Goal: Information Seeking & Learning: Learn about a topic

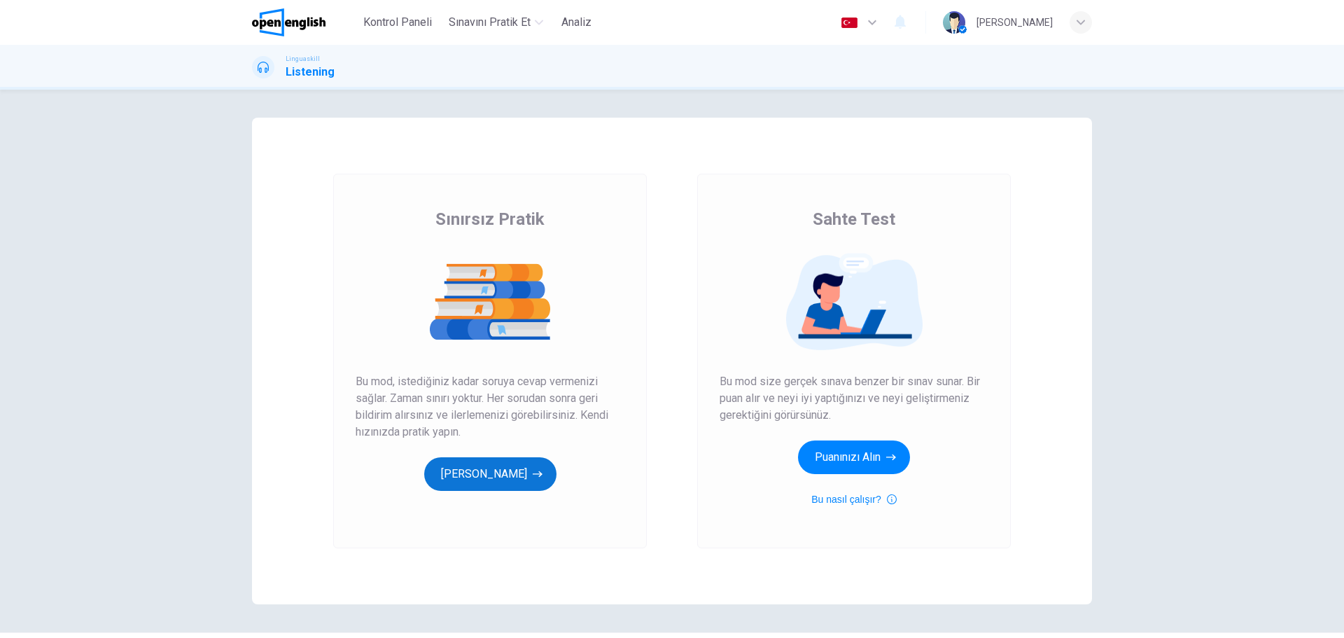
click at [520, 484] on button "[PERSON_NAME]" at bounding box center [490, 474] width 132 height 34
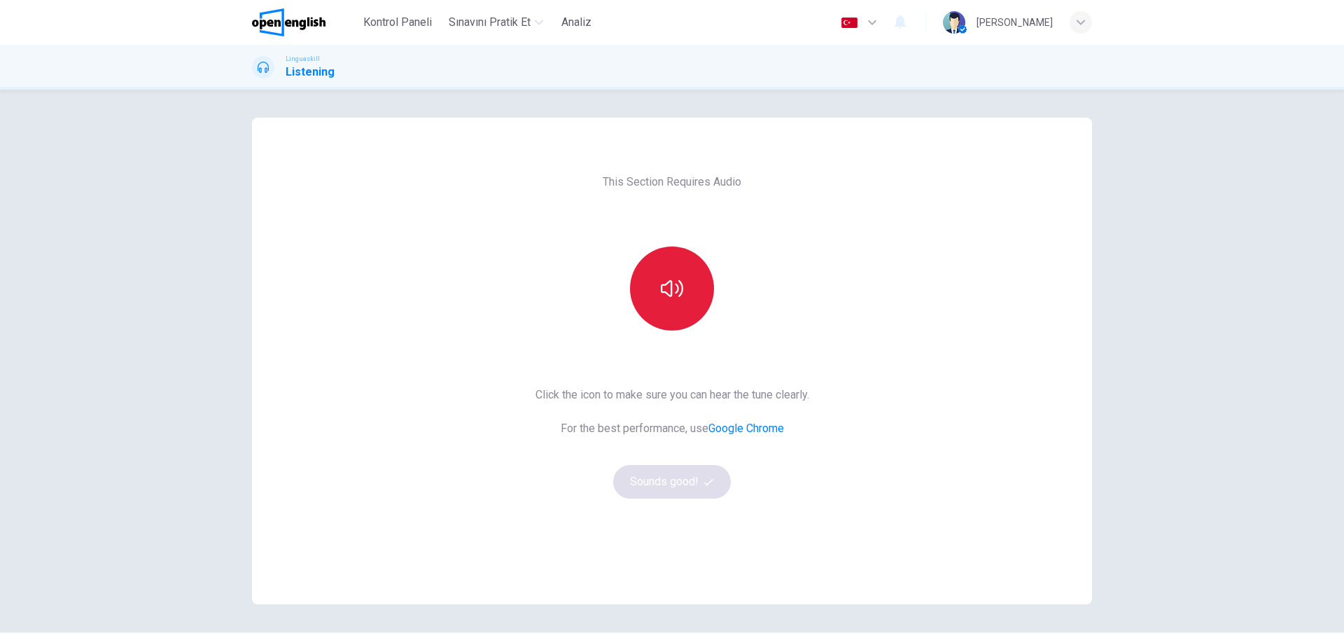
click at [671, 283] on icon "button" at bounding box center [672, 288] width 22 height 17
click at [685, 478] on button "Sounds good!" at bounding box center [672, 482] width 118 height 34
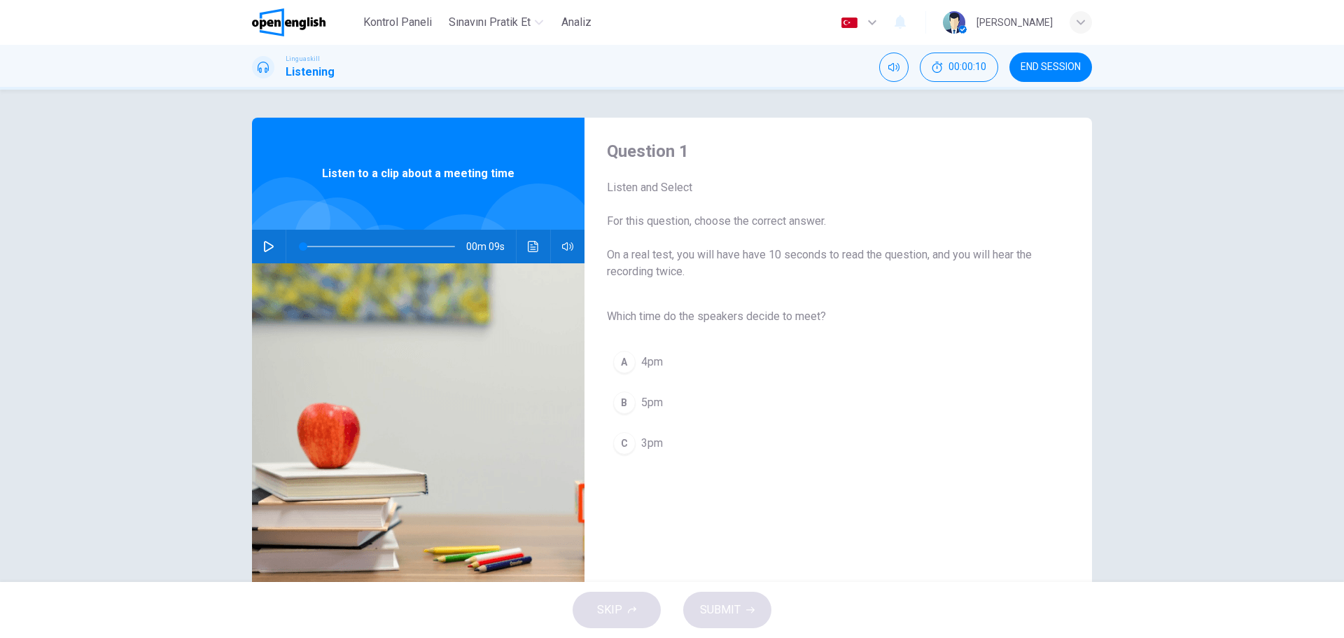
click at [265, 247] on icon "button" at bounding box center [268, 246] width 11 height 11
click at [263, 246] on icon "button" at bounding box center [268, 246] width 11 height 11
click at [624, 446] on div "C" at bounding box center [624, 443] width 22 height 22
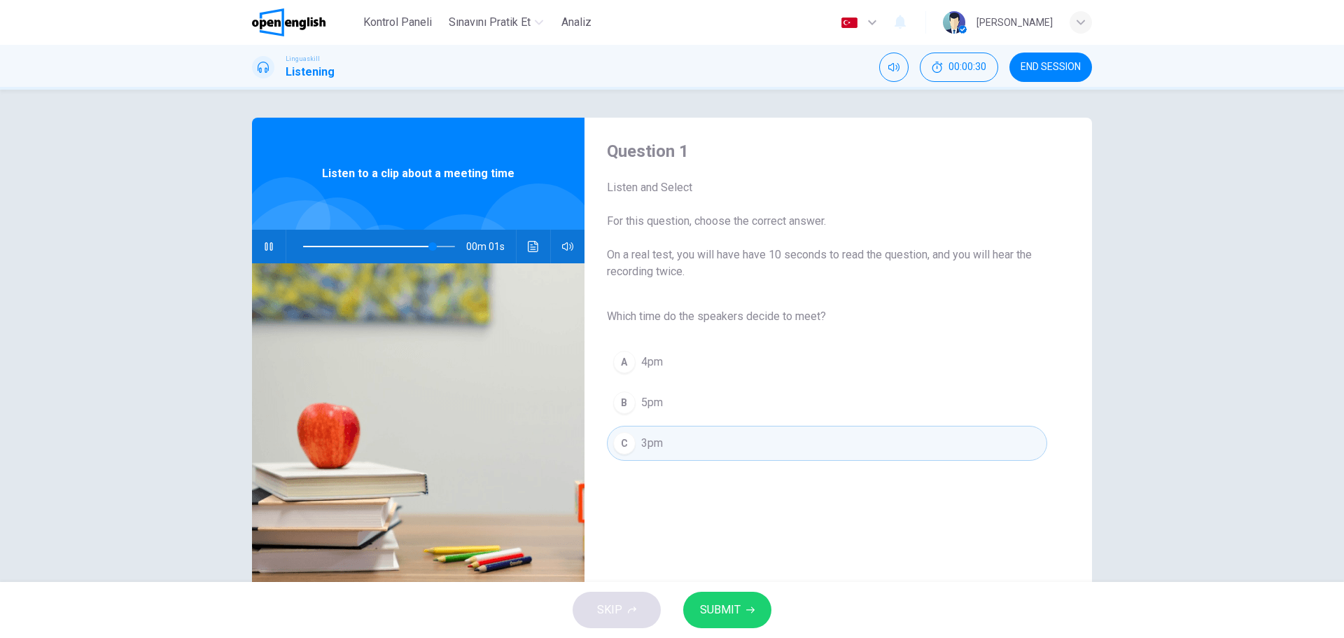
click at [760, 618] on button "SUBMIT" at bounding box center [727, 610] width 88 height 36
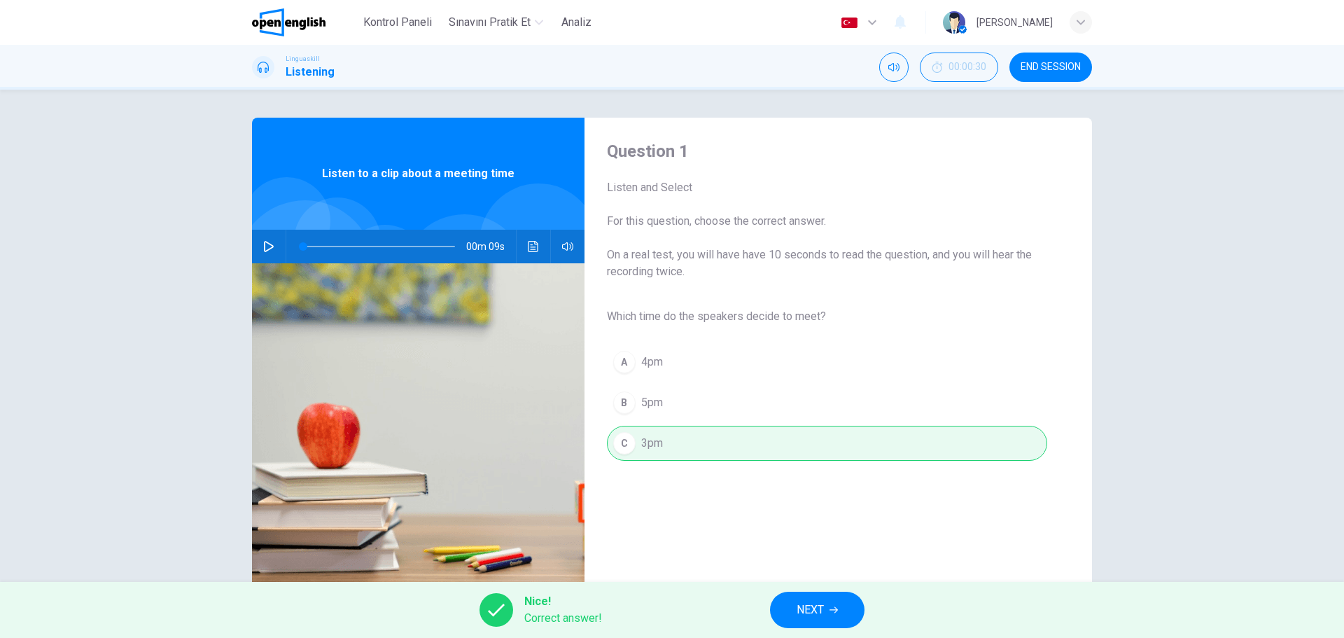
click at [792, 611] on button "NEXT" at bounding box center [817, 610] width 95 height 36
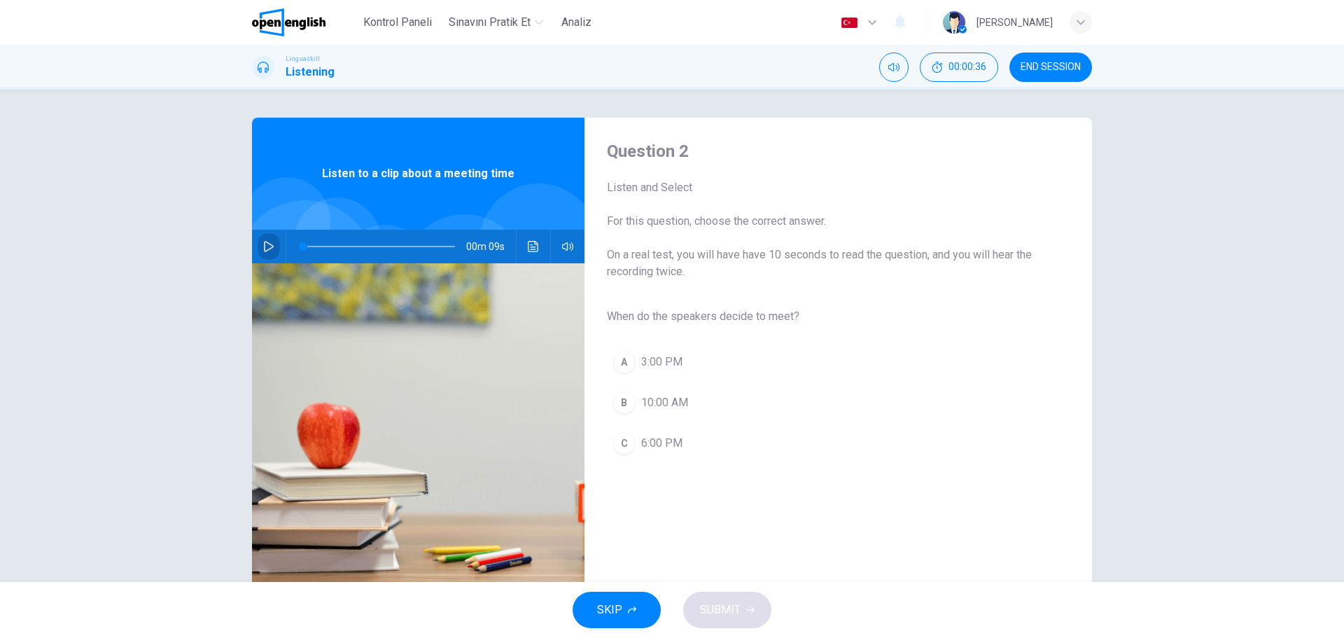
click at [267, 248] on icon "button" at bounding box center [268, 246] width 11 height 11
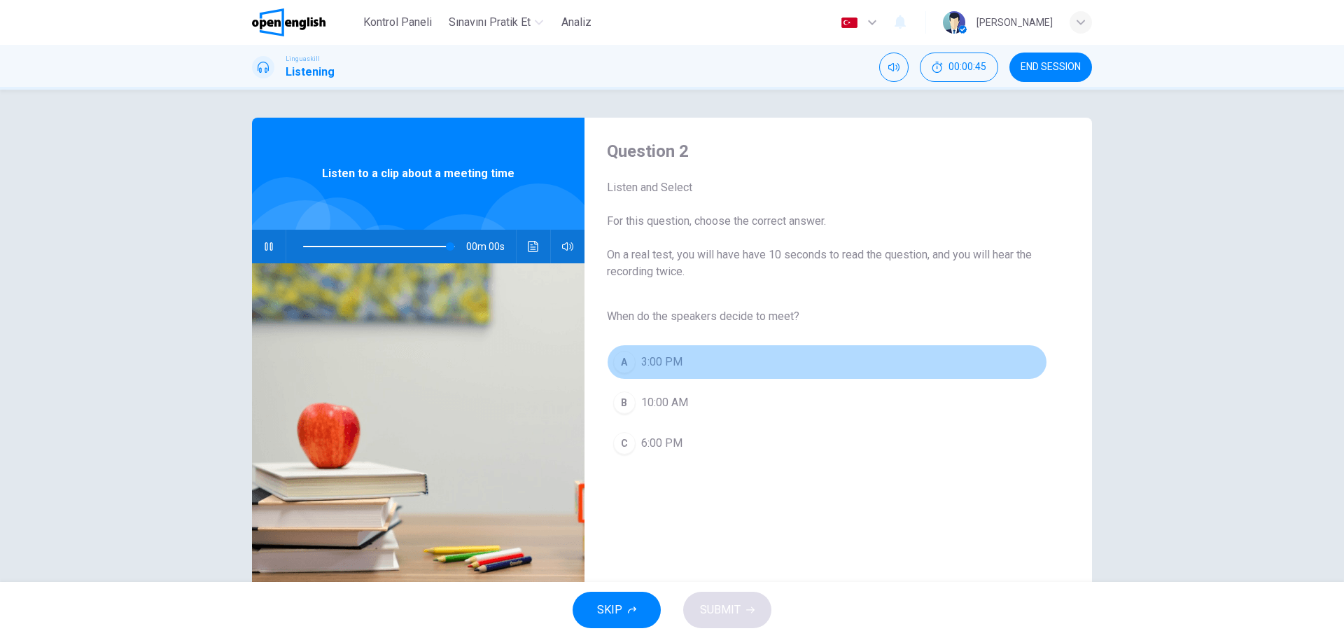
click at [627, 363] on div "A" at bounding box center [624, 362] width 22 height 22
type input "*"
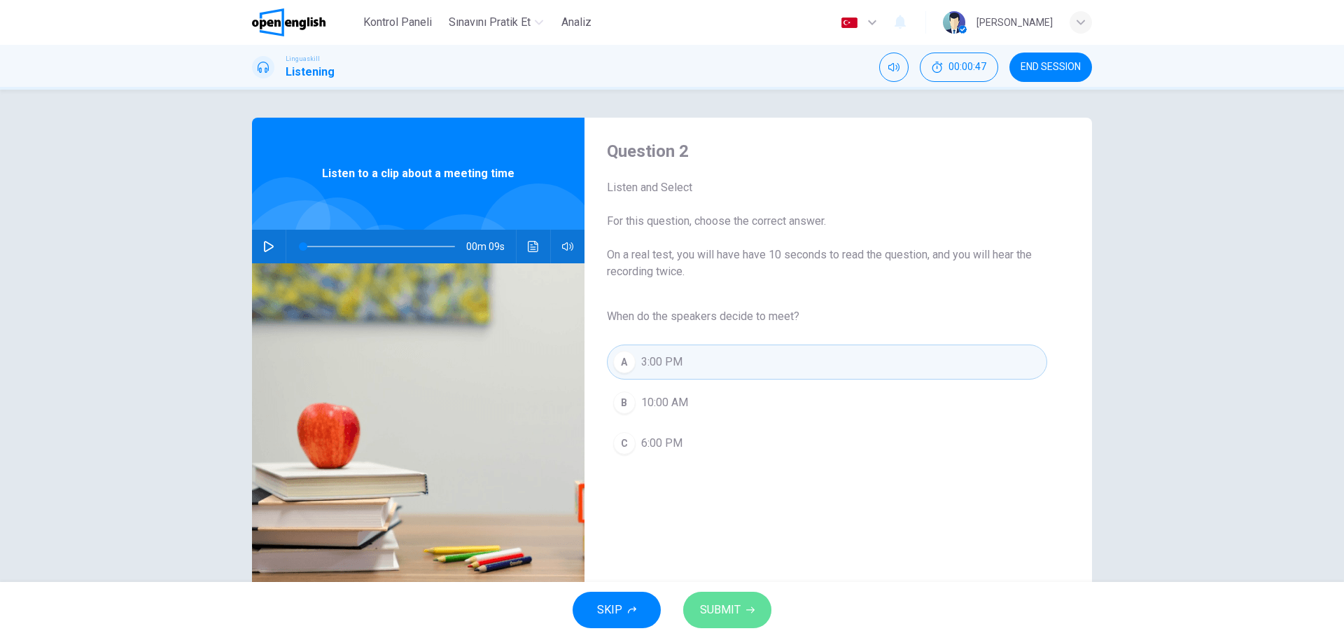
click at [748, 614] on button "SUBMIT" at bounding box center [727, 610] width 88 height 36
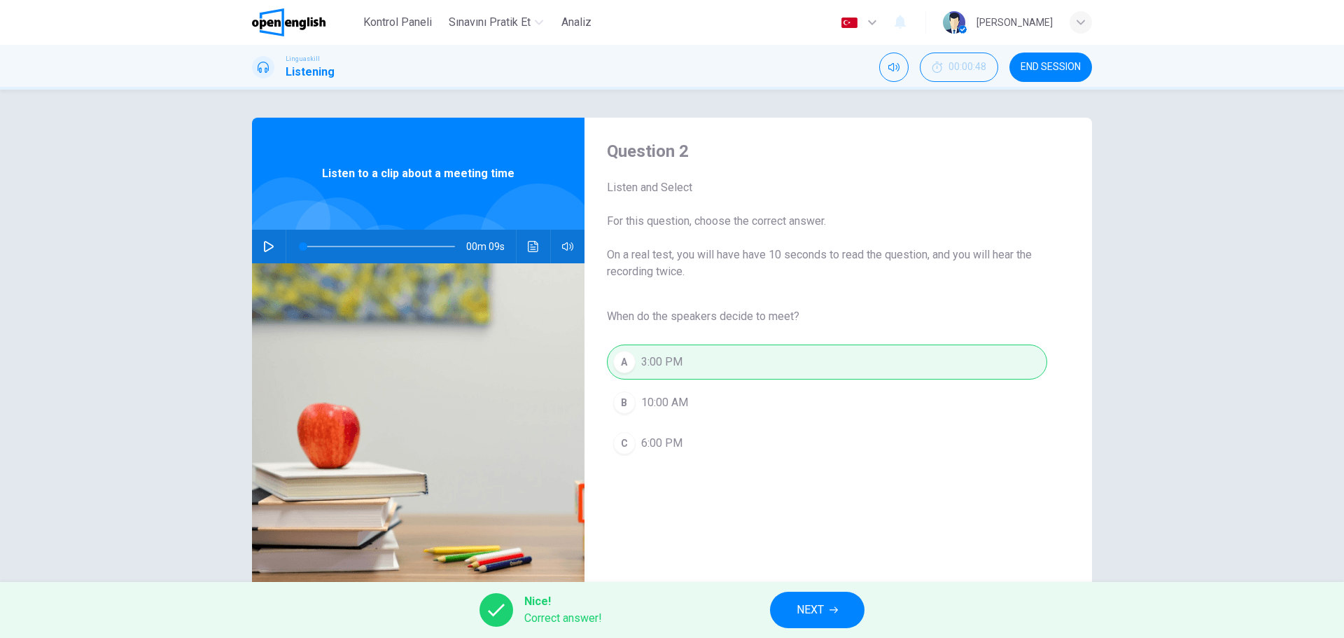
click at [814, 621] on button "NEXT" at bounding box center [817, 610] width 95 height 36
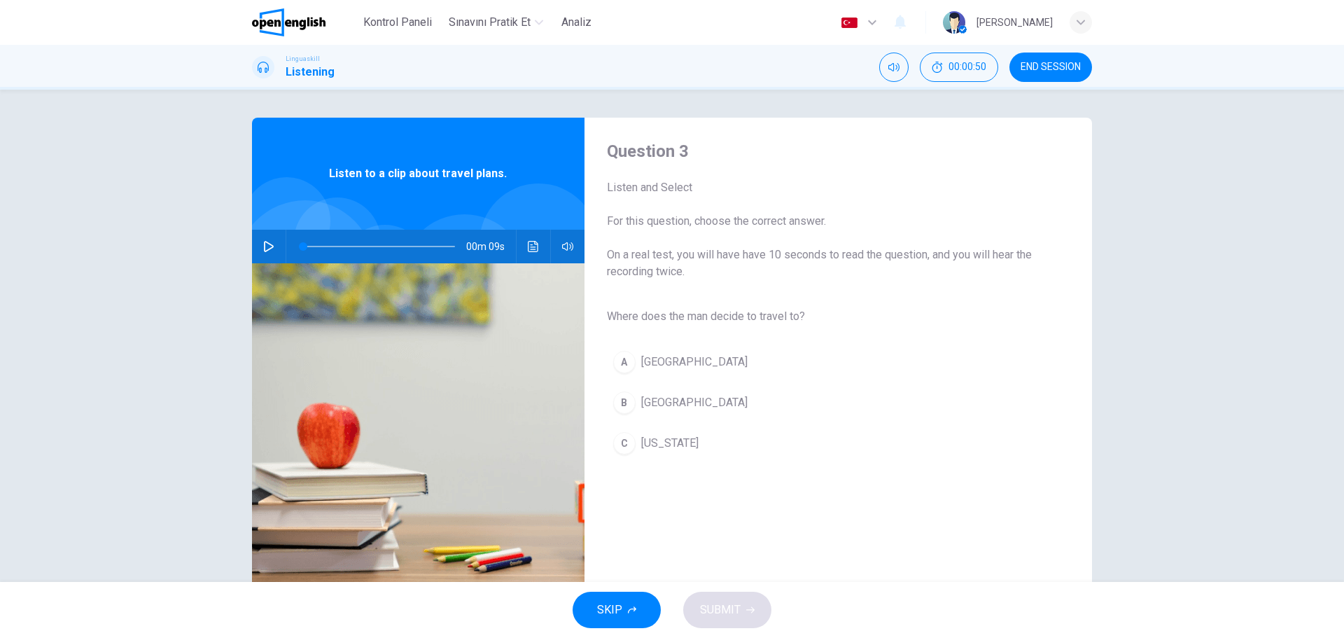
click at [267, 249] on icon "button" at bounding box center [269, 246] width 10 height 11
click at [269, 246] on icon "button" at bounding box center [268, 246] width 11 height 11
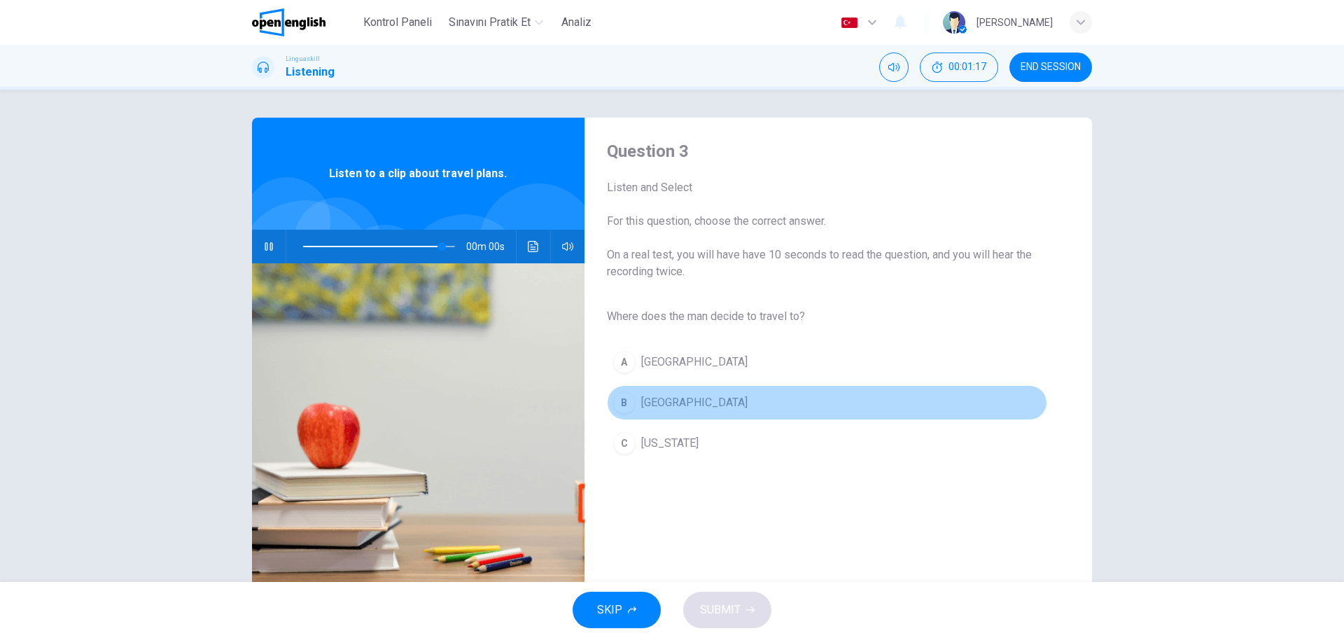
click at [623, 404] on div "B" at bounding box center [624, 402] width 22 height 22
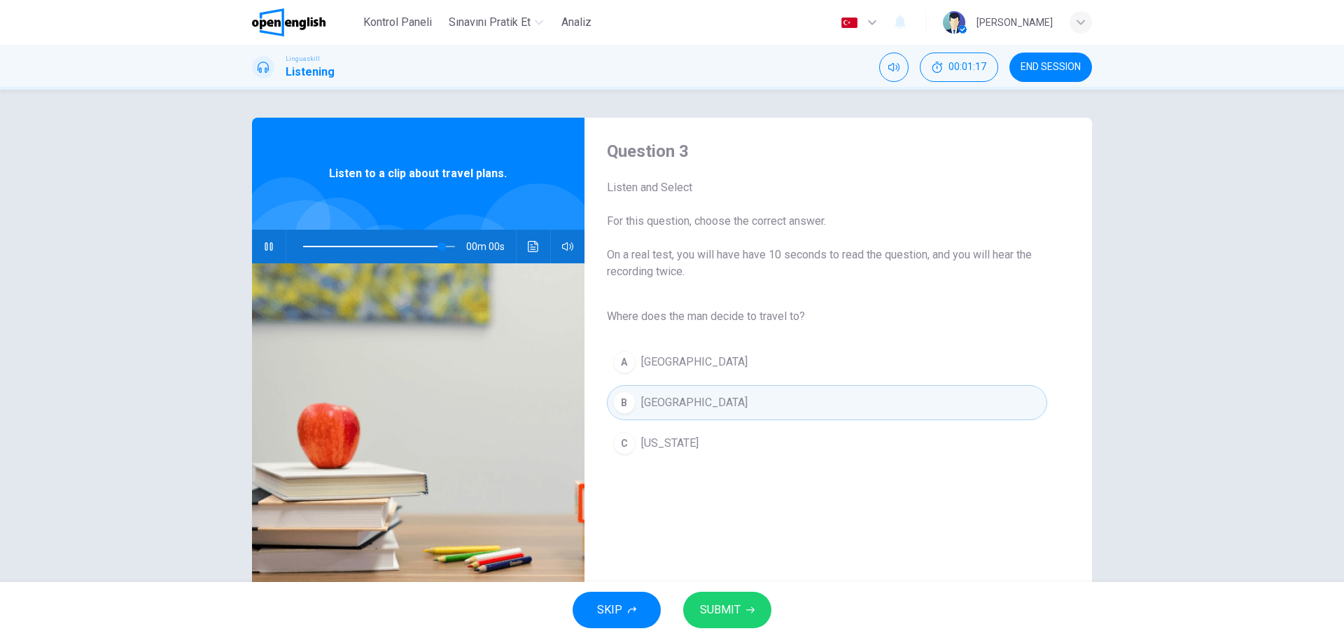
type input "*"
click at [747, 617] on button "SUBMIT" at bounding box center [727, 610] width 88 height 36
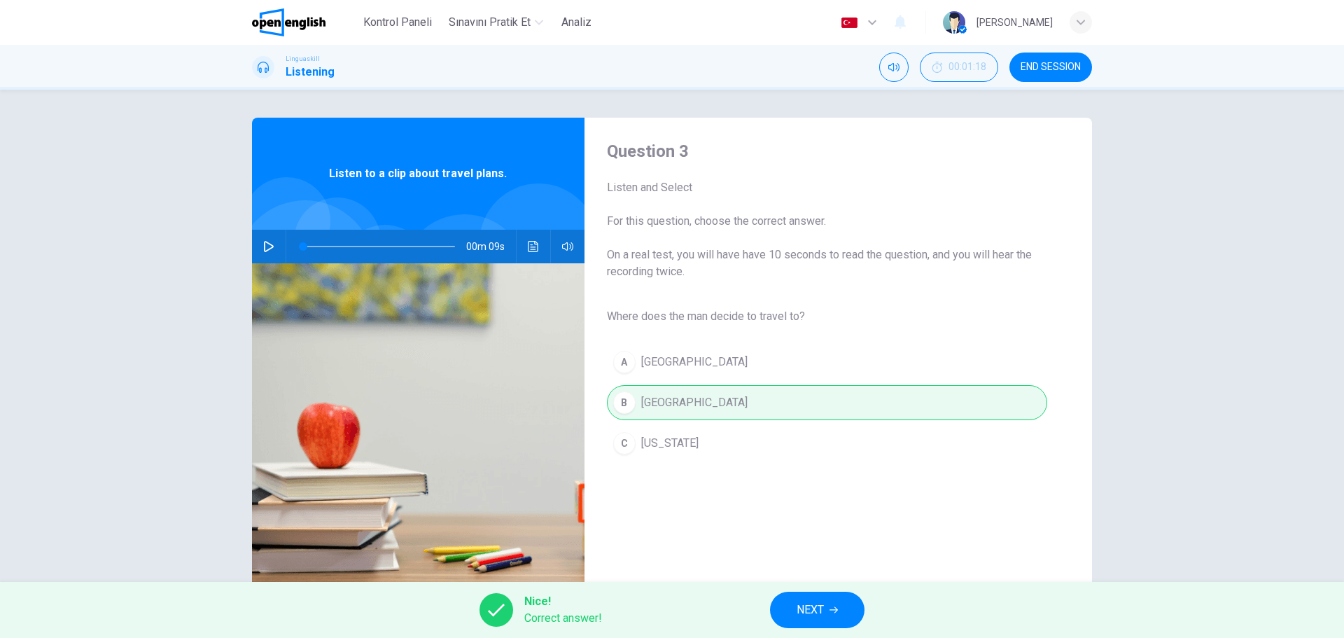
click at [814, 611] on span "NEXT" at bounding box center [810, 610] width 27 height 20
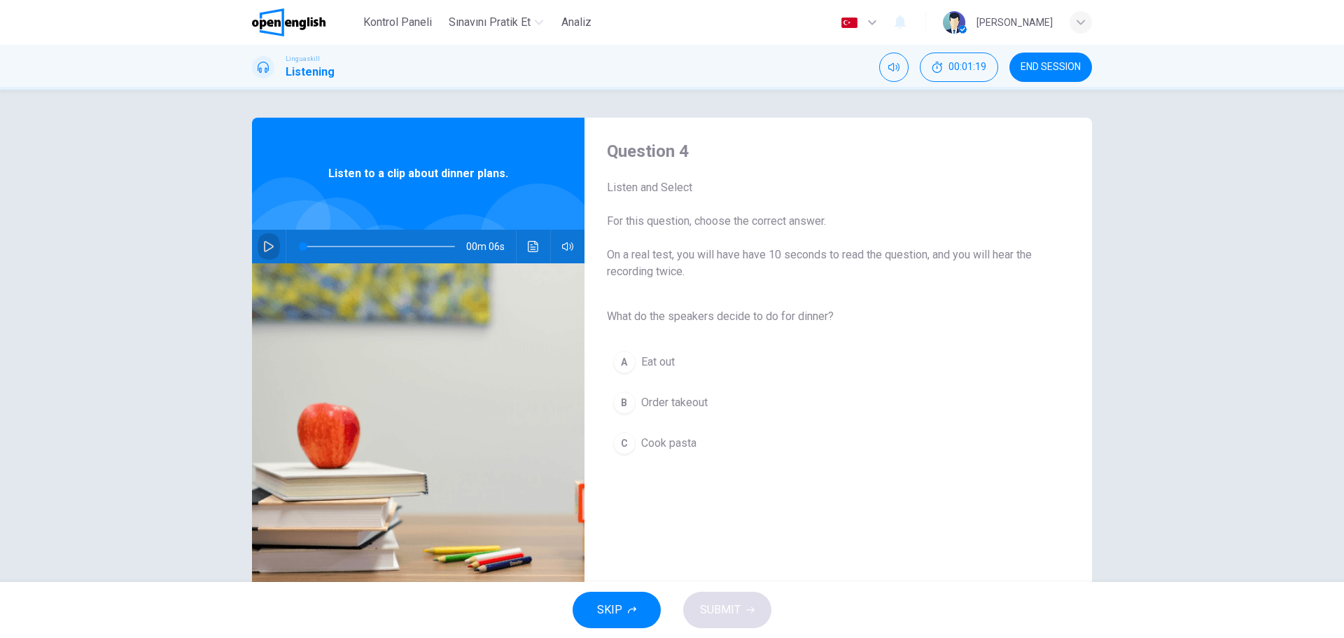
click at [273, 251] on icon "button" at bounding box center [268, 246] width 11 height 11
type input "*"
click at [629, 454] on button "C Cook pasta" at bounding box center [827, 443] width 440 height 35
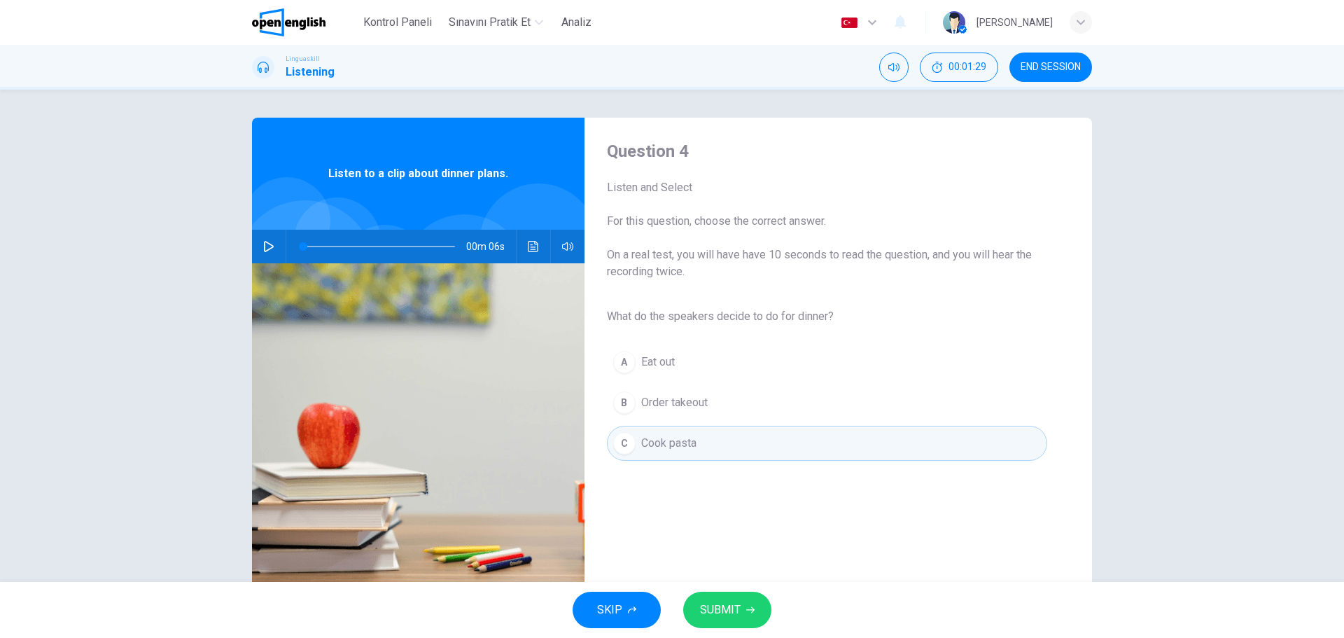
click at [731, 612] on span "SUBMIT" at bounding box center [720, 610] width 41 height 20
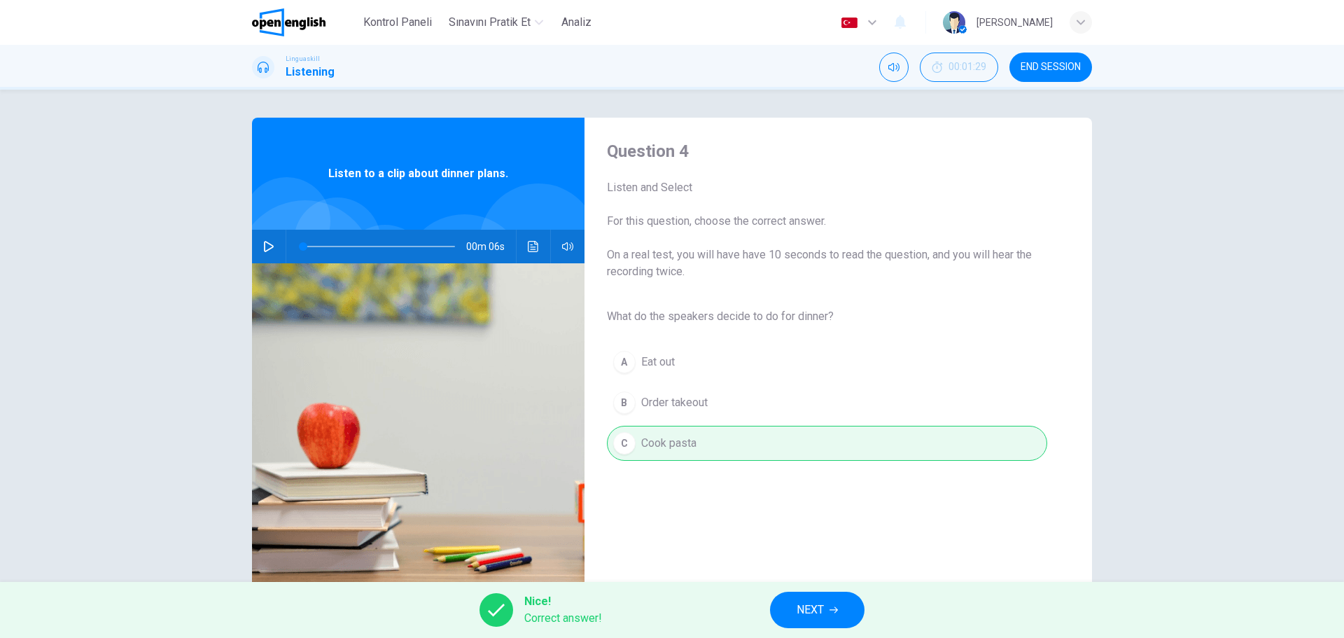
click at [815, 592] on button "NEXT" at bounding box center [817, 610] width 95 height 36
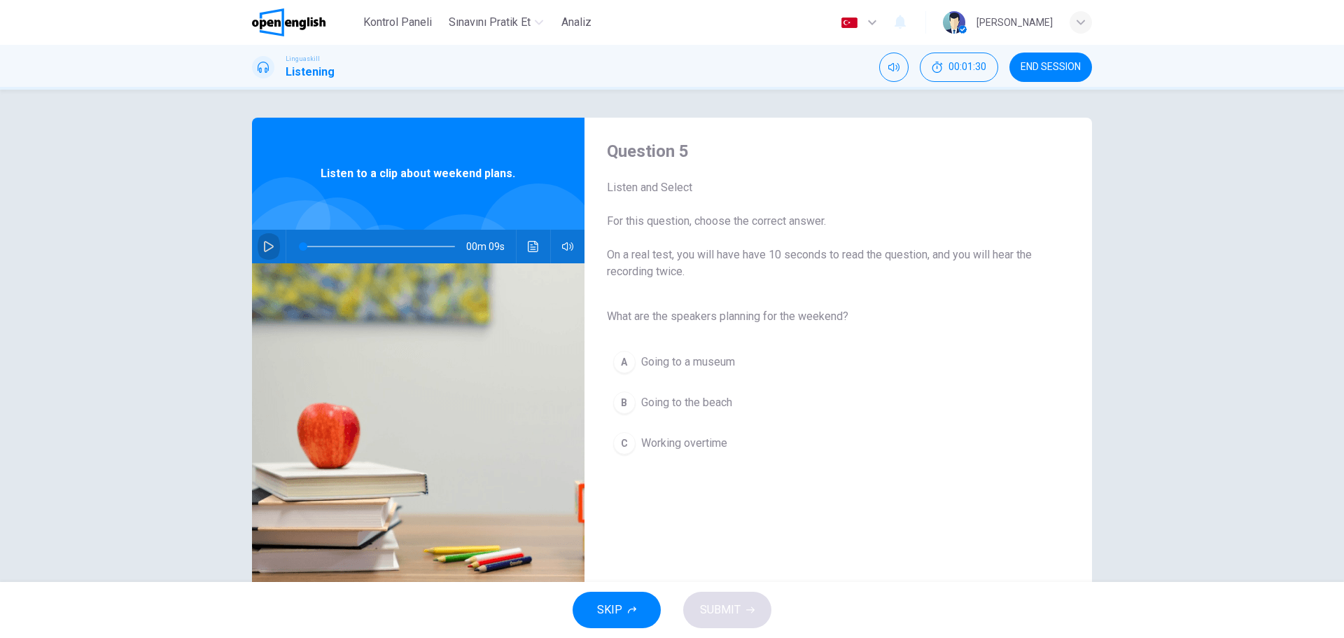
click at [274, 249] on button "button" at bounding box center [269, 247] width 22 height 34
click at [625, 407] on div "B" at bounding box center [624, 402] width 22 height 22
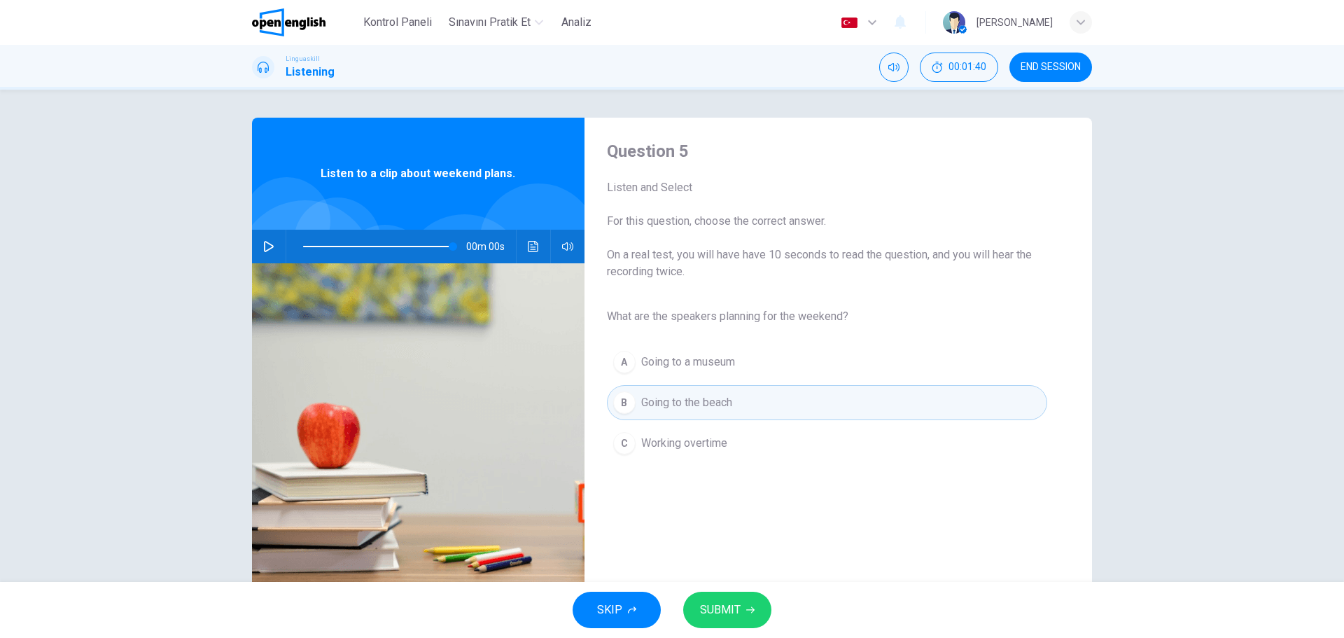
type input "*"
click at [737, 606] on span "SUBMIT" at bounding box center [720, 610] width 41 height 20
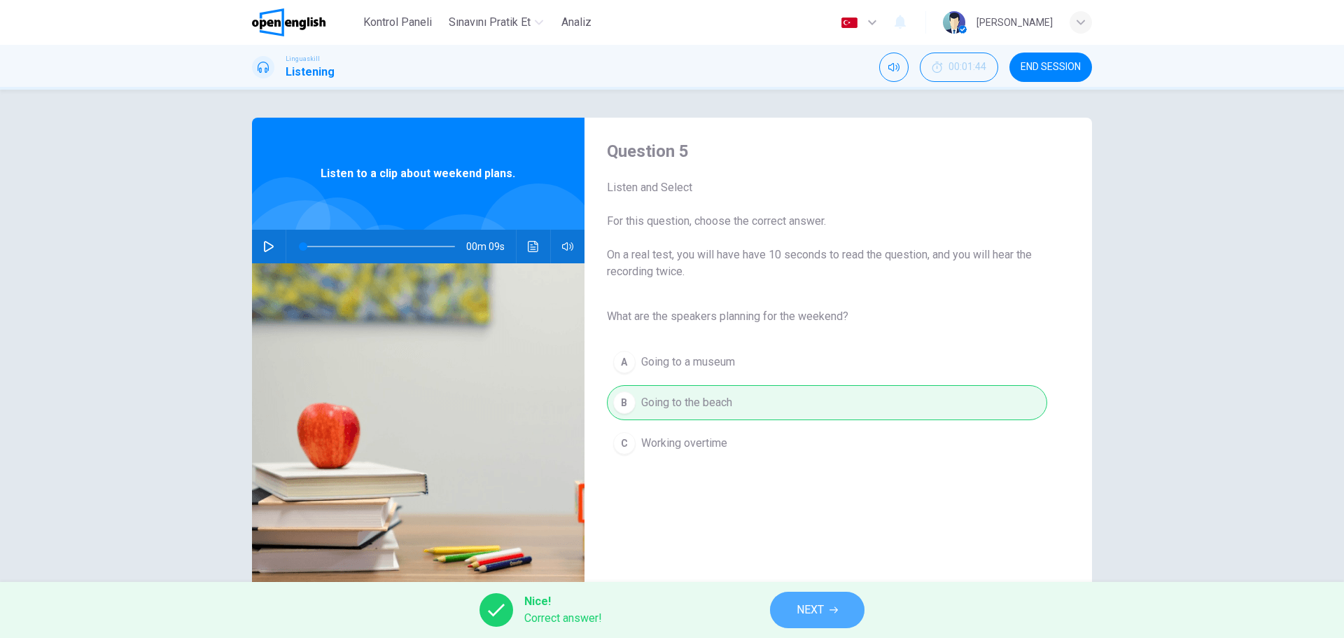
click at [836, 602] on button "NEXT" at bounding box center [817, 610] width 95 height 36
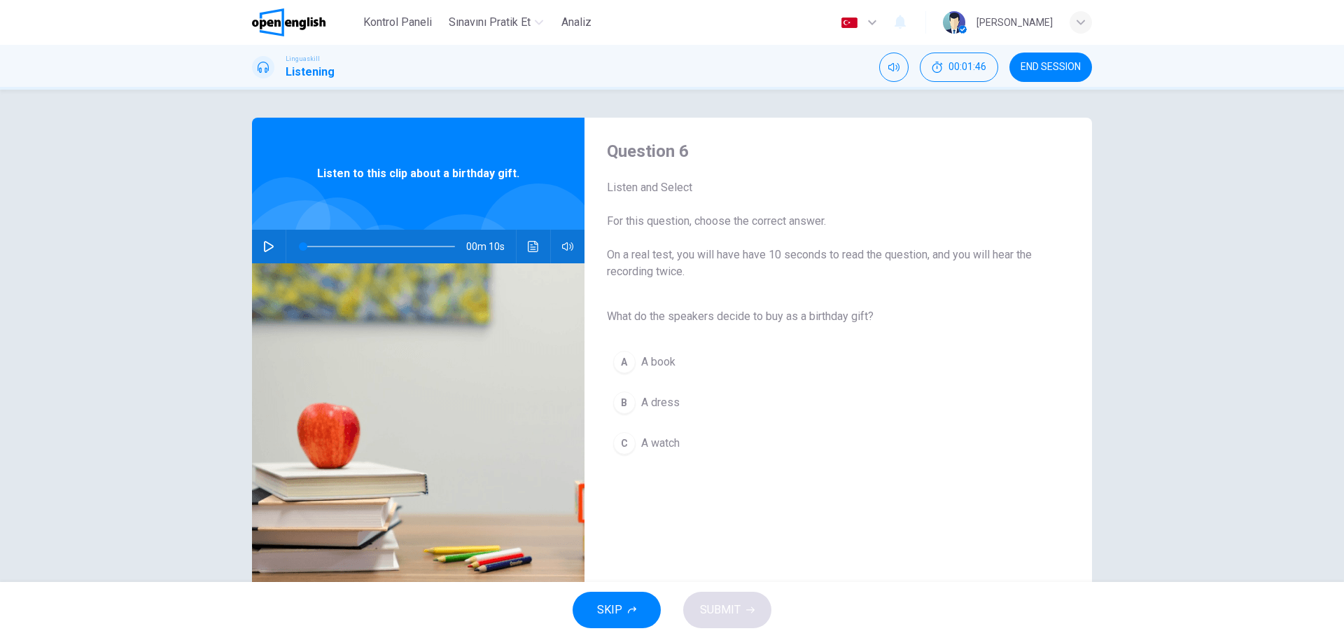
click at [272, 249] on icon "button" at bounding box center [268, 246] width 11 height 11
click at [621, 370] on div "A" at bounding box center [624, 362] width 22 height 22
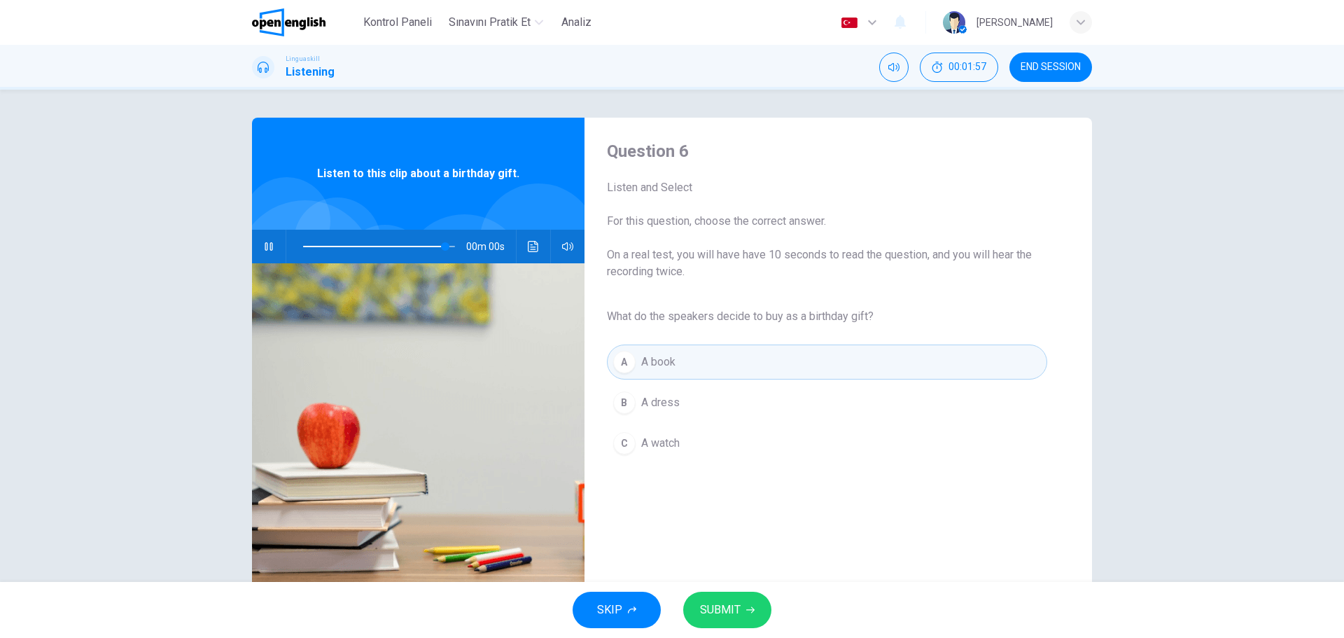
type input "*"
click at [746, 626] on button "SUBMIT" at bounding box center [727, 610] width 88 height 36
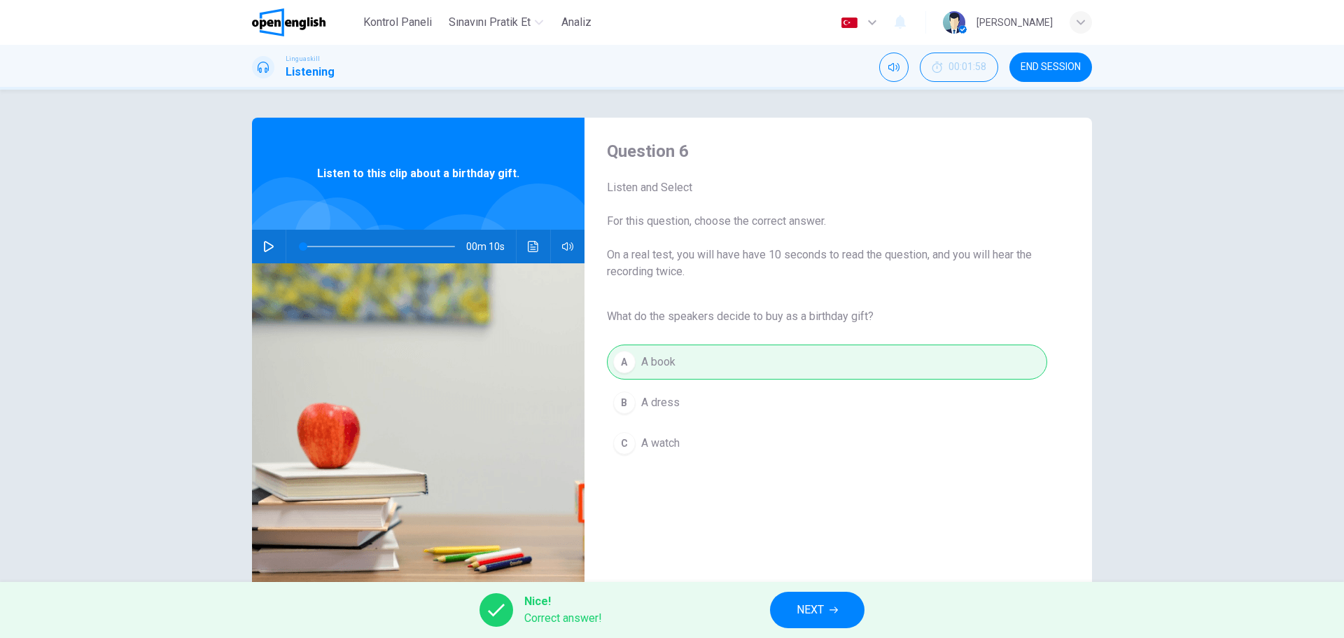
click at [798, 608] on span "NEXT" at bounding box center [810, 610] width 27 height 20
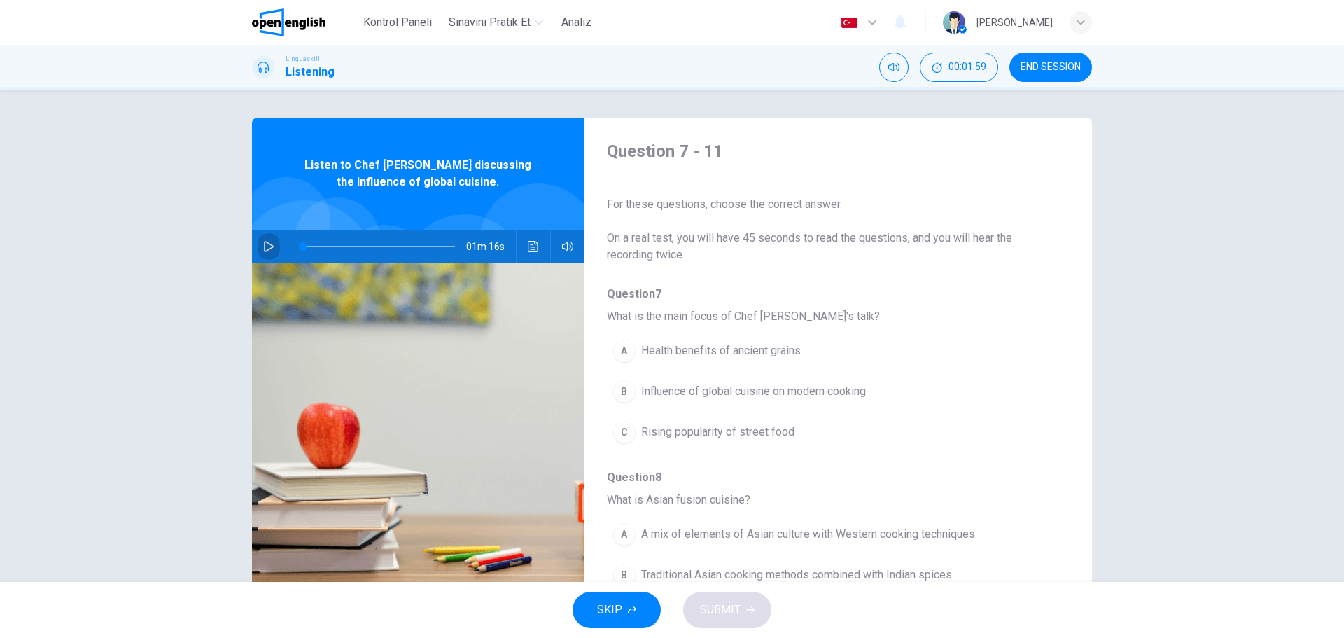
click at [265, 250] on icon "button" at bounding box center [268, 246] width 11 height 11
click at [1061, 419] on div "Question 7 - 11 For these questions, choose the correct answer. On a real test,…" at bounding box center [827, 361] width 485 height 442
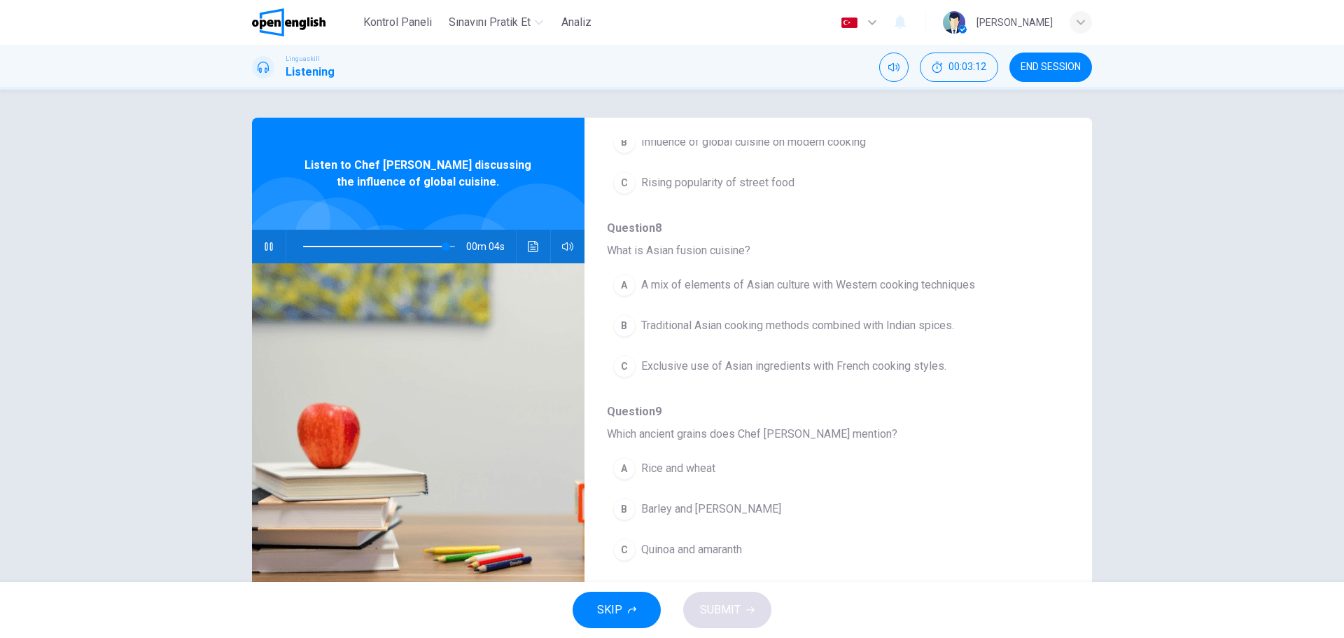
scroll to position [252, 0]
type input "*"
click at [265, 250] on icon "button" at bounding box center [269, 246] width 10 height 11
click at [1064, 201] on div "Question 7 - 11 For these questions, choose the correct answer. On a real test,…" at bounding box center [827, 109] width 485 height 442
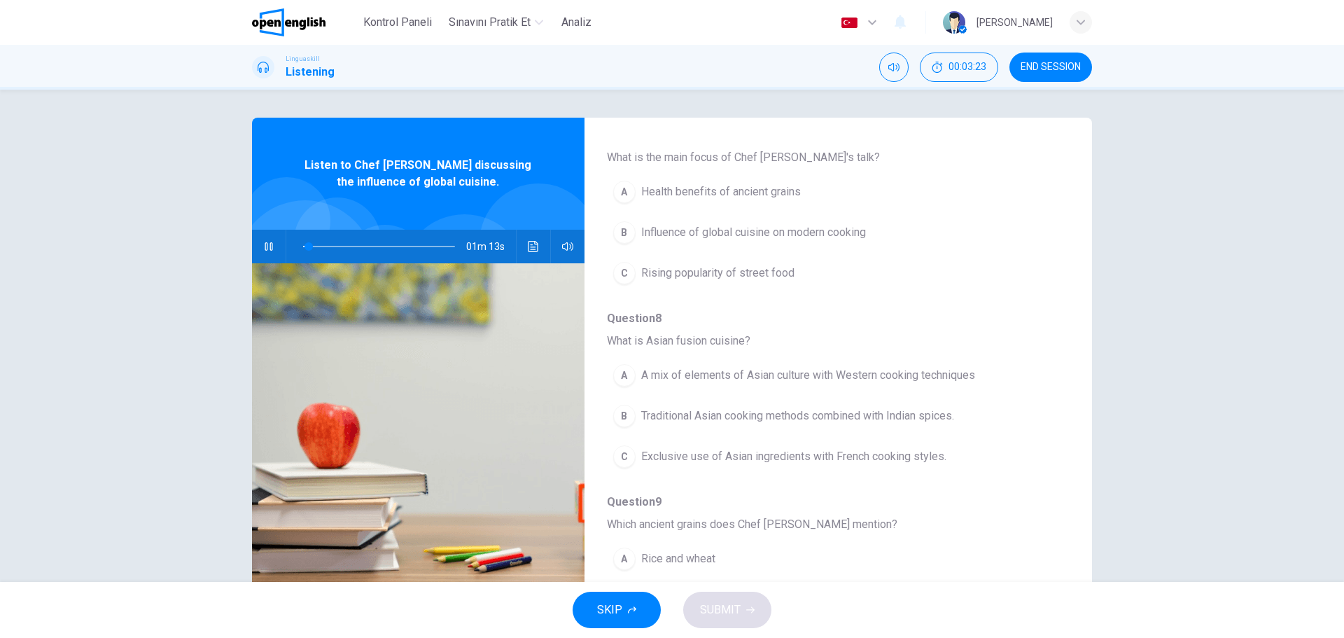
scroll to position [140, 0]
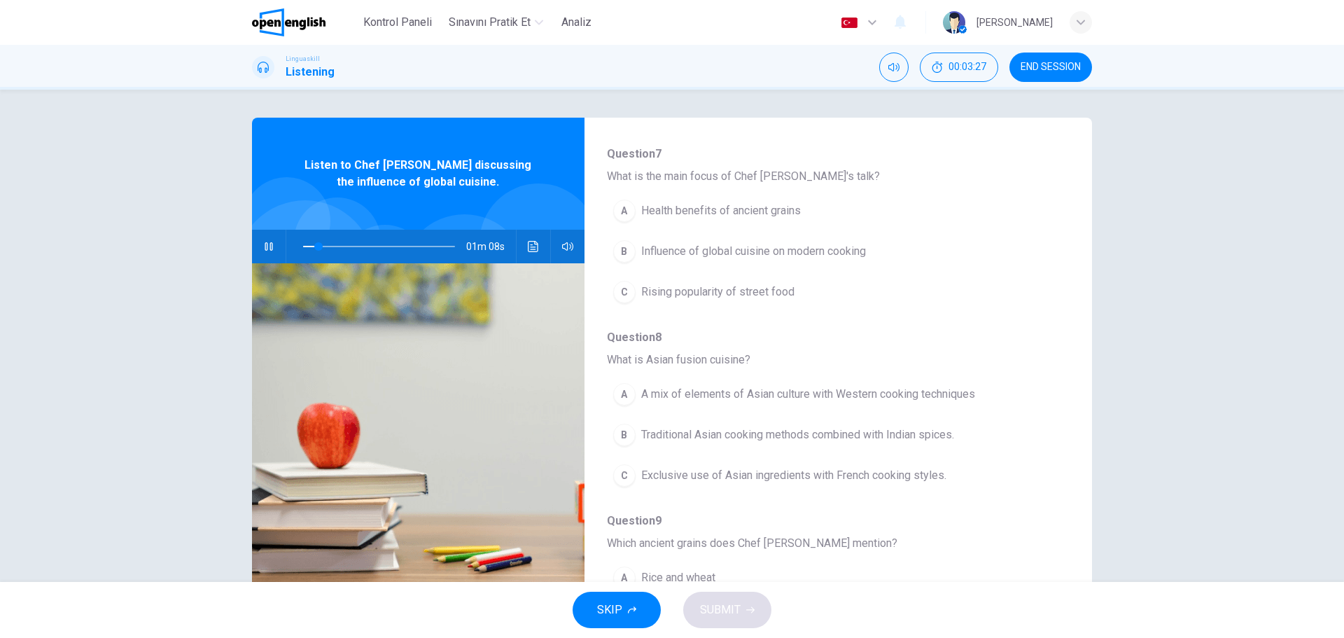
click at [622, 250] on div "B" at bounding box center [624, 251] width 22 height 22
click at [623, 397] on div "A" at bounding box center [624, 394] width 22 height 22
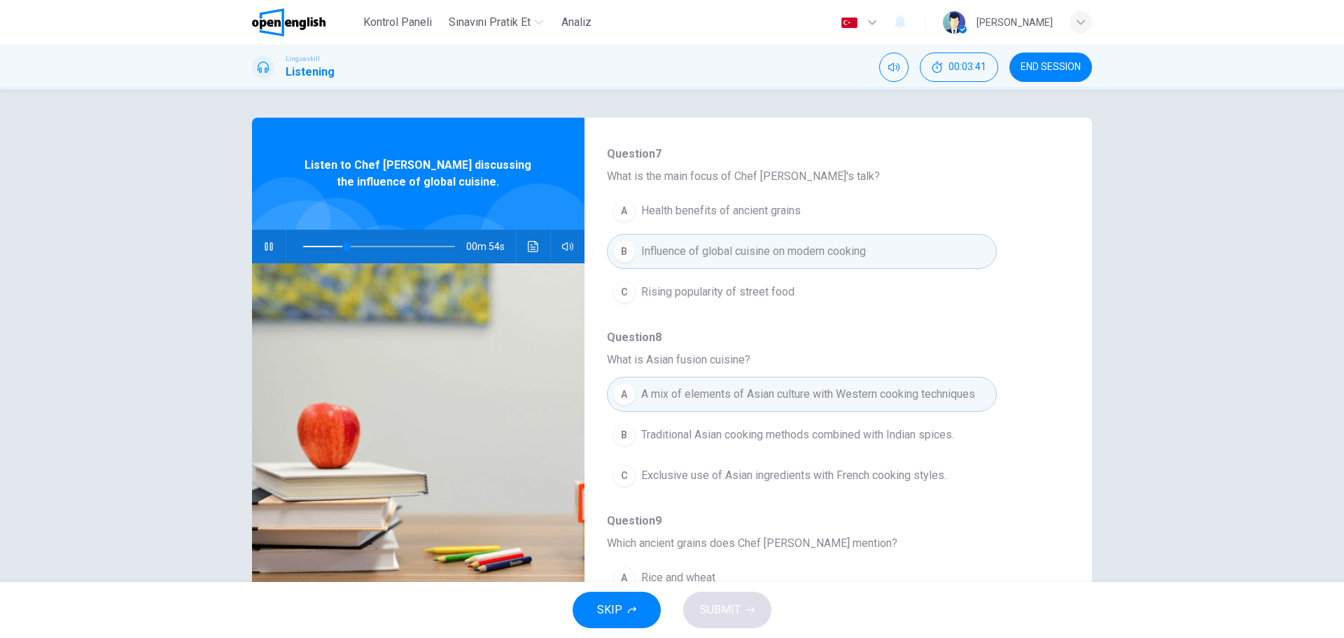
click at [1070, 528] on div "Question 7 - 11 For these questions, choose the correct answer. On a real test,…" at bounding box center [672, 361] width 840 height 487
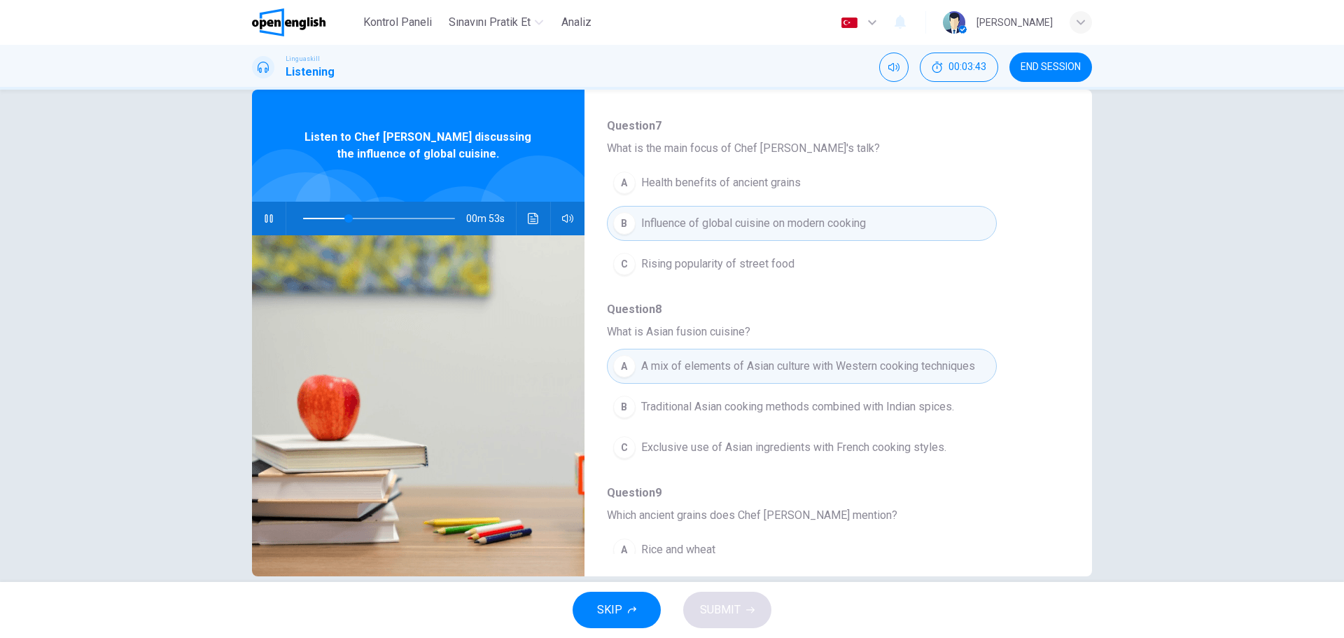
scroll to position [50, 0]
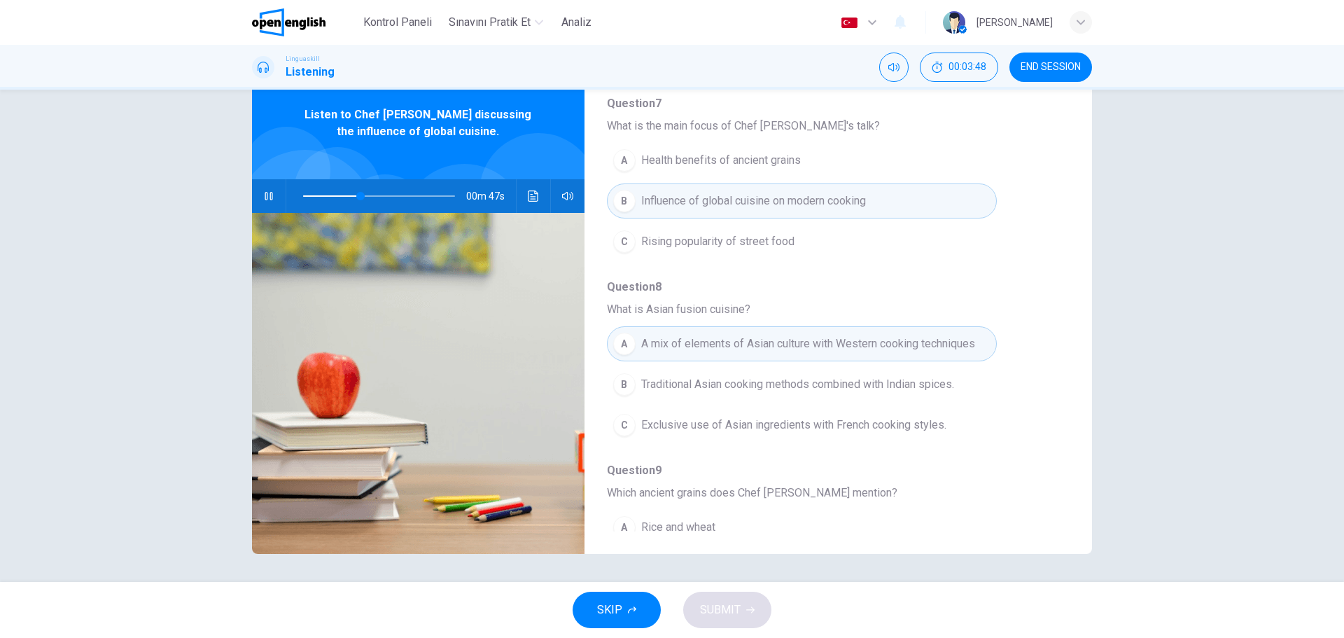
click at [1071, 414] on div "Question 7 - 11 For these questions, choose the correct answer. On a real test,…" at bounding box center [672, 310] width 840 height 487
click at [1090, 223] on div "Question 7 - 11 For these questions, choose the correct answer. On a real test,…" at bounding box center [672, 310] width 840 height 487
click at [1046, 466] on span "Question 9" at bounding box center [827, 470] width 440 height 17
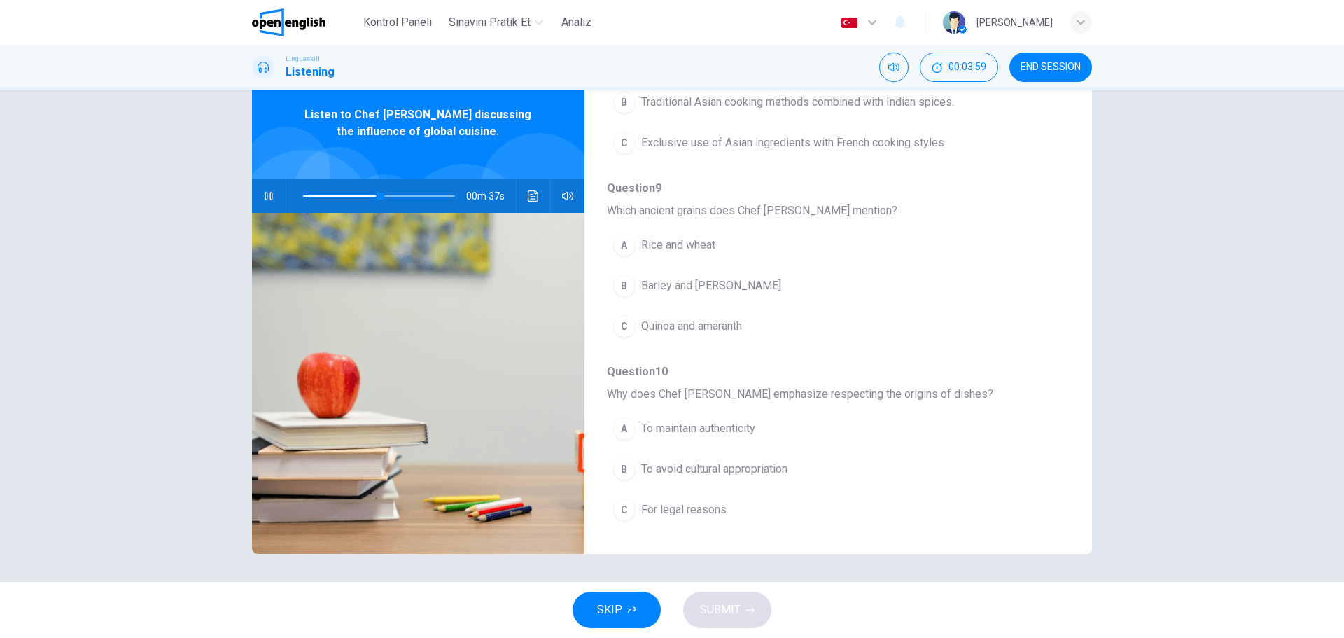
scroll to position [420, 0]
click at [1047, 445] on div "A To maintain authenticity B To avoid cultural appropriation C For legal reasons" at bounding box center [827, 471] width 440 height 122
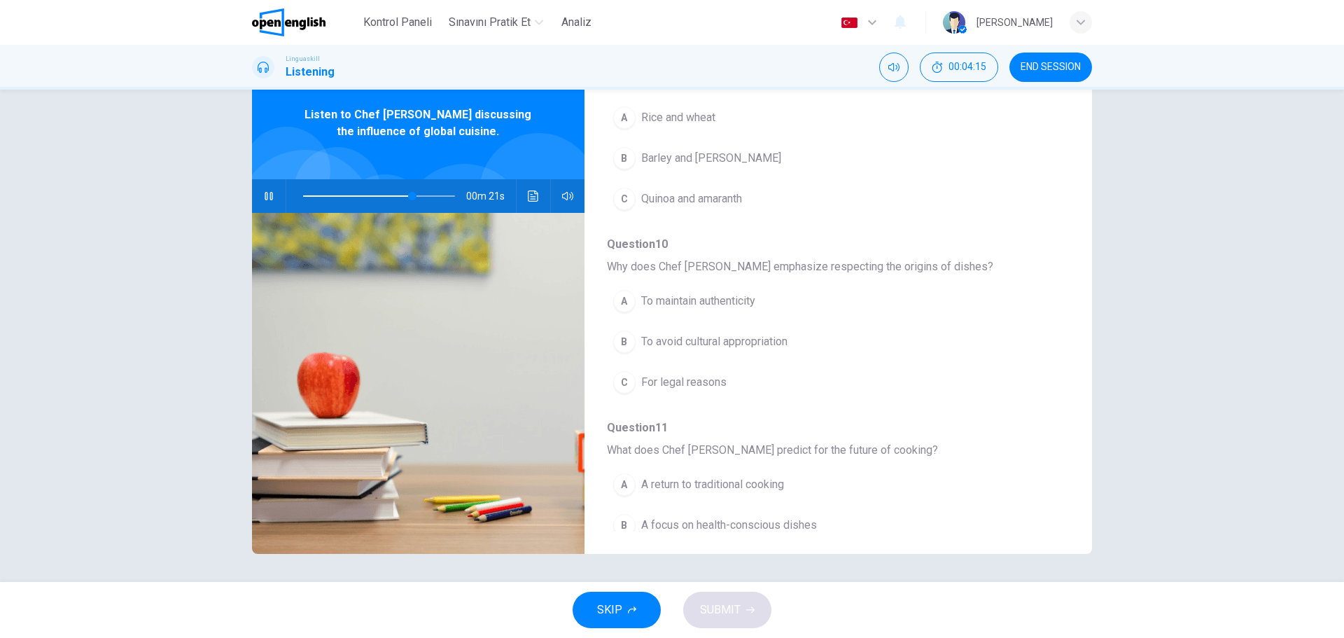
scroll to position [604, 0]
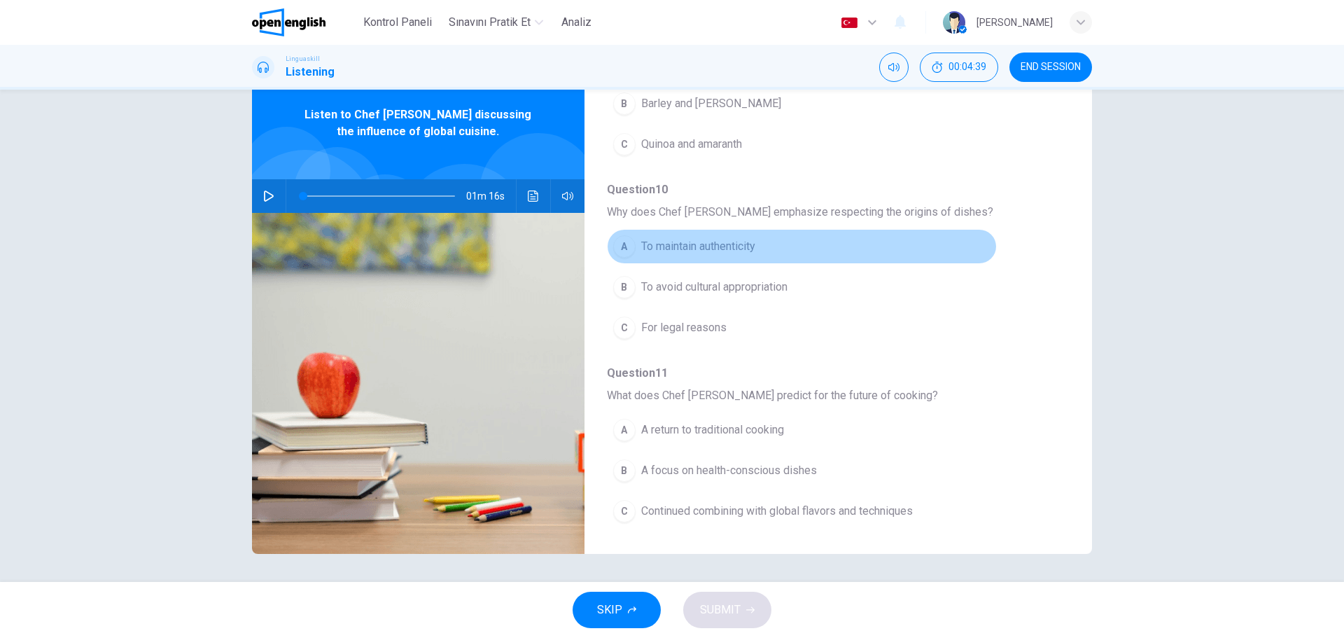
click at [630, 248] on div "A" at bounding box center [624, 246] width 22 height 22
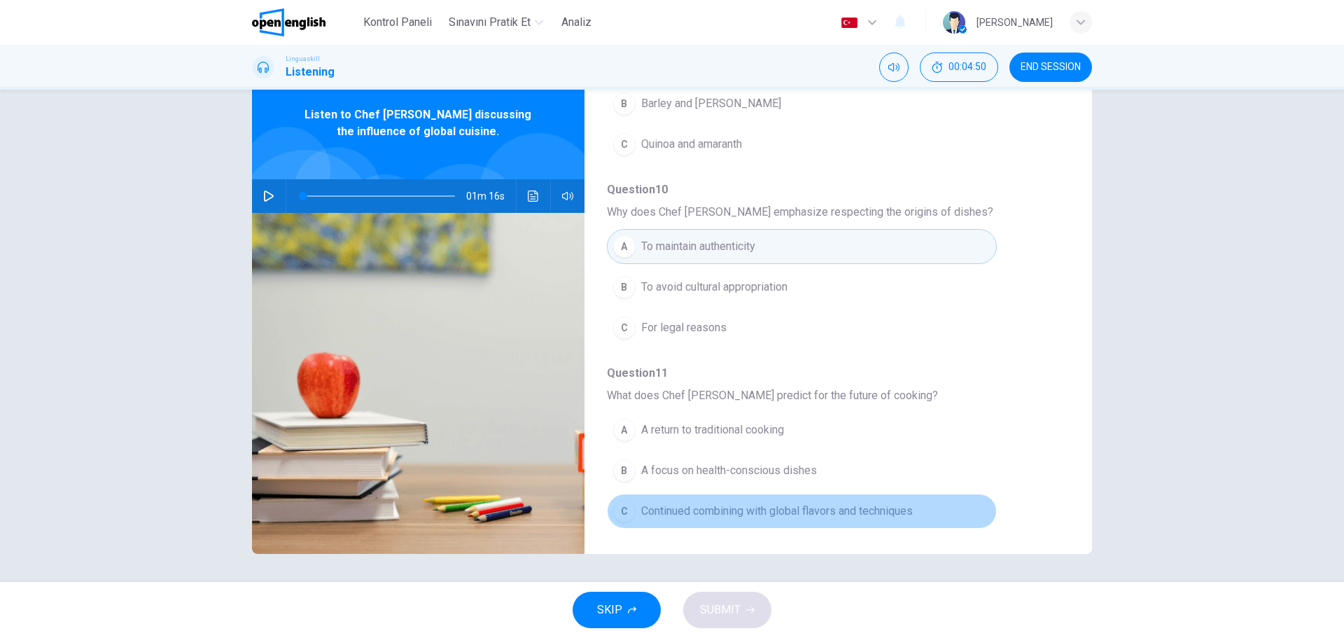
click at [628, 512] on div "C" at bounding box center [624, 511] width 22 height 22
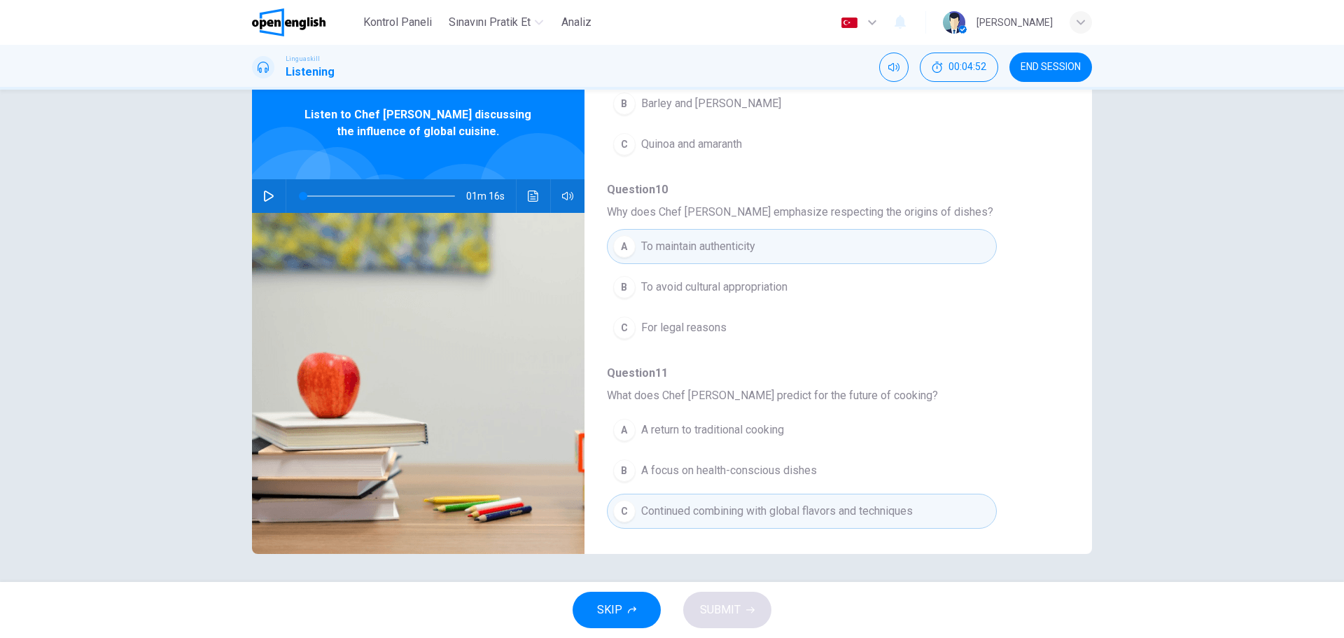
click at [1062, 282] on div "Question 7 - 11 For these questions, choose the correct answer. On a real test,…" at bounding box center [827, 311] width 485 height 442
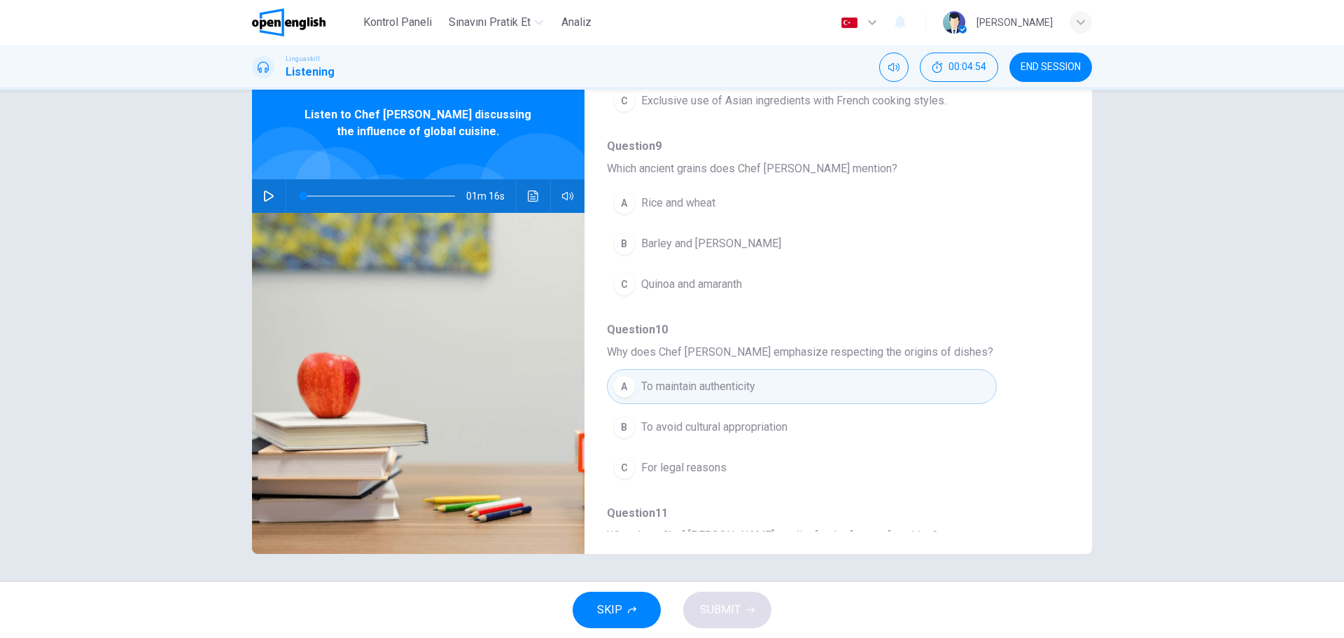
scroll to position [436, 0]
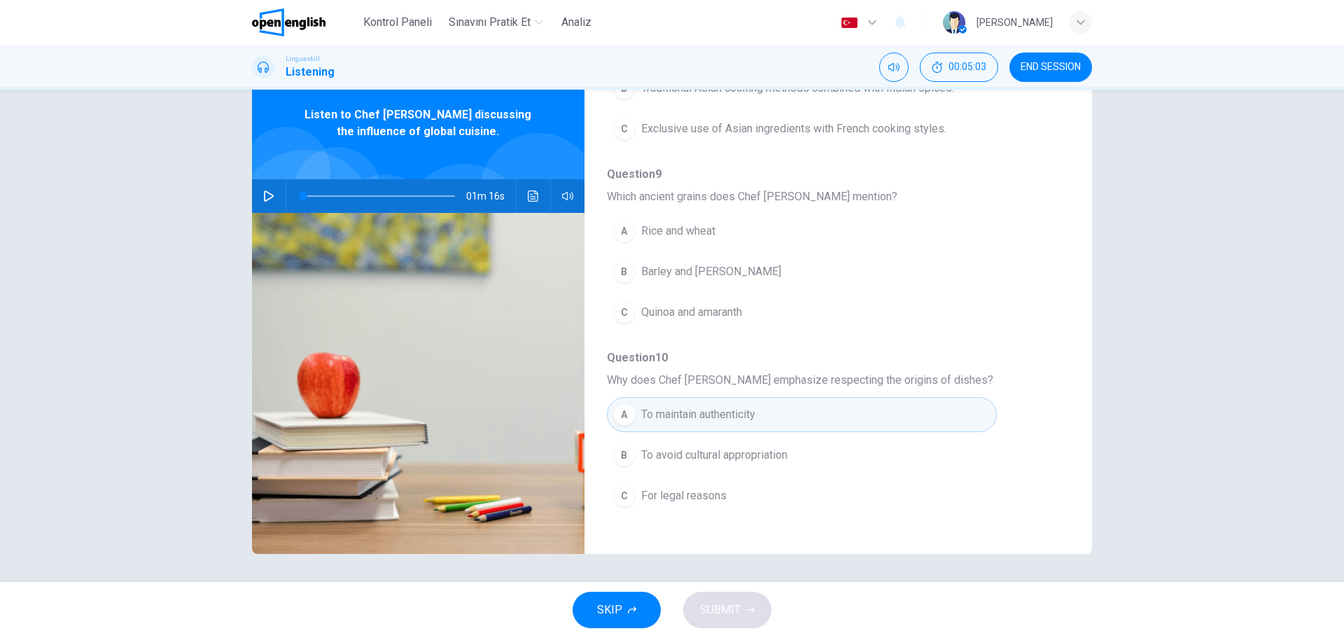
click at [270, 196] on icon "button" at bounding box center [268, 195] width 11 height 11
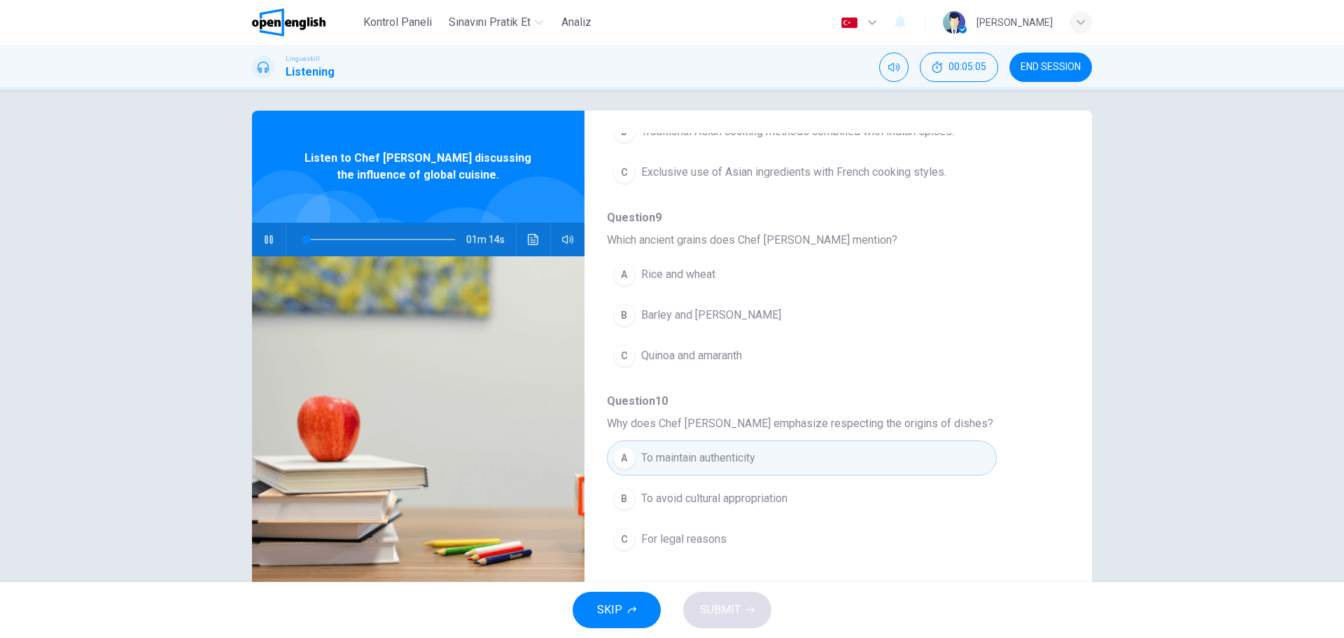
scroll to position [0, 0]
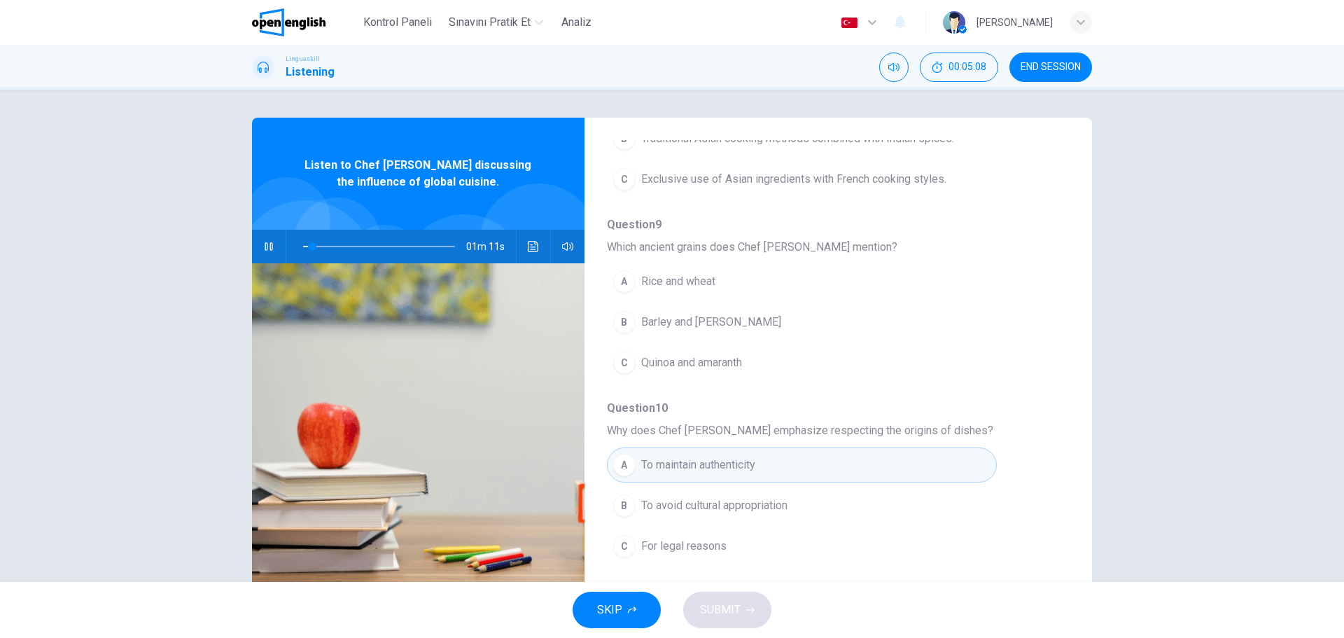
click at [1059, 272] on div "Question 7 - 11 For these questions, choose the correct answer. On a real test,…" at bounding box center [827, 361] width 485 height 442
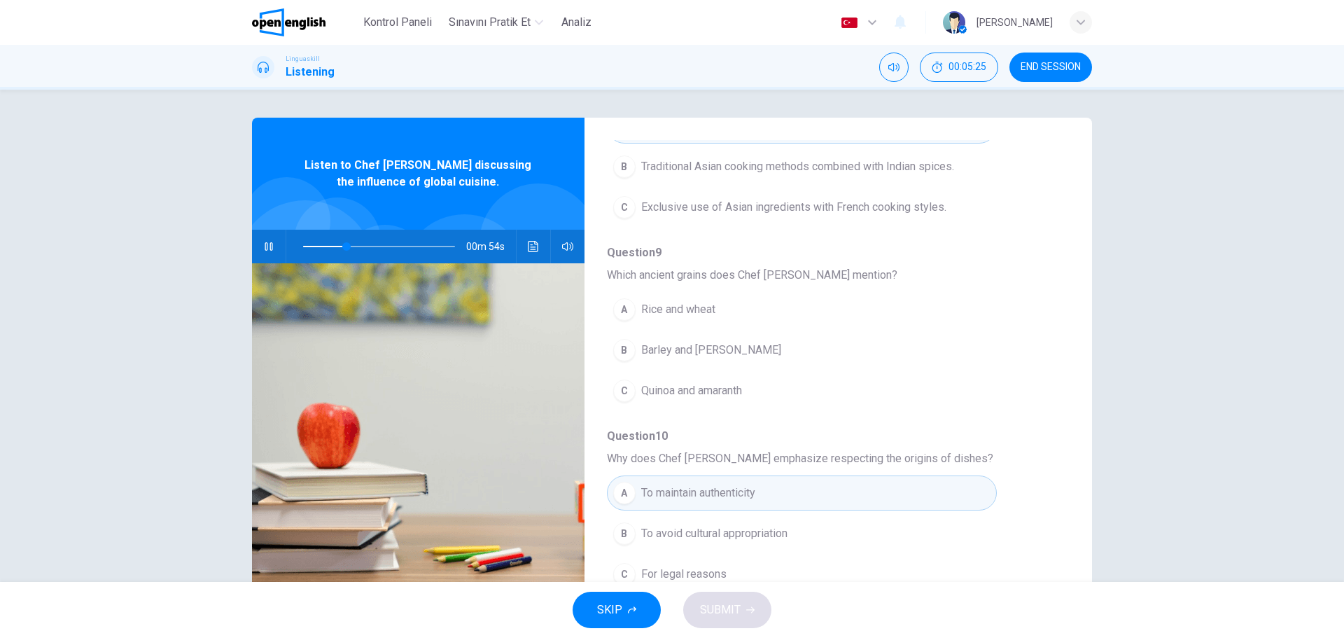
scroll to position [436, 0]
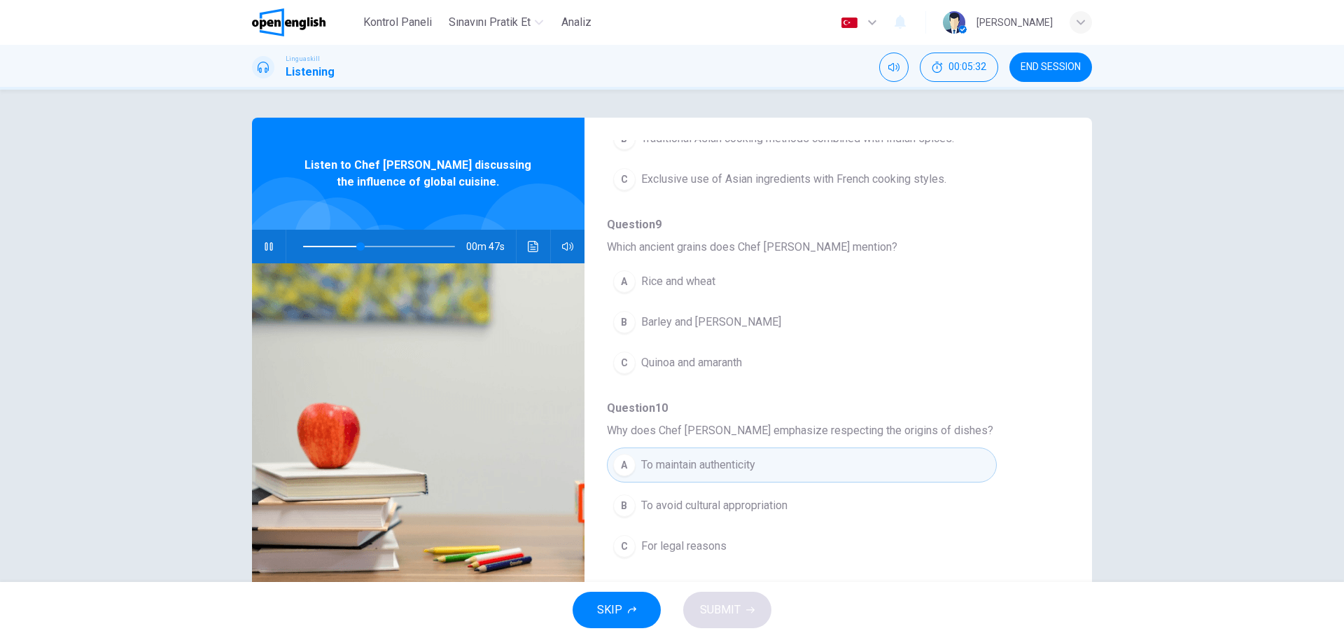
click at [627, 364] on div "C" at bounding box center [624, 362] width 22 height 22
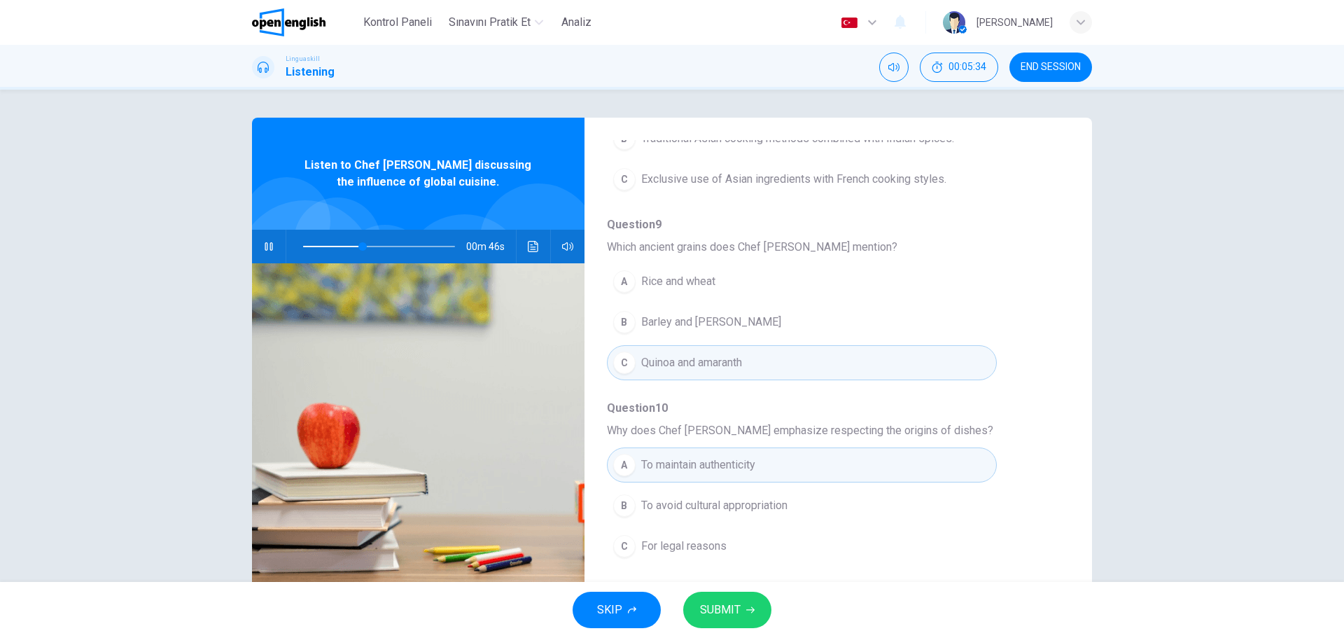
click at [1052, 456] on div "Question 7 - 11 For these questions, choose the correct answer. On a real test,…" at bounding box center [827, 361] width 485 height 442
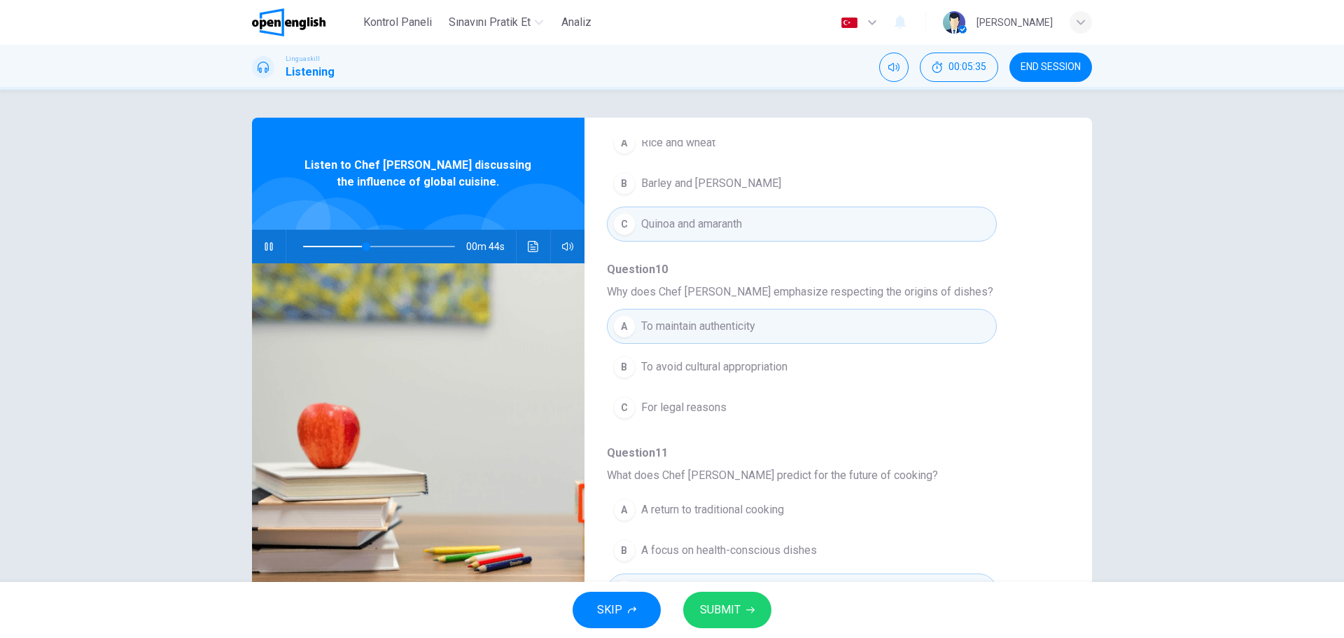
scroll to position [604, 0]
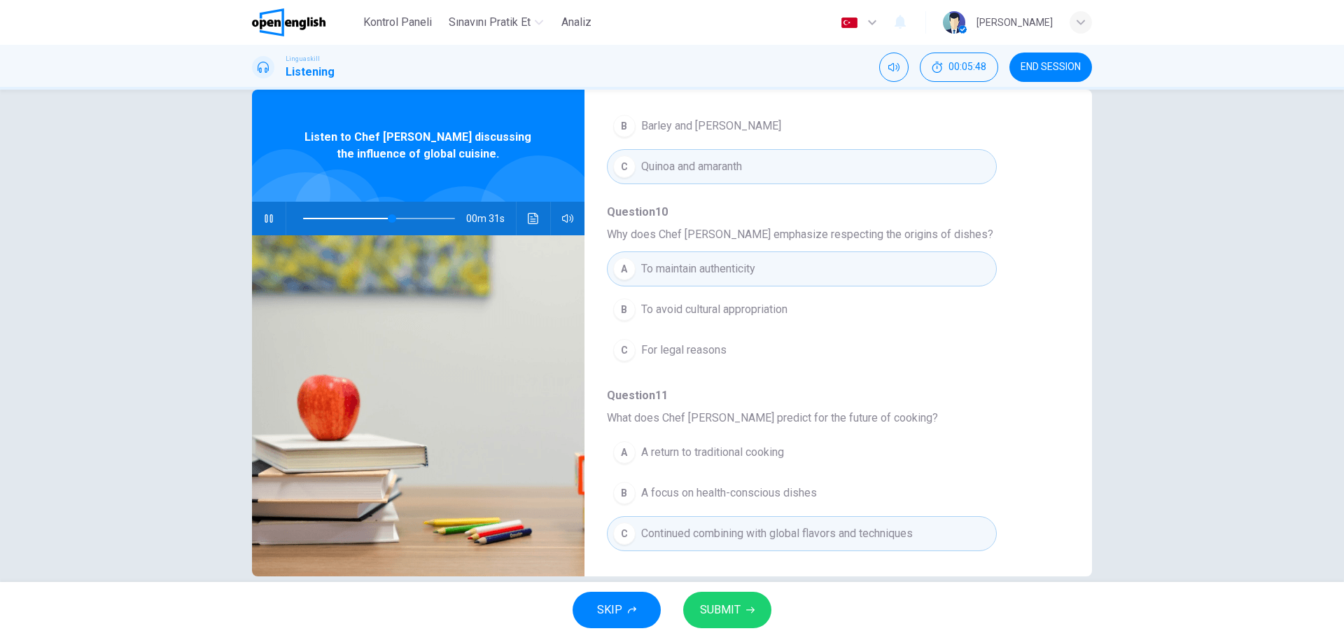
click at [1064, 307] on div "Question 7 - 11 For these questions, choose the correct answer. On a real test,…" at bounding box center [827, 333] width 485 height 442
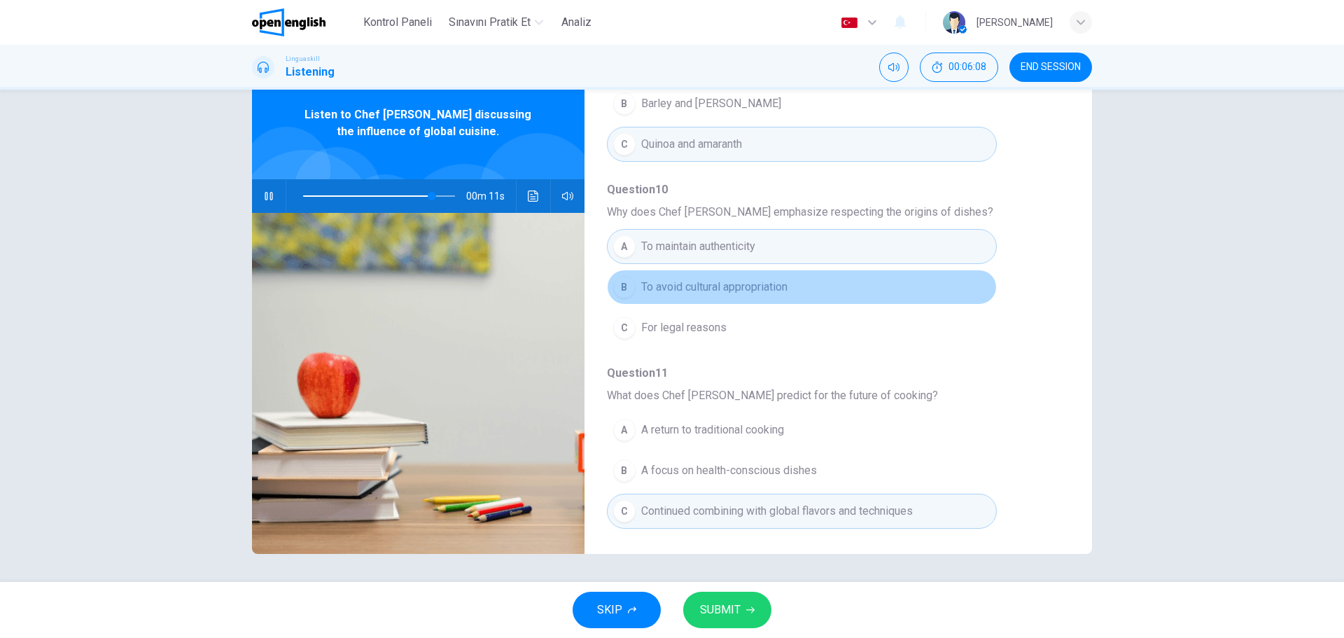
click at [627, 293] on div "B" at bounding box center [624, 287] width 22 height 22
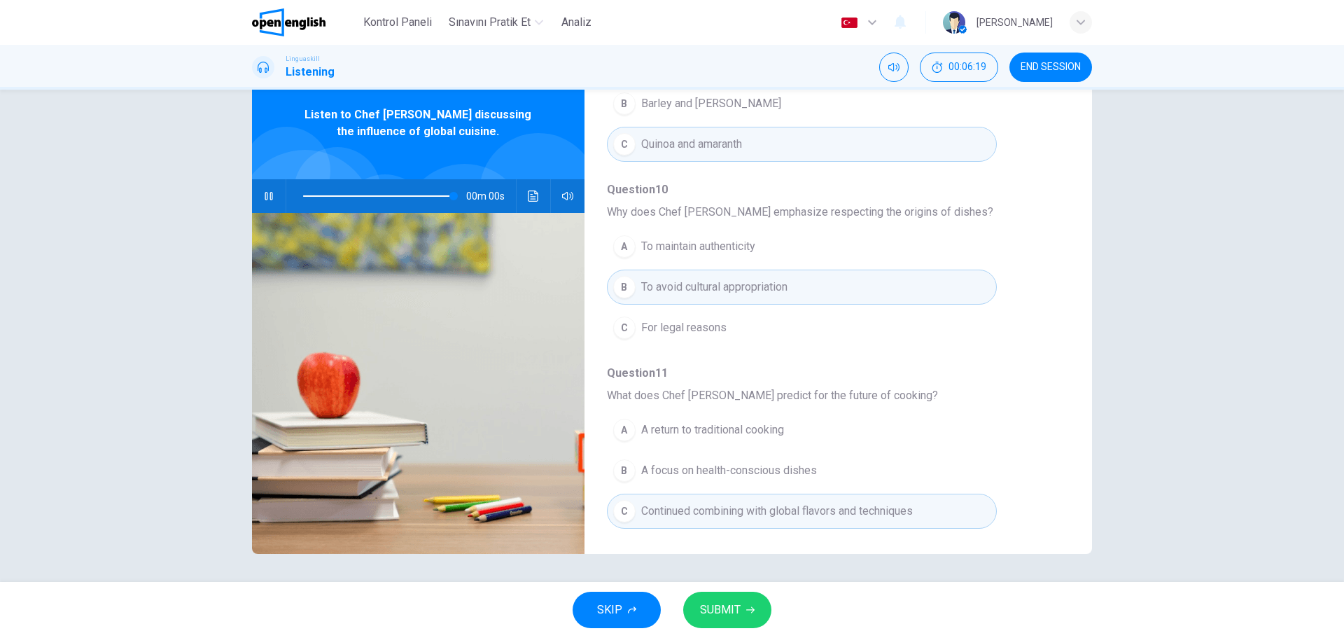
type input "*"
click at [749, 612] on icon "button" at bounding box center [750, 610] width 8 height 8
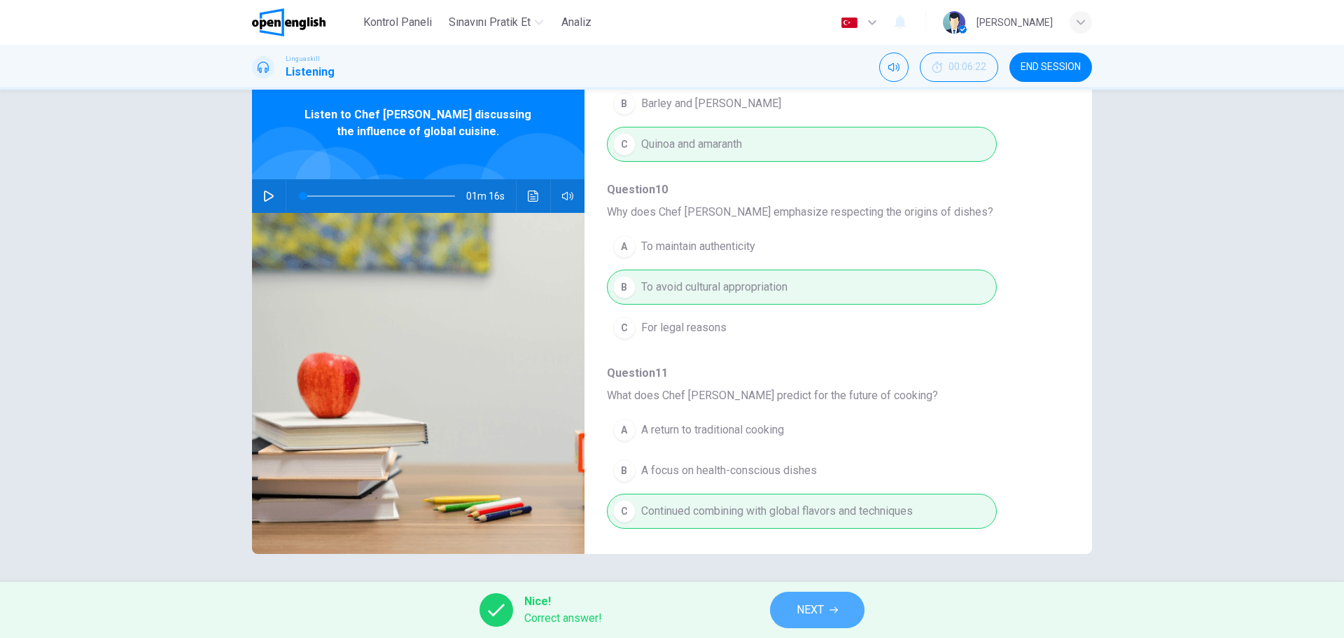
click at [816, 616] on span "NEXT" at bounding box center [810, 610] width 27 height 20
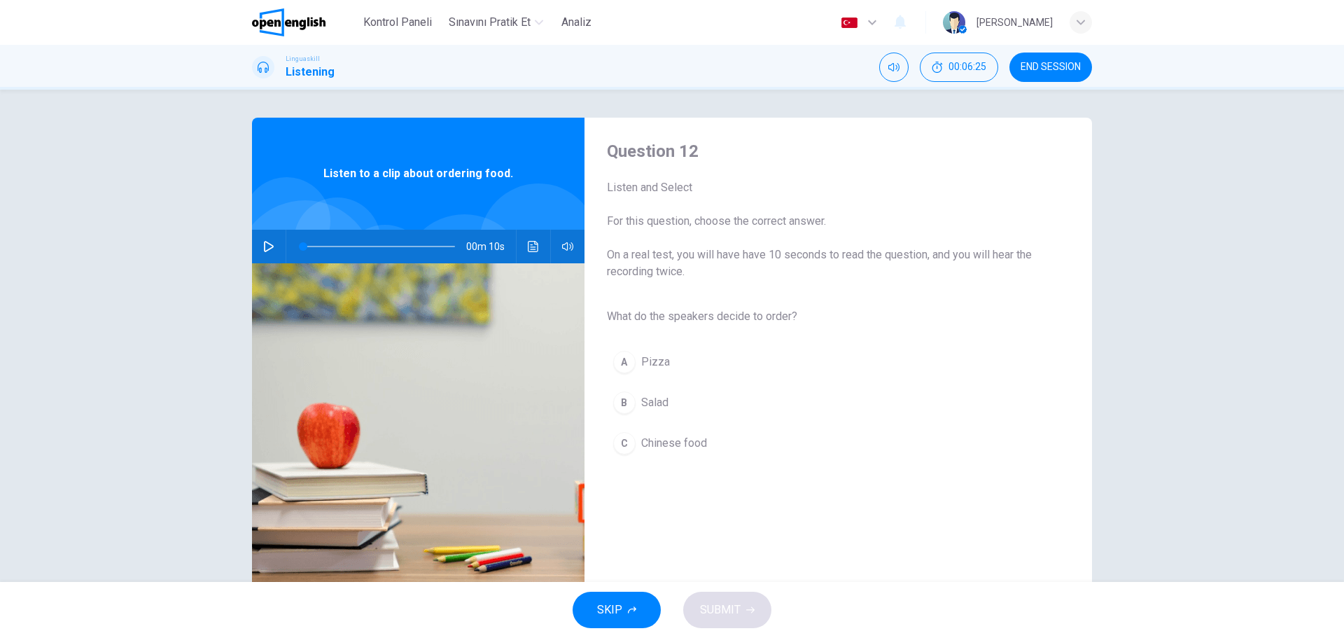
click at [273, 248] on icon "button" at bounding box center [268, 246] width 11 height 11
type input "*"
click at [624, 410] on div "B" at bounding box center [624, 402] width 22 height 22
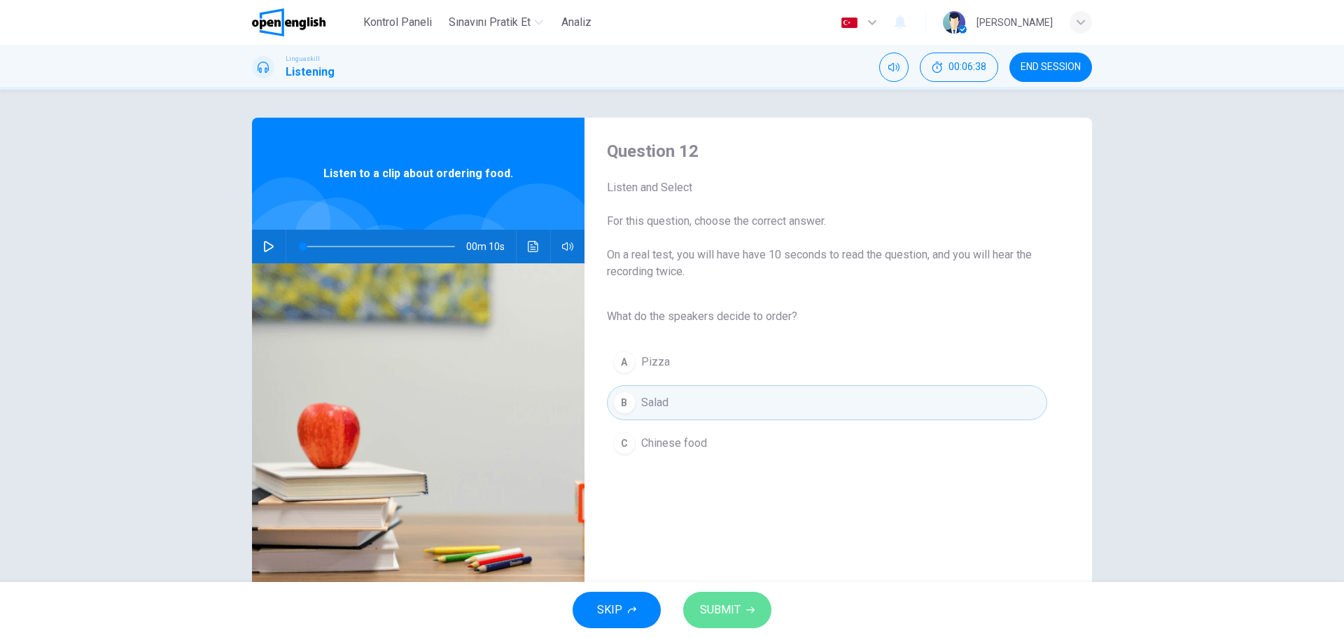
click at [746, 610] on icon "button" at bounding box center [750, 610] width 8 height 8
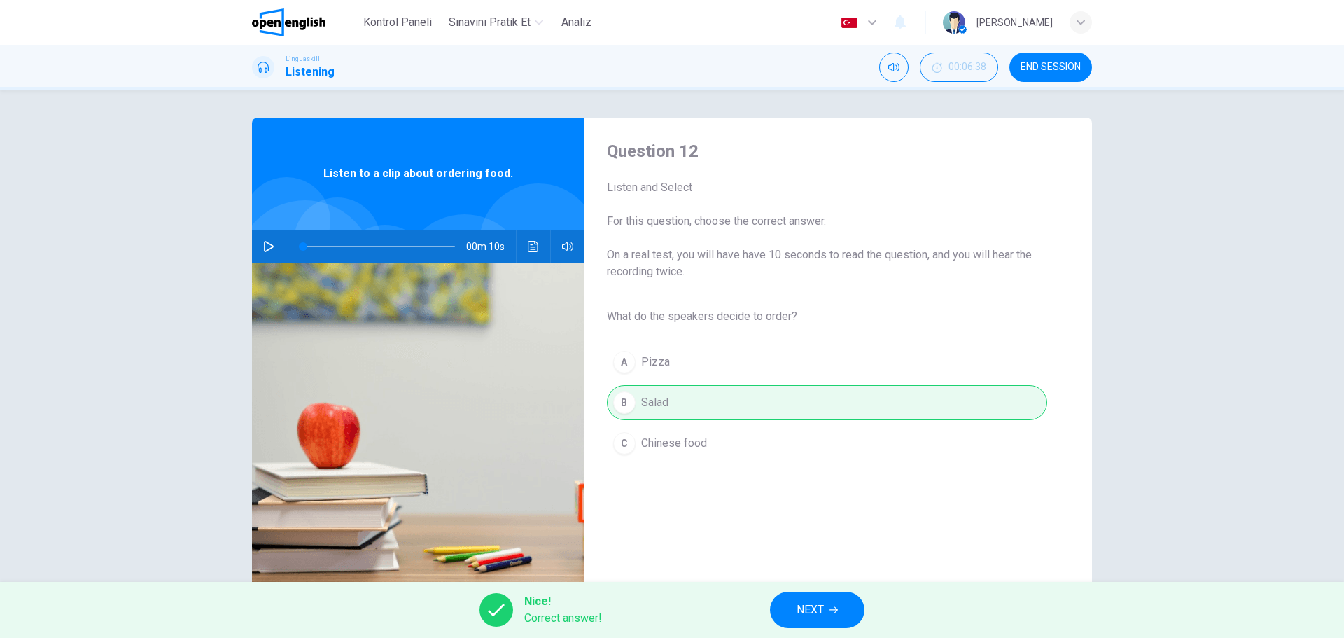
click at [810, 606] on span "NEXT" at bounding box center [810, 610] width 27 height 20
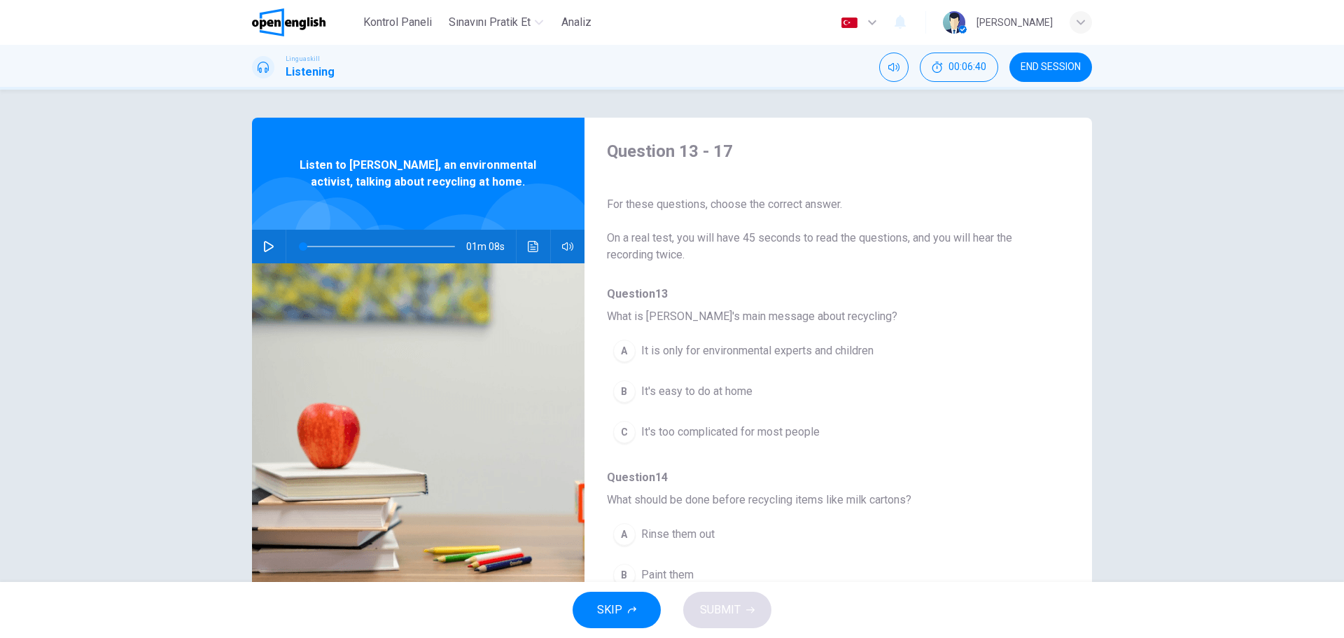
click at [267, 244] on icon "button" at bounding box center [268, 246] width 11 height 11
click at [1033, 399] on div "A It is only for environmental experts and children B It's easy to do at home C…" at bounding box center [827, 391] width 440 height 122
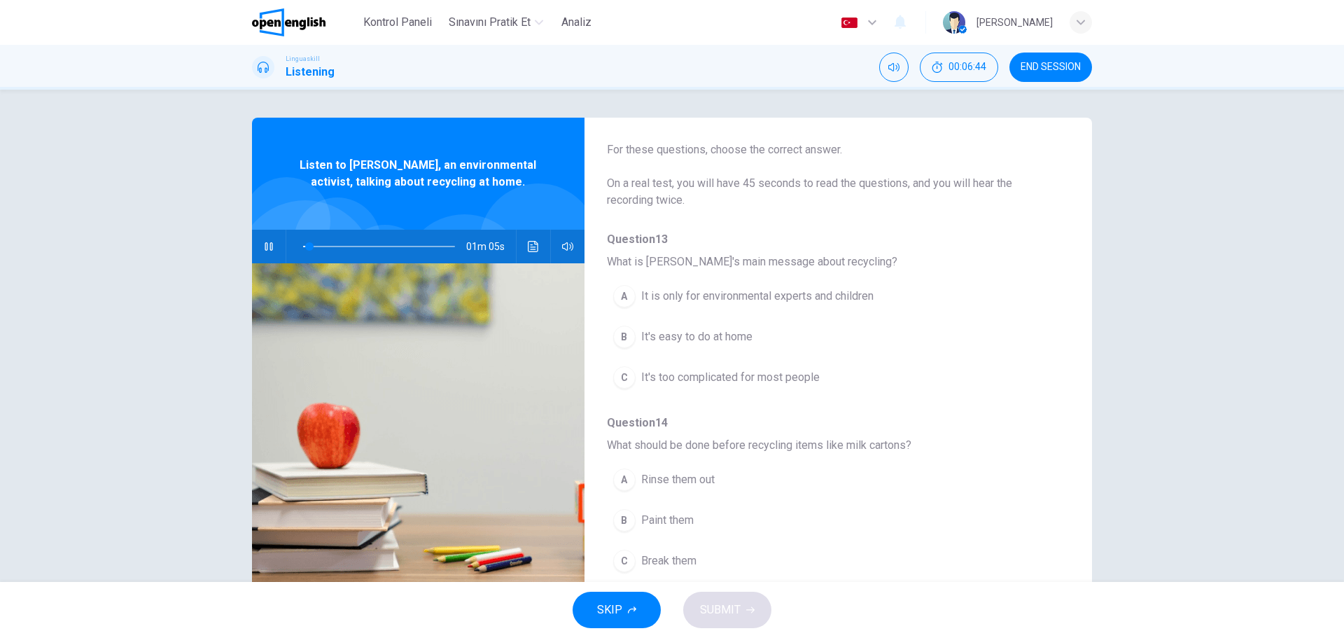
scroll to position [56, 0]
click at [1002, 343] on div "A It is only for environmental experts and children B It's easy to do at home C…" at bounding box center [827, 335] width 440 height 122
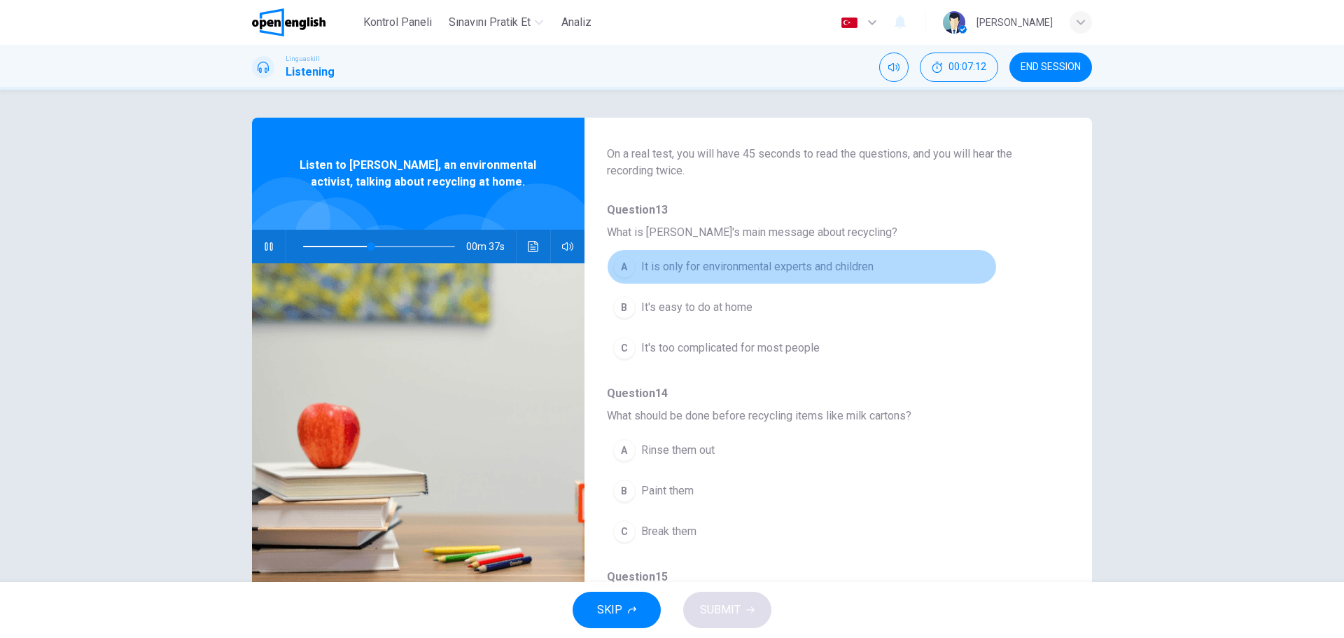
click at [628, 271] on div "A" at bounding box center [624, 267] width 22 height 22
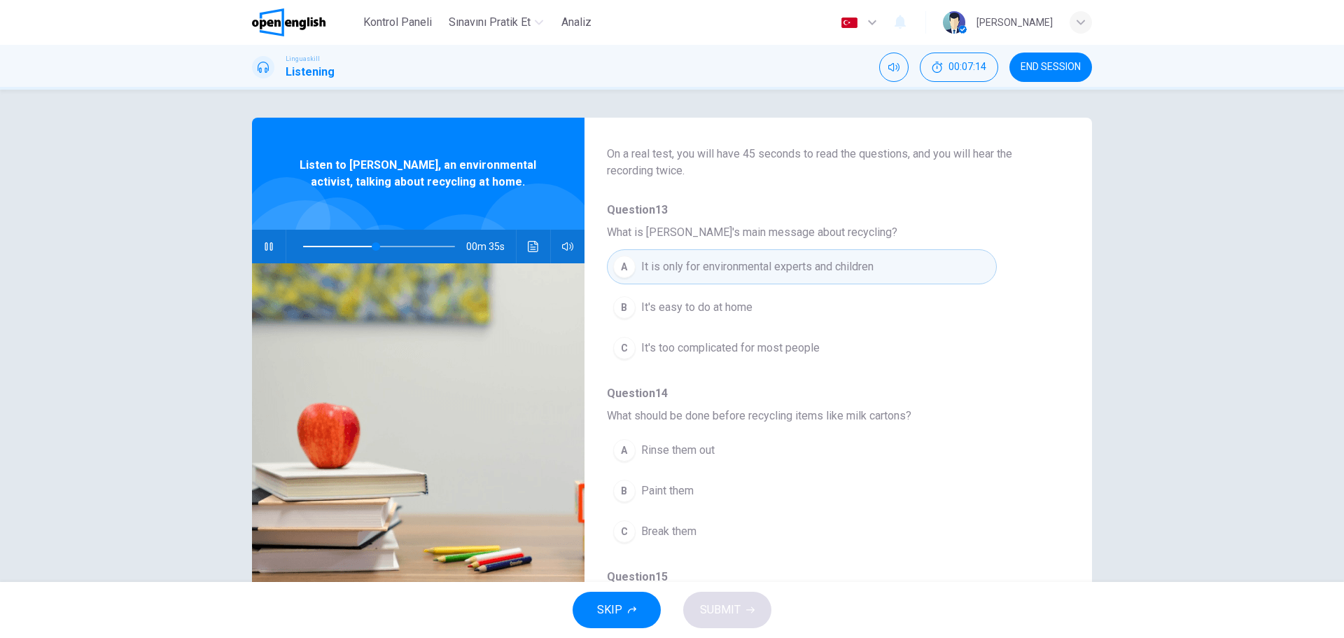
click at [1022, 483] on div "A Rinse them out B Paint them C Break them" at bounding box center [827, 491] width 440 height 122
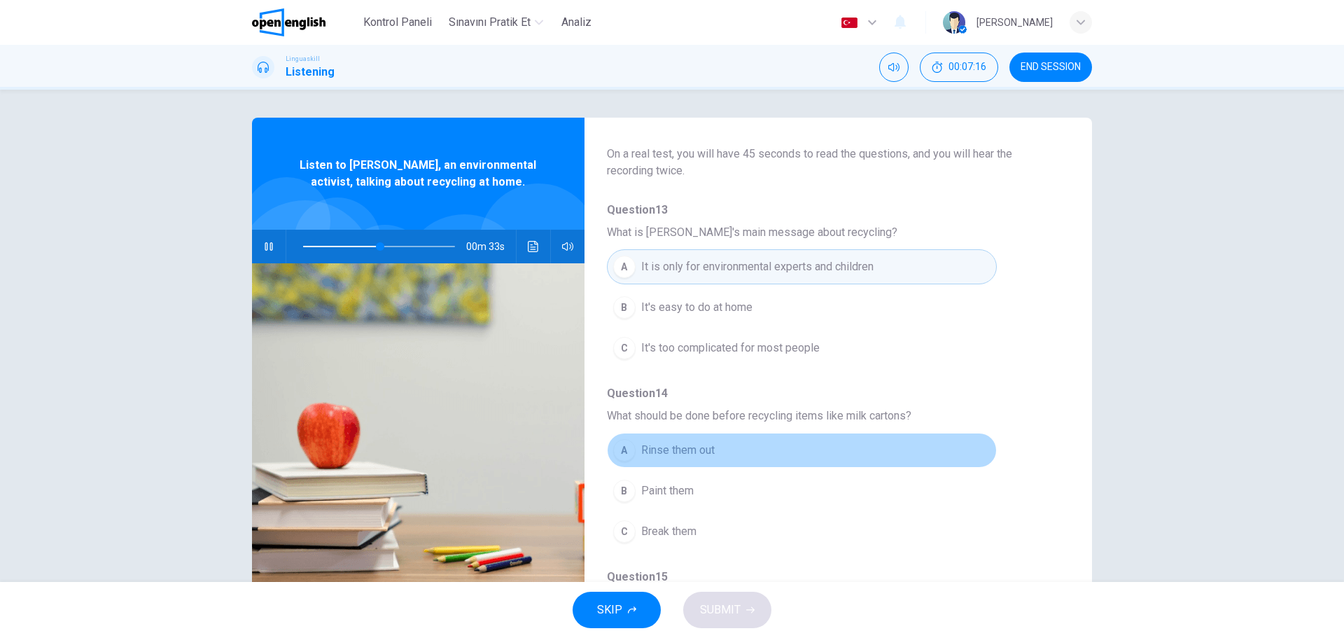
click at [626, 453] on div "A" at bounding box center [624, 450] width 22 height 22
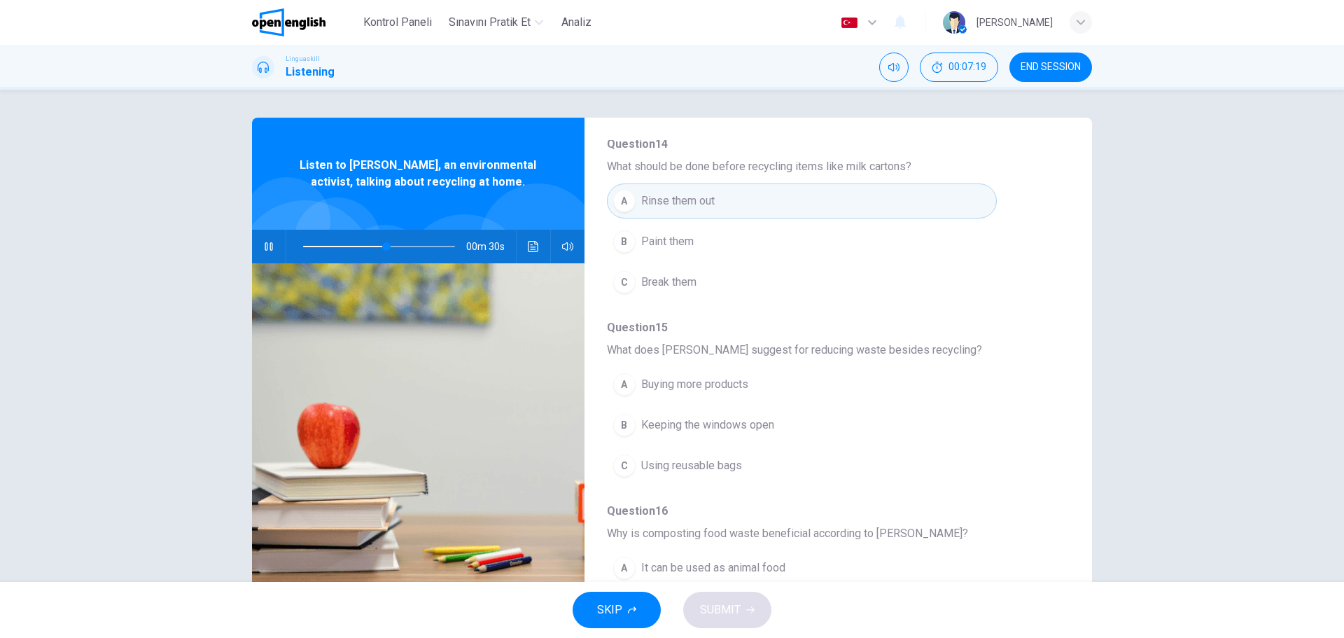
scroll to position [336, 0]
click at [993, 462] on button "C Using reusable bags" at bounding box center [802, 462] width 390 height 35
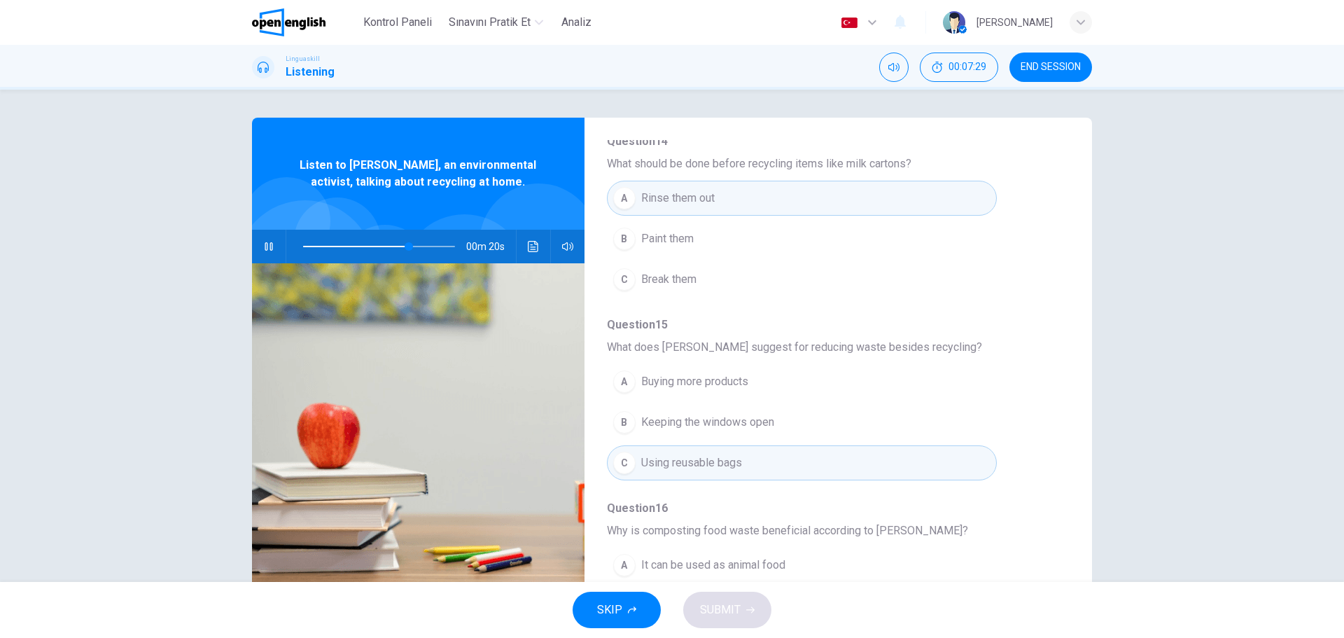
click at [1042, 522] on span "Why is composting food waste beneficial according to Emily?" at bounding box center [827, 530] width 440 height 17
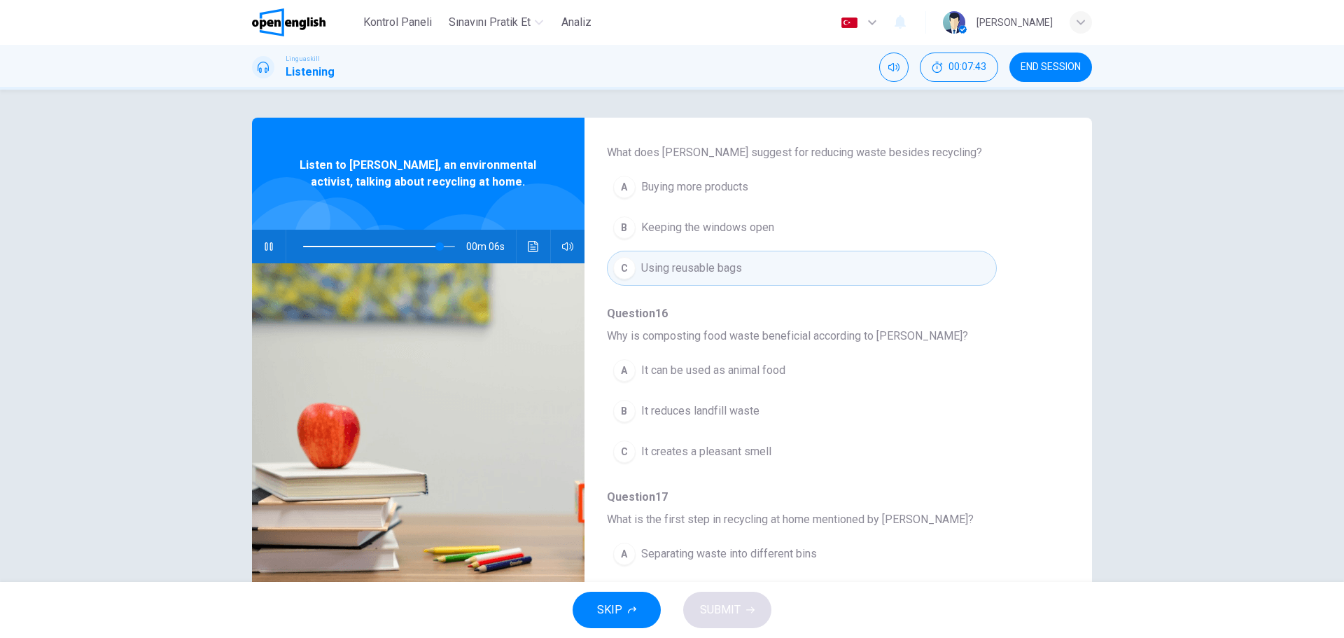
scroll to position [532, 0]
click at [1048, 504] on div "Question 13 - 17 For these questions, choose the correct answer. On a real test…" at bounding box center [827, 361] width 485 height 442
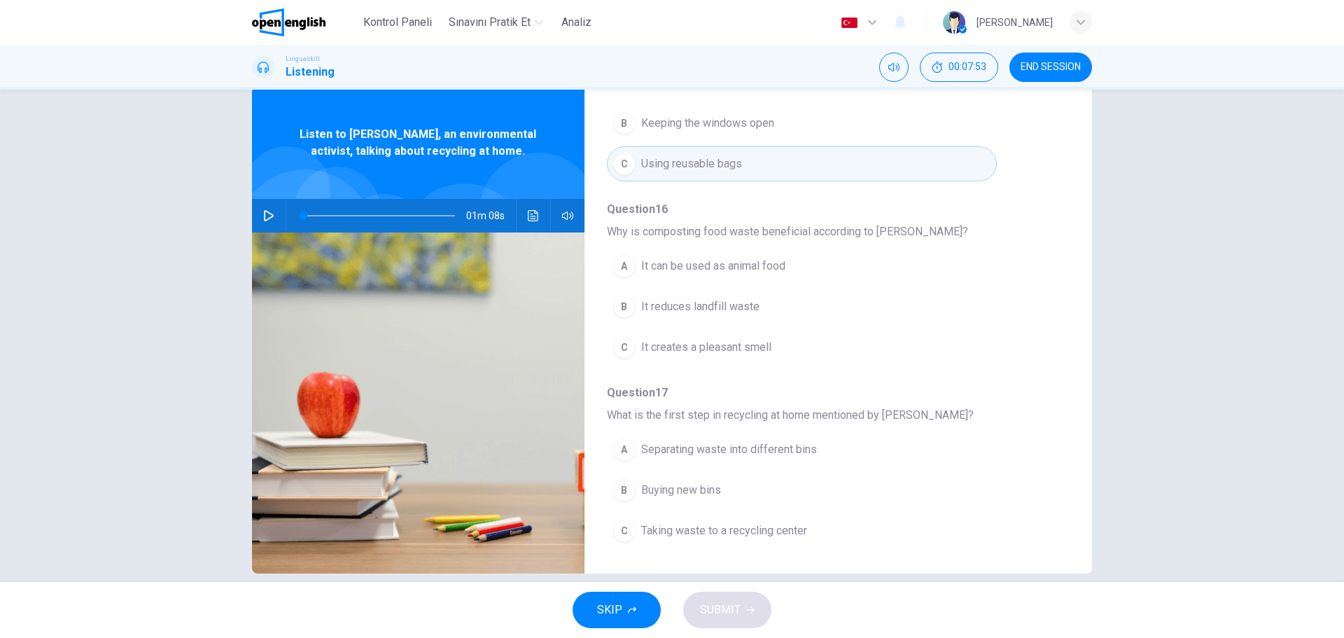
scroll to position [50, 0]
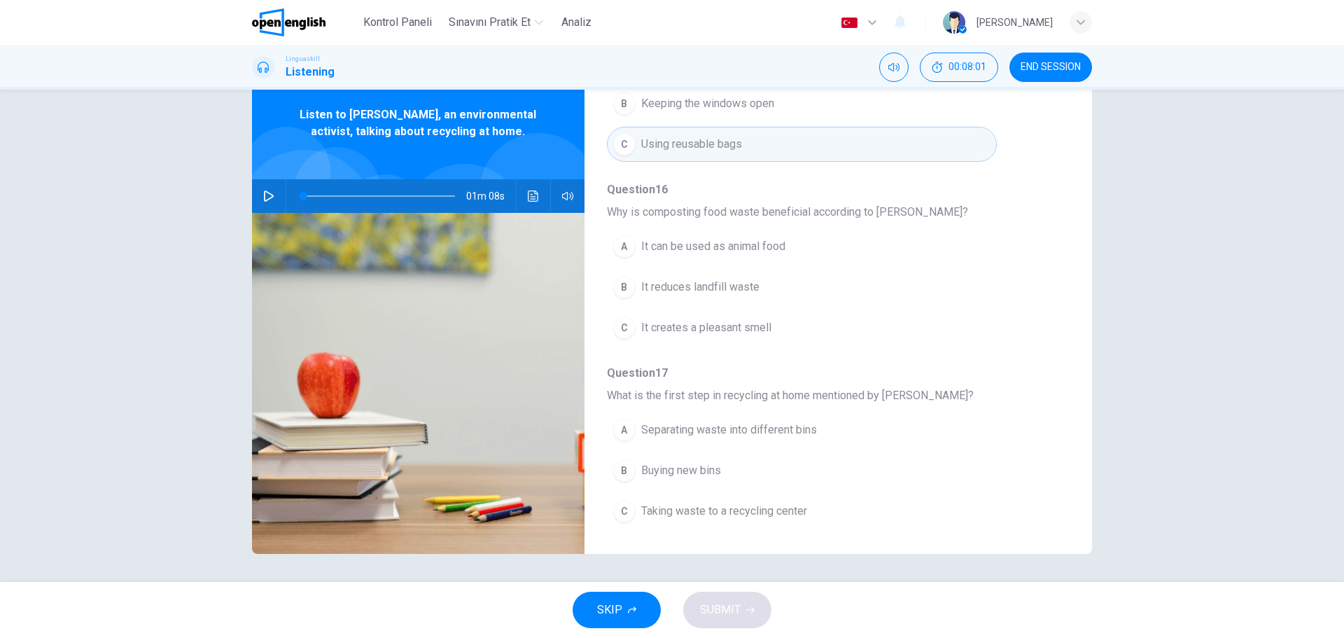
click at [620, 510] on div "C" at bounding box center [624, 511] width 22 height 22
click at [1021, 372] on span "Question 17" at bounding box center [827, 373] width 440 height 17
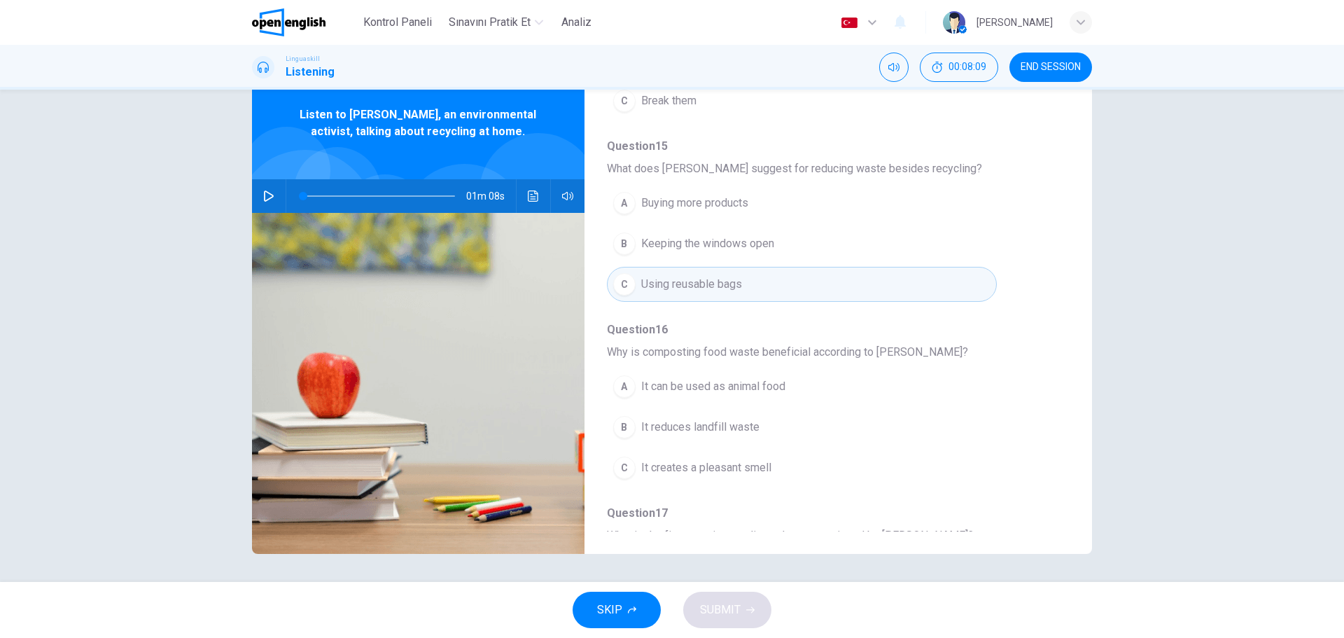
scroll to position [436, 0]
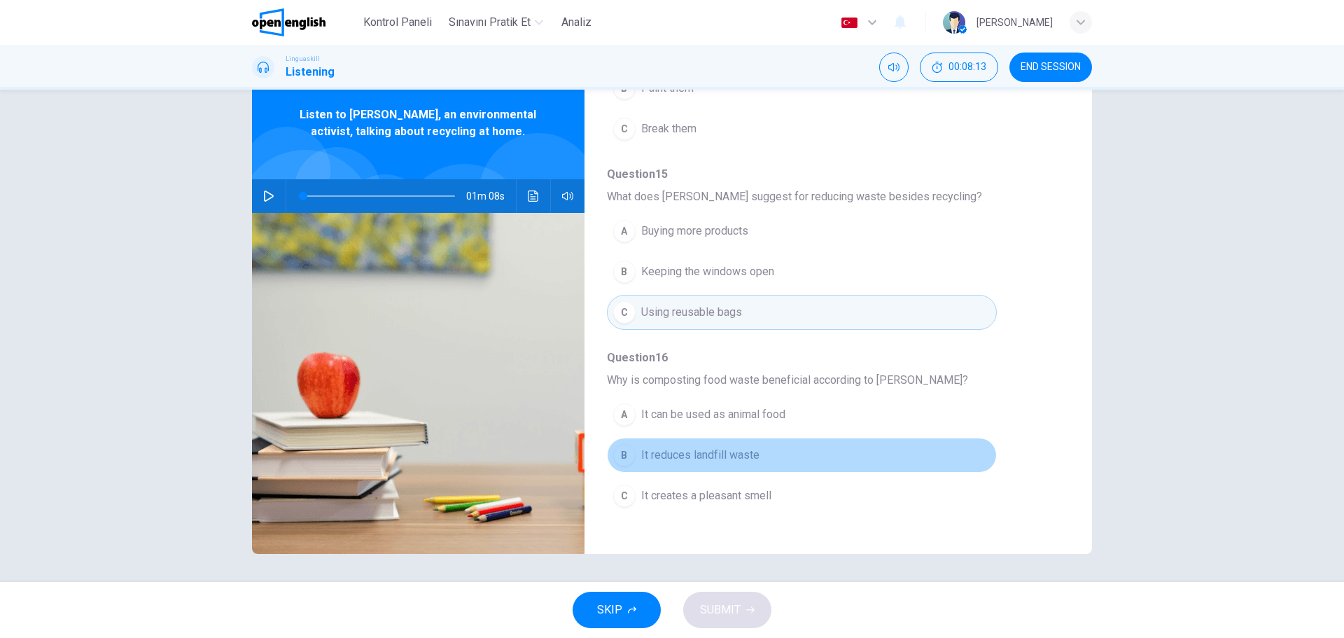
click at [622, 458] on div "B" at bounding box center [624, 455] width 22 height 22
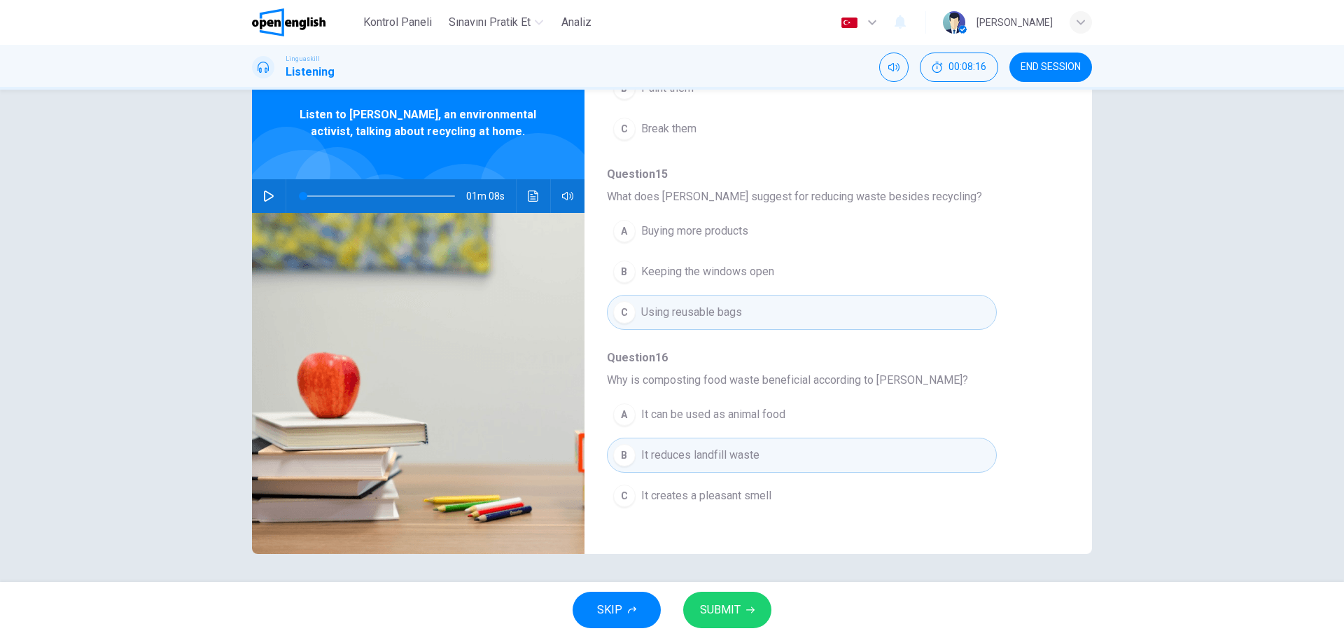
click at [267, 199] on icon "button" at bounding box center [269, 195] width 10 height 11
click at [1038, 281] on div "A Buying more products B Keeping the windows open C Using reusable bags" at bounding box center [827, 272] width 440 height 122
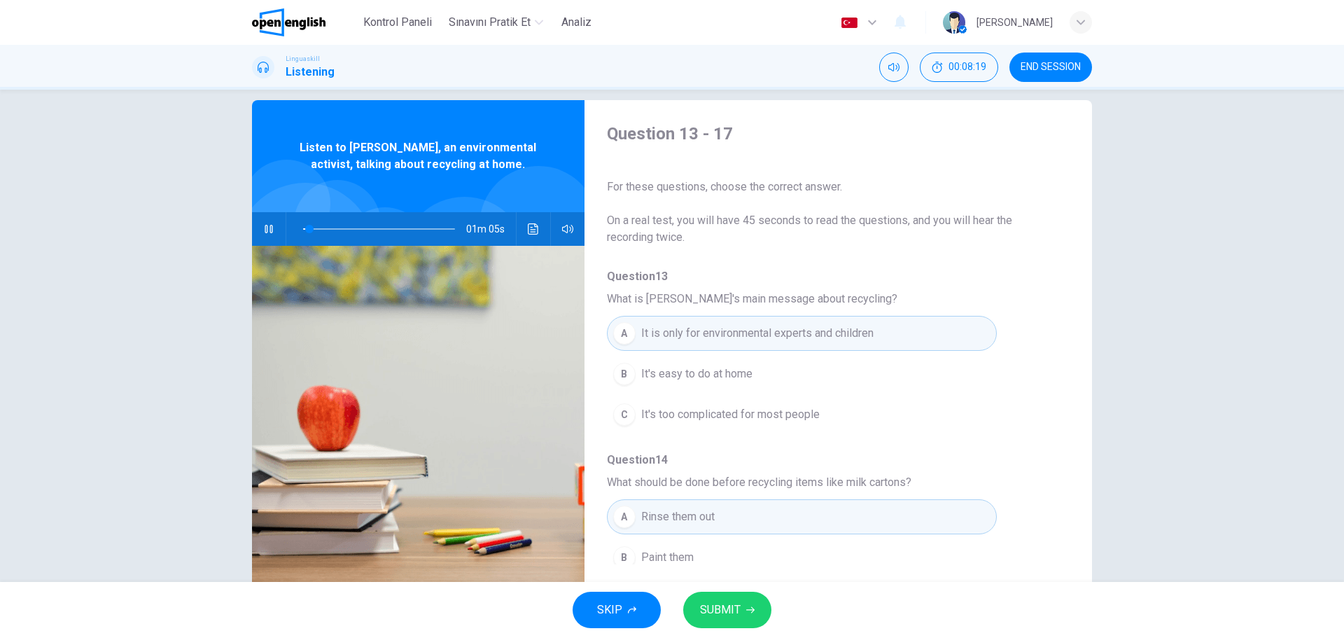
scroll to position [0, 0]
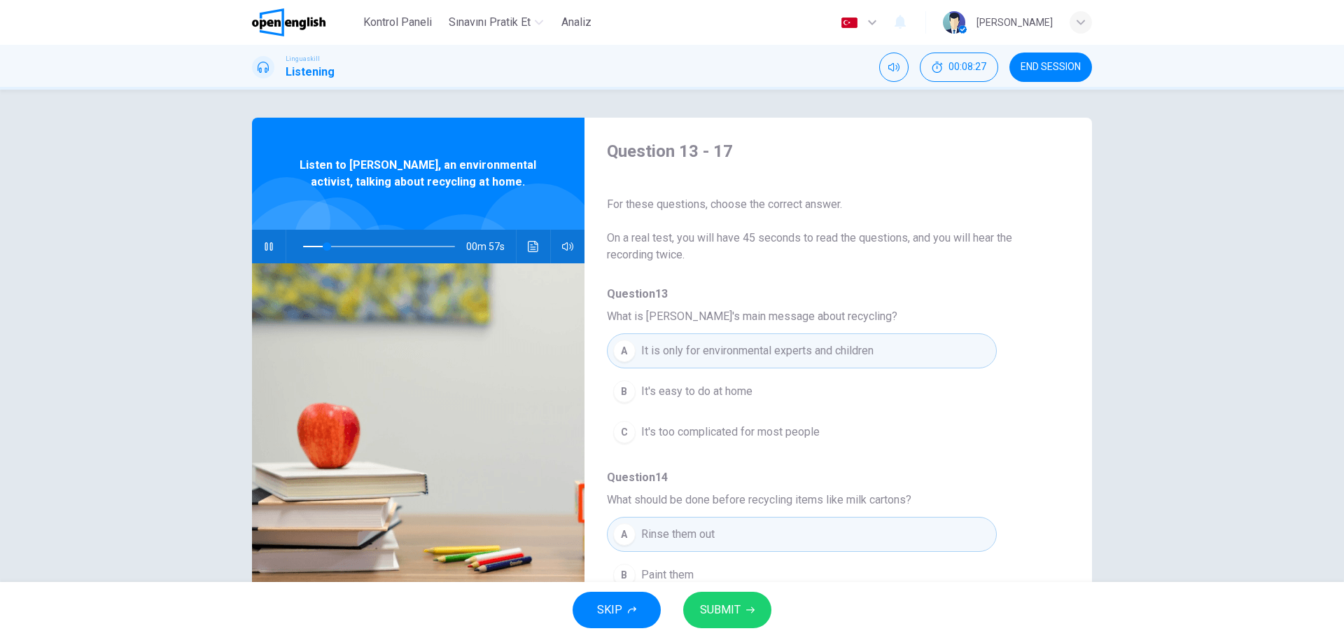
click at [1026, 428] on div "A It is only for environmental experts and children B It's easy to do at home C…" at bounding box center [827, 391] width 440 height 122
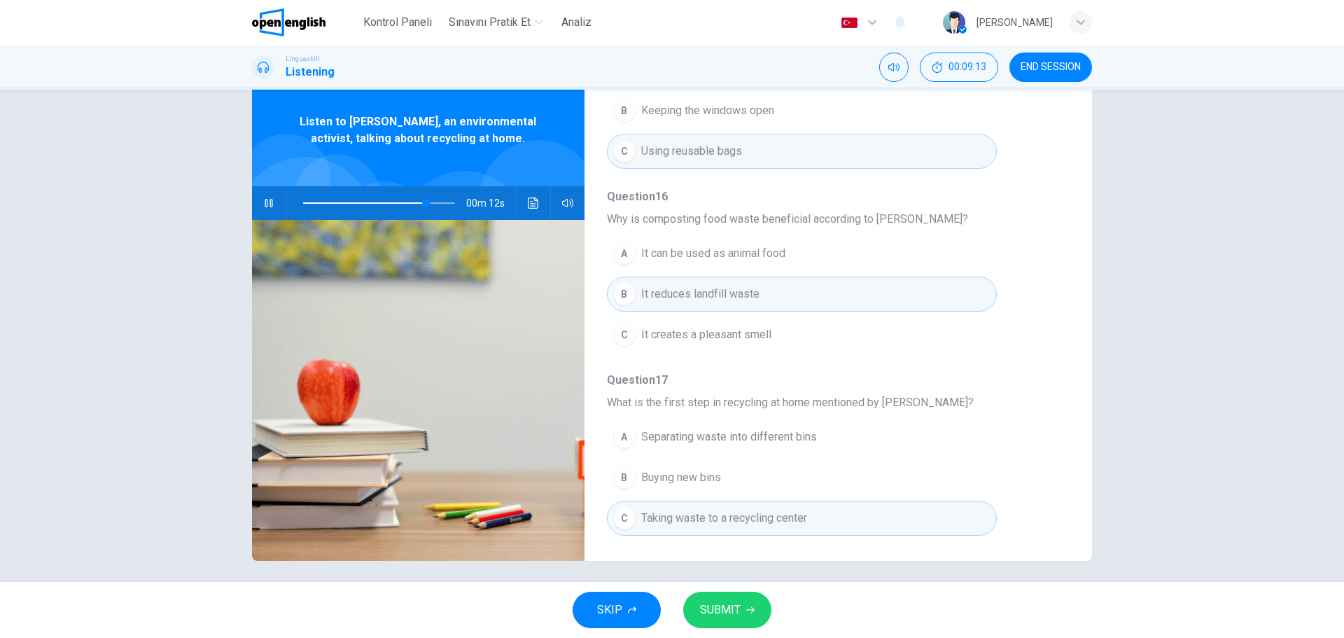
scroll to position [50, 0]
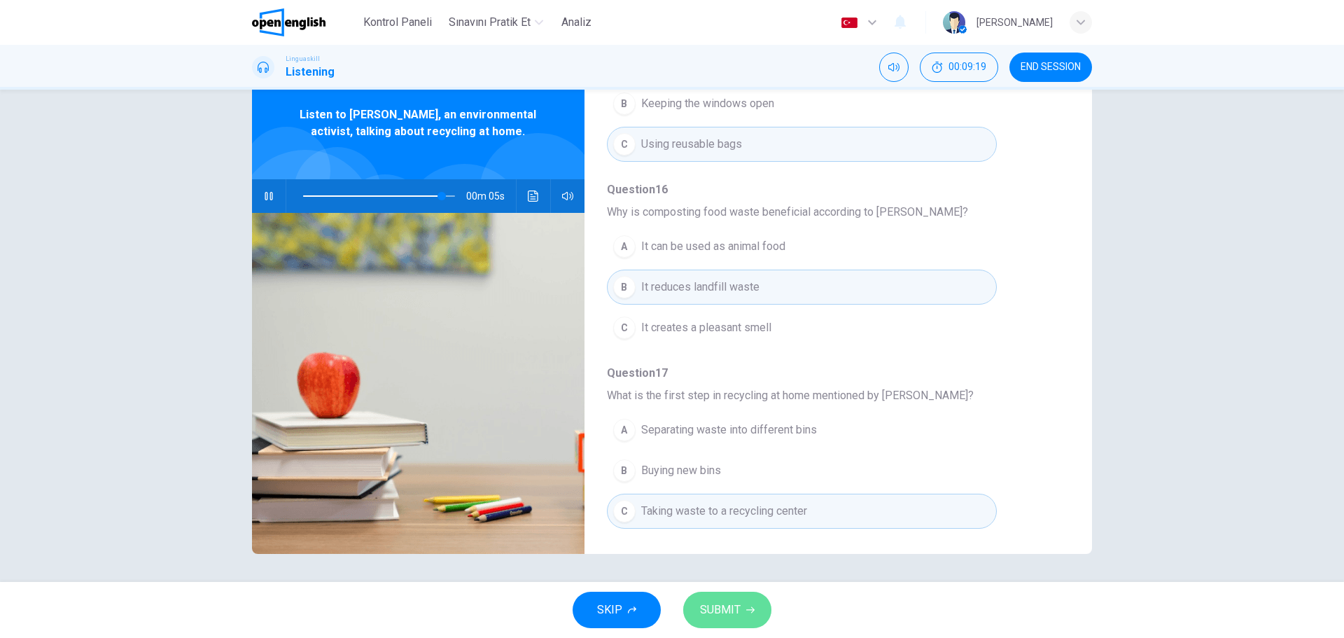
click at [738, 615] on span "SUBMIT" at bounding box center [720, 610] width 41 height 20
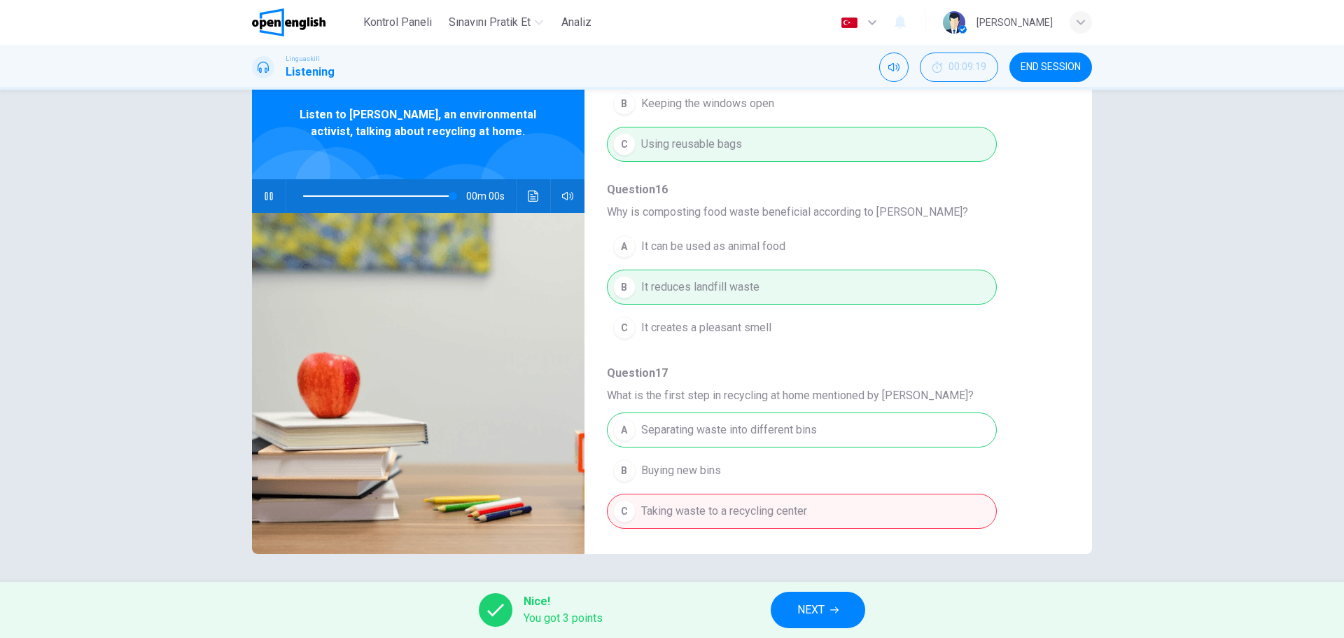
type input "*"
click at [1045, 405] on div "Question 13 What is Emily's main message about recycling? A It is only for envi…" at bounding box center [827, 81] width 440 height 900
click at [834, 613] on icon "button" at bounding box center [834, 610] width 8 height 8
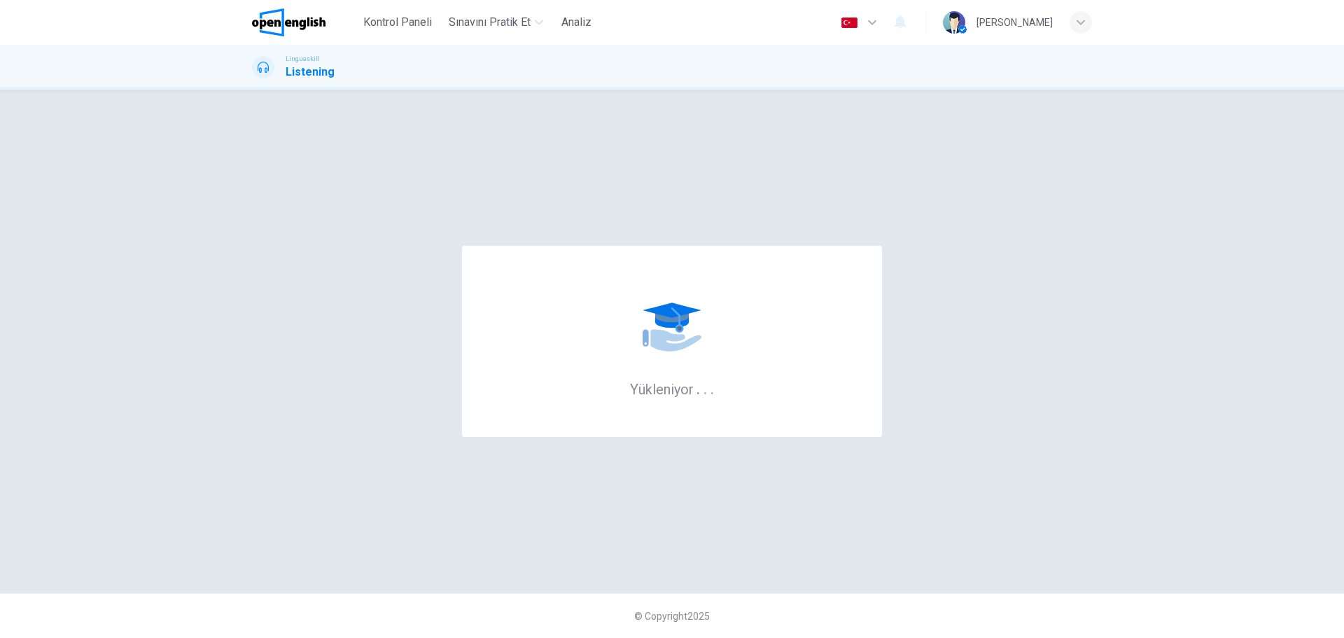
scroll to position [0, 0]
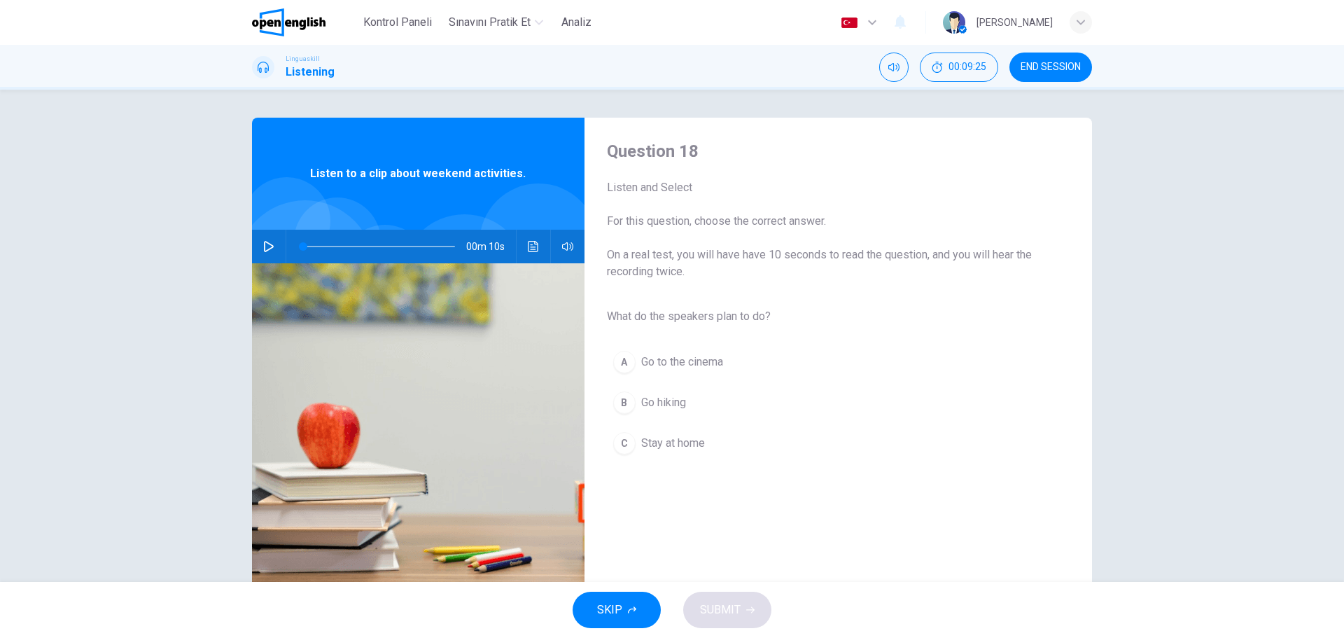
click at [266, 245] on icon "button" at bounding box center [268, 246] width 11 height 11
click at [264, 244] on icon "button" at bounding box center [268, 246] width 11 height 11
type input "*"
click at [656, 407] on span "Go hiking" at bounding box center [663, 402] width 45 height 17
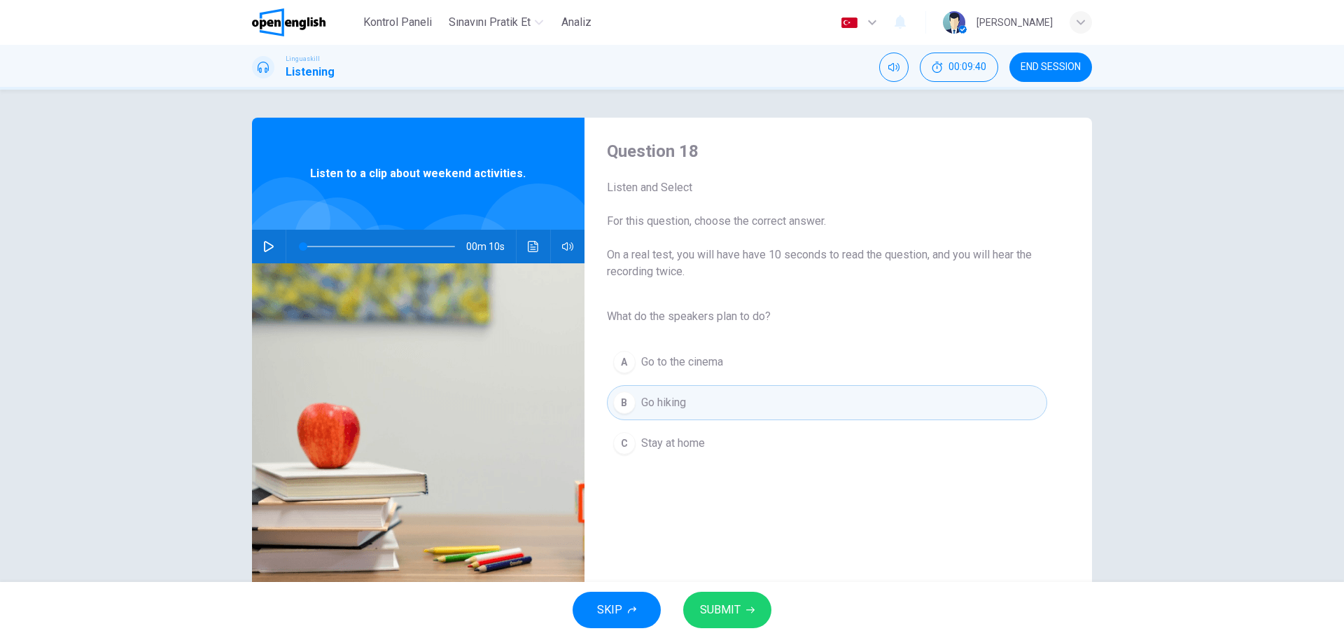
click at [726, 604] on span "SUBMIT" at bounding box center [720, 610] width 41 height 20
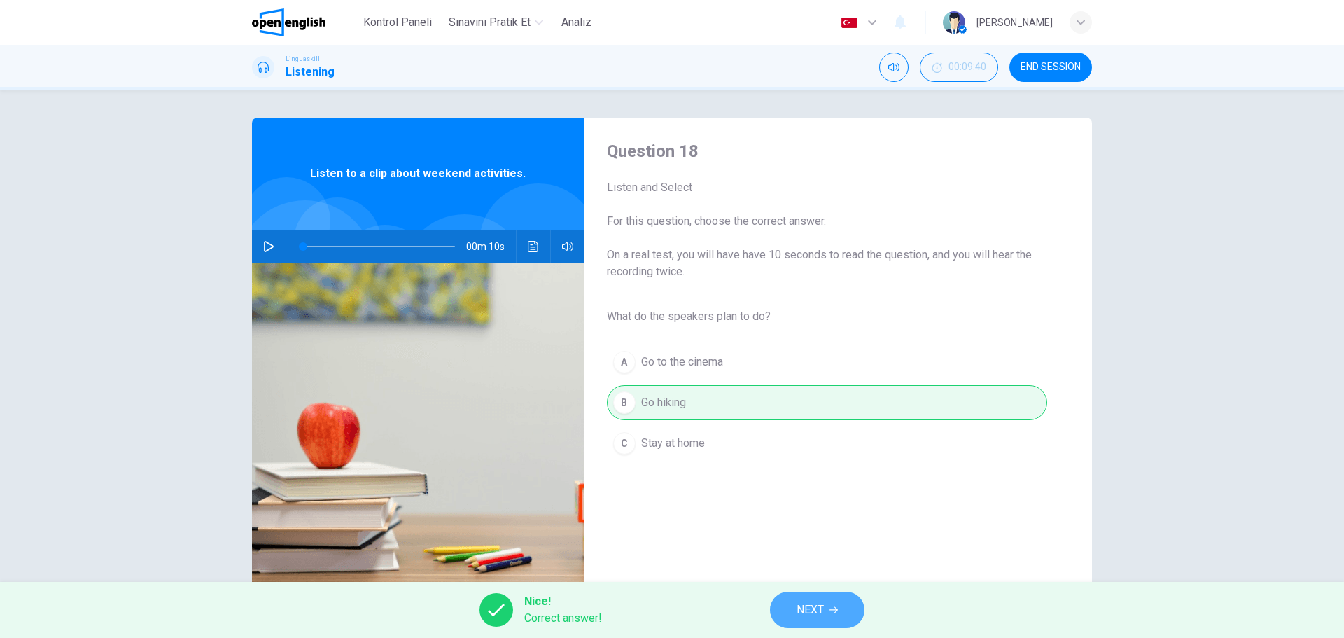
click at [807, 608] on span "NEXT" at bounding box center [810, 610] width 27 height 20
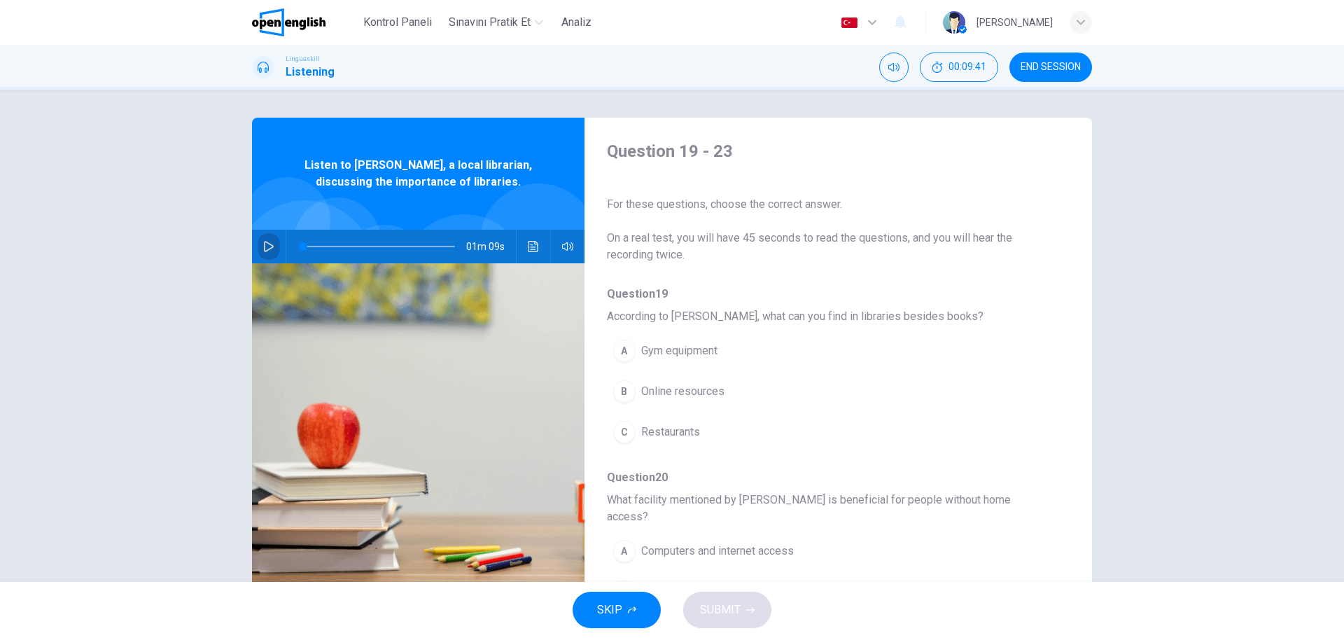
click at [272, 248] on icon "button" at bounding box center [269, 246] width 10 height 11
click at [1192, 295] on div "Question 19 - 23 For these questions, choose the correct answer. On a real test…" at bounding box center [672, 336] width 1344 height 492
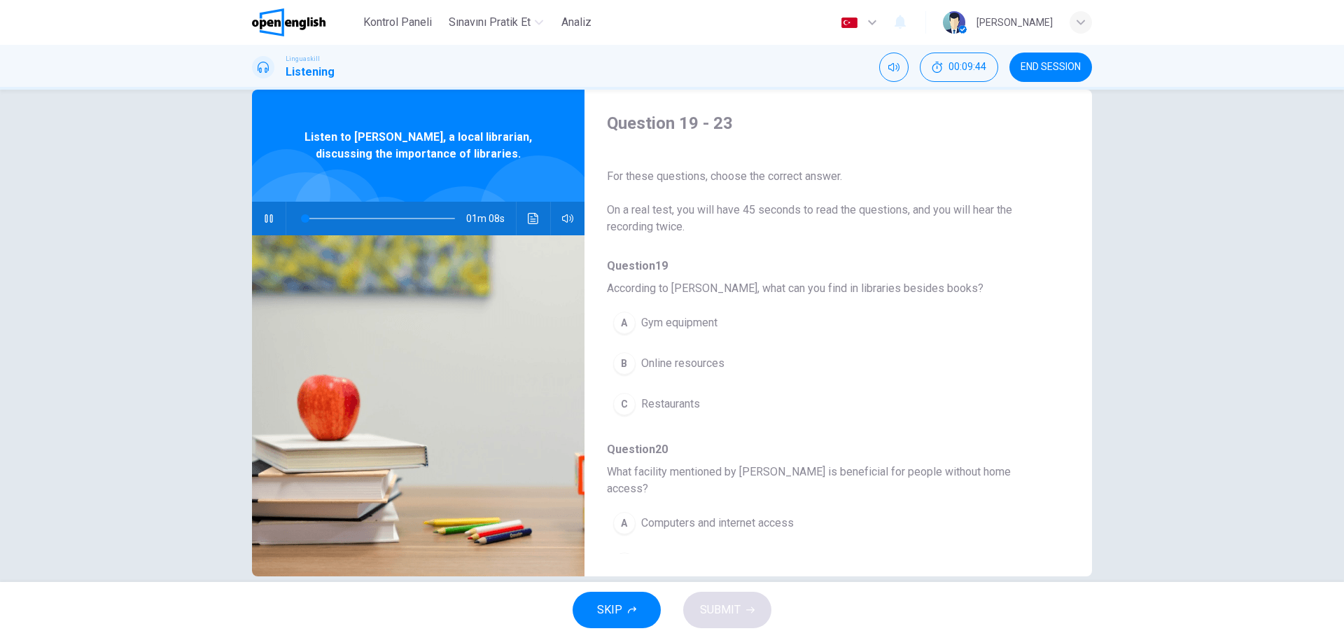
scroll to position [50, 0]
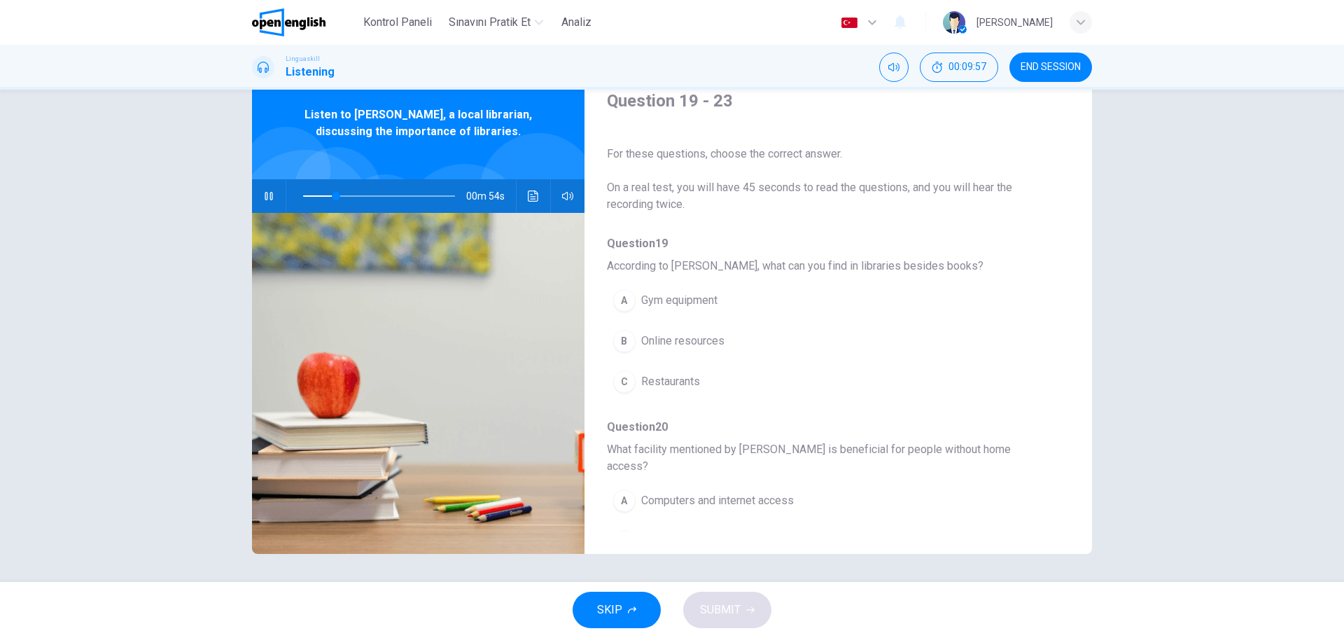
click at [1063, 393] on div "Question 19 - 23 For these questions, choose the correct answer. On a real test…" at bounding box center [827, 311] width 485 height 442
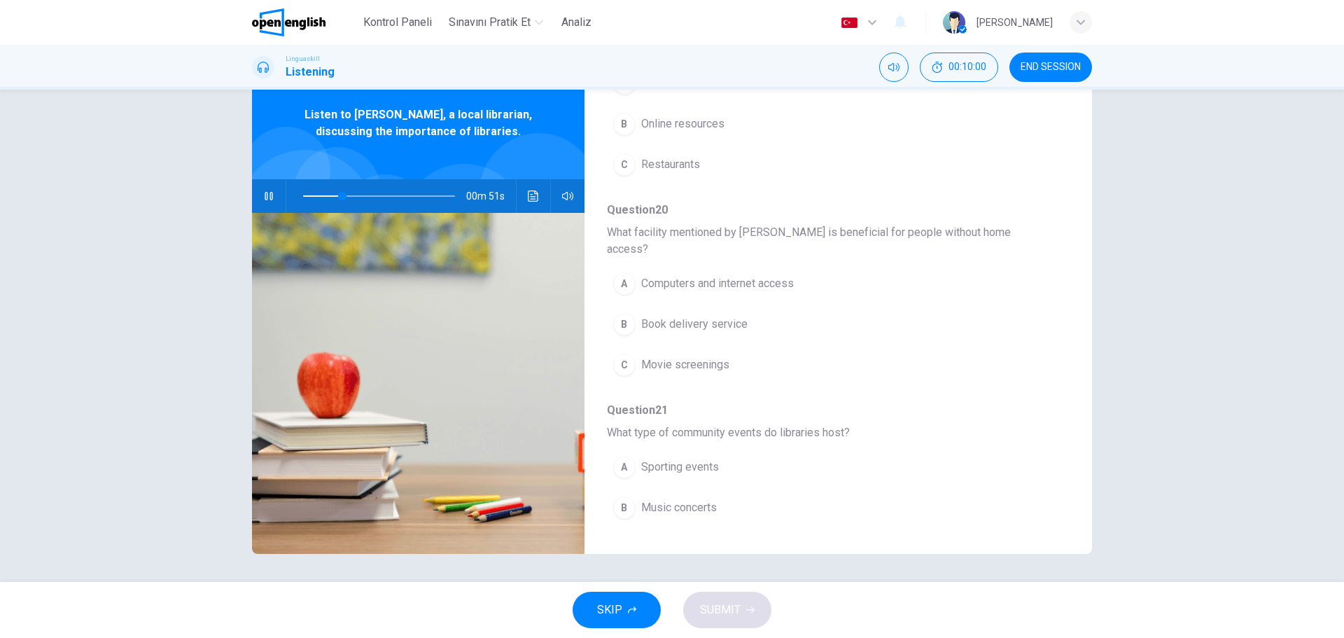
scroll to position [224, 0]
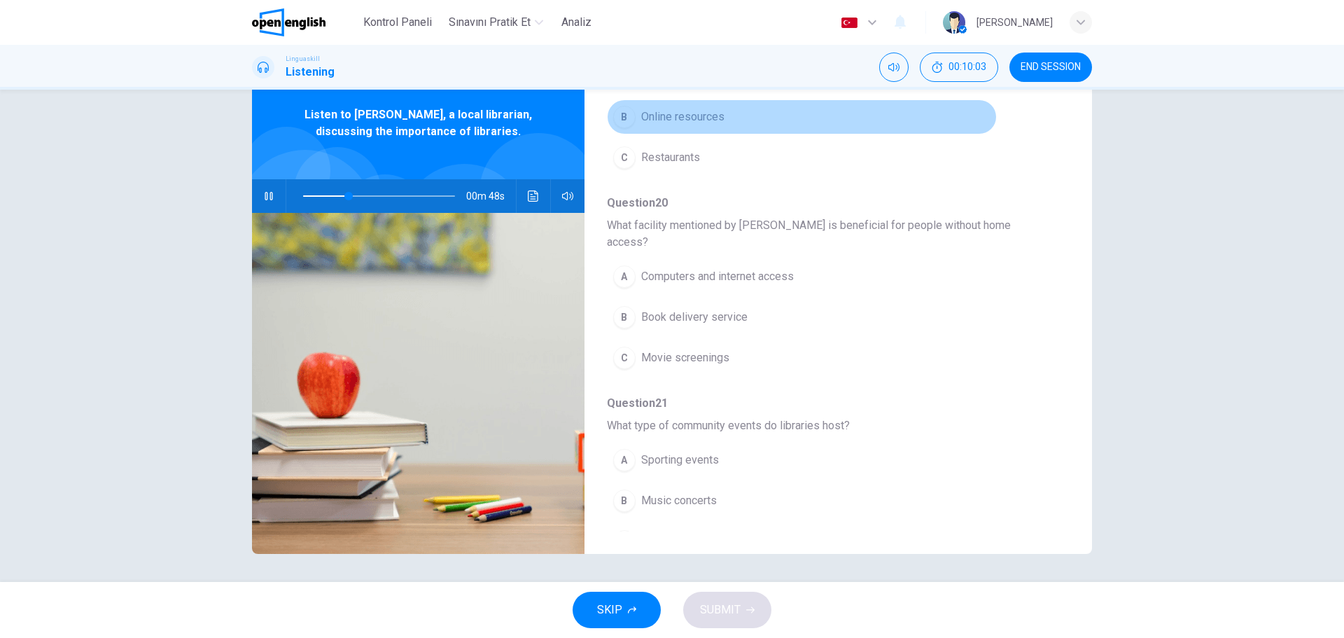
click at [625, 117] on div "B" at bounding box center [624, 117] width 22 height 22
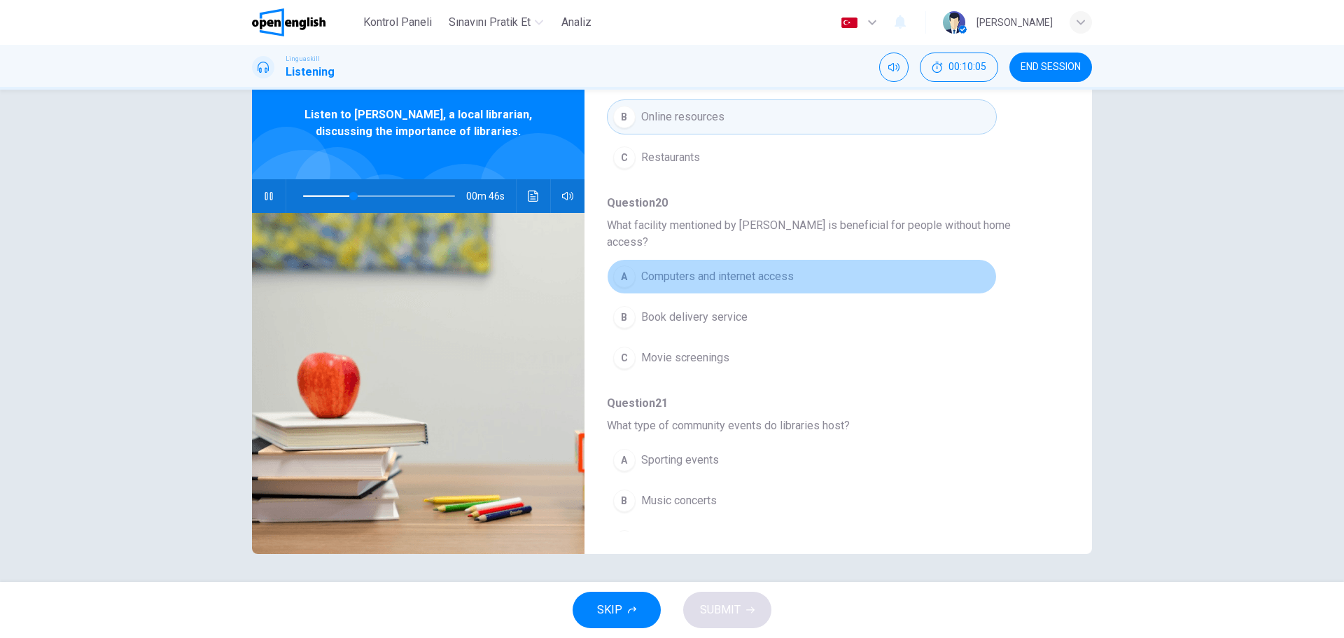
click at [624, 267] on div "A" at bounding box center [624, 276] width 22 height 22
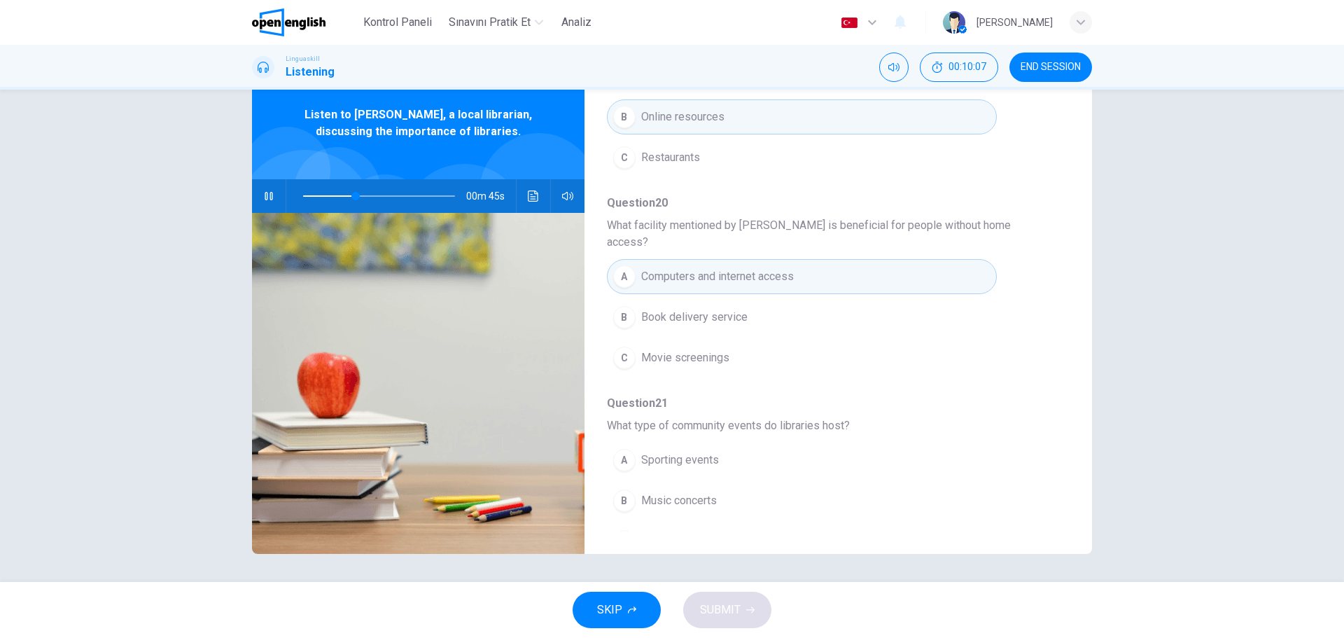
click at [989, 466] on div "A Sporting events B Music concerts C Book clubs" at bounding box center [827, 501] width 440 height 122
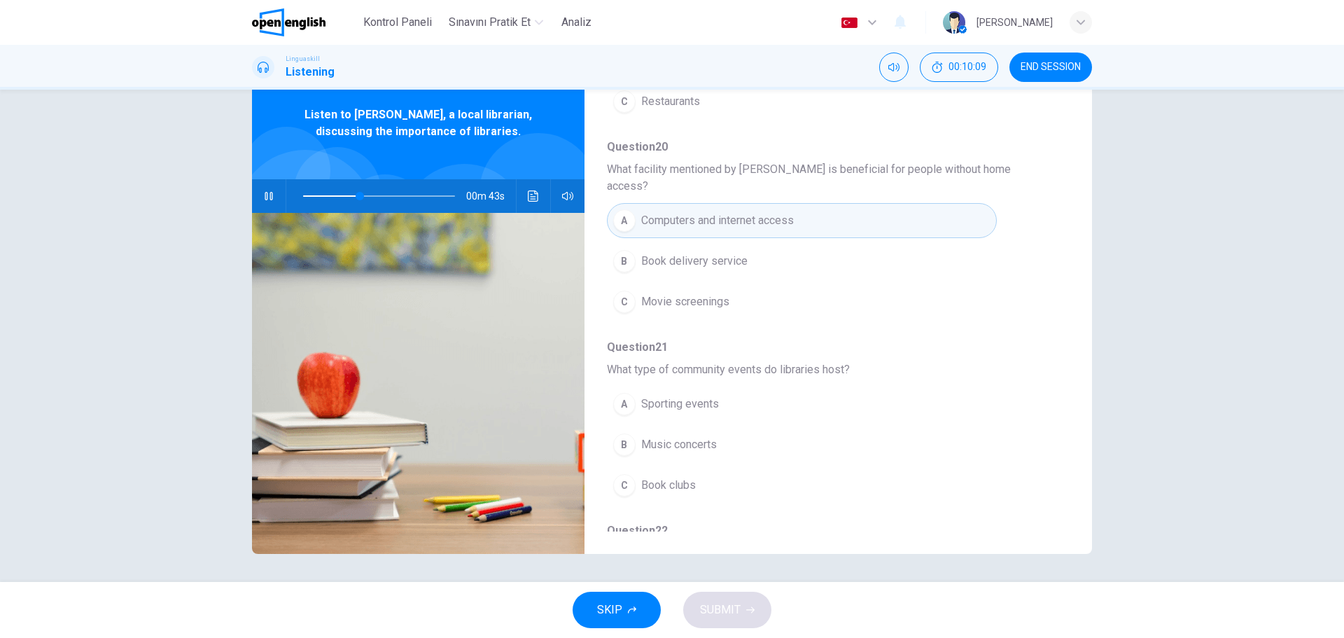
scroll to position [308, 0]
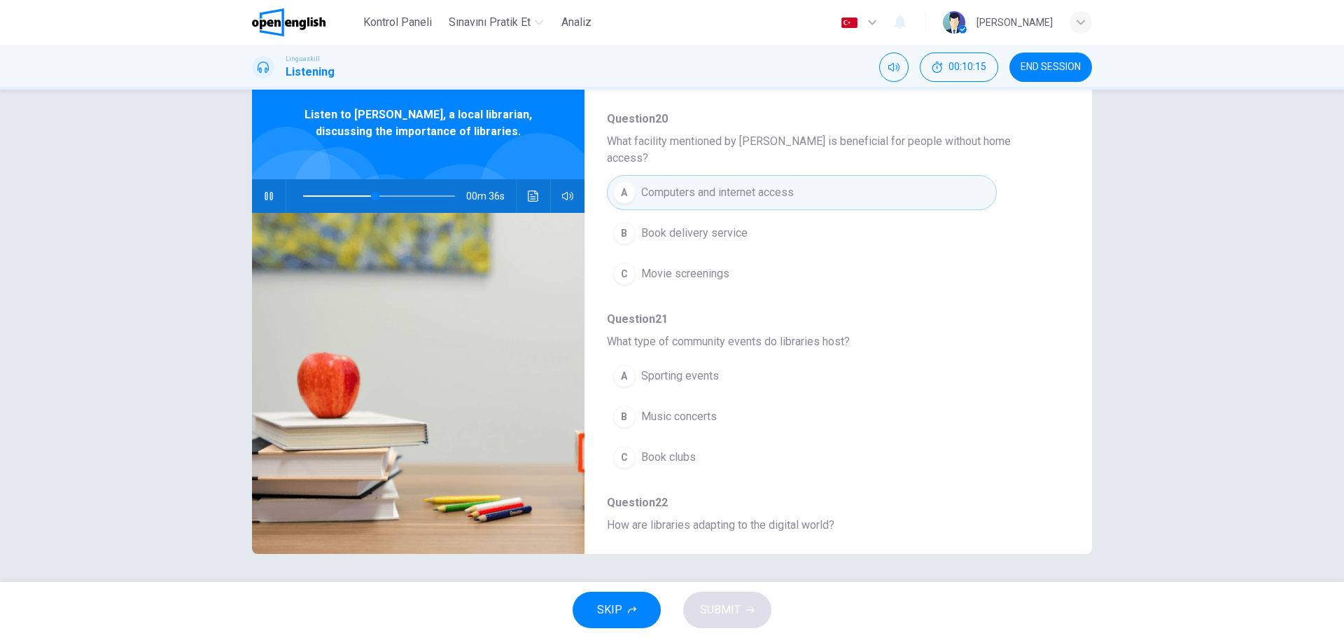
click at [958, 470] on div "Question 19 According to Tom, what can you find in libraries besides books? A G…" at bounding box center [827, 385] width 440 height 917
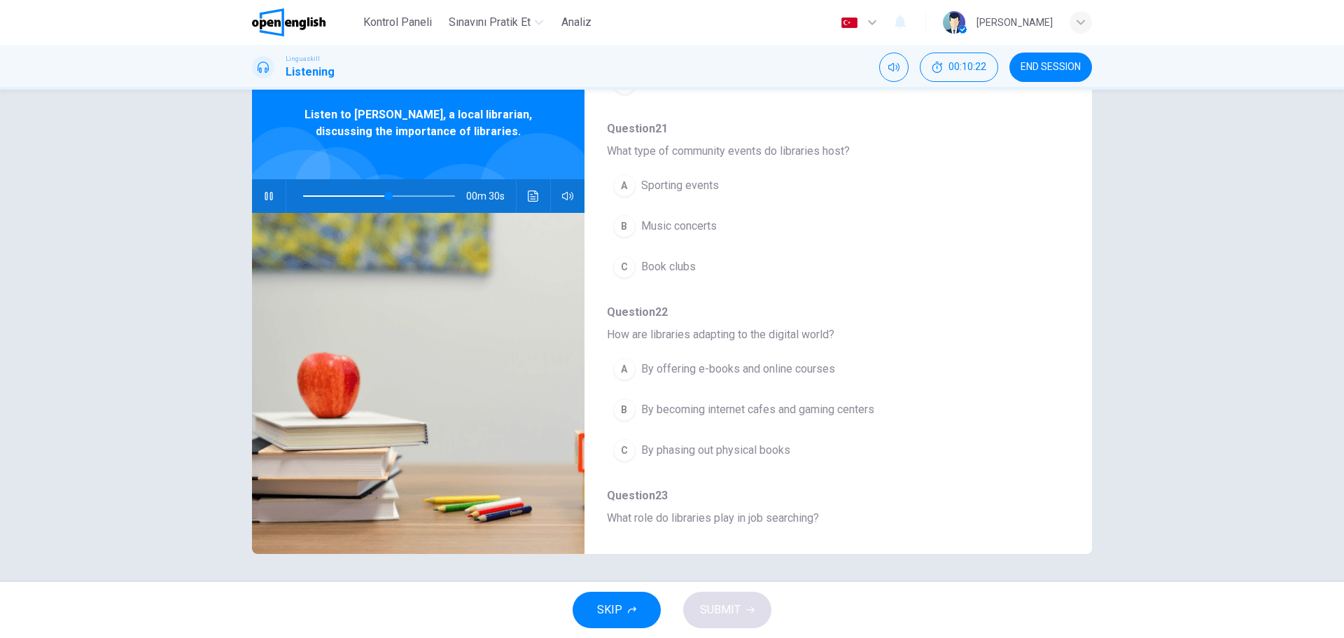
scroll to position [504, 0]
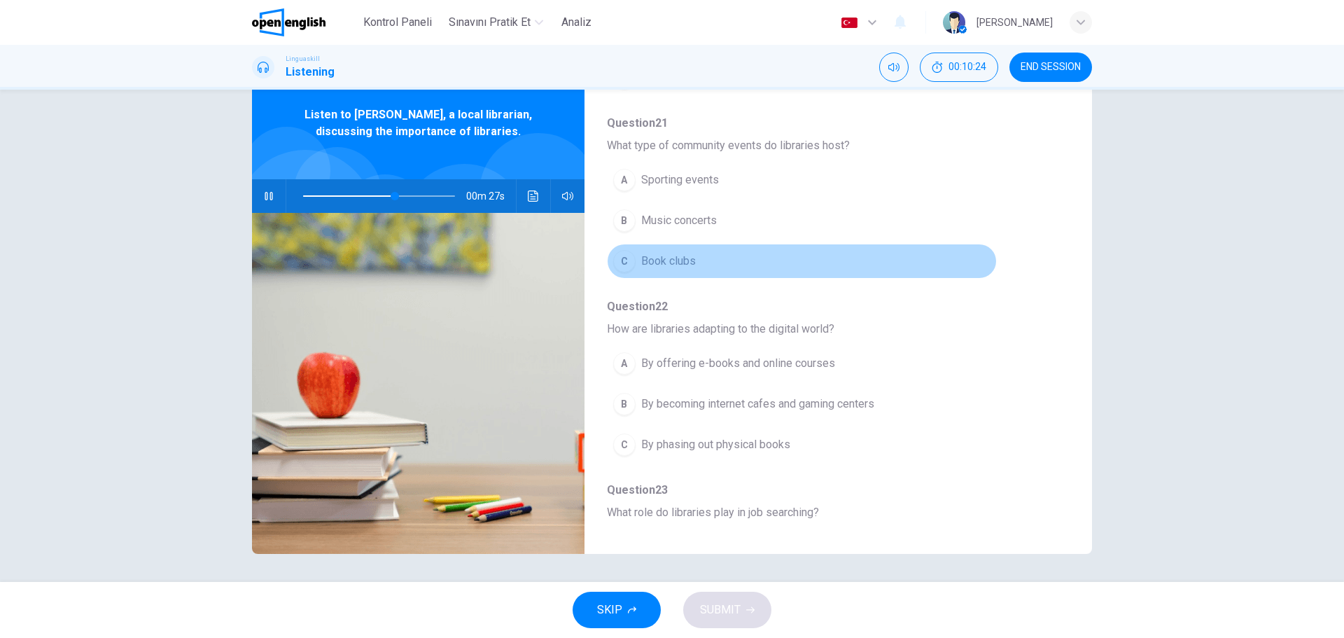
click at [627, 250] on div "C" at bounding box center [624, 261] width 22 height 22
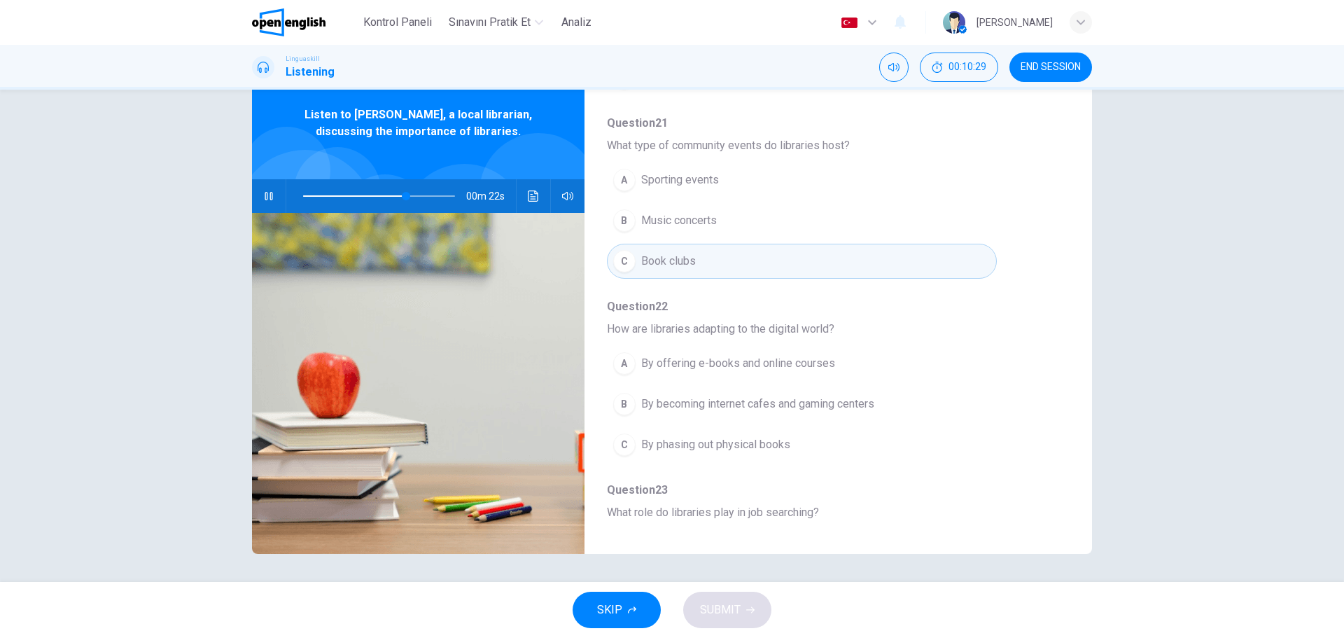
click at [934, 428] on button "C By phasing out physical books" at bounding box center [802, 444] width 390 height 35
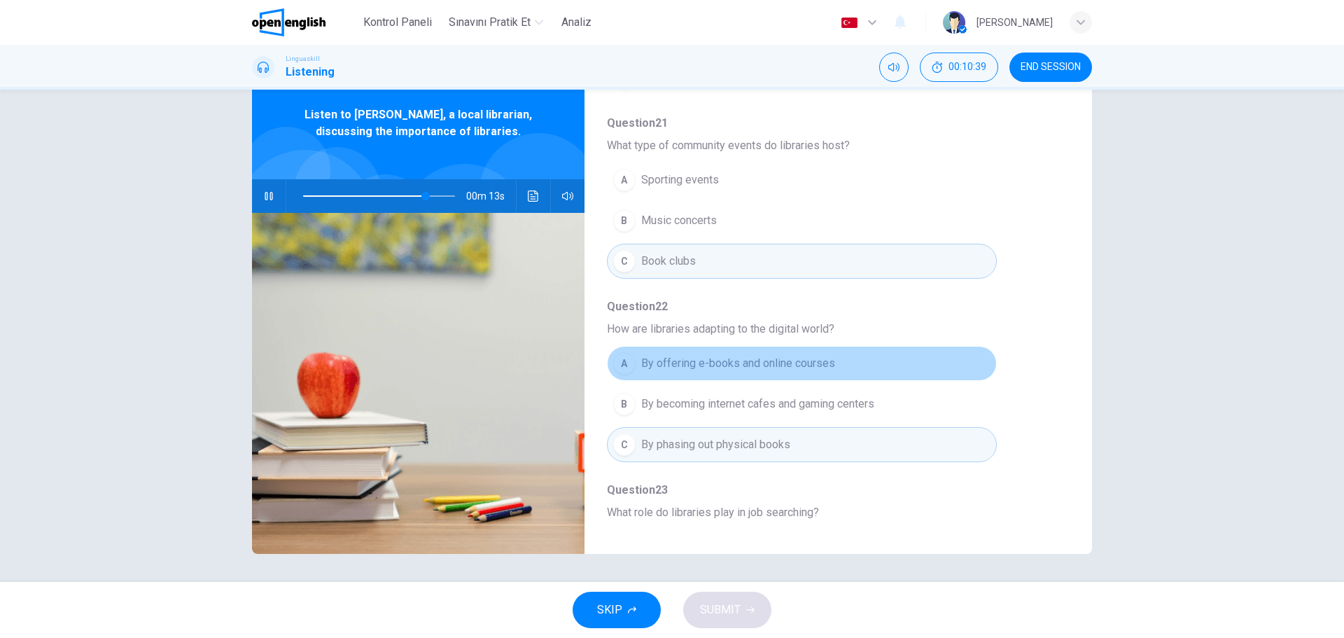
click at [626, 352] on div "A" at bounding box center [624, 363] width 22 height 22
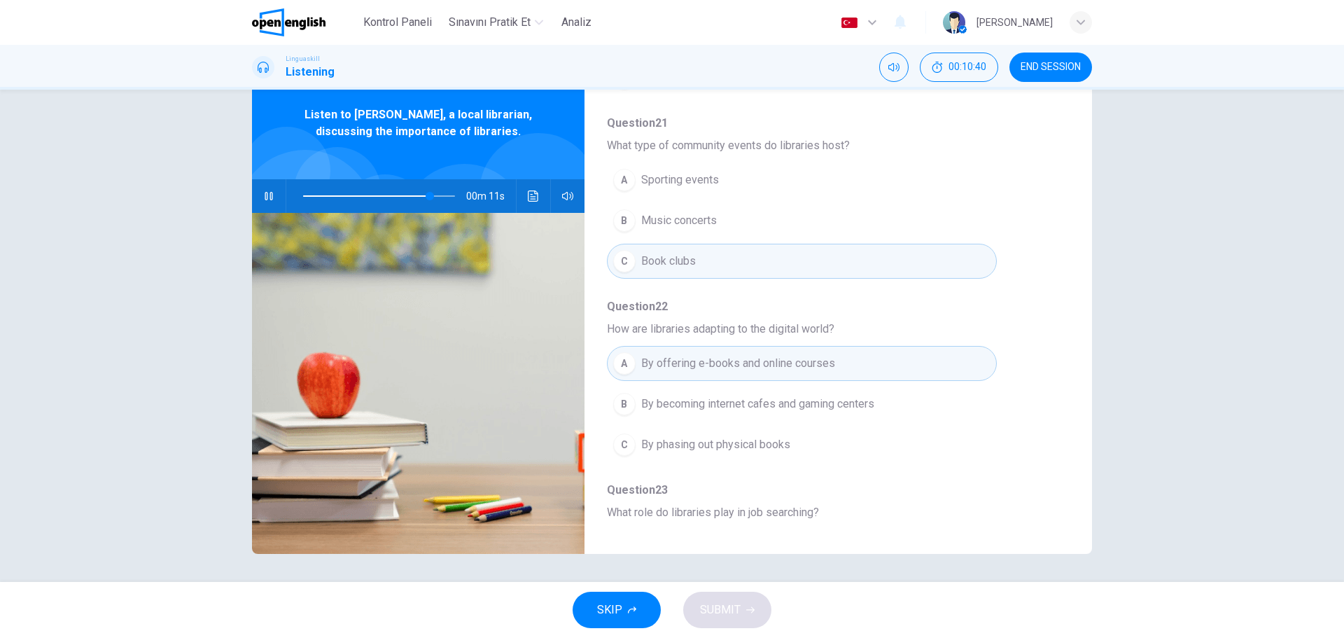
click at [1005, 454] on div "Question 19 According to Tom, what can you find in libraries besides books? A G…" at bounding box center [827, 189] width 440 height 917
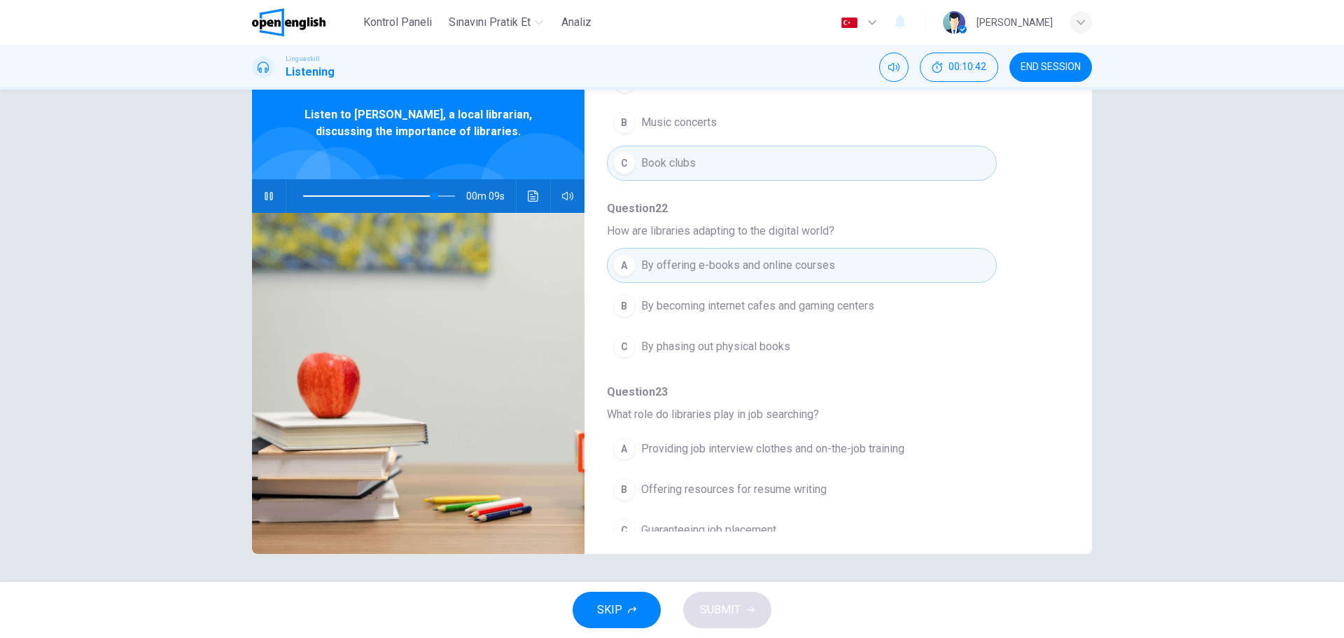
scroll to position [604, 0]
type input "*"
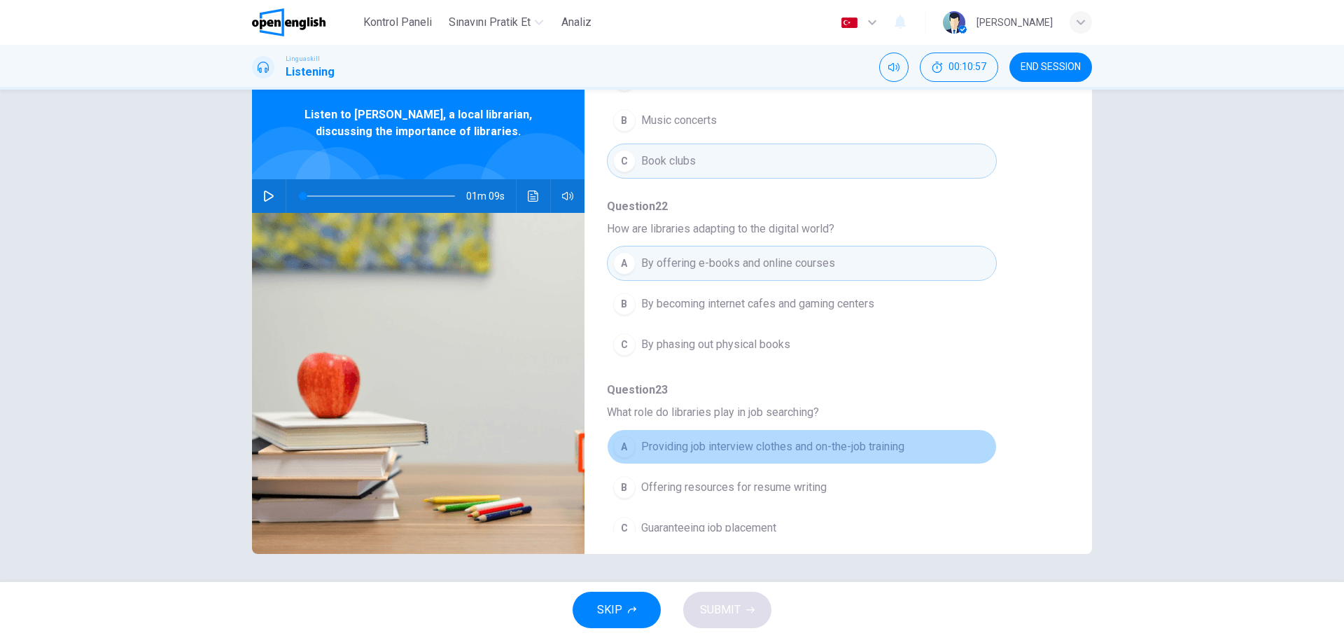
click at [621, 435] on div "A" at bounding box center [624, 446] width 22 height 22
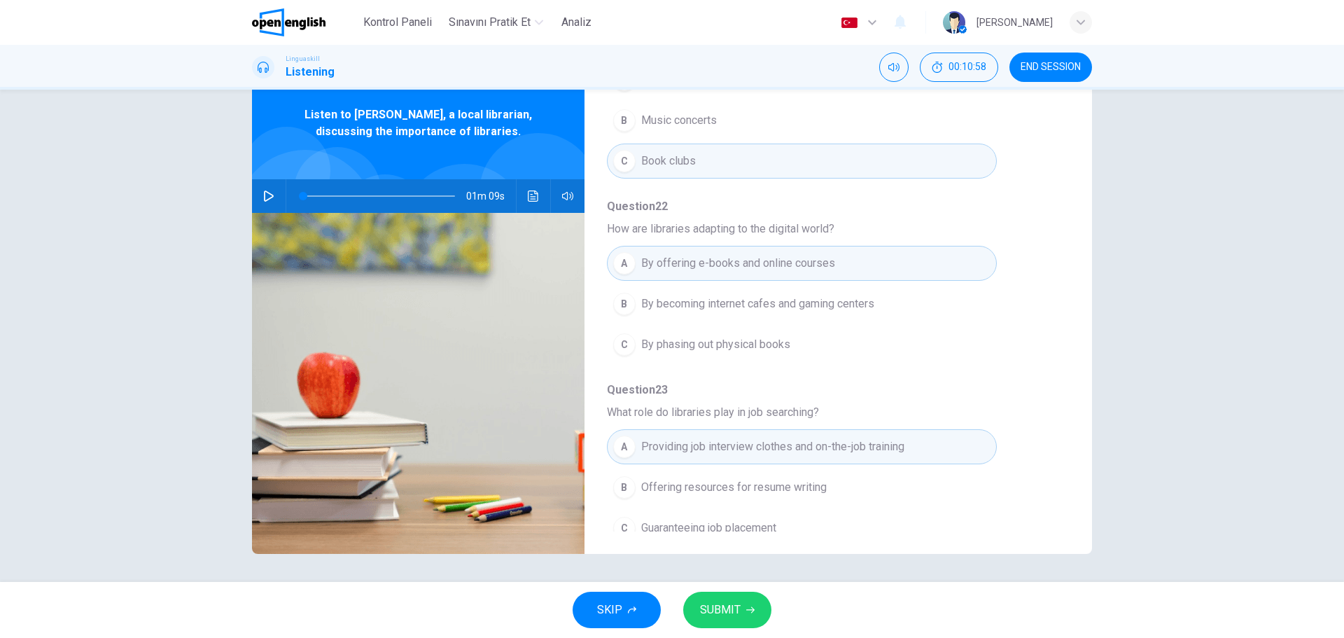
click at [746, 610] on icon "button" at bounding box center [750, 610] width 8 height 8
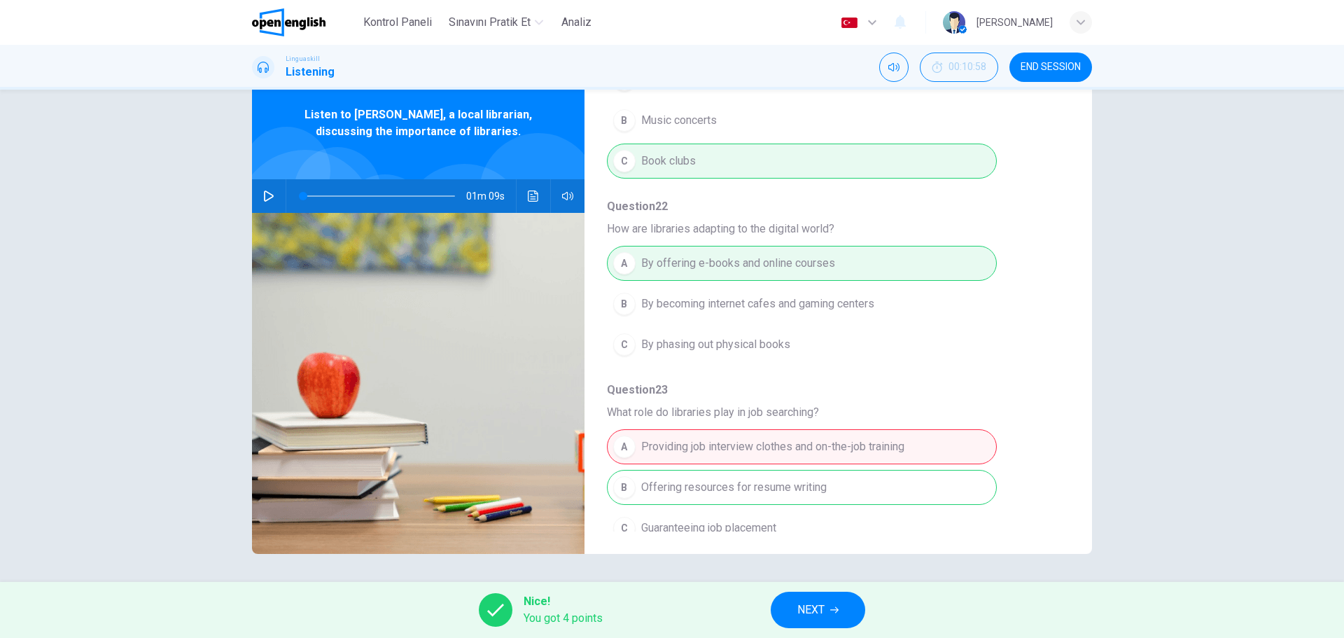
click at [991, 382] on span "Question 23" at bounding box center [827, 390] width 440 height 17
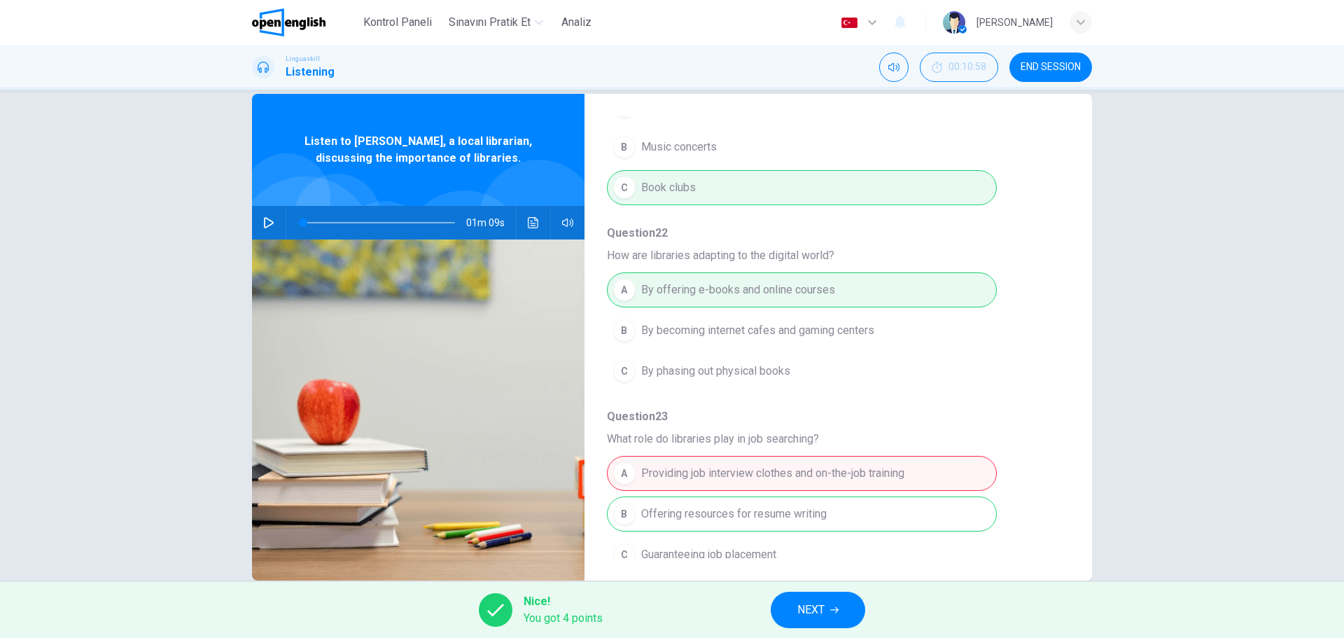
scroll to position [50, 0]
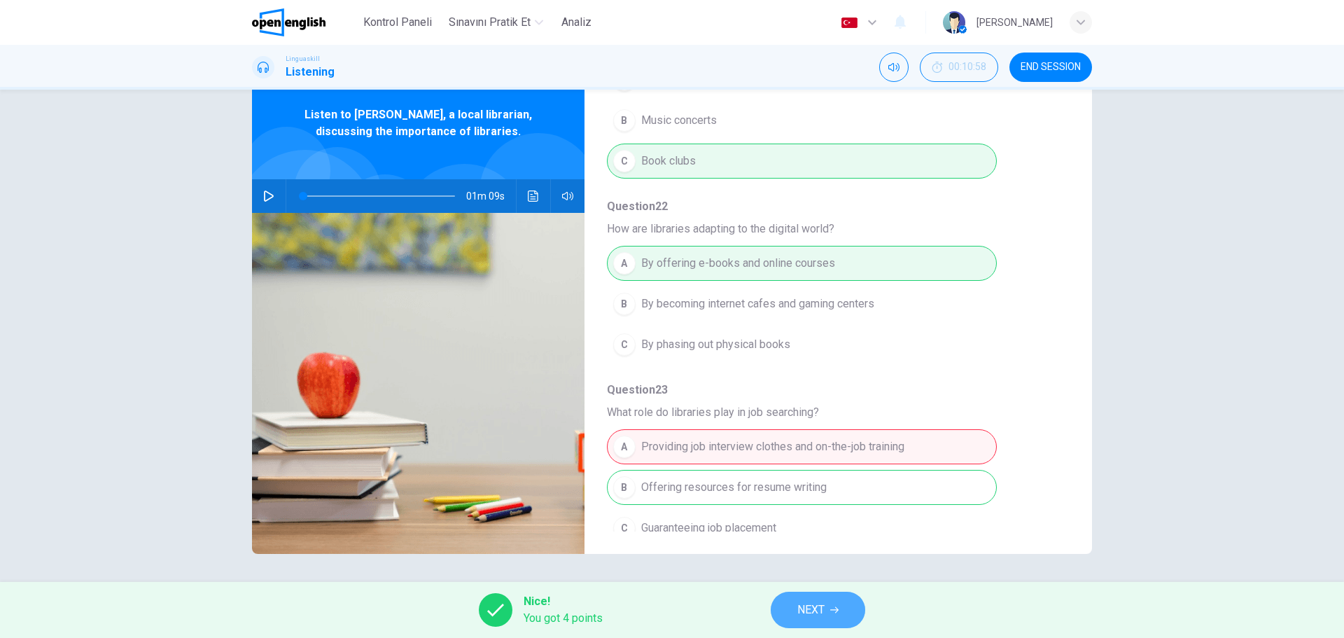
click at [835, 611] on icon "button" at bounding box center [834, 610] width 8 height 8
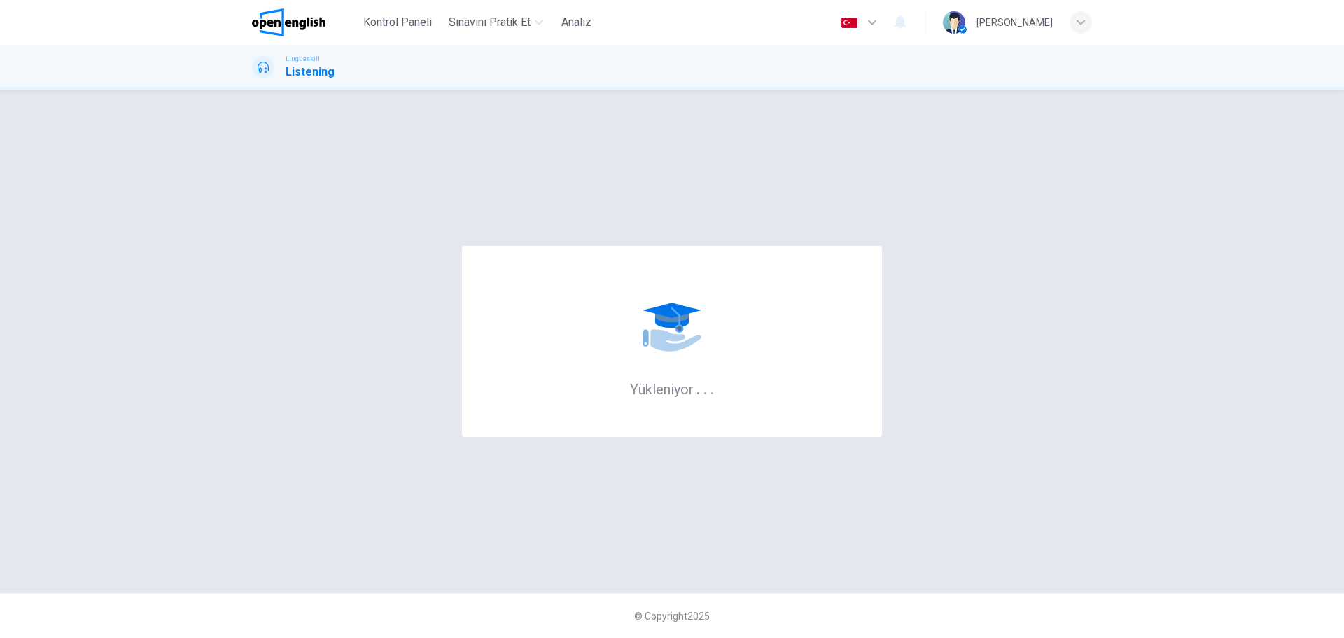
scroll to position [0, 0]
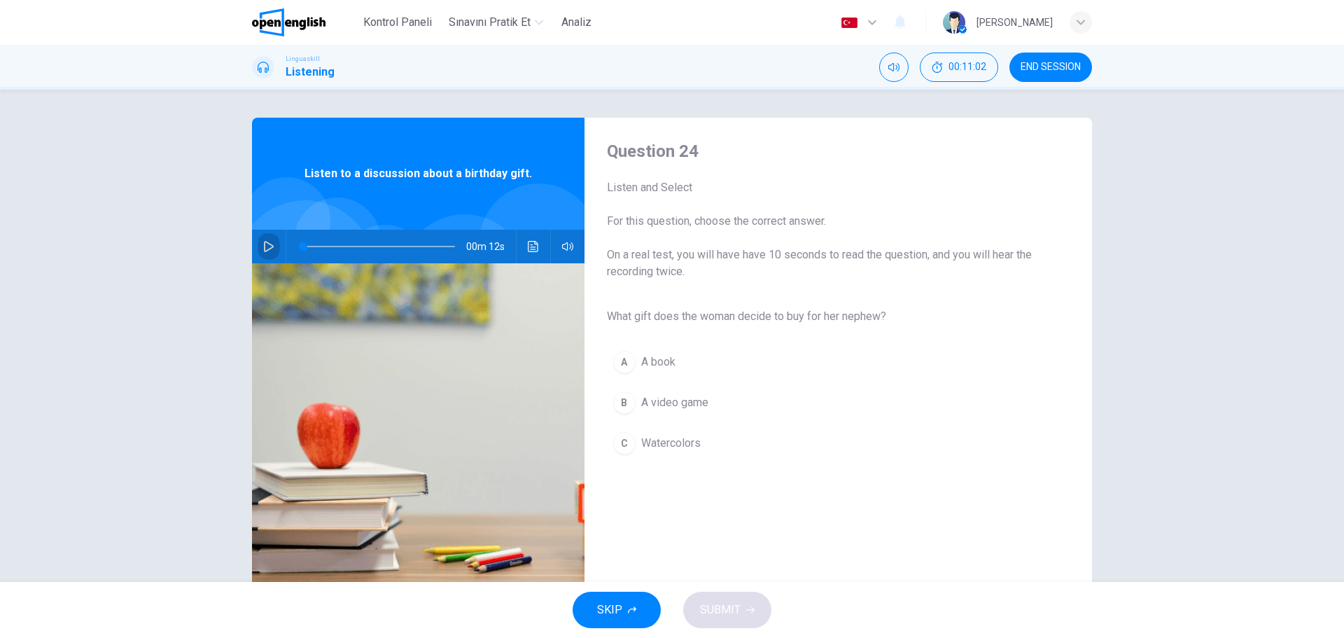
click at [268, 251] on icon "button" at bounding box center [268, 246] width 11 height 11
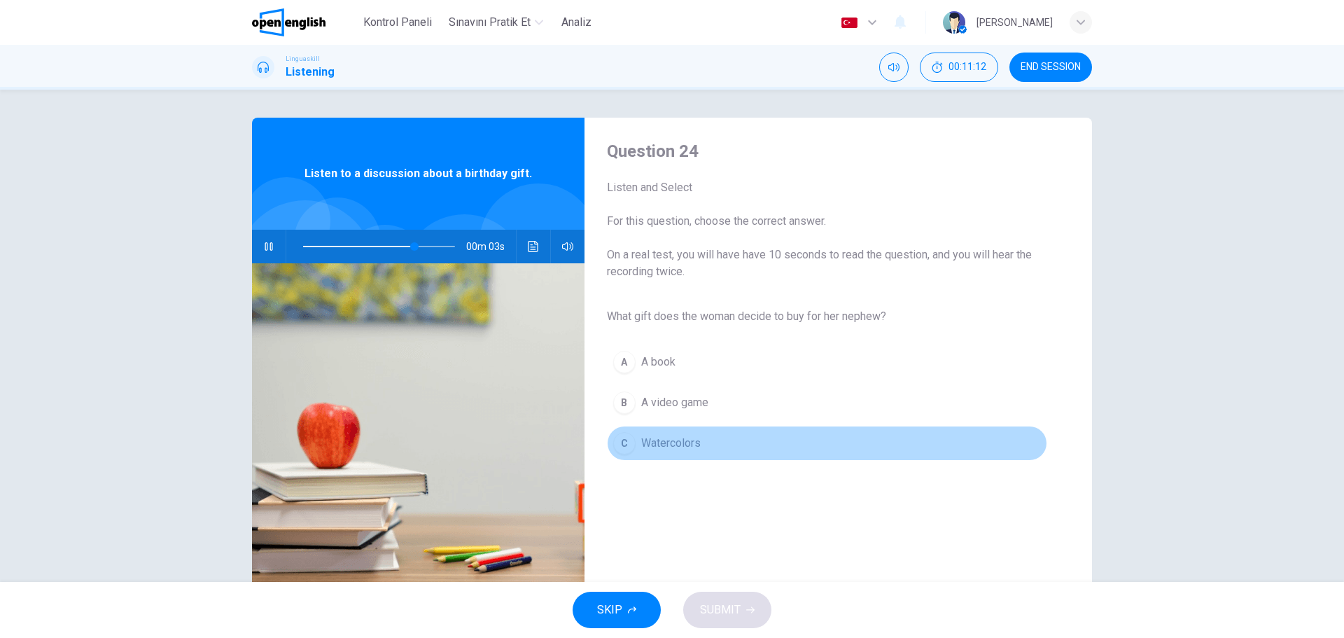
click at [625, 449] on div "C" at bounding box center [624, 443] width 22 height 22
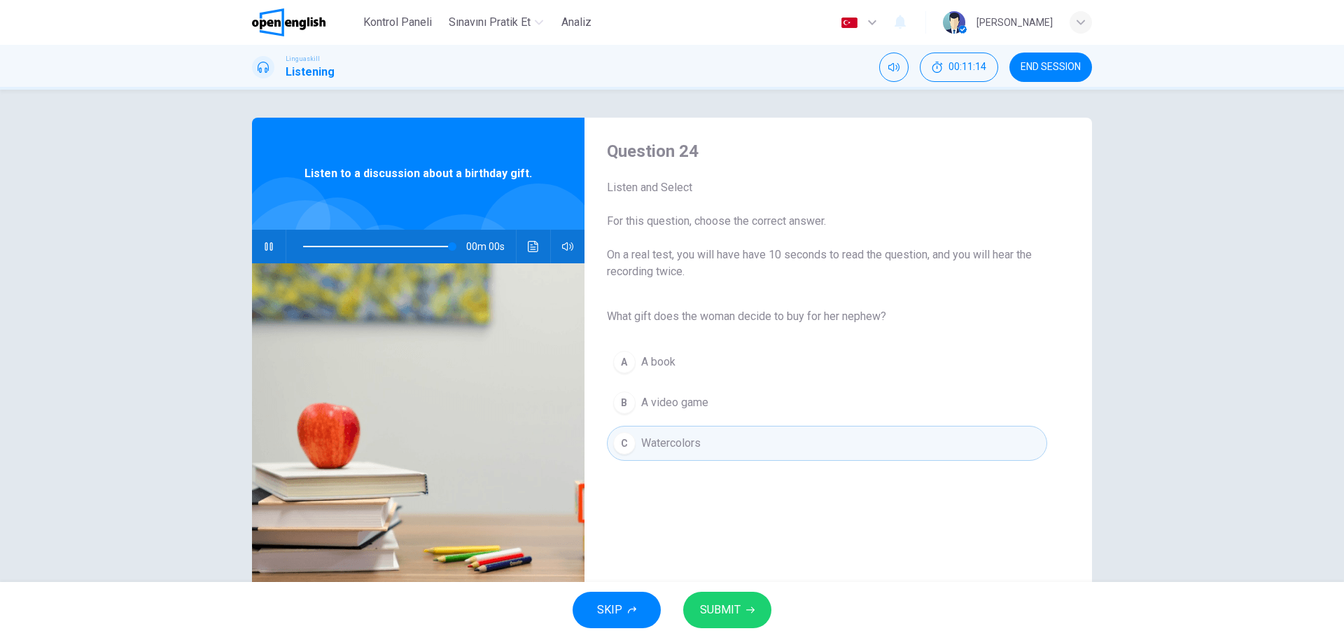
type input "*"
click at [725, 615] on span "SUBMIT" at bounding box center [720, 610] width 41 height 20
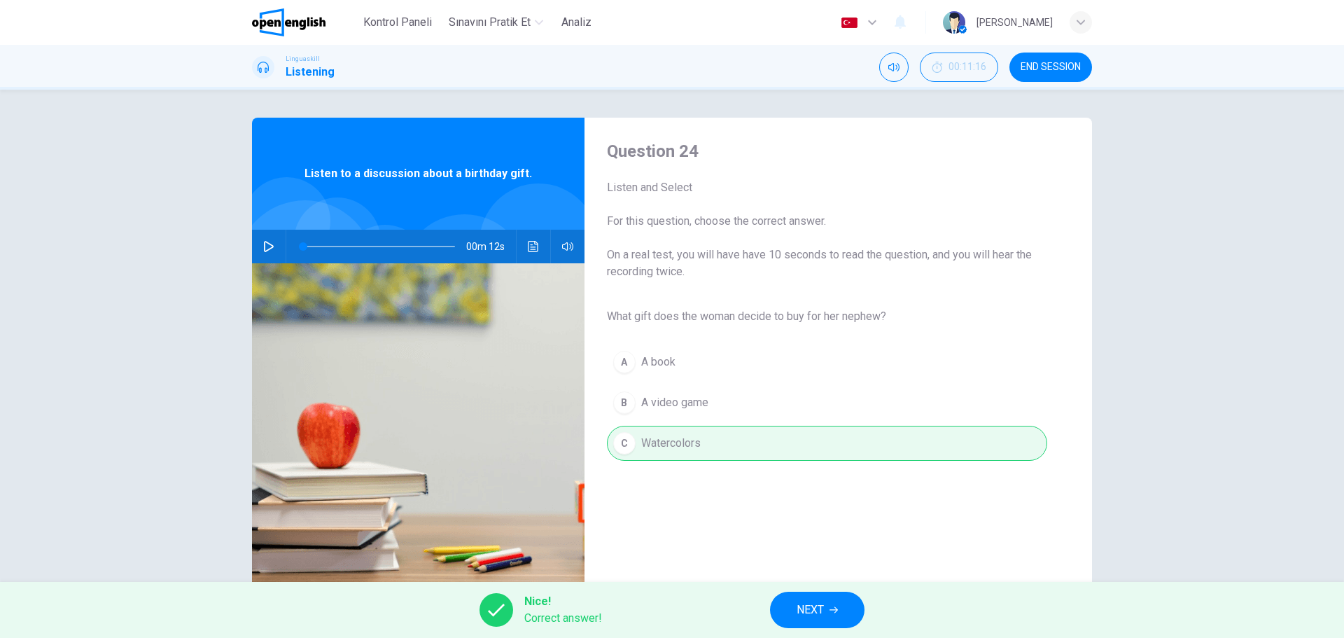
click at [813, 608] on span "NEXT" at bounding box center [810, 610] width 27 height 20
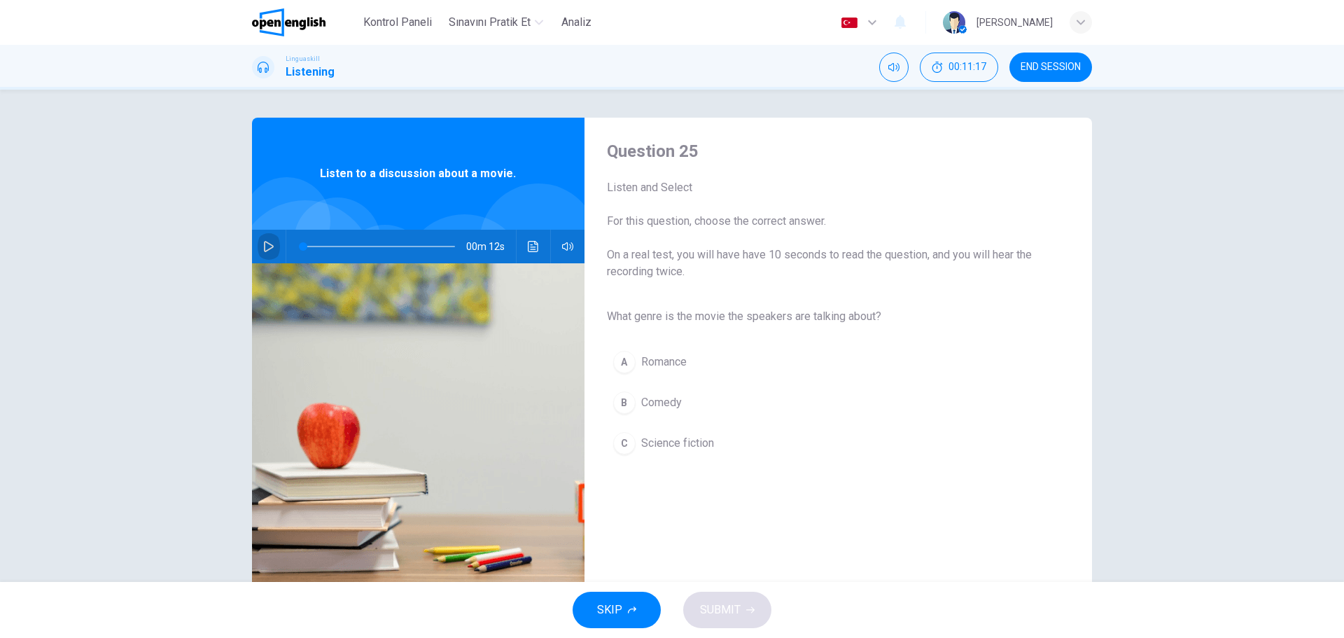
click at [275, 245] on button "button" at bounding box center [269, 247] width 22 height 34
click at [272, 244] on icon "button" at bounding box center [269, 246] width 10 height 11
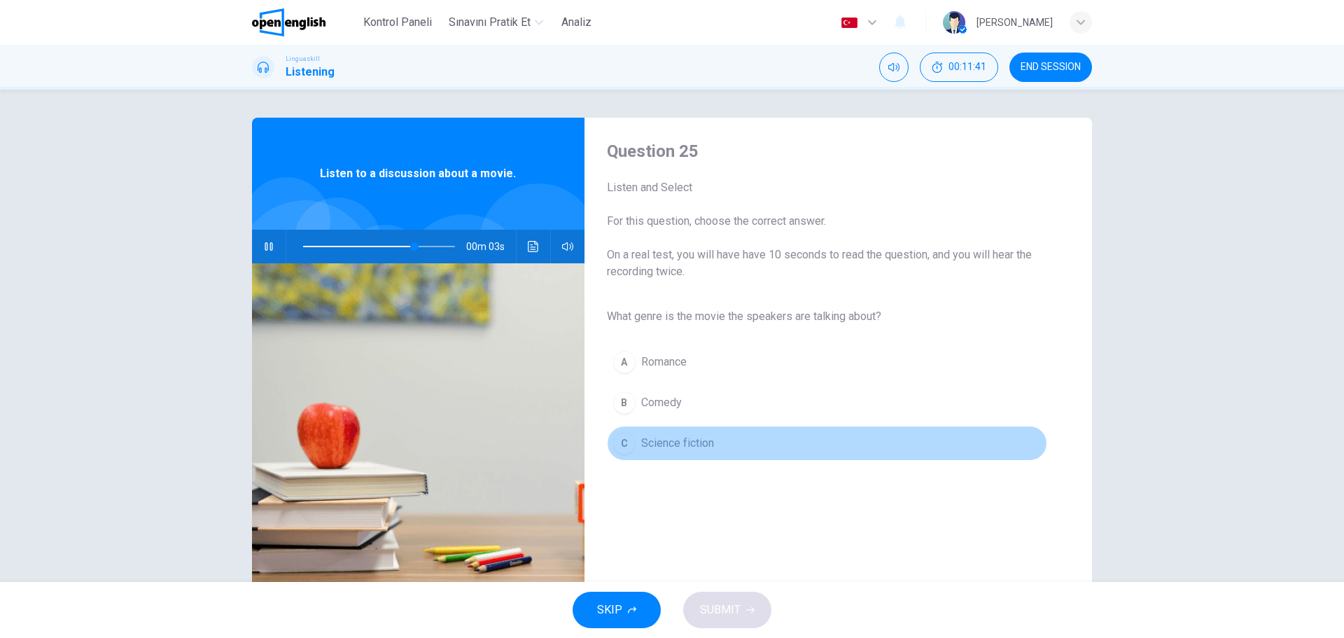
click at [623, 440] on div "C" at bounding box center [624, 443] width 22 height 22
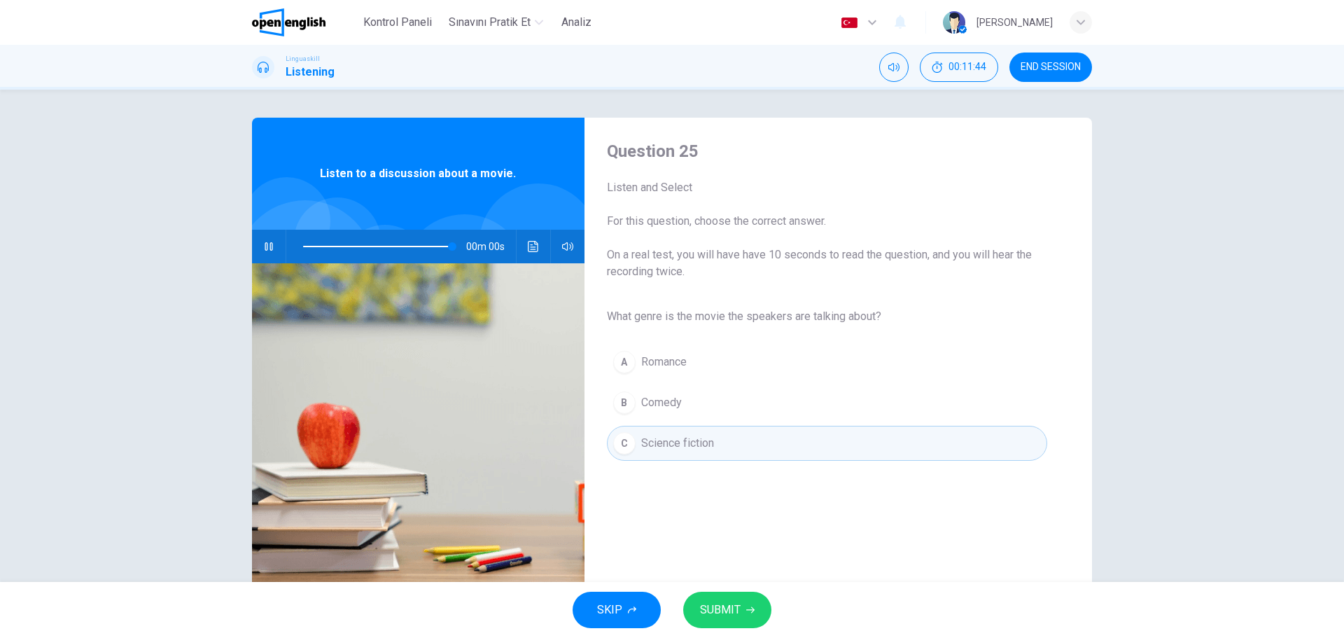
type input "*"
click at [746, 611] on icon "button" at bounding box center [750, 610] width 8 height 8
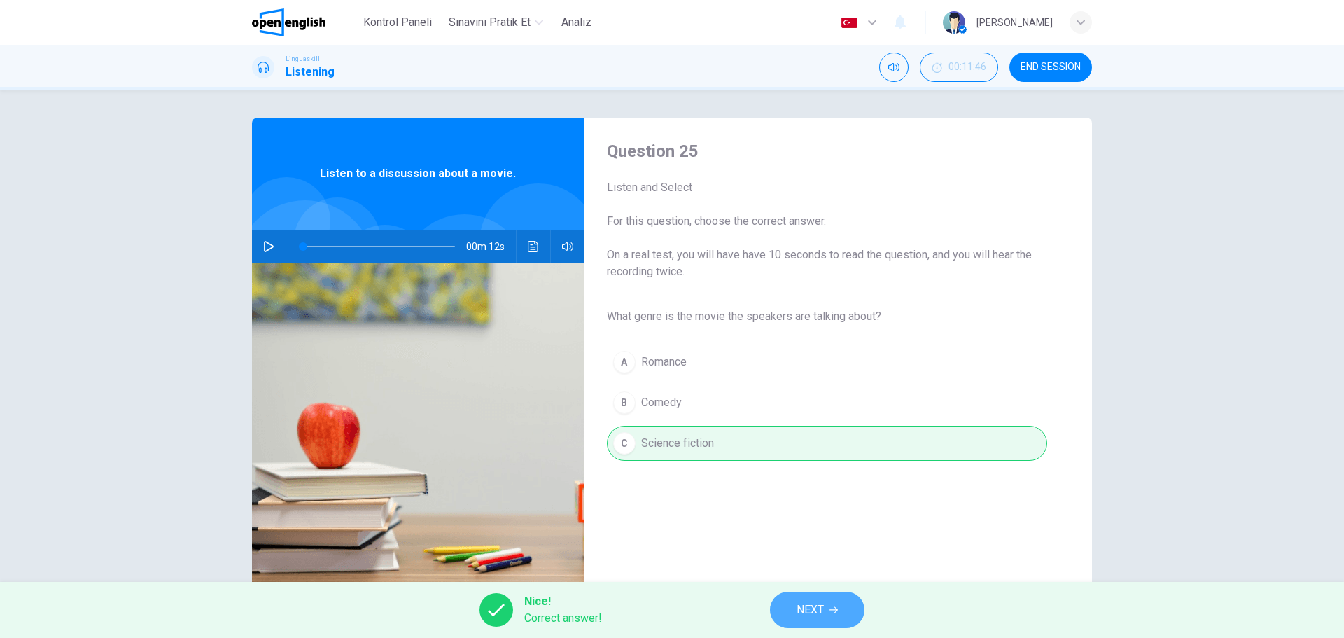
click at [814, 612] on span "NEXT" at bounding box center [810, 610] width 27 height 20
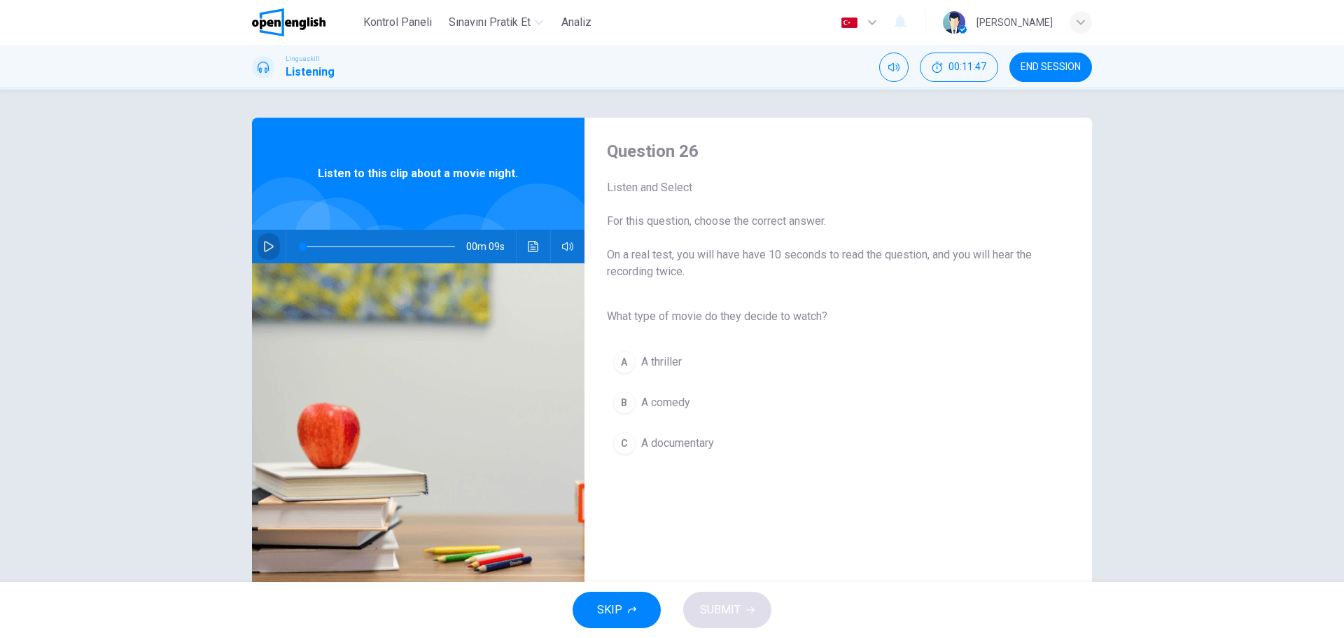
click at [271, 250] on icon "button" at bounding box center [268, 246] width 11 height 11
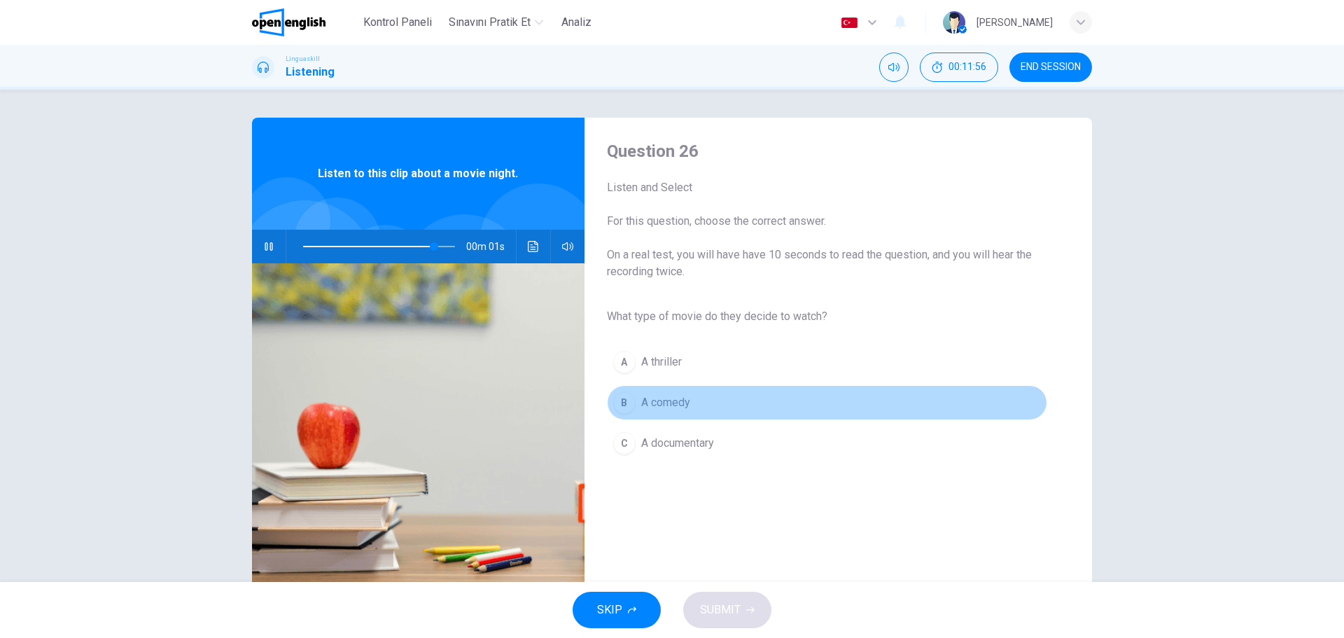
click at [627, 400] on div "B" at bounding box center [624, 402] width 22 height 22
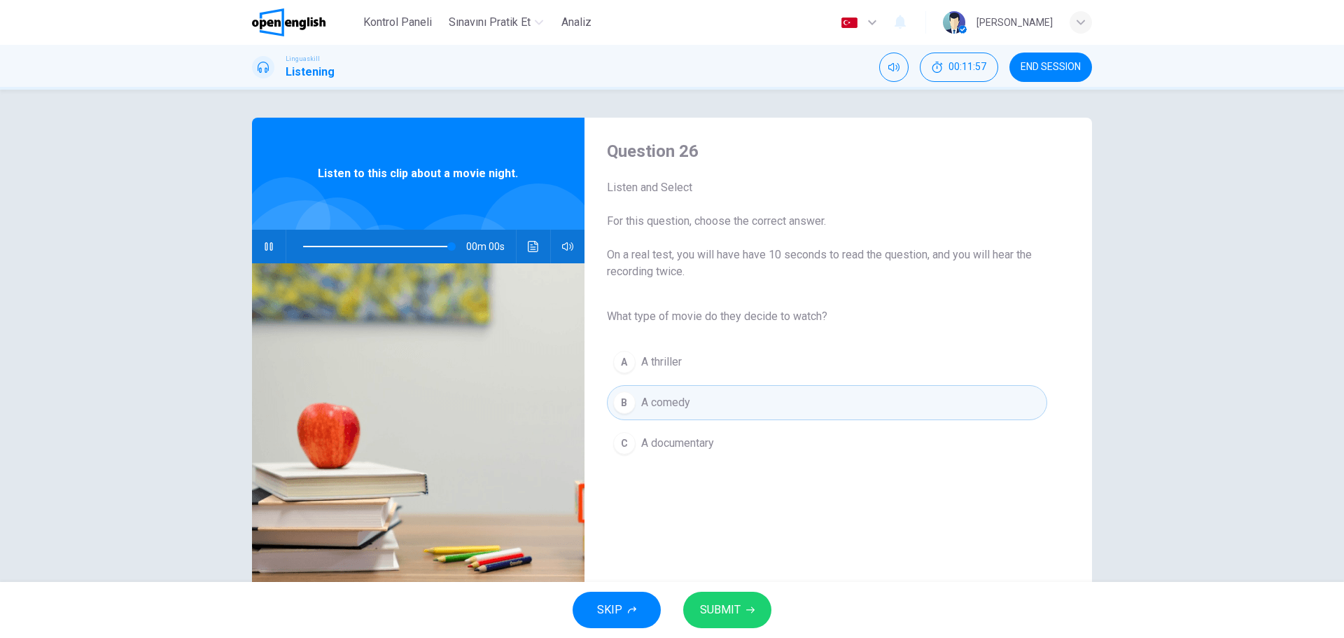
type input "*"
click at [730, 615] on span "SUBMIT" at bounding box center [720, 610] width 41 height 20
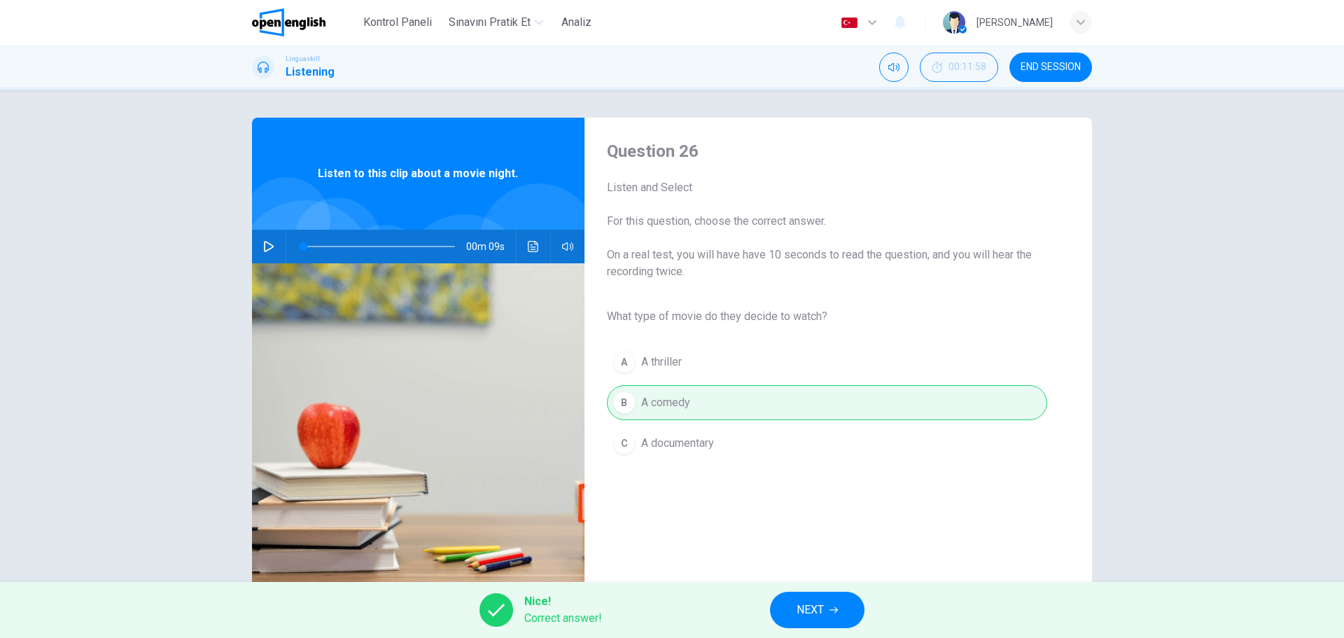
click at [816, 612] on span "NEXT" at bounding box center [810, 610] width 27 height 20
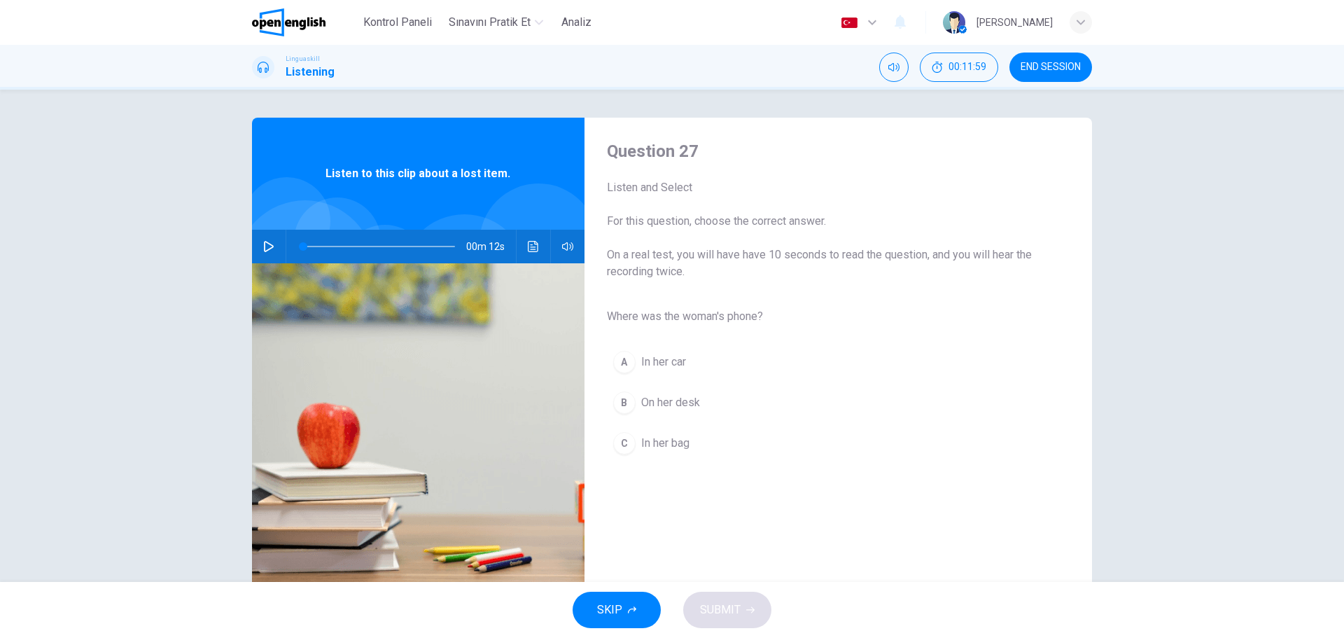
click at [263, 250] on icon "button" at bounding box center [268, 246] width 11 height 11
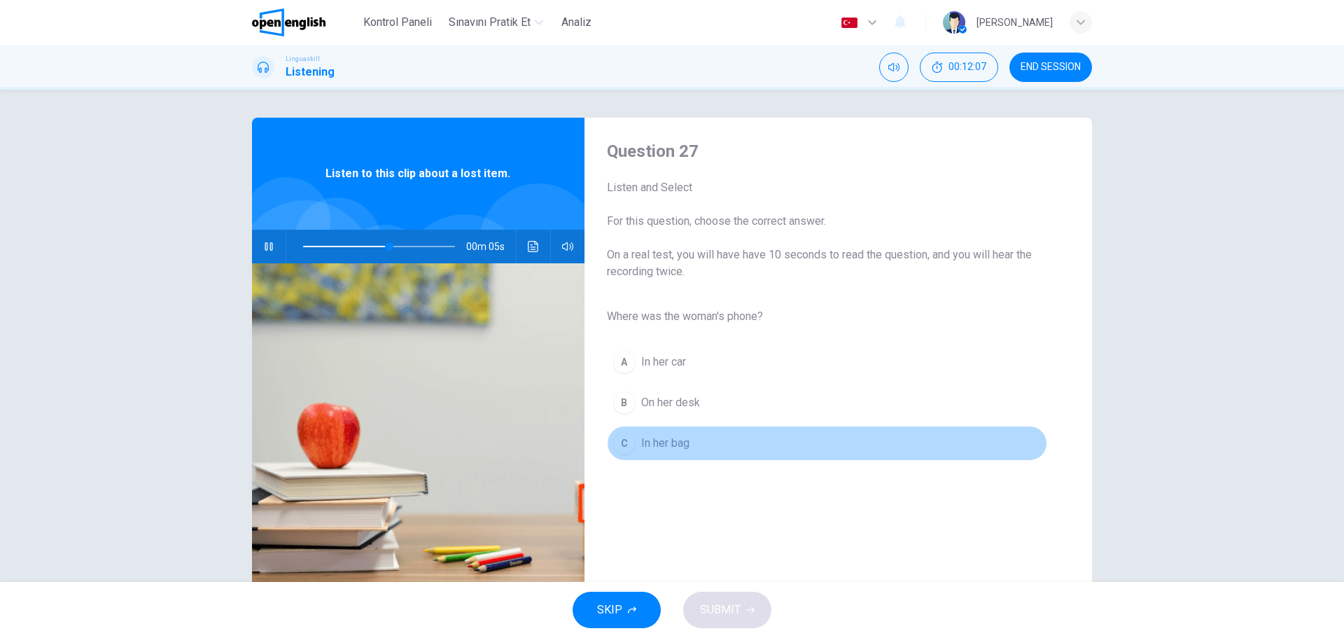
click at [625, 448] on div "C" at bounding box center [624, 443] width 22 height 22
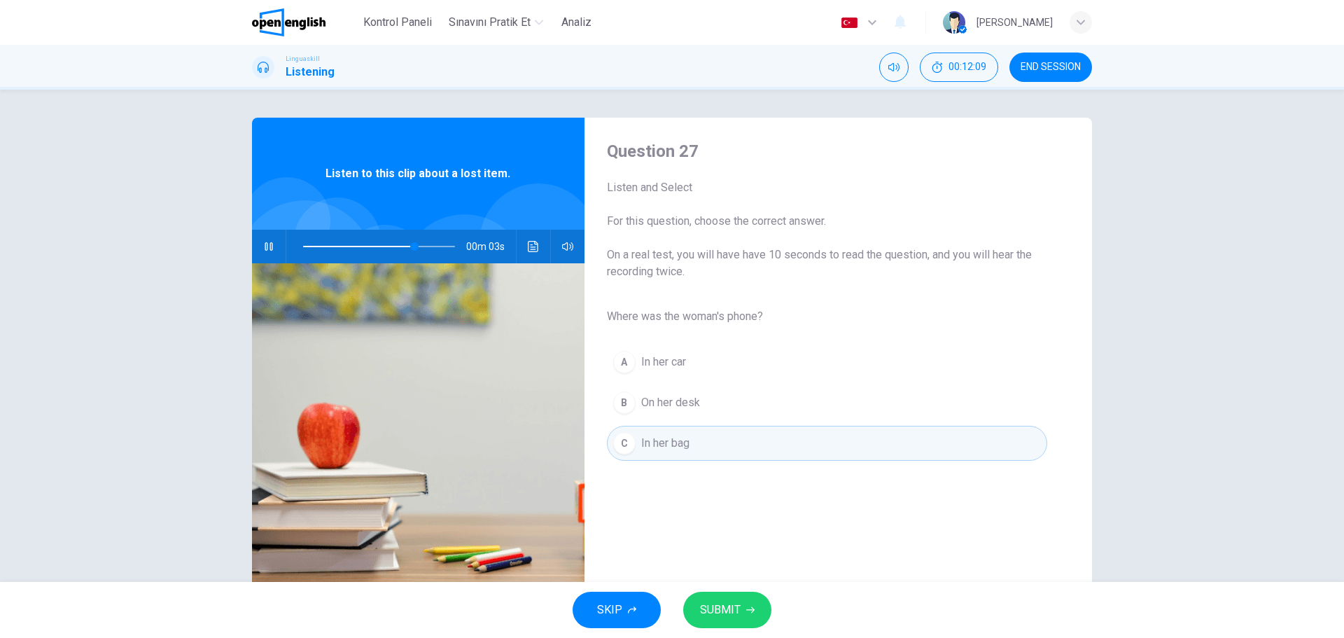
click at [735, 625] on button "SUBMIT" at bounding box center [727, 610] width 88 height 36
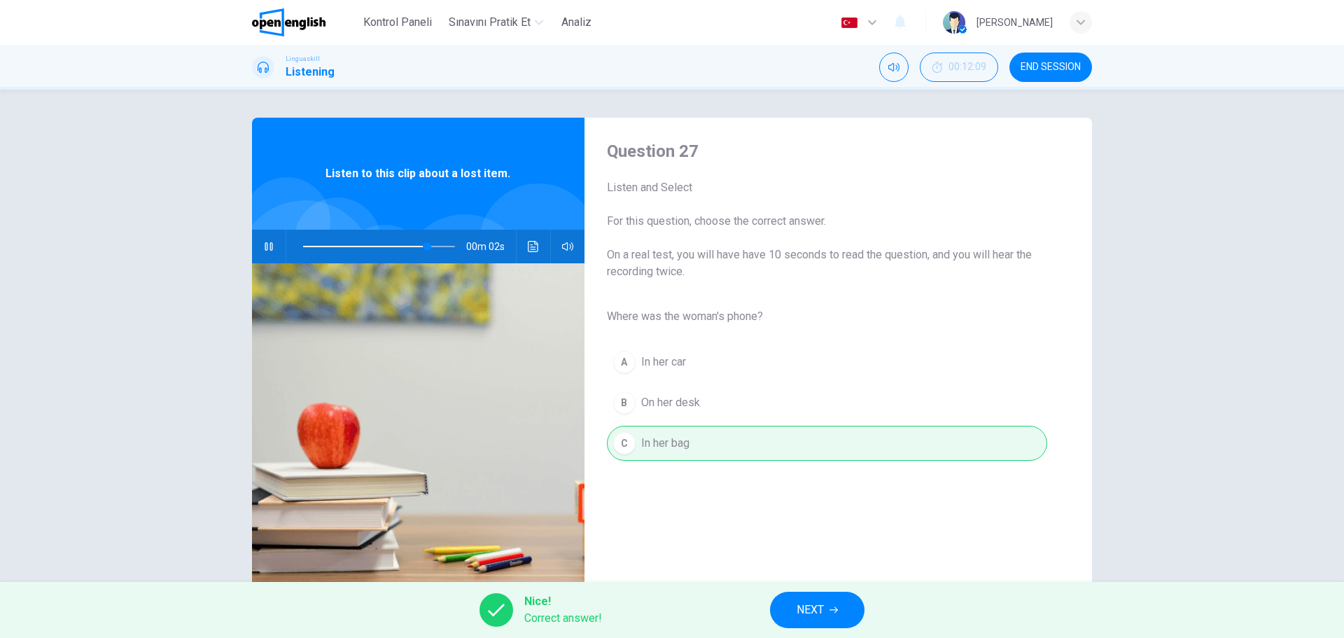
type input "**"
click at [808, 612] on span "NEXT" at bounding box center [810, 610] width 27 height 20
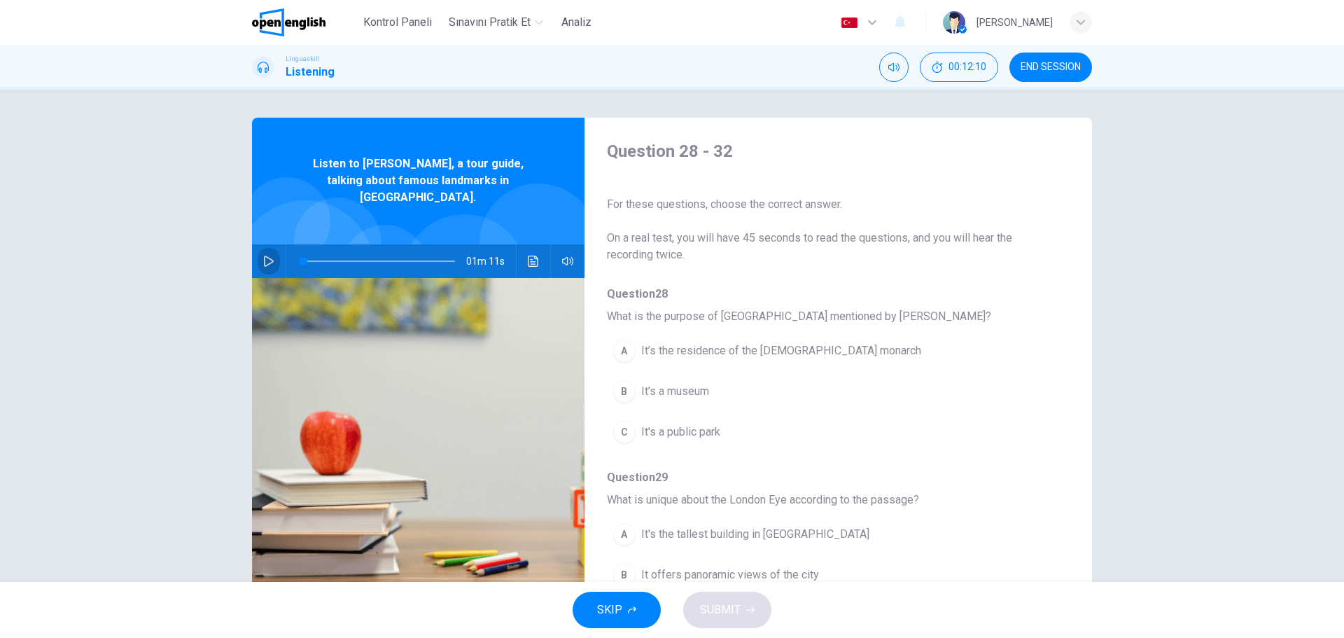
click at [267, 256] on icon "button" at bounding box center [269, 261] width 10 height 11
click at [1013, 448] on div "A It’s the residence of the British monarch B It’s a museum C It's a public park" at bounding box center [827, 391] width 440 height 122
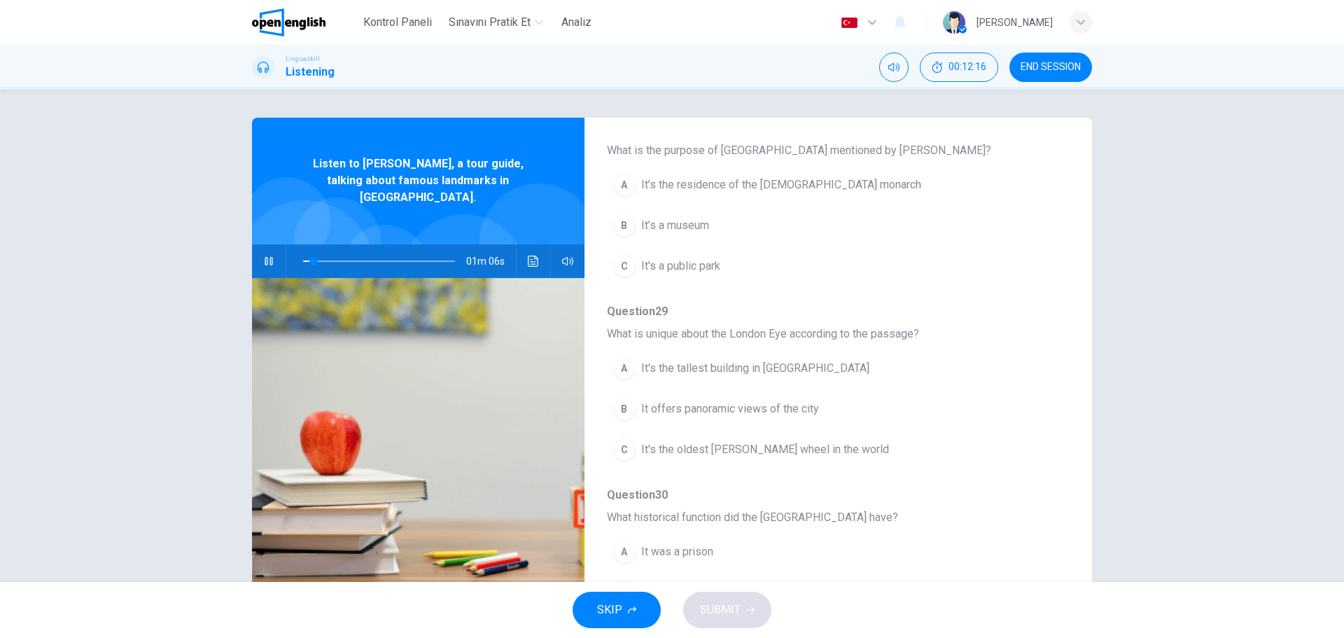
scroll to position [168, 0]
click at [622, 186] on div "A" at bounding box center [624, 183] width 22 height 22
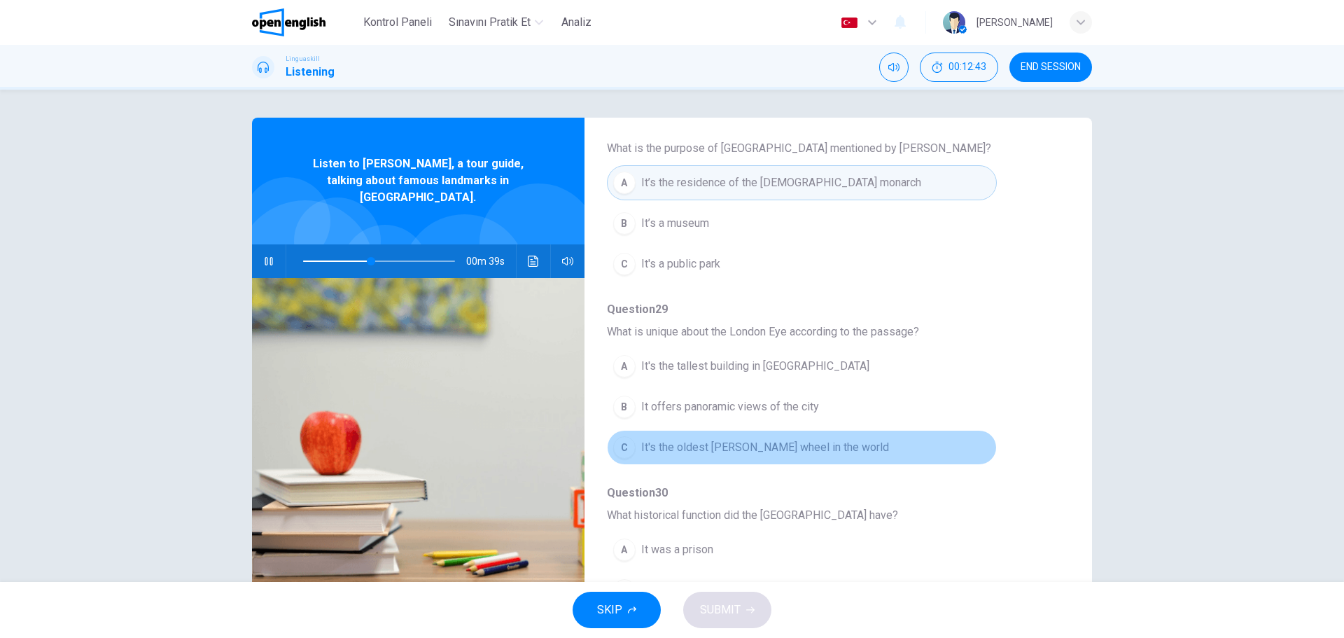
click at [906, 439] on button "C It's the oldest Ferris wheel in the world" at bounding box center [802, 447] width 390 height 35
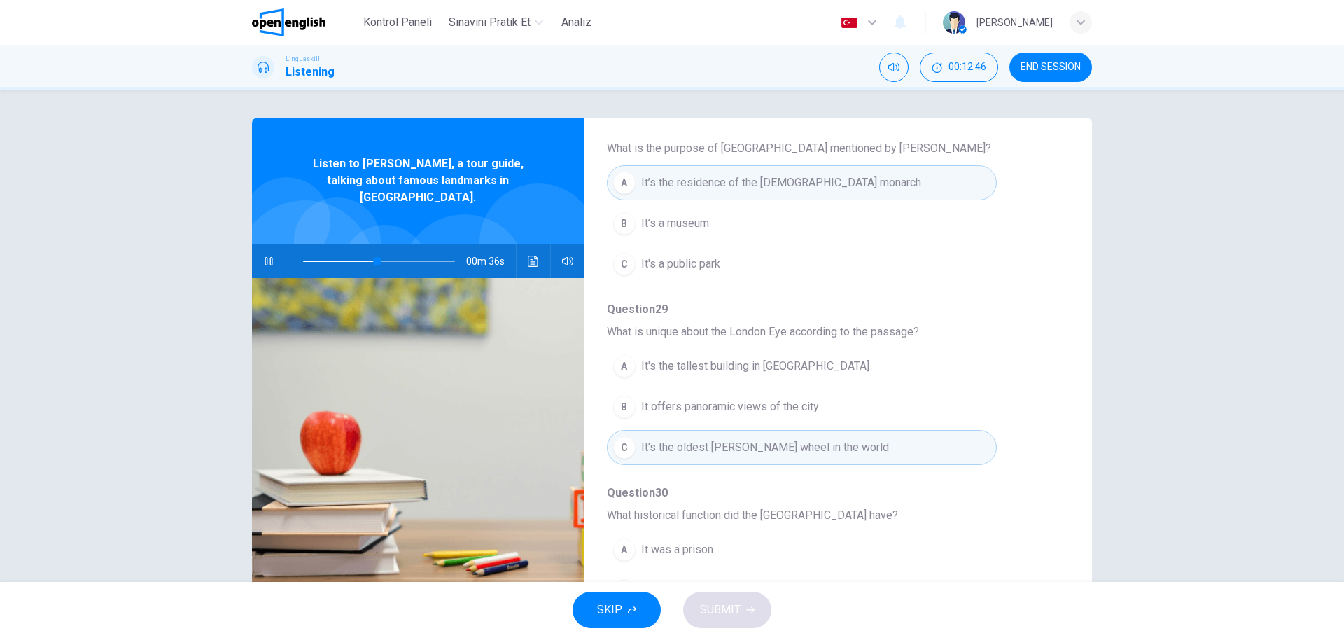
click at [622, 410] on div "B" at bounding box center [624, 407] width 22 height 22
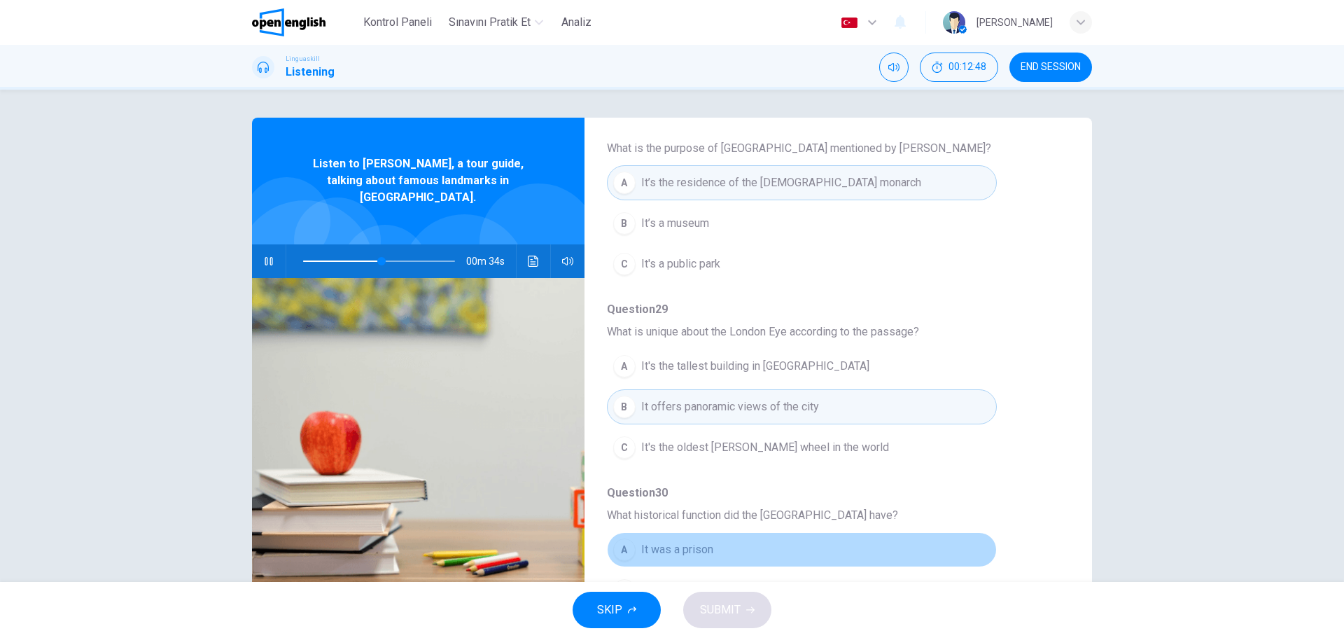
click at [951, 557] on button "A It was a prison" at bounding box center [802, 549] width 390 height 35
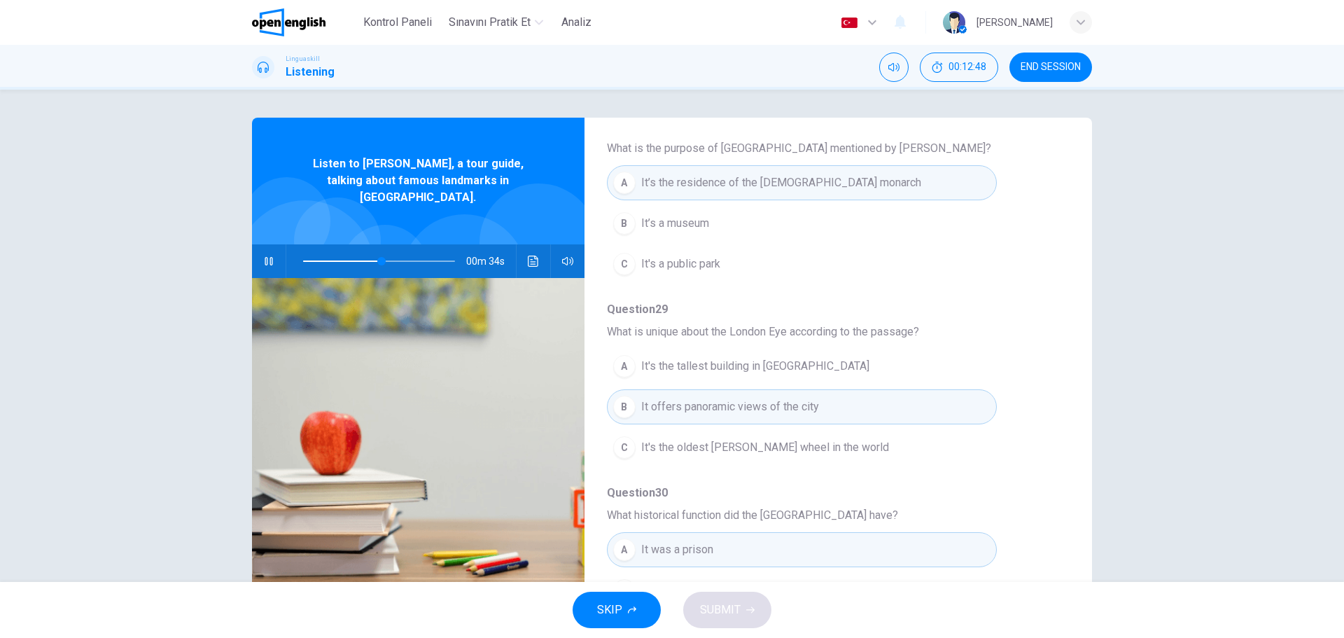
type input "**"
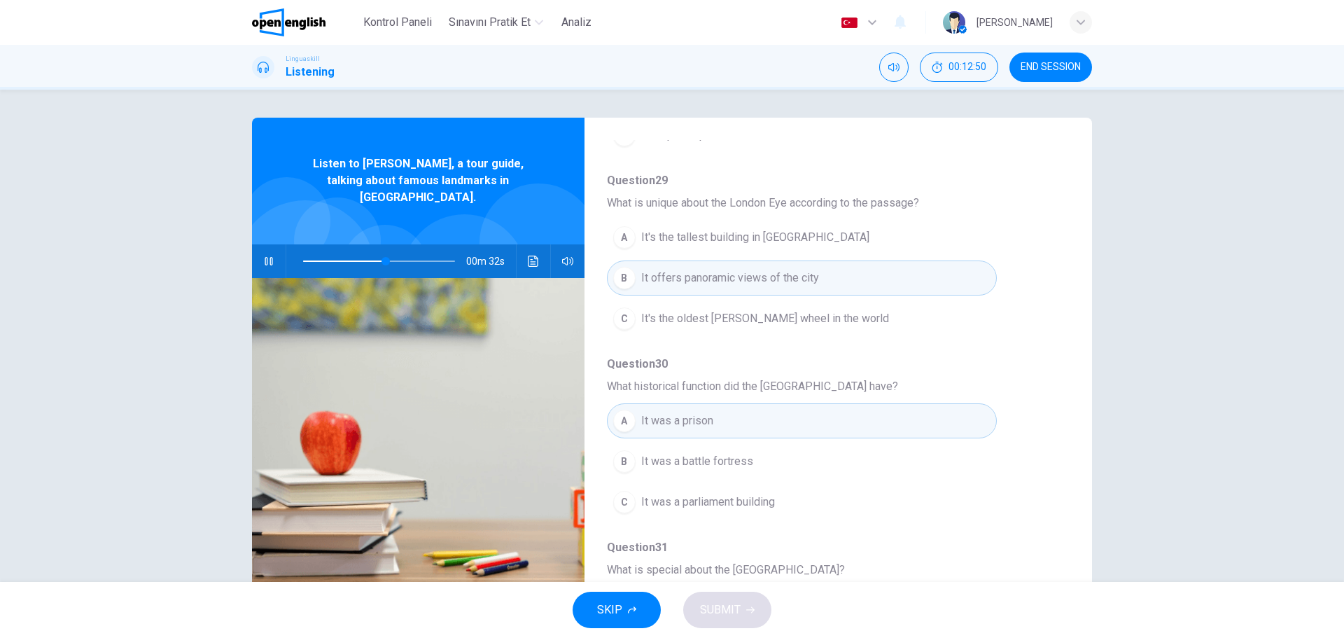
scroll to position [364, 0]
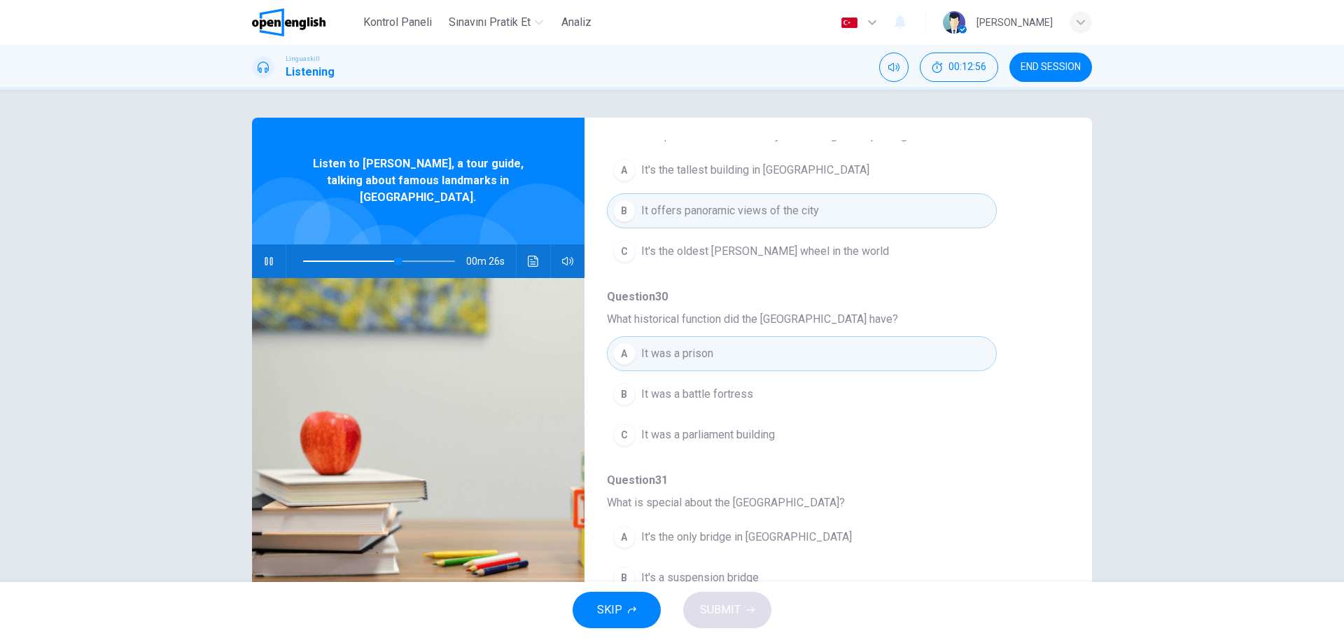
click at [623, 354] on div "A" at bounding box center [624, 353] width 22 height 22
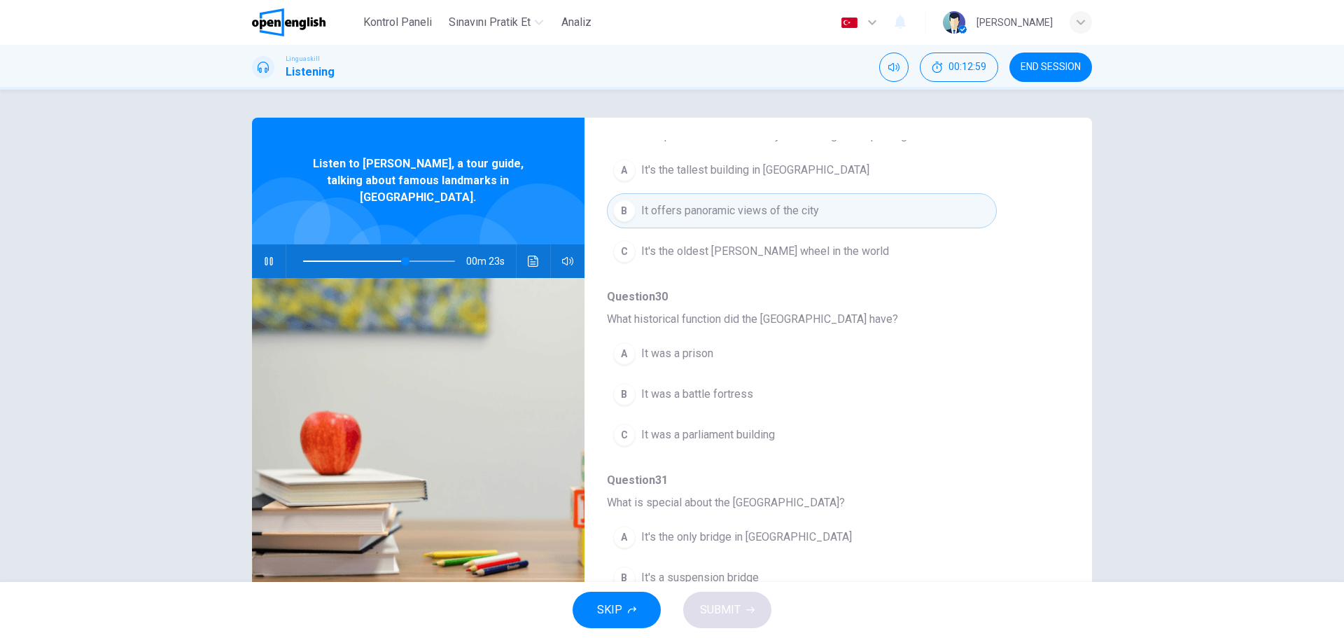
click at [627, 358] on div "A" at bounding box center [624, 353] width 22 height 22
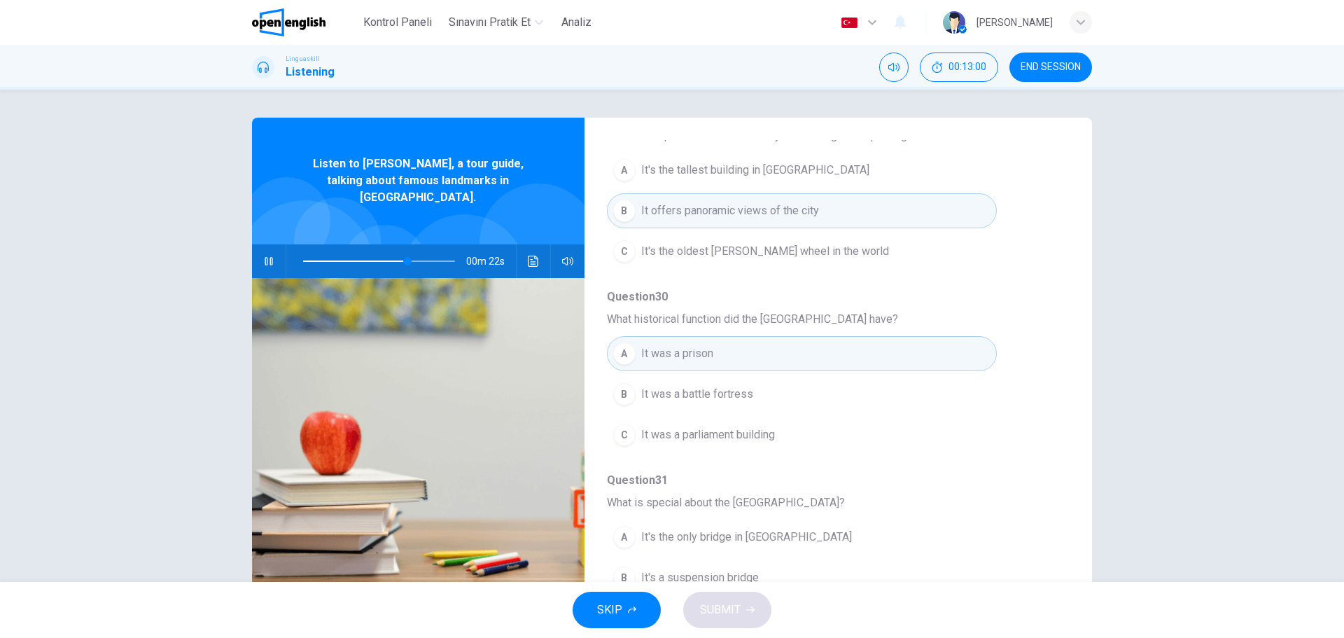
click at [878, 560] on button "B It's a suspension bridge" at bounding box center [802, 577] width 390 height 35
type input "**"
click at [961, 540] on button "A It's the only bridge in [GEOGRAPHIC_DATA]" at bounding box center [802, 536] width 390 height 35
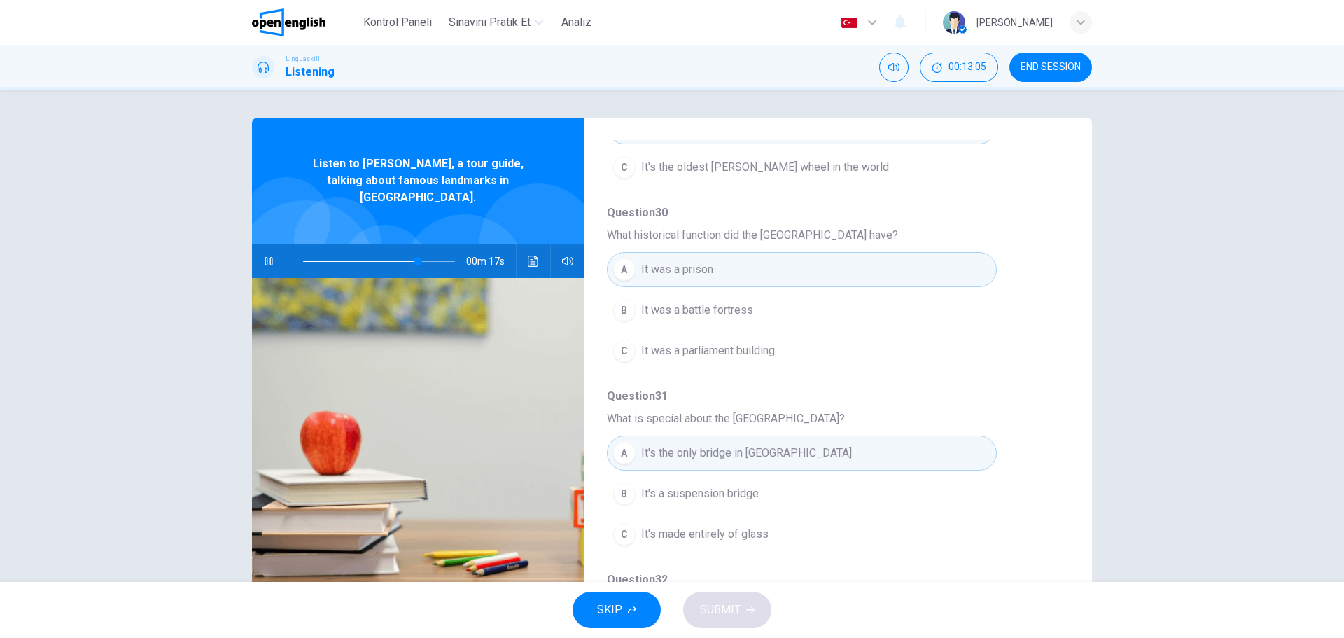
scroll to position [476, 0]
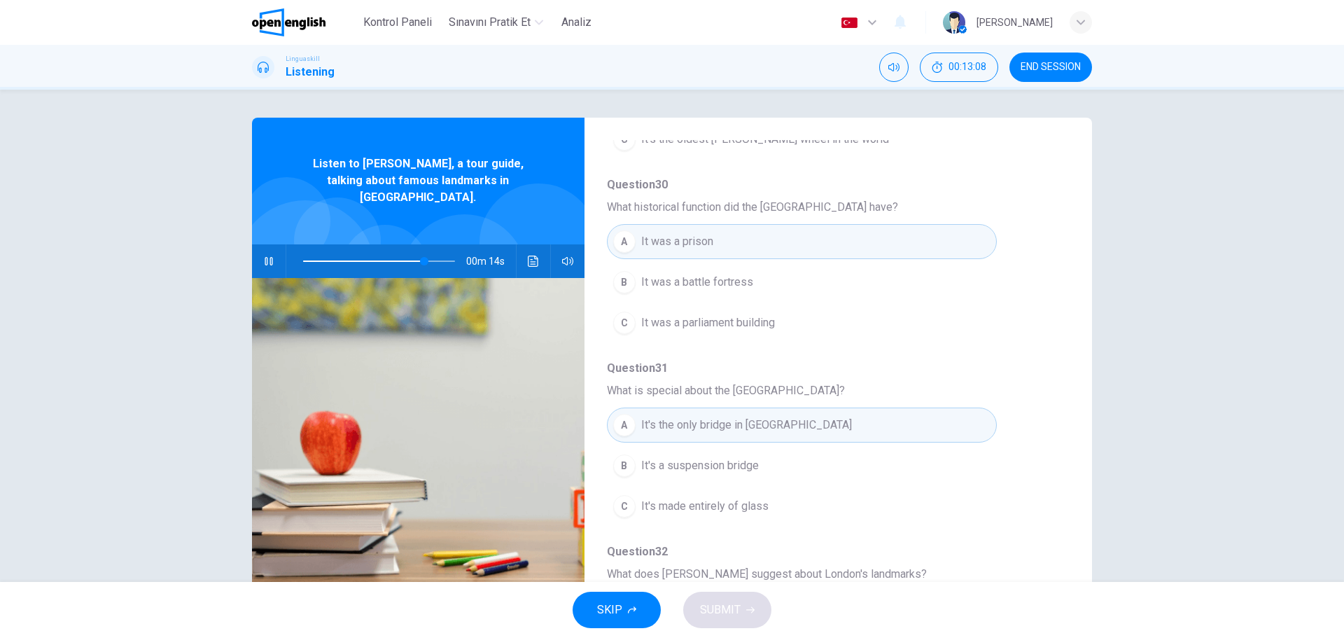
click at [1008, 538] on div "Question 28 What is the purpose of Buckingham Palace mentioned by Sarah? A It’s…" at bounding box center [827, 260] width 440 height 900
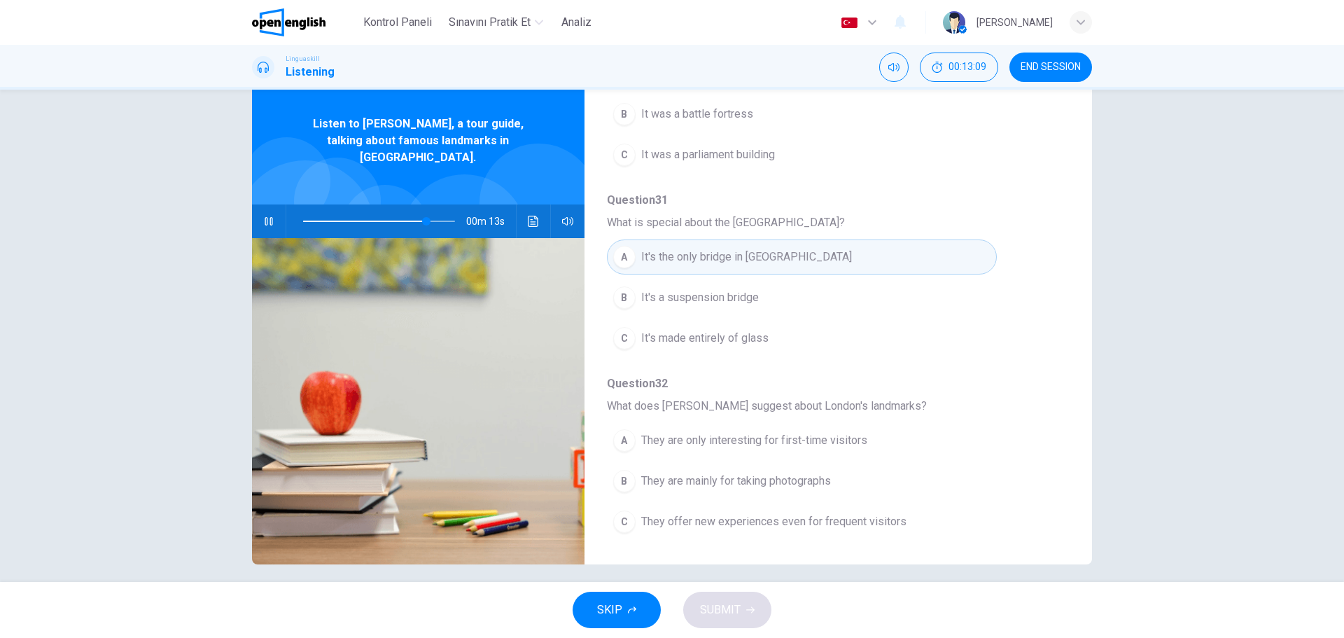
scroll to position [50, 0]
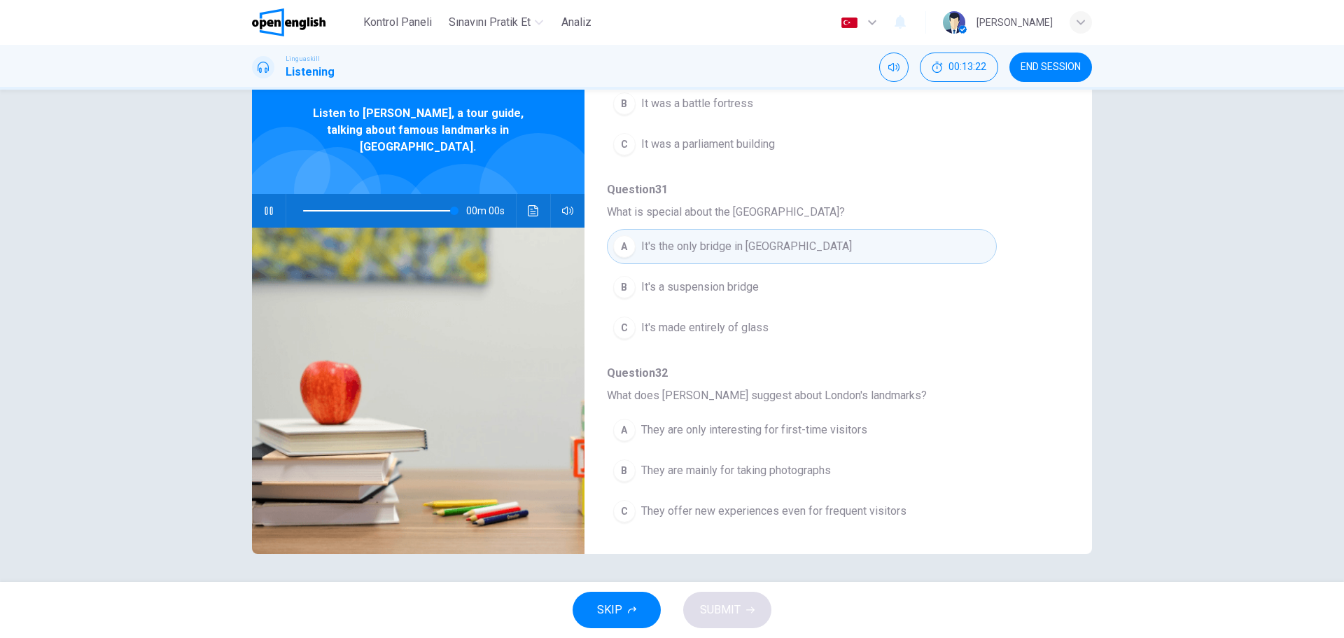
type input "*"
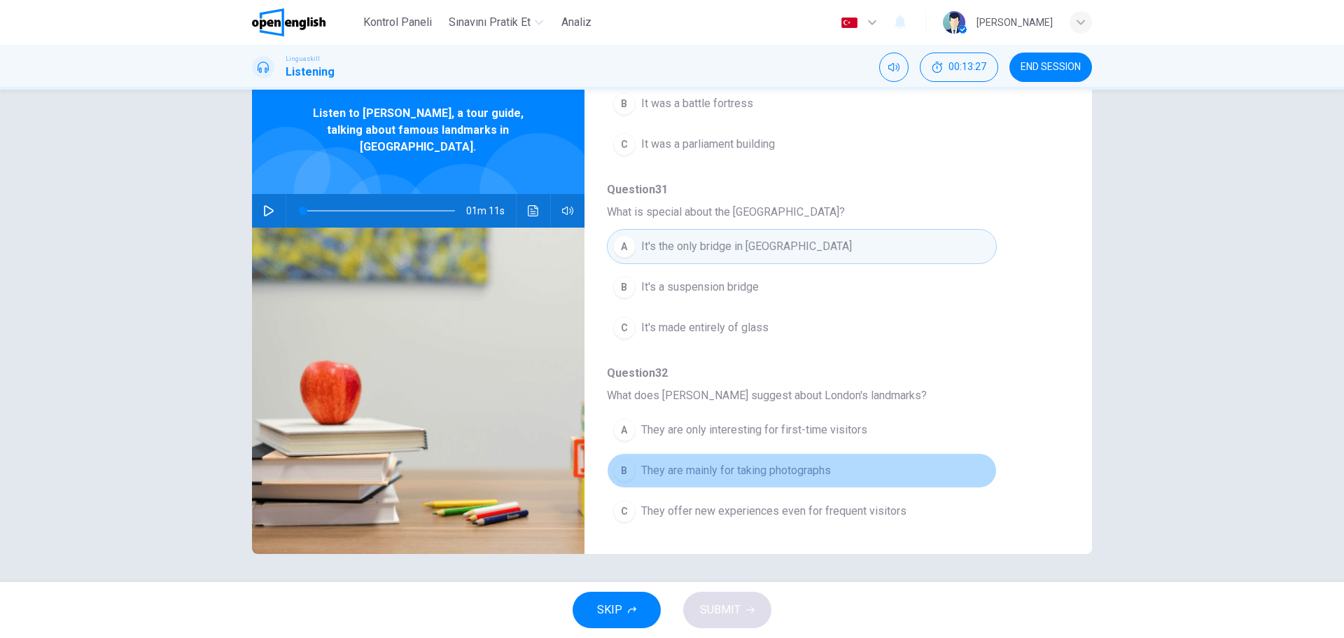
click at [615, 473] on div "B" at bounding box center [624, 470] width 22 height 22
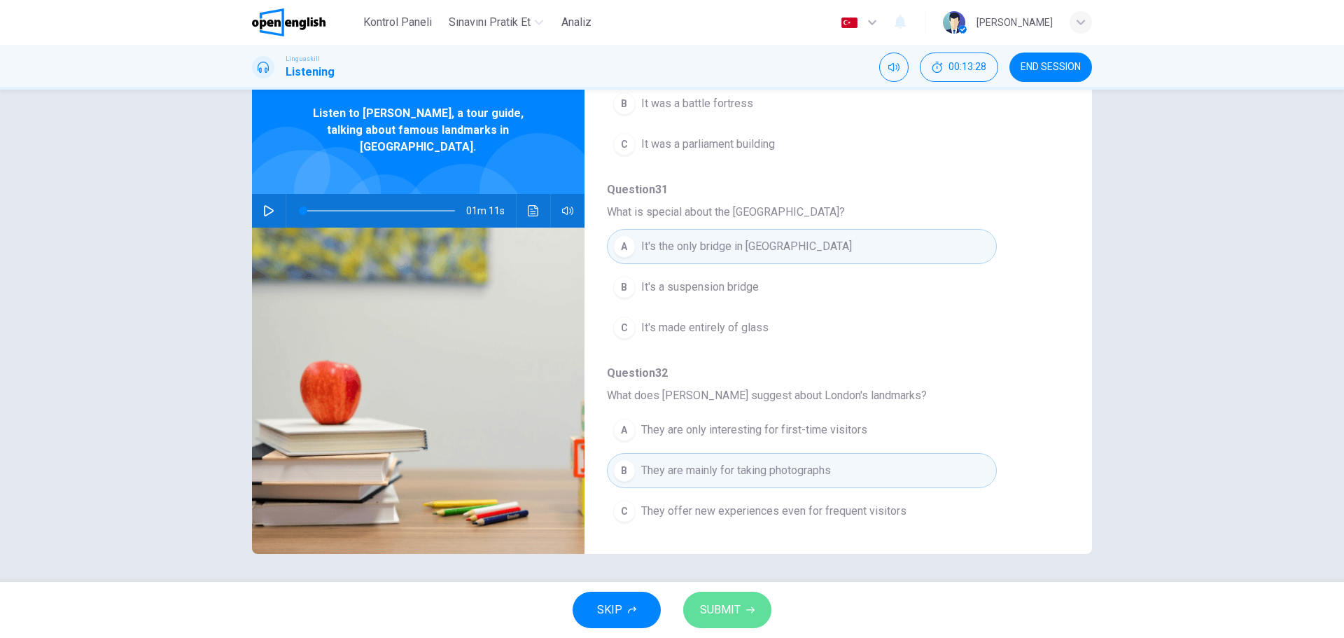
click at [753, 620] on button "SUBMIT" at bounding box center [727, 610] width 88 height 36
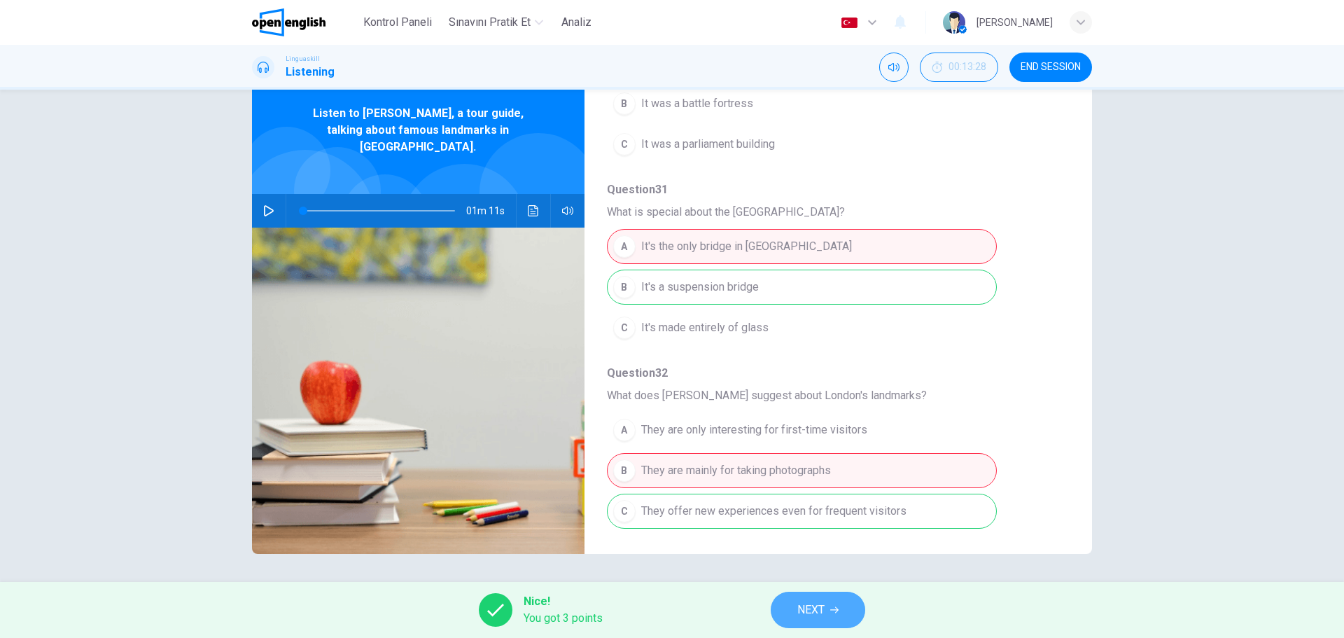
click at [826, 621] on button "NEXT" at bounding box center [818, 610] width 95 height 36
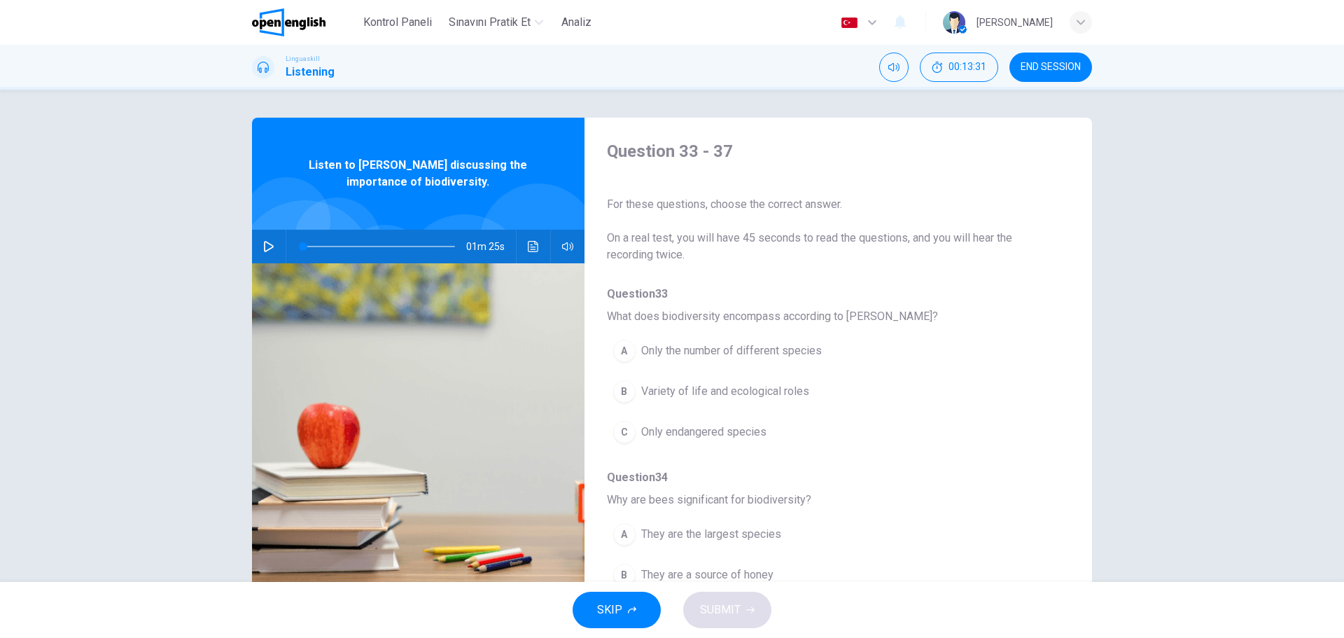
click at [1019, 478] on span "Question 34" at bounding box center [827, 477] width 440 height 17
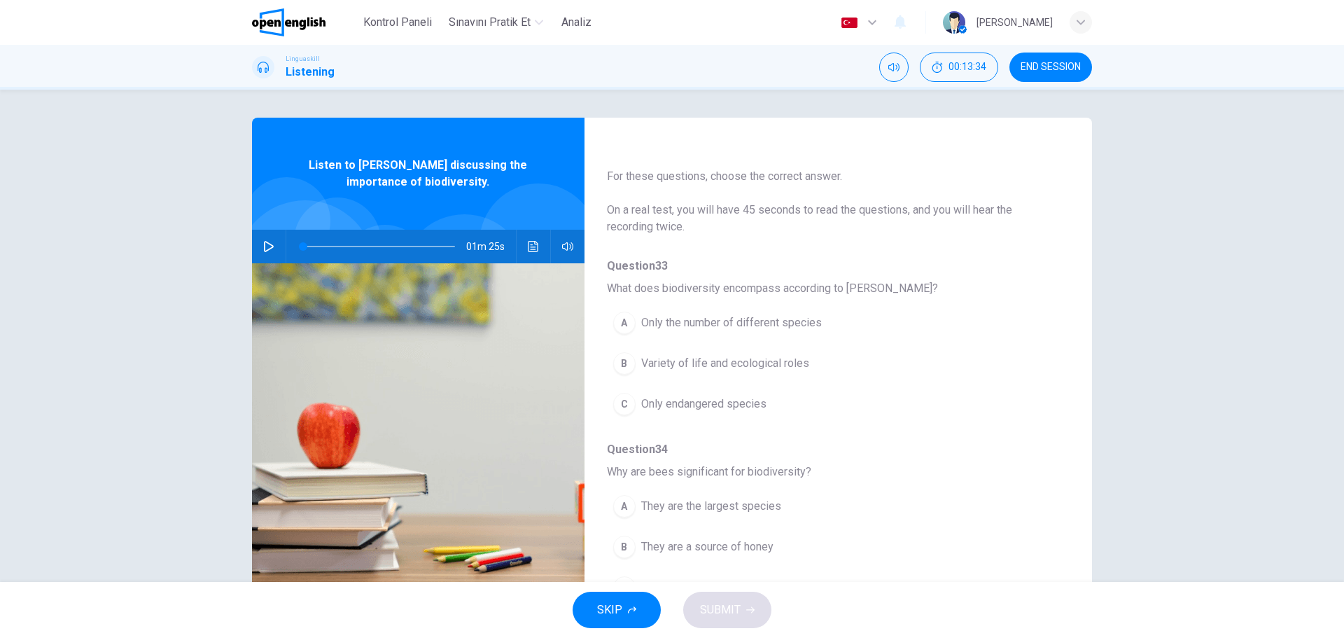
click at [267, 251] on icon "button" at bounding box center [268, 246] width 11 height 11
click at [1025, 501] on div "A They are the largest species B They are a source of honey C They act as prima…" at bounding box center [827, 547] width 440 height 122
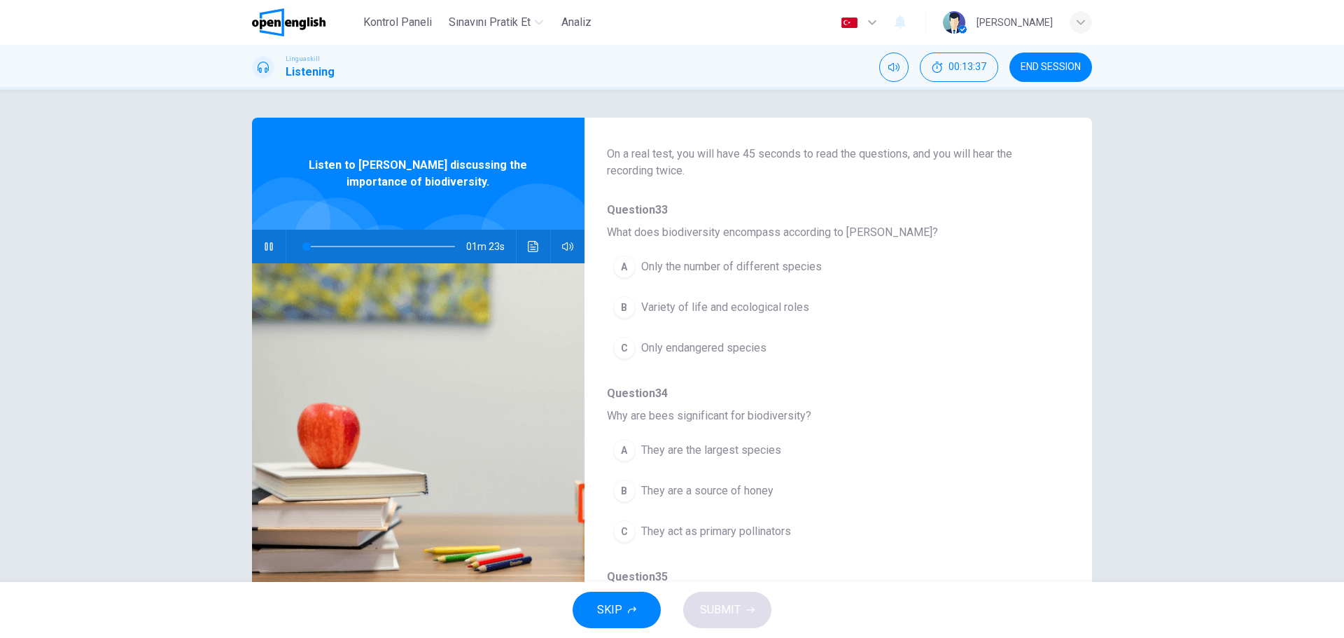
scroll to position [112, 0]
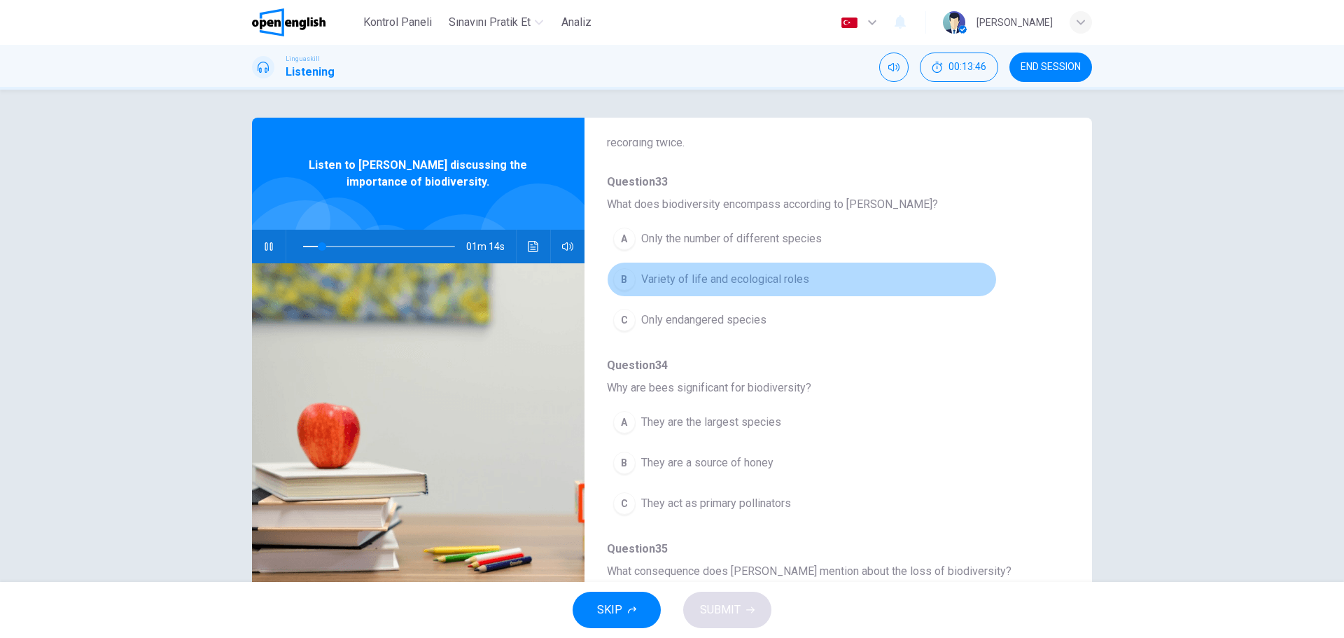
click at [622, 281] on div "B" at bounding box center [624, 279] width 22 height 22
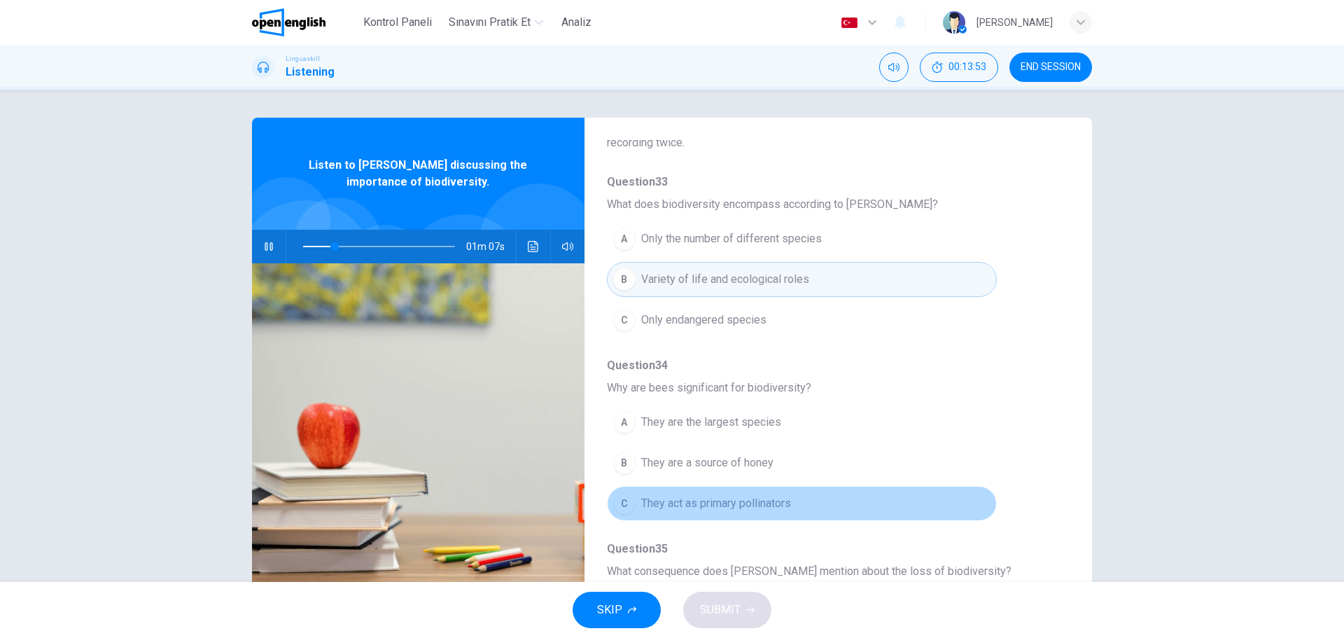
click at [904, 497] on button "C They act as primary pollinators" at bounding box center [802, 503] width 390 height 35
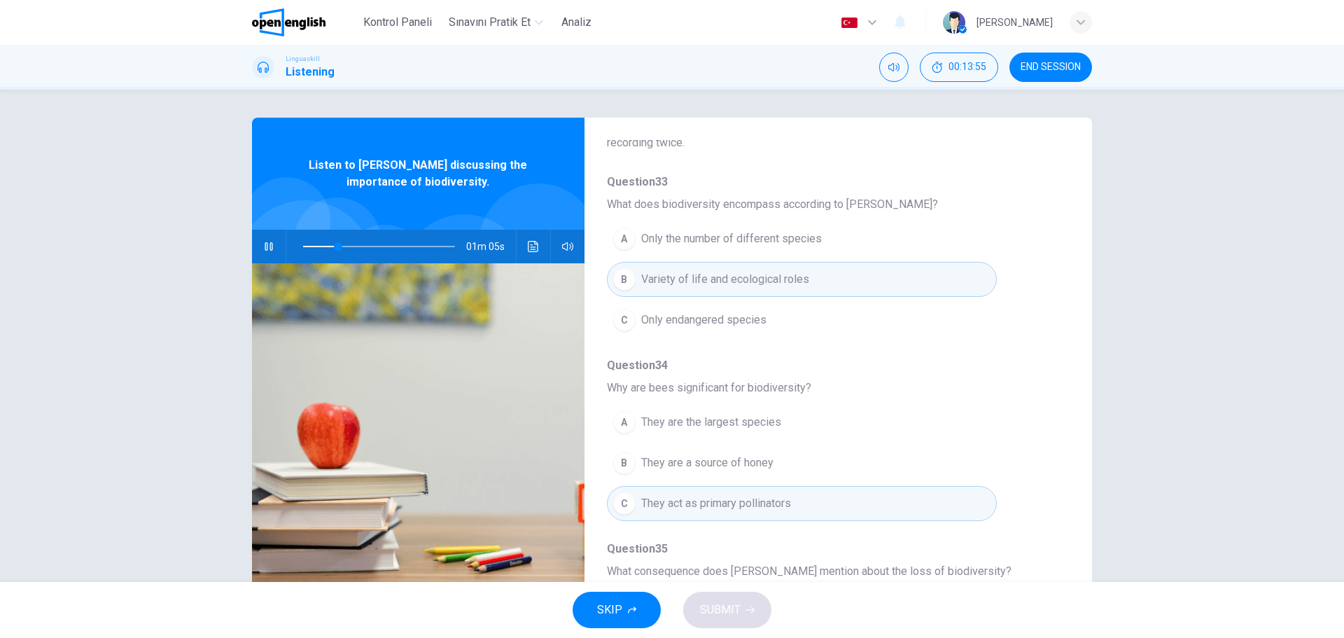
click at [972, 449] on button "B They are a source of honey" at bounding box center [802, 462] width 390 height 35
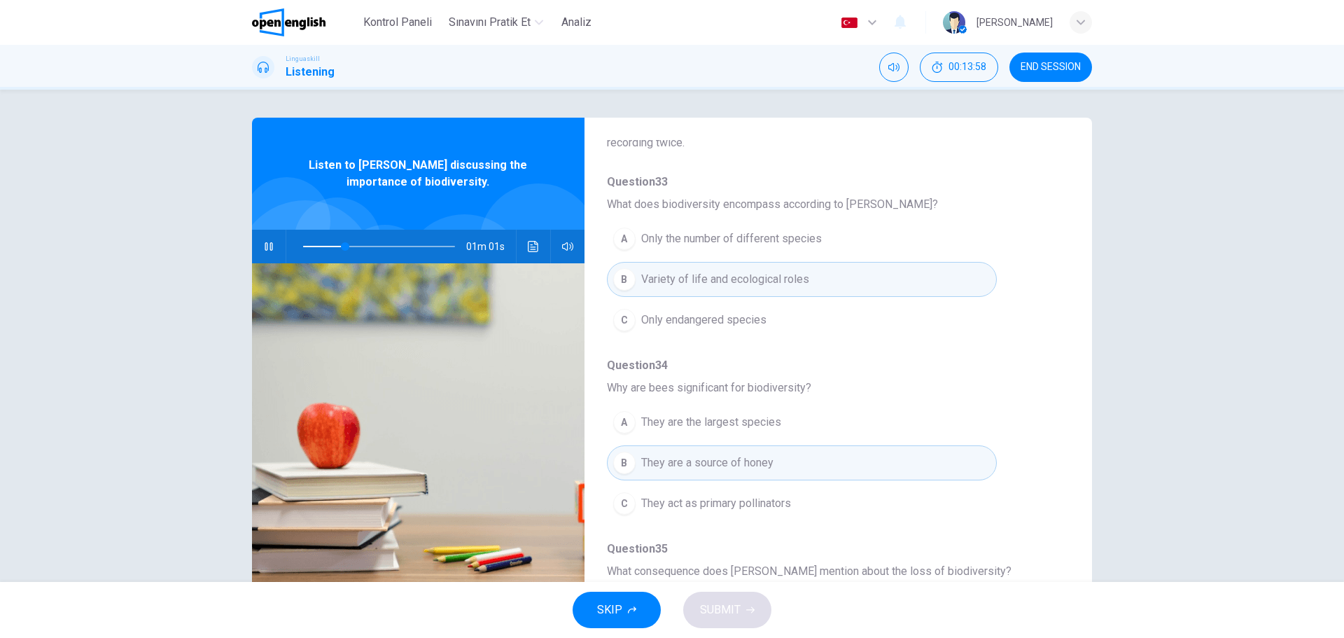
click at [1028, 519] on div "A They are the largest species B They are a source of honey C They act as prima…" at bounding box center [827, 463] width 440 height 122
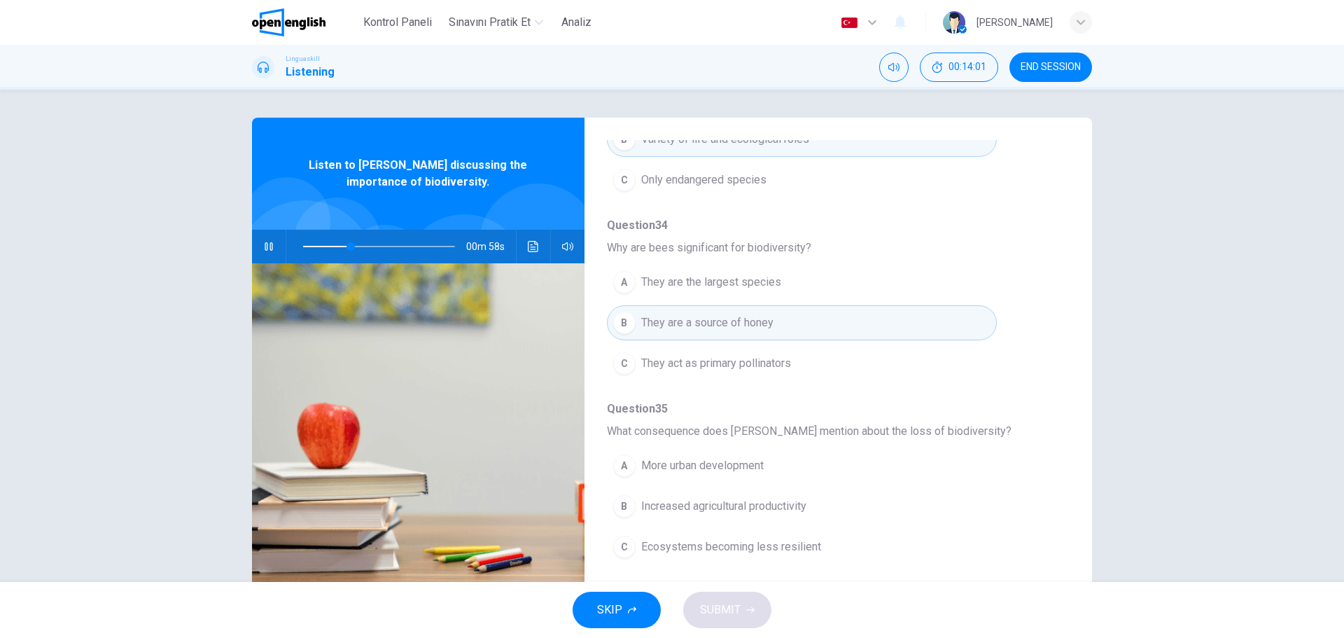
scroll to position [280, 0]
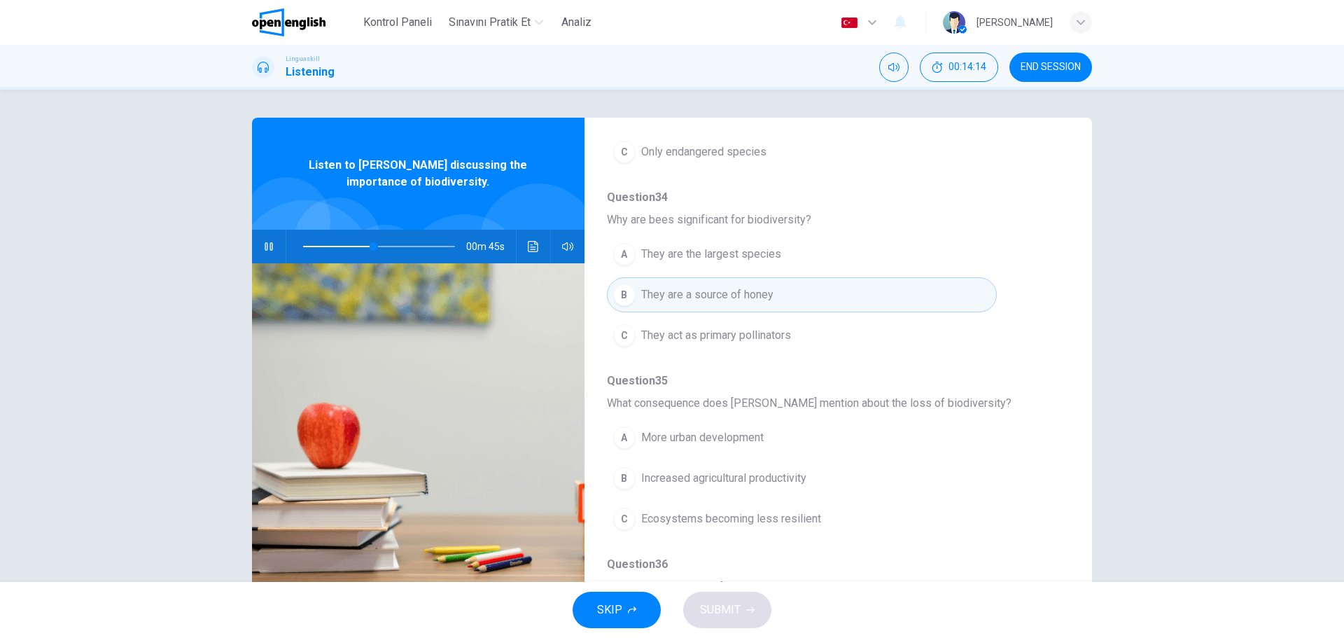
click at [624, 337] on div "C" at bounding box center [624, 335] width 22 height 22
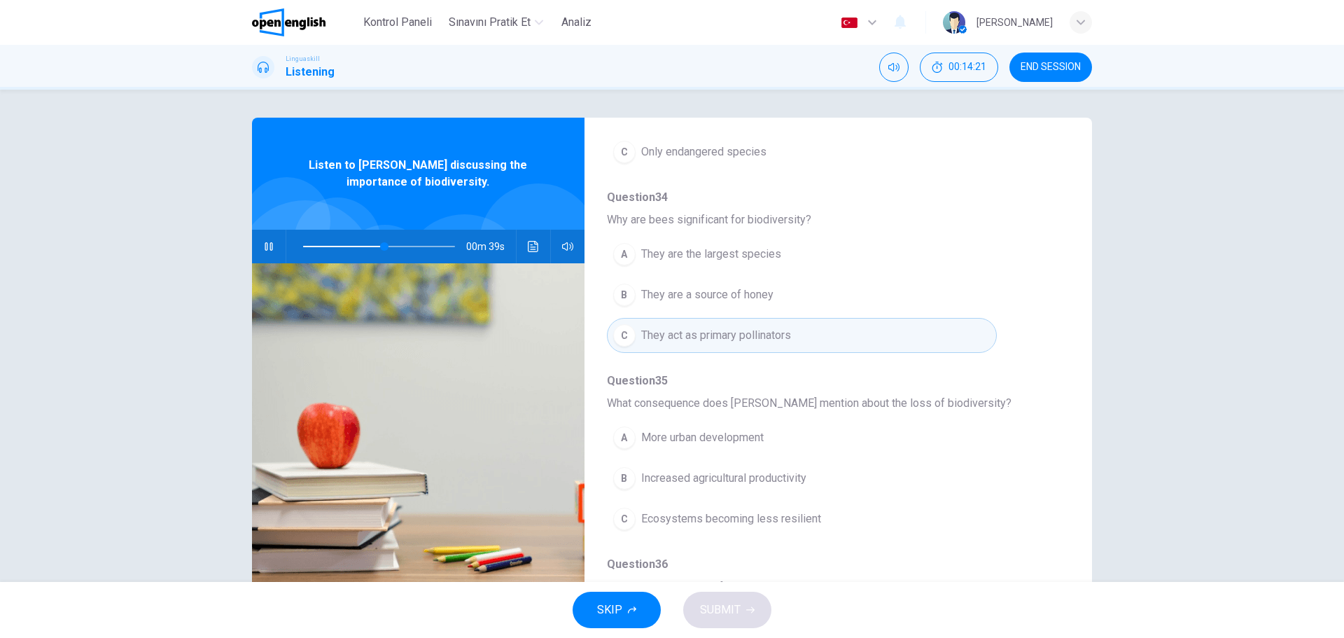
click at [955, 541] on div "Question 33 What does biodiversity encompass according to Dr. Thompson? A Only …" at bounding box center [827, 456] width 440 height 900
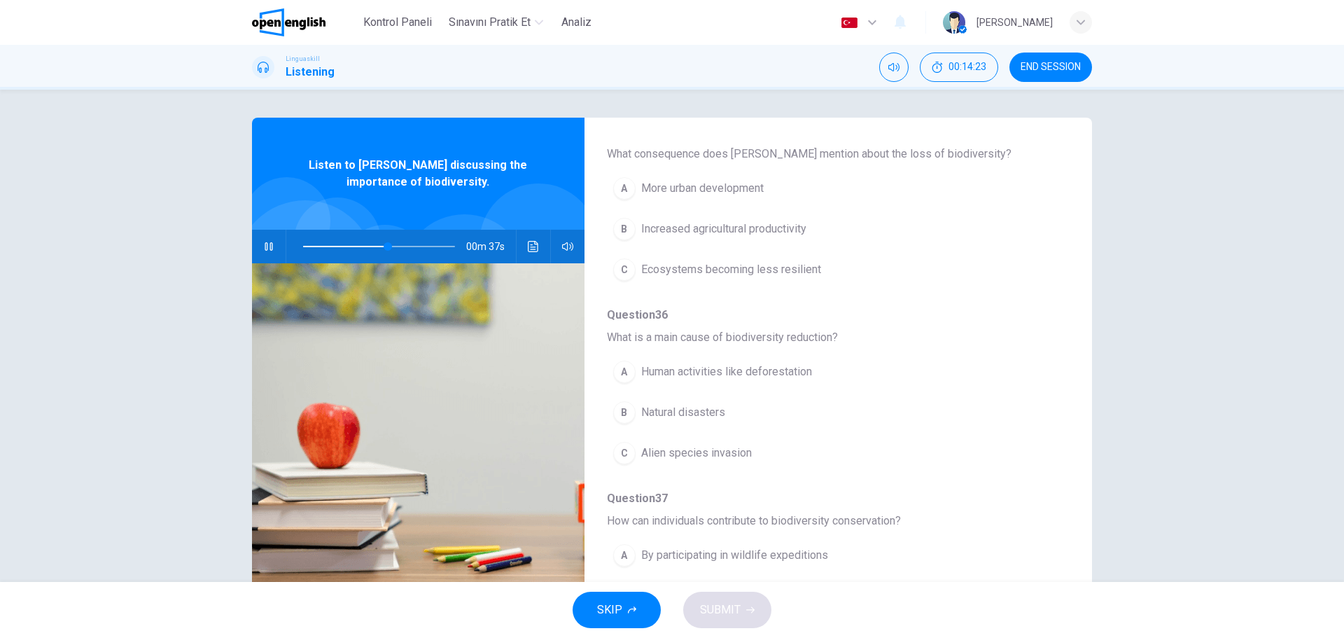
scroll to position [532, 0]
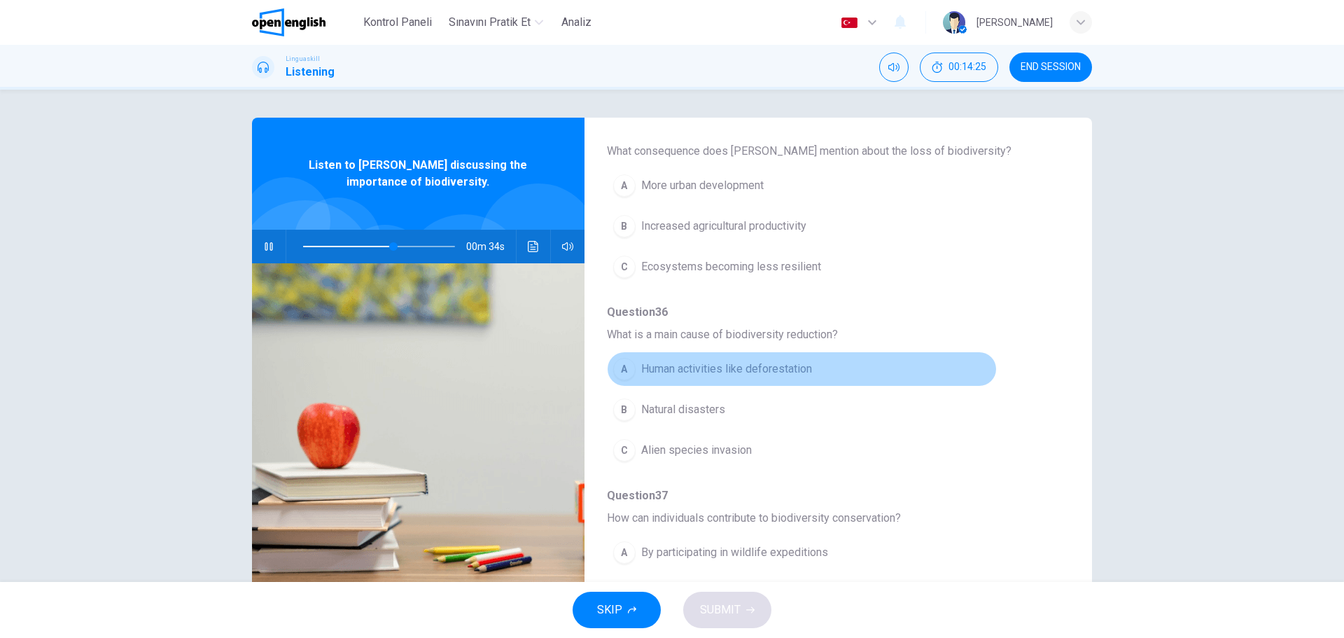
click at [626, 370] on div "A" at bounding box center [624, 369] width 22 height 22
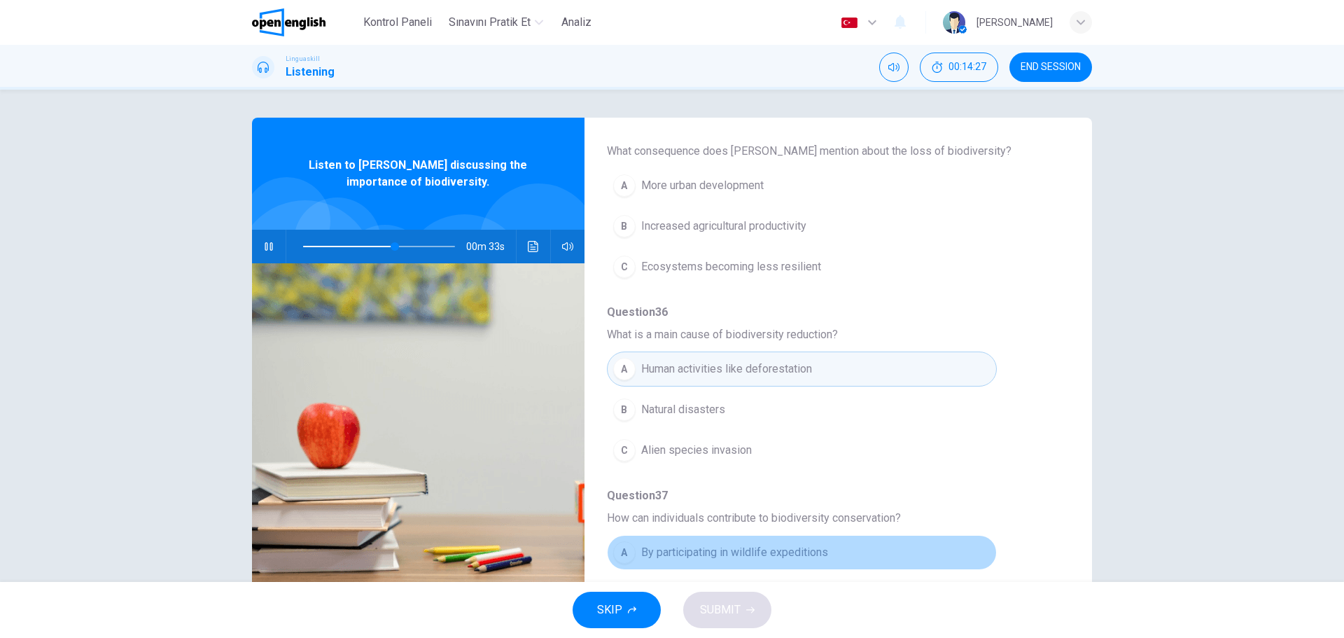
click at [960, 542] on button "A By participating in wildlife expeditions" at bounding box center [802, 552] width 390 height 35
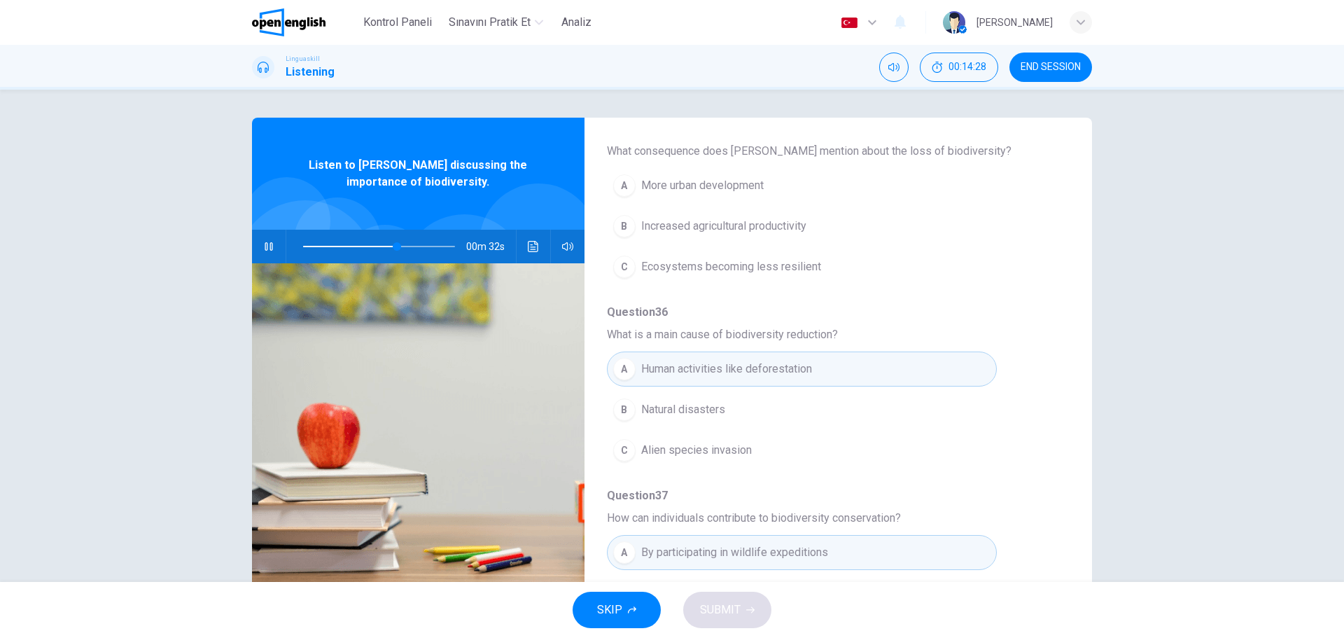
type input "**"
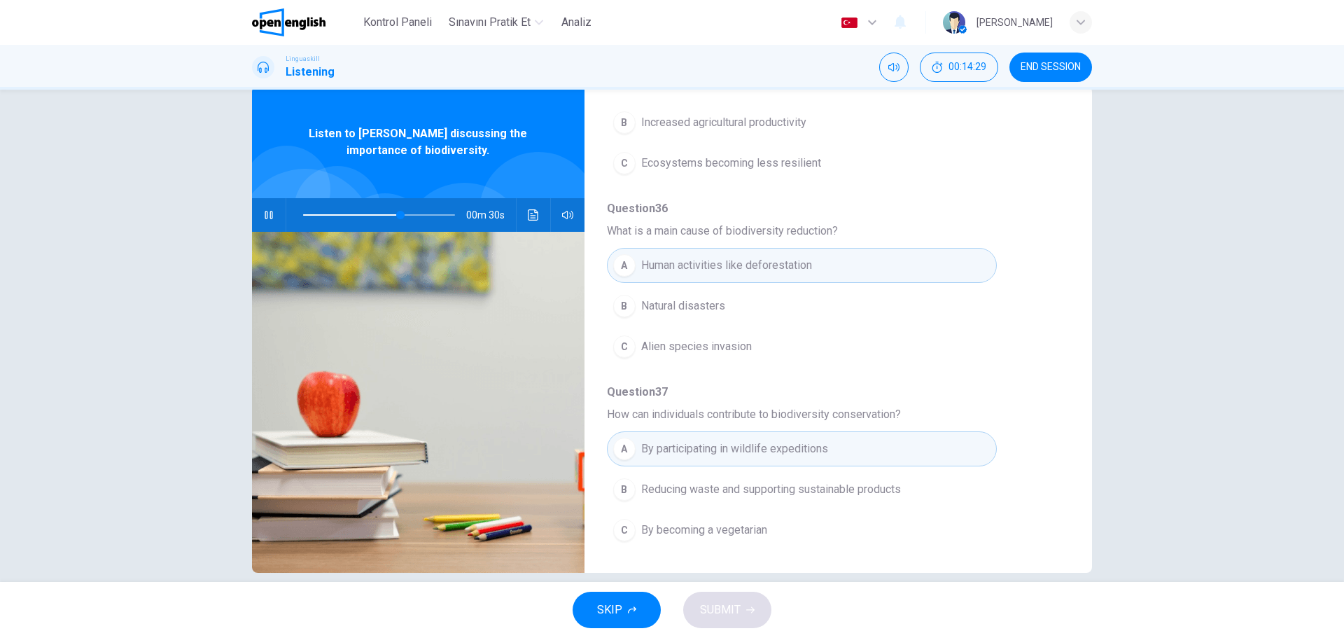
scroll to position [50, 0]
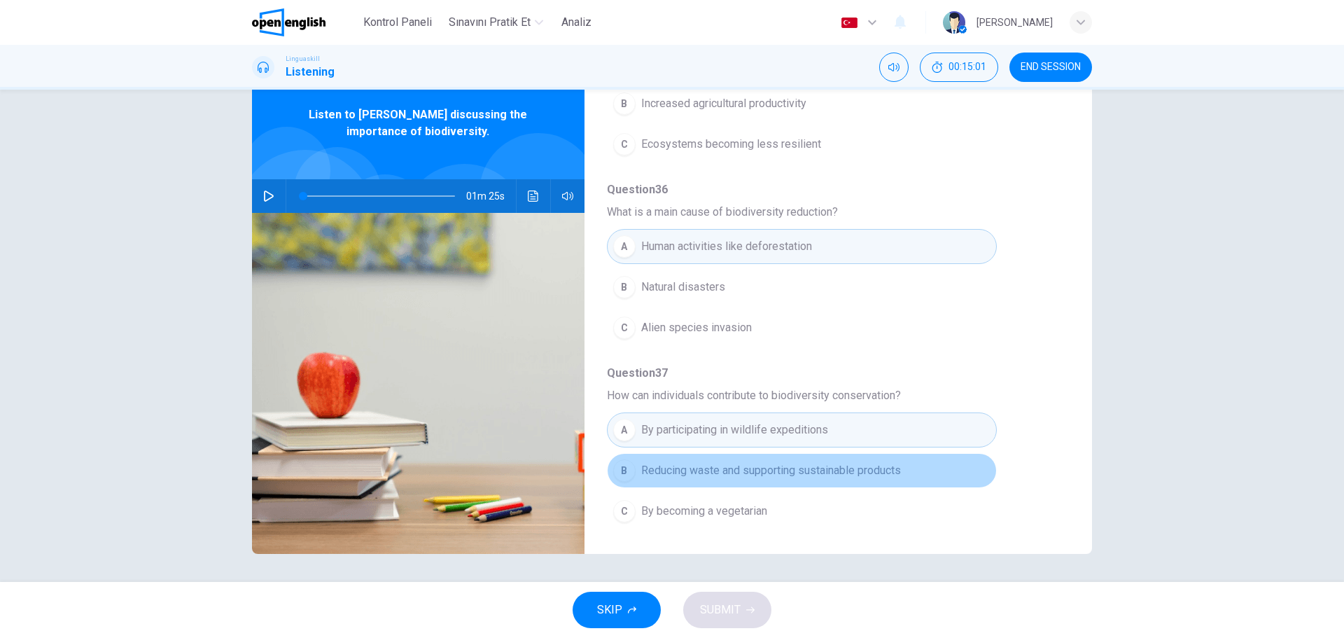
click at [621, 475] on div "B" at bounding box center [624, 470] width 22 height 22
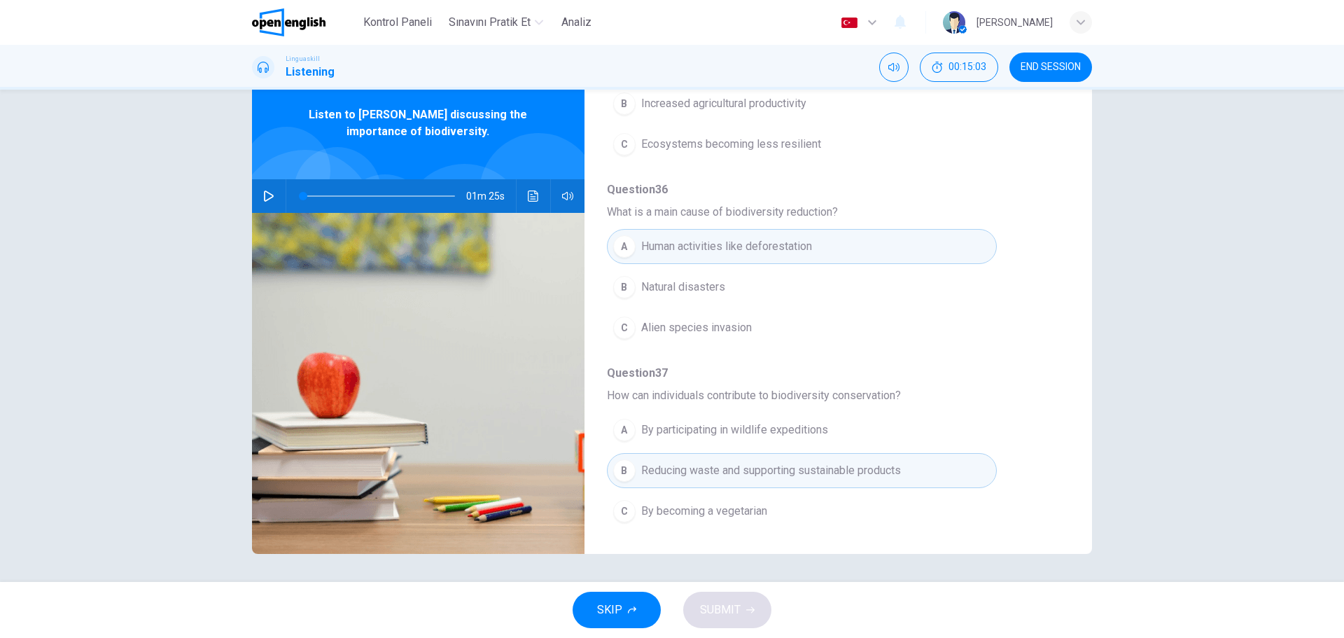
click at [1033, 357] on div "Question 33 What does biodiversity encompass according to Dr. Thompson? A Only …" at bounding box center [827, 81] width 440 height 900
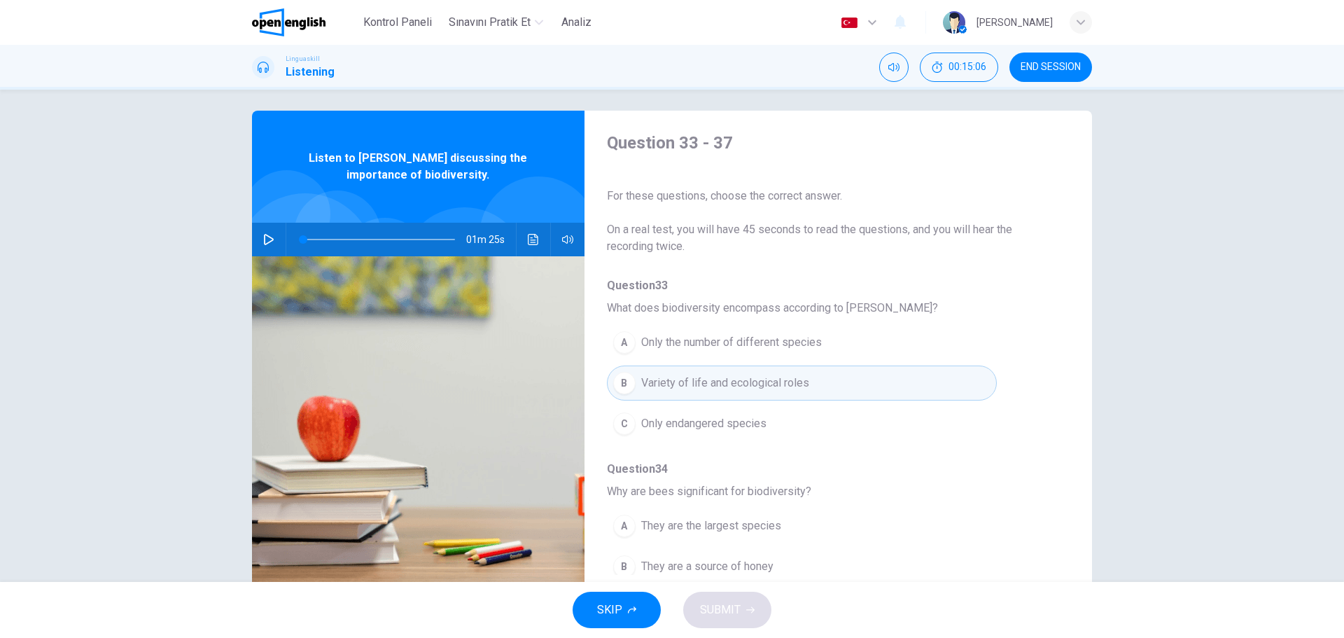
scroll to position [0, 0]
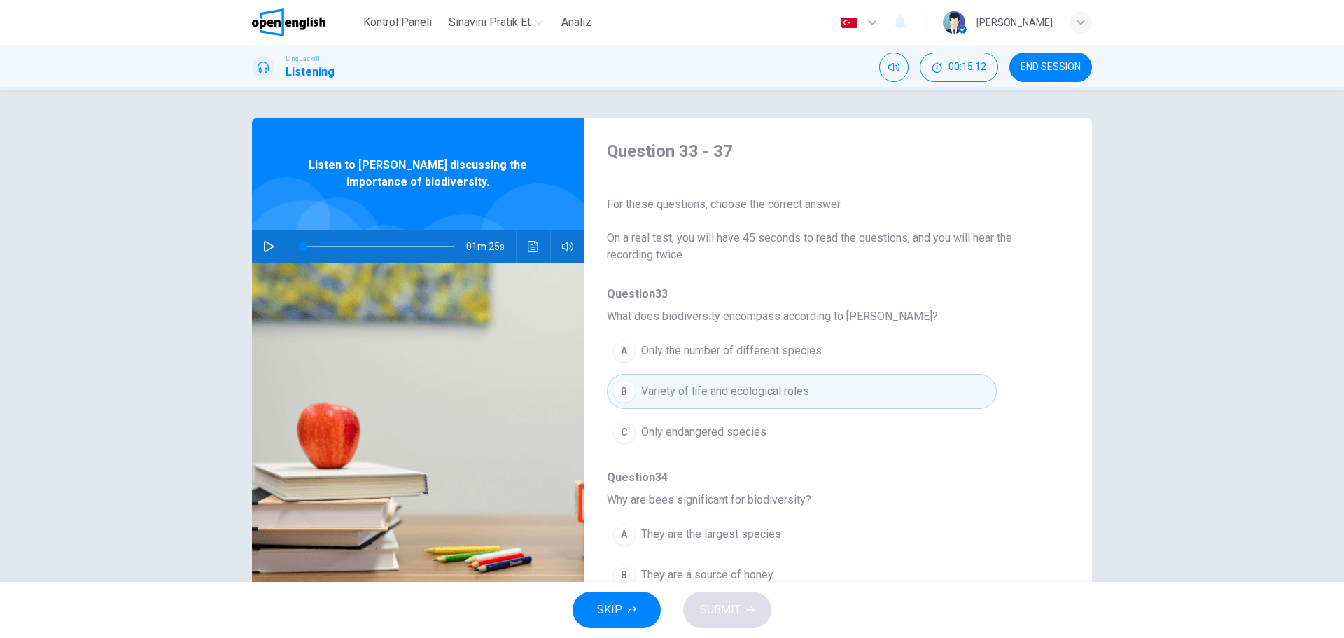
click at [273, 246] on icon "button" at bounding box center [268, 246] width 11 height 11
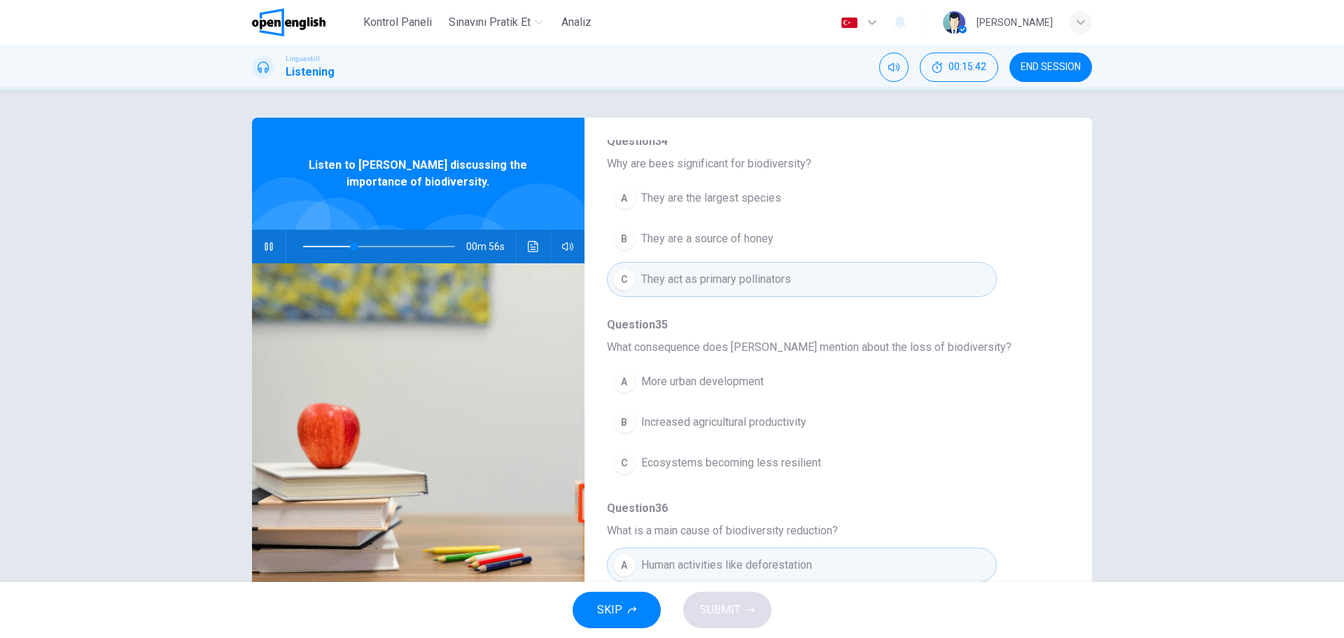
scroll to position [364, 0]
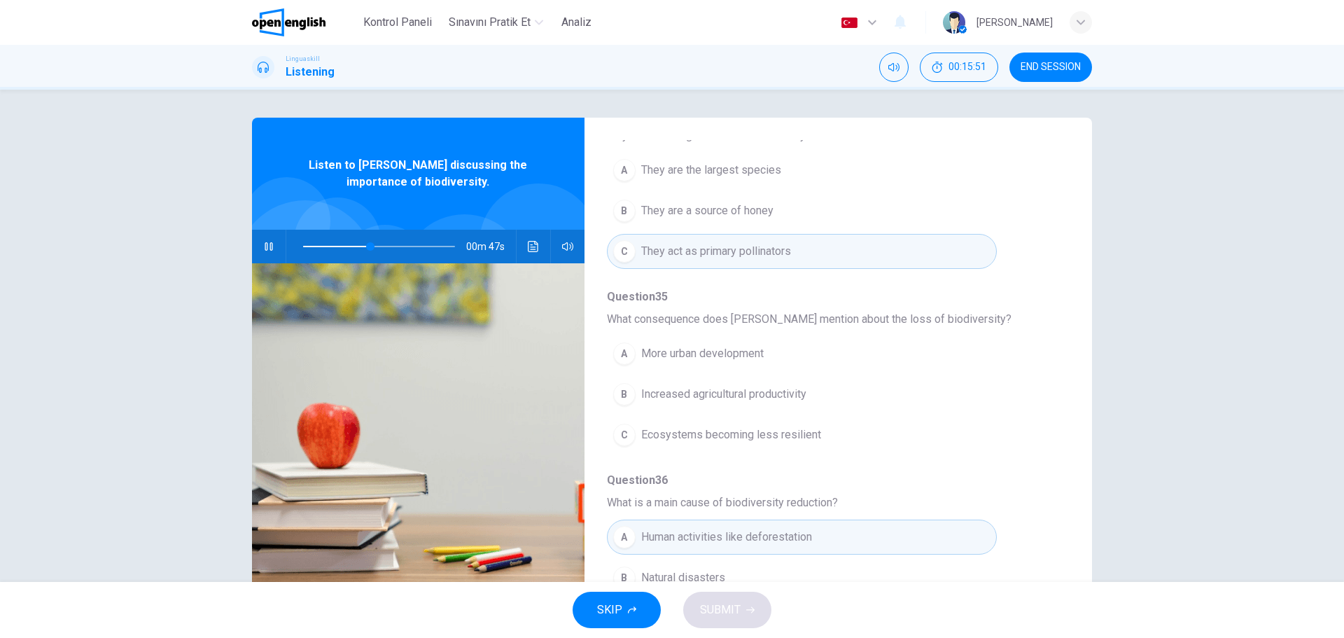
click at [630, 438] on div "C" at bounding box center [624, 435] width 22 height 22
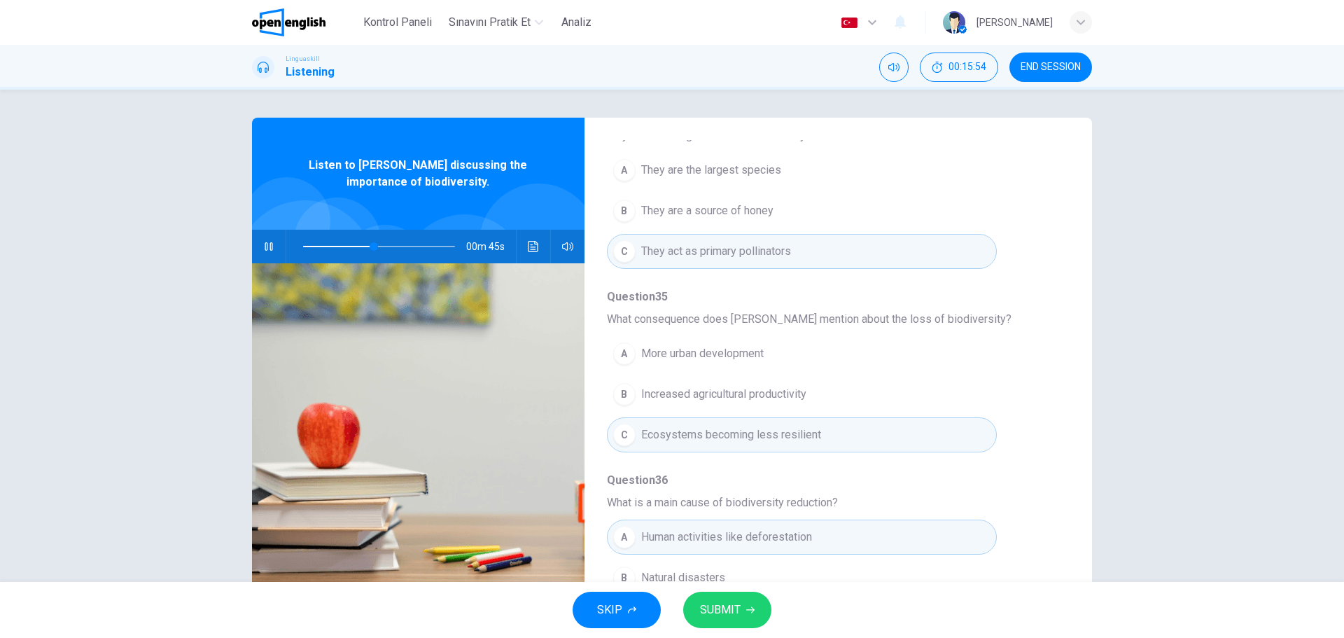
click at [1018, 519] on div "A Human activities like deforestation B Natural disasters C Alien species invas…" at bounding box center [827, 578] width 440 height 122
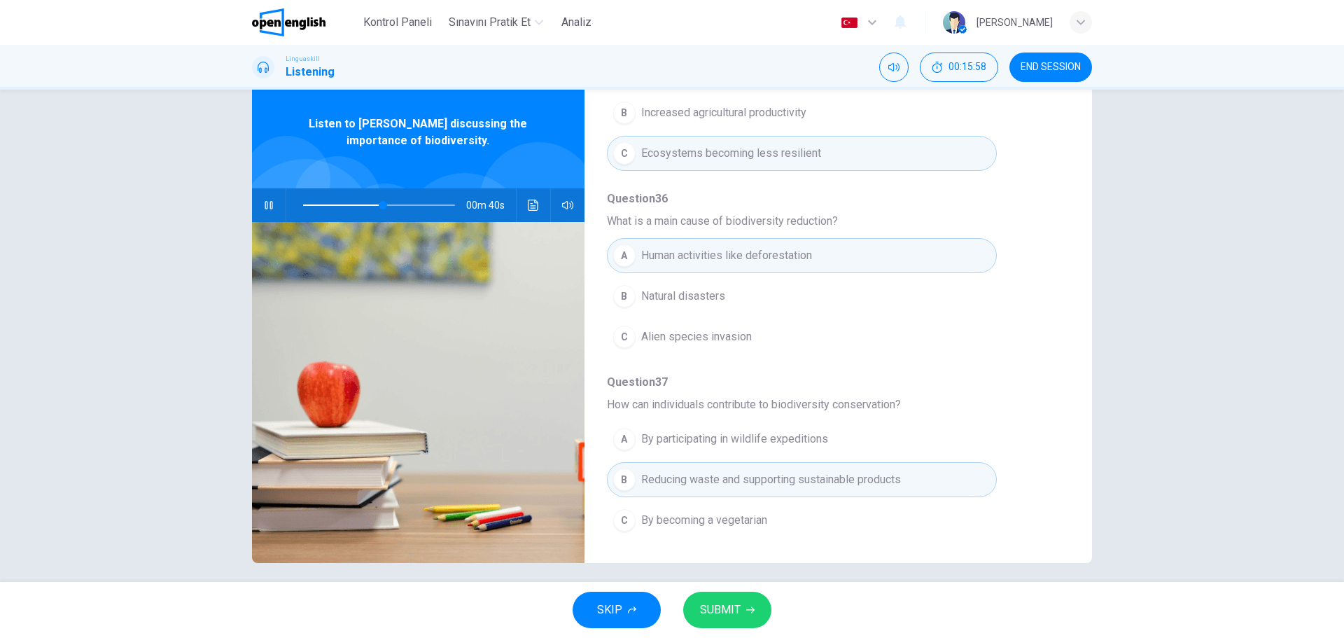
scroll to position [50, 0]
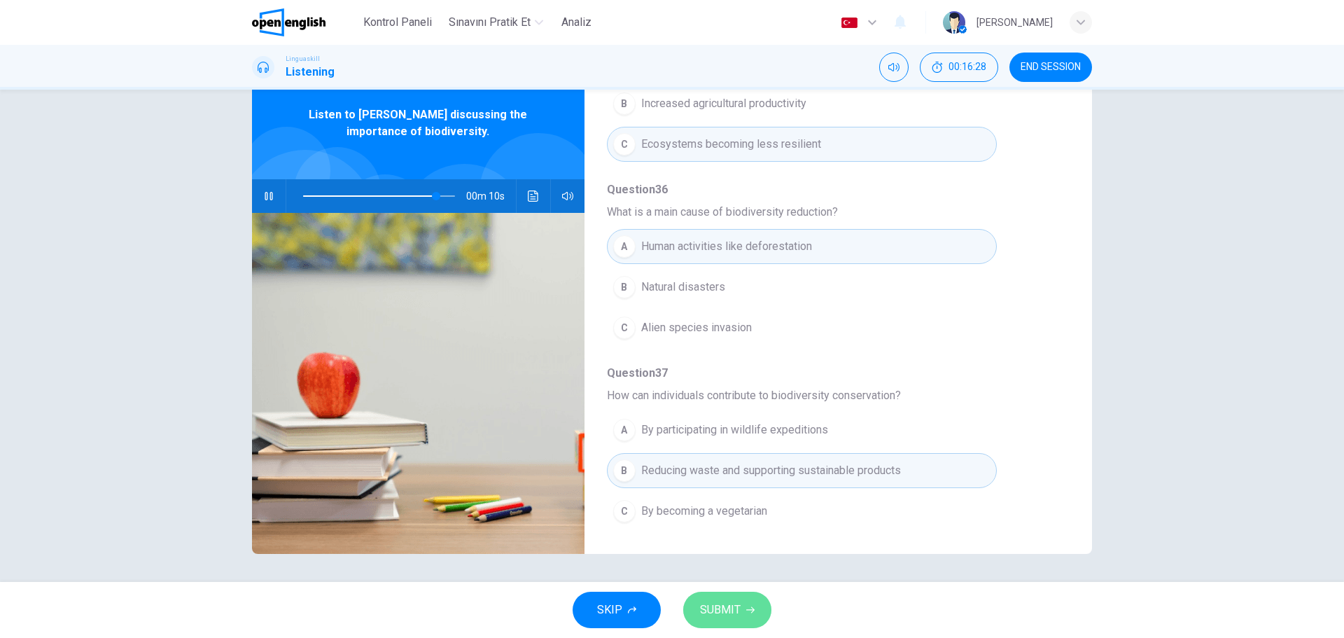
click at [734, 610] on span "SUBMIT" at bounding box center [720, 610] width 41 height 20
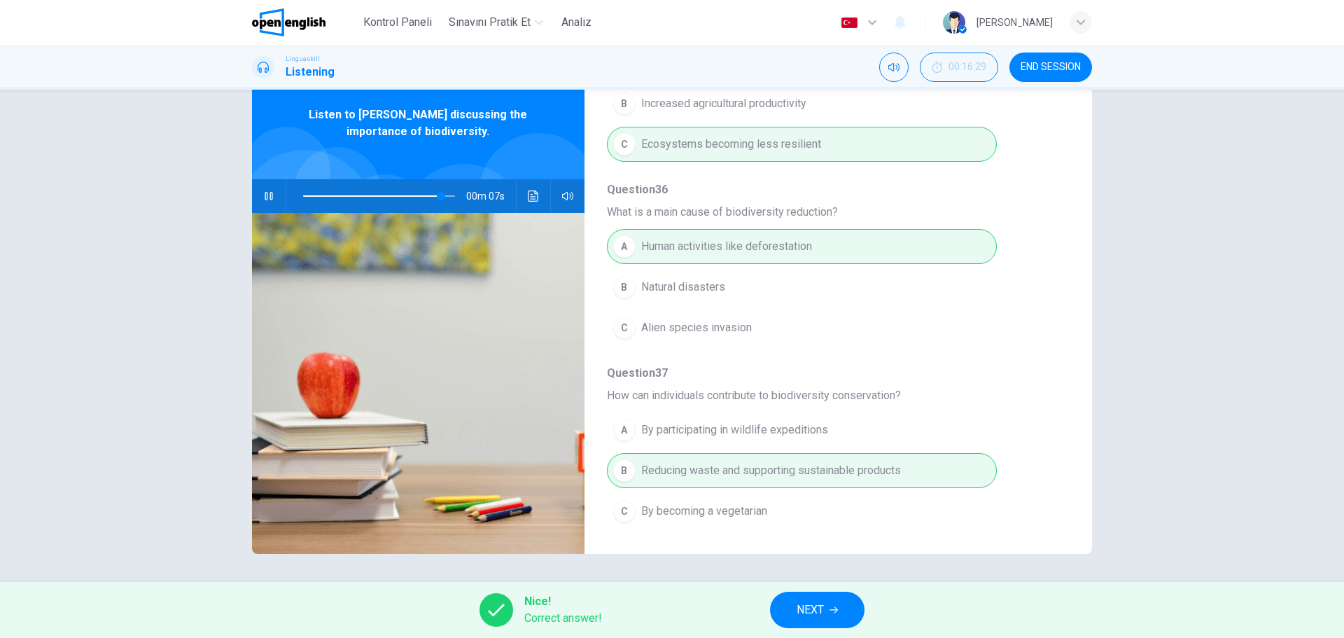
type input "**"
click at [819, 611] on span "NEXT" at bounding box center [810, 610] width 27 height 20
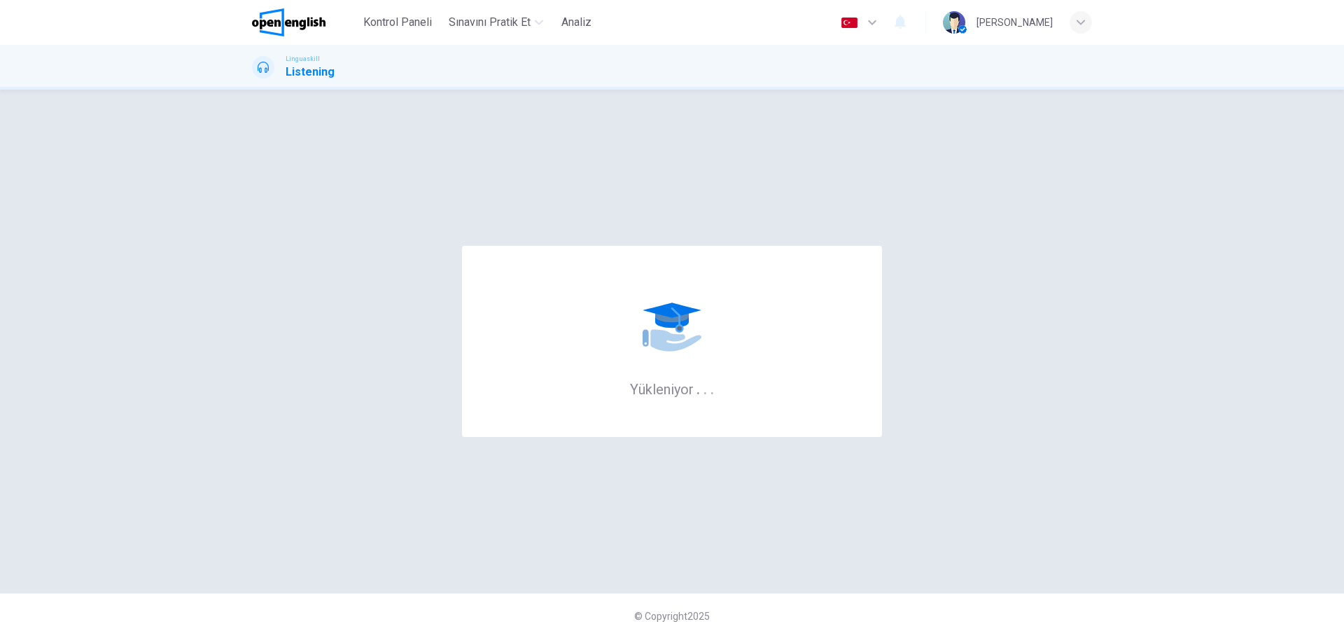
scroll to position [0, 0]
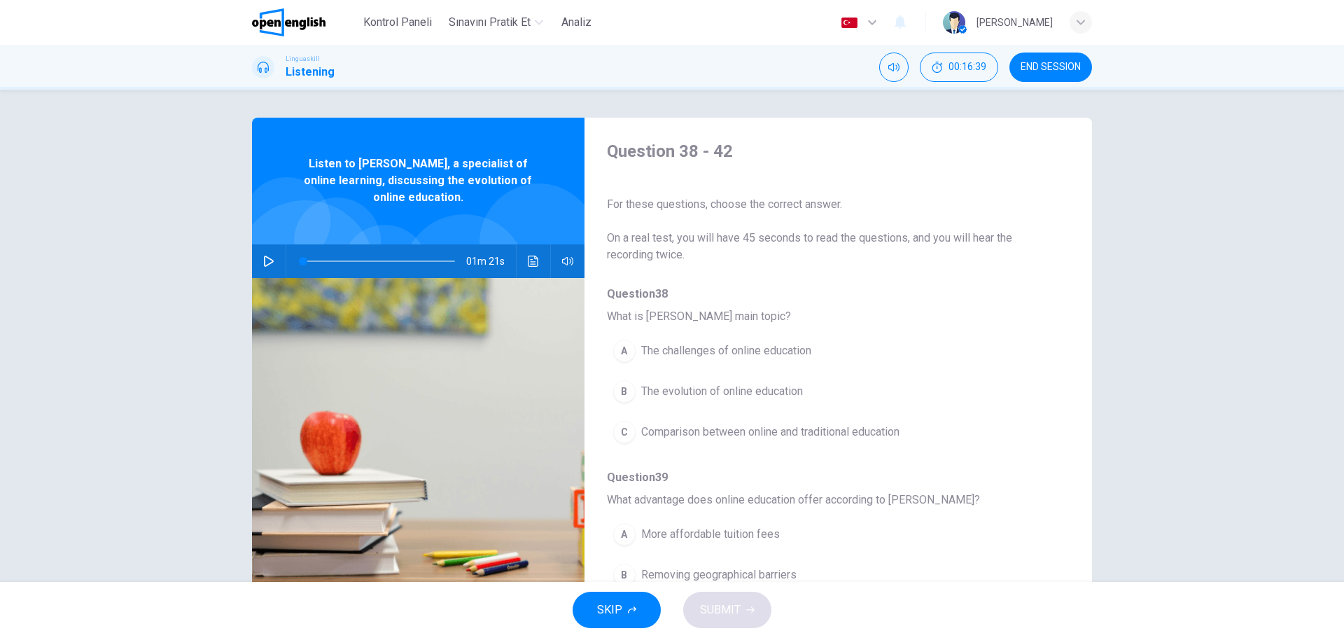
click at [606, 613] on span "SKIP" at bounding box center [609, 610] width 25 height 20
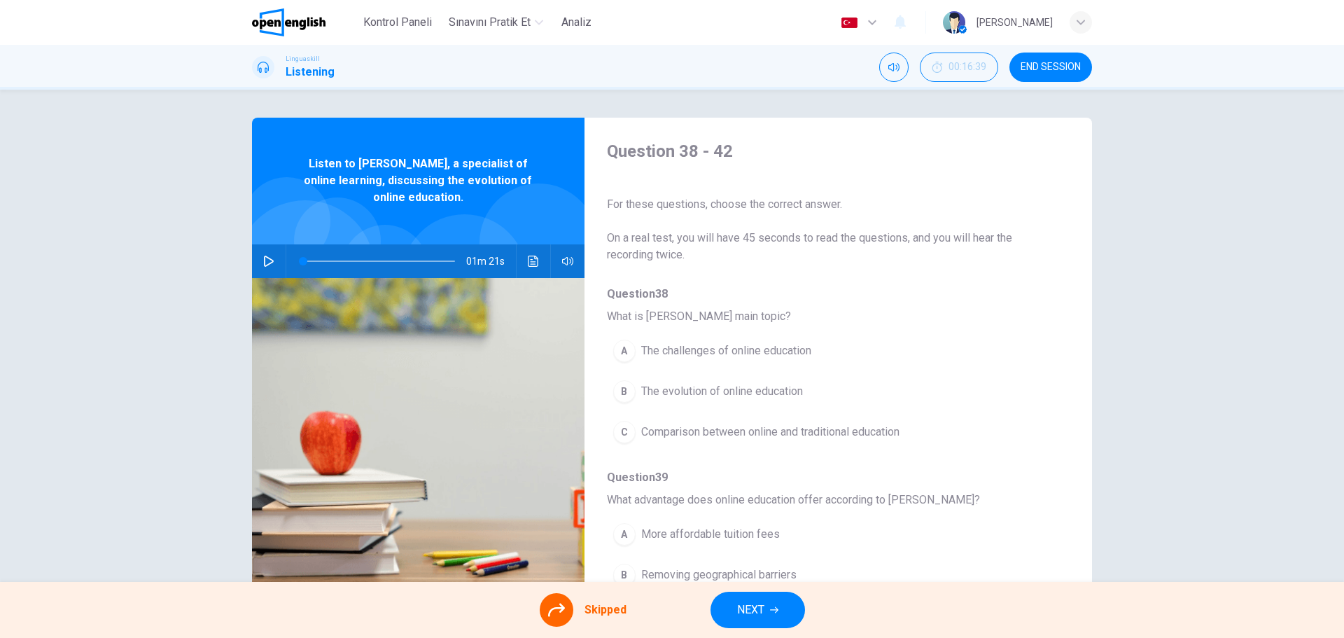
click at [748, 613] on span "NEXT" at bounding box center [750, 610] width 27 height 20
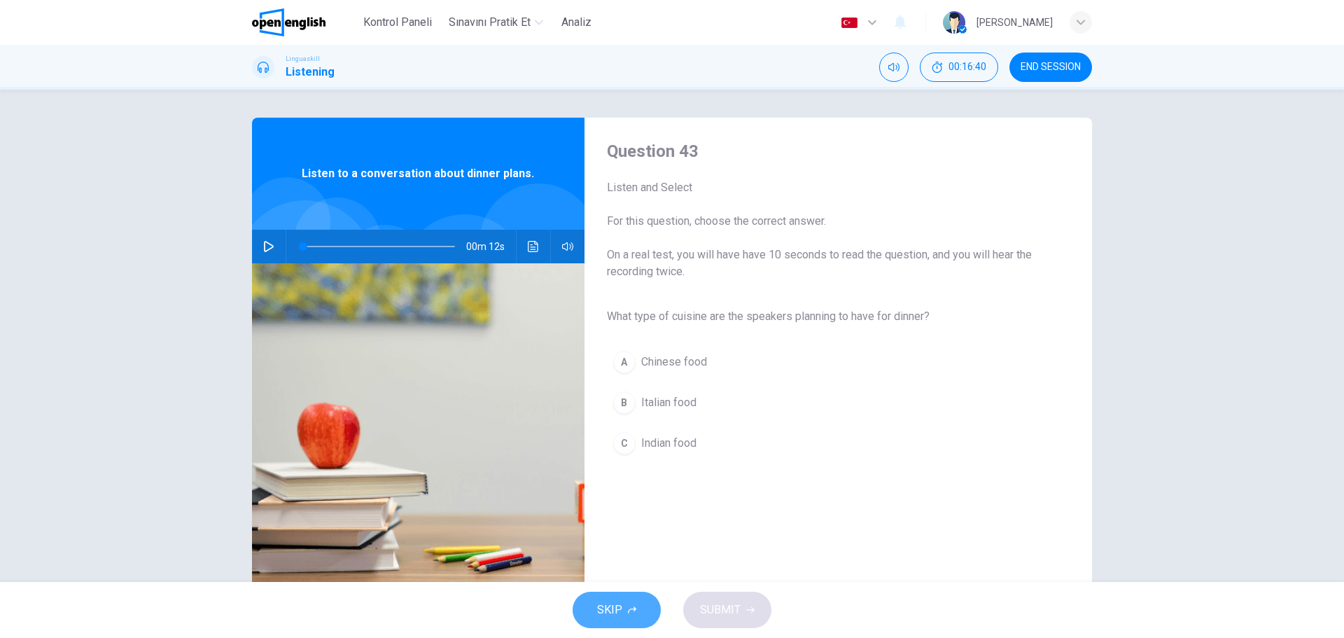
click at [616, 613] on span "SKIP" at bounding box center [609, 610] width 25 height 20
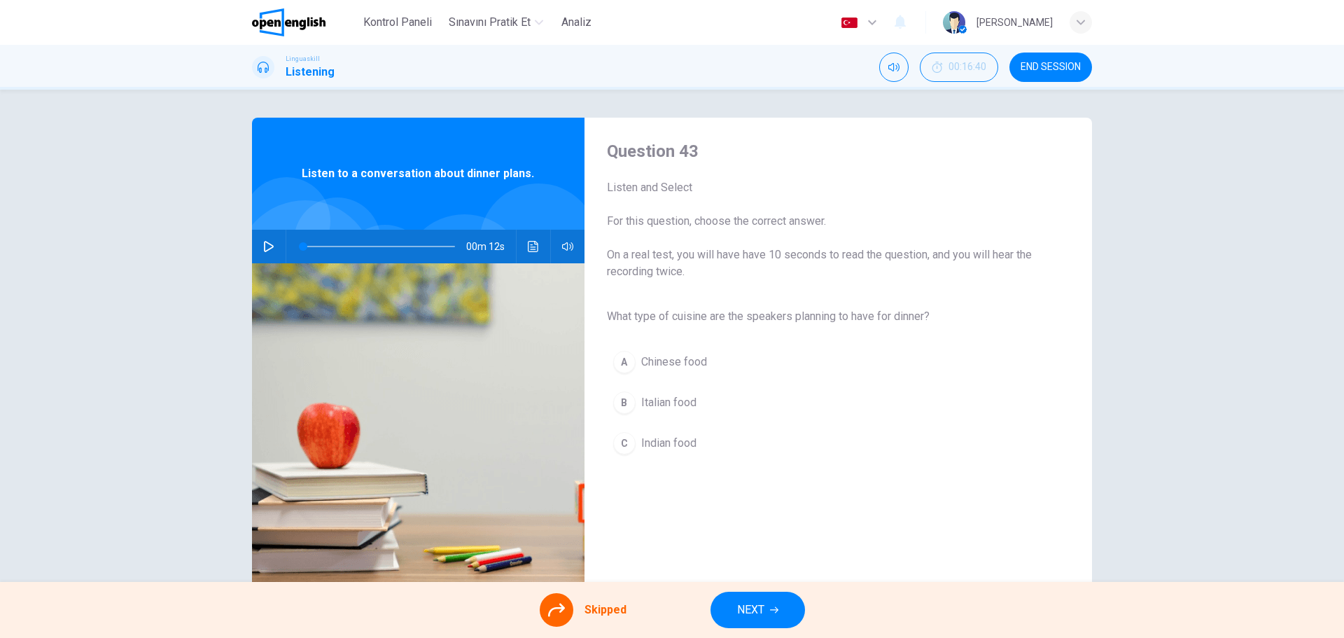
click at [548, 614] on icon at bounding box center [556, 610] width 17 height 13
click at [268, 246] on icon "button" at bounding box center [268, 246] width 11 height 11
click at [625, 405] on div "A Chinese food B Italian food C Indian food" at bounding box center [827, 403] width 440 height 122
click at [625, 404] on div "A Chinese food B Italian food C Indian food" at bounding box center [827, 403] width 440 height 122
click at [626, 400] on div "A Chinese food B Italian food C Indian food" at bounding box center [827, 403] width 440 height 122
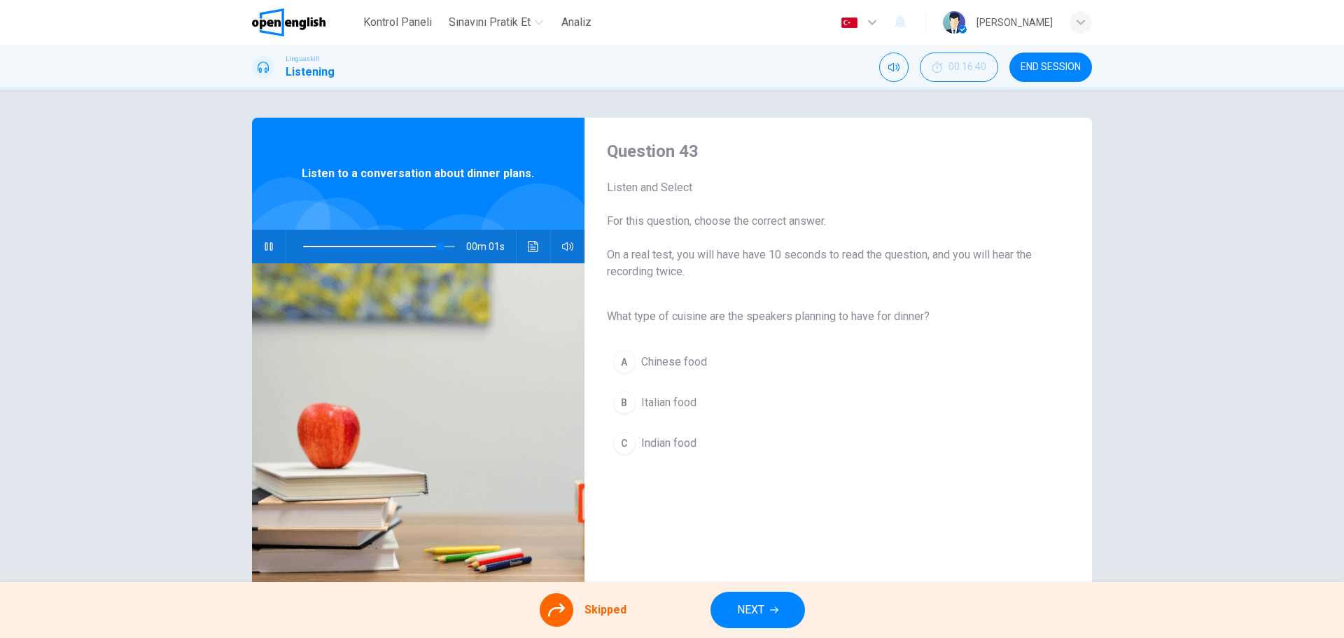
type input "*"
click at [667, 399] on div "A Chinese food B Italian food C Indian food" at bounding box center [827, 403] width 440 height 122
click at [622, 356] on div "A Chinese food B Italian food C Indian food" at bounding box center [827, 403] width 440 height 122
click at [628, 407] on div "A Chinese food B Italian food C Indian food" at bounding box center [827, 403] width 440 height 122
click at [631, 404] on div "A Chinese food B Italian food C Indian food" at bounding box center [827, 403] width 440 height 122
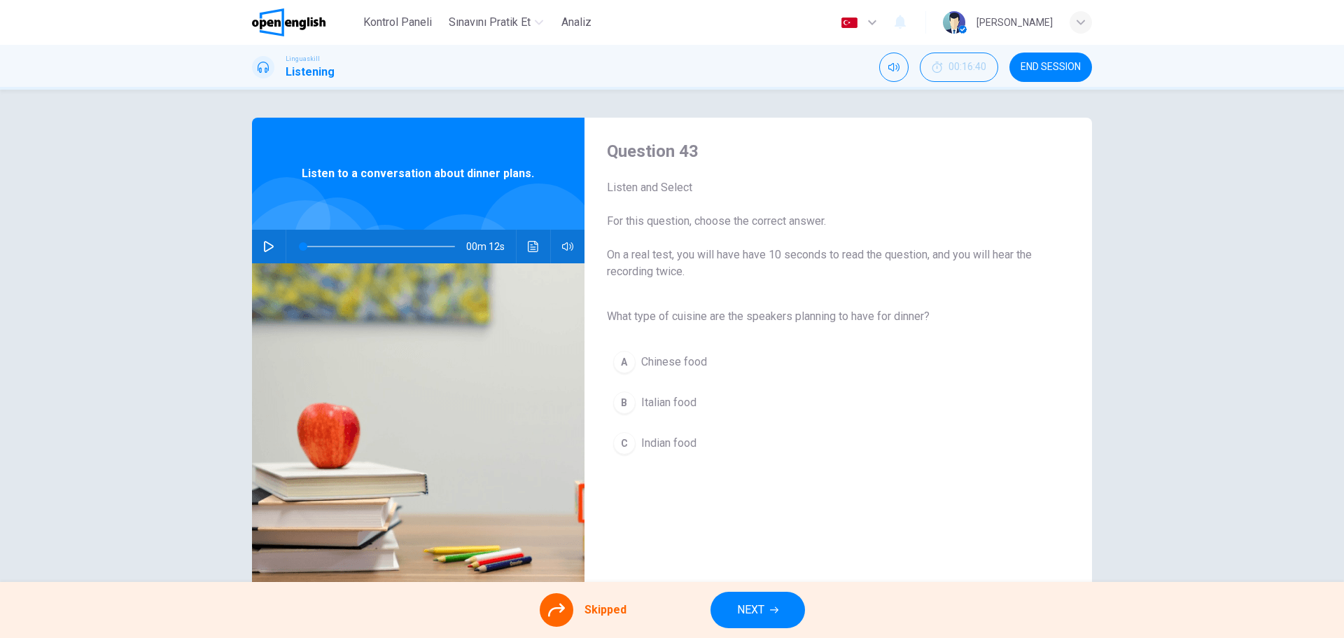
click at [631, 404] on div "A Chinese food B Italian food C Indian food" at bounding box center [827, 403] width 440 height 122
click at [623, 450] on div "A Chinese food B Italian food C Indian food" at bounding box center [827, 403] width 440 height 122
click at [629, 408] on div "A Chinese food B Italian food C Indian food" at bounding box center [827, 403] width 440 height 122
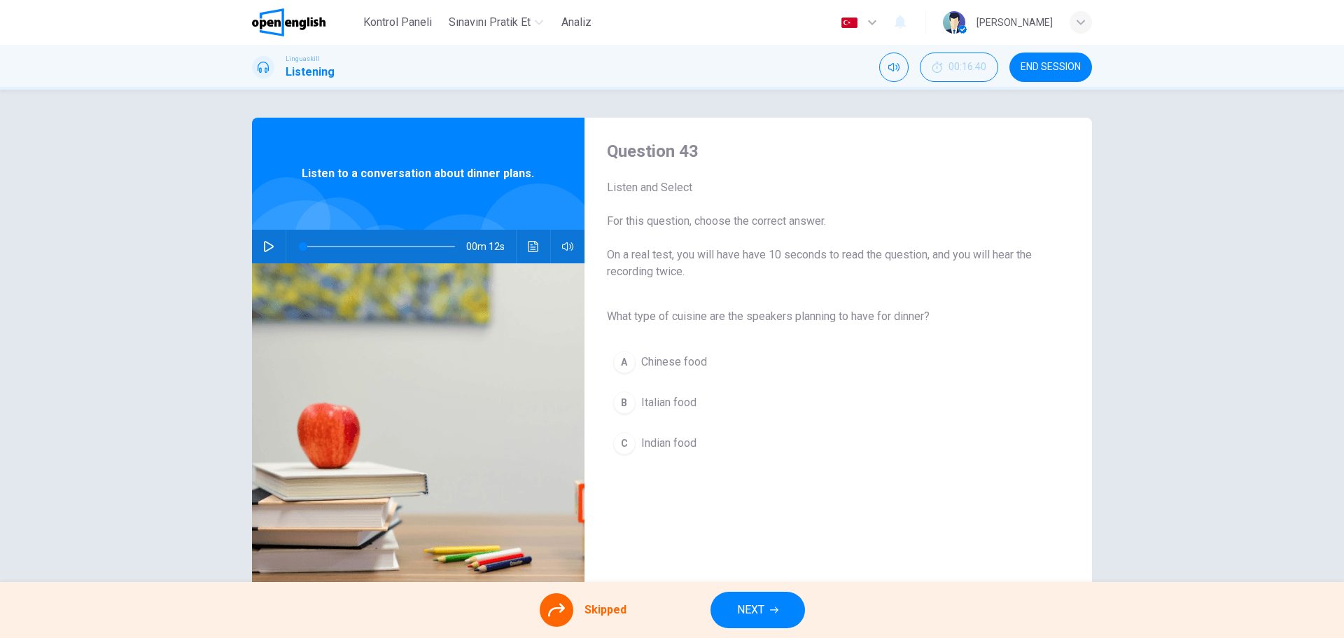
click at [629, 408] on div "A Chinese food B Italian food C Indian food" at bounding box center [827, 403] width 440 height 122
click at [625, 407] on div "A Chinese food B Italian food C Indian food" at bounding box center [827, 403] width 440 height 122
click at [748, 606] on span "NEXT" at bounding box center [750, 610] width 27 height 20
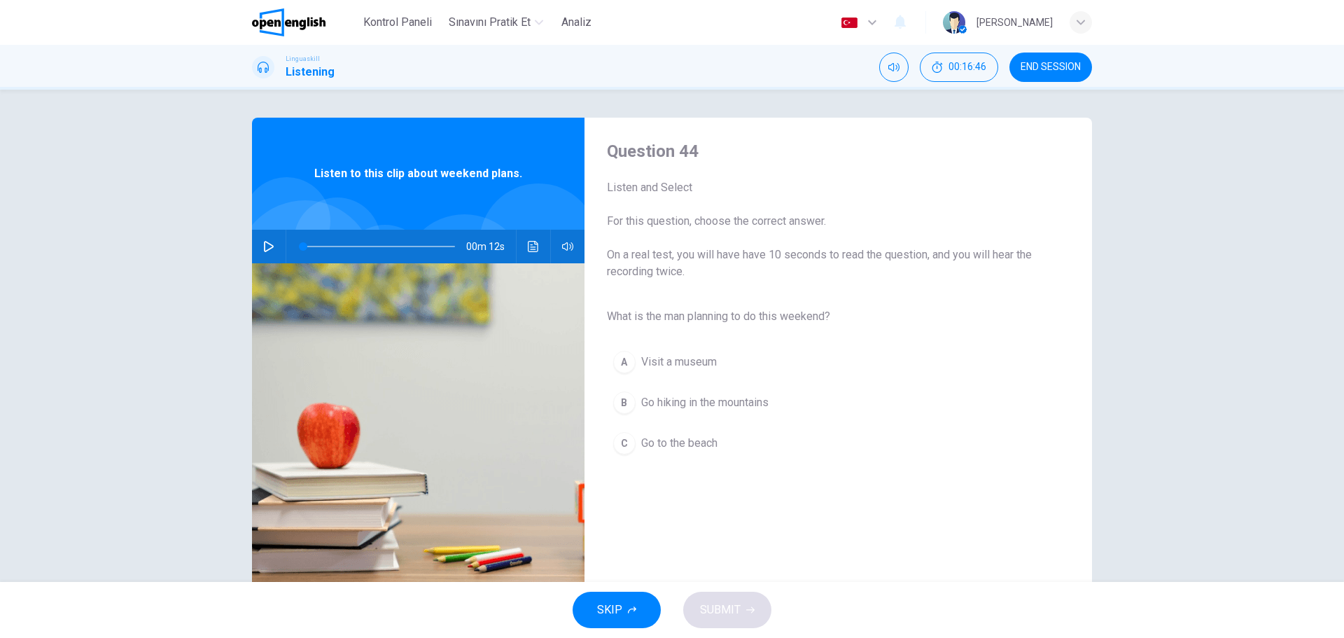
click at [270, 248] on icon "button" at bounding box center [269, 246] width 10 height 11
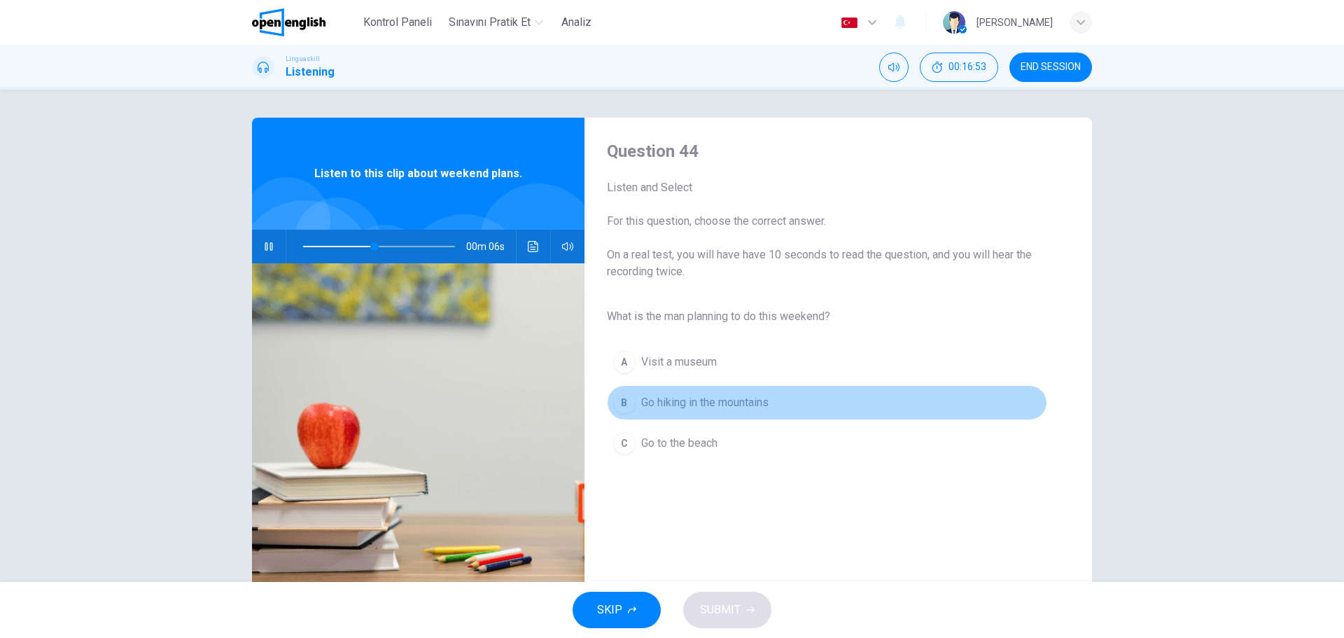
click at [626, 405] on div "B" at bounding box center [624, 402] width 22 height 22
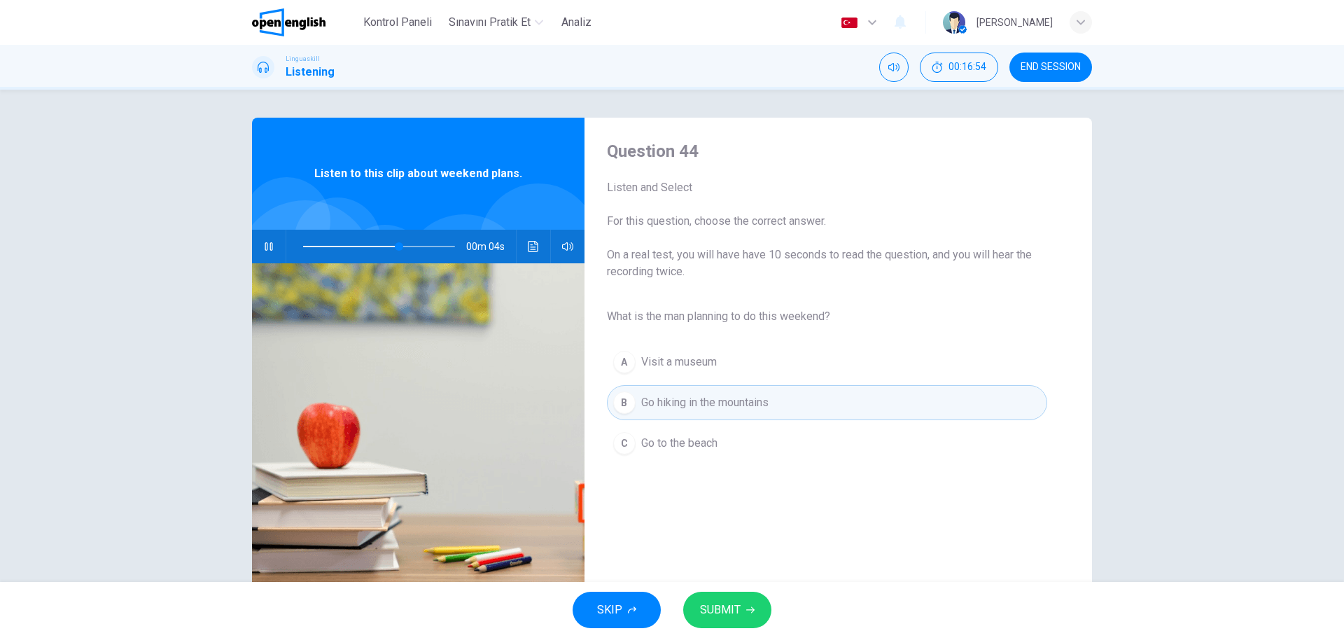
click at [749, 614] on button "SUBMIT" at bounding box center [727, 610] width 88 height 36
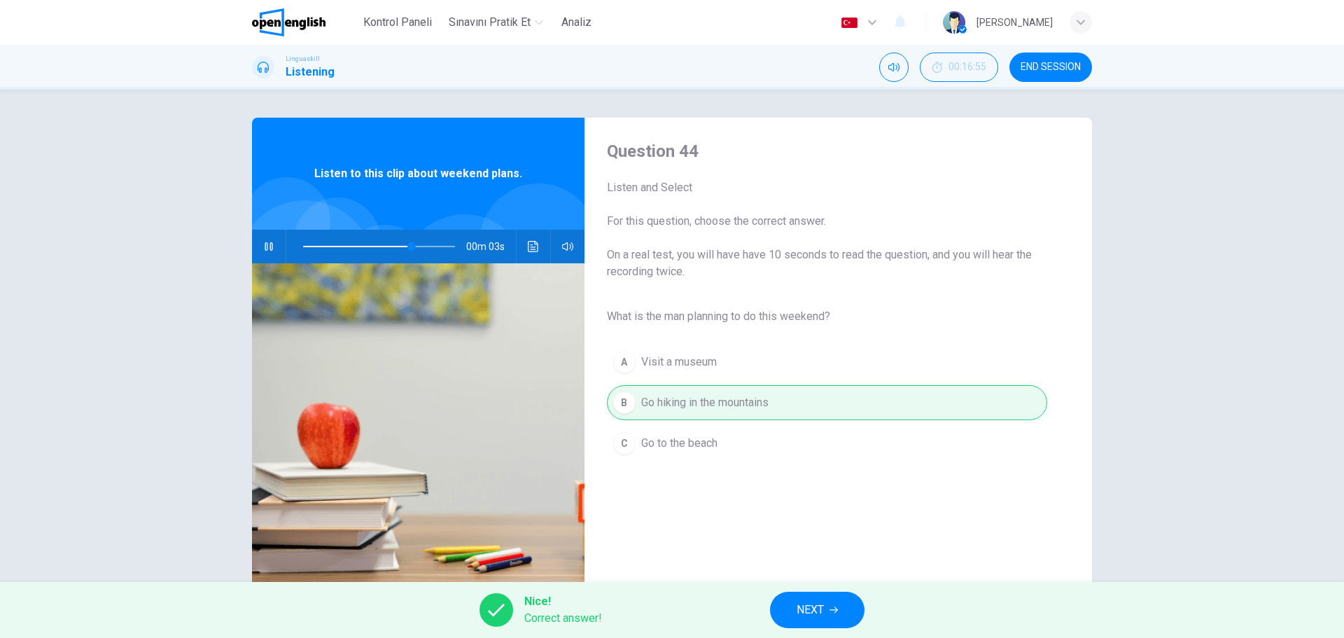
type input "**"
click at [812, 615] on span "NEXT" at bounding box center [810, 610] width 27 height 20
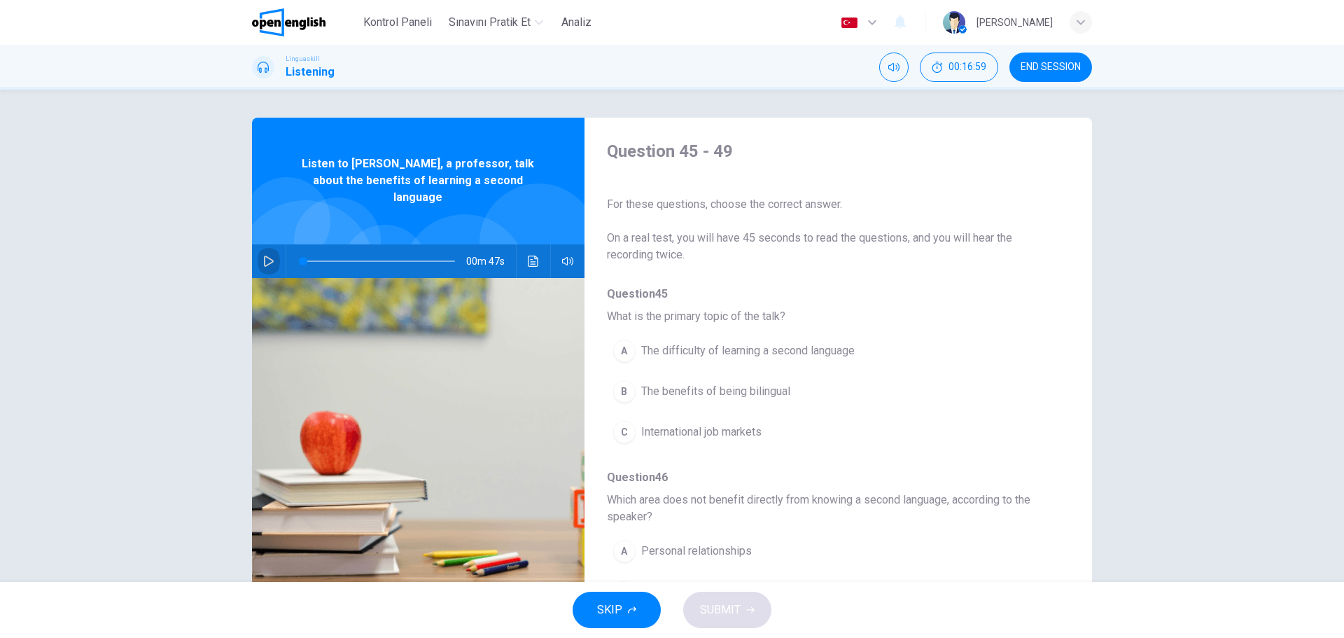
click at [266, 256] on icon "button" at bounding box center [268, 261] width 11 height 11
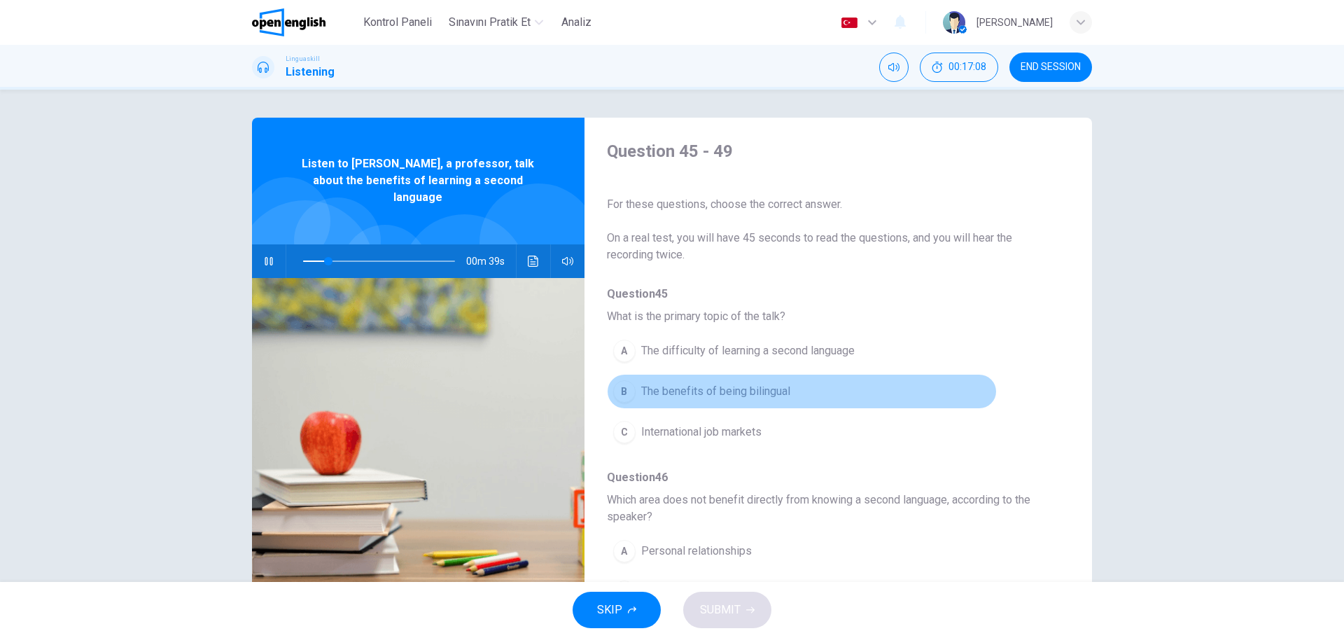
click at [620, 398] on div "B" at bounding box center [624, 391] width 22 height 22
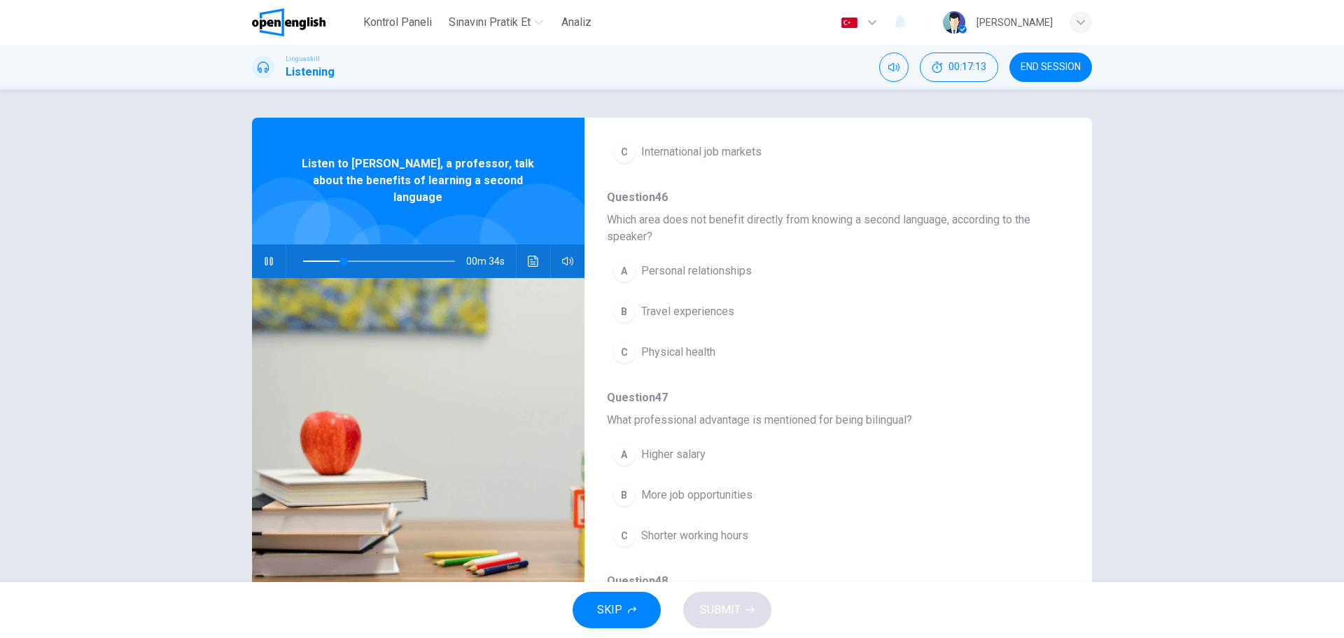
scroll to position [308, 0]
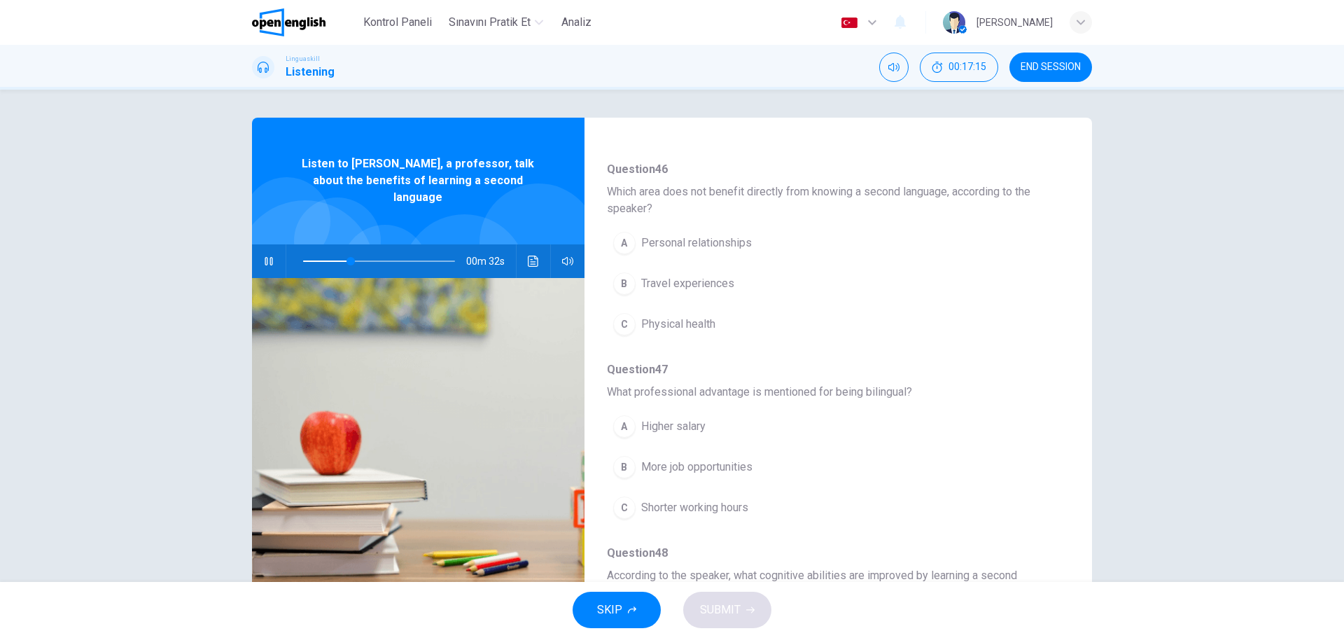
click at [625, 246] on div "A" at bounding box center [624, 243] width 22 height 22
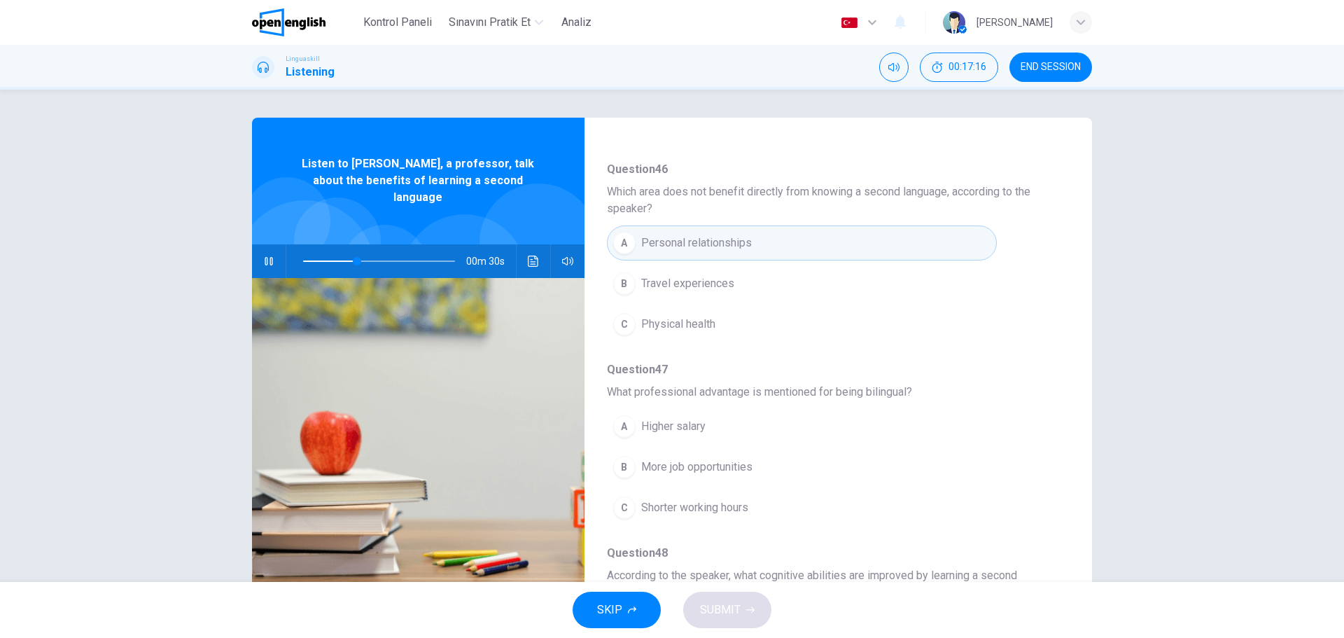
click at [977, 446] on div "A Higher salary B More job opportunities C Shorter working hours" at bounding box center [827, 467] width 440 height 122
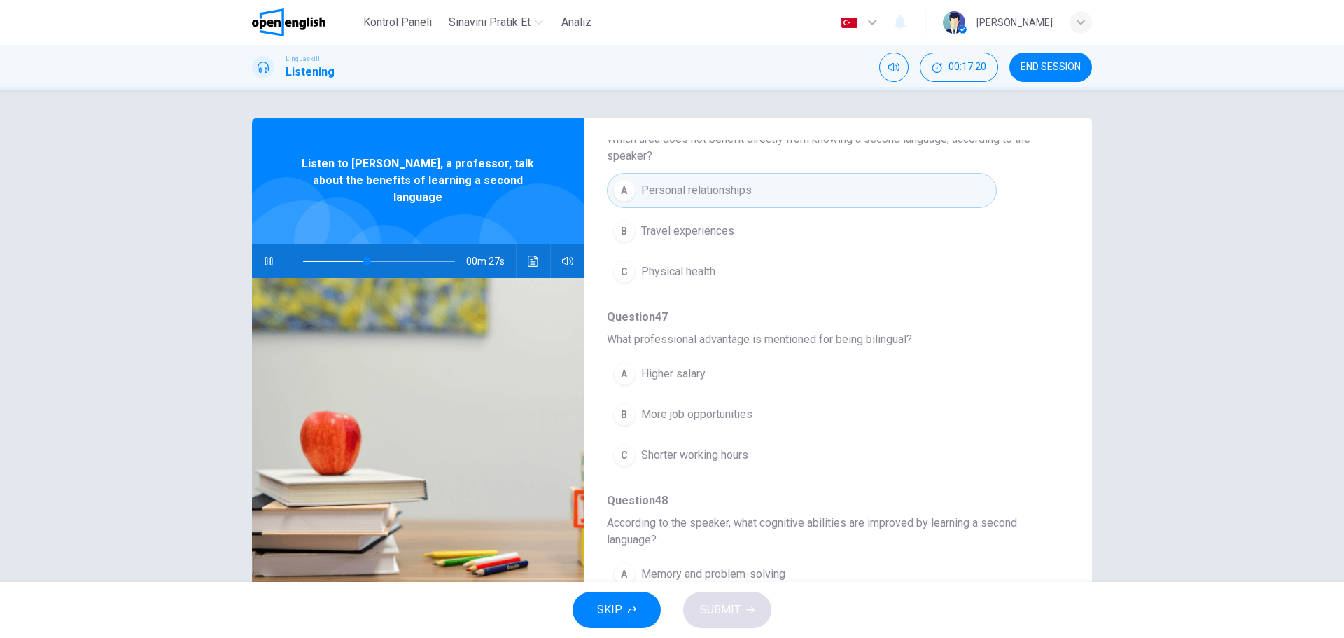
scroll to position [364, 0]
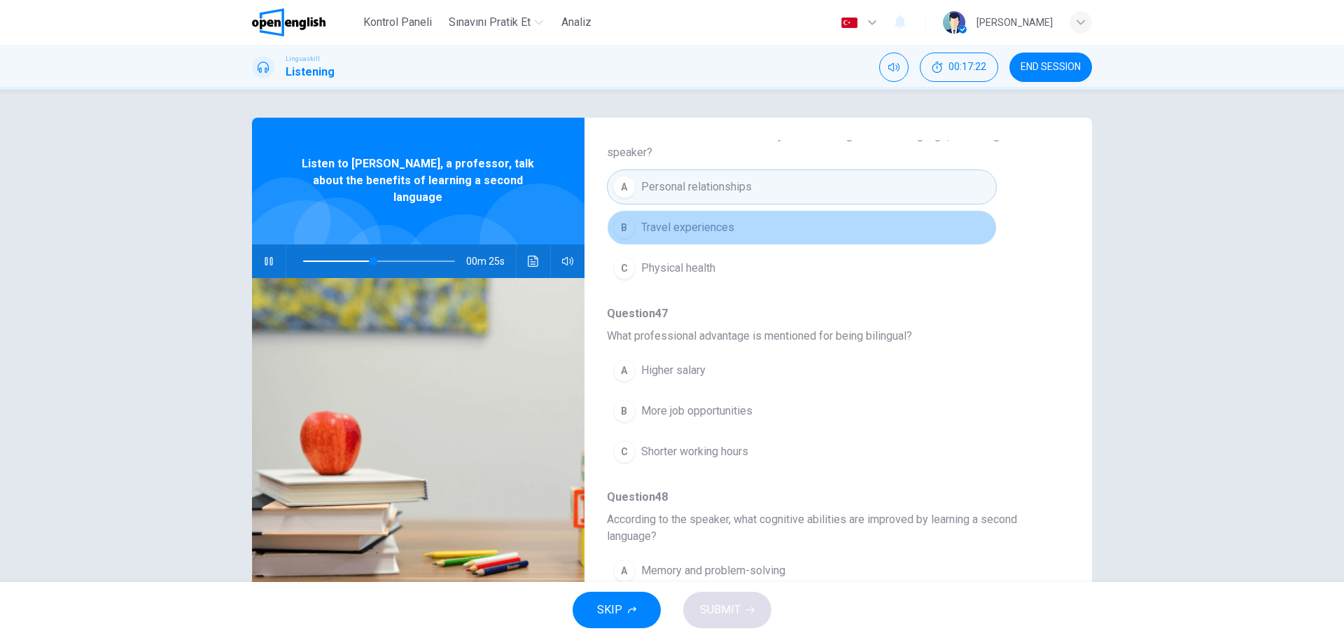
click at [630, 229] on div "B" at bounding box center [624, 227] width 22 height 22
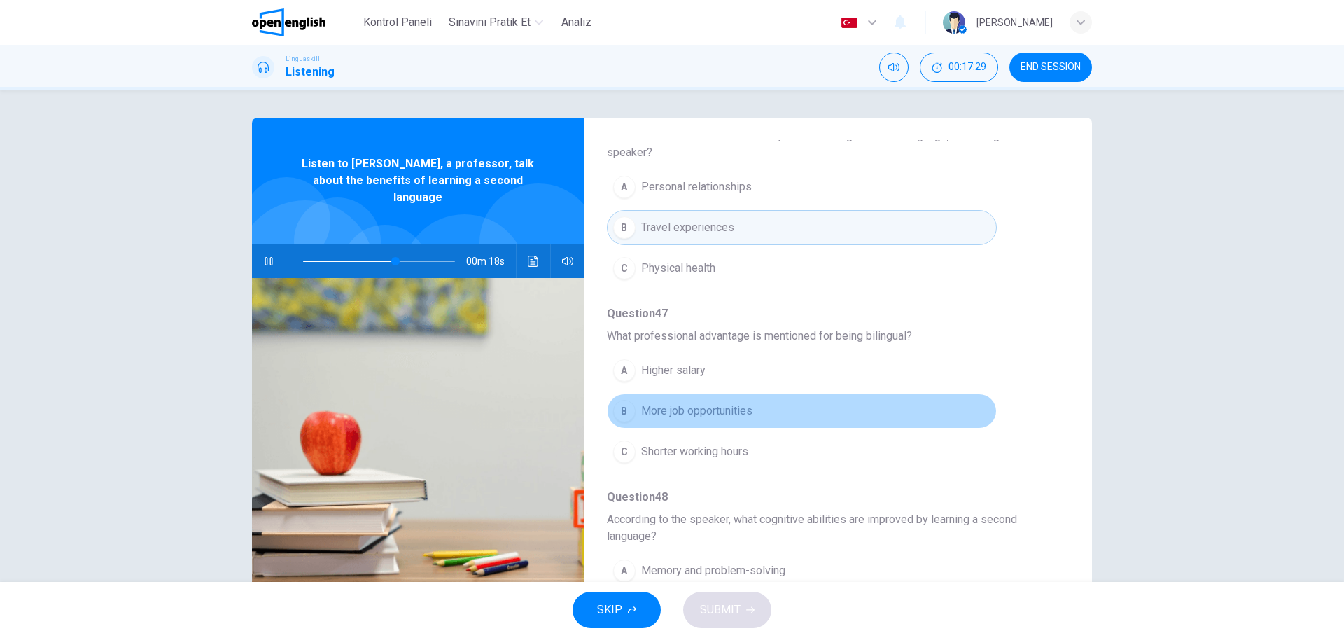
click at [621, 412] on div "B" at bounding box center [624, 411] width 22 height 22
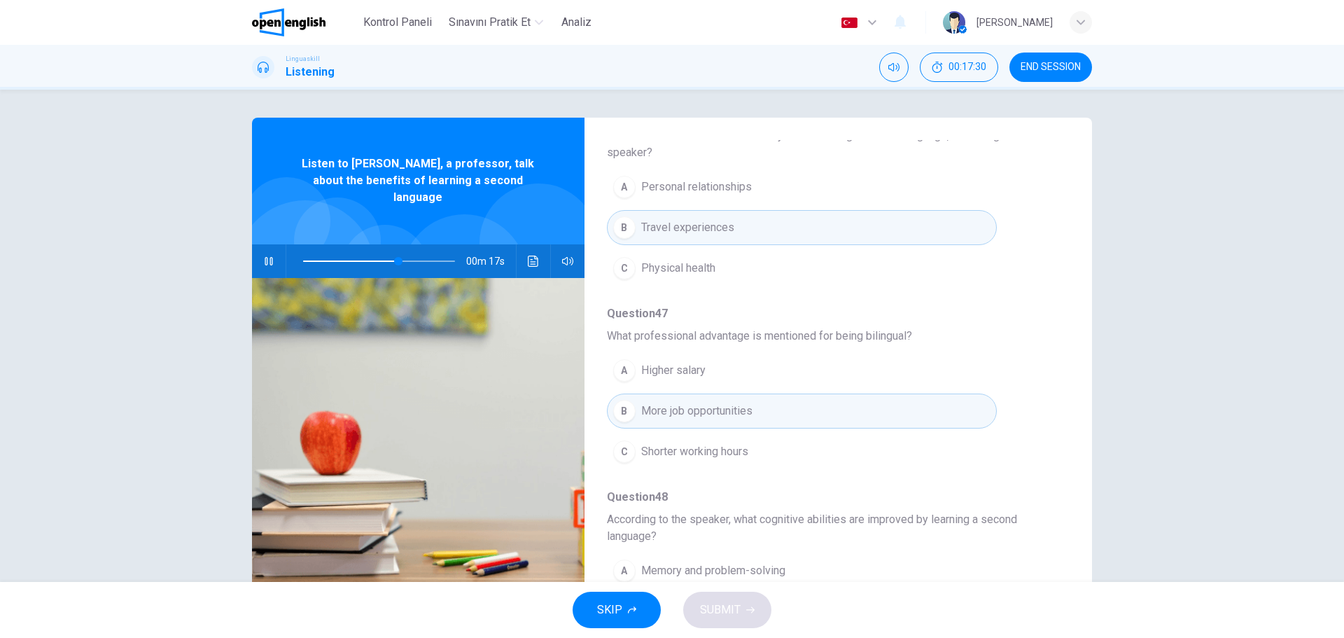
click at [1026, 550] on div "A Memory and problem-solving B Creativity and flexibility C Reading and writing" at bounding box center [827, 611] width 440 height 122
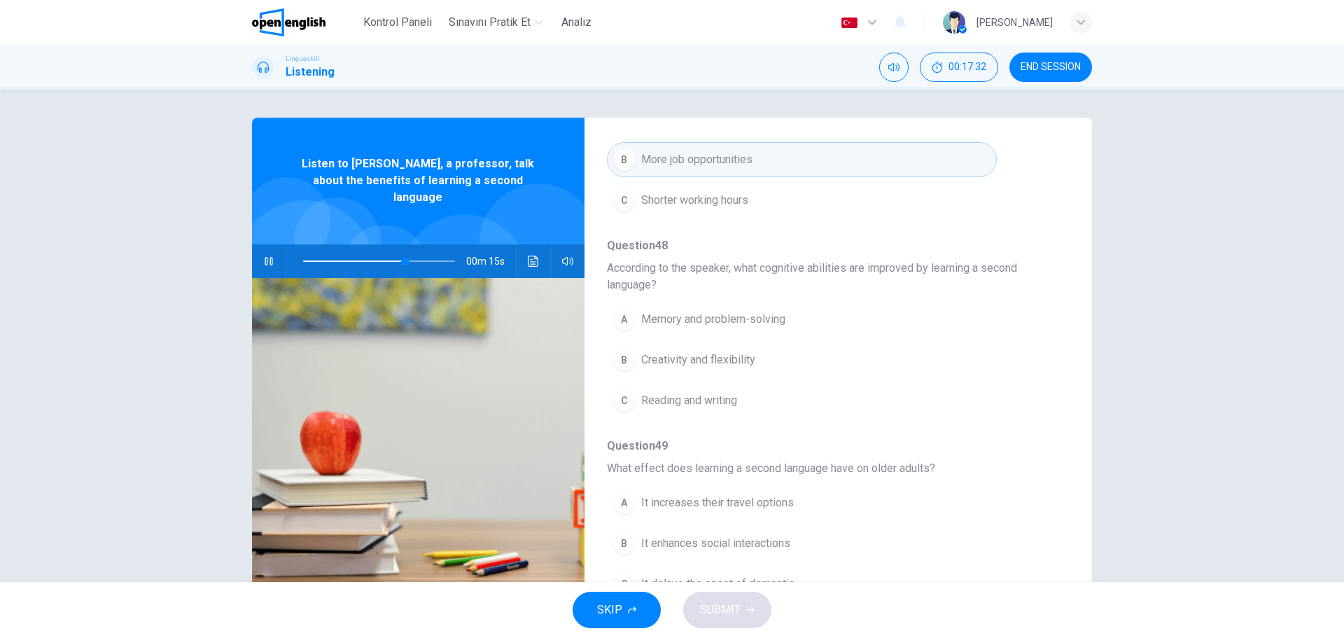
scroll to position [616, 0]
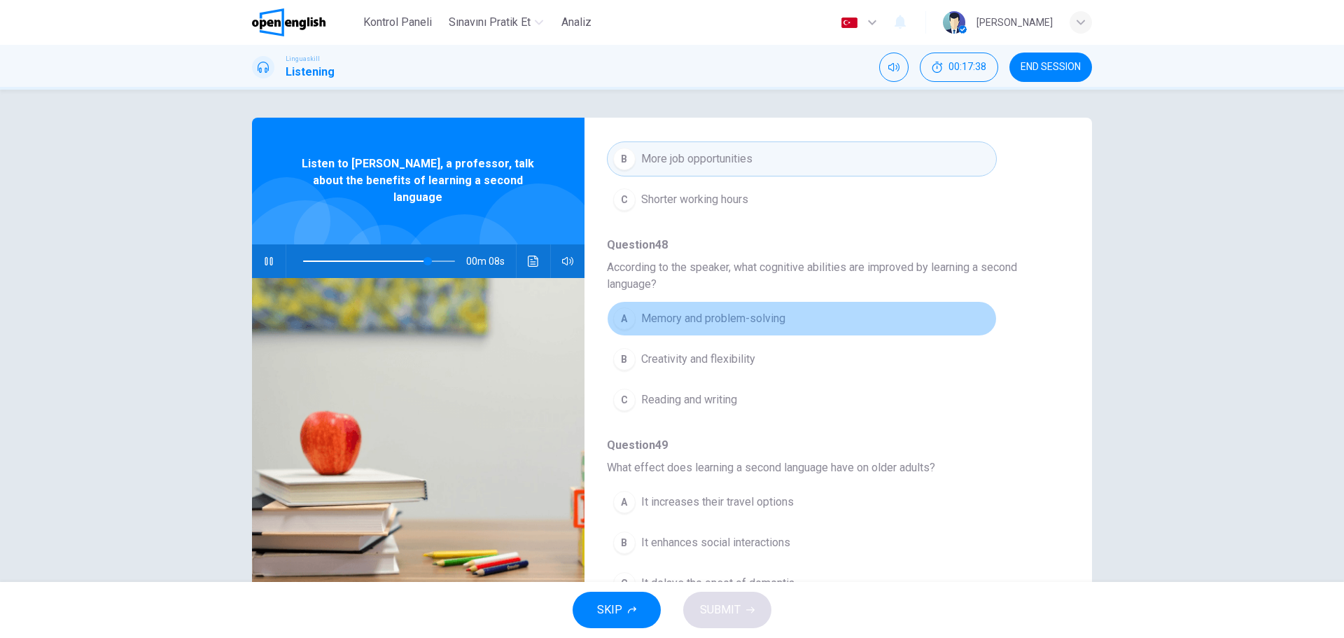
click at [627, 318] on div "A" at bounding box center [624, 318] width 22 height 22
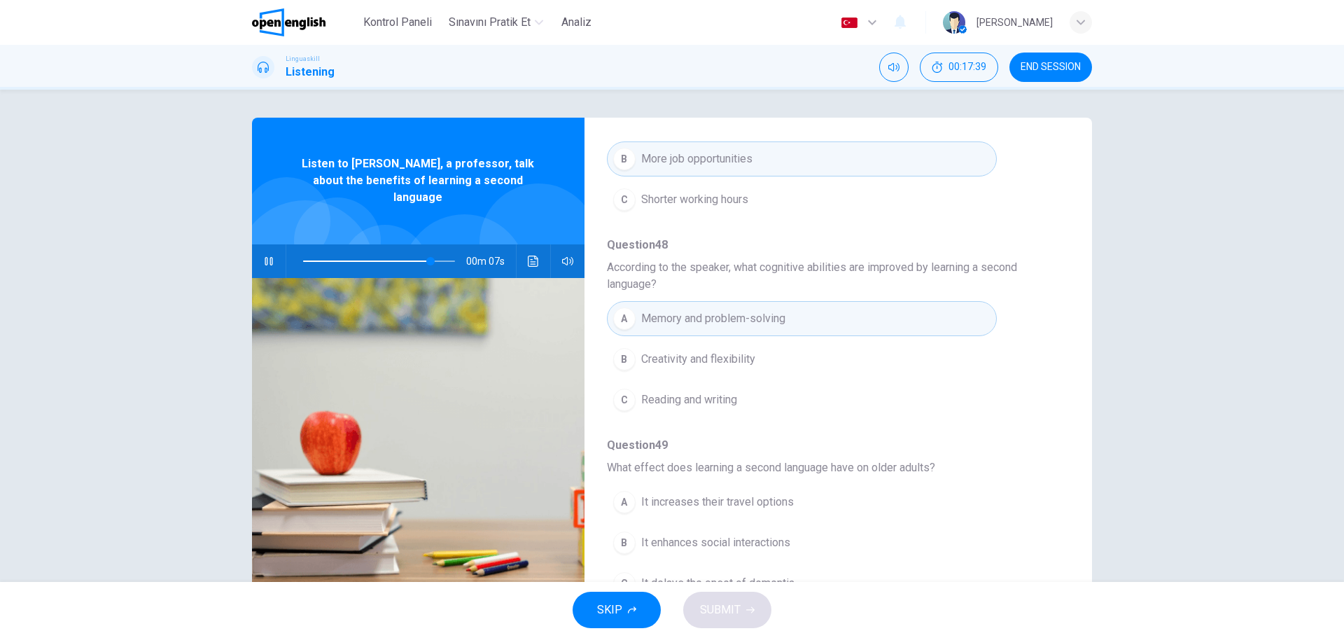
click at [993, 526] on div "A It increases their travel options B It enhances social interactions C It dela…" at bounding box center [827, 543] width 440 height 122
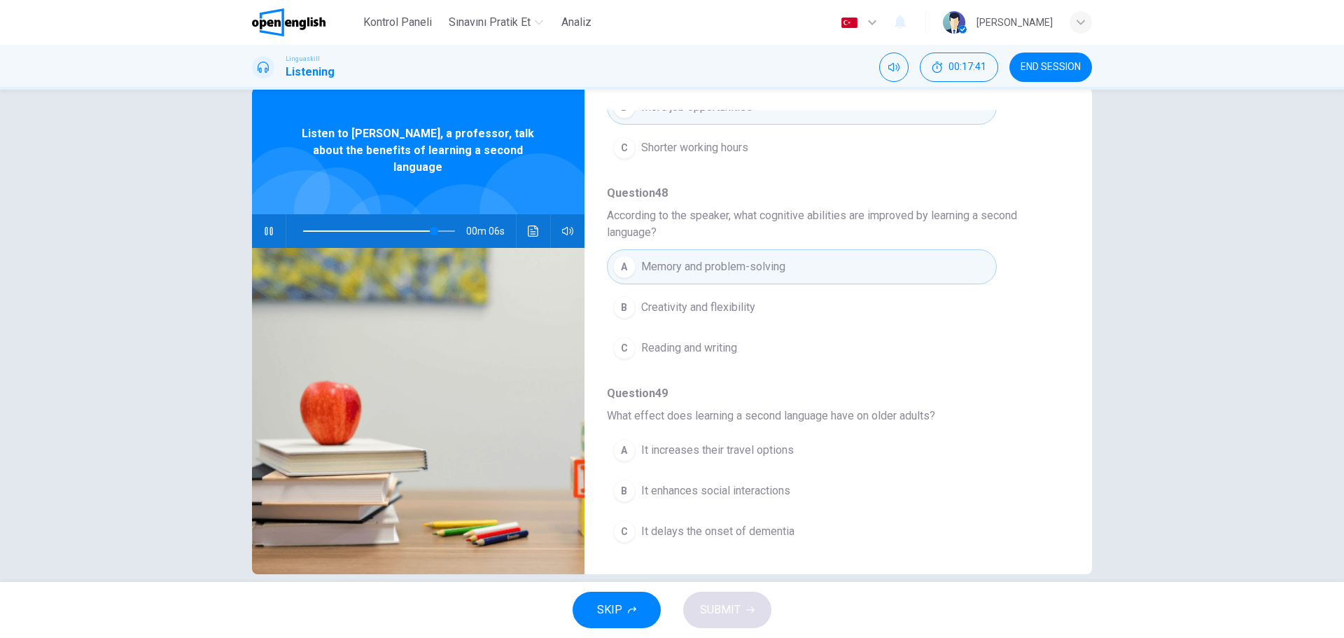
scroll to position [50, 0]
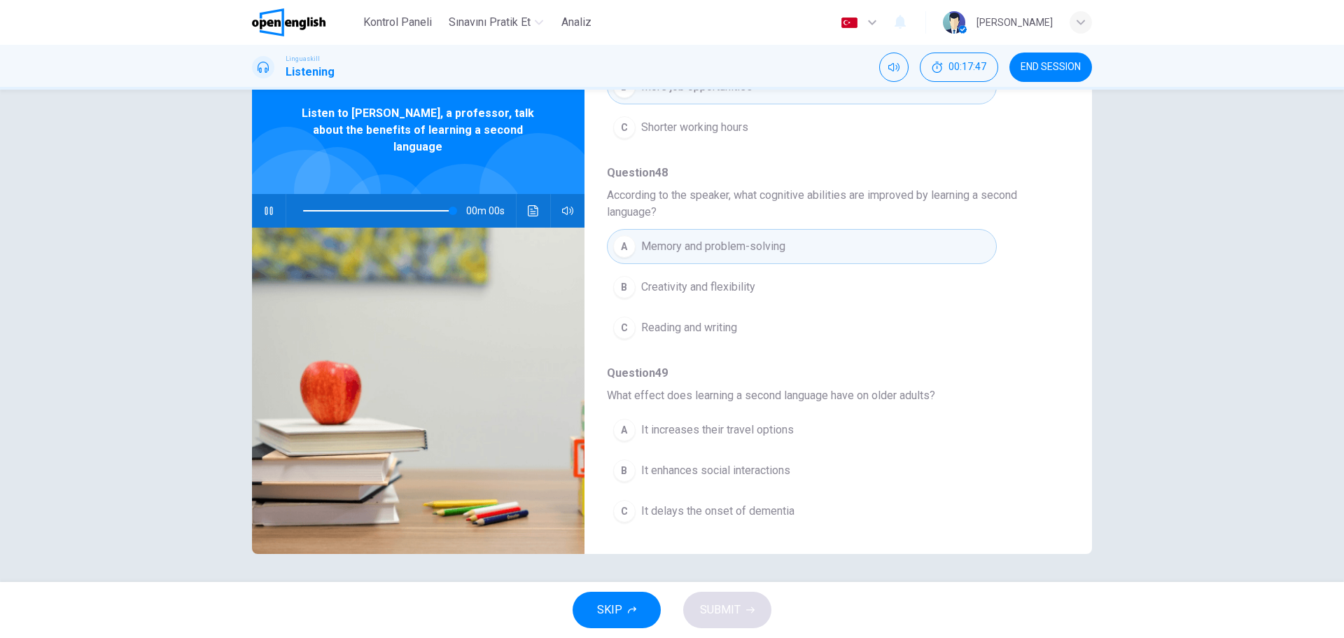
type input "*"
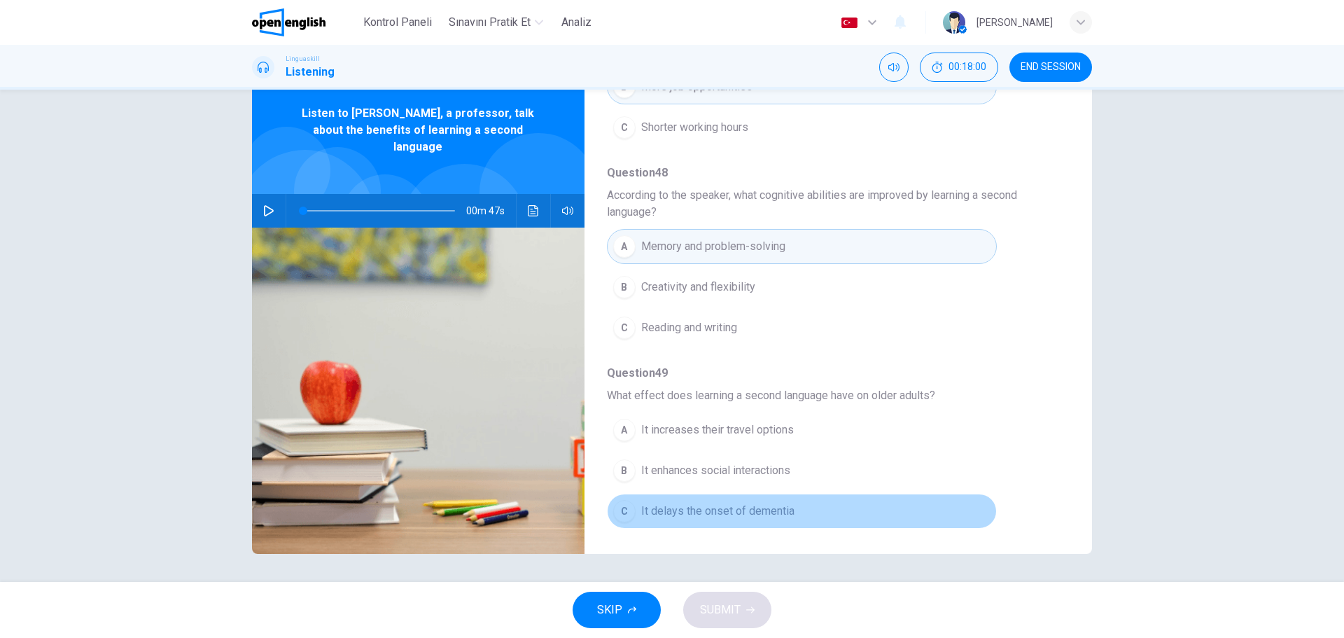
click at [628, 510] on div "C" at bounding box center [624, 511] width 22 height 22
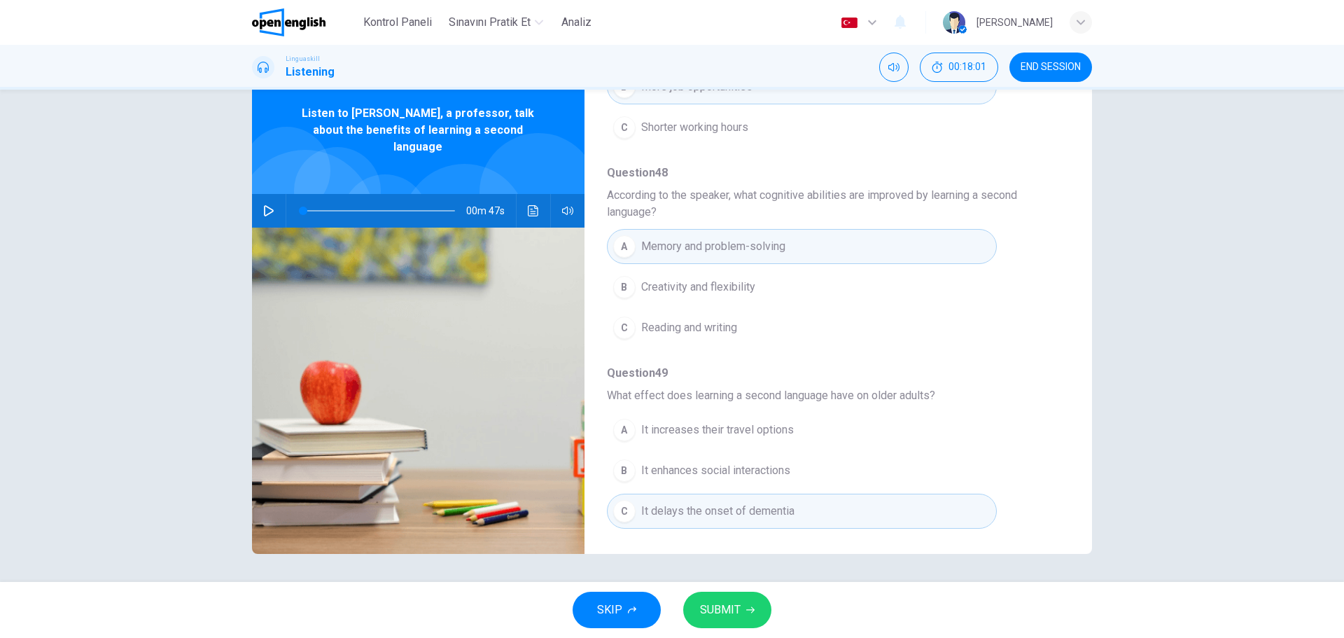
click at [749, 612] on icon "button" at bounding box center [750, 610] width 8 height 8
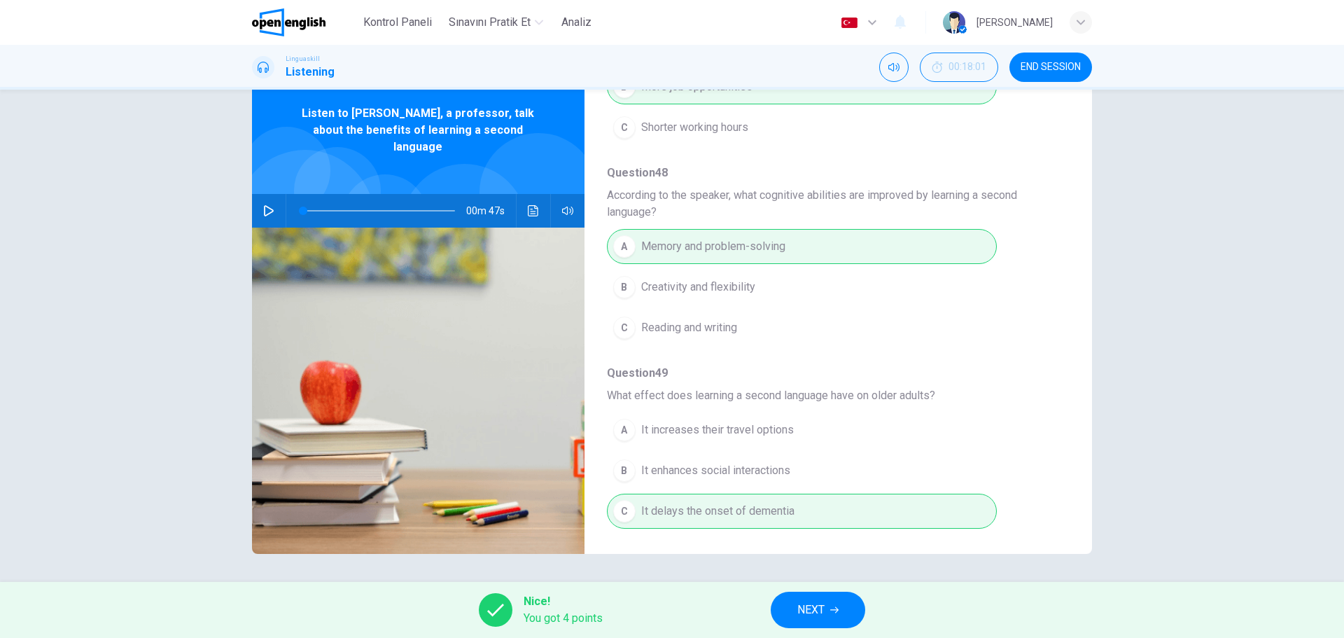
click at [1047, 373] on div "Question 45 - 49 For these questions, choose the correct answer. On a real test…" at bounding box center [827, 311] width 485 height 442
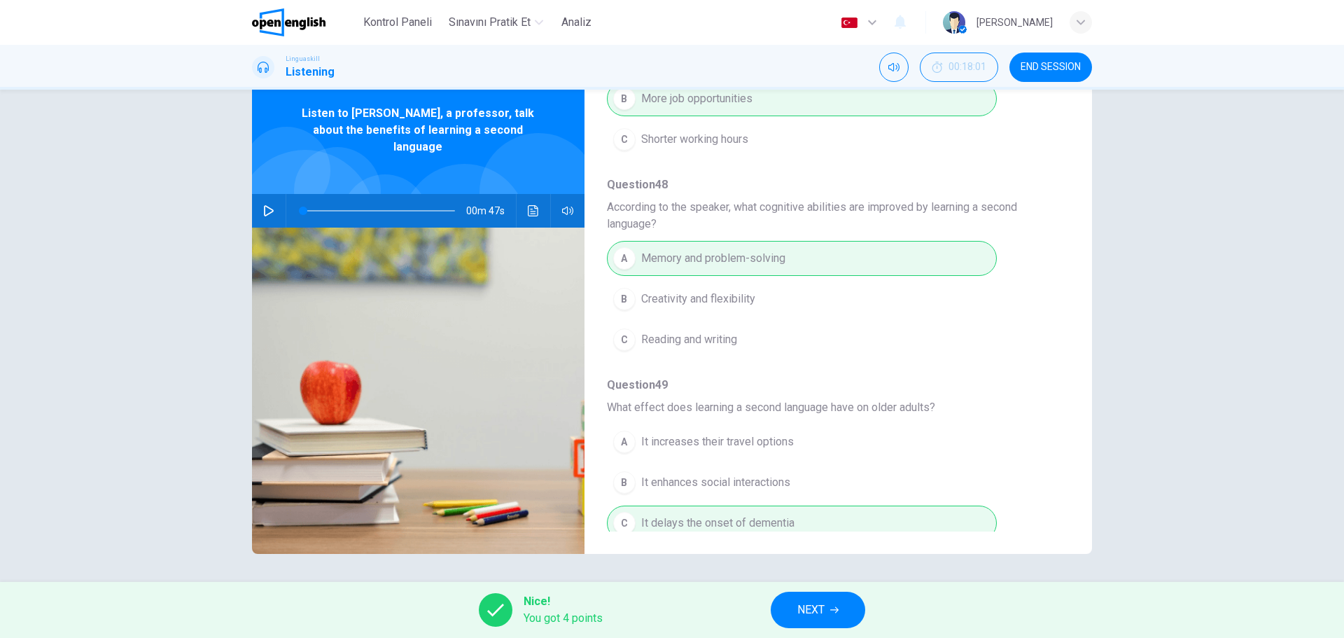
scroll to position [638, 0]
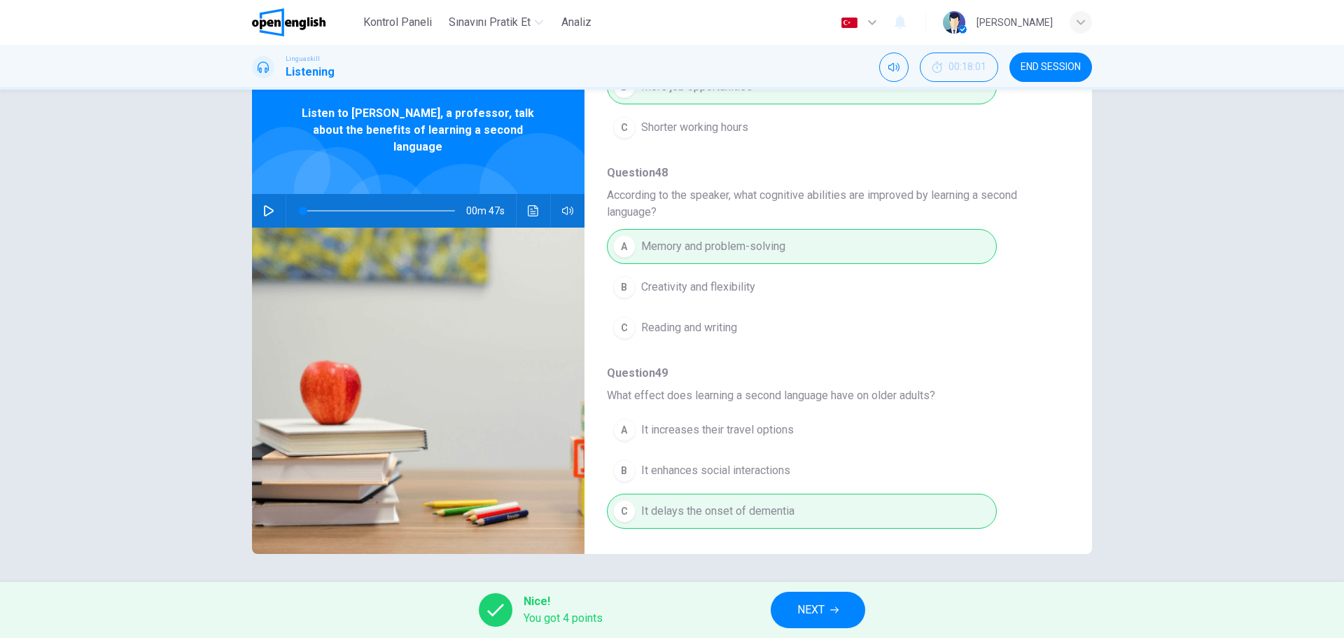
click at [840, 611] on button "NEXT" at bounding box center [818, 610] width 95 height 36
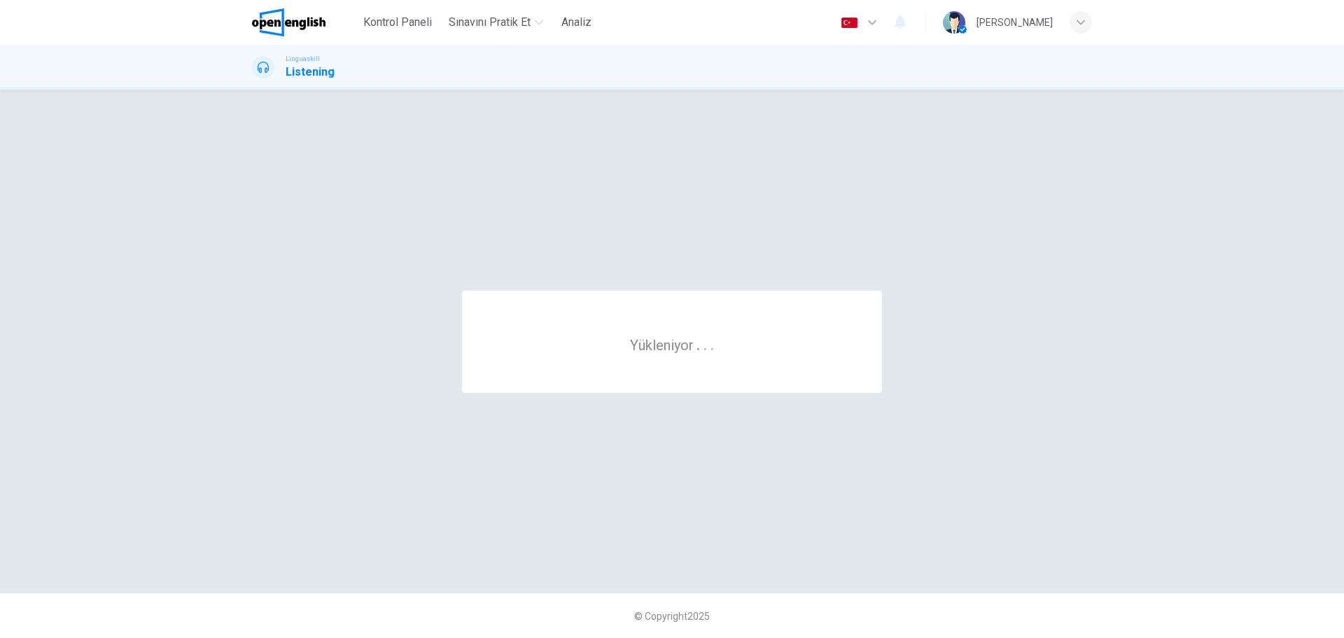
scroll to position [0, 0]
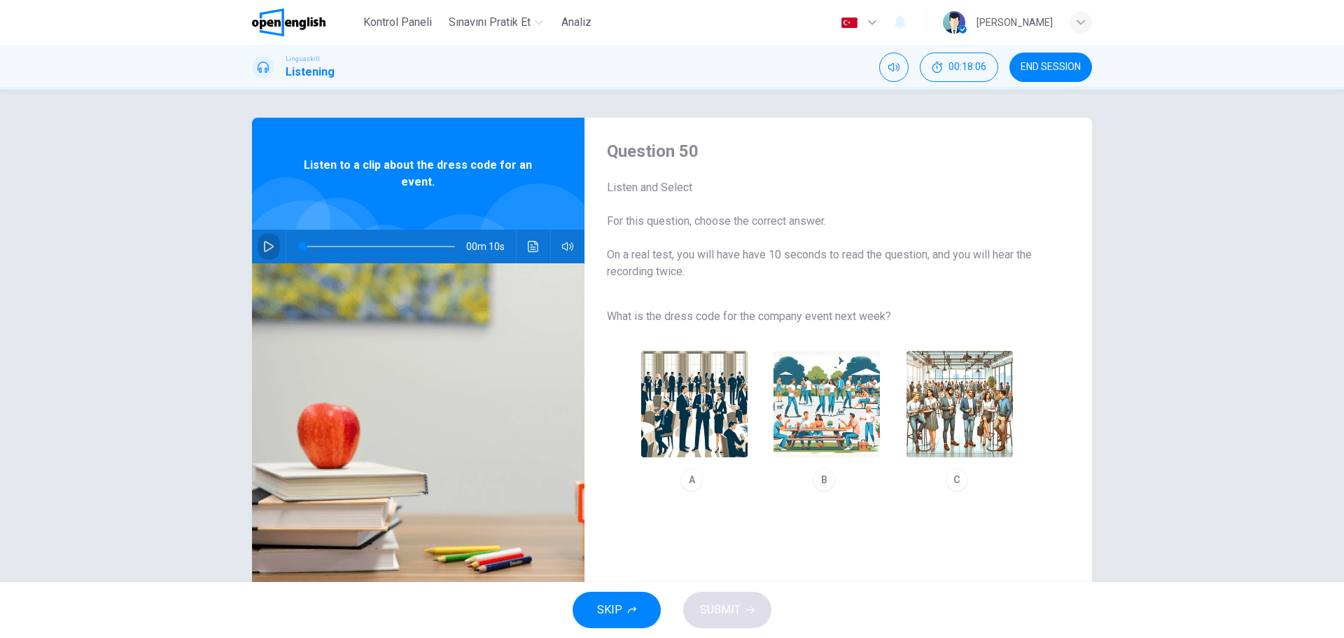
click at [272, 242] on icon "button" at bounding box center [268, 246] width 11 height 11
type input "*"
click at [702, 425] on img "button" at bounding box center [694, 404] width 106 height 106
click at [729, 617] on span "SUBMIT" at bounding box center [720, 610] width 41 height 20
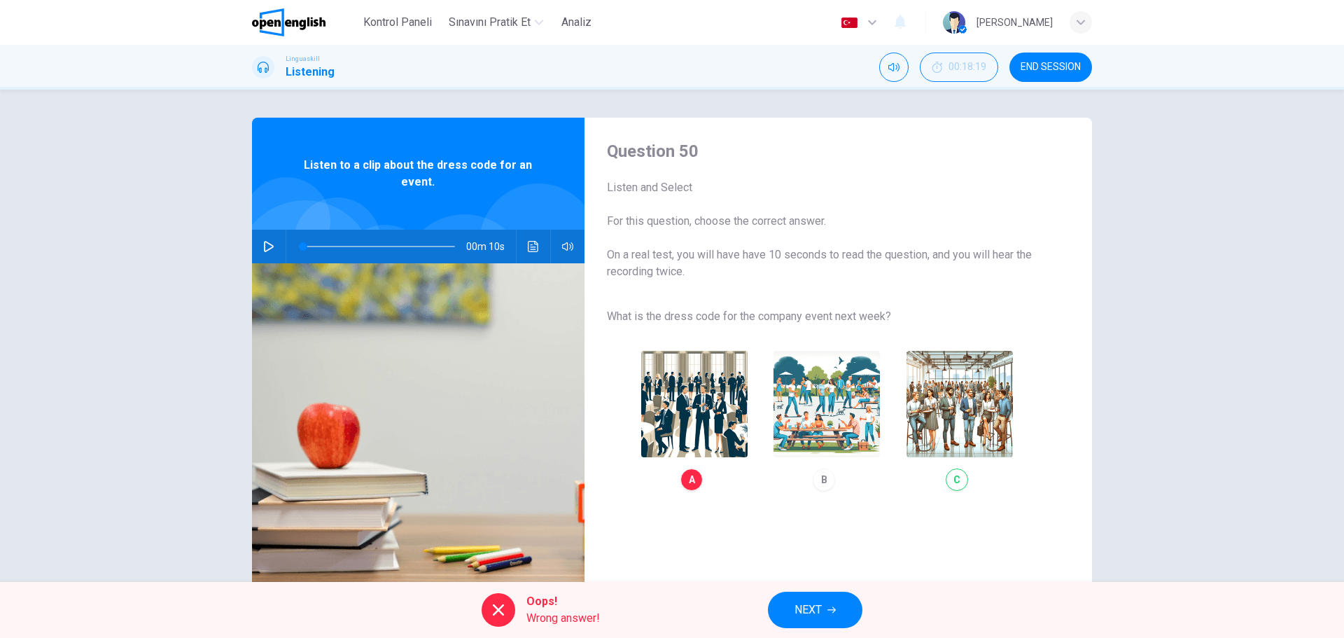
click at [814, 608] on span "NEXT" at bounding box center [808, 610] width 27 height 20
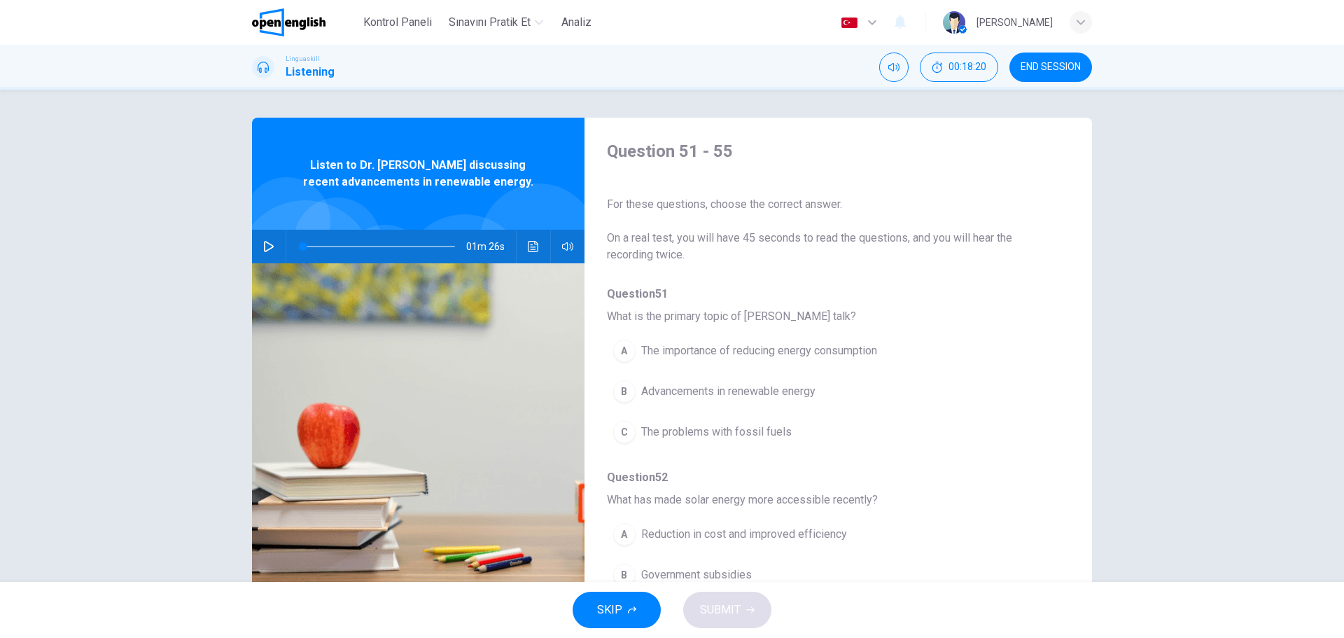
click at [270, 246] on icon "button" at bounding box center [268, 246] width 11 height 11
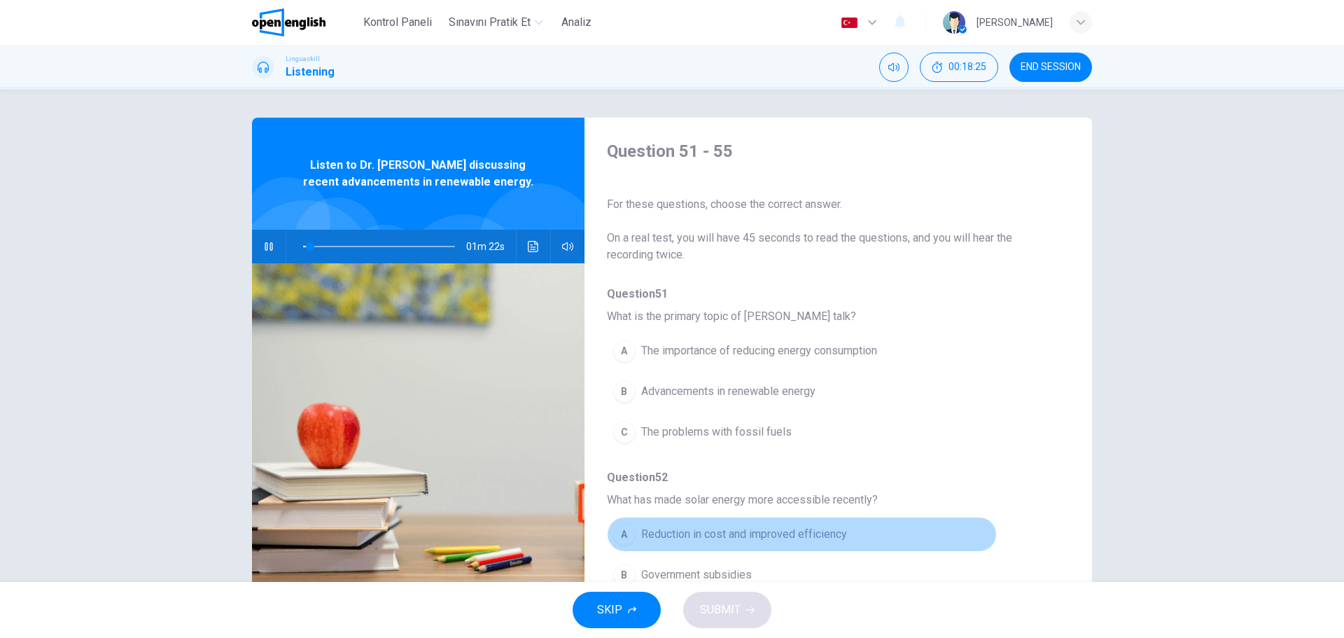
click at [963, 531] on button "A Reduction in cost and improved efficiency" at bounding box center [802, 534] width 390 height 35
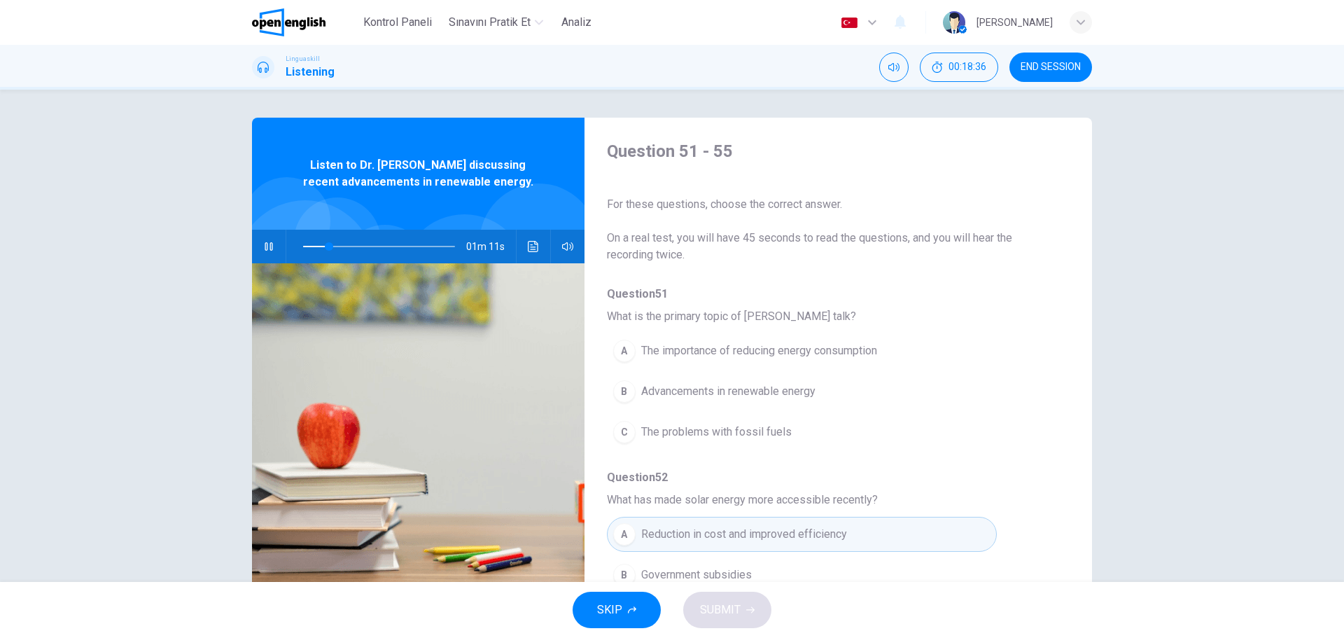
click at [625, 395] on div "B" at bounding box center [624, 391] width 22 height 22
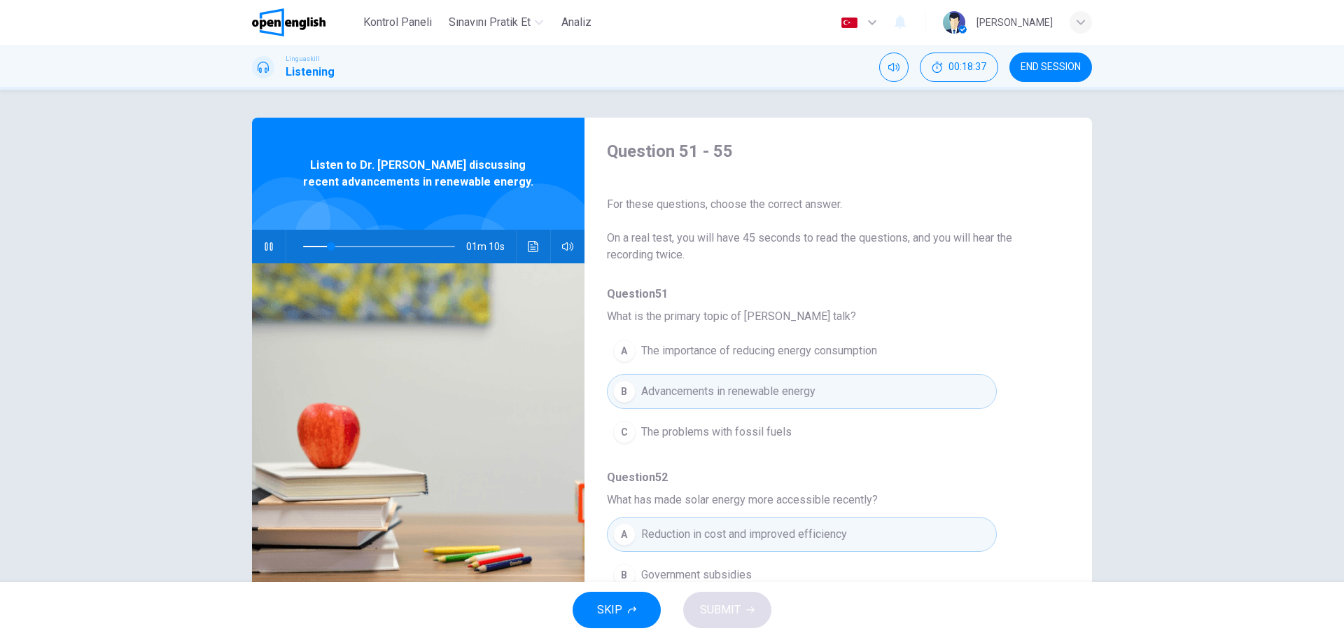
click at [986, 491] on span "What has made solar energy more accessible recently?" at bounding box center [827, 499] width 440 height 17
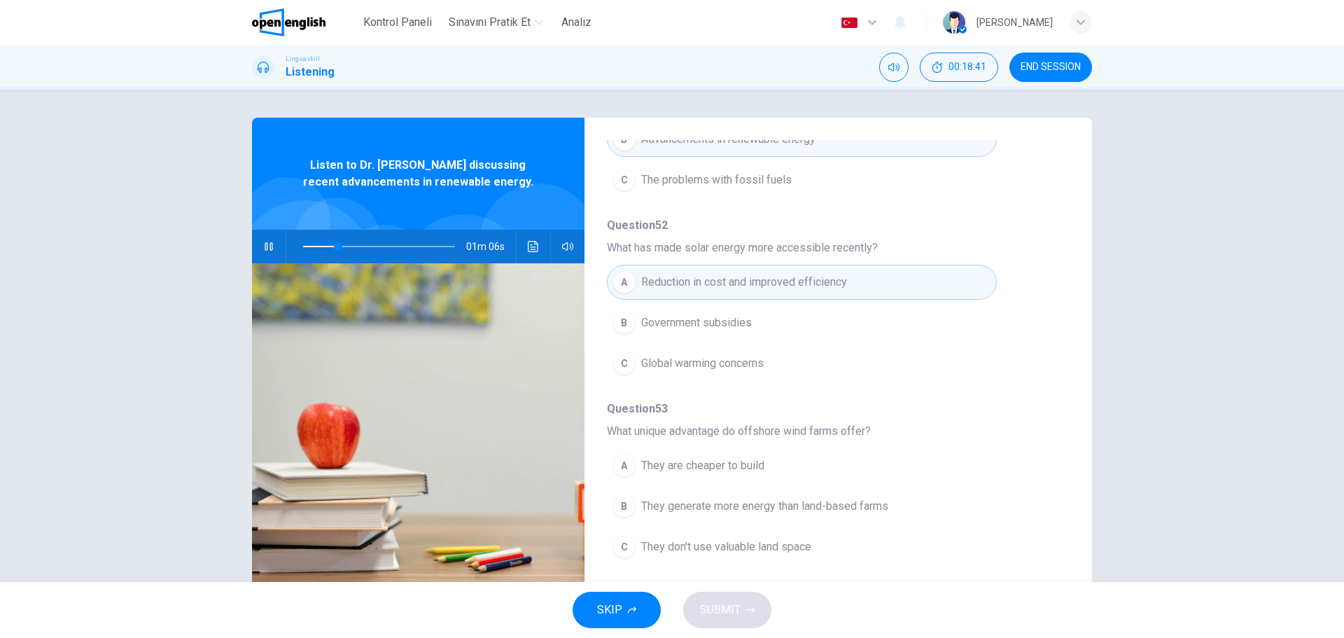
scroll to position [280, 0]
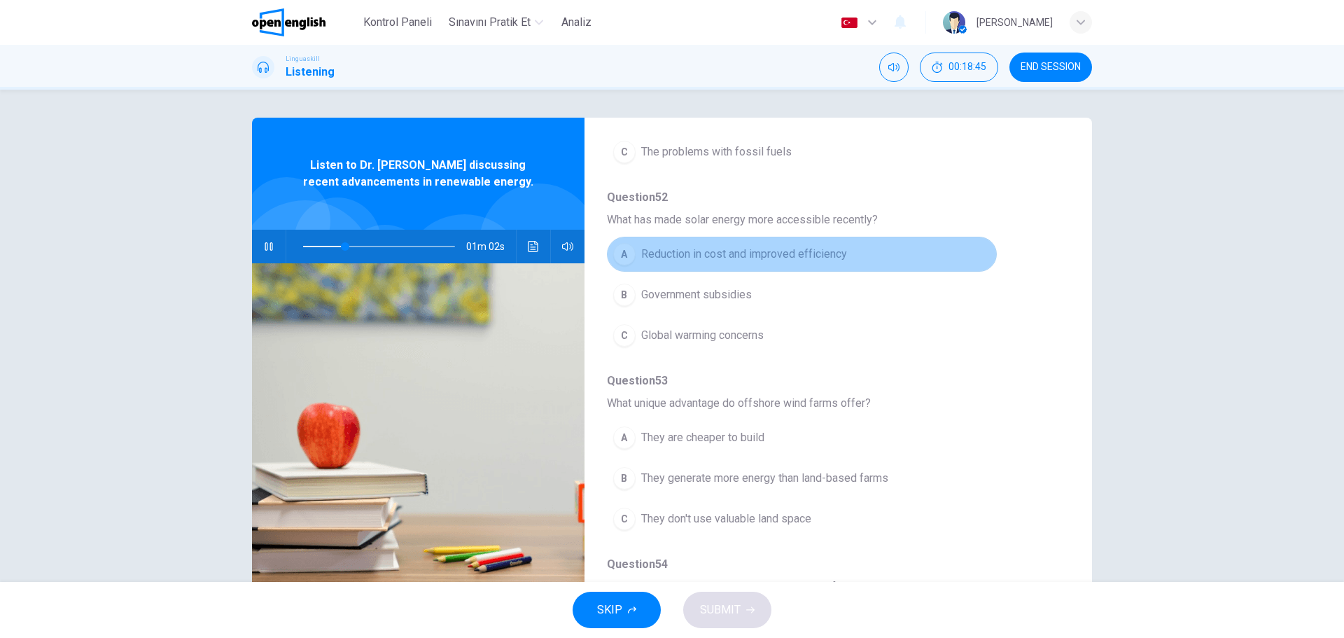
click at [625, 254] on div "A" at bounding box center [624, 254] width 22 height 22
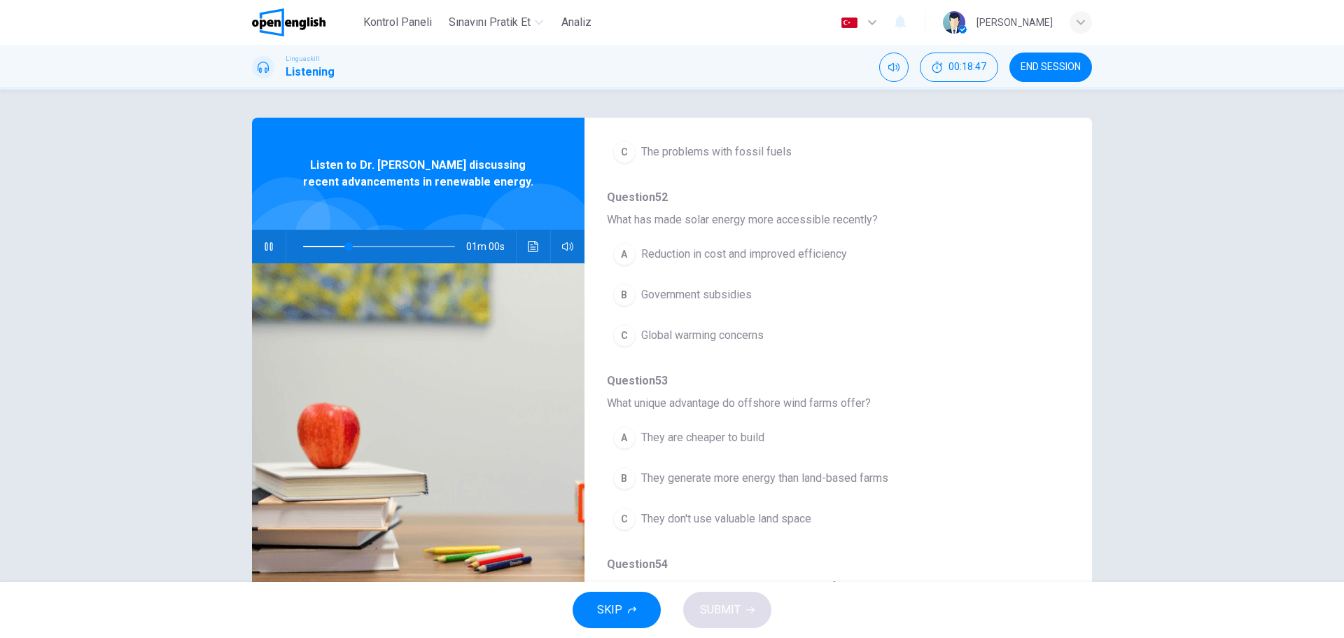
click at [627, 257] on div "A" at bounding box center [624, 254] width 22 height 22
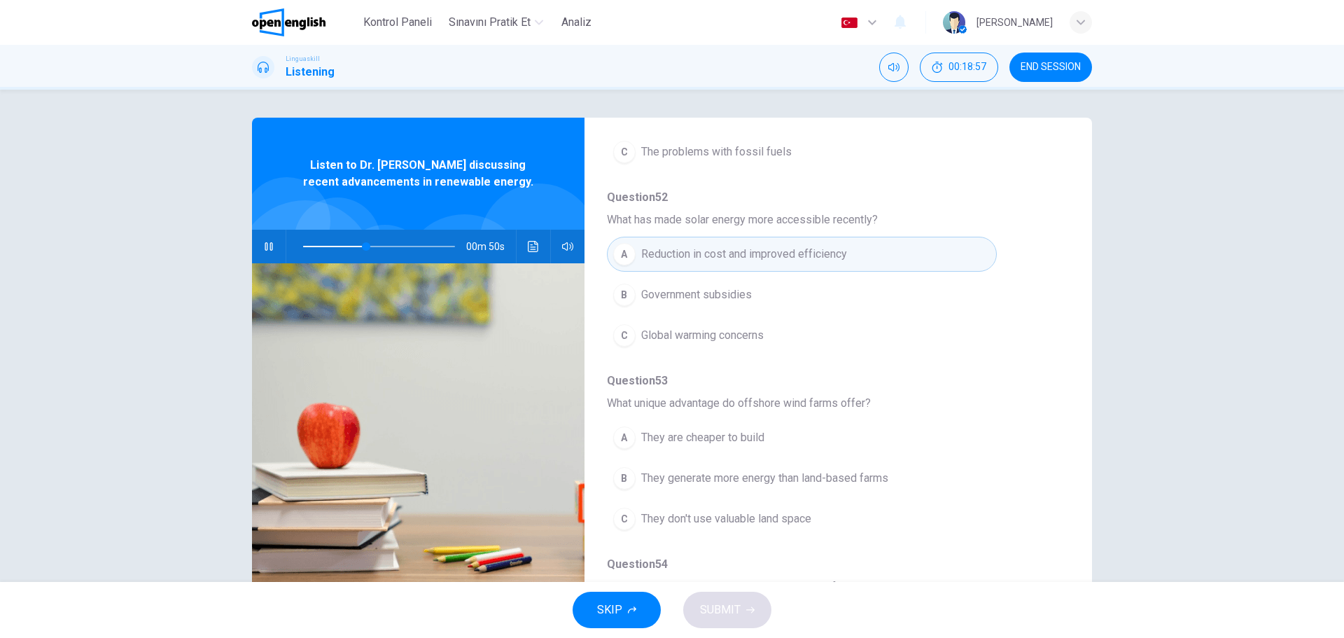
click at [942, 520] on button "C They don't use valuable land space" at bounding box center [802, 518] width 390 height 35
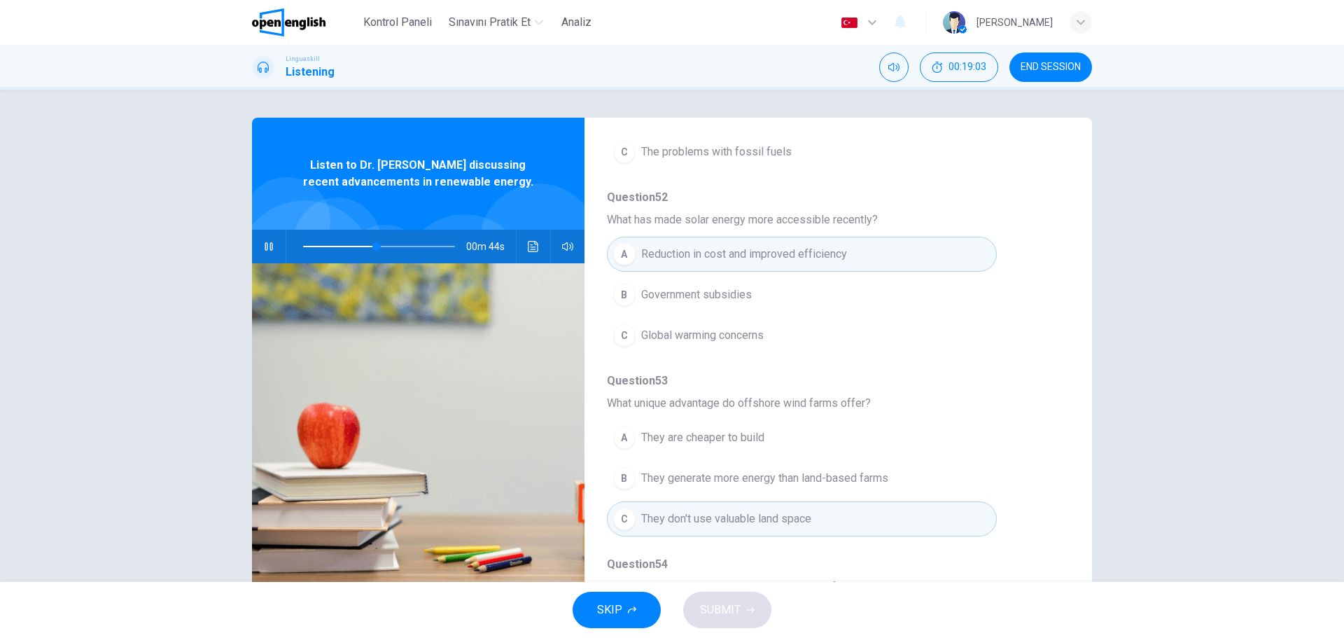
click at [627, 480] on div "B" at bounding box center [624, 478] width 22 height 22
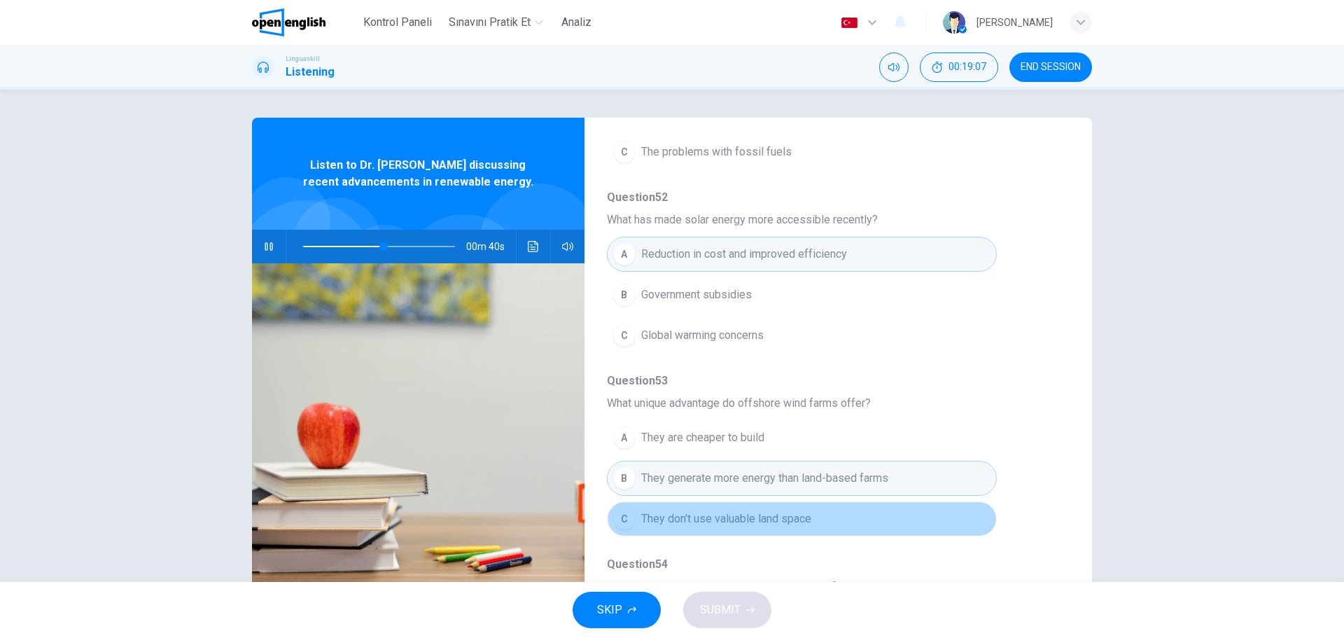
click at [629, 520] on div "C" at bounding box center [624, 519] width 22 height 22
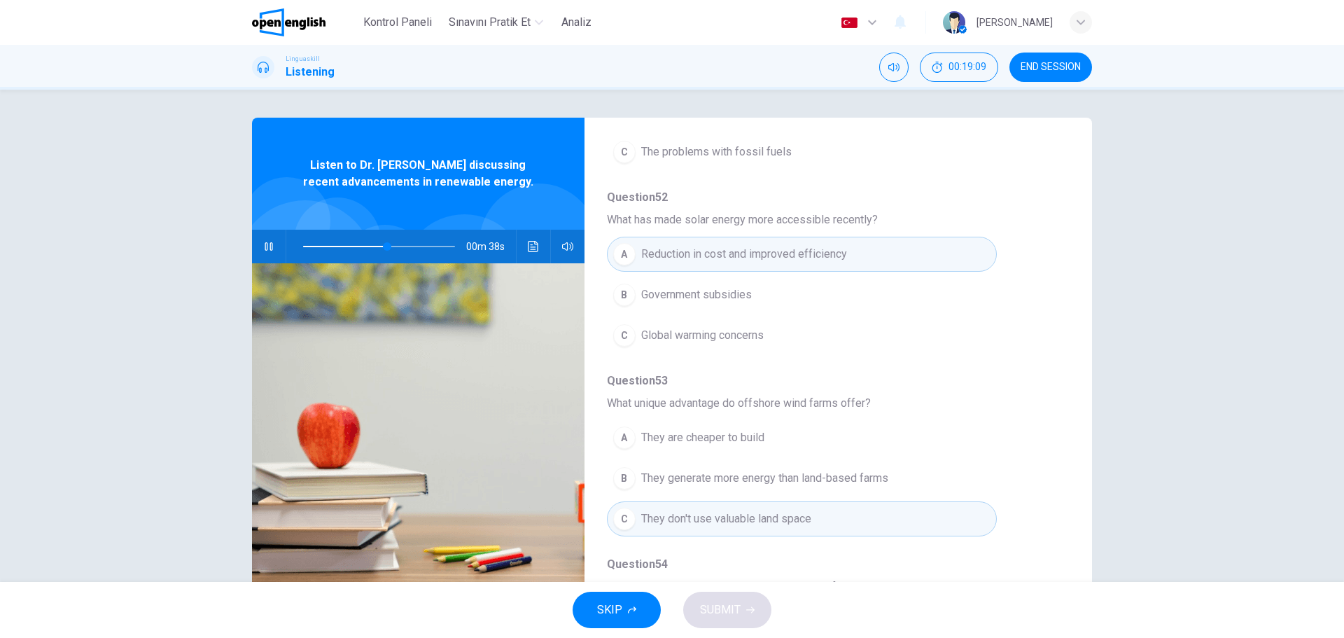
click at [1020, 561] on span "Question 54" at bounding box center [827, 564] width 440 height 17
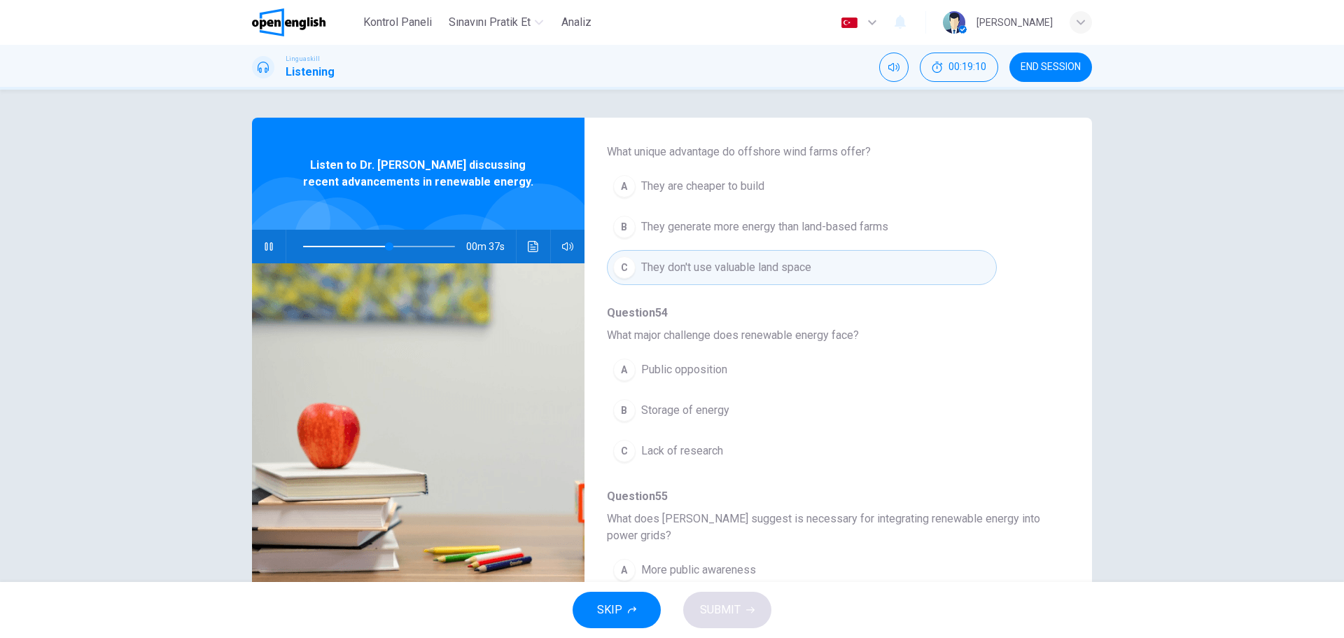
scroll to position [560, 0]
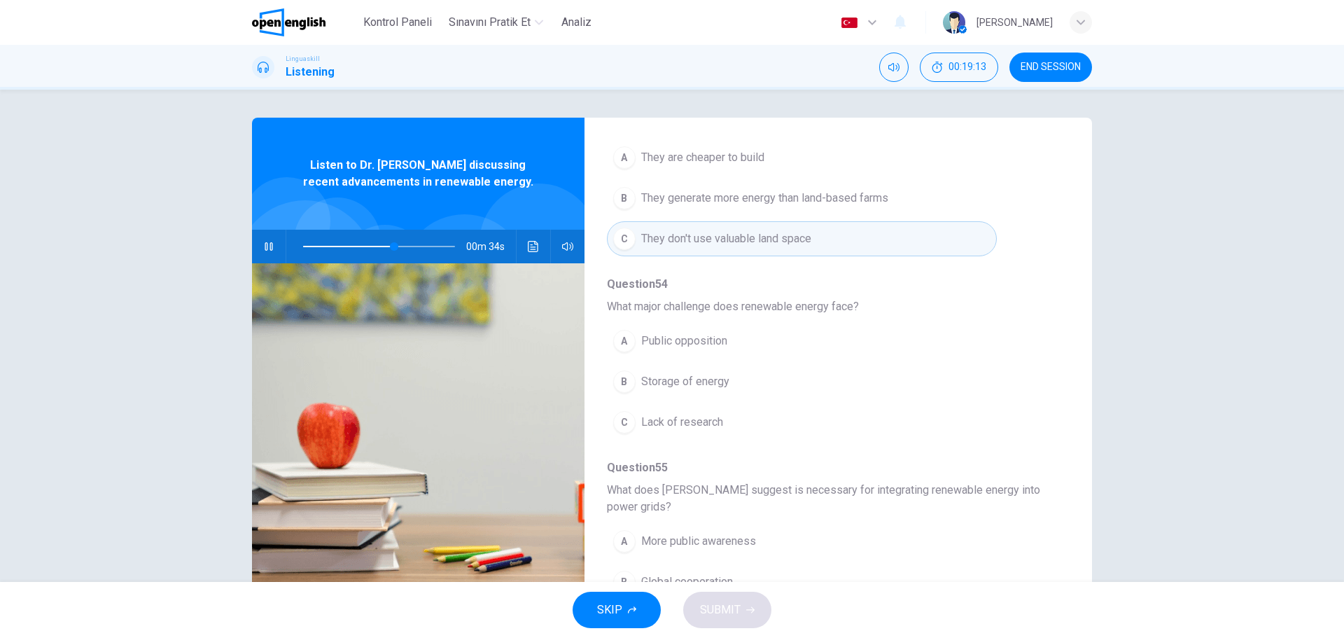
click at [622, 382] on div "B" at bounding box center [624, 381] width 22 height 22
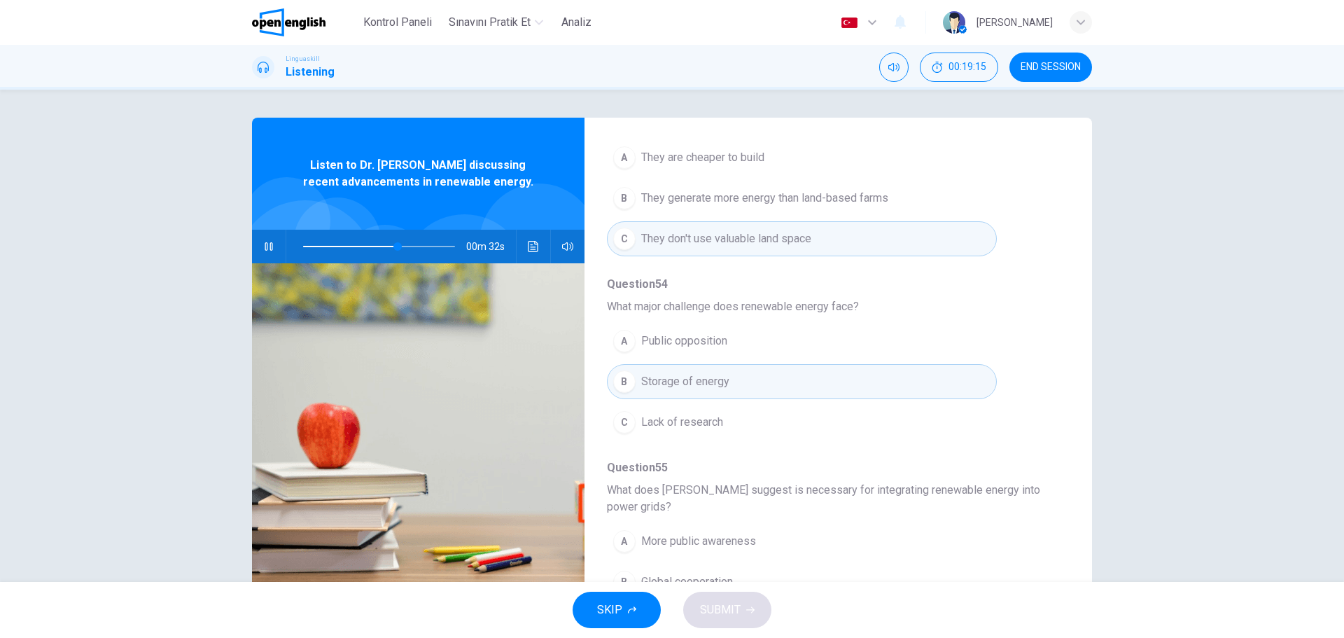
click at [977, 562] on div "A More public awareness B Global cooperation C Technological and policy changes" at bounding box center [827, 582] width 440 height 122
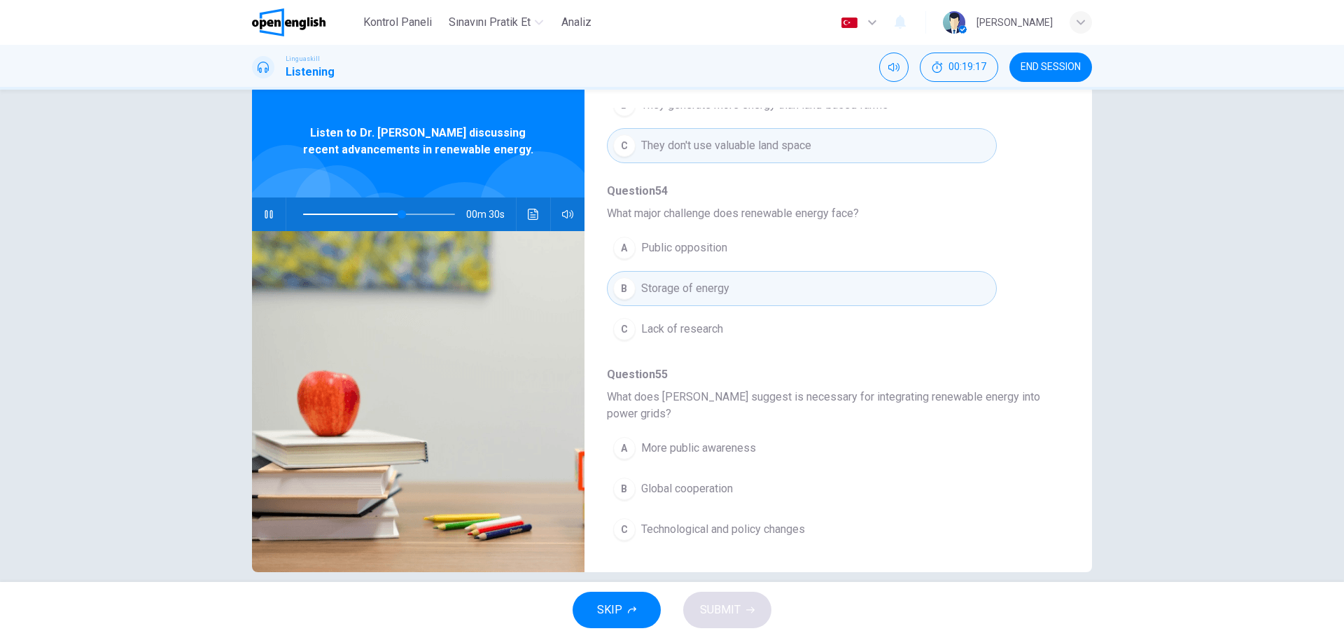
scroll to position [50, 0]
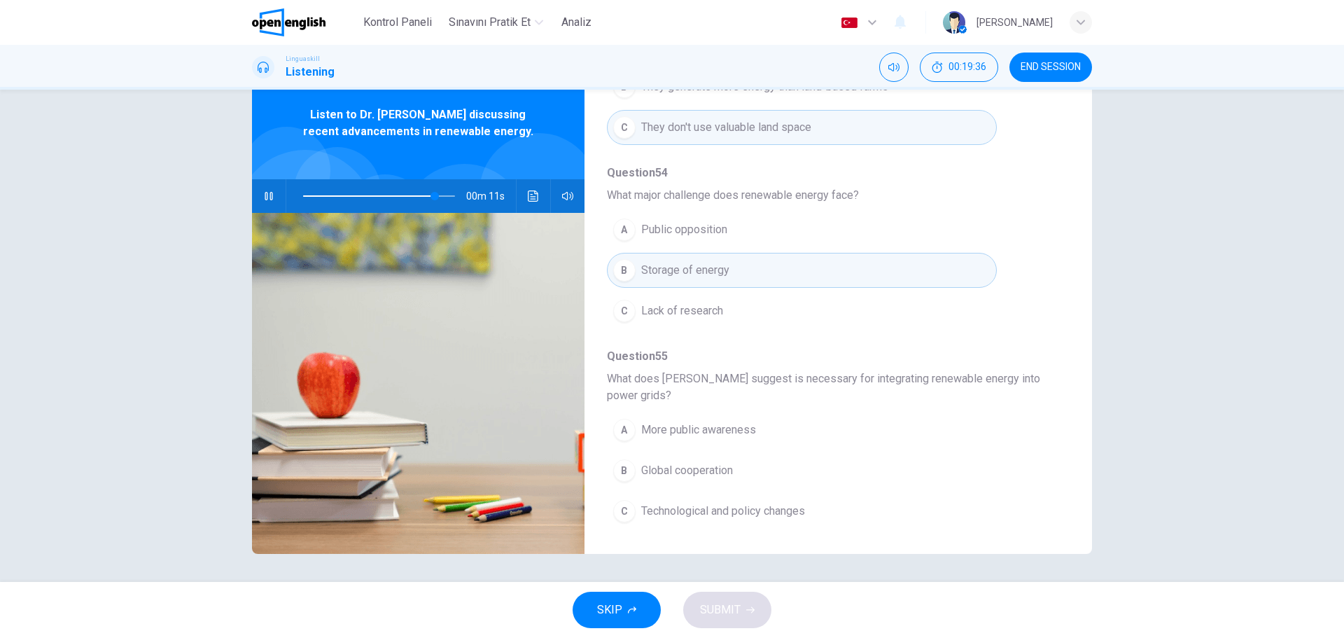
click at [620, 512] on div "C" at bounding box center [624, 511] width 22 height 22
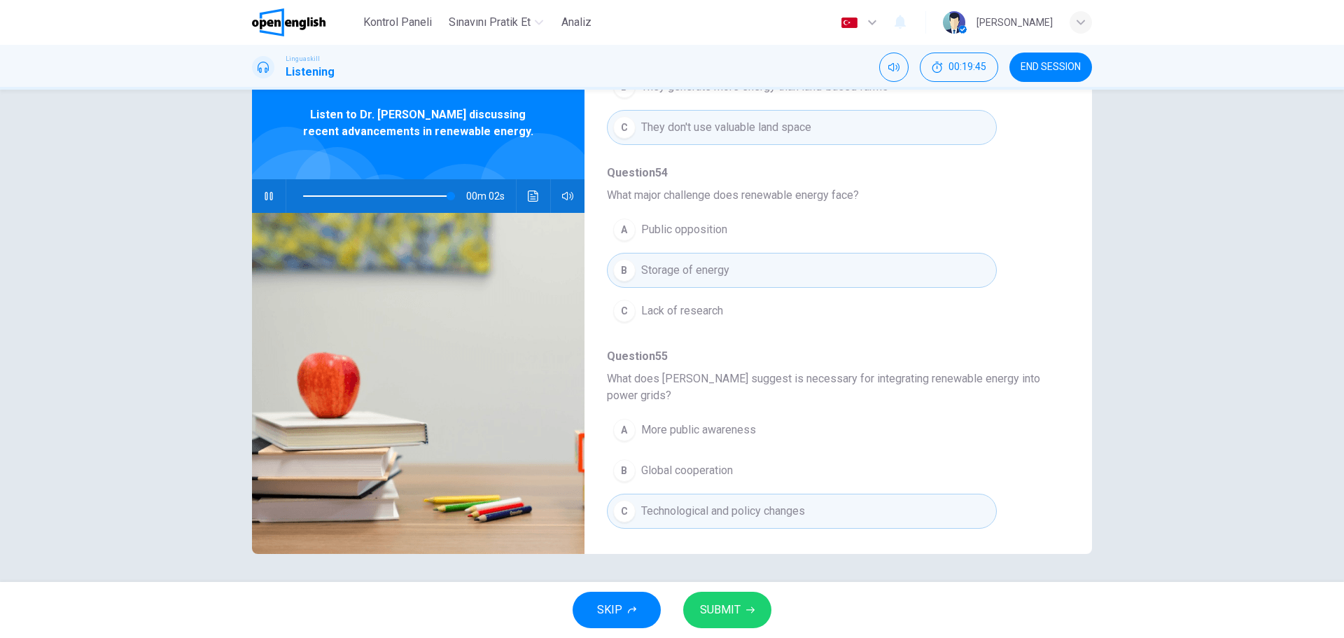
click at [1028, 256] on div "A Public opposition B Storage of energy C Lack of research" at bounding box center [827, 270] width 440 height 122
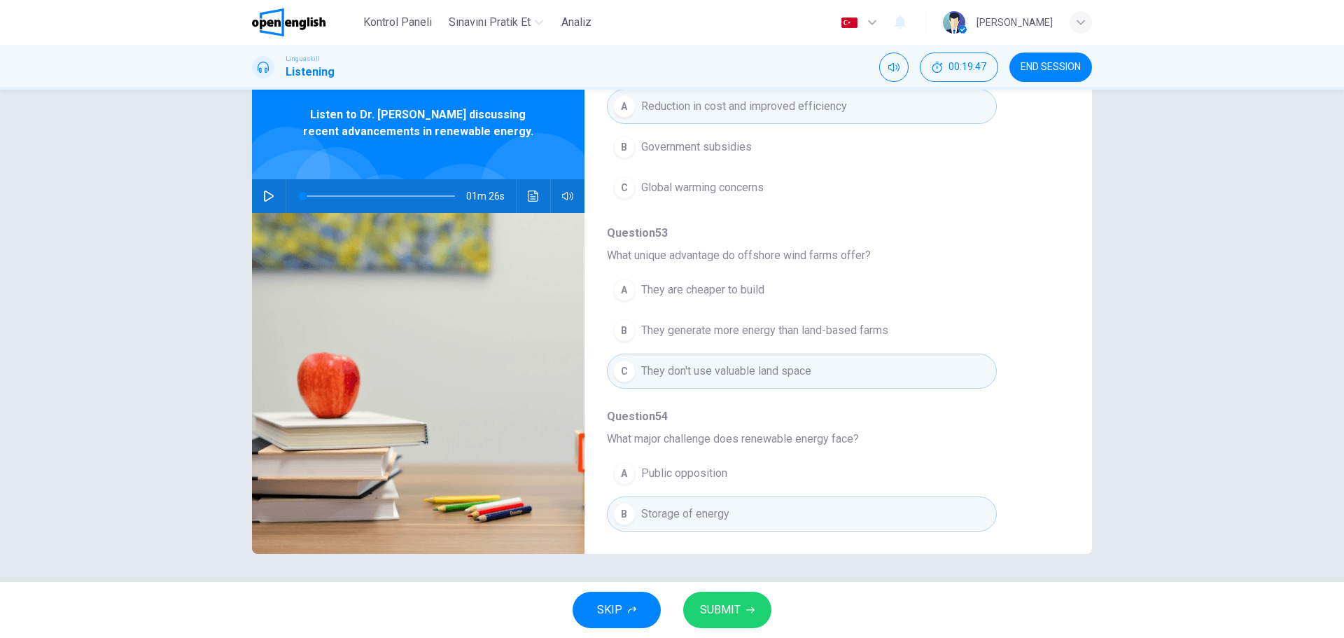
scroll to position [285, 0]
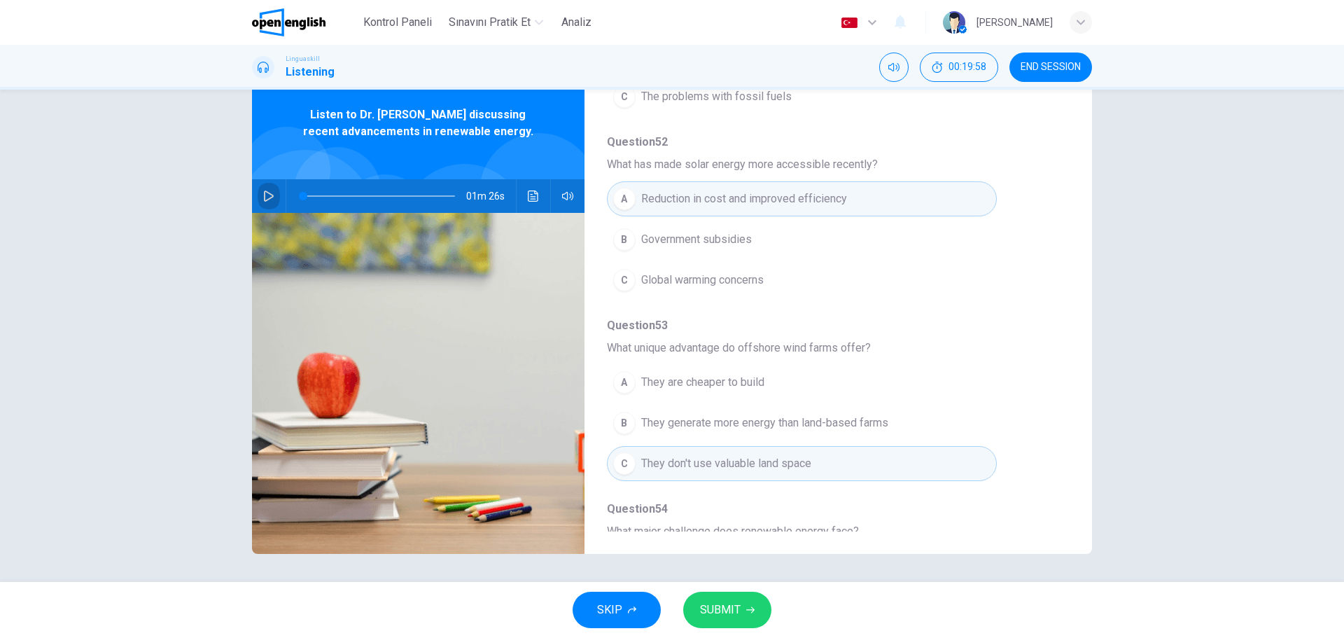
click at [265, 197] on icon "button" at bounding box center [268, 195] width 11 height 11
click at [1045, 262] on div "A Reduction in cost and improved efficiency B Government subsidies C Global war…" at bounding box center [827, 240] width 440 height 122
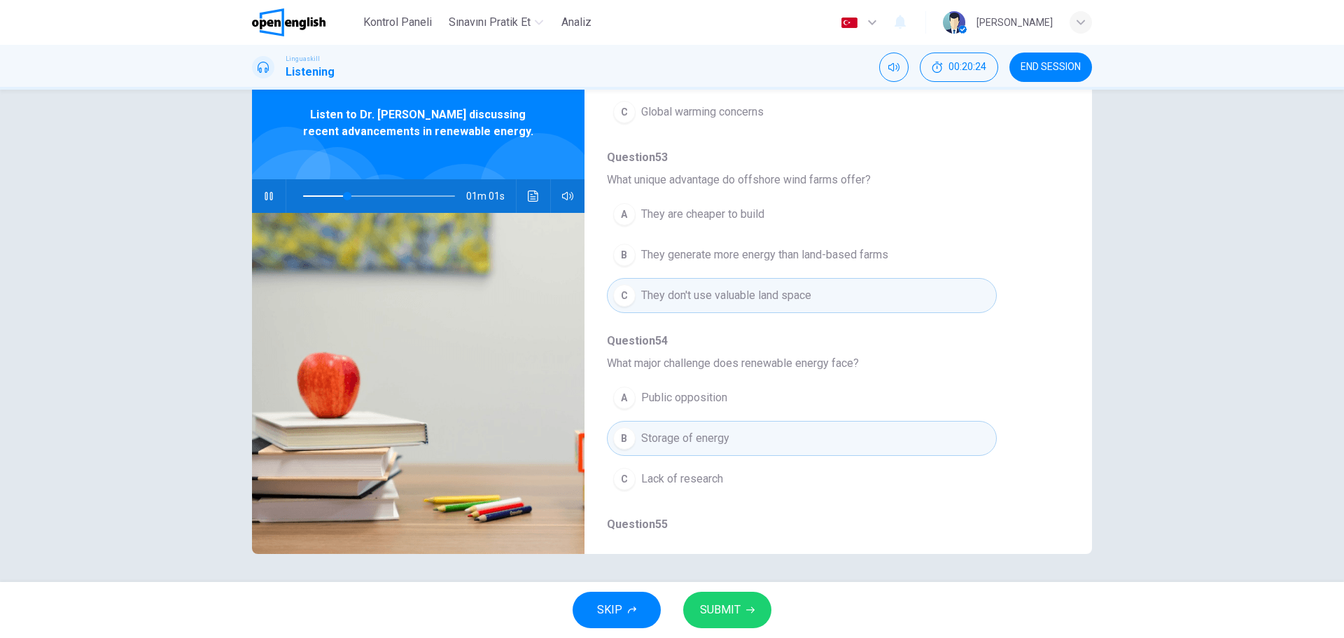
scroll to position [481, 0]
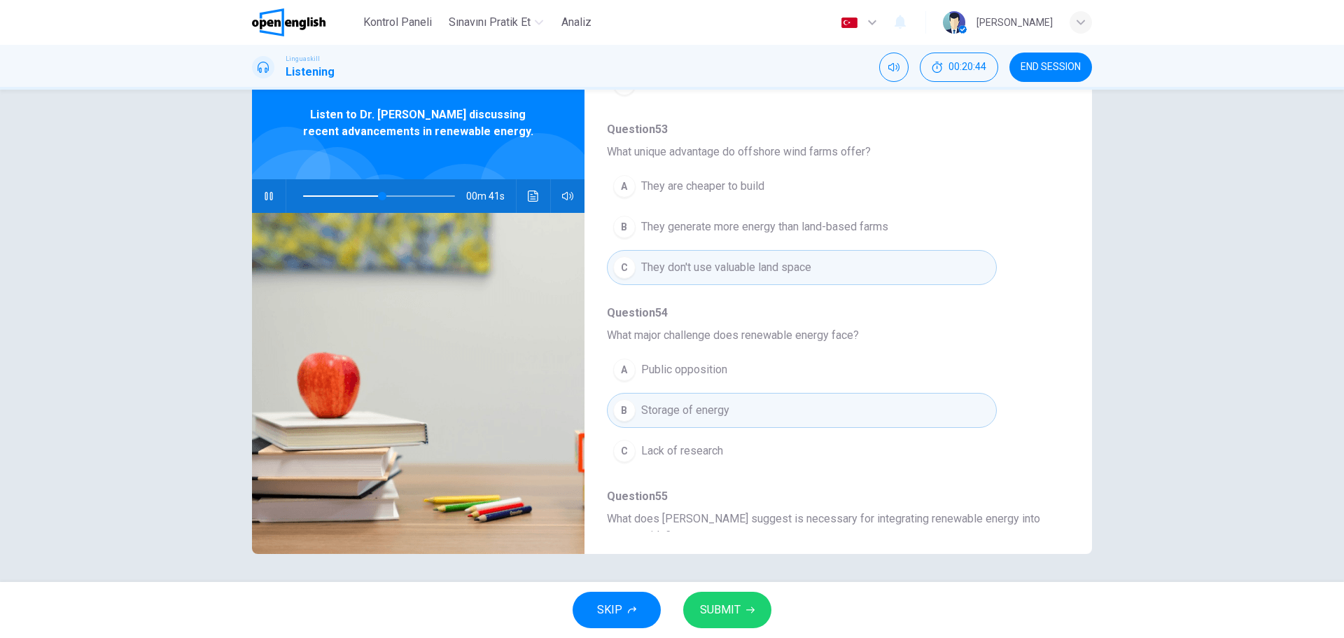
click at [983, 320] on span "Question 54" at bounding box center [827, 313] width 440 height 17
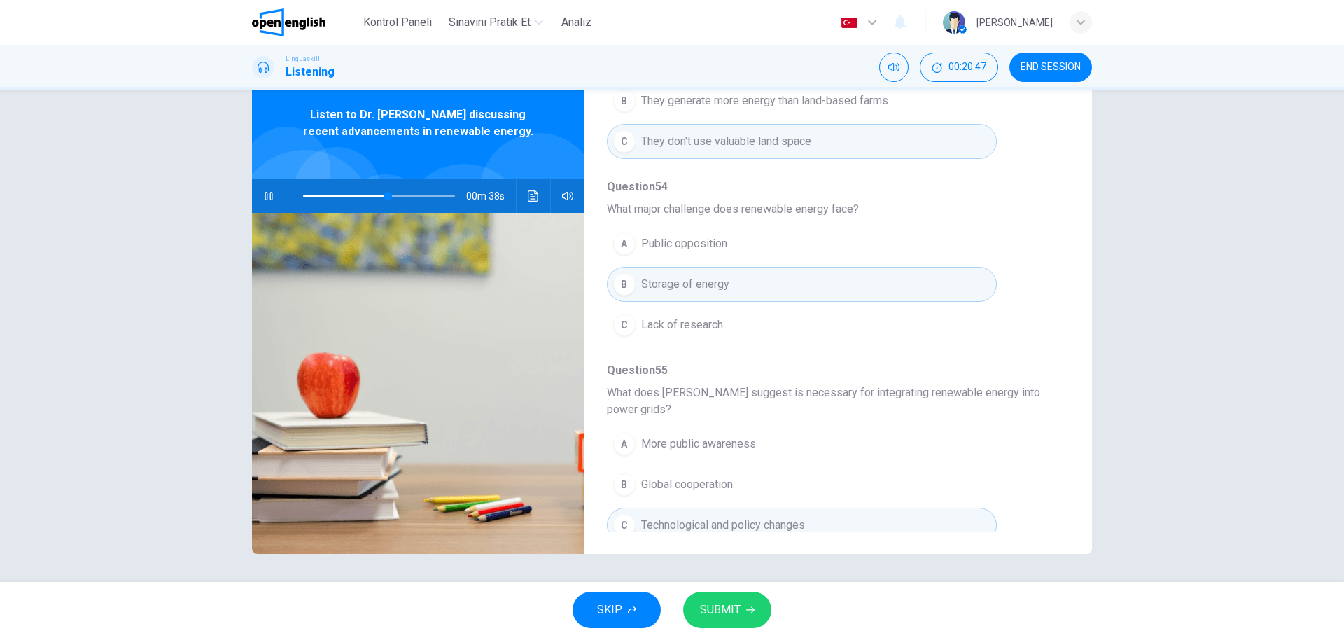
scroll to position [621, 0]
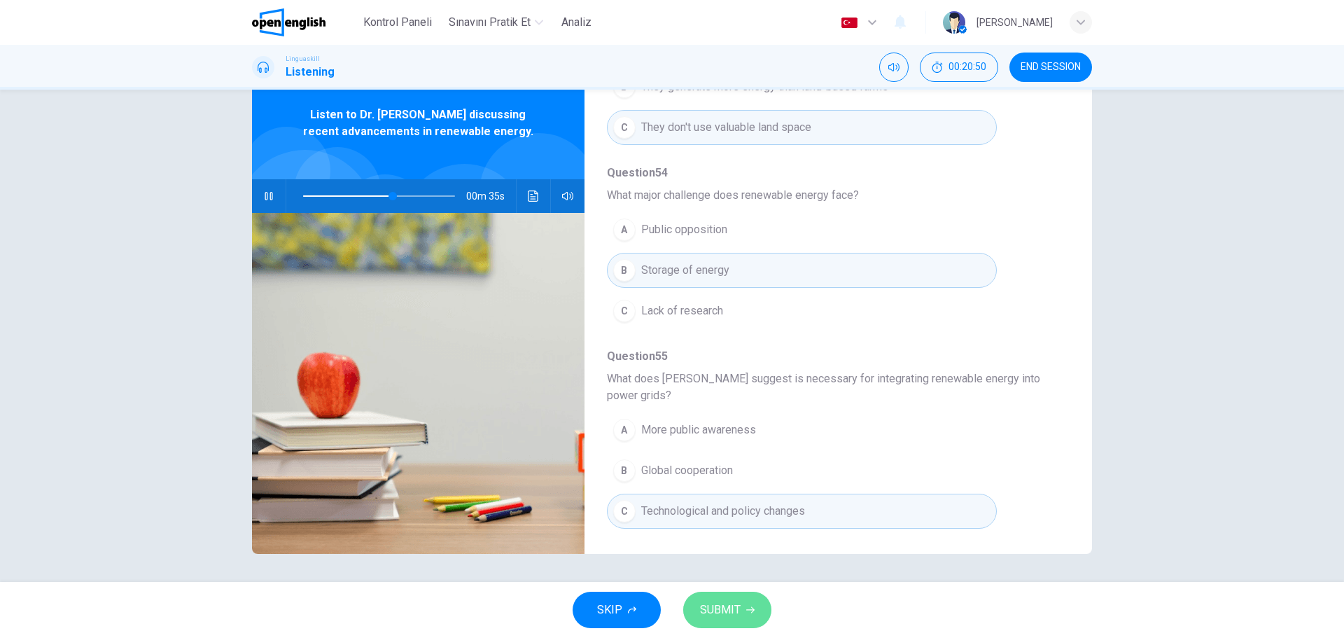
click at [720, 611] on span "SUBMIT" at bounding box center [720, 610] width 41 height 20
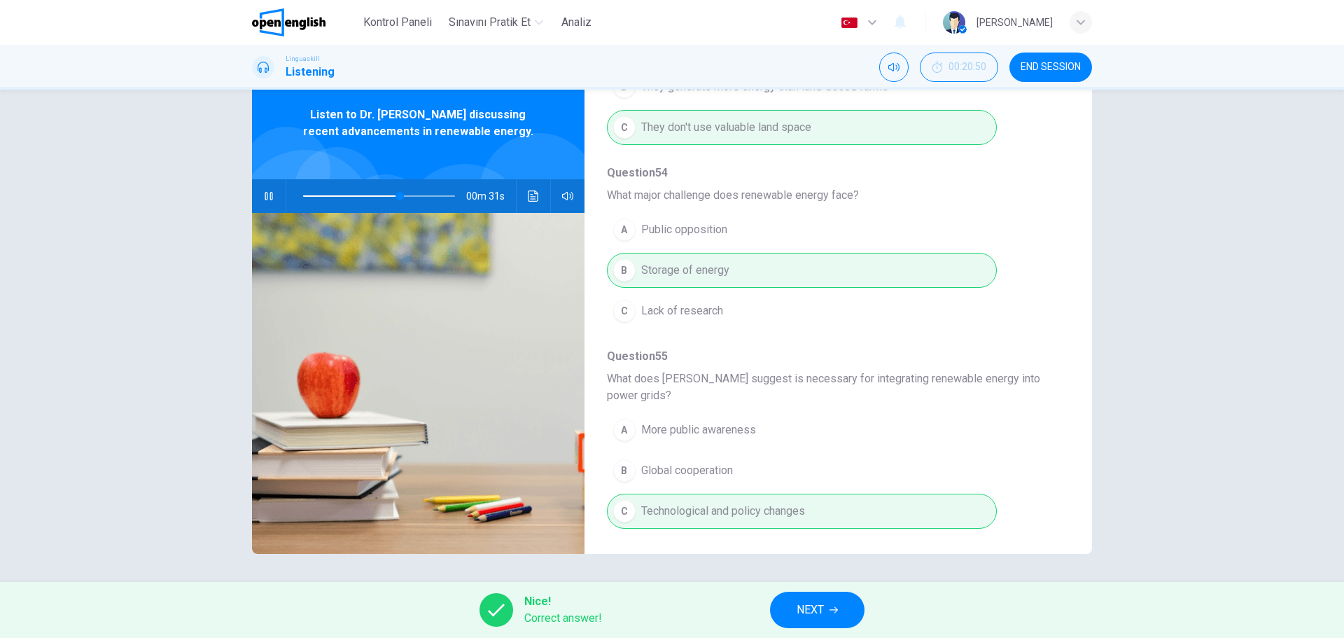
click at [1061, 245] on div "Question 51 - 55 For these questions, choose the correct answer. On a real test…" at bounding box center [827, 311] width 485 height 442
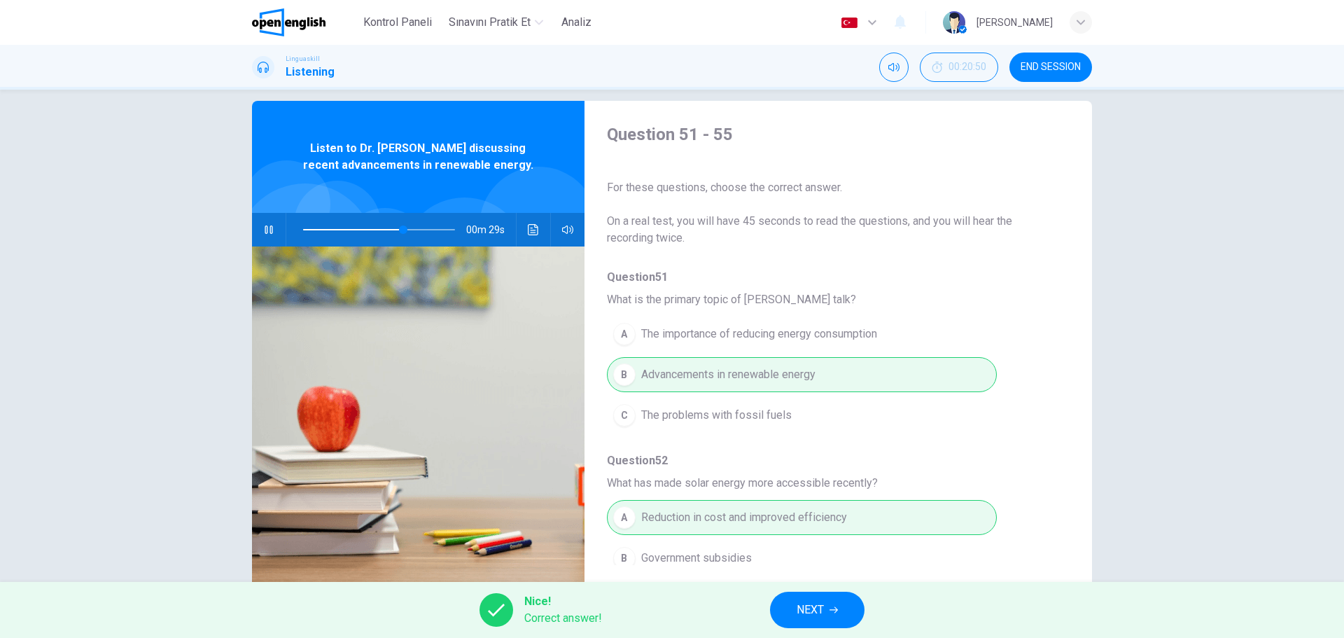
scroll to position [0, 0]
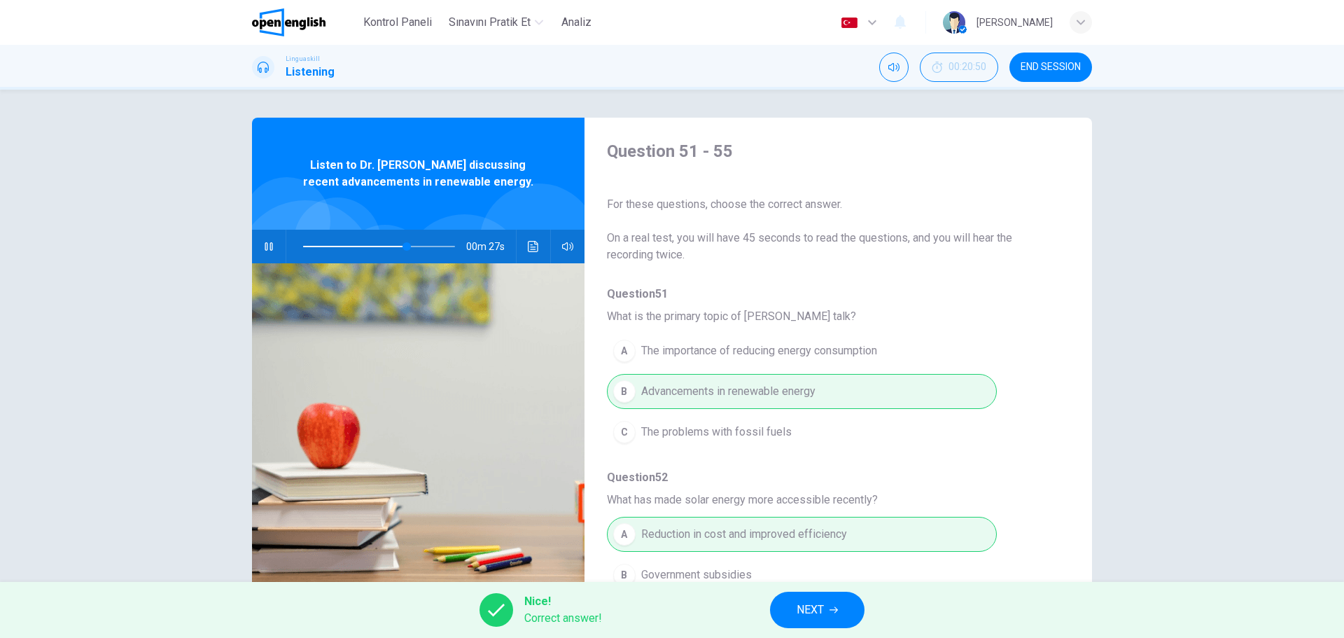
type input "**"
click at [831, 611] on icon "button" at bounding box center [834, 610] width 8 height 8
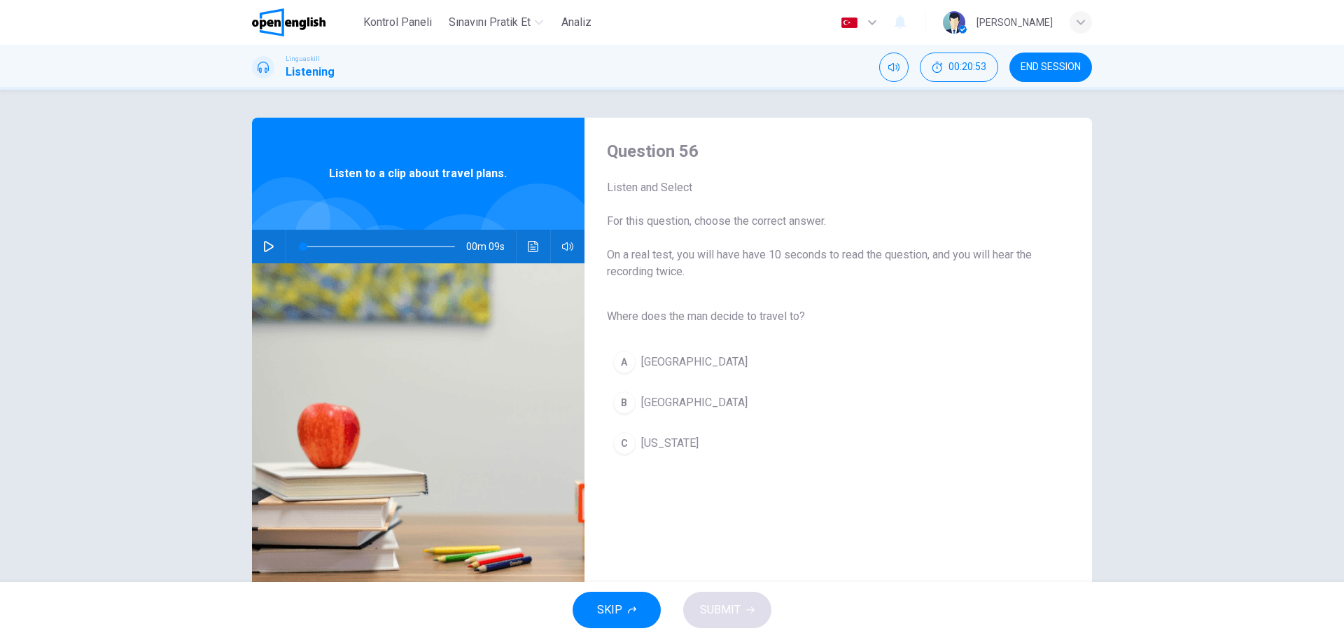
click at [270, 249] on icon "button" at bounding box center [268, 246] width 11 height 11
type input "*"
click at [626, 407] on div "B" at bounding box center [624, 402] width 22 height 22
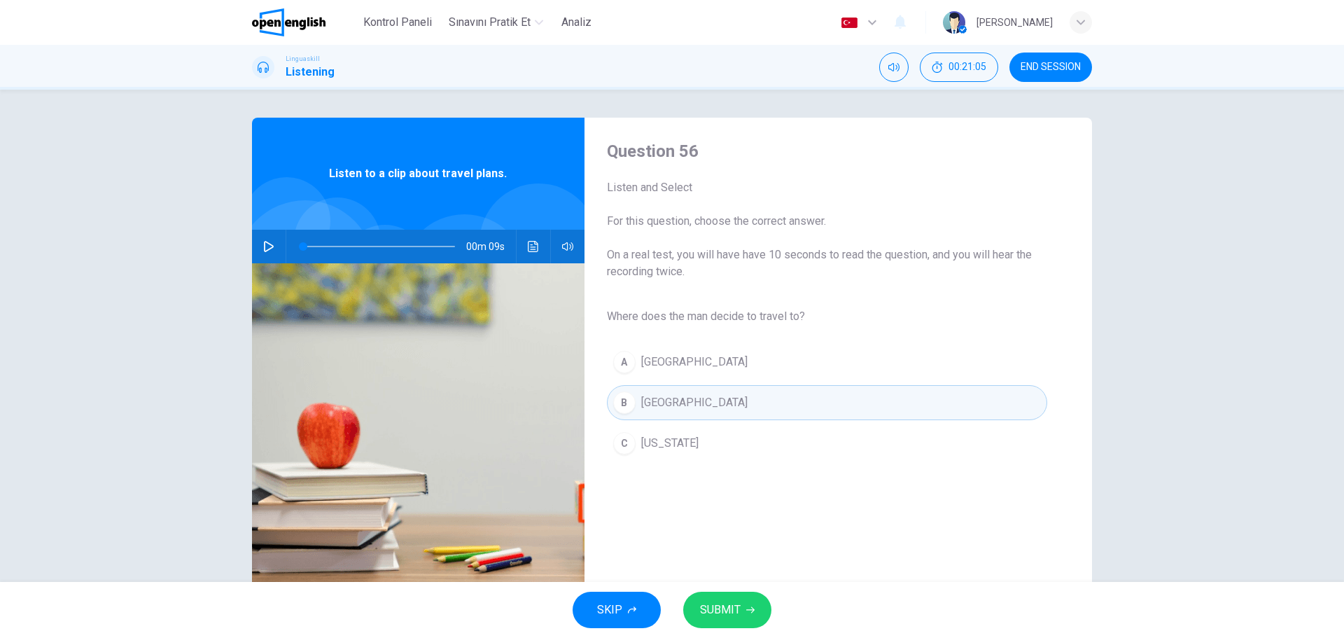
click at [729, 607] on span "SUBMIT" at bounding box center [720, 610] width 41 height 20
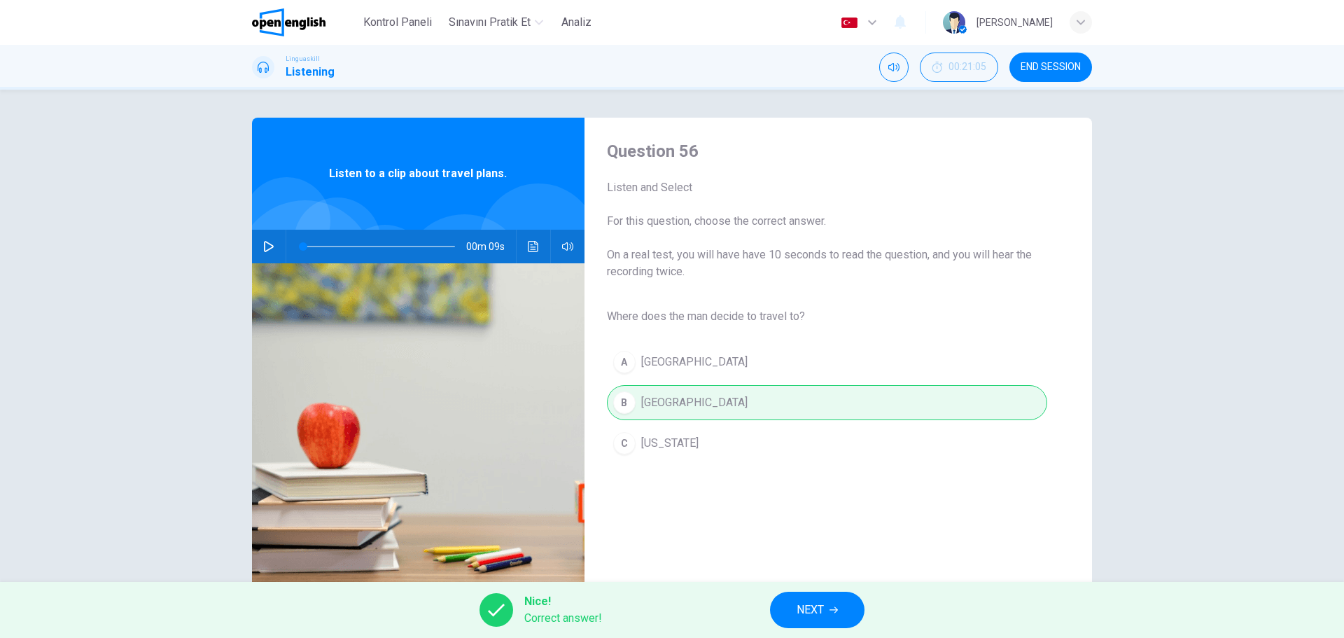
click at [814, 613] on span "NEXT" at bounding box center [810, 610] width 27 height 20
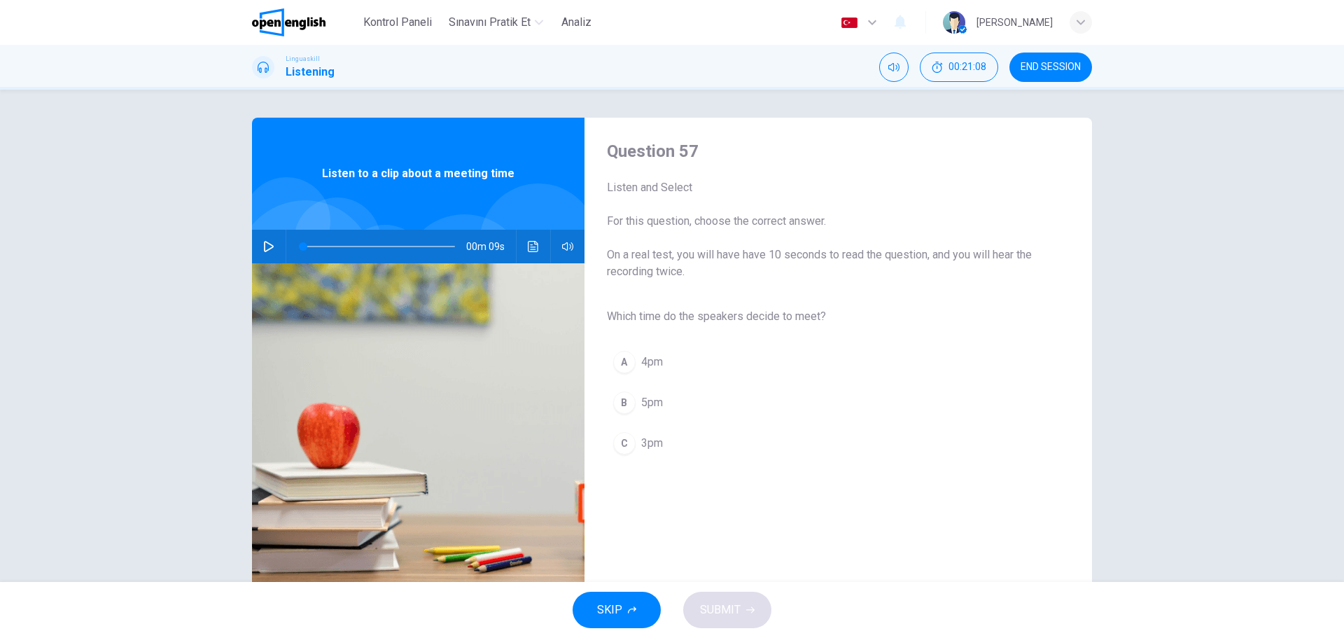
click at [270, 248] on icon "button" at bounding box center [268, 246] width 11 height 11
click at [624, 452] on div "C" at bounding box center [624, 443] width 22 height 22
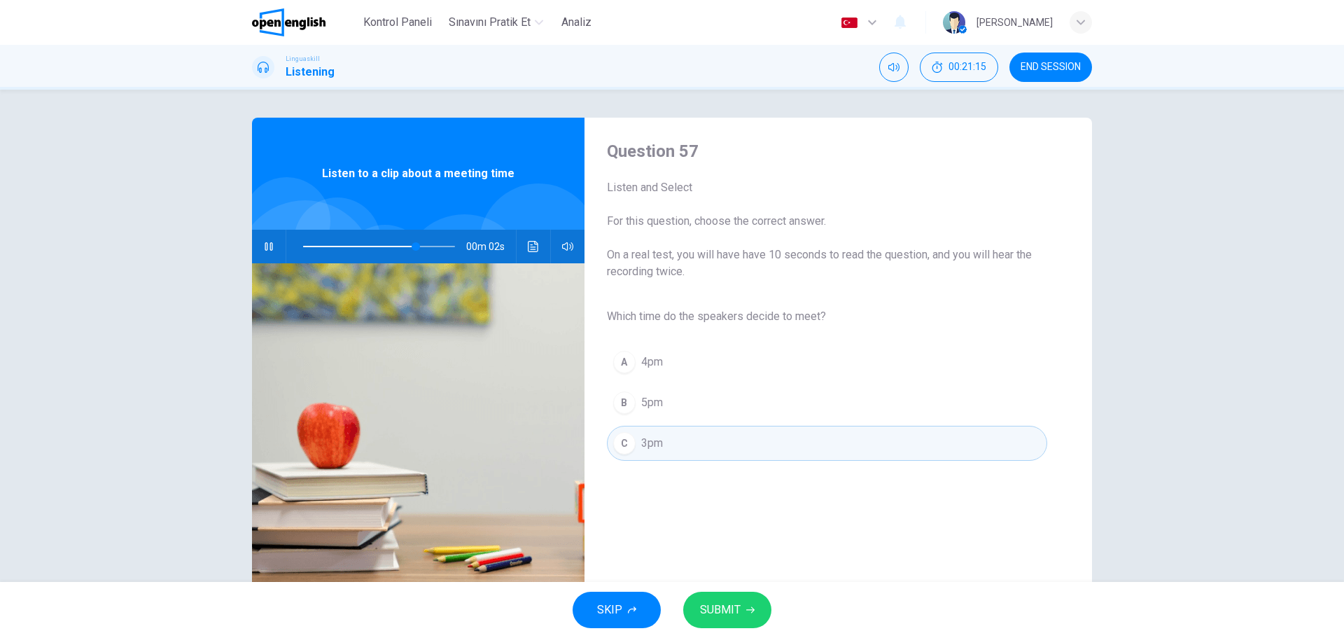
click at [739, 609] on button "SUBMIT" at bounding box center [727, 610] width 88 height 36
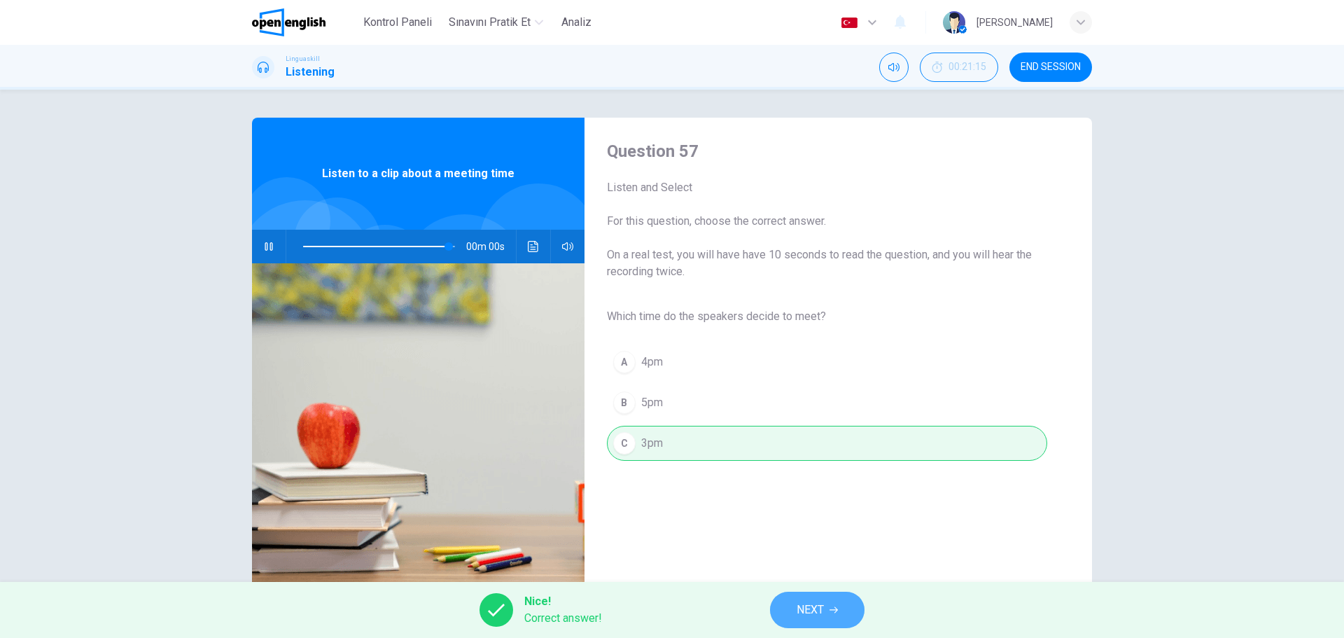
click at [811, 613] on span "NEXT" at bounding box center [810, 610] width 27 height 20
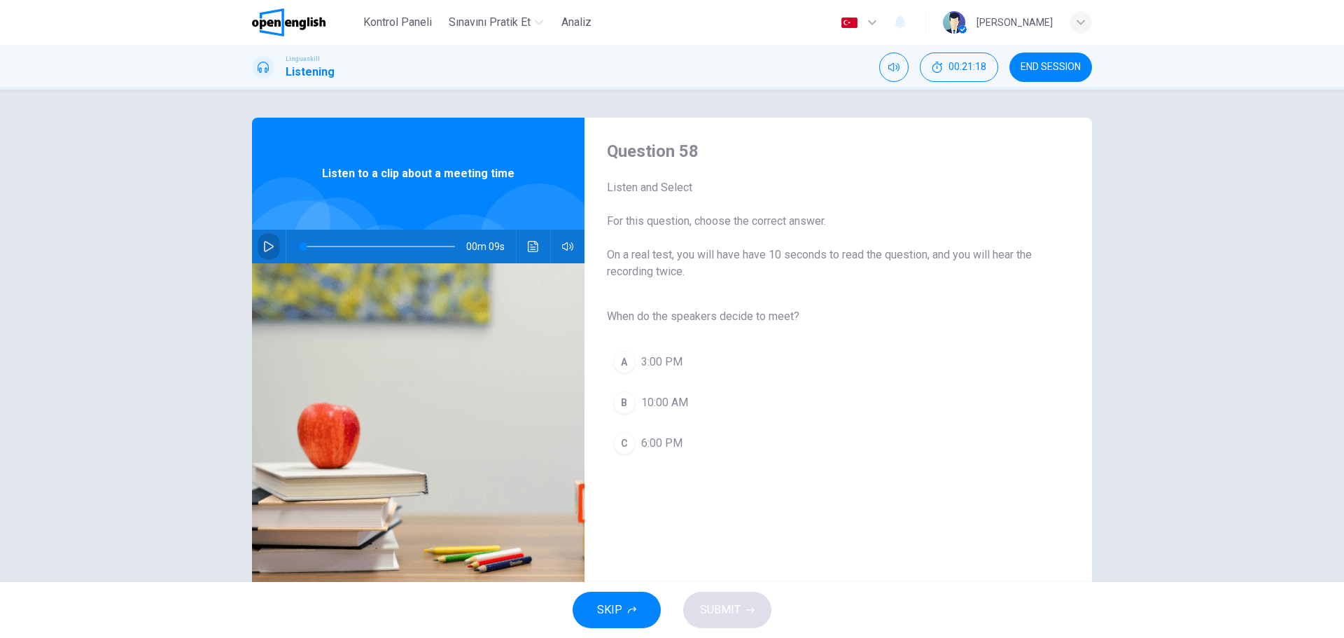
click at [270, 256] on button "button" at bounding box center [269, 247] width 22 height 34
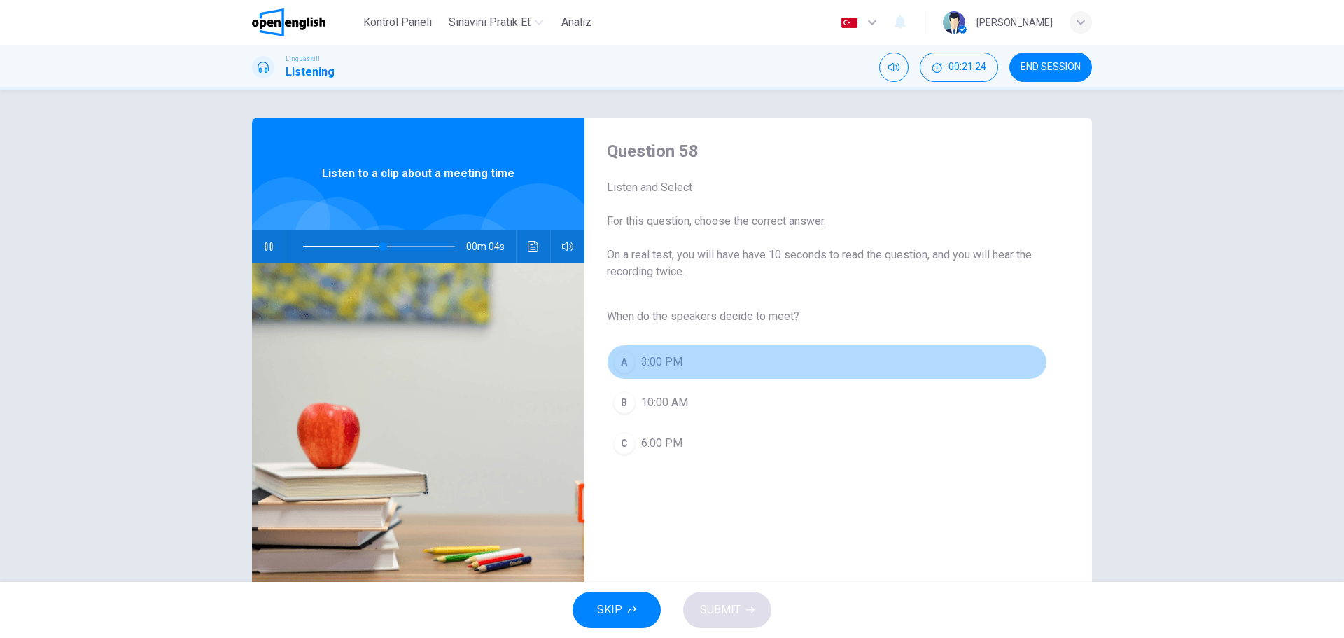
click at [622, 369] on div "A" at bounding box center [624, 362] width 22 height 22
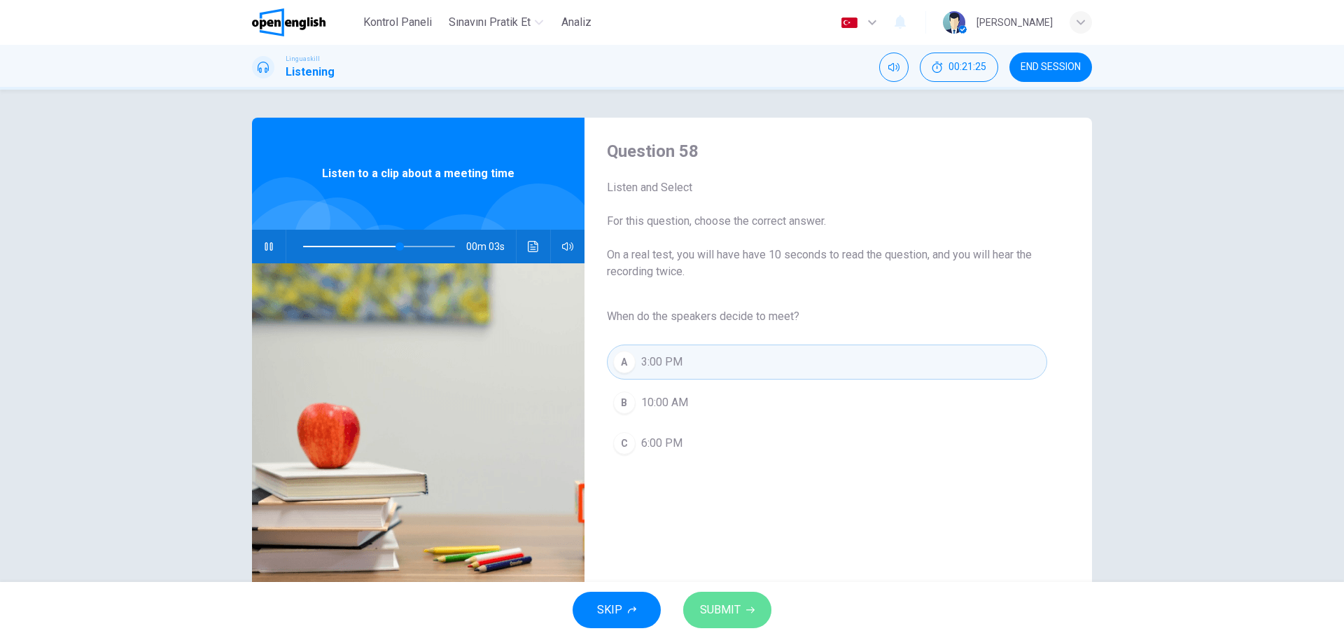
click at [748, 613] on icon "button" at bounding box center [750, 610] width 8 height 8
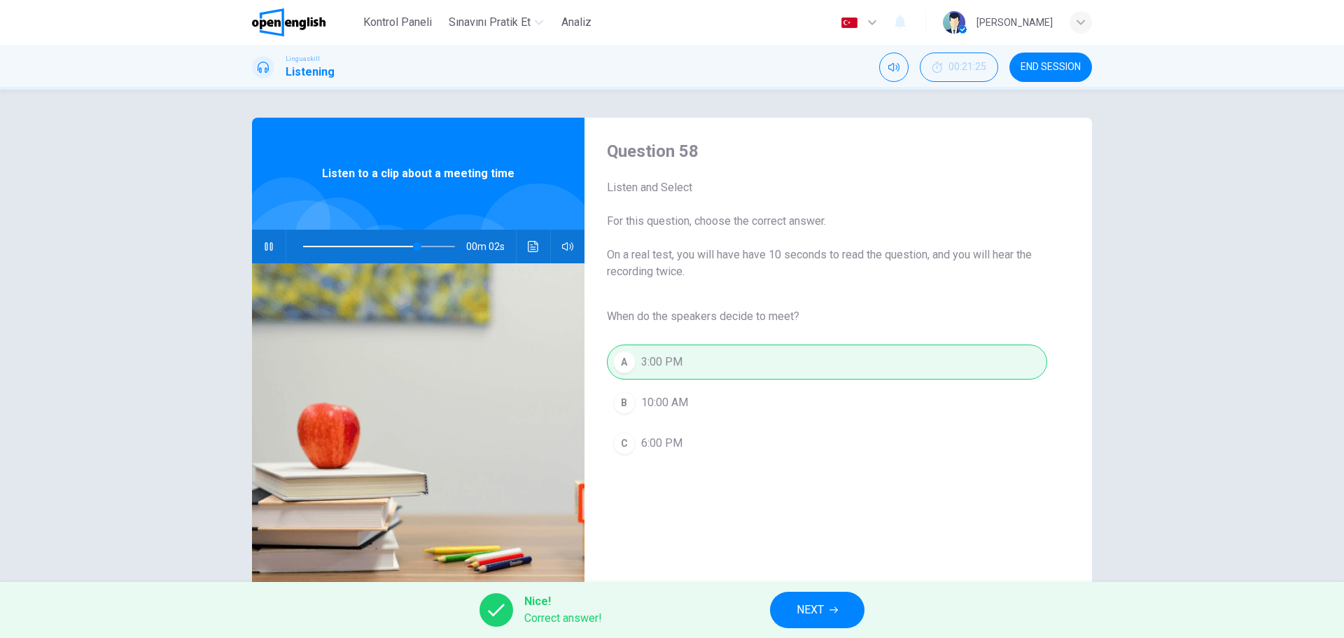
type input "**"
click at [797, 615] on span "NEXT" at bounding box center [810, 610] width 27 height 20
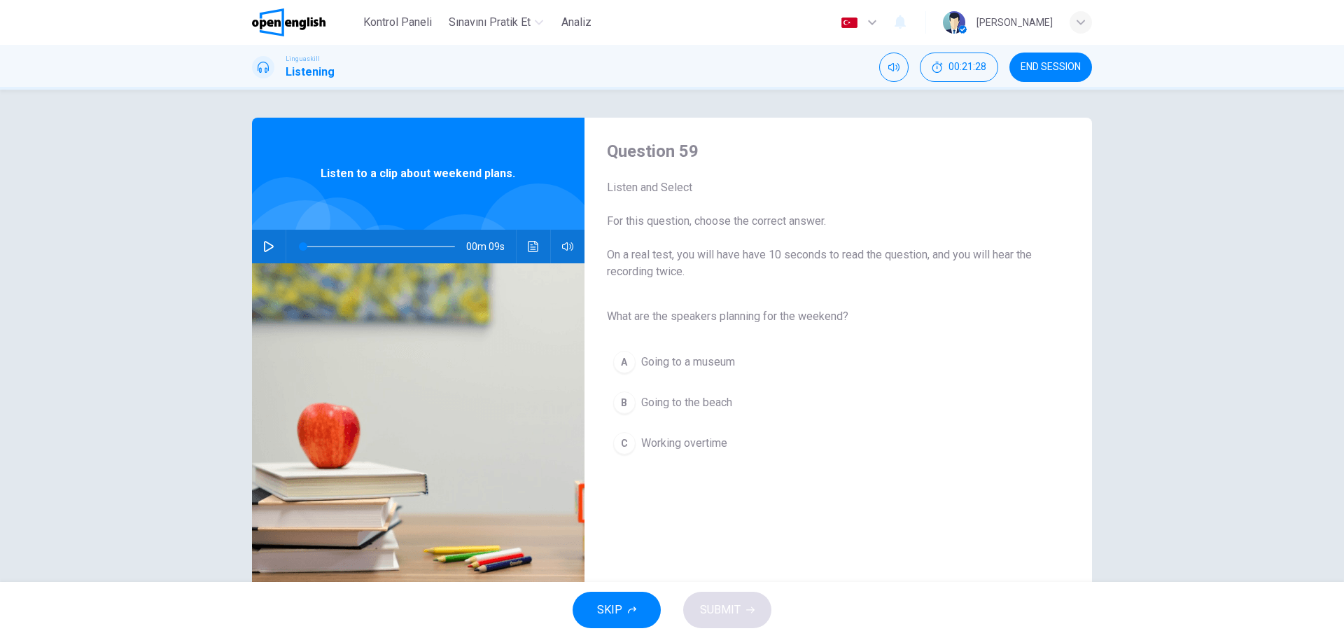
click at [267, 248] on icon "button" at bounding box center [268, 246] width 11 height 11
click at [628, 400] on div "B" at bounding box center [624, 402] width 22 height 22
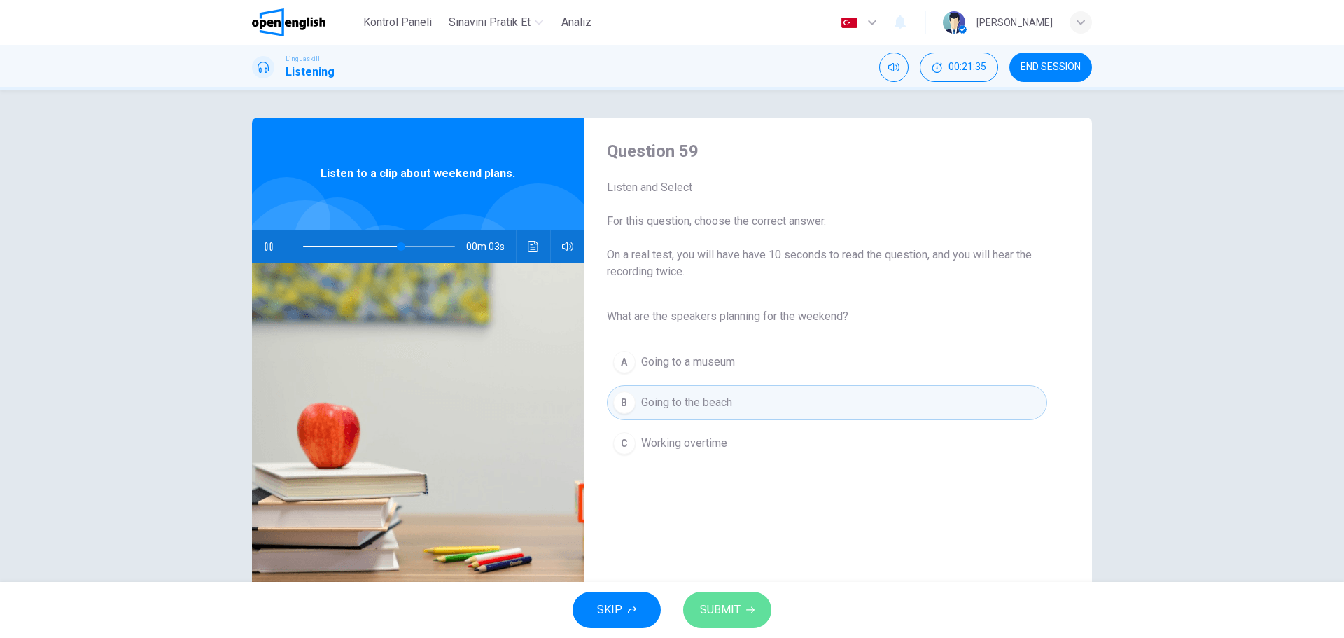
click at [751, 604] on button "SUBMIT" at bounding box center [727, 610] width 88 height 36
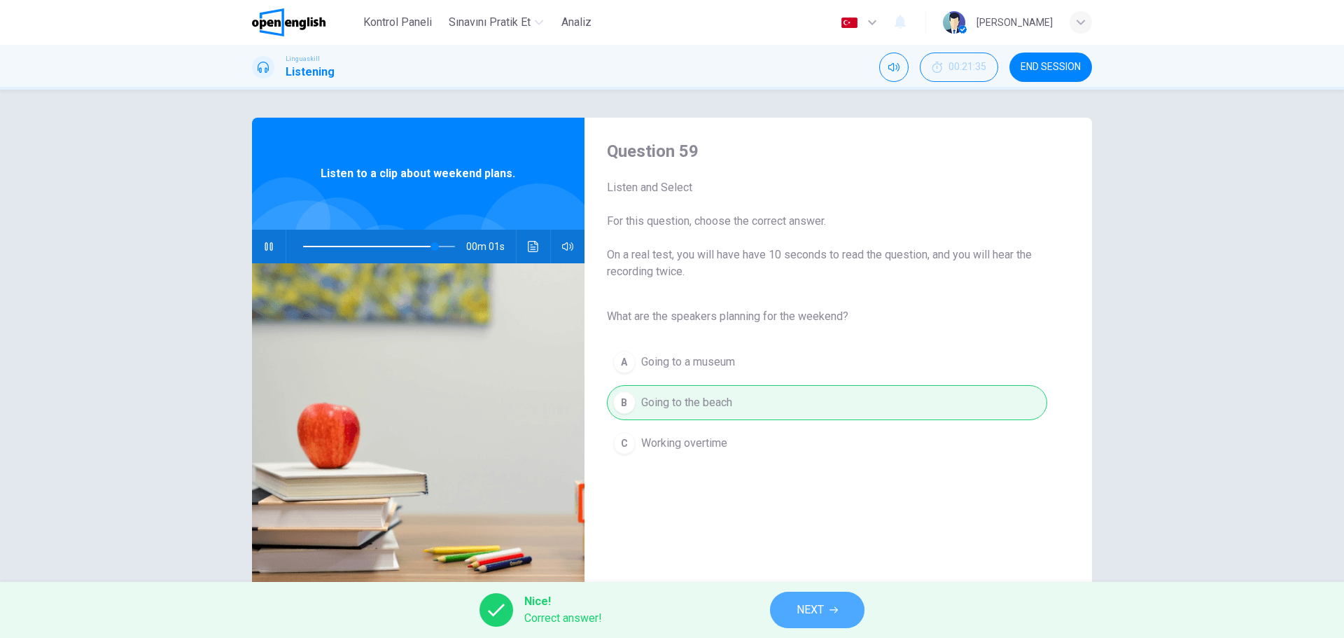
type input "**"
click at [805, 609] on span "NEXT" at bounding box center [810, 610] width 27 height 20
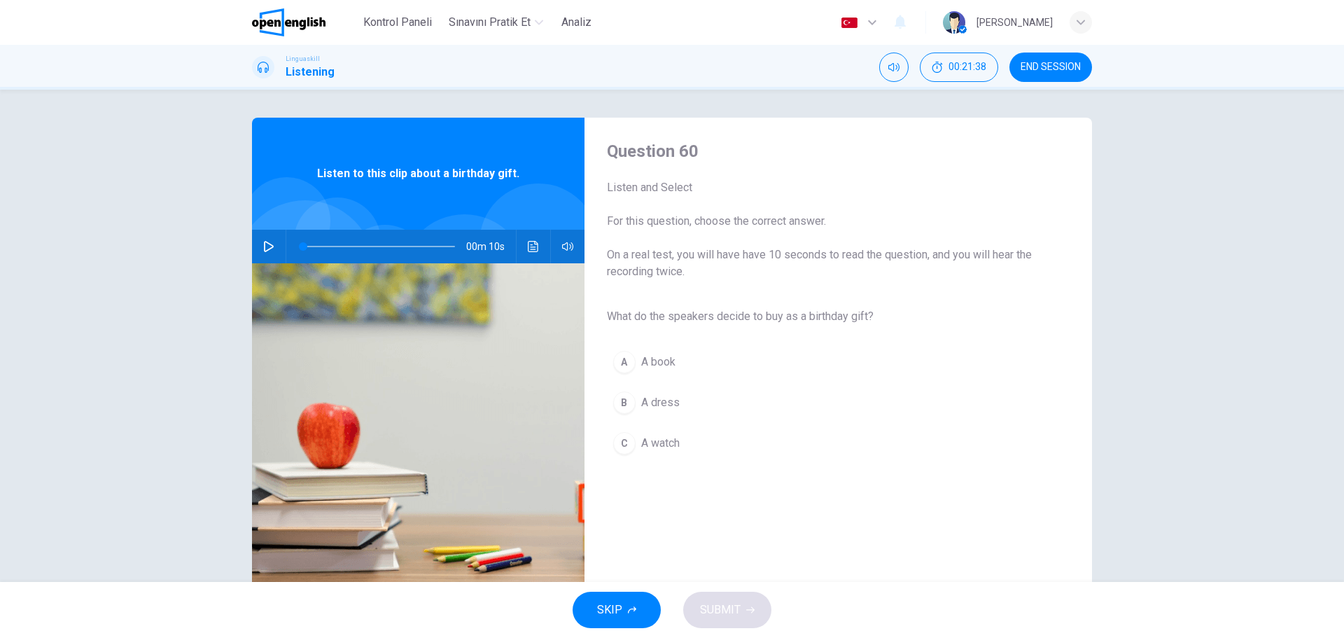
click at [272, 247] on icon "button" at bounding box center [269, 246] width 10 height 11
click at [624, 367] on div "A" at bounding box center [624, 362] width 22 height 22
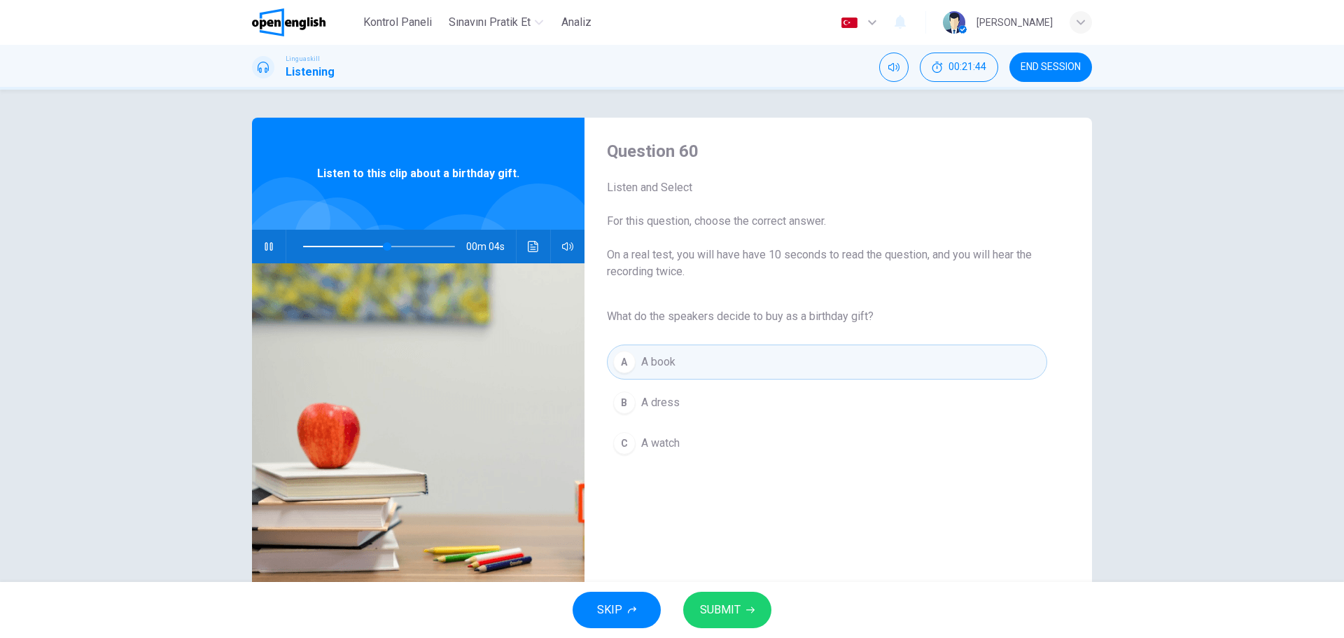
click at [748, 614] on button "SUBMIT" at bounding box center [727, 610] width 88 height 36
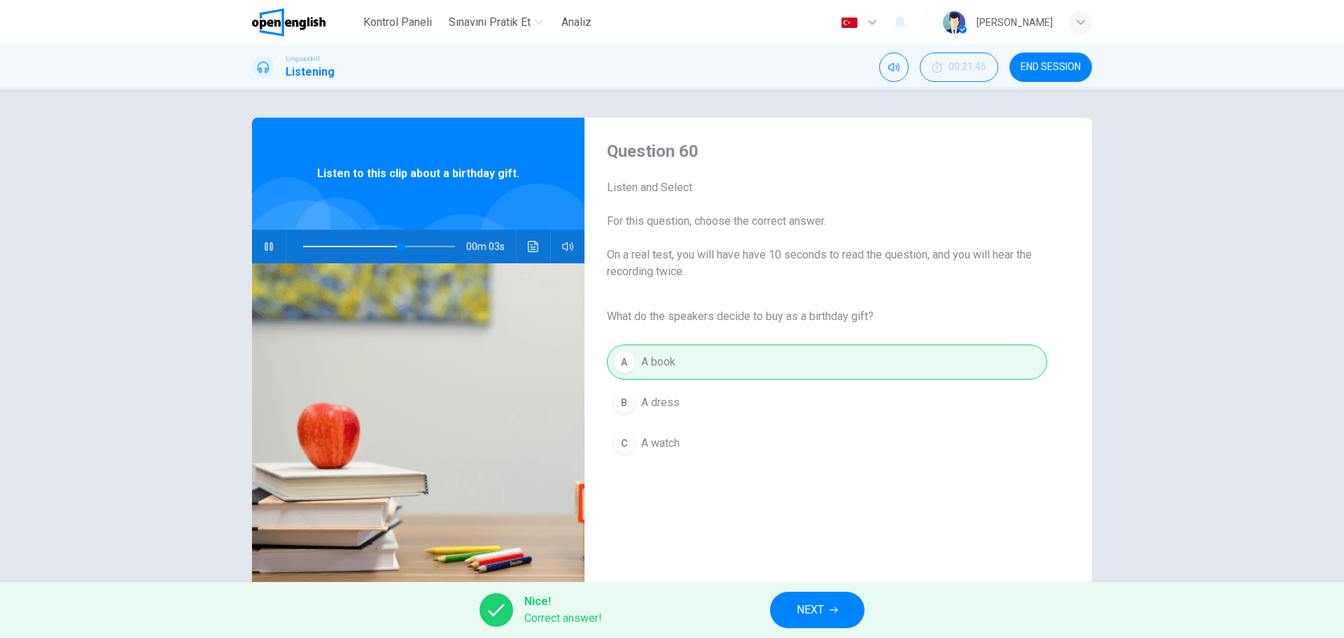
type input "**"
click at [804, 611] on span "NEXT" at bounding box center [810, 610] width 27 height 20
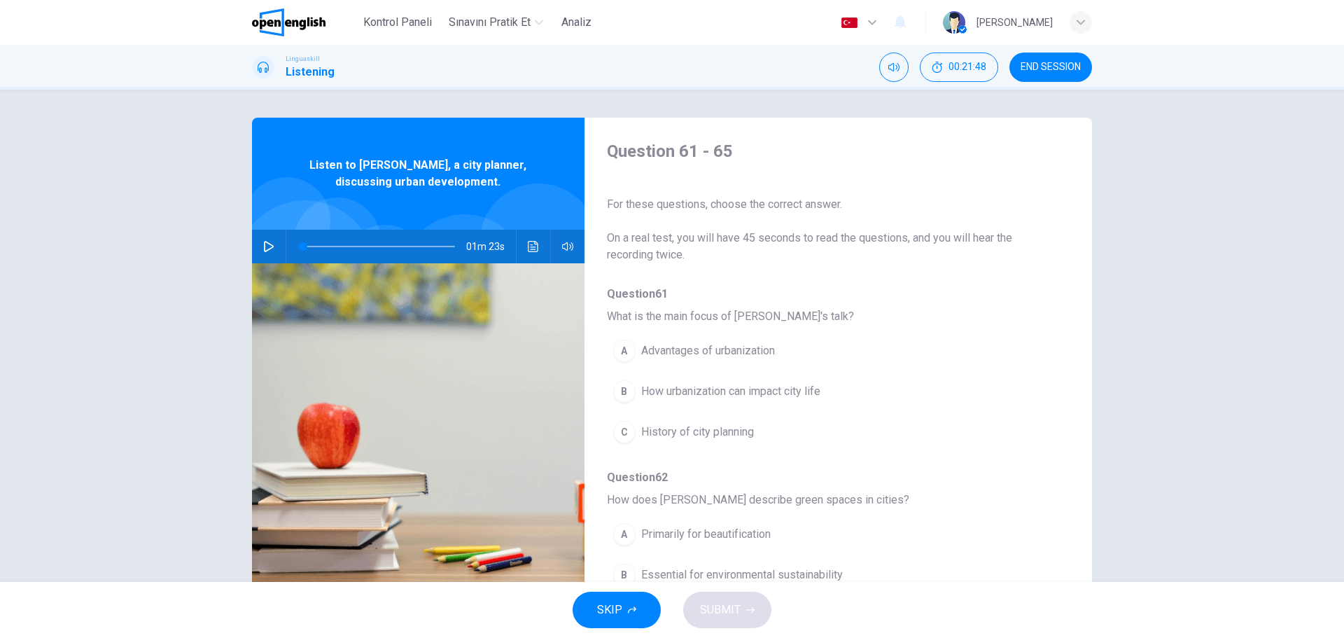
drag, startPoint x: 271, startPoint y: 252, endPoint x: 209, endPoint y: 174, distance: 99.2
click at [209, 174] on div "Question 61 - 65 For these questions, choose the correct answer. On a real test…" at bounding box center [672, 336] width 1344 height 492
click at [269, 248] on icon "button" at bounding box center [269, 246] width 10 height 11
click at [269, 248] on icon "button" at bounding box center [268, 246] width 11 height 11
click at [269, 248] on icon "button" at bounding box center [269, 246] width 10 height 11
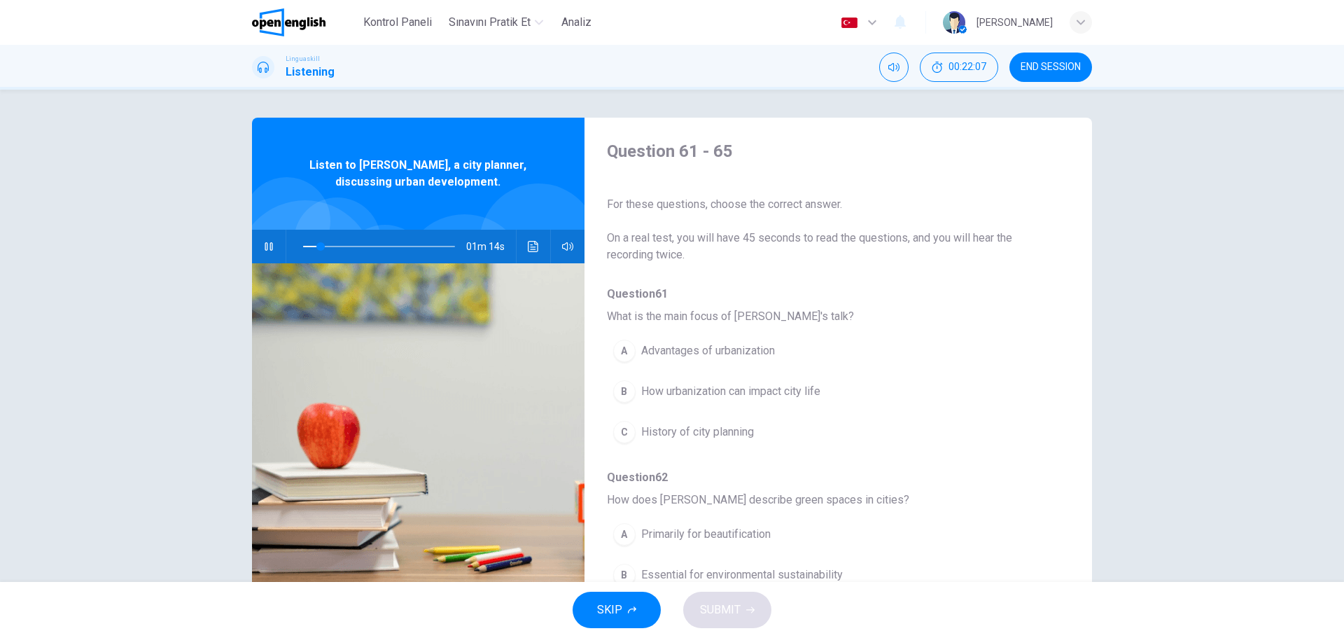
click at [627, 433] on div "C" at bounding box center [624, 432] width 22 height 22
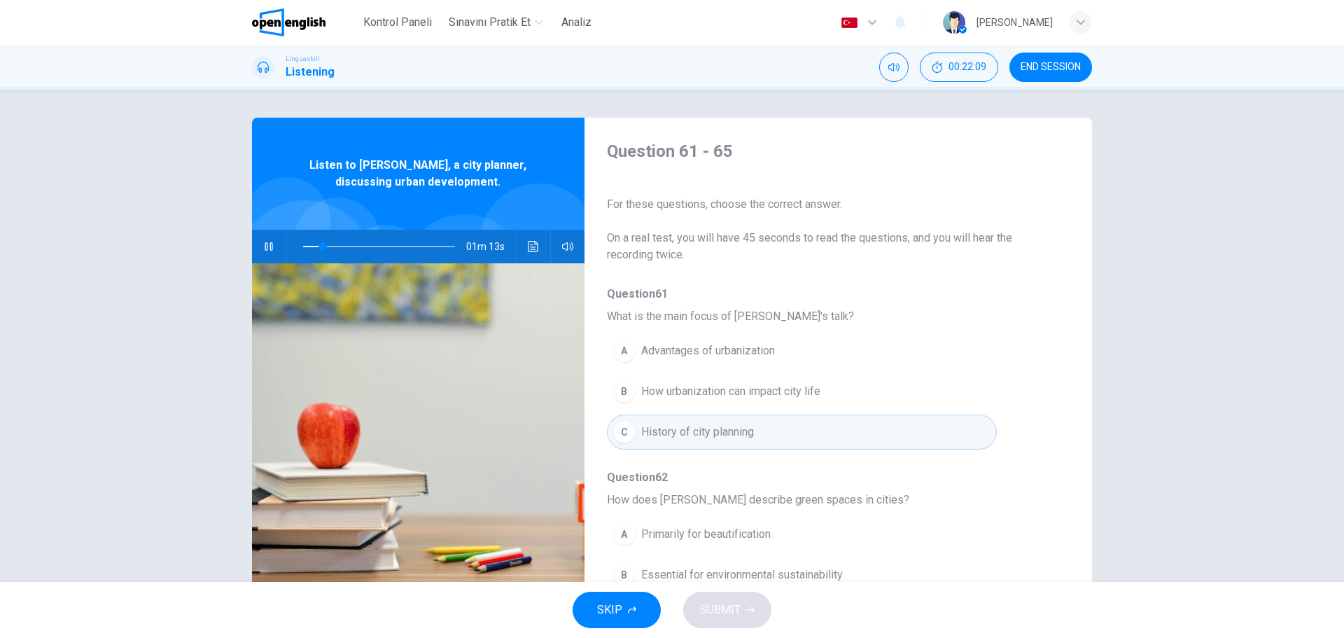
click at [953, 502] on span "How does Maria describe green spaces in cities?" at bounding box center [827, 499] width 440 height 17
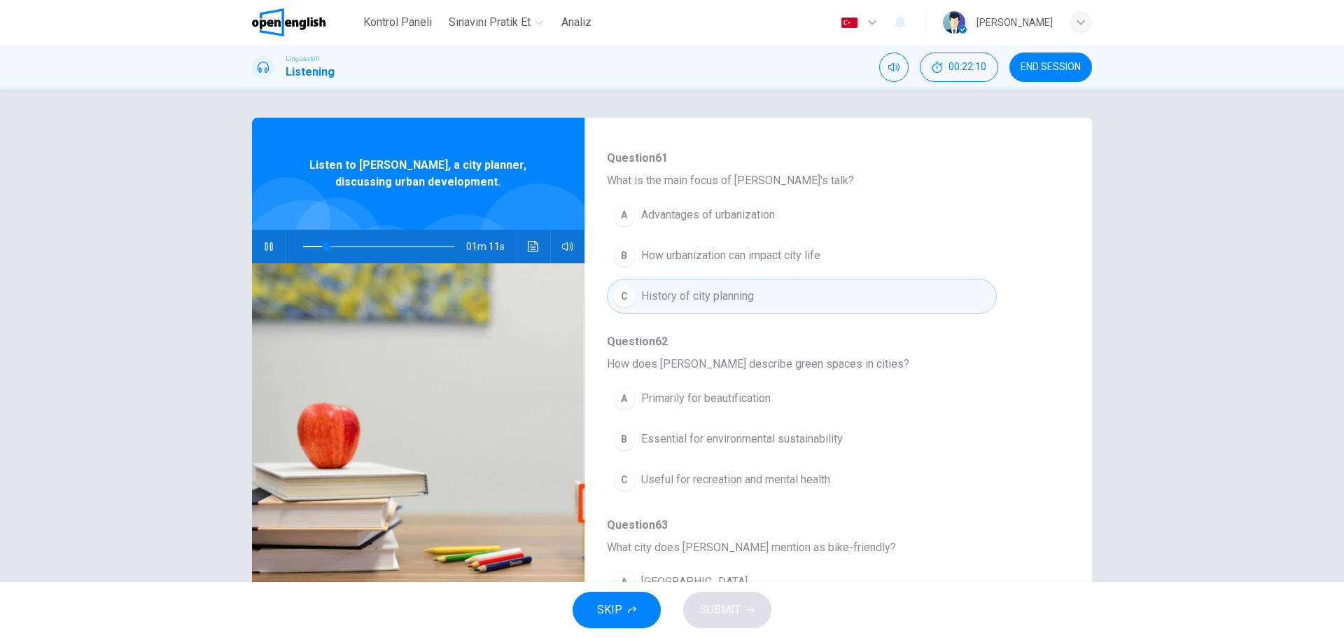
scroll to position [168, 0]
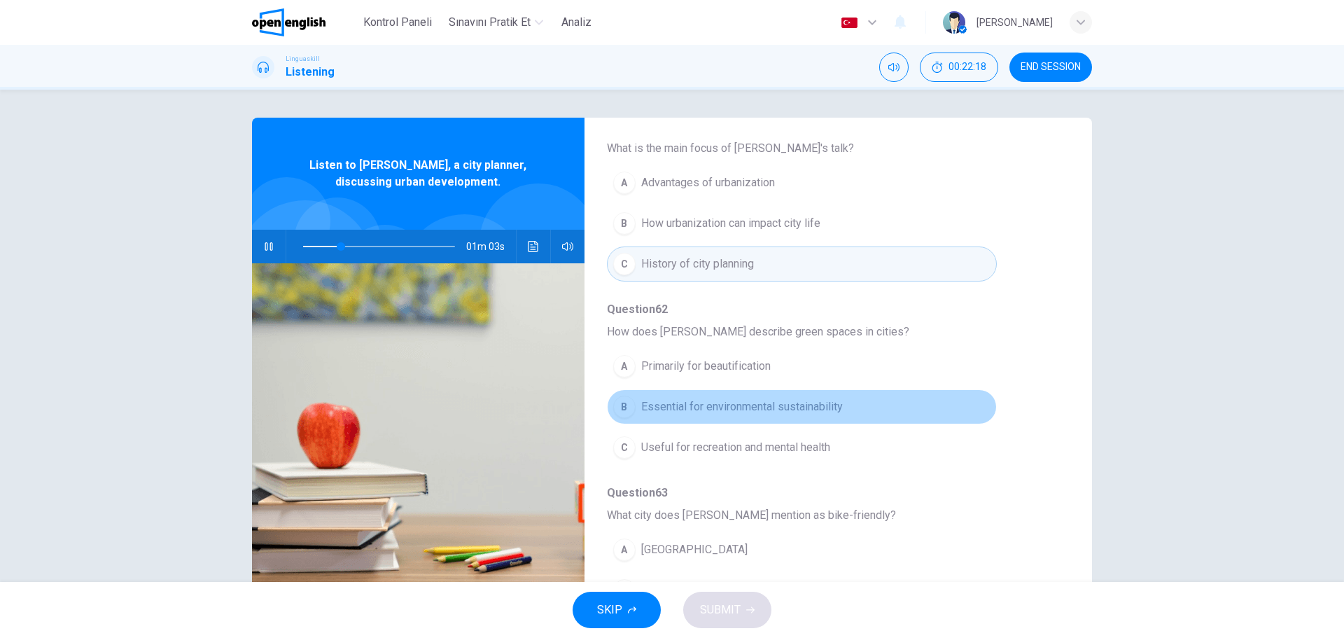
click at [620, 411] on div "B" at bounding box center [624, 407] width 22 height 22
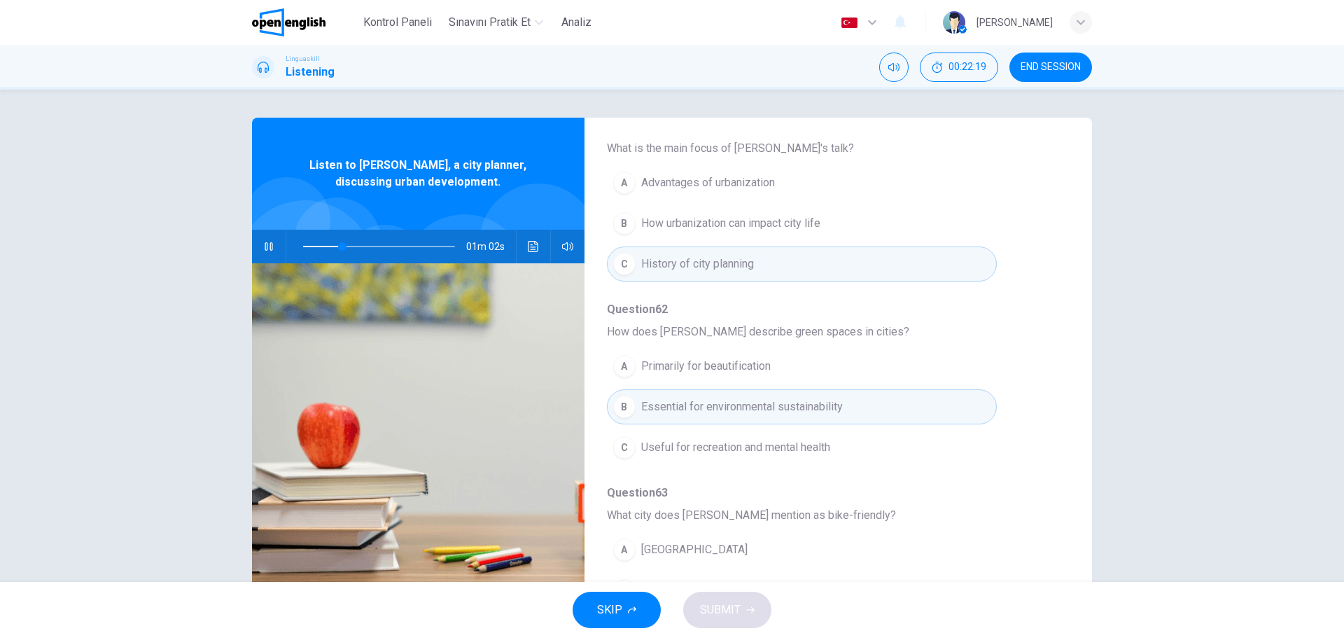
click at [926, 529] on div "A Los Angeles B Copenhagen C New York" at bounding box center [827, 590] width 440 height 122
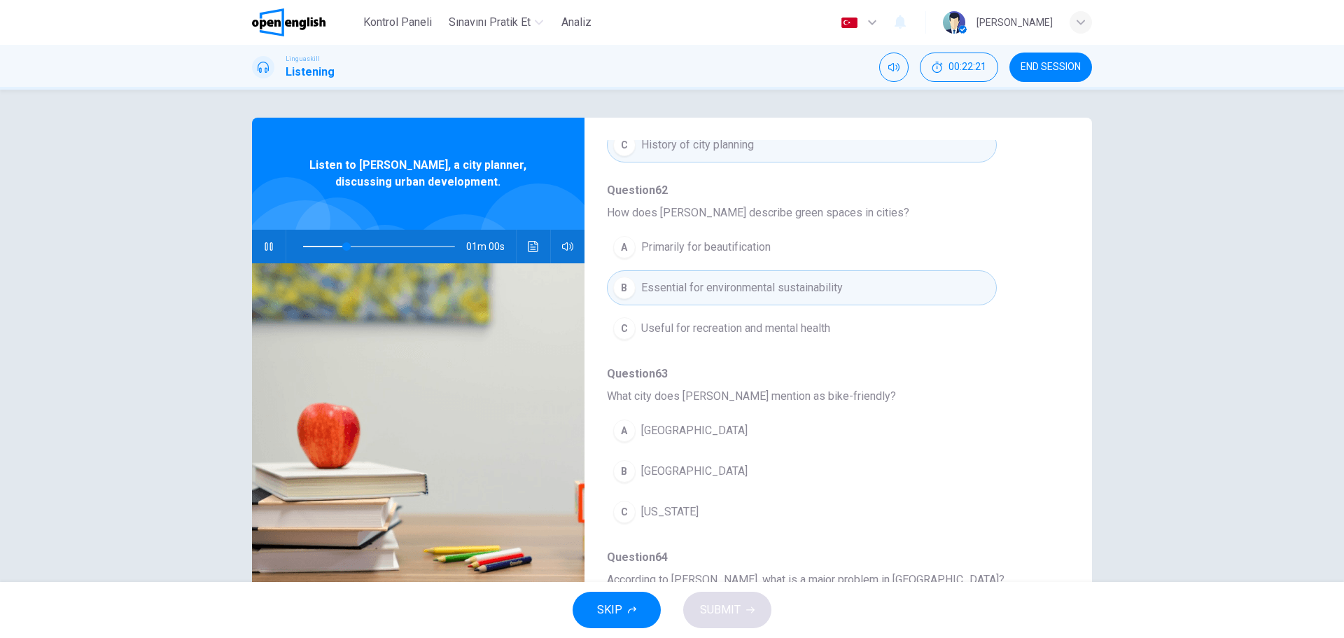
scroll to position [364, 0]
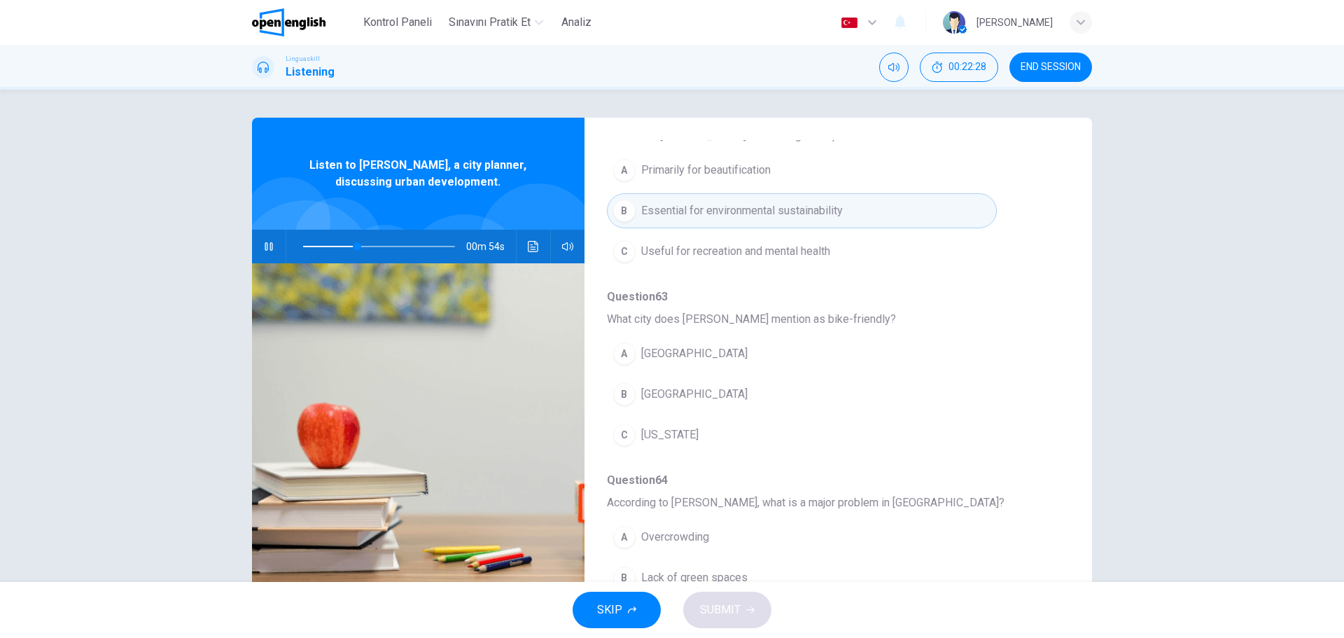
click at [965, 486] on span "Question 64" at bounding box center [827, 480] width 440 height 17
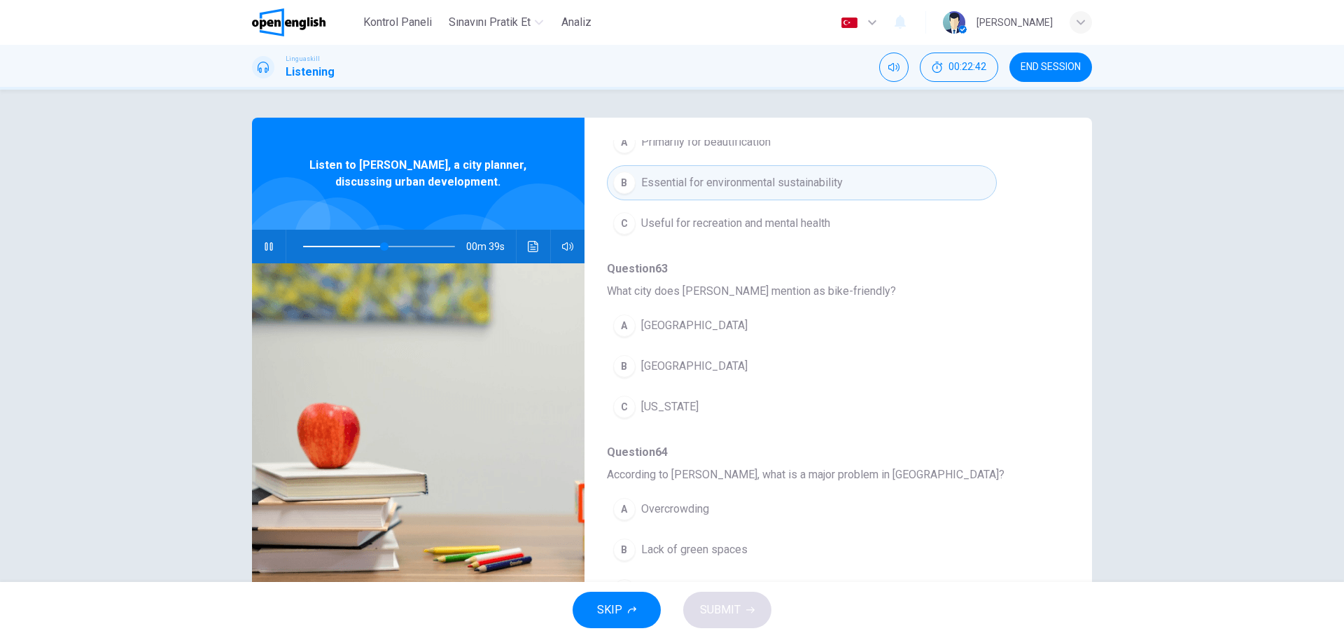
click at [968, 407] on button "C New York" at bounding box center [802, 406] width 390 height 35
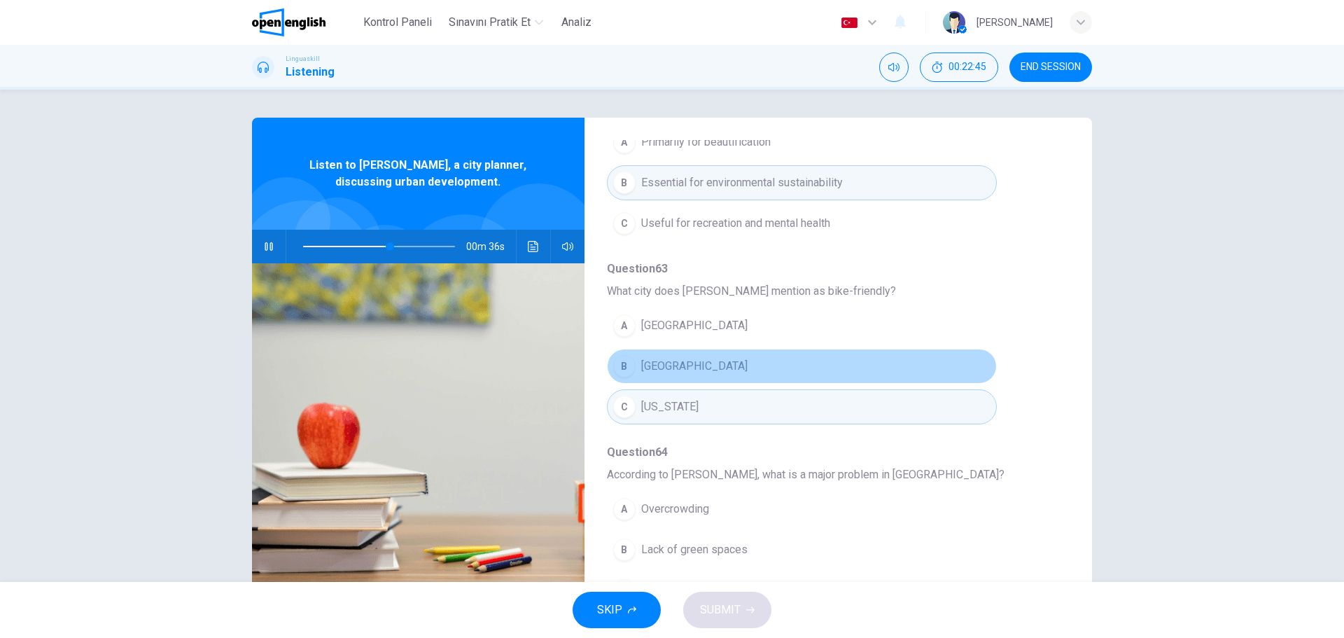
click at [632, 364] on div "B" at bounding box center [624, 366] width 22 height 22
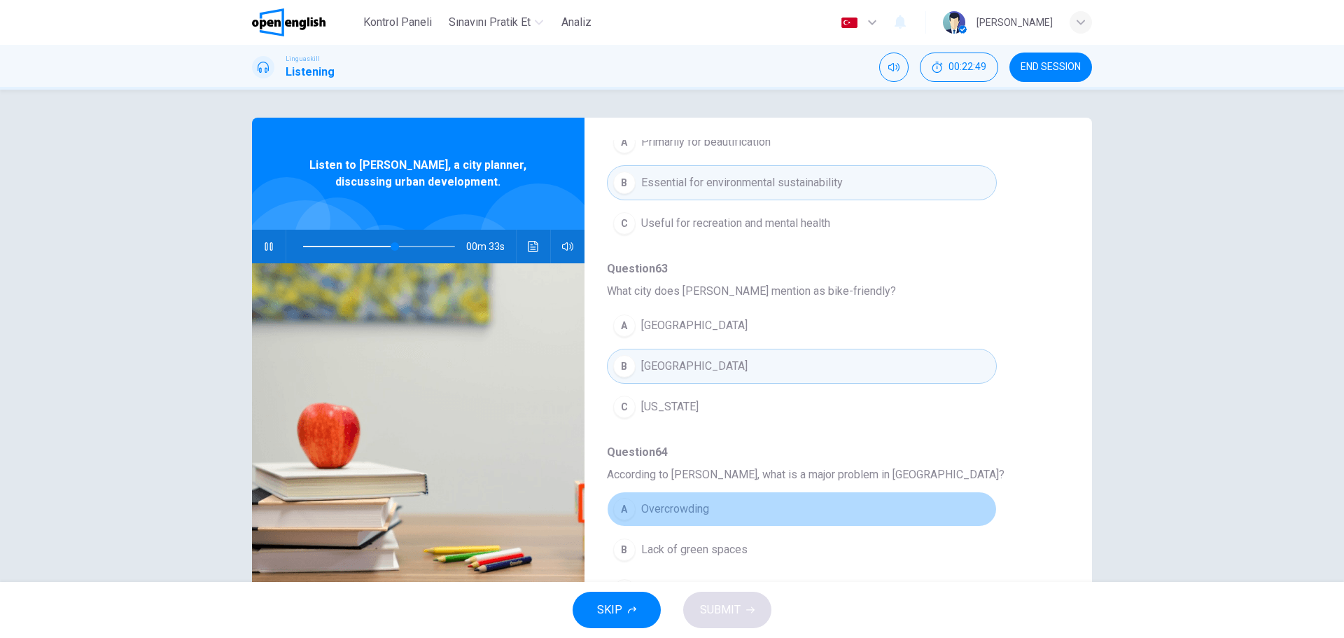
click at [965, 491] on button "A Overcrowding" at bounding box center [802, 508] width 390 height 35
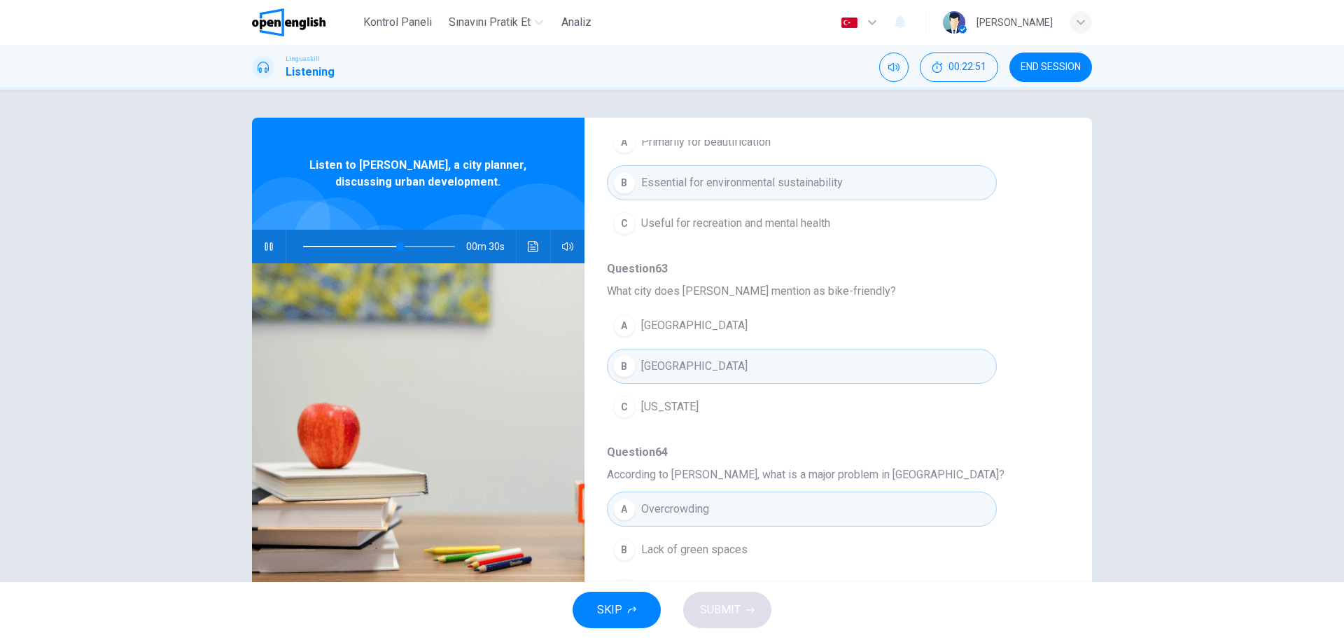
click at [1026, 444] on span "Question 64" at bounding box center [827, 452] width 440 height 17
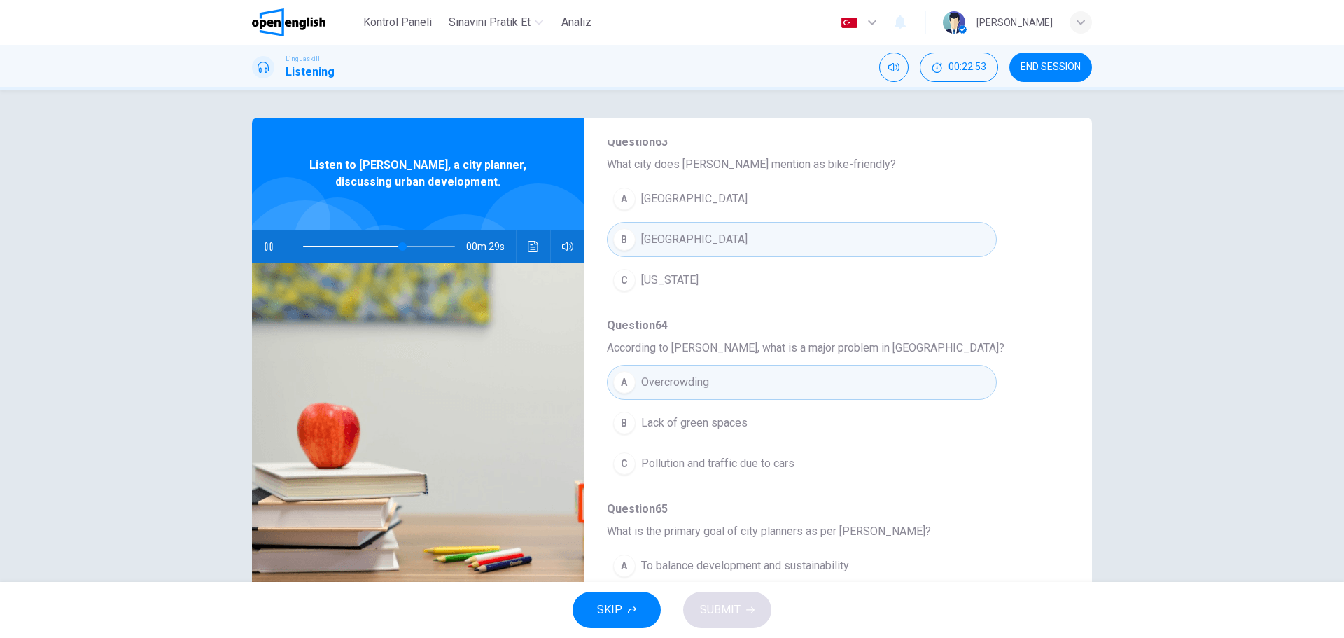
scroll to position [532, 0]
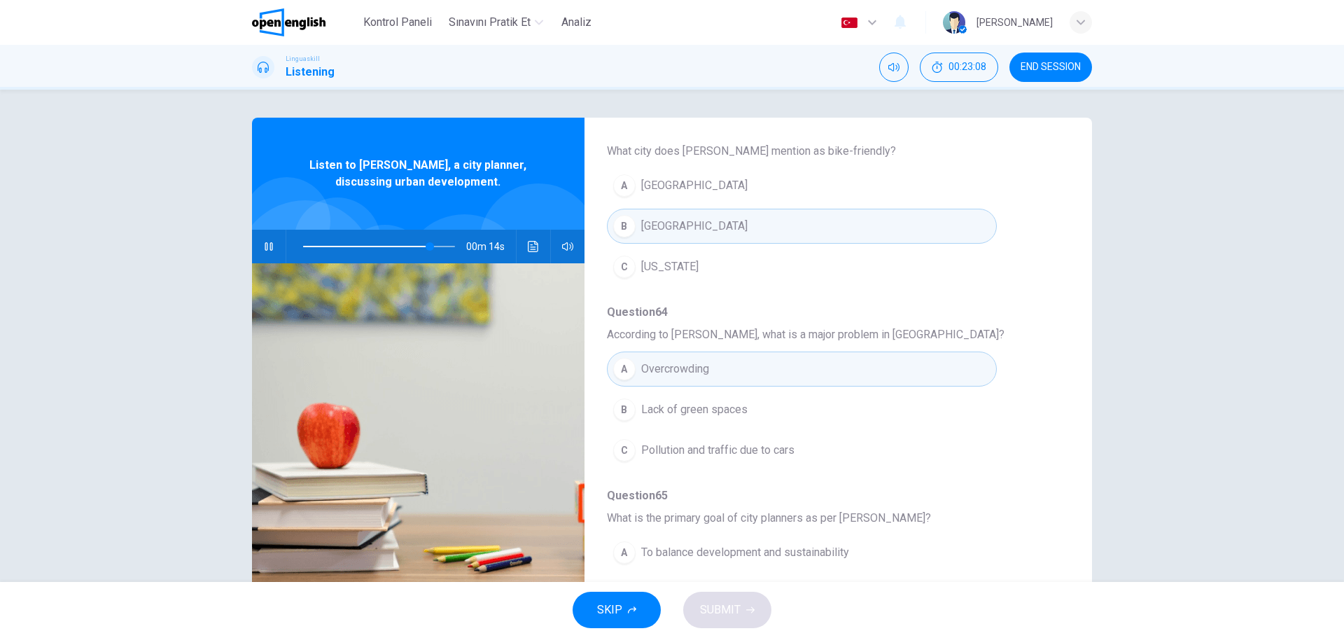
click at [620, 452] on div "C" at bounding box center [624, 450] width 22 height 22
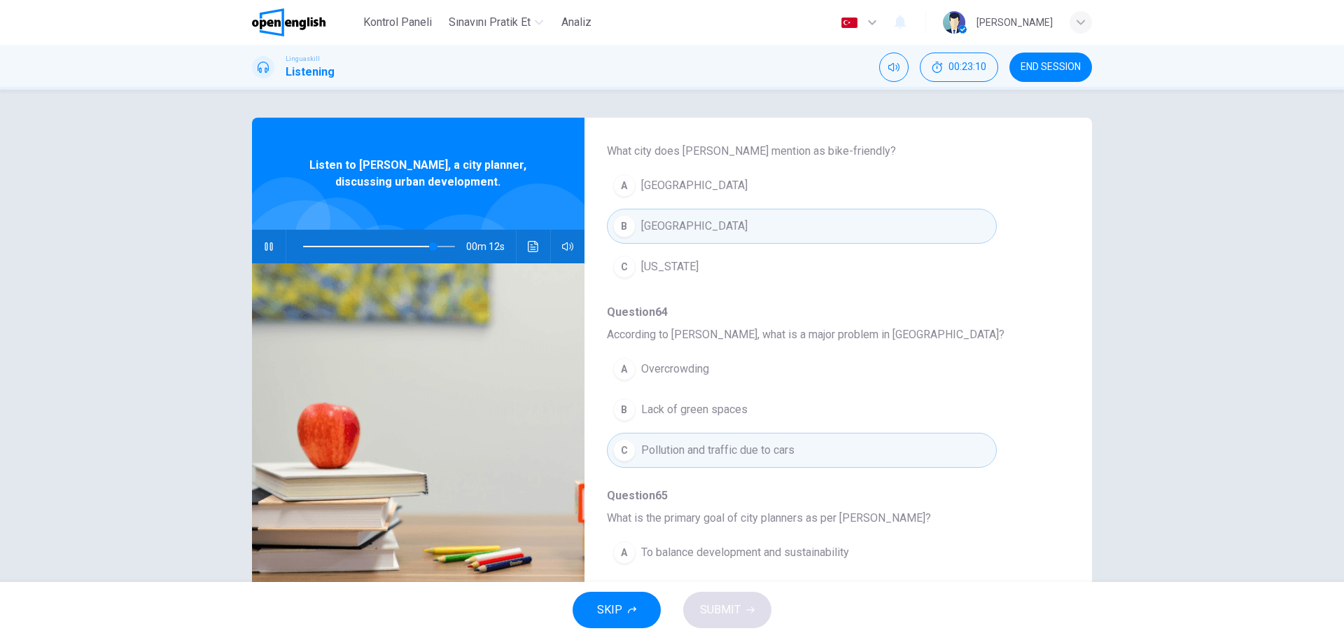
click at [973, 540] on button "A To balance development and sustainability" at bounding box center [802, 552] width 390 height 35
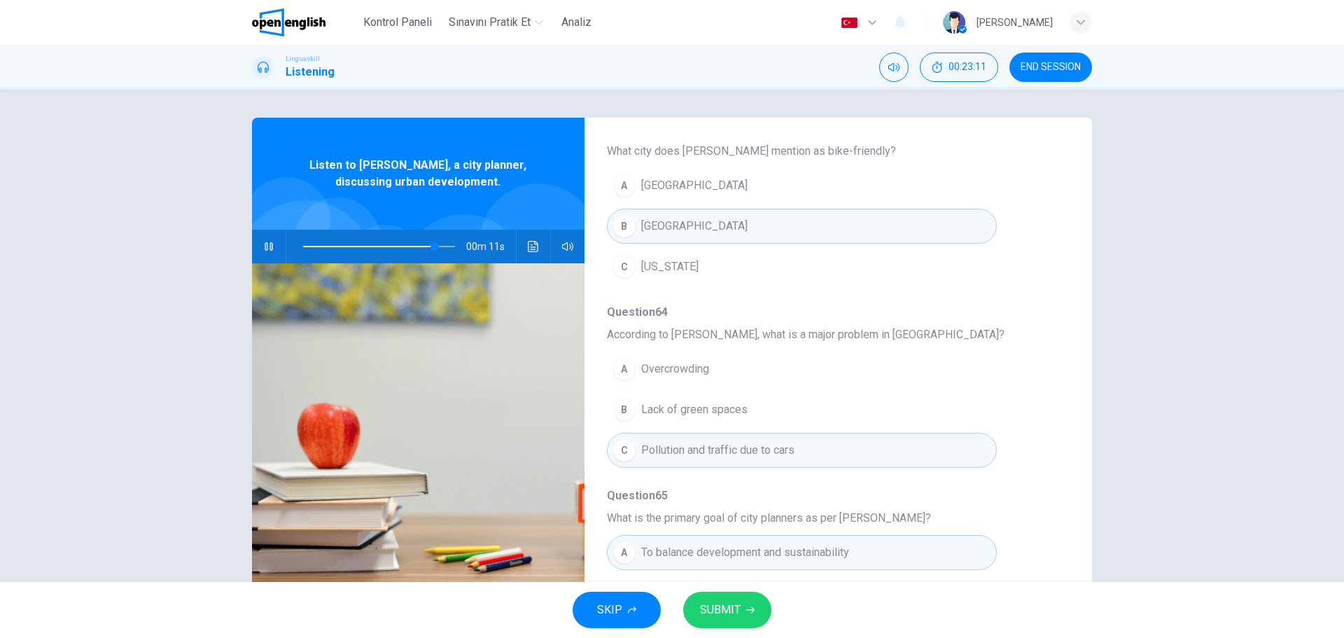
type input "**"
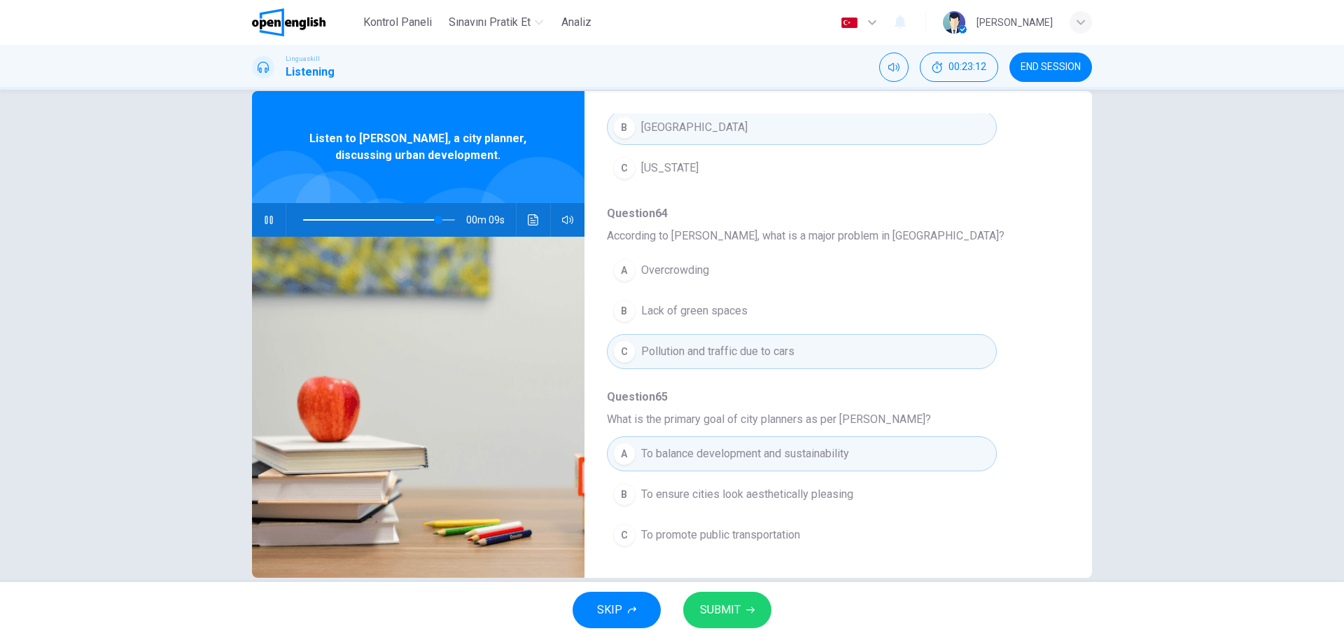
scroll to position [50, 0]
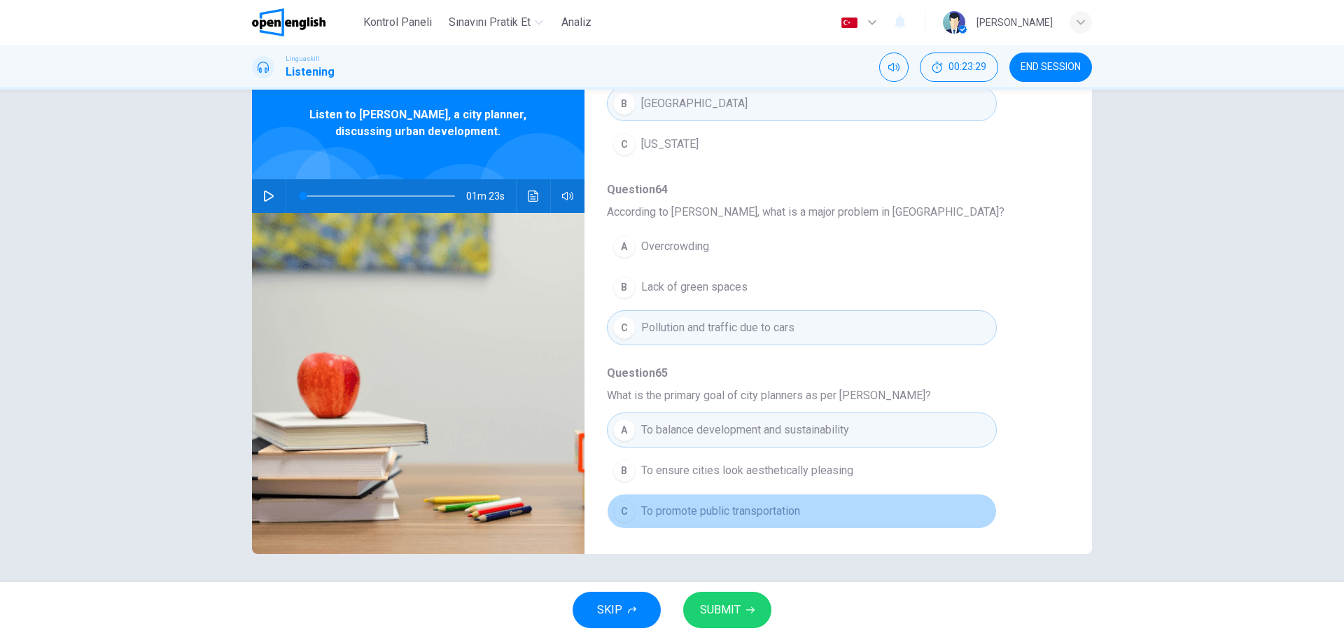
click at [617, 512] on div "C" at bounding box center [624, 511] width 22 height 22
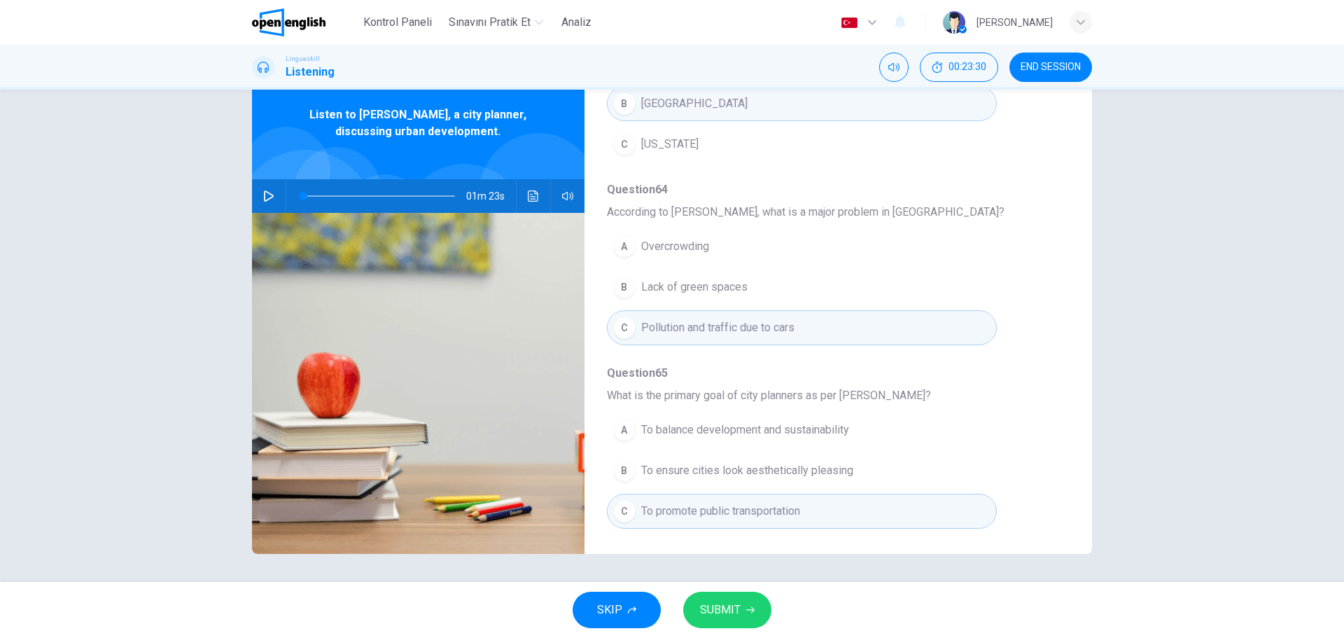
click at [1006, 463] on div "A To balance development and sustainability B To ensure cities look aesthetical…" at bounding box center [827, 471] width 440 height 122
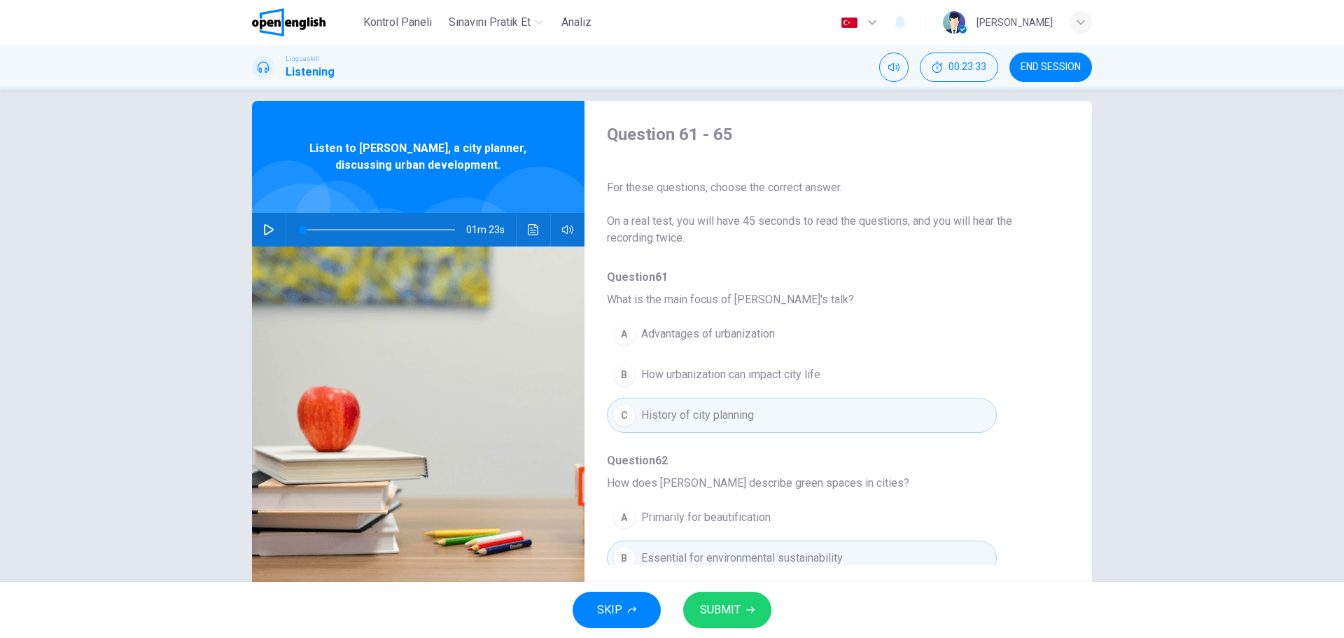
scroll to position [0, 0]
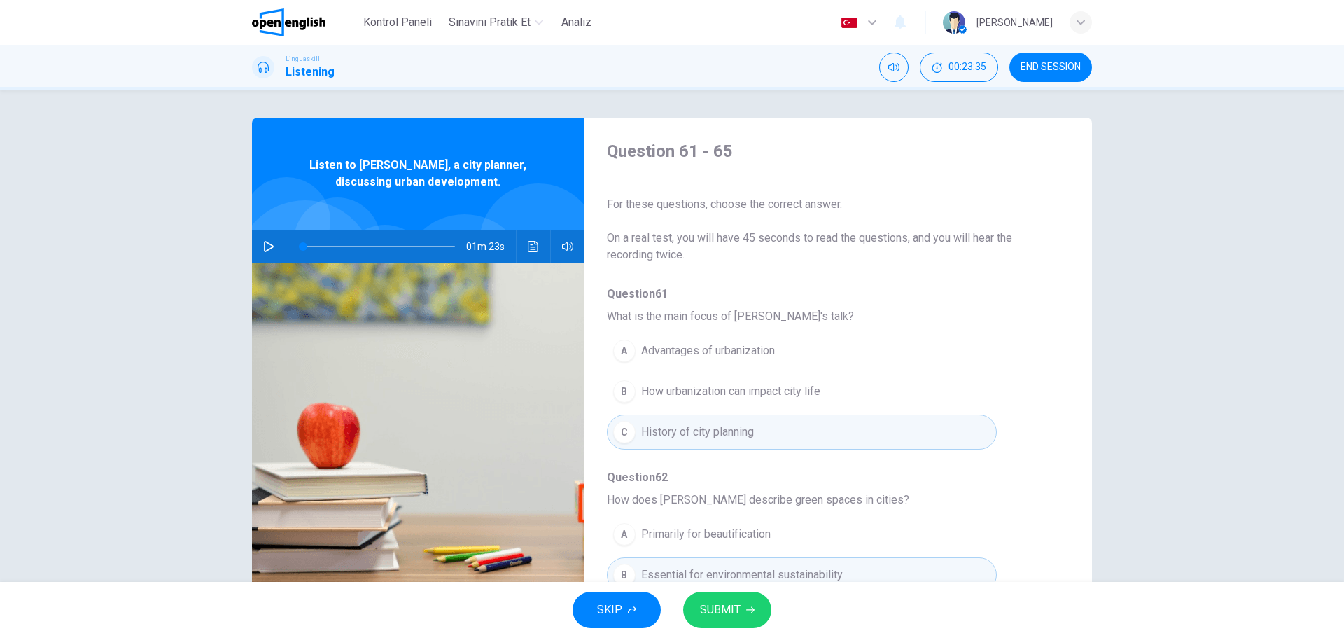
click at [299, 264] on img at bounding box center [418, 433] width 333 height 341
click at [271, 247] on icon "button" at bounding box center [269, 246] width 10 height 11
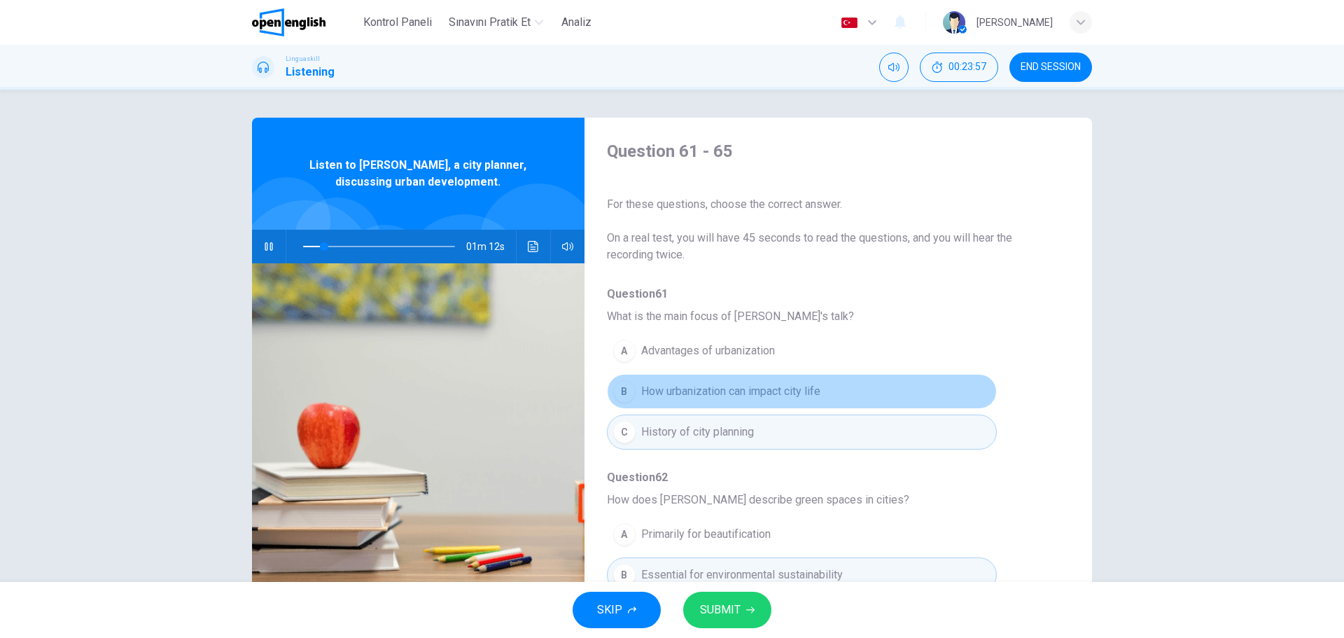
click at [622, 391] on div "B" at bounding box center [624, 391] width 22 height 22
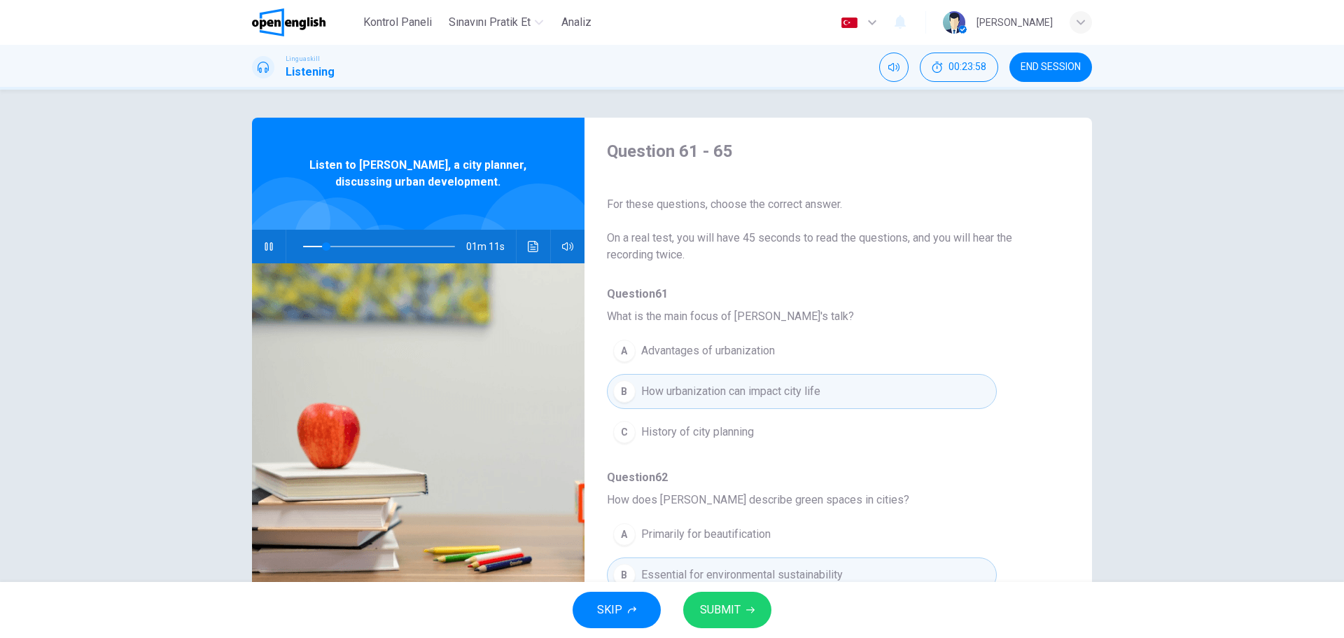
click at [1028, 496] on span "How does Maria describe green spaces in cities?" at bounding box center [827, 499] width 440 height 17
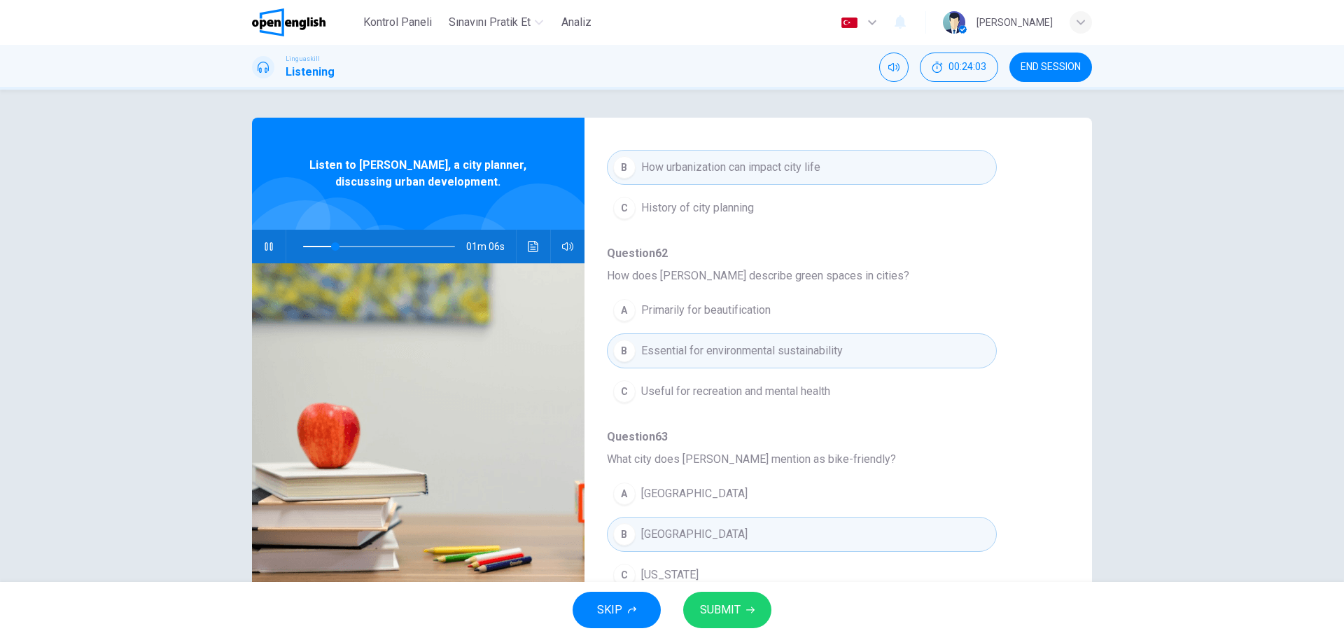
scroll to position [252, 0]
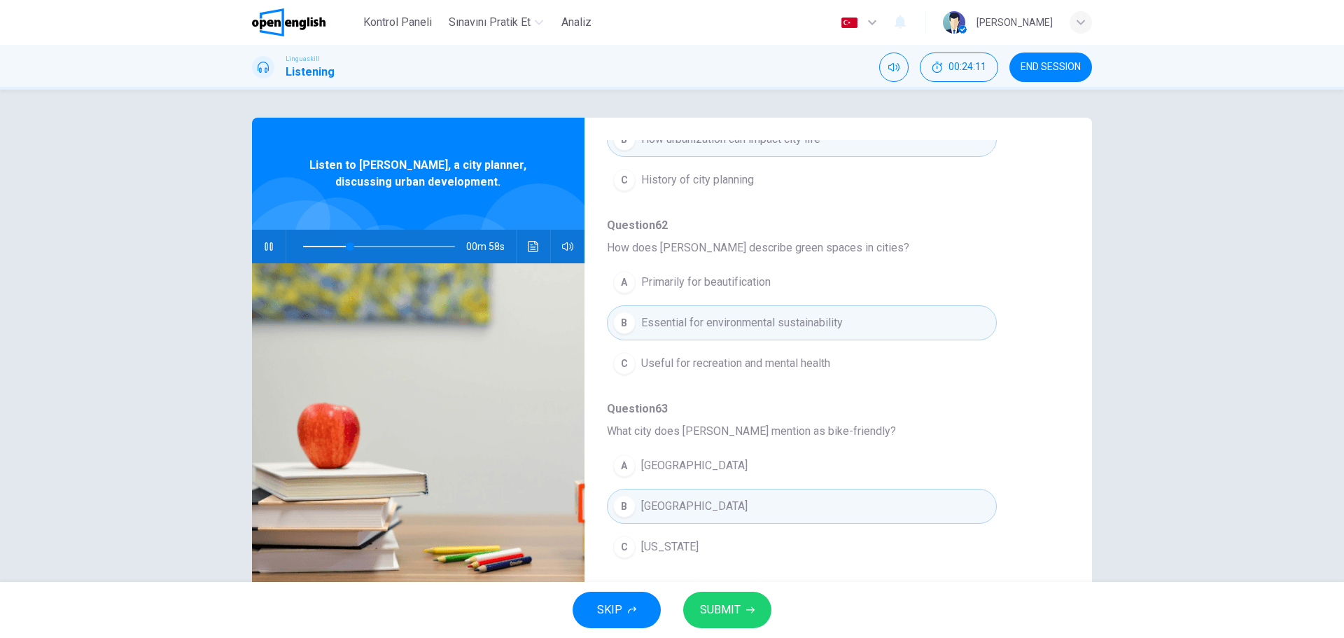
click at [623, 368] on div "C" at bounding box center [624, 363] width 22 height 22
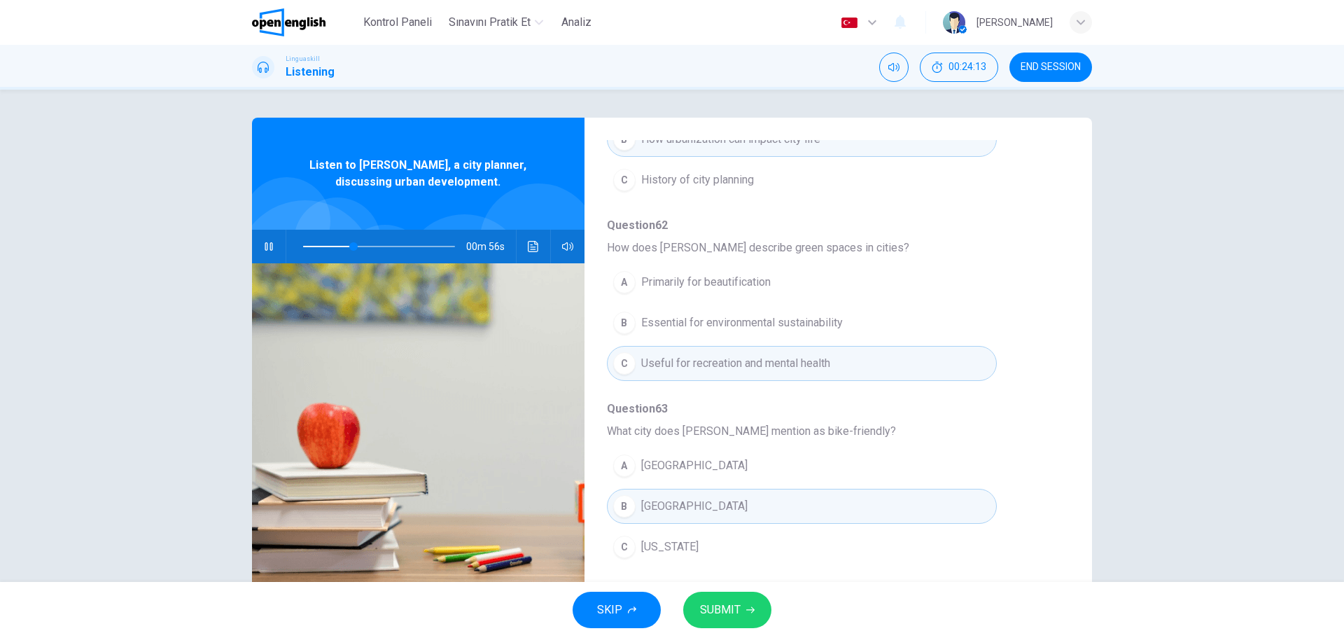
click at [1031, 553] on div "A Los Angeles B Copenhagen C New York" at bounding box center [827, 506] width 440 height 122
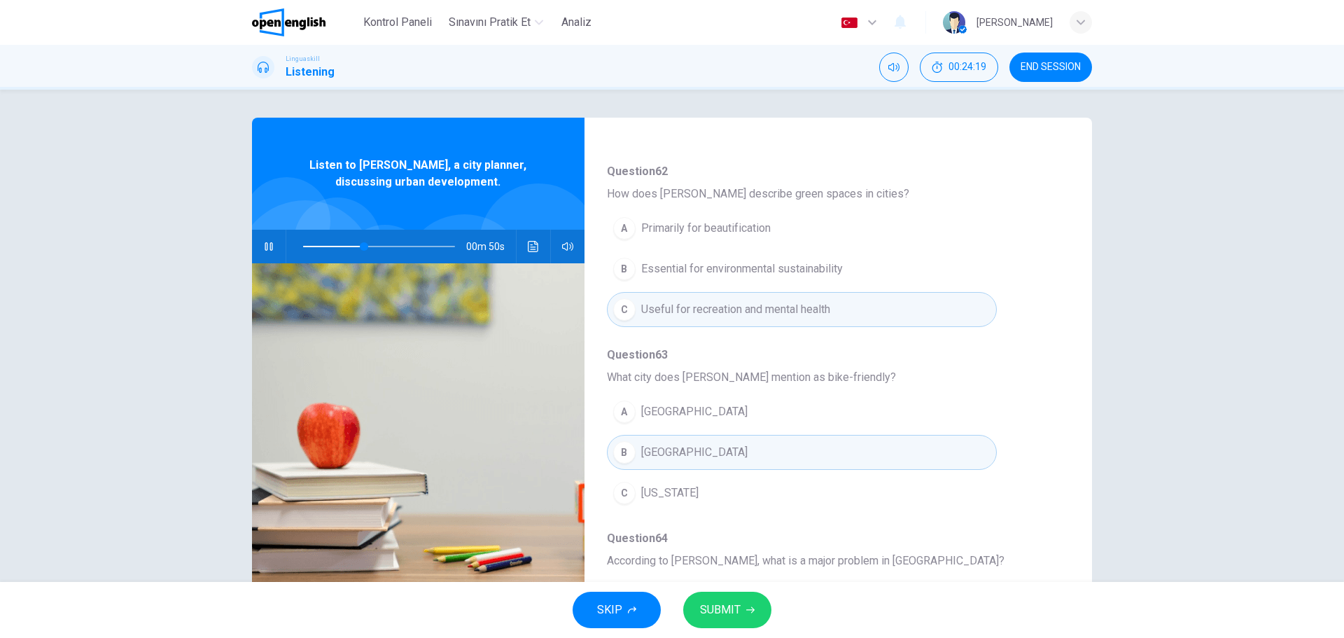
scroll to position [308, 0]
click at [1036, 458] on div "A Los Angeles B Copenhagen C New York" at bounding box center [827, 450] width 440 height 122
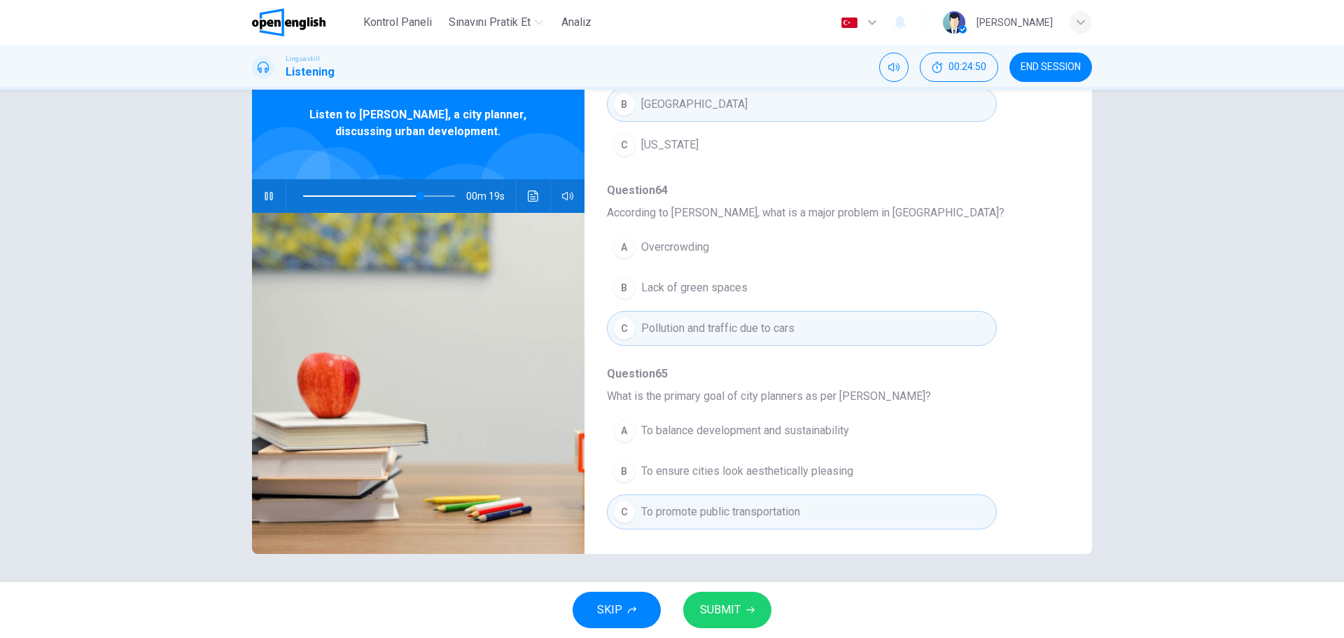
scroll to position [604, 0]
click at [741, 609] on button "SUBMIT" at bounding box center [727, 610] width 88 height 36
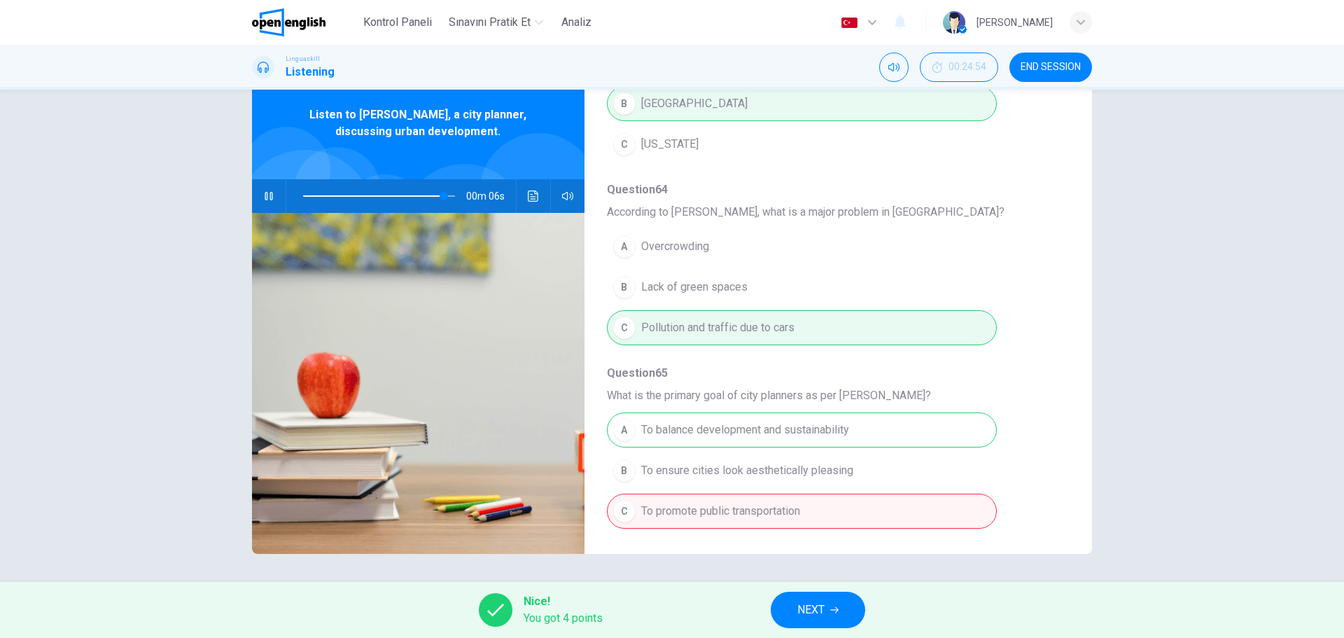
type input "**"
click at [828, 611] on button "NEXT" at bounding box center [818, 610] width 95 height 36
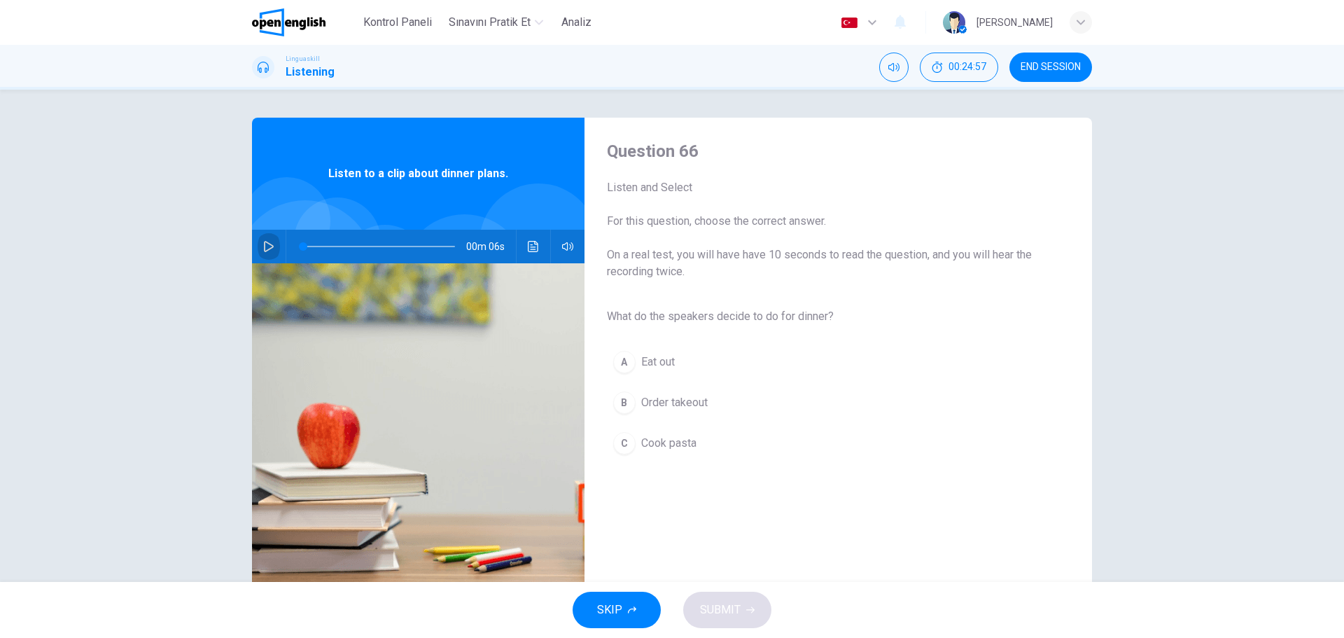
click at [270, 244] on icon "button" at bounding box center [269, 246] width 10 height 11
type input "*"
click at [625, 447] on div "C" at bounding box center [624, 443] width 22 height 22
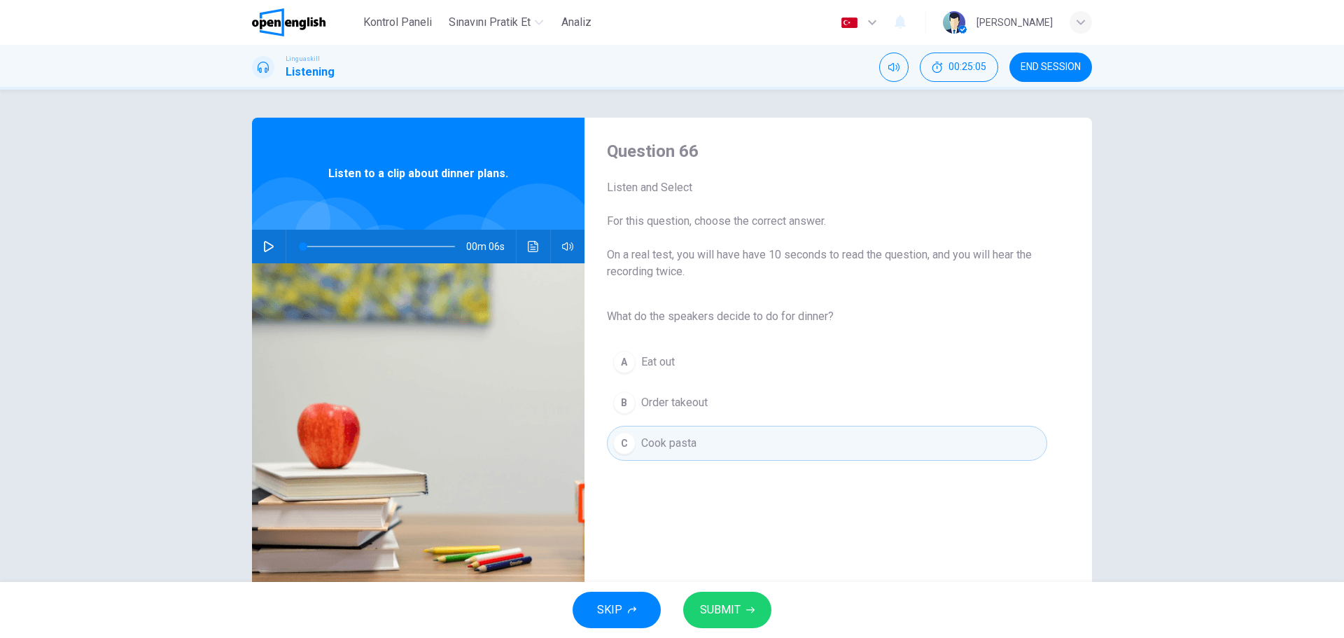
click at [722, 611] on span "SUBMIT" at bounding box center [720, 610] width 41 height 20
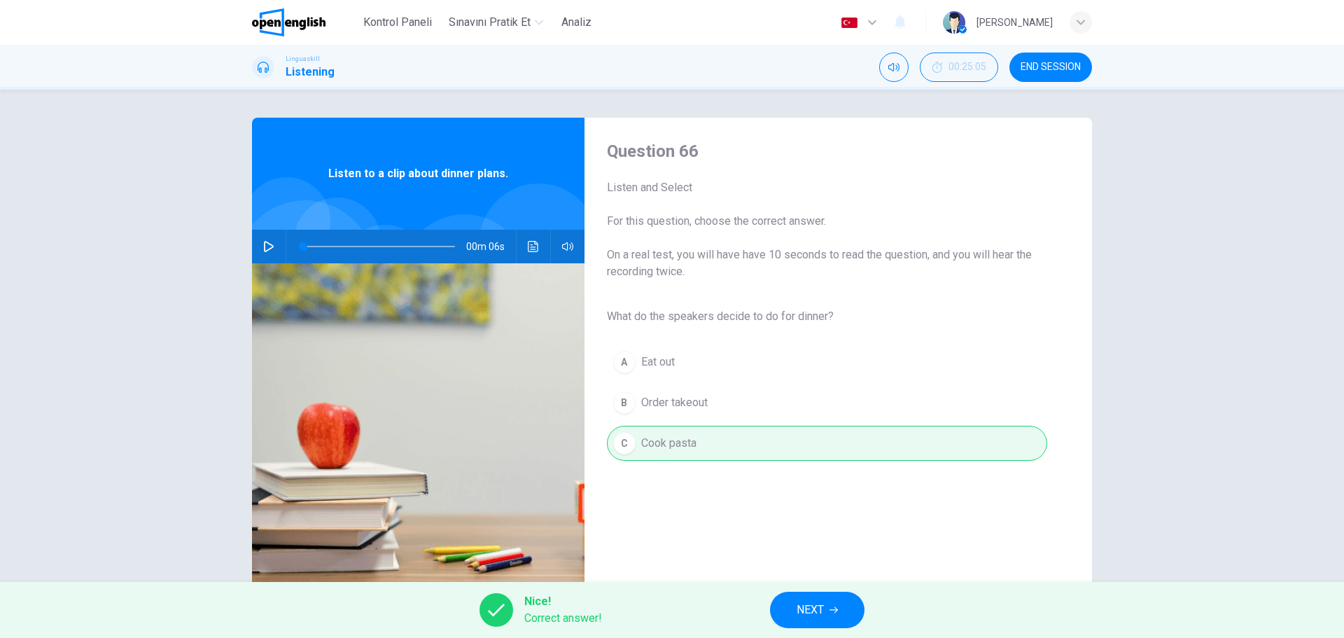
click at [827, 610] on button "NEXT" at bounding box center [817, 610] width 95 height 36
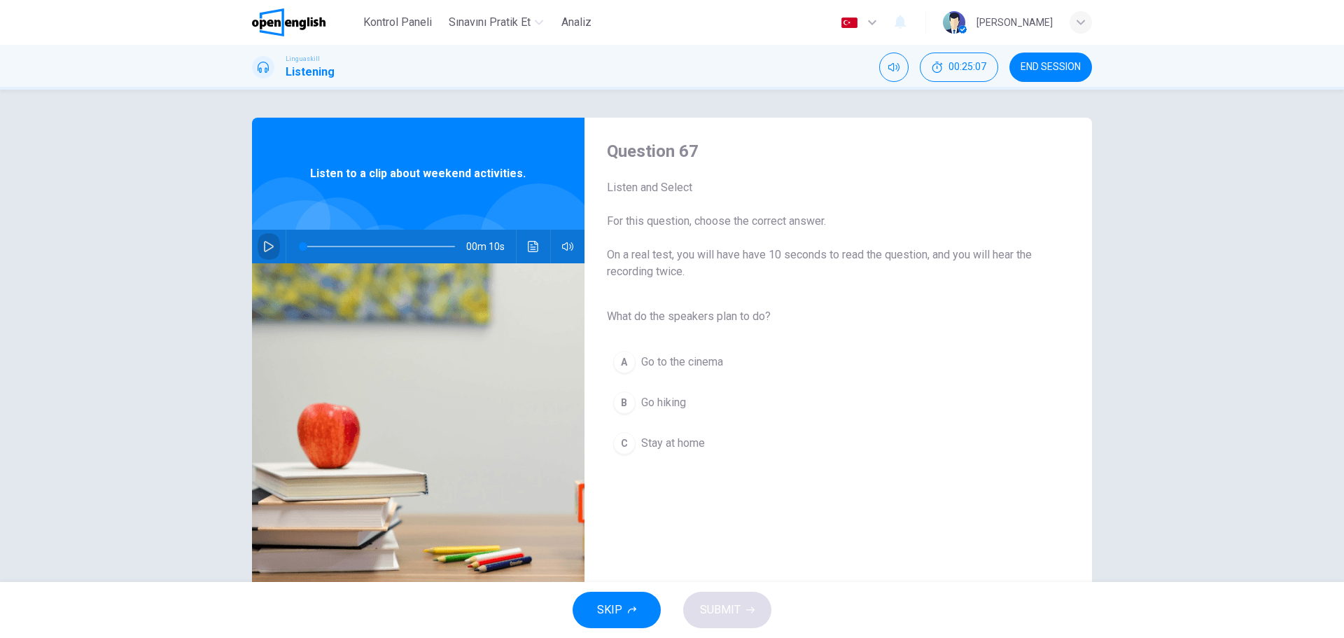
click at [266, 248] on icon "button" at bounding box center [268, 246] width 11 height 11
click at [622, 406] on div "B" at bounding box center [624, 402] width 22 height 22
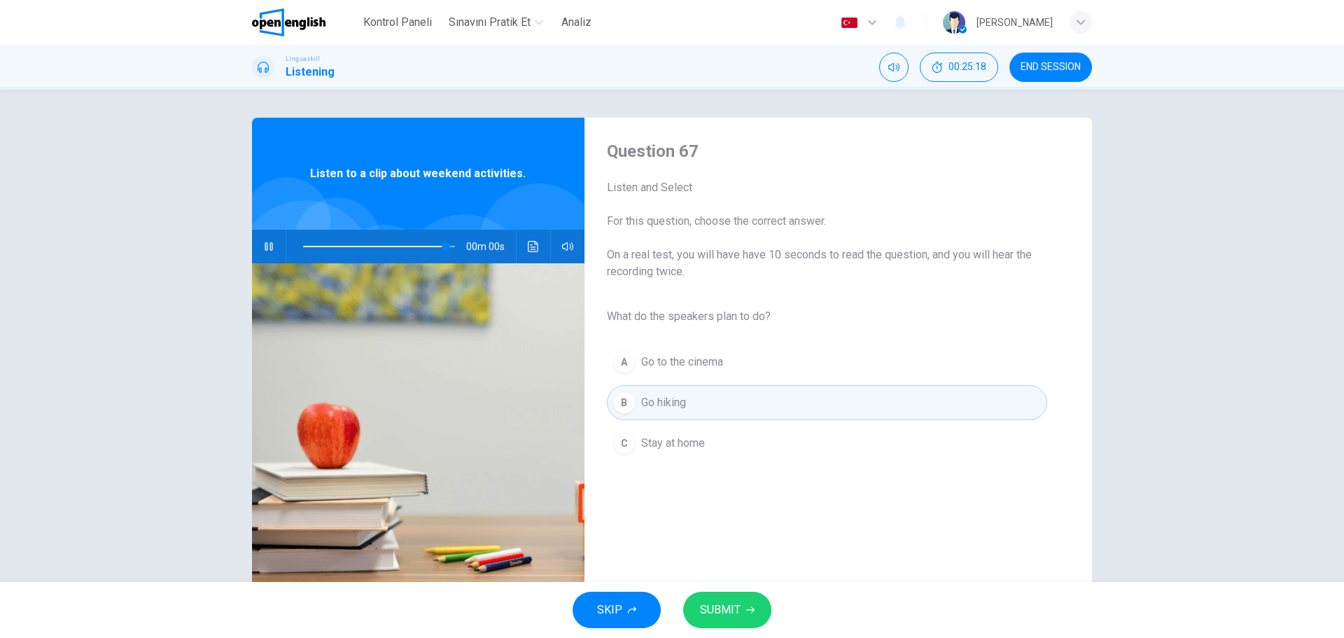
type input "*"
click at [735, 618] on span "SUBMIT" at bounding box center [720, 610] width 41 height 20
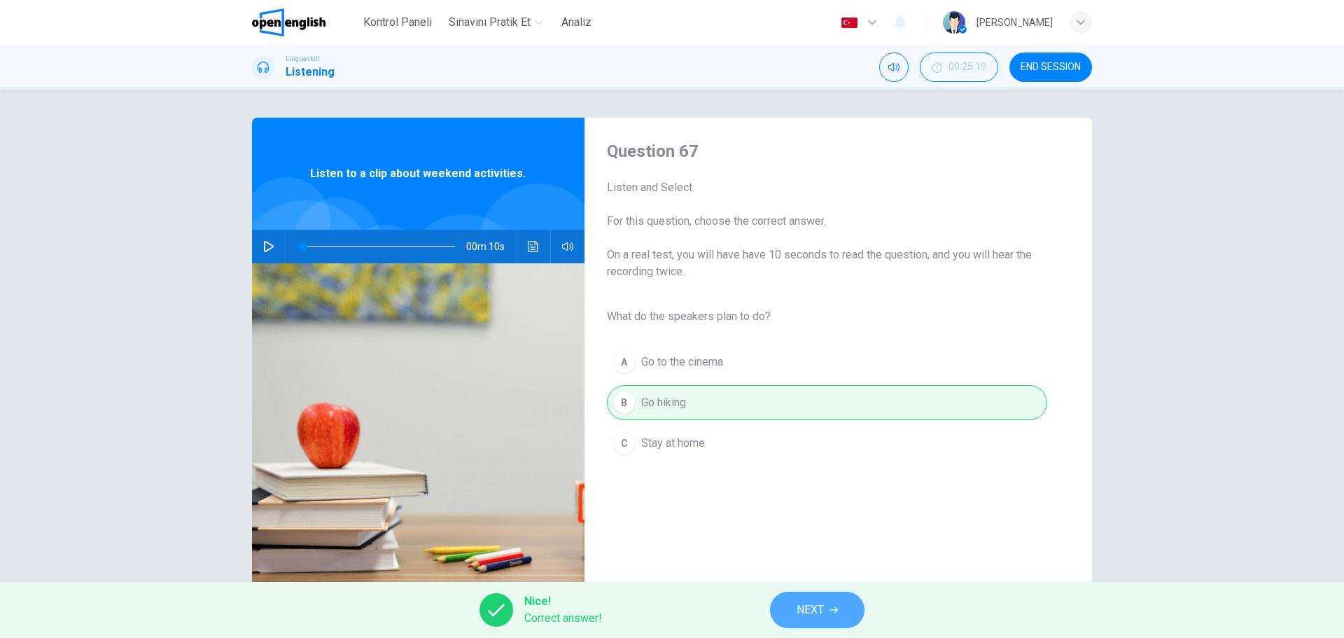
click at [803, 621] on button "NEXT" at bounding box center [817, 610] width 95 height 36
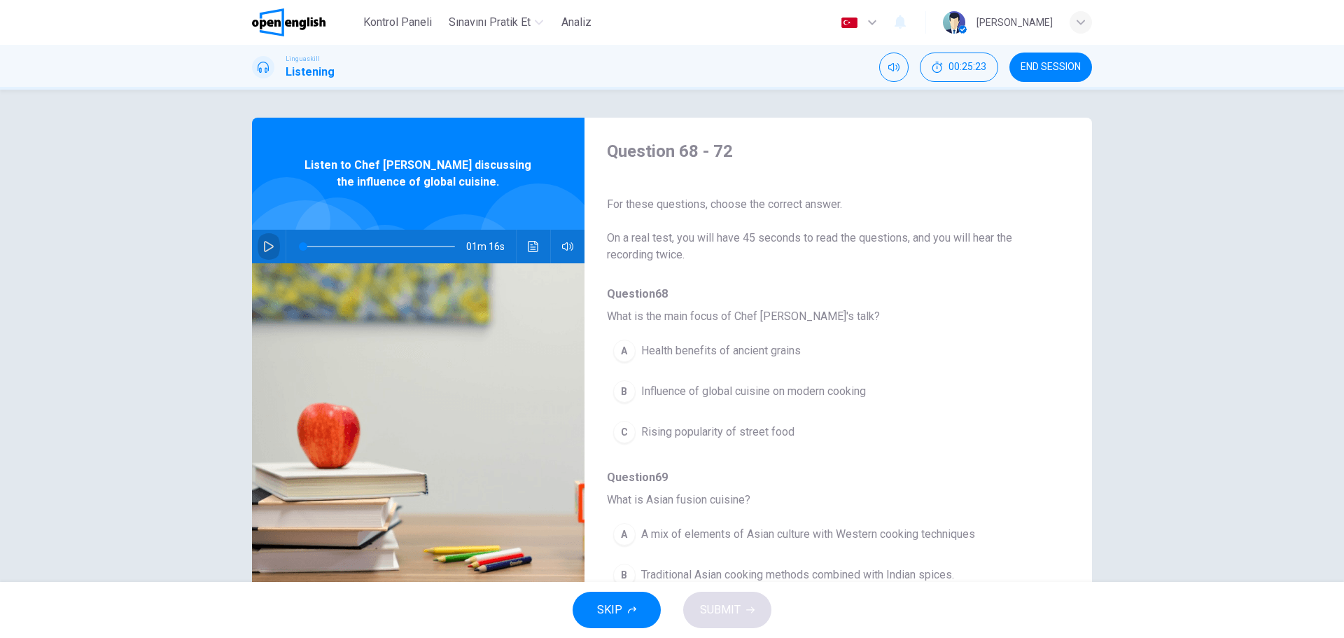
click at [271, 245] on icon "button" at bounding box center [269, 246] width 10 height 11
click at [625, 395] on div "B" at bounding box center [624, 391] width 22 height 22
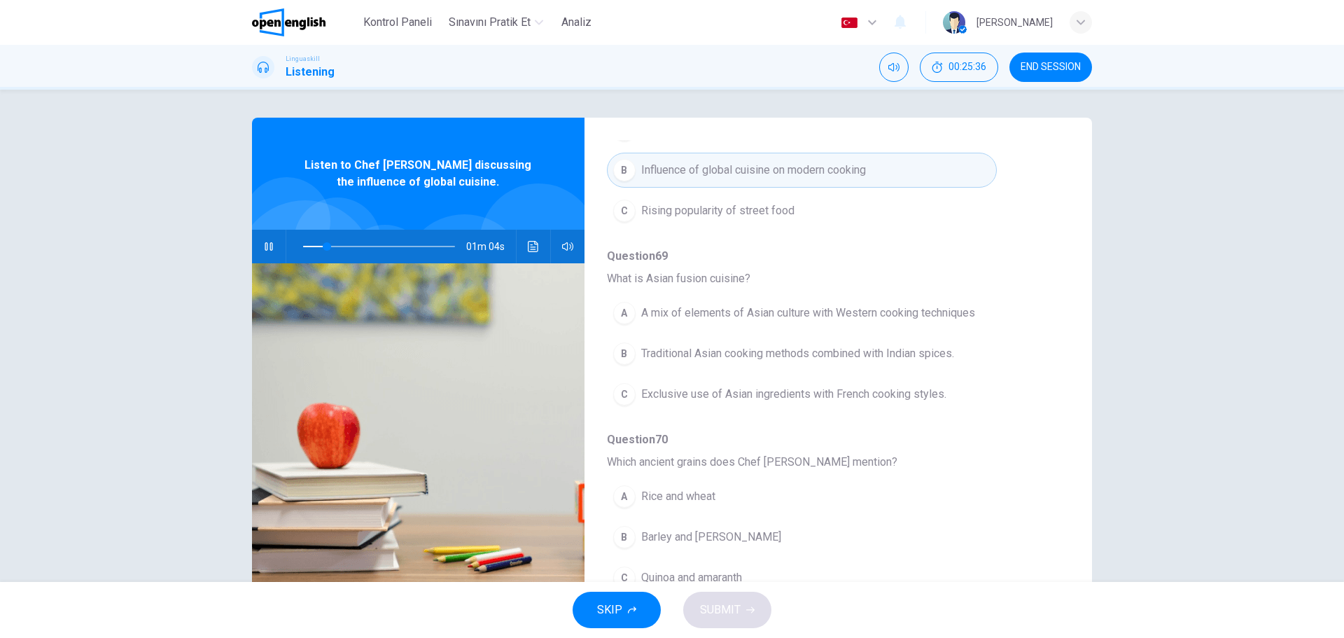
scroll to position [224, 0]
click at [628, 310] on div "A" at bounding box center [624, 310] width 22 height 22
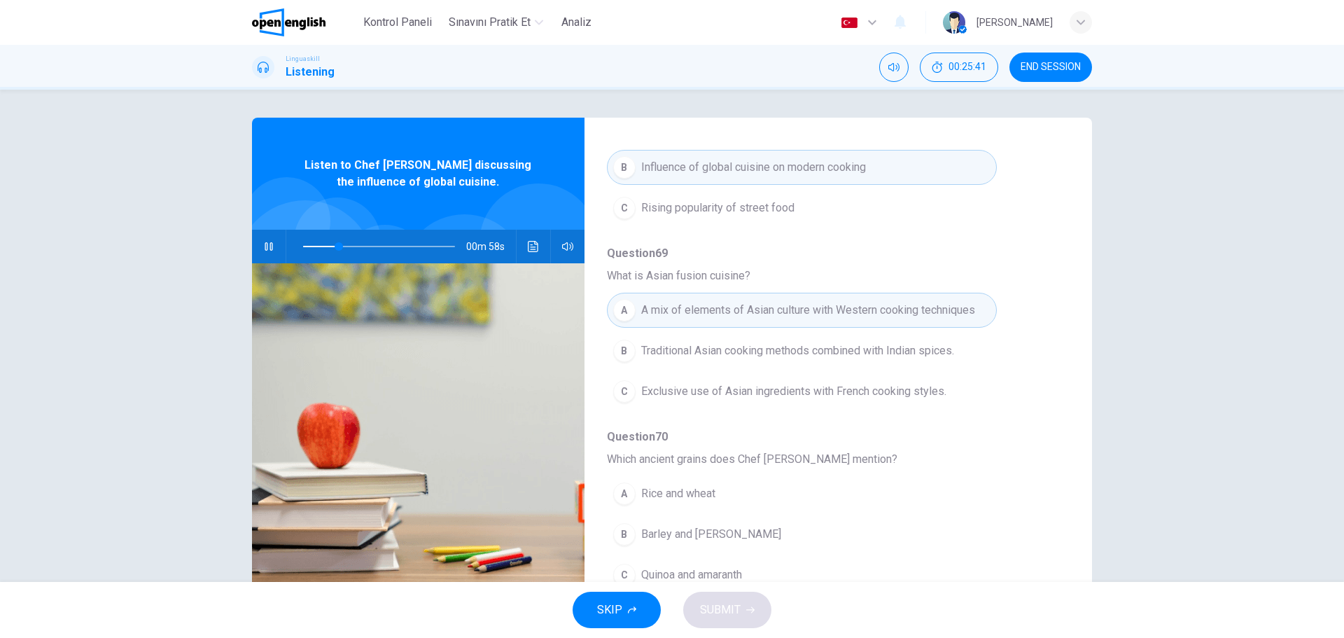
click at [1038, 497] on div "A Rice and wheat B Barley and millet C Quinoa and amaranth" at bounding box center [827, 534] width 440 height 122
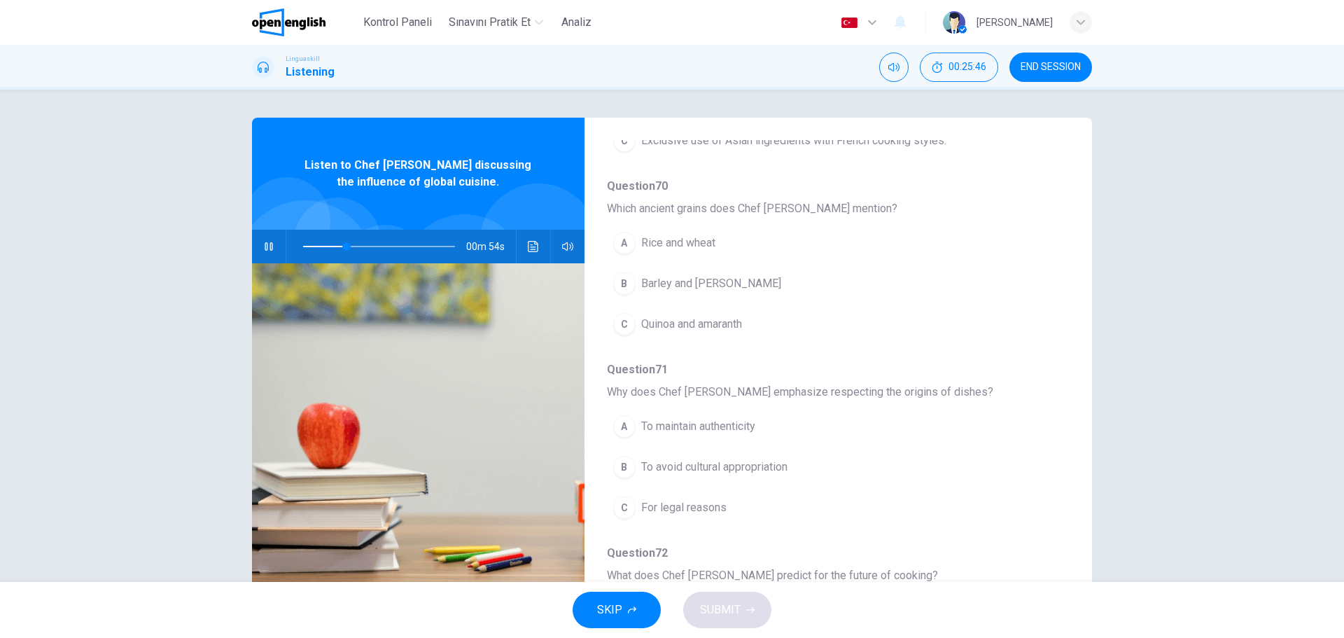
scroll to position [476, 0]
click at [627, 319] on div "C" at bounding box center [624, 323] width 22 height 22
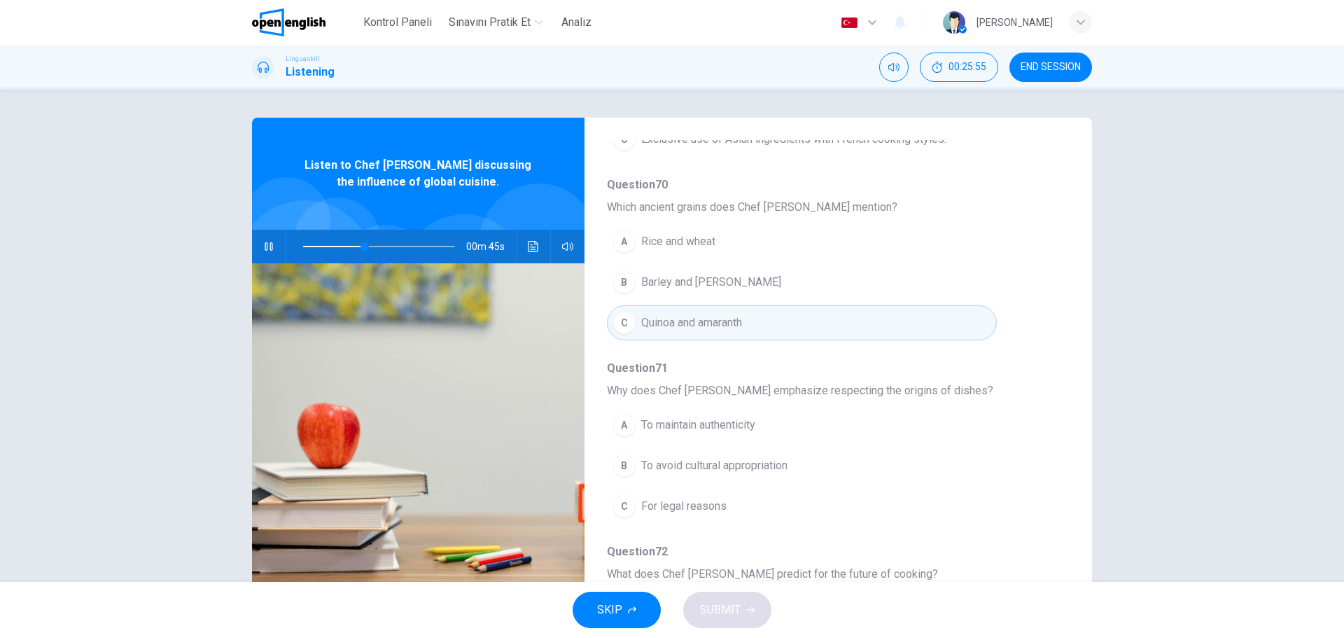
click at [625, 465] on div "B" at bounding box center [624, 465] width 22 height 22
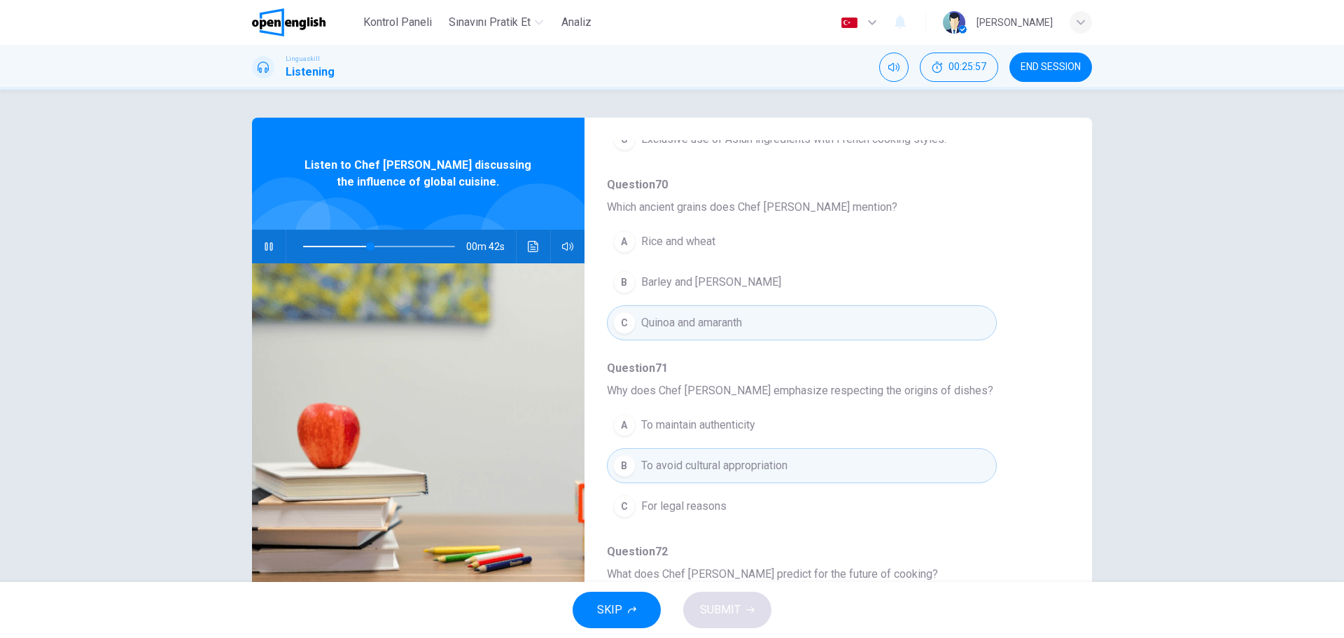
click at [1039, 543] on span "Question 72" at bounding box center [827, 551] width 440 height 17
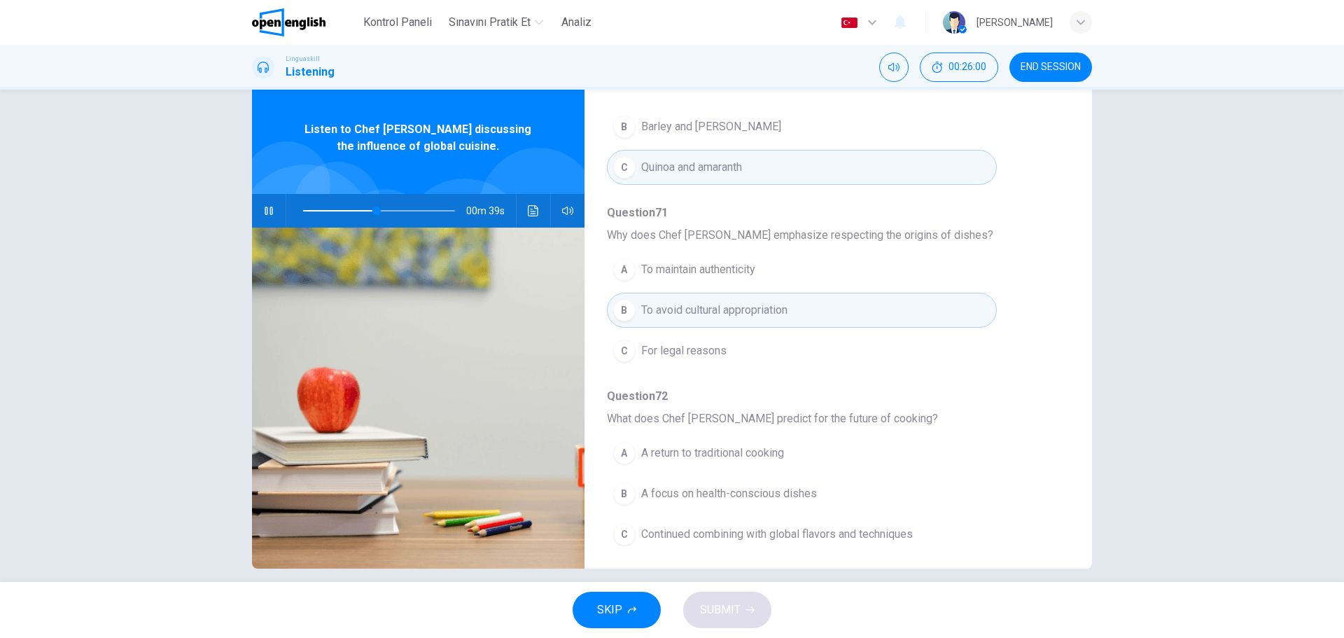
scroll to position [604, 0]
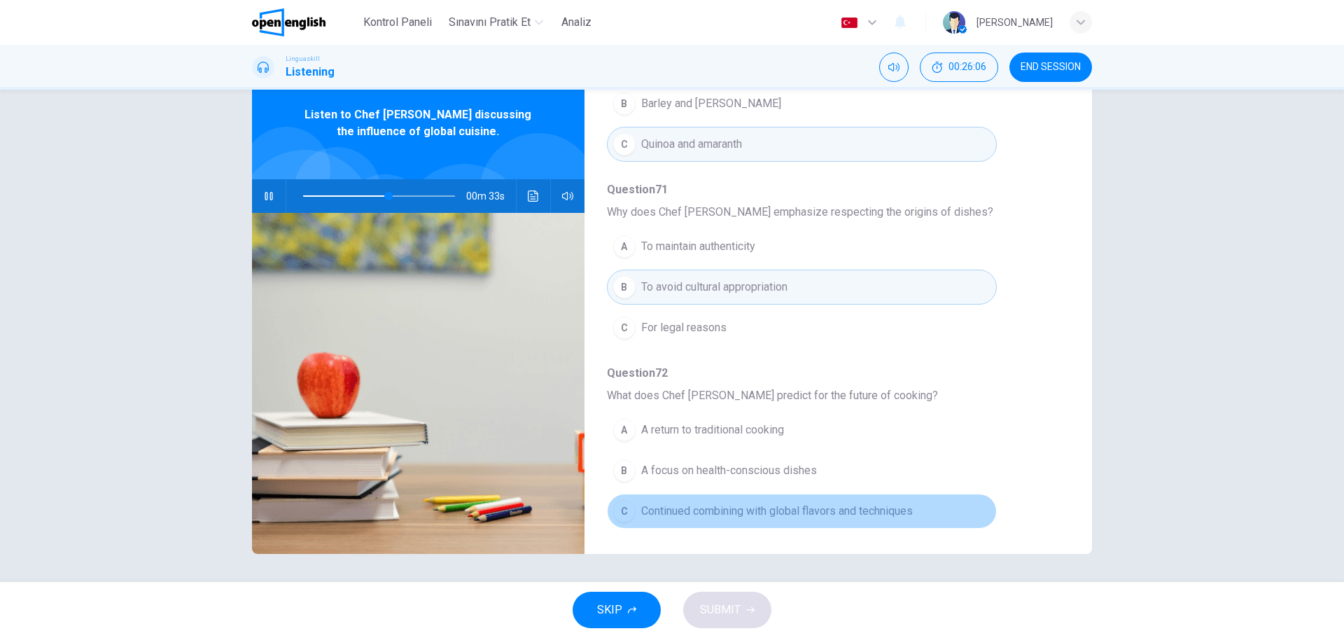
click at [632, 512] on div "C" at bounding box center [624, 511] width 22 height 22
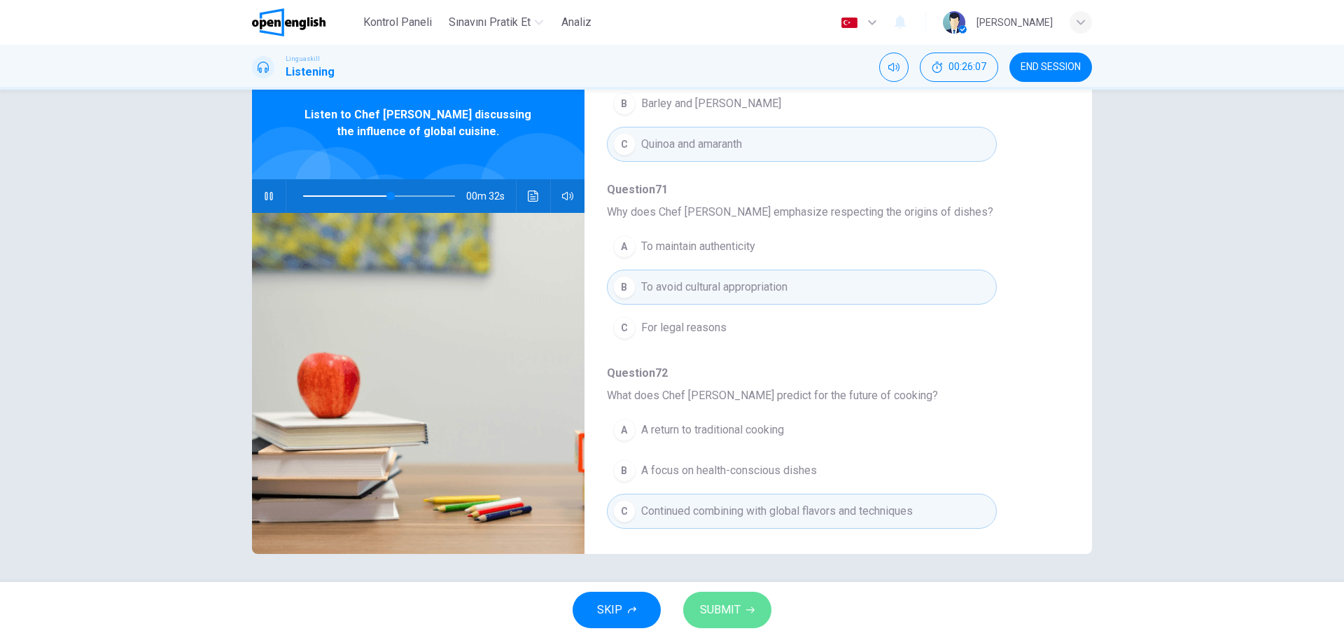
click at [713, 622] on button "SUBMIT" at bounding box center [727, 610] width 88 height 36
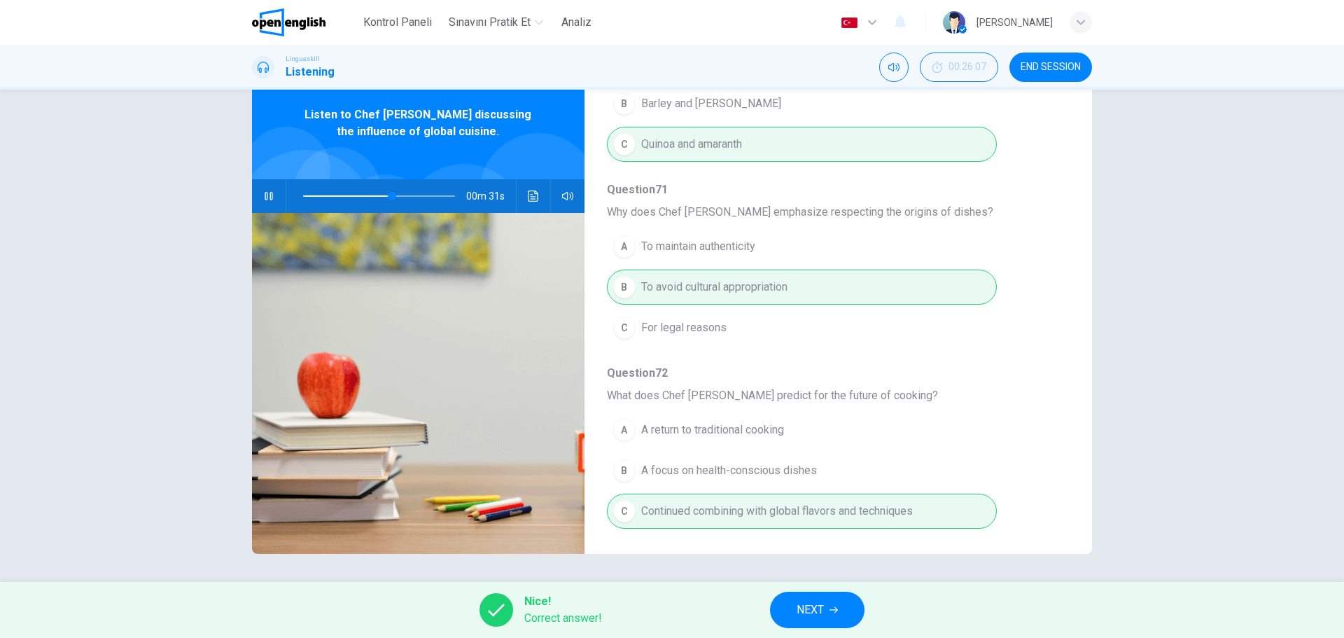
type input "**"
click at [812, 608] on span "NEXT" at bounding box center [810, 610] width 27 height 20
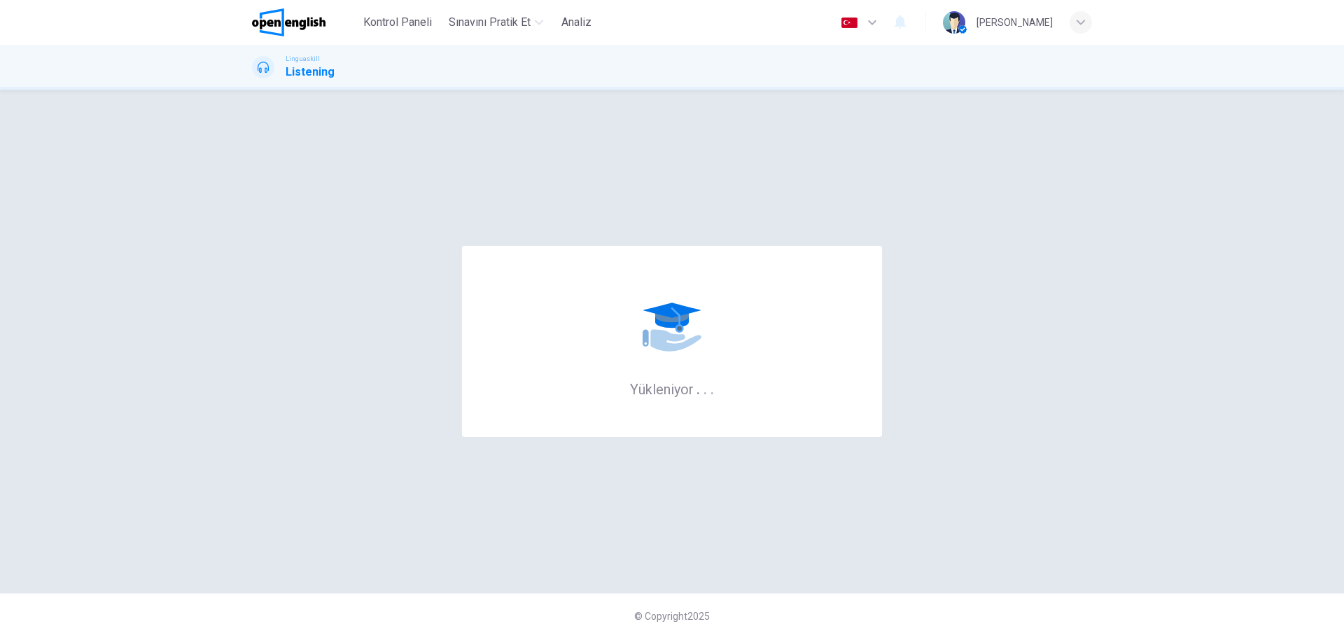
scroll to position [0, 0]
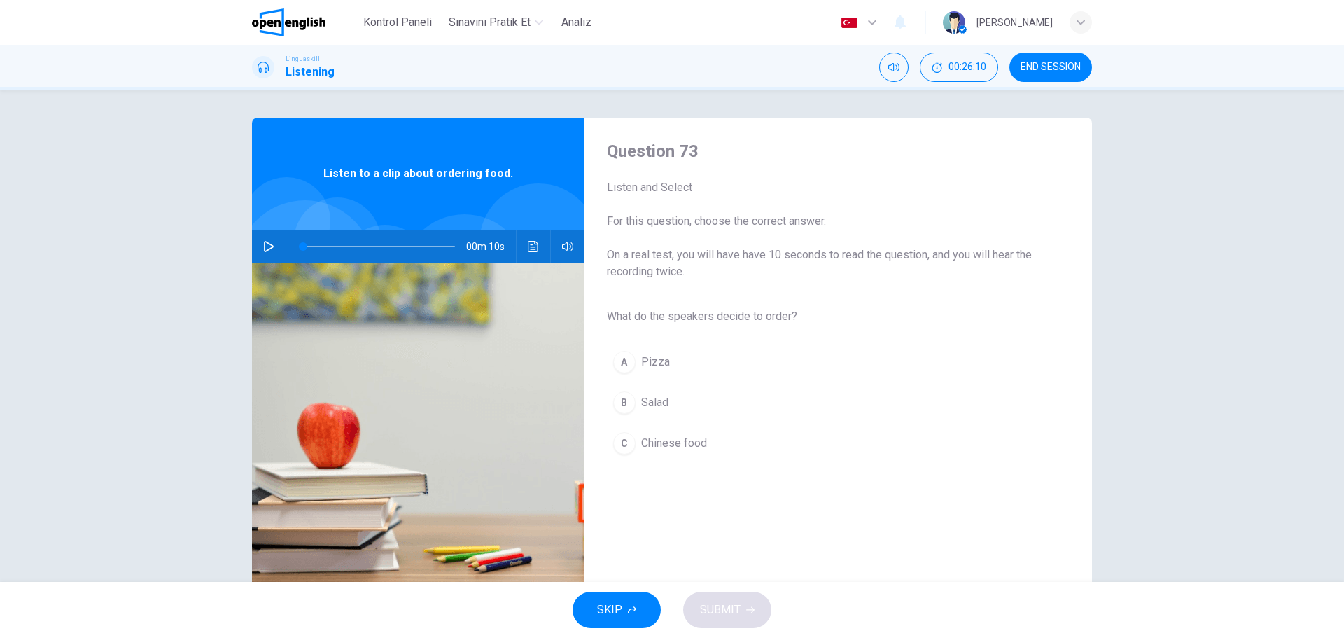
click at [267, 252] on button "button" at bounding box center [269, 247] width 22 height 34
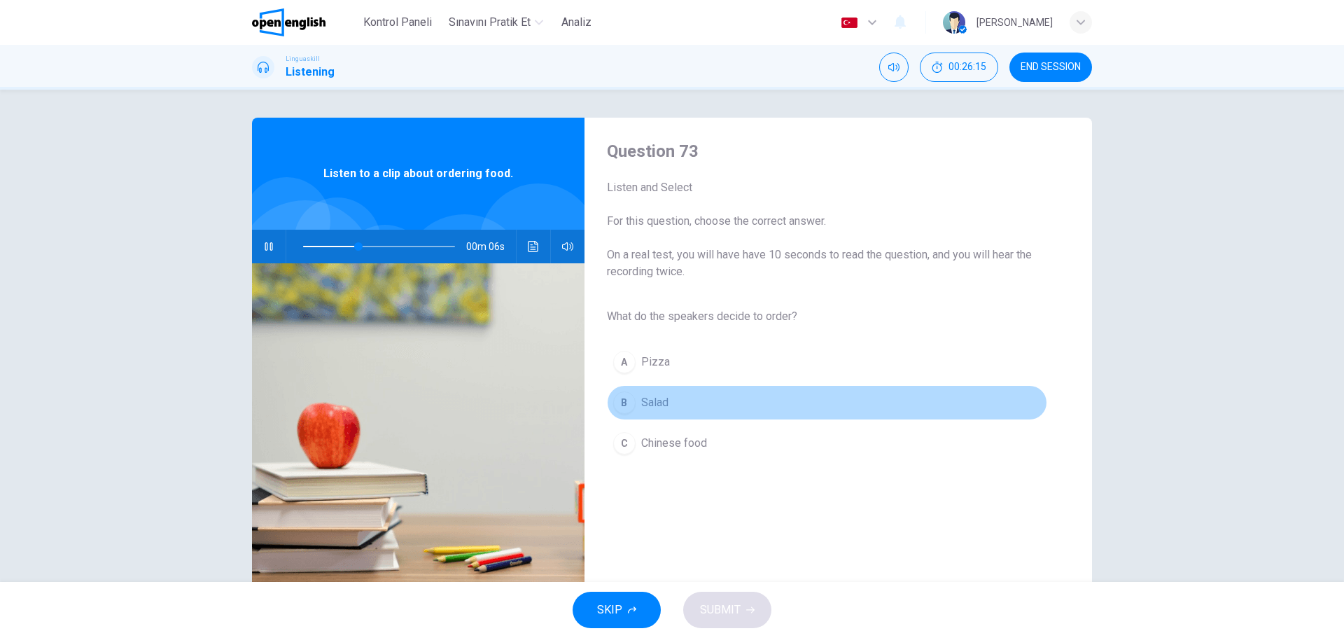
click at [629, 401] on div "B" at bounding box center [624, 402] width 22 height 22
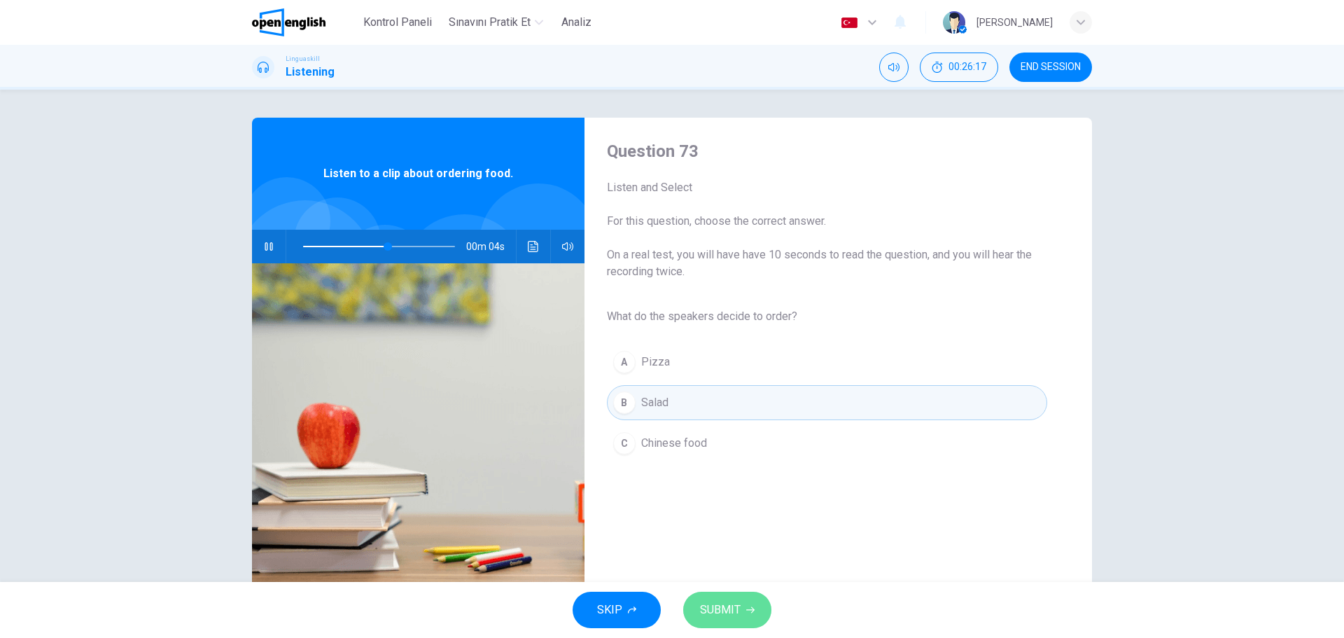
click at [733, 606] on span "SUBMIT" at bounding box center [720, 610] width 41 height 20
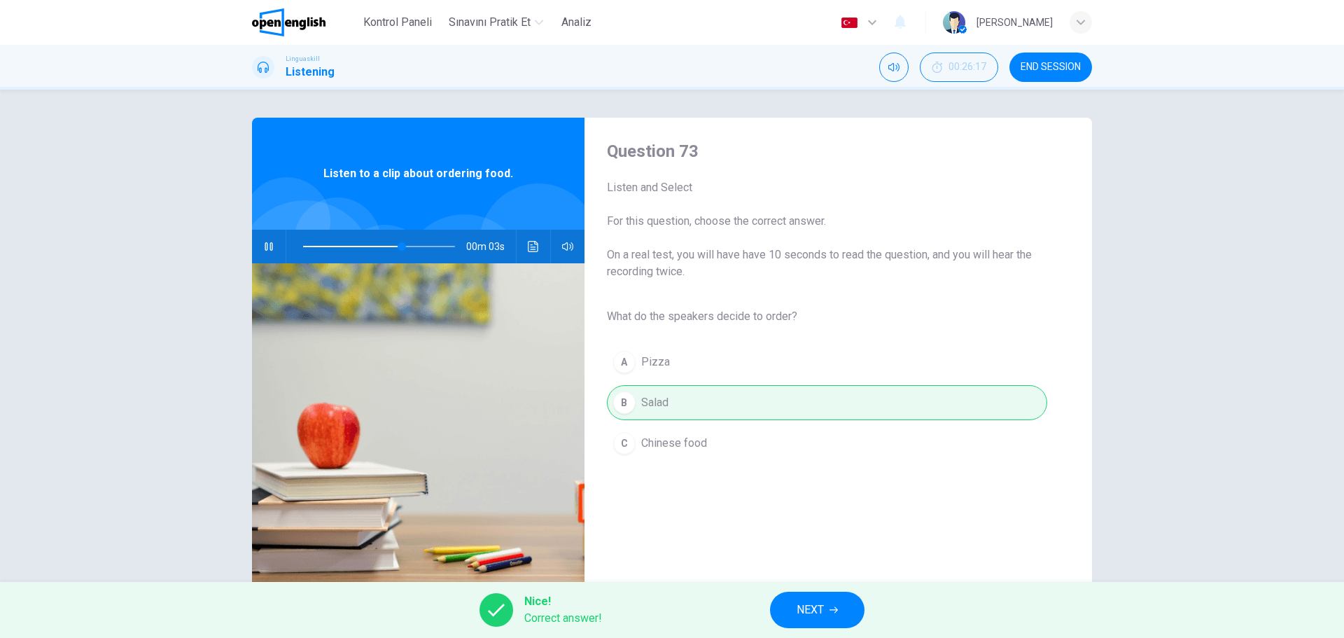
type input "**"
click at [837, 613] on icon "button" at bounding box center [834, 610] width 8 height 8
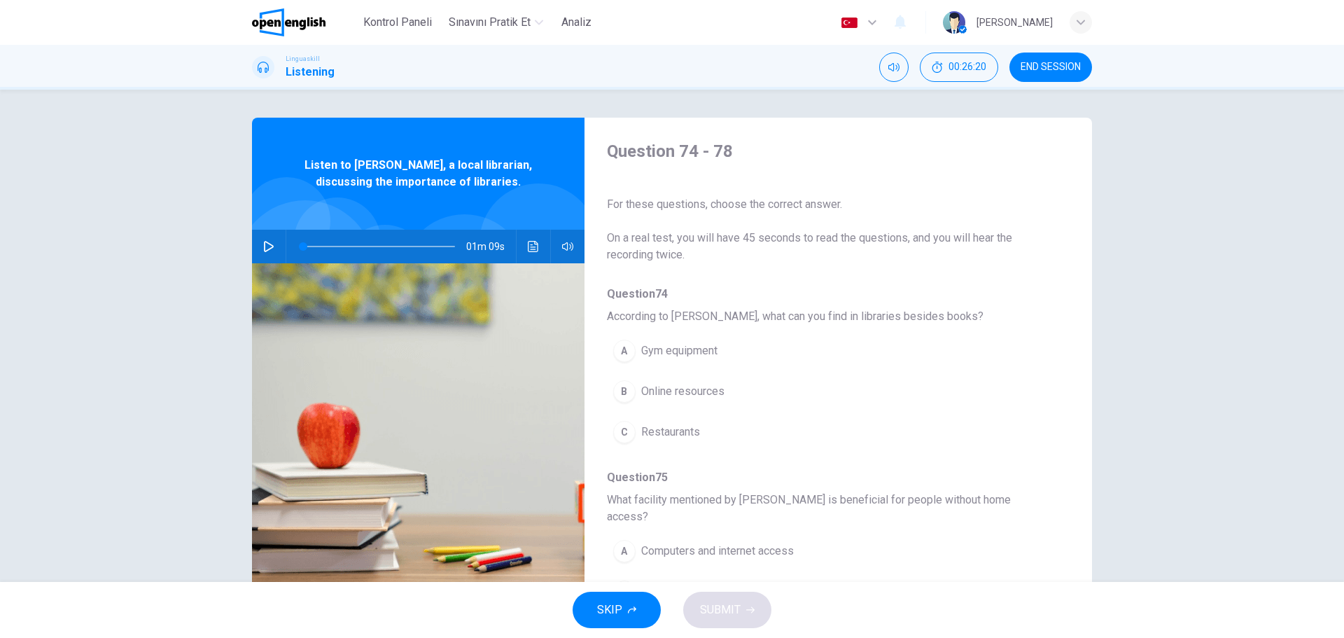
click at [262, 246] on button "button" at bounding box center [269, 247] width 22 height 34
click at [627, 391] on div "B" at bounding box center [624, 391] width 22 height 22
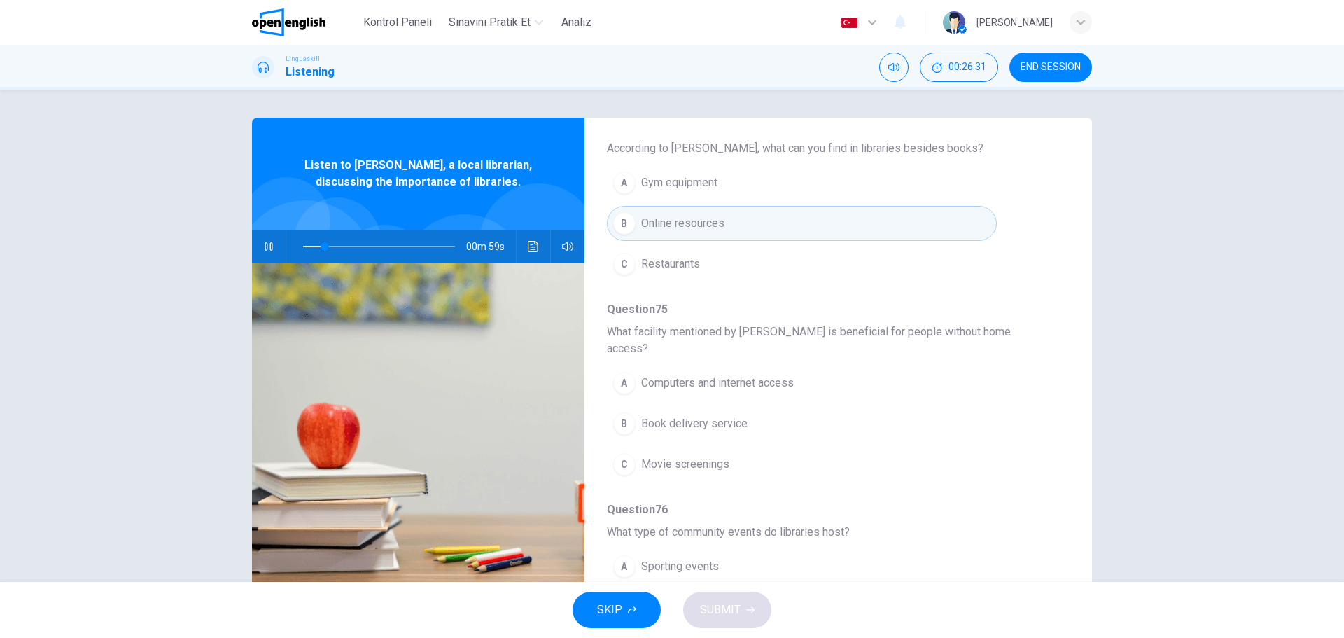
scroll to position [196, 0]
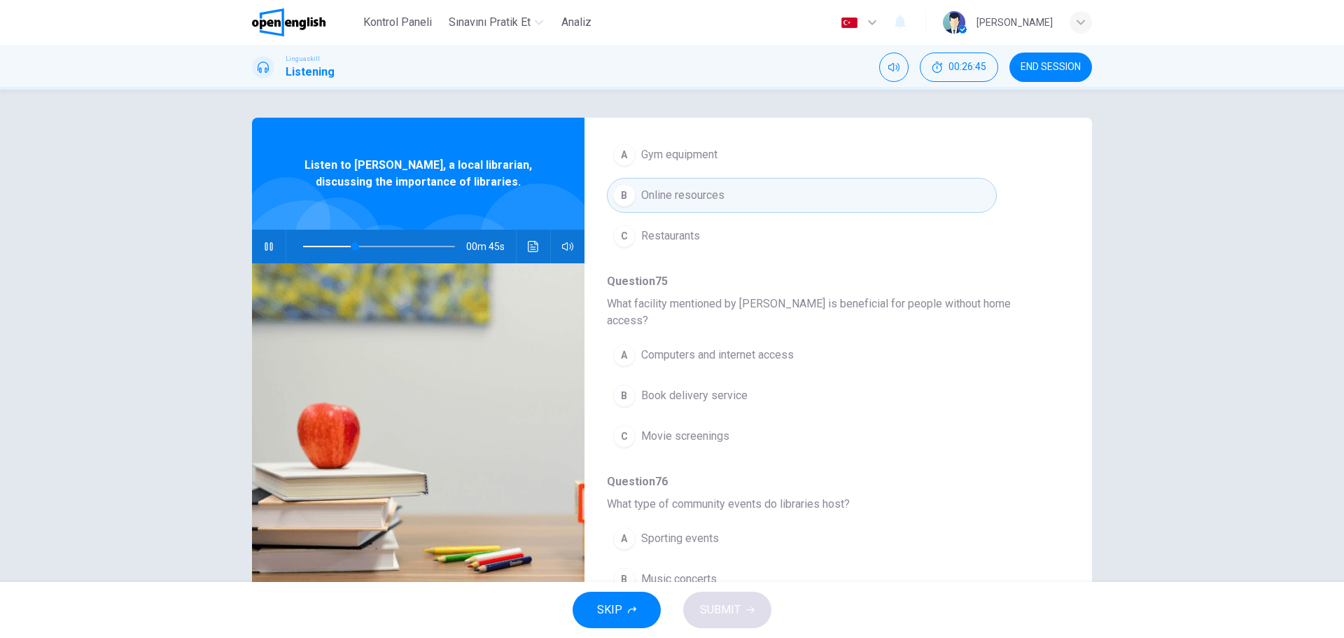
click at [626, 344] on div "A" at bounding box center [624, 355] width 22 height 22
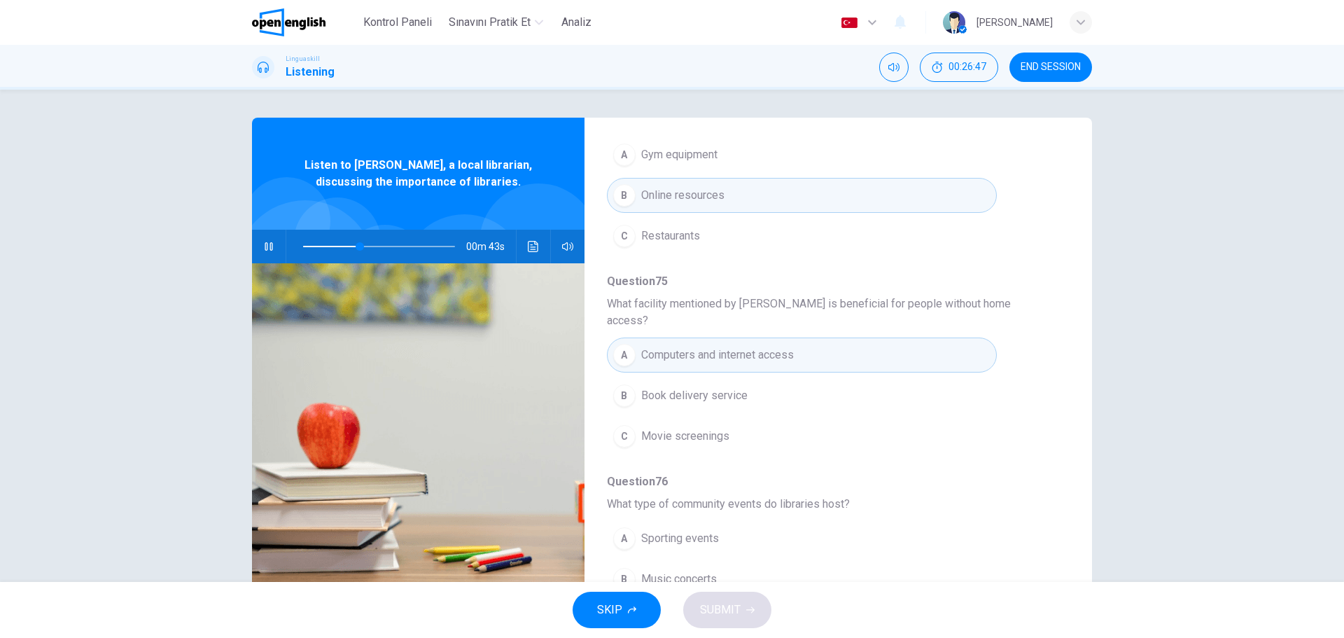
click at [1017, 518] on div "A Sporting events B Music concerts C Book clubs" at bounding box center [827, 579] width 440 height 122
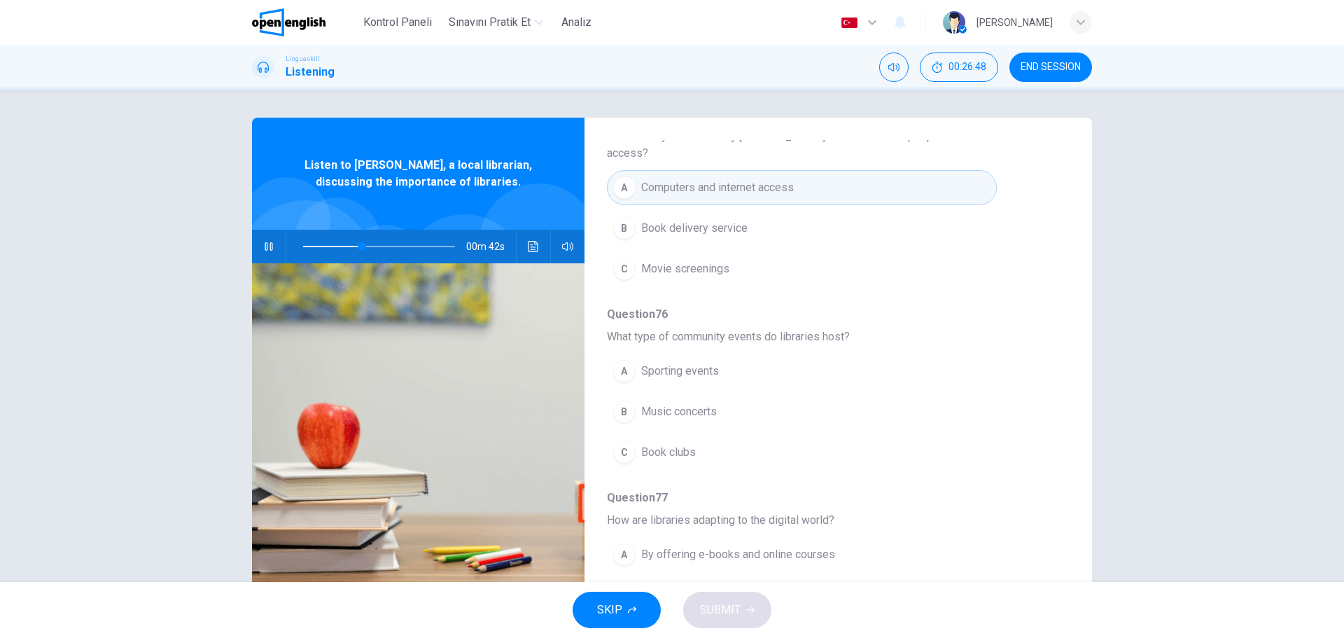
scroll to position [364, 0]
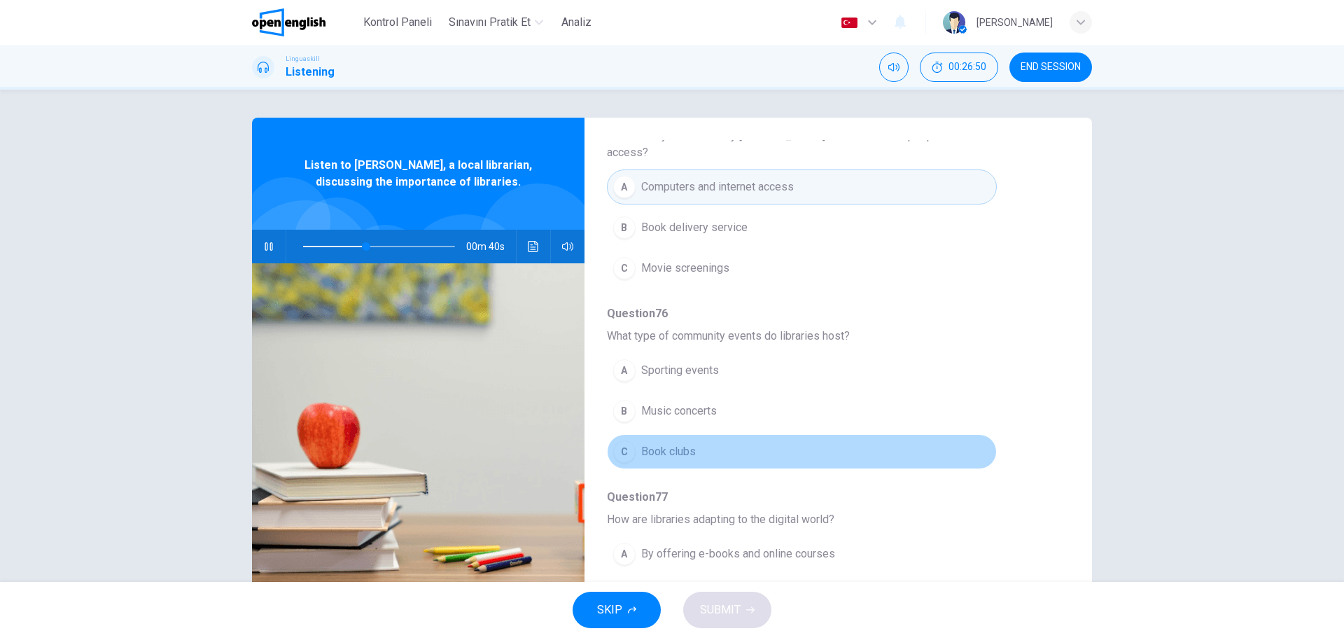
click at [626, 440] on div "C" at bounding box center [624, 451] width 22 height 22
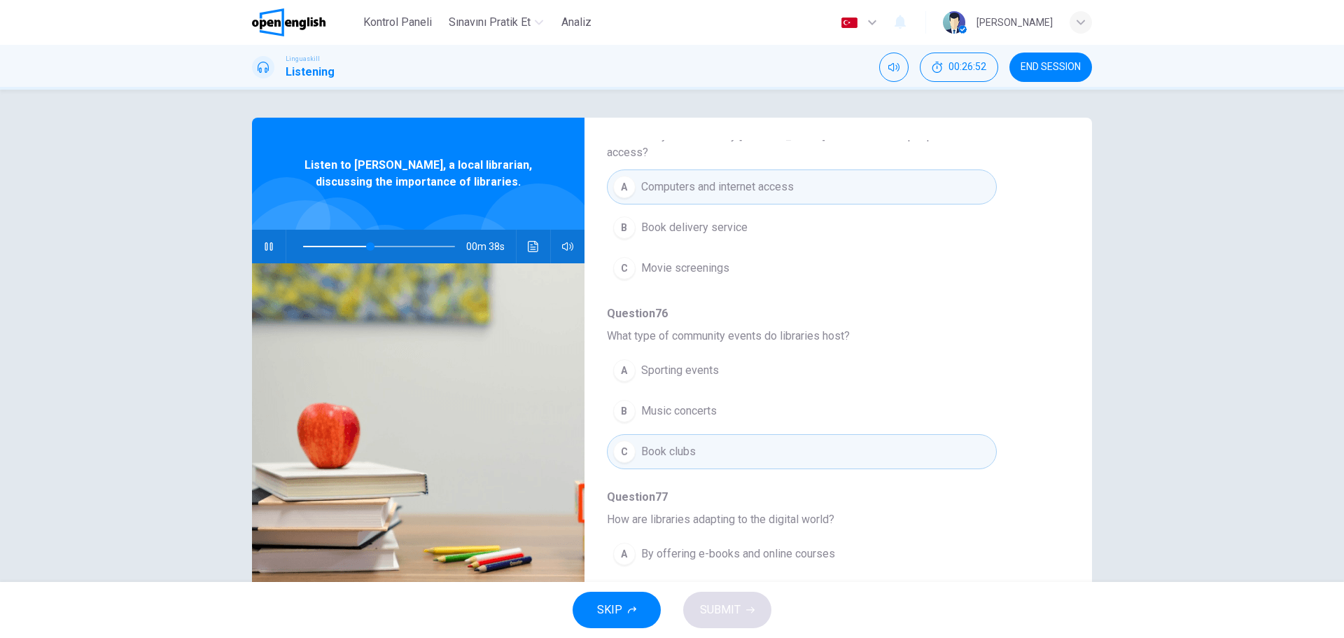
click at [1045, 511] on div "Question 74 According to Tom, what can you find in libraries besides books? A G…" at bounding box center [827, 380] width 440 height 917
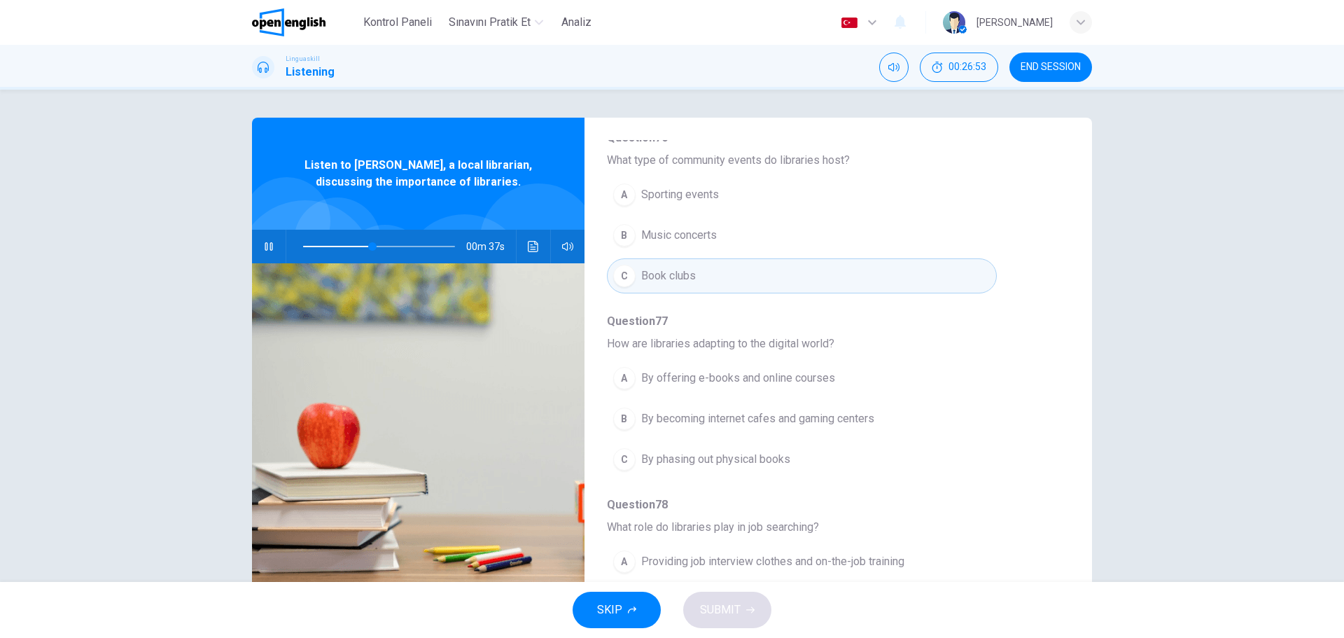
scroll to position [560, 0]
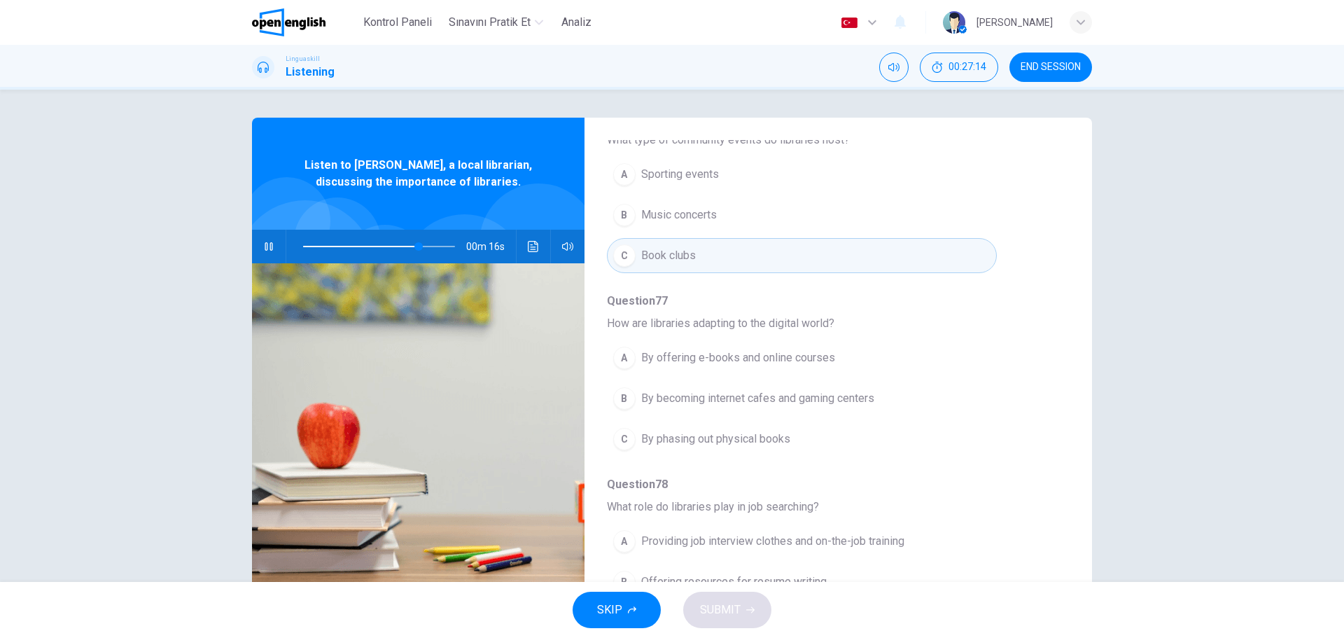
click at [627, 530] on div "A" at bounding box center [624, 541] width 22 height 22
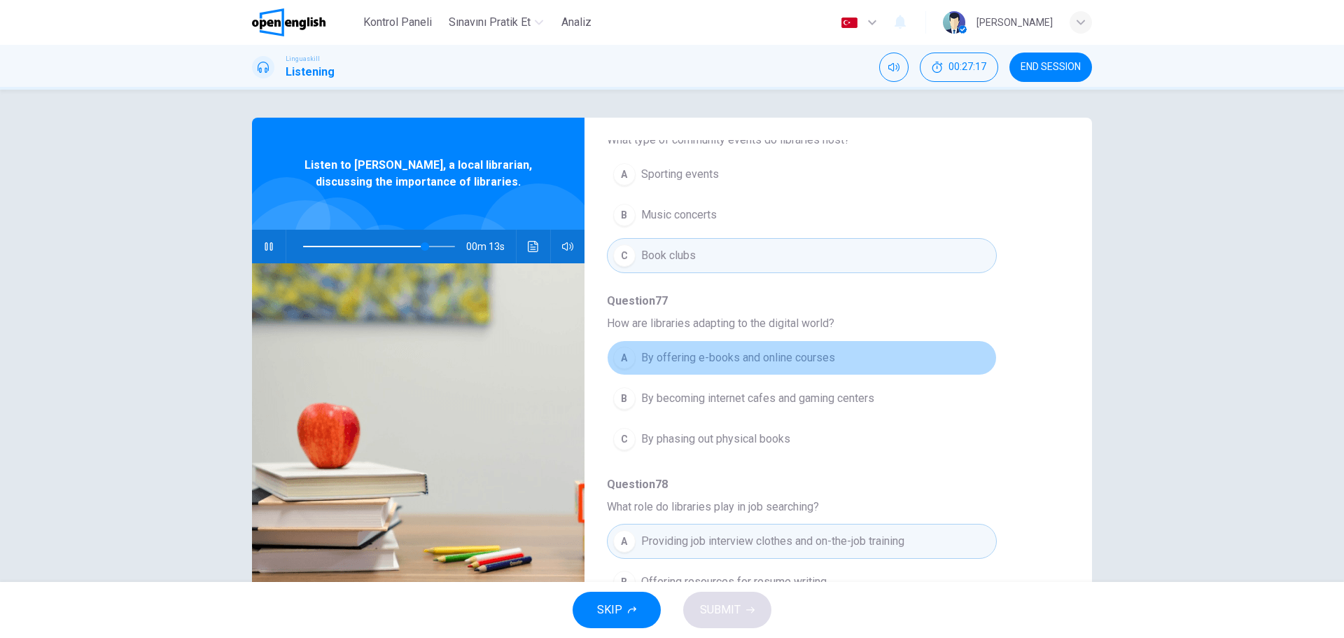
click at [626, 347] on div "A" at bounding box center [624, 358] width 22 height 22
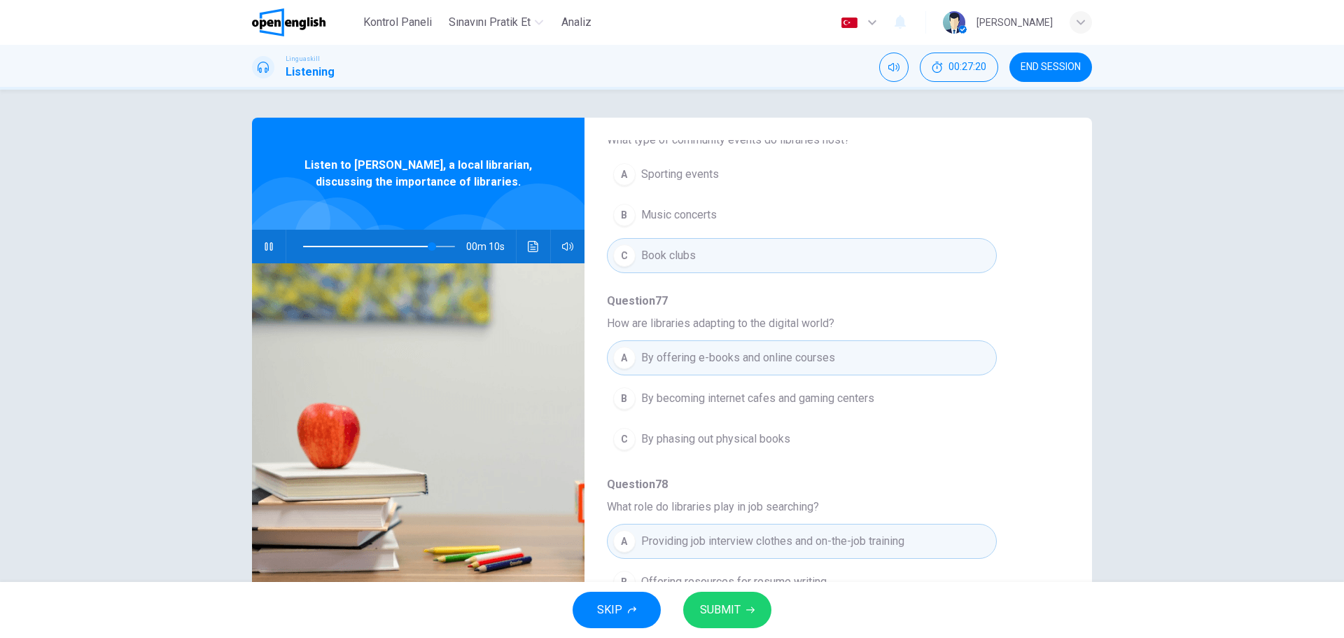
click at [1030, 548] on div "A Providing job interview clothes and on-the-job training B Offering resources …" at bounding box center [827, 582] width 440 height 122
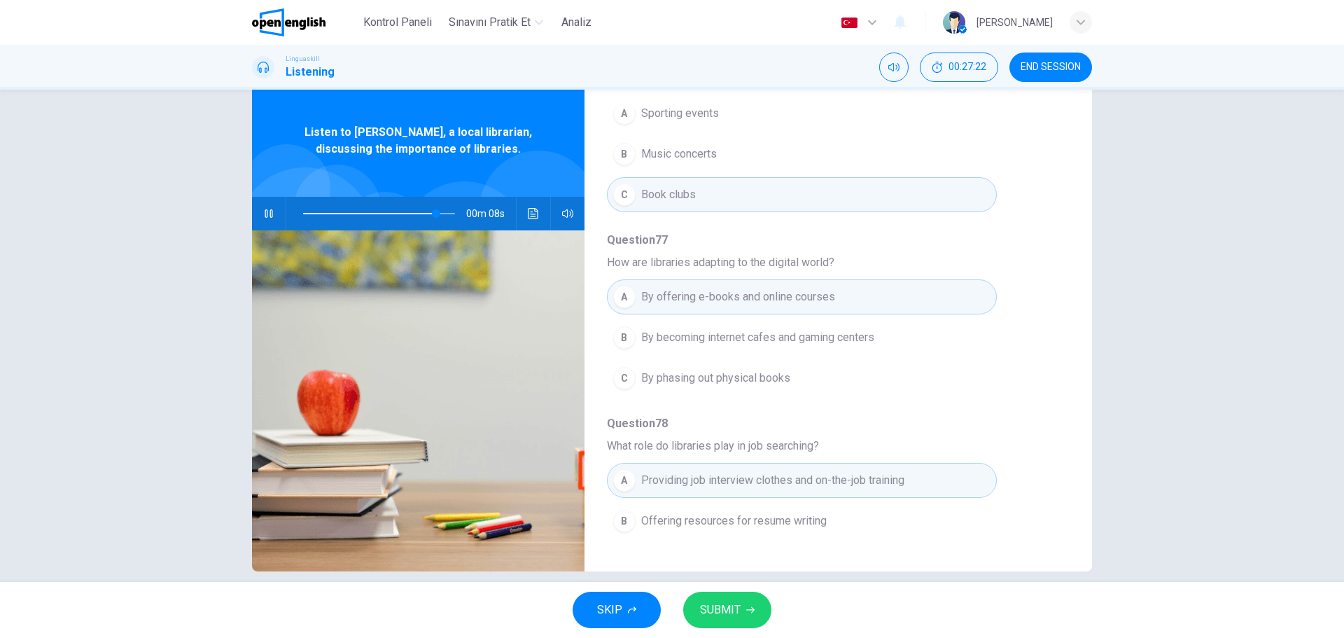
scroll to position [604, 0]
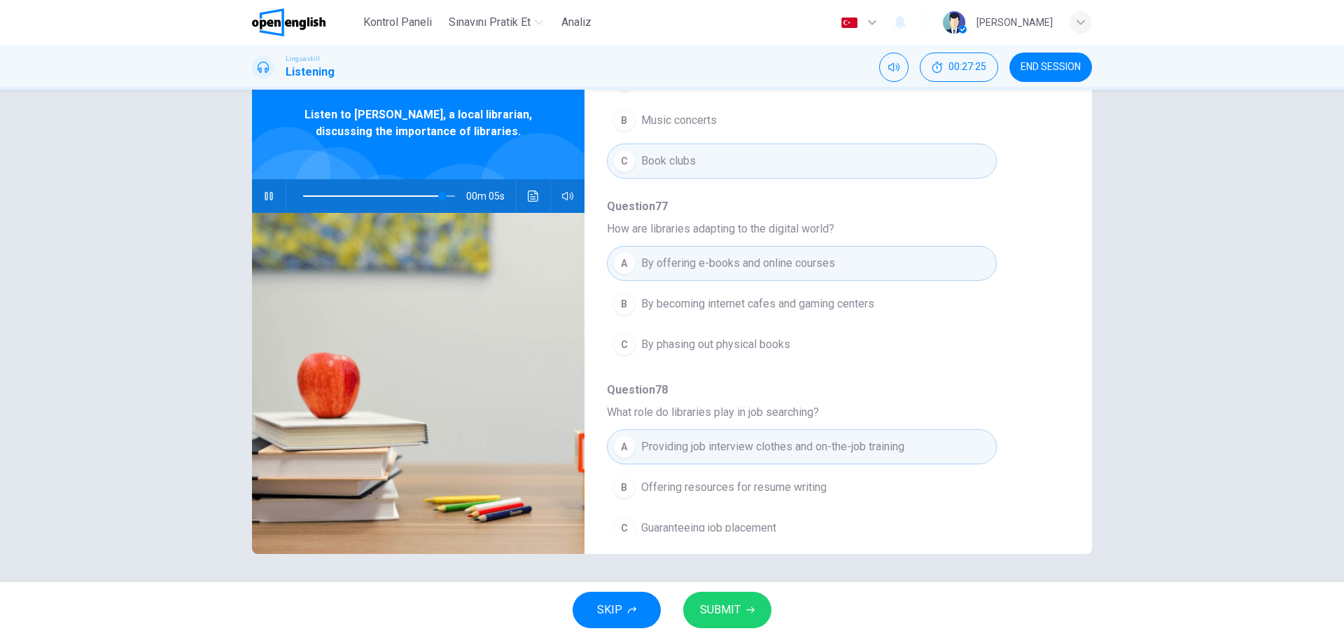
click at [731, 606] on span "SUBMIT" at bounding box center [720, 610] width 41 height 20
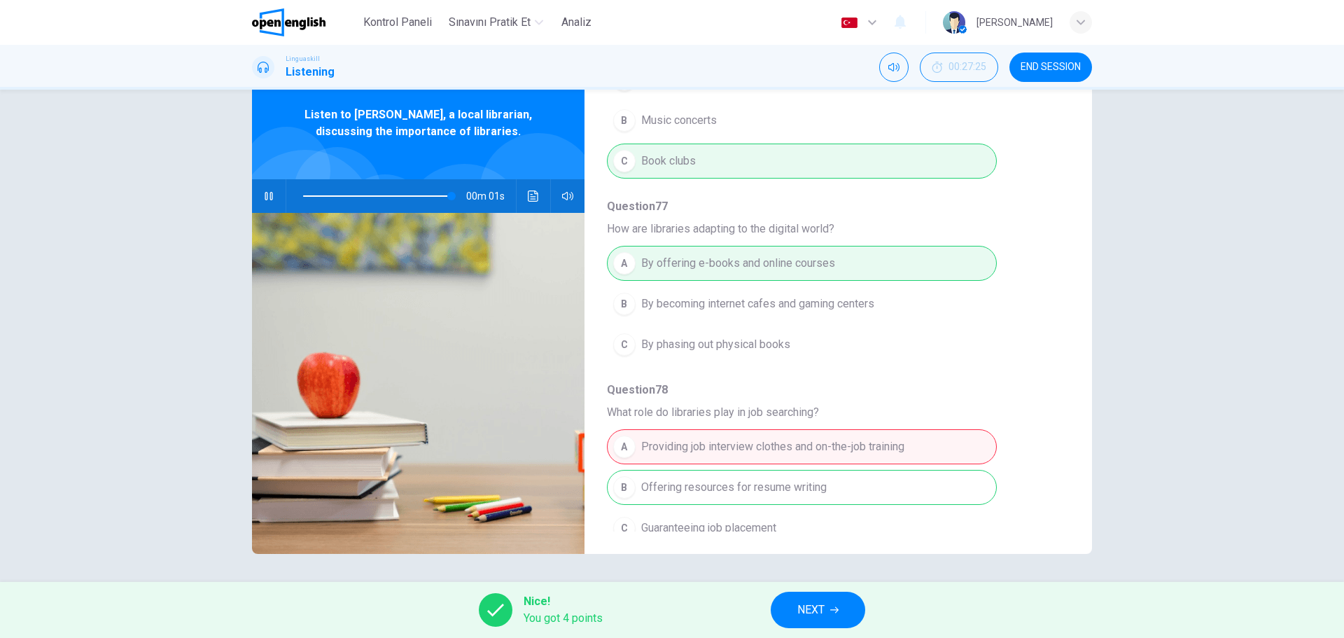
type input "**"
click at [809, 611] on span "NEXT" at bounding box center [810, 610] width 27 height 20
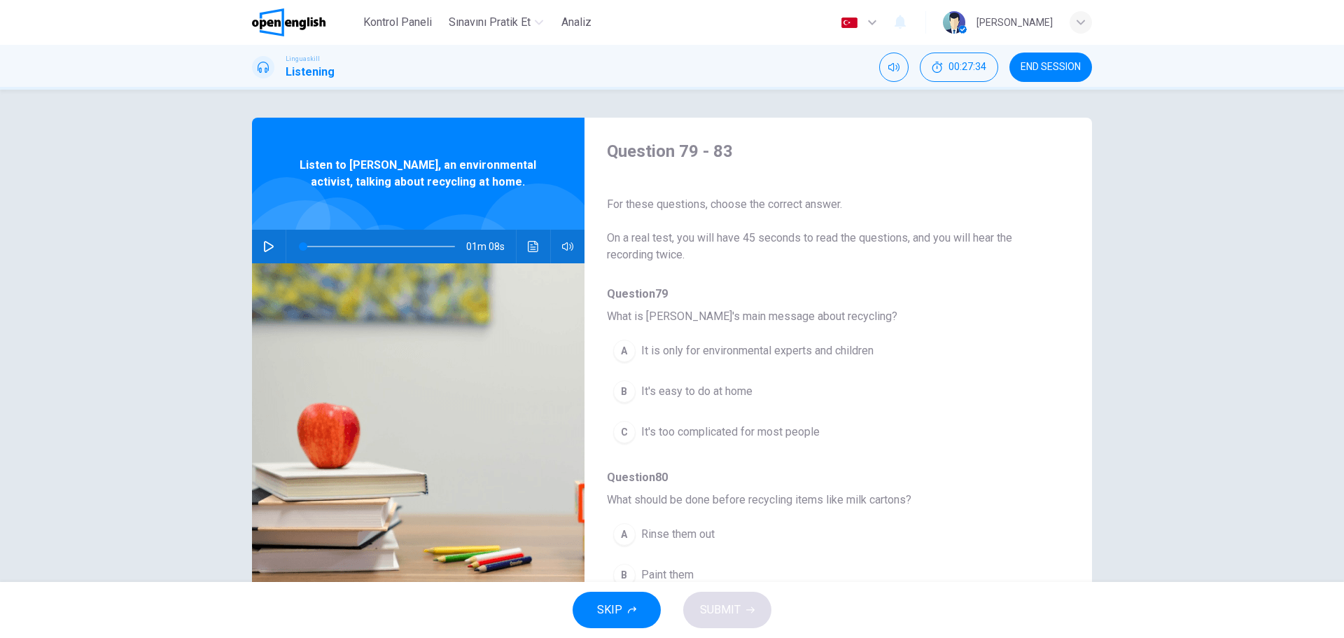
click at [1051, 64] on span "END SESSION" at bounding box center [1051, 67] width 60 height 11
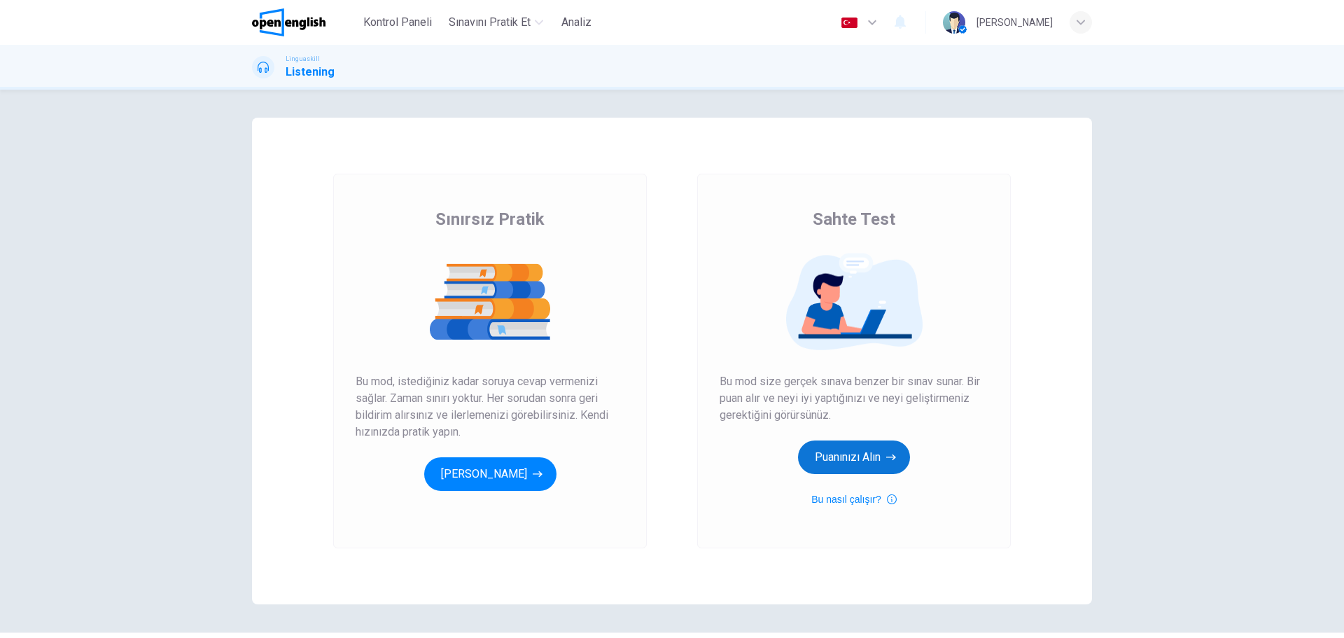
click at [870, 453] on button "Puanınızı Alın" at bounding box center [854, 457] width 112 height 34
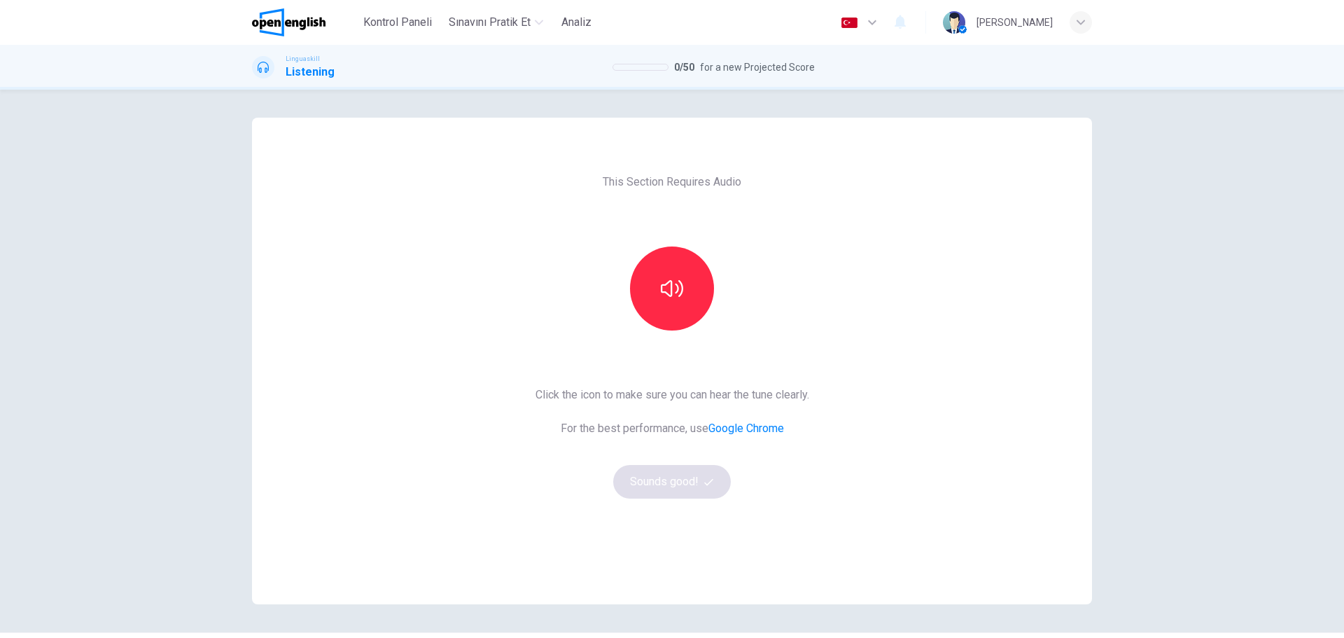
click at [677, 487] on div "Click the icon to make sure you can hear the tune clearly. For the best perform…" at bounding box center [673, 442] width 274 height 112
click at [665, 284] on icon "button" at bounding box center [672, 288] width 22 height 17
click at [688, 482] on button "Sounds good!" at bounding box center [672, 482] width 118 height 34
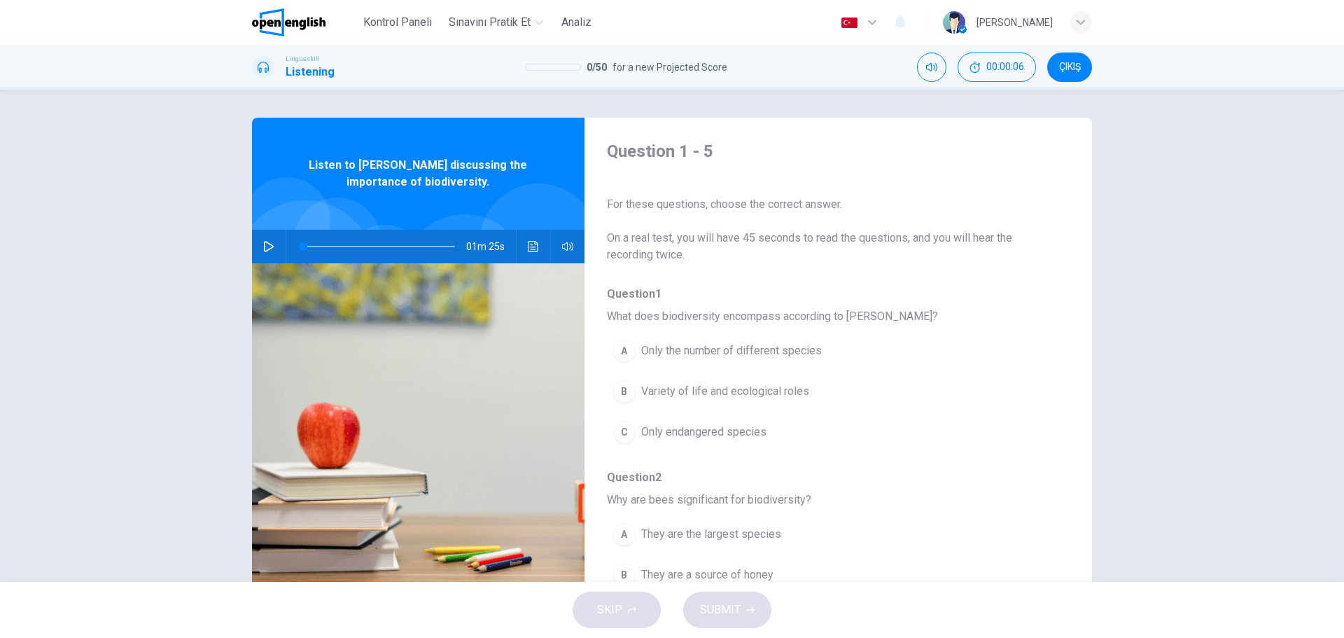
click at [267, 248] on icon "button" at bounding box center [268, 246] width 11 height 11
click at [627, 391] on div "B" at bounding box center [624, 391] width 22 height 22
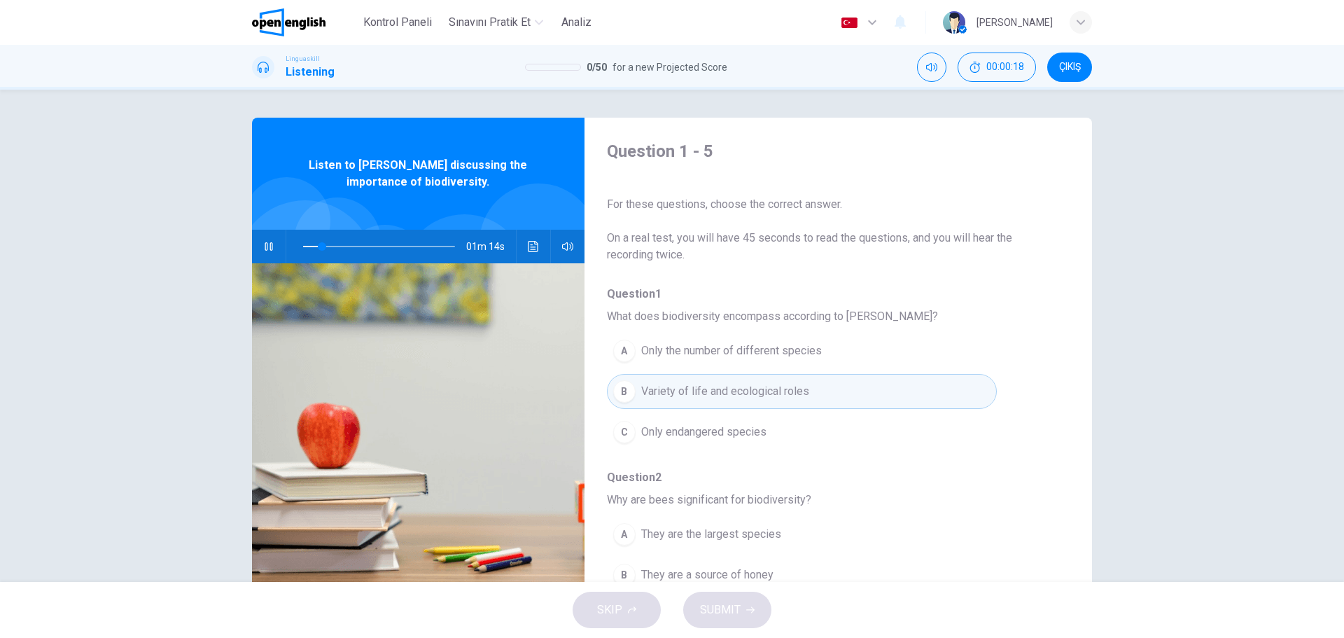
click at [1033, 480] on span "Question 2" at bounding box center [827, 477] width 440 height 17
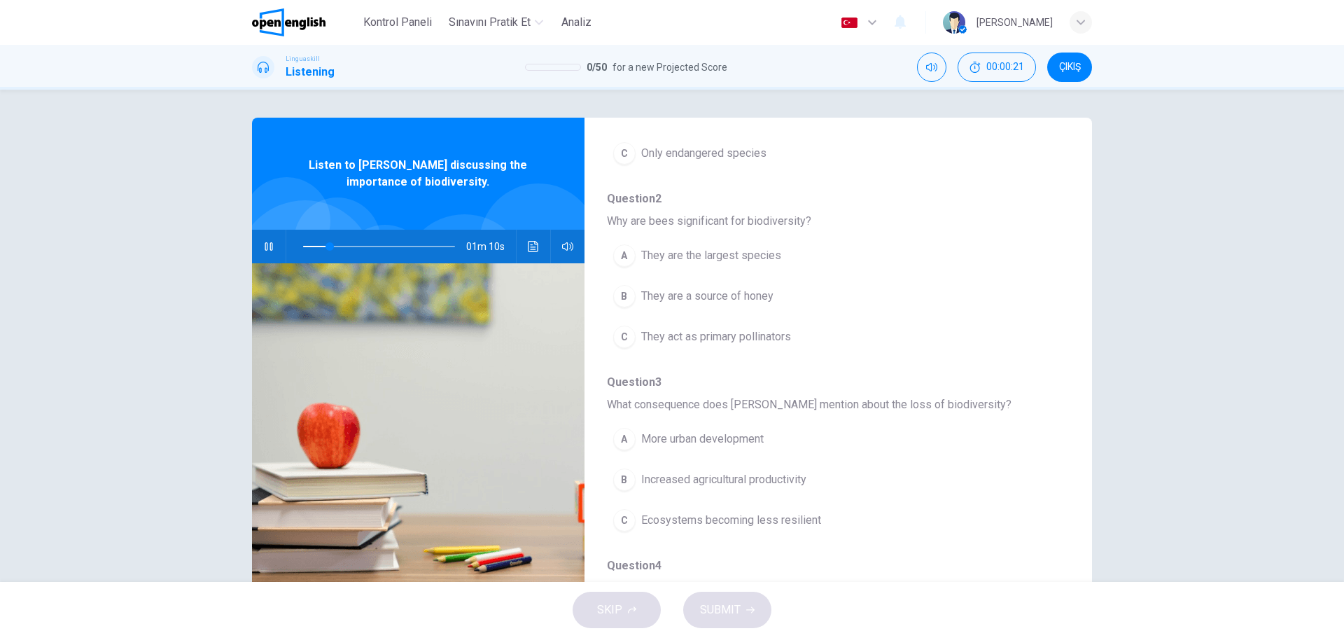
scroll to position [280, 0]
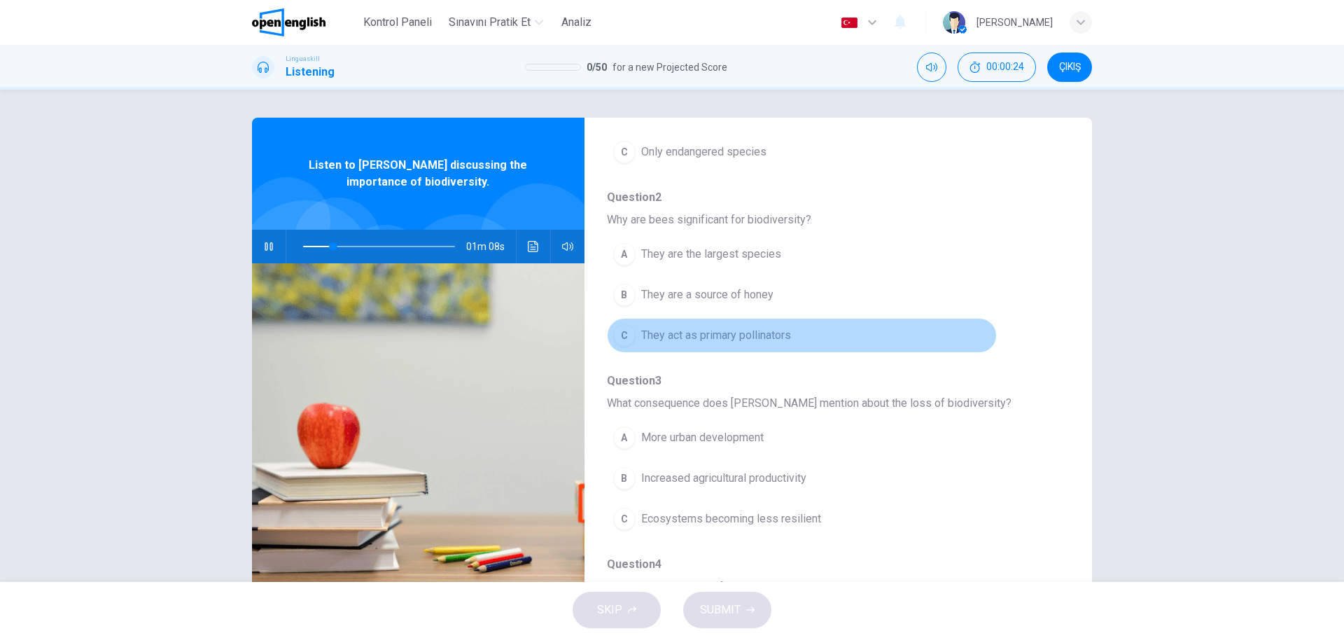
click at [629, 335] on div "C" at bounding box center [624, 335] width 22 height 22
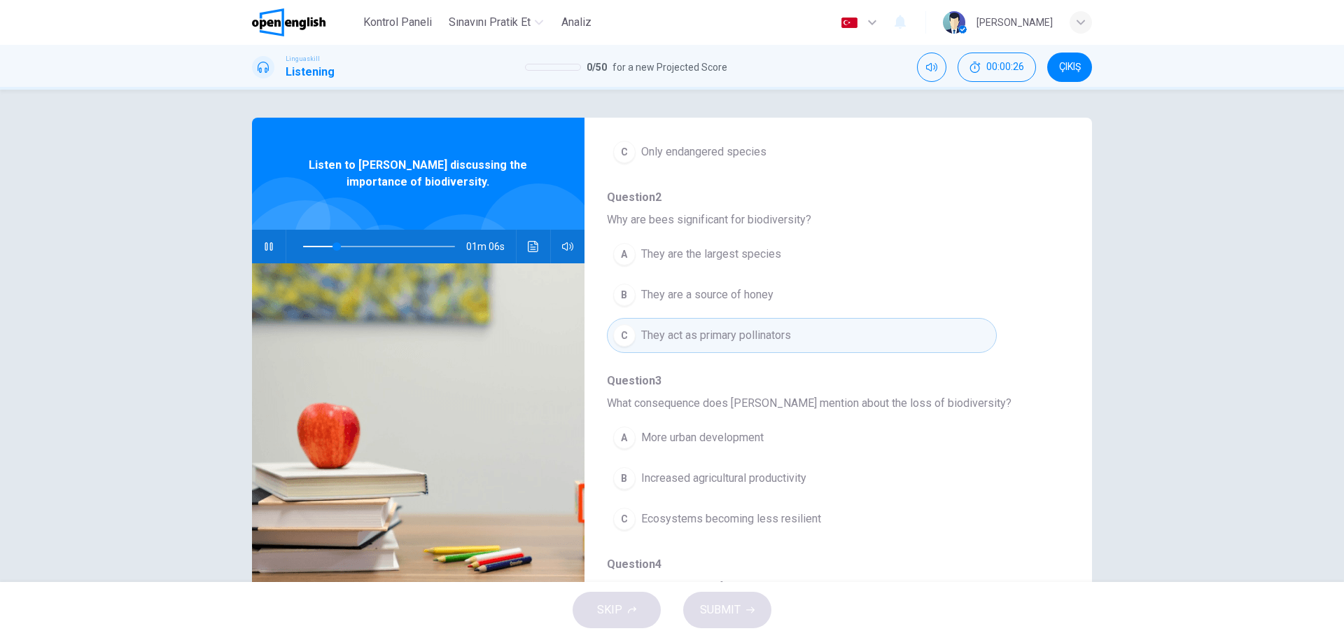
click at [1033, 477] on div "A More urban development B Increased agricultural productivity C Ecosystems bec…" at bounding box center [827, 478] width 440 height 122
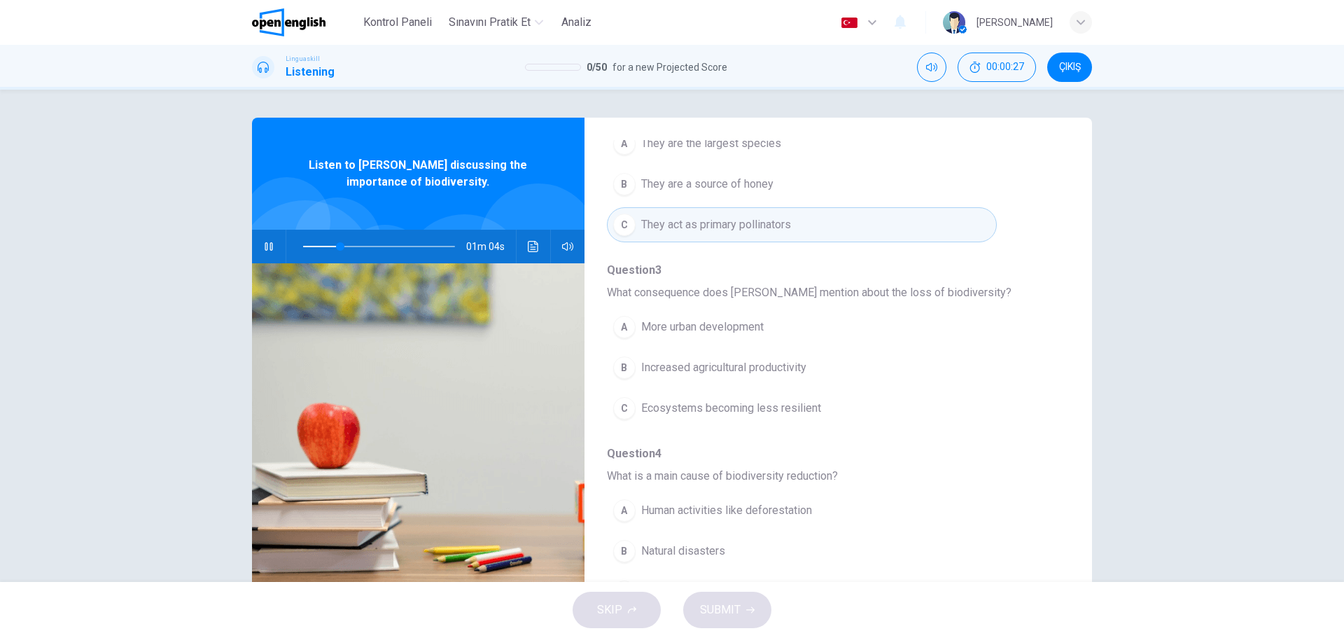
scroll to position [392, 0]
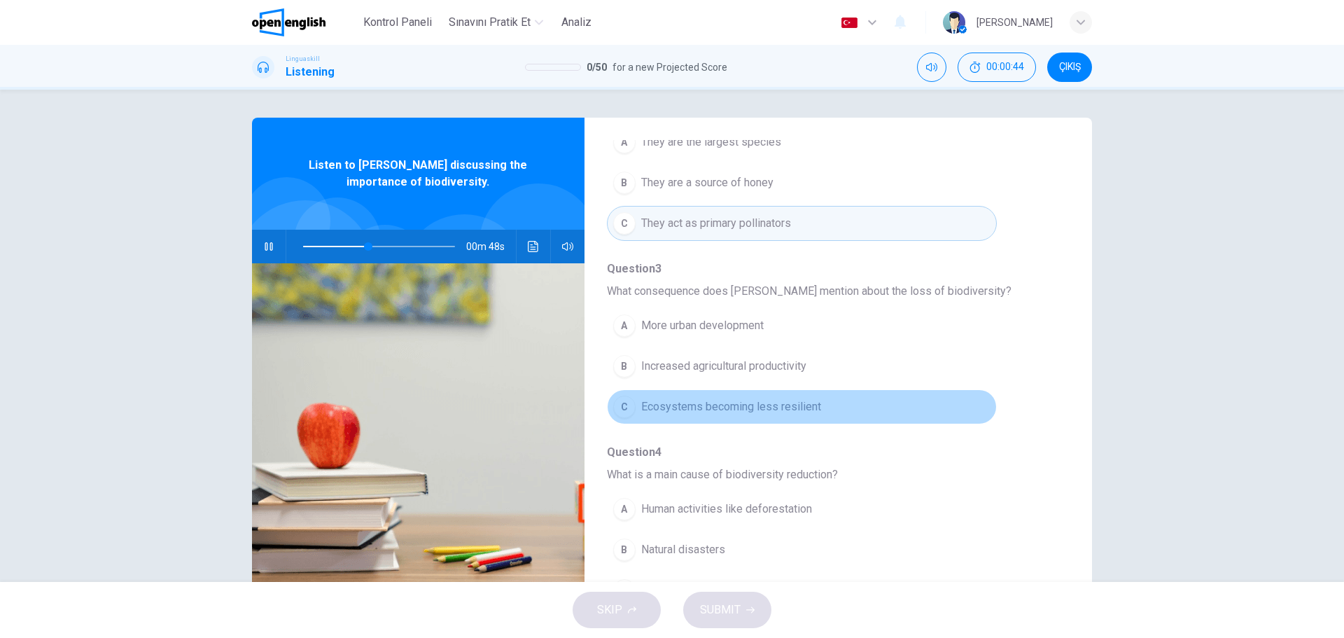
click at [630, 407] on div "C" at bounding box center [624, 407] width 22 height 22
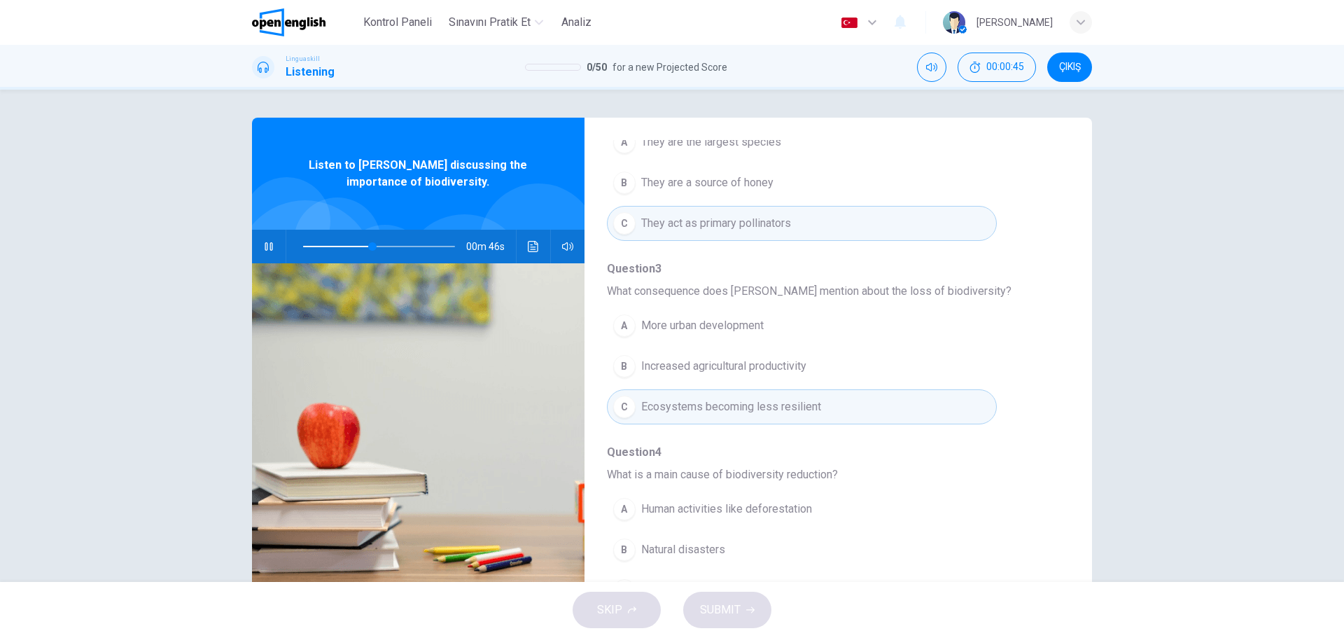
click at [999, 515] on div "A Human activities like deforestation B Natural disasters C Alien species invas…" at bounding box center [827, 550] width 440 height 122
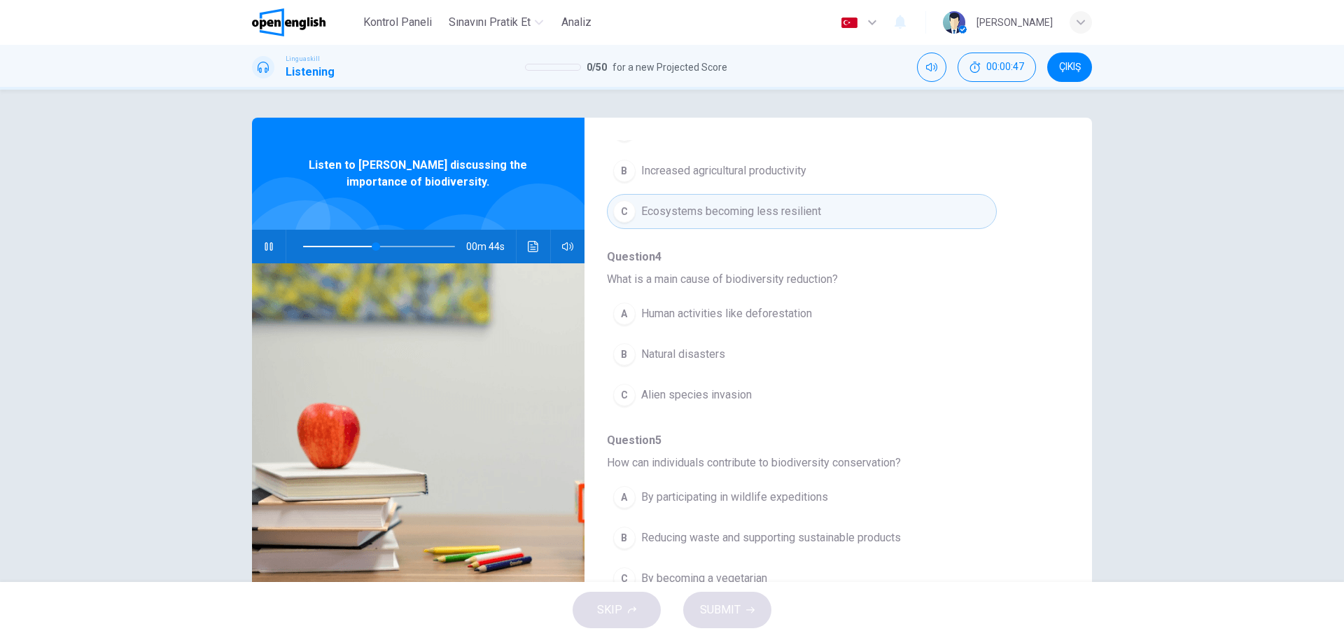
scroll to position [588, 0]
click at [623, 315] on div "A" at bounding box center [624, 313] width 22 height 22
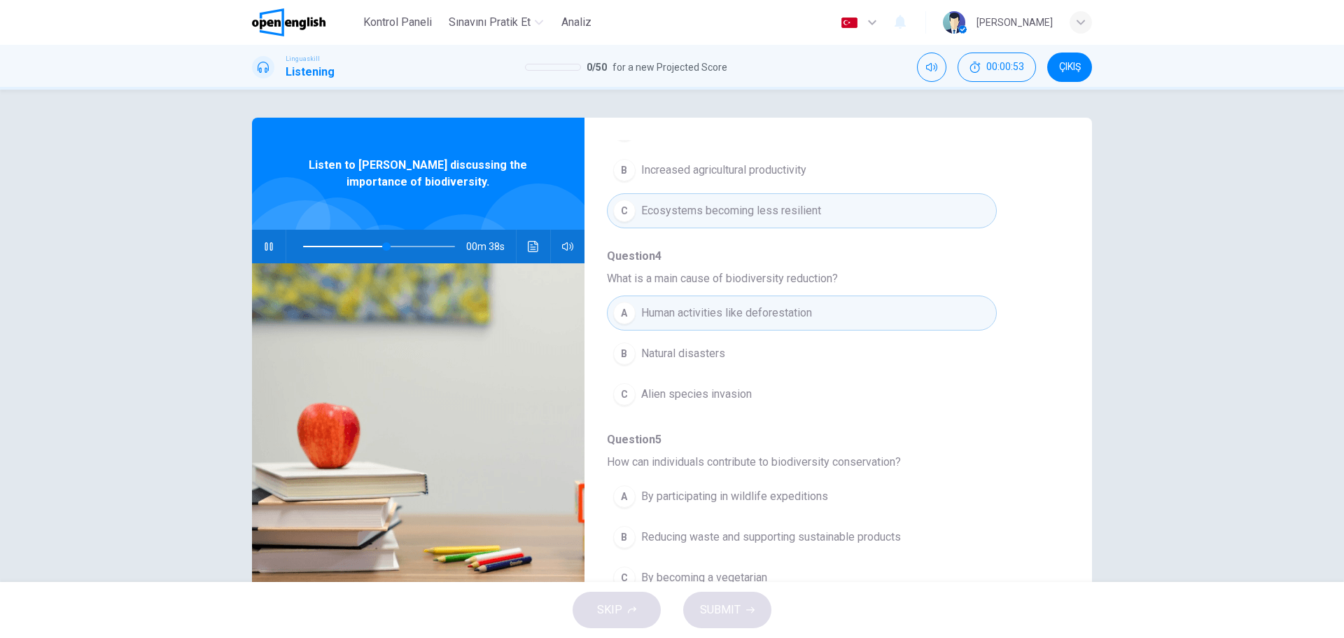
click at [1001, 508] on div "A By participating in wildlife expeditions B Reducing waste and supporting sust…" at bounding box center [827, 537] width 440 height 122
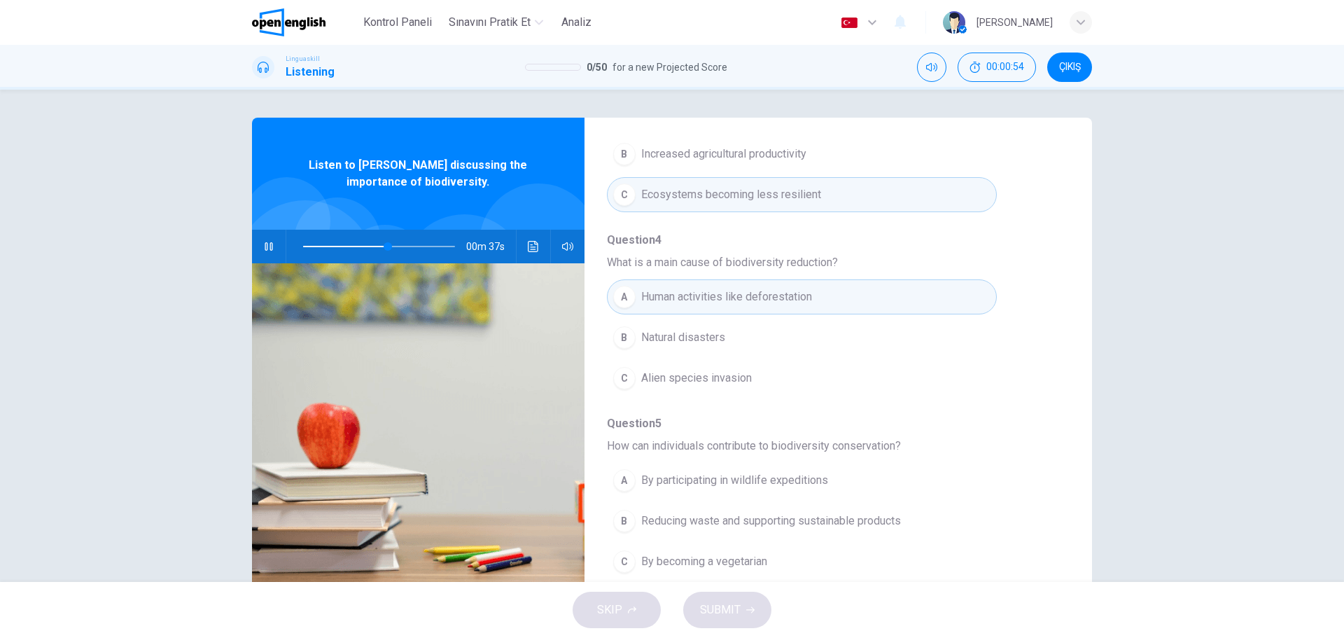
scroll to position [50, 0]
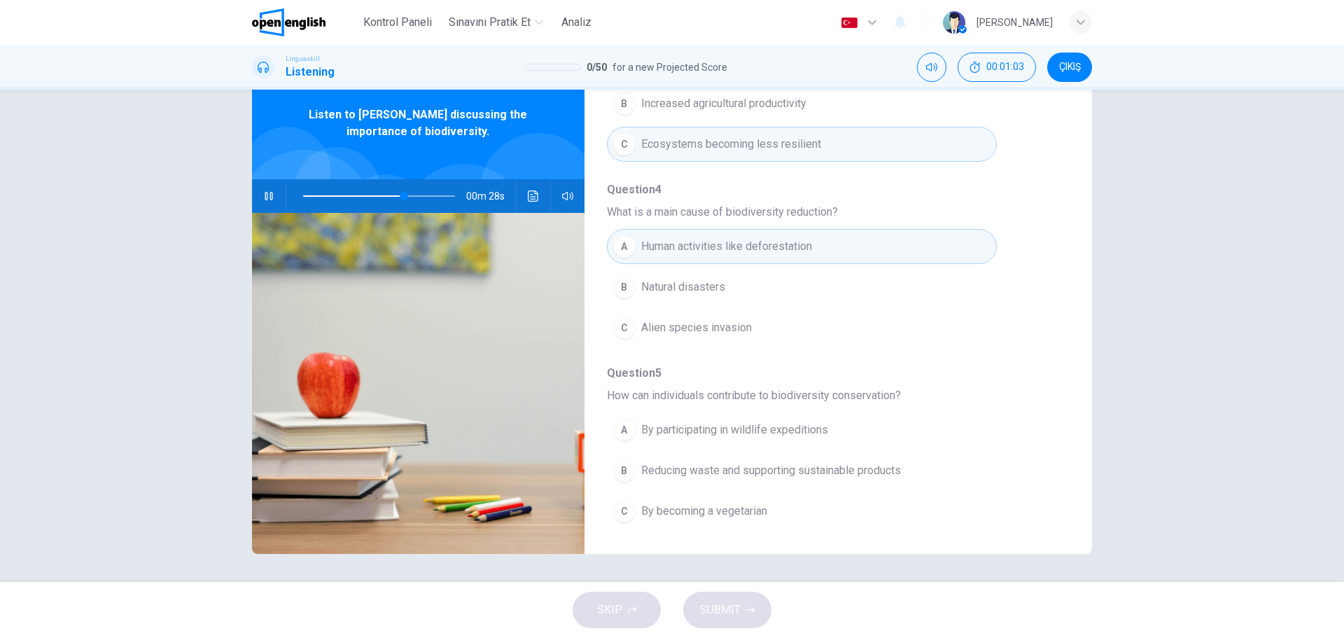
click at [627, 470] on div "B" at bounding box center [624, 470] width 22 height 22
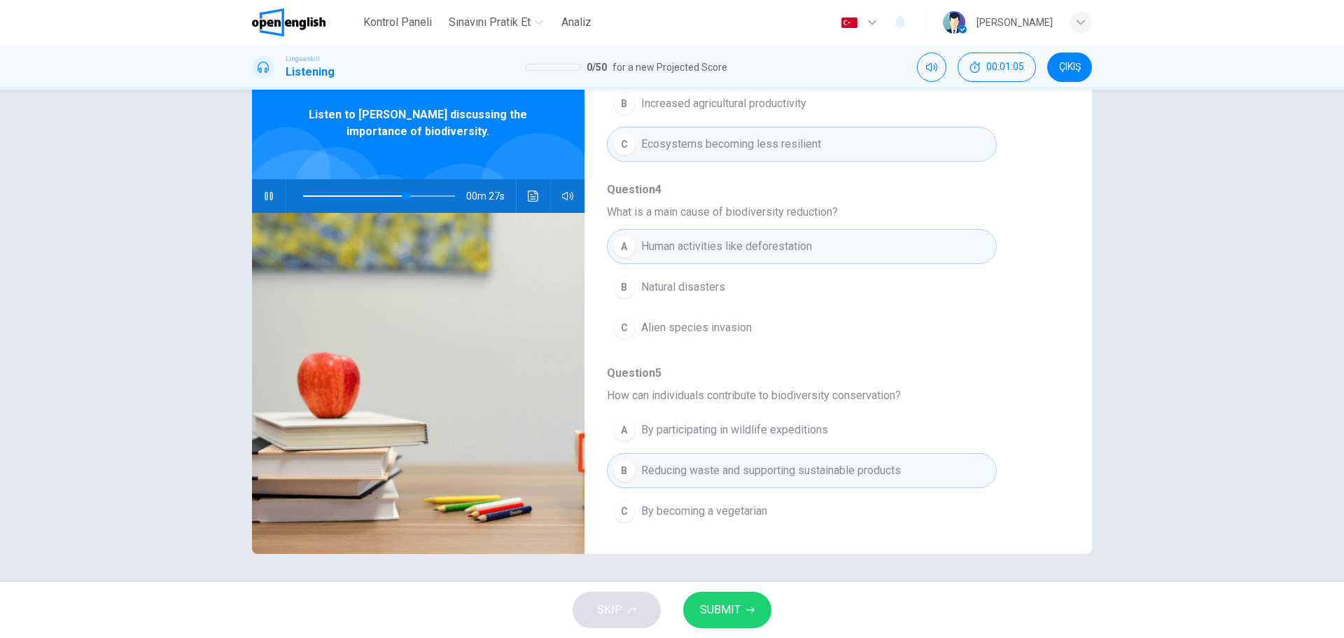
click at [725, 611] on span "SUBMIT" at bounding box center [720, 610] width 41 height 20
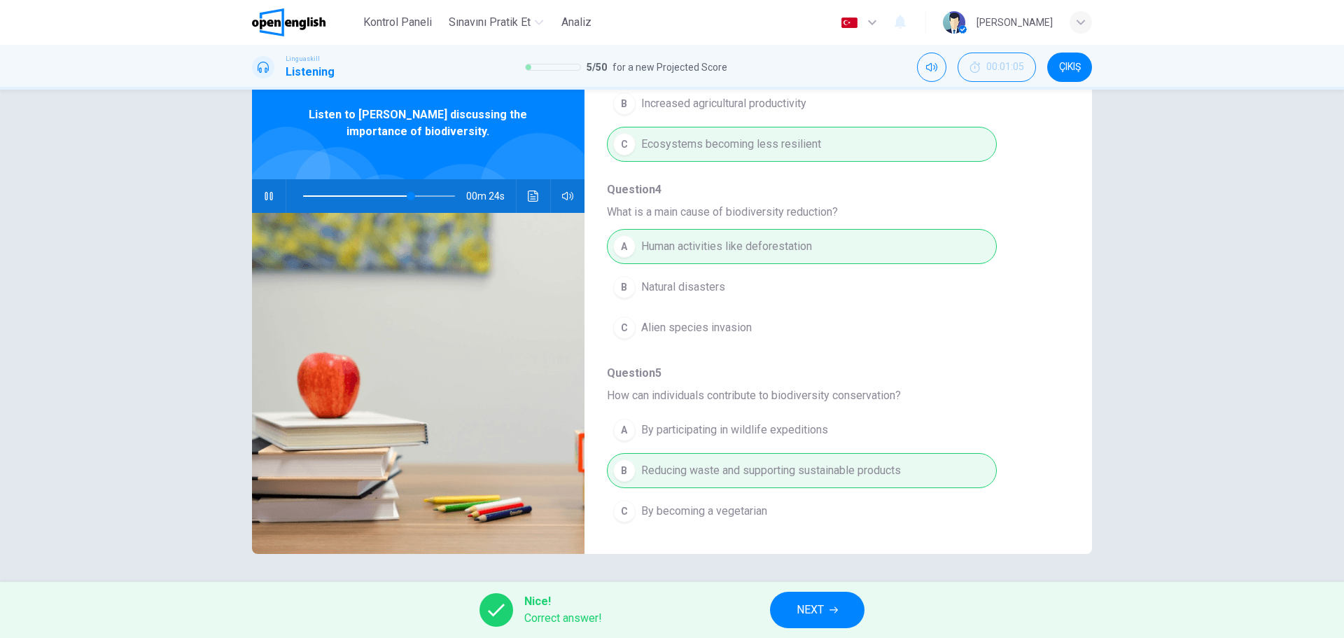
type input "**"
click at [835, 609] on icon "button" at bounding box center [834, 610] width 8 height 8
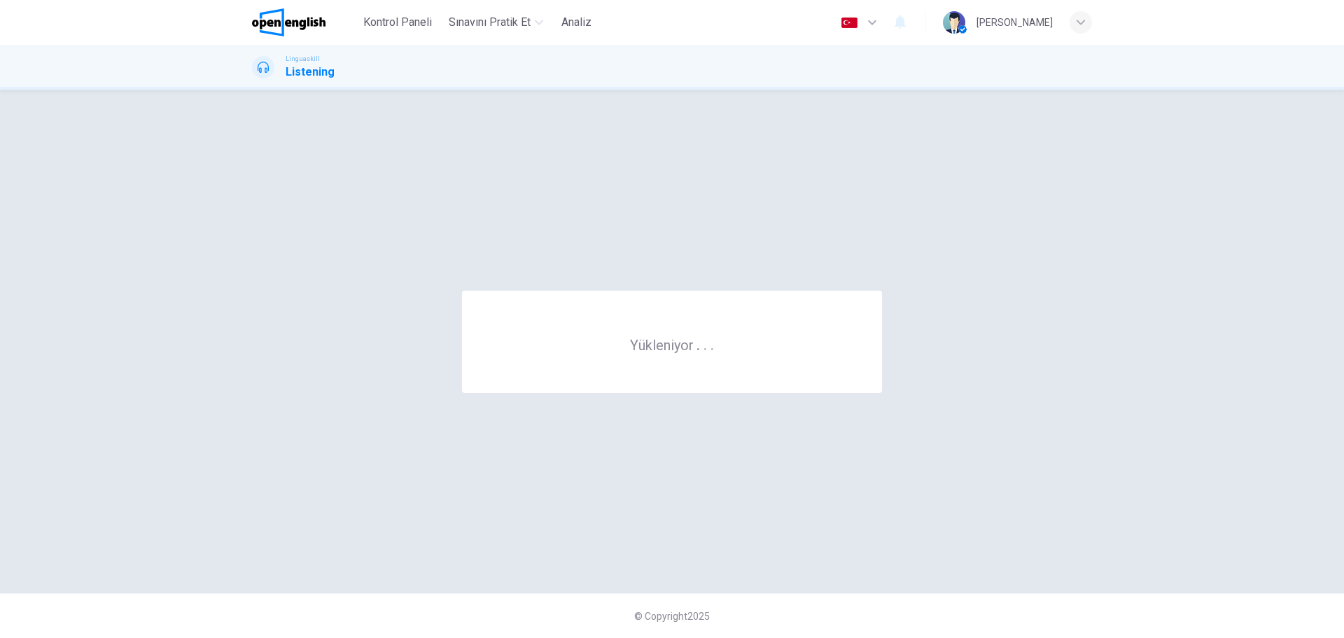
scroll to position [0, 0]
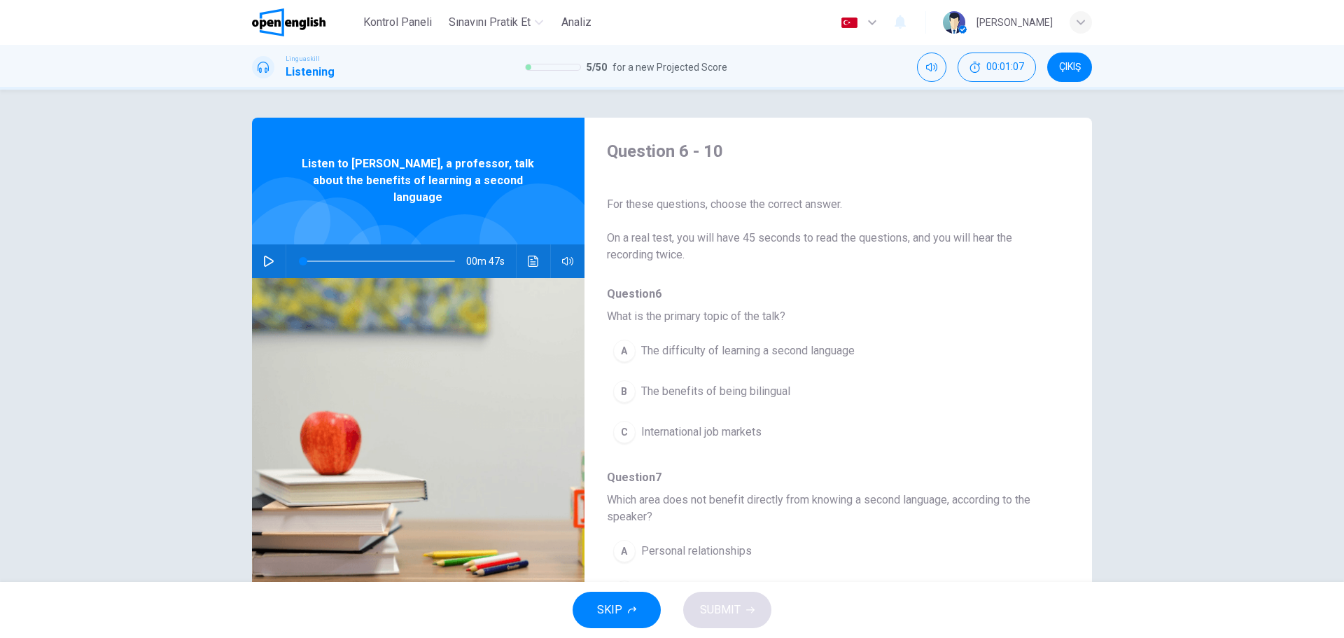
click at [260, 255] on button "button" at bounding box center [269, 261] width 22 height 34
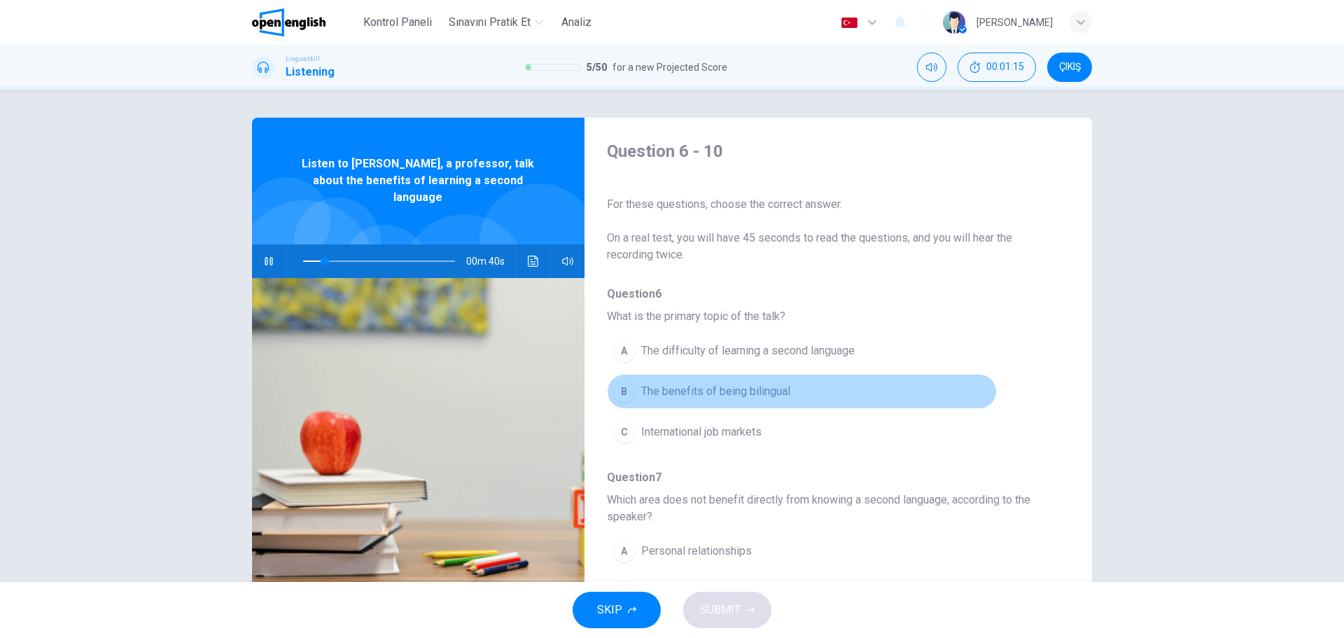
click at [629, 397] on div "B" at bounding box center [624, 391] width 22 height 22
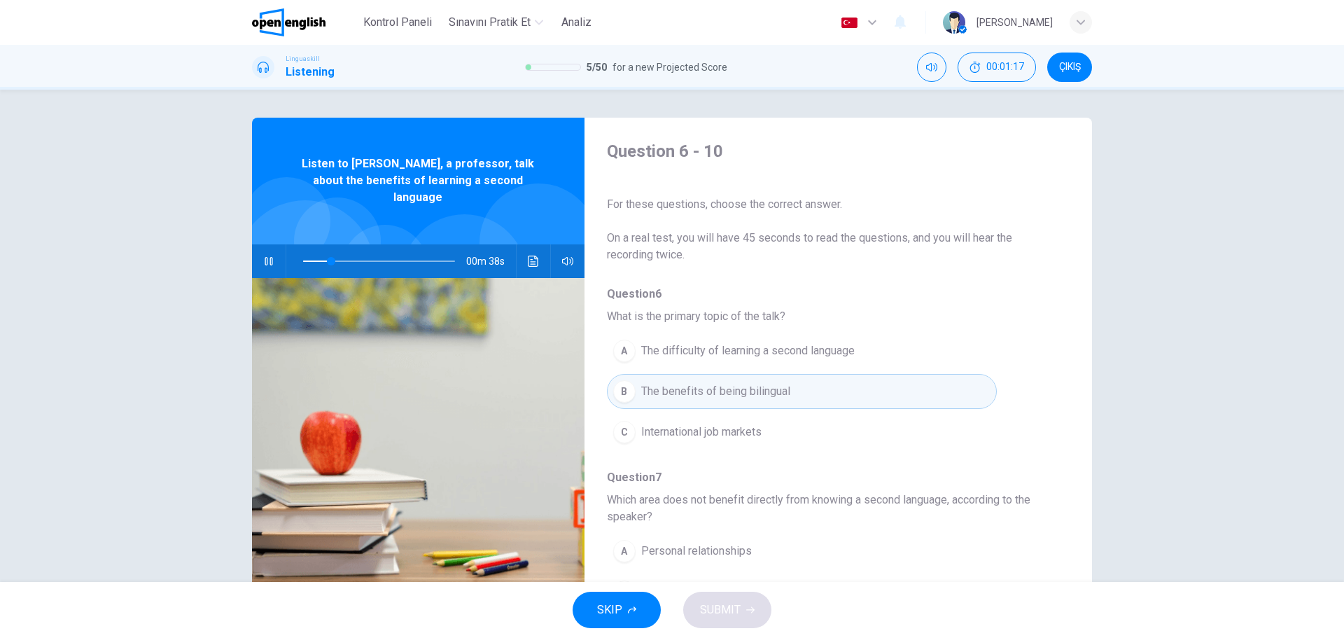
click at [1026, 543] on div "A Personal relationships B Travel experiences C Physical health" at bounding box center [827, 592] width 440 height 122
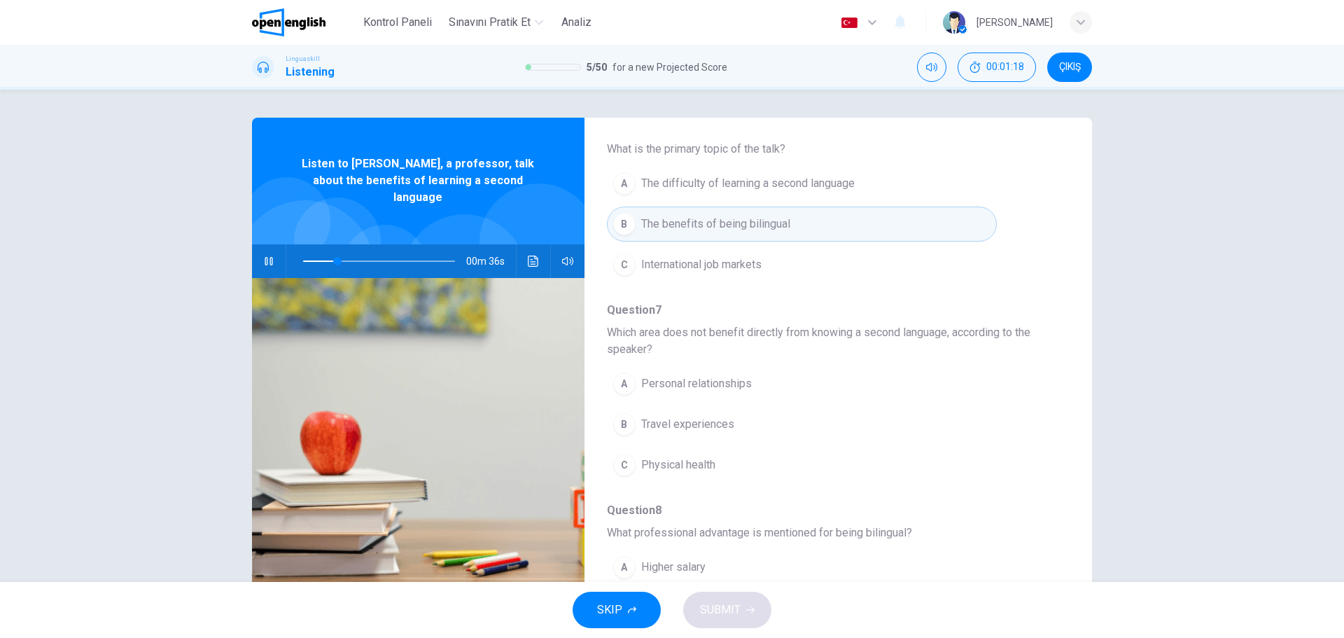
scroll to position [196, 0]
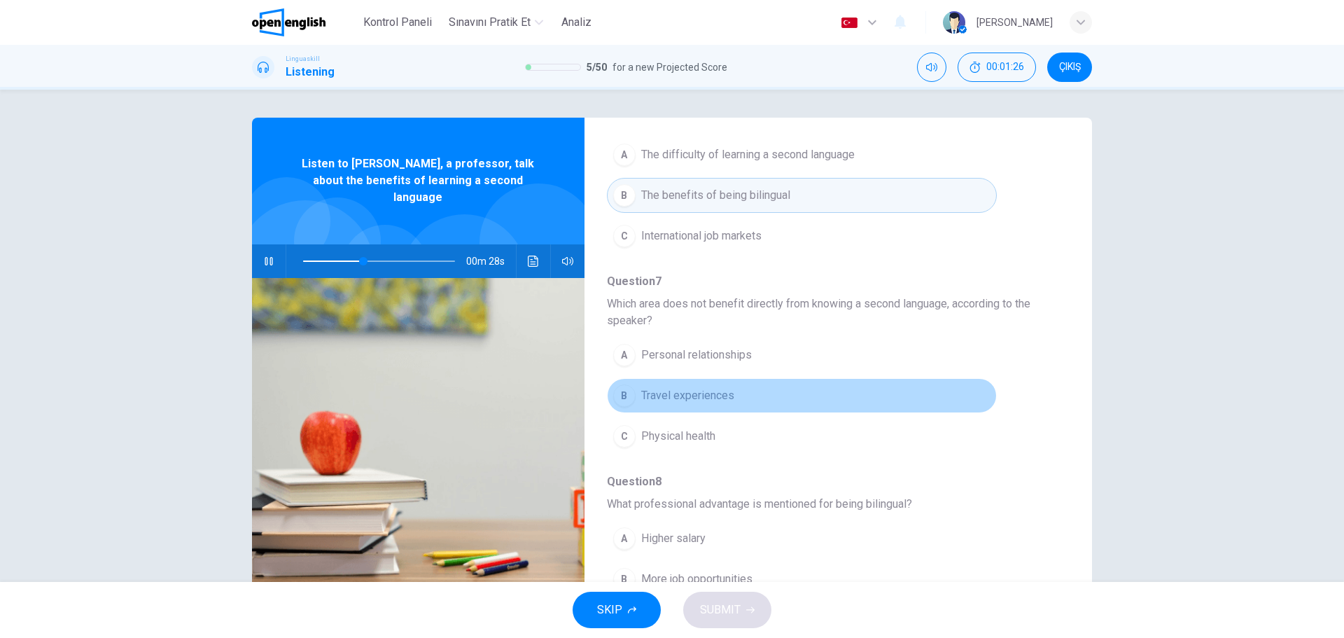
click at [619, 394] on div "B" at bounding box center [624, 395] width 22 height 22
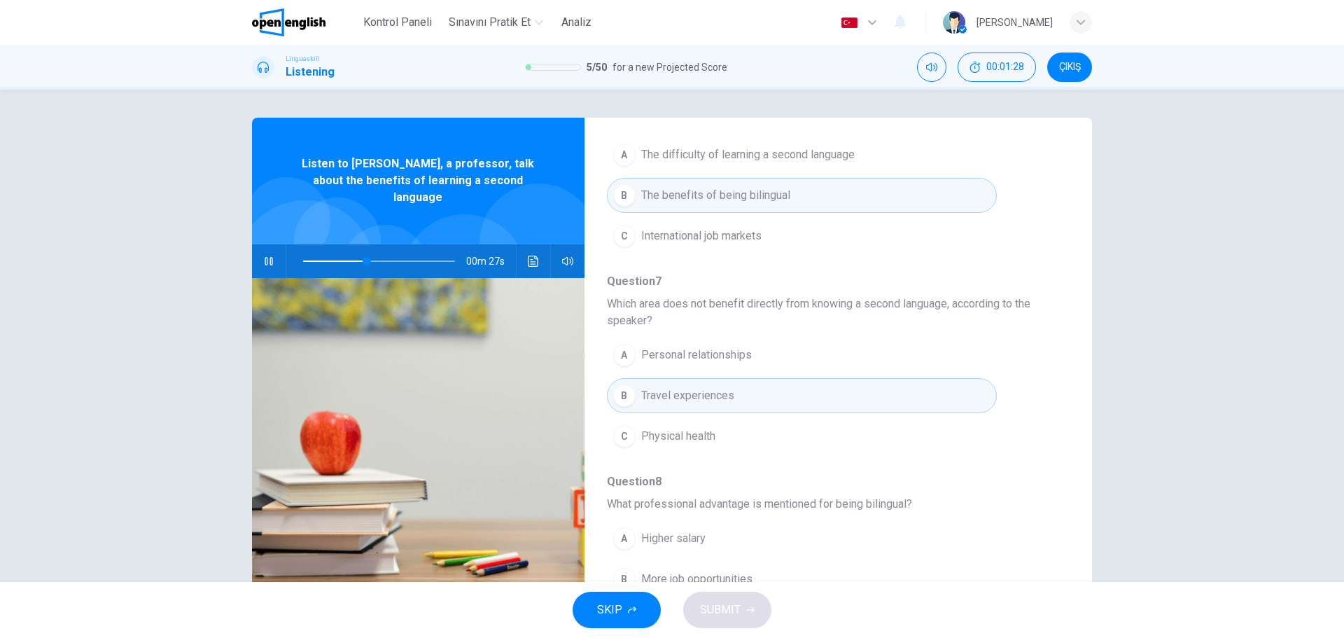
click at [1021, 529] on div "A Higher salary B More job opportunities C Shorter working hours" at bounding box center [827, 579] width 440 height 122
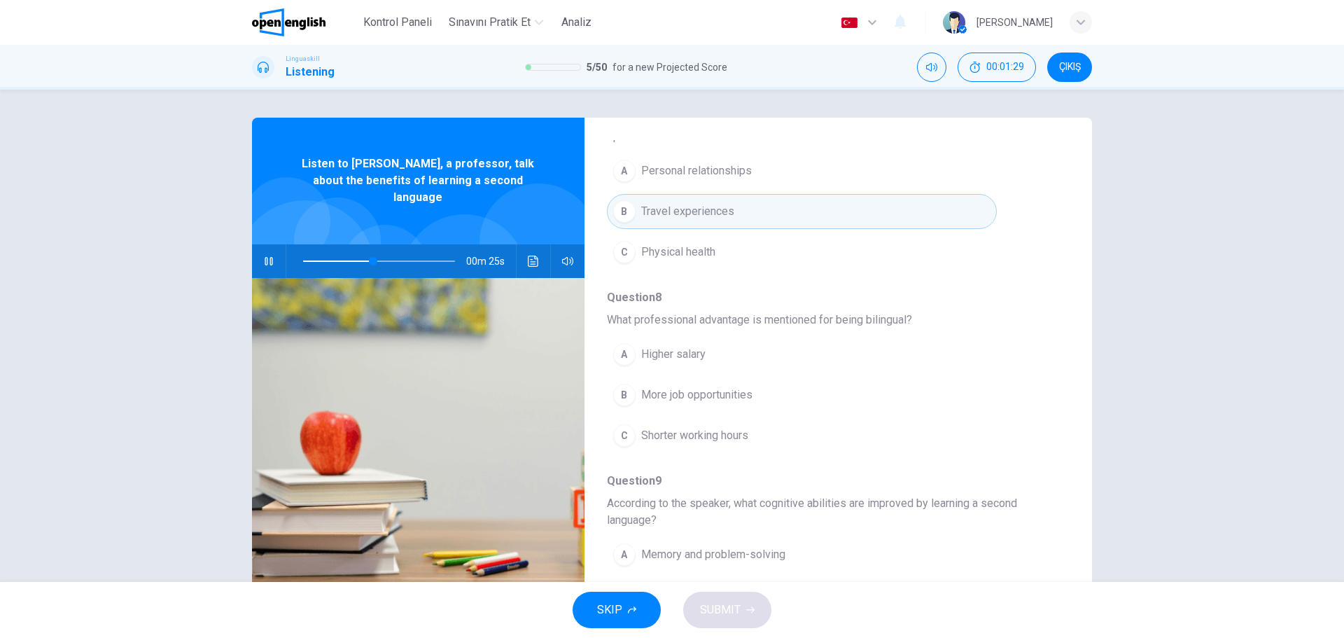
scroll to position [392, 0]
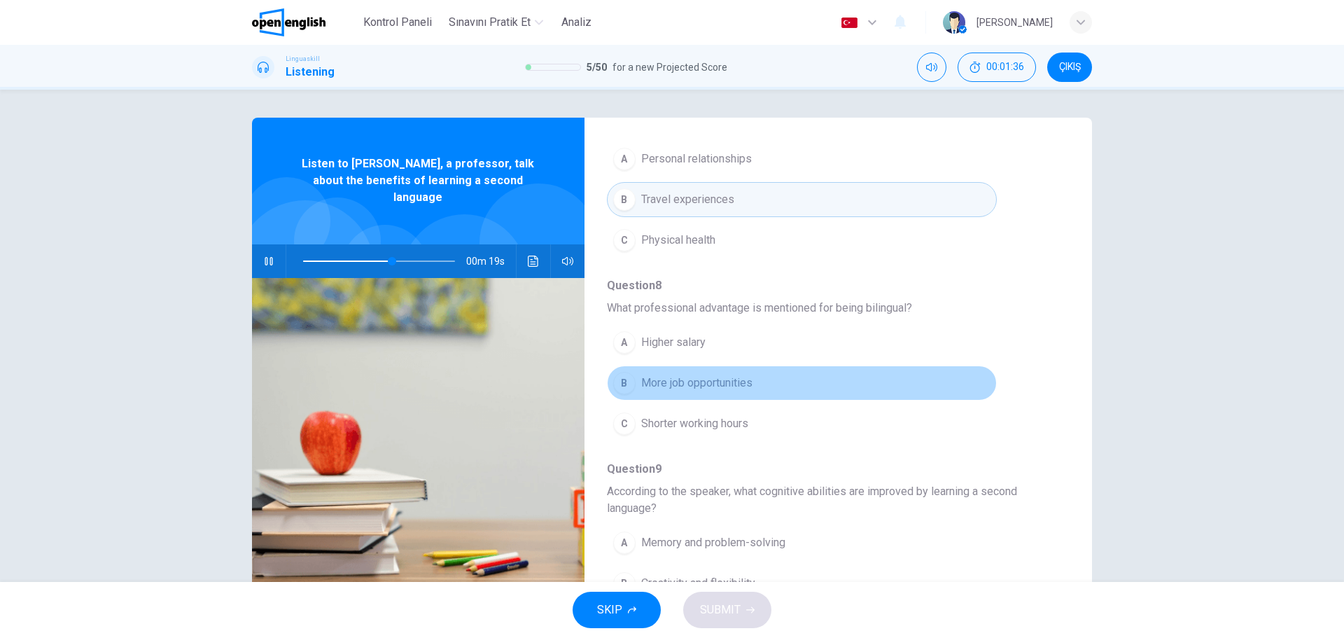
click at [624, 379] on div "B" at bounding box center [624, 383] width 22 height 22
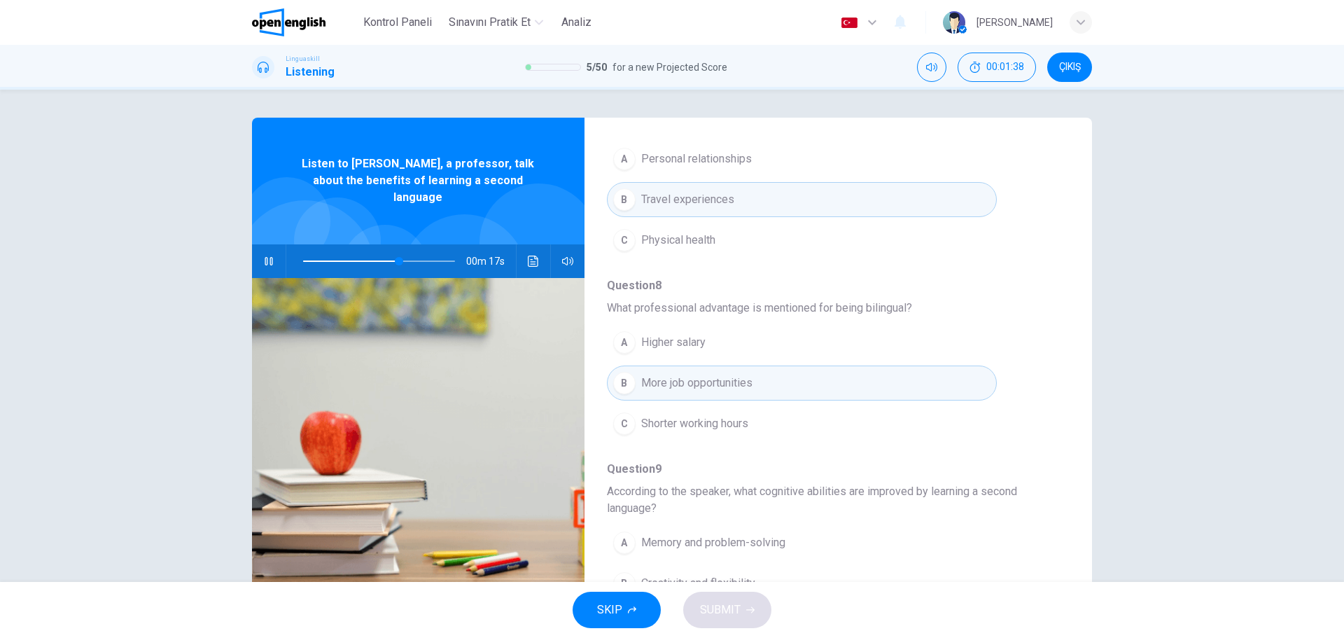
click at [1036, 526] on div "A Memory and problem-solving B Creativity and flexibility C Reading and writing" at bounding box center [827, 583] width 440 height 122
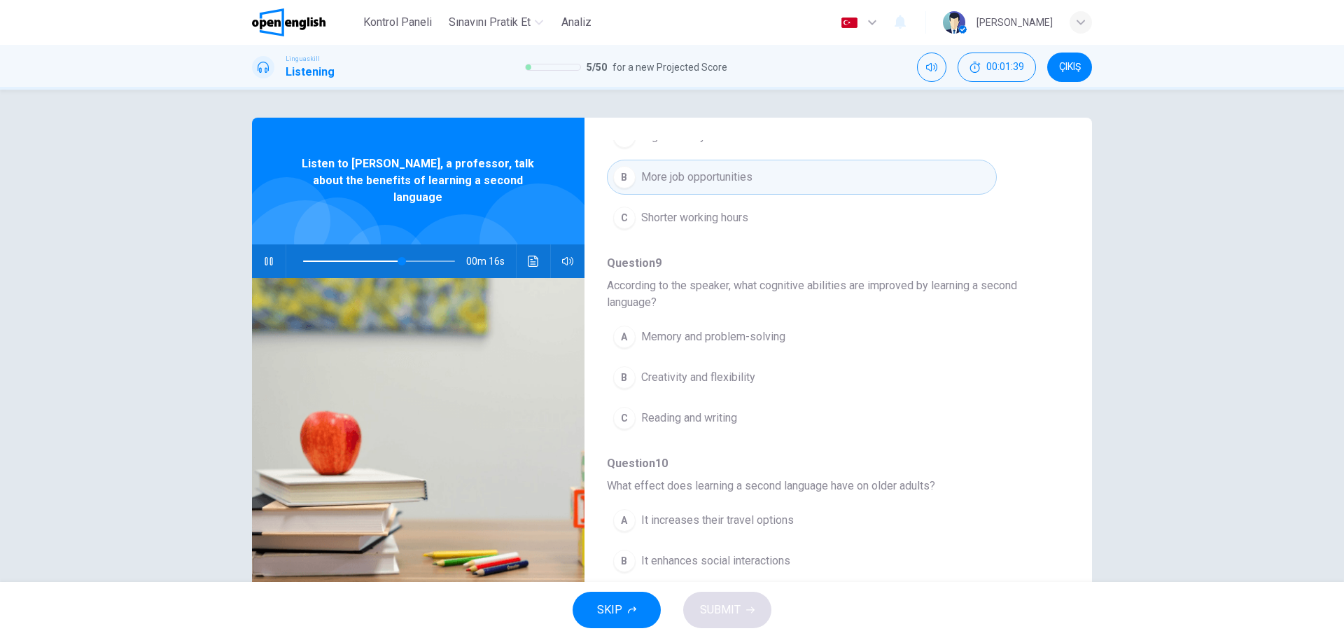
scroll to position [616, 0]
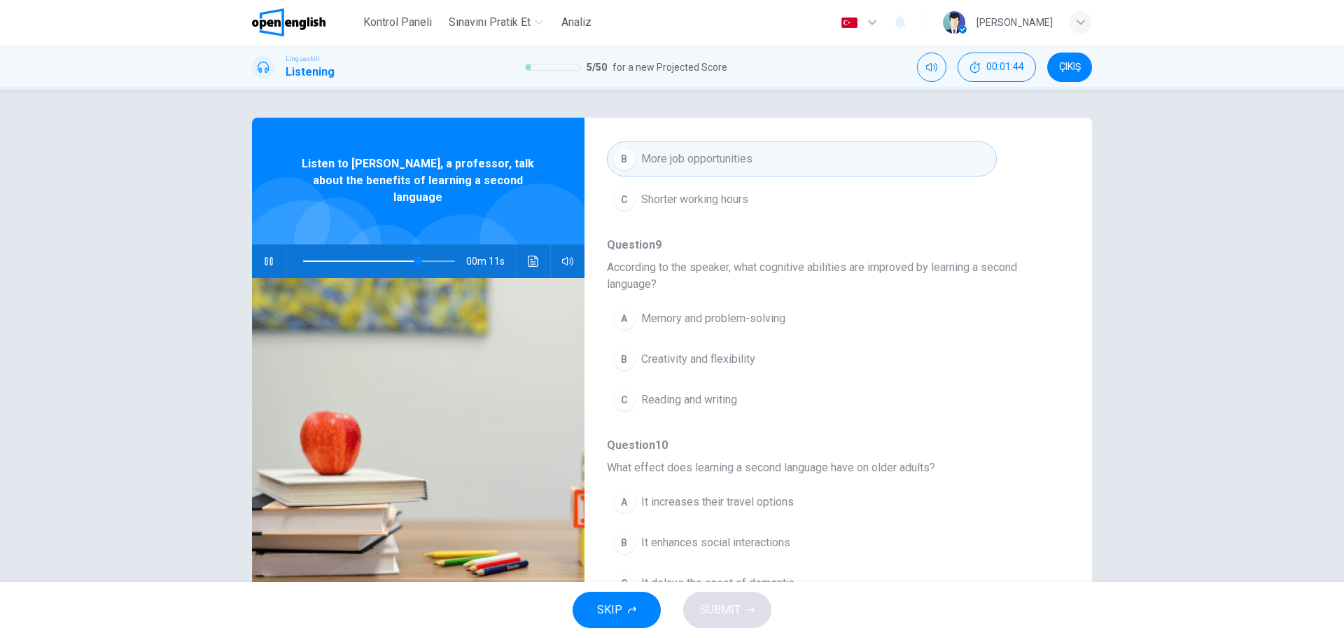
click at [626, 359] on div "B" at bounding box center [624, 359] width 22 height 22
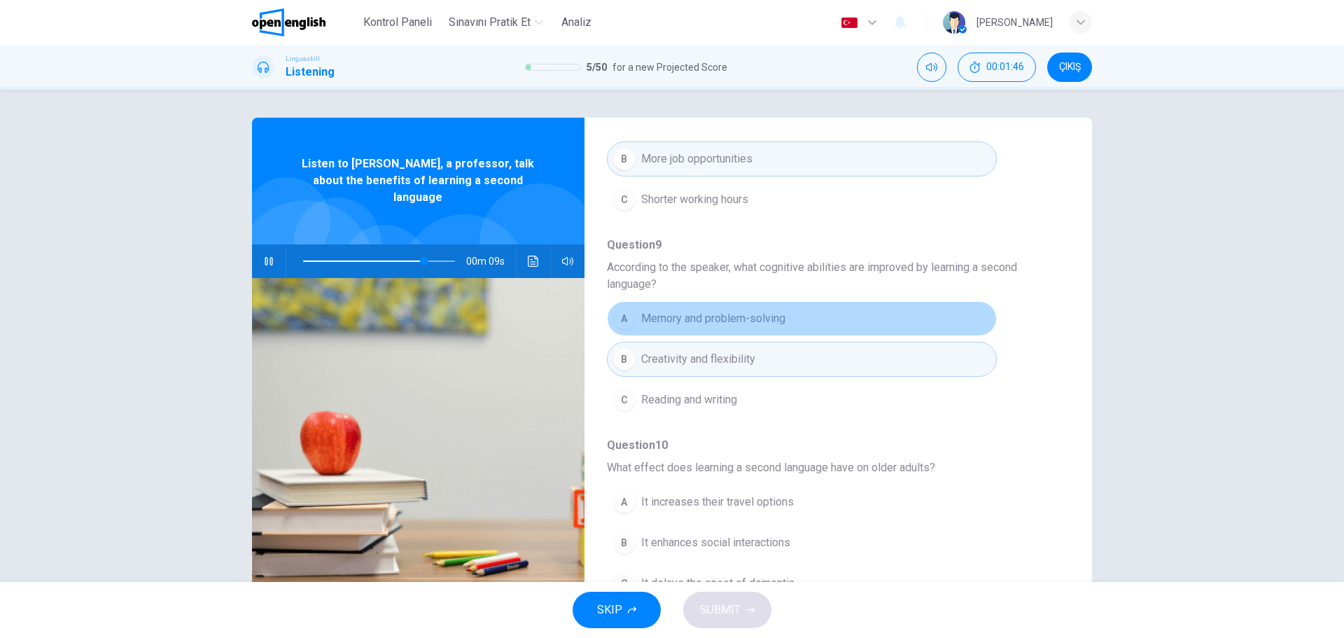
click at [623, 318] on div "A" at bounding box center [624, 318] width 22 height 22
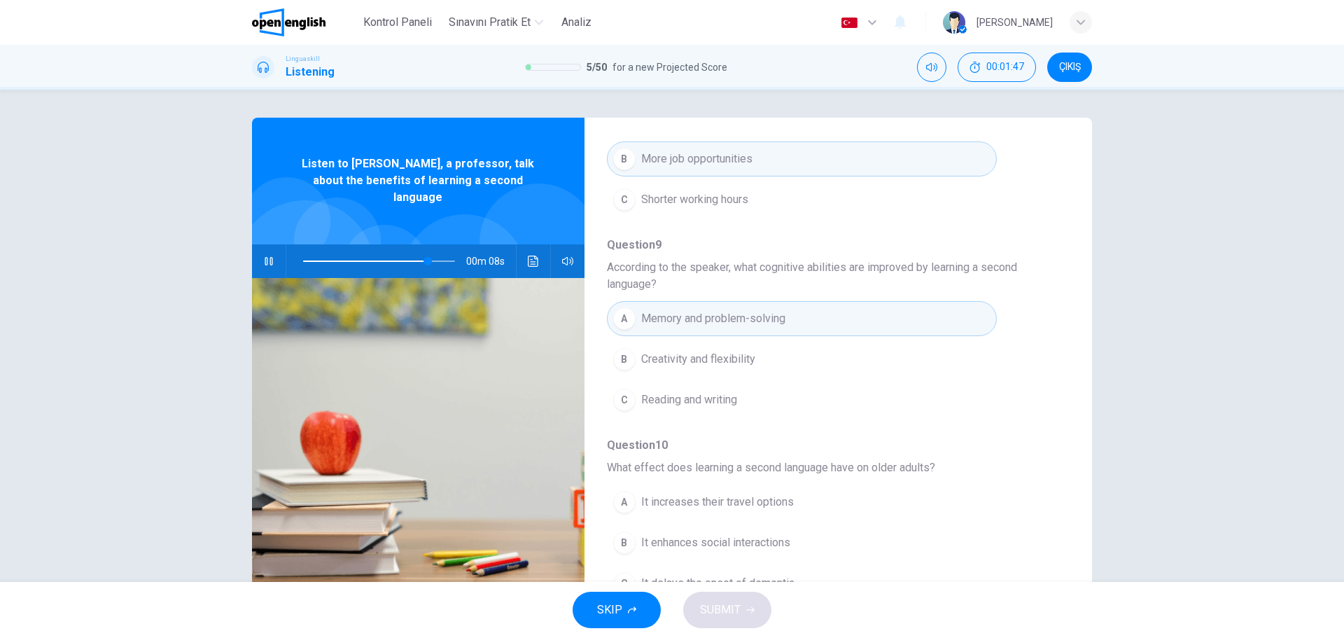
click at [977, 536] on button "B It enhances social interactions" at bounding box center [802, 542] width 390 height 35
type input "**"
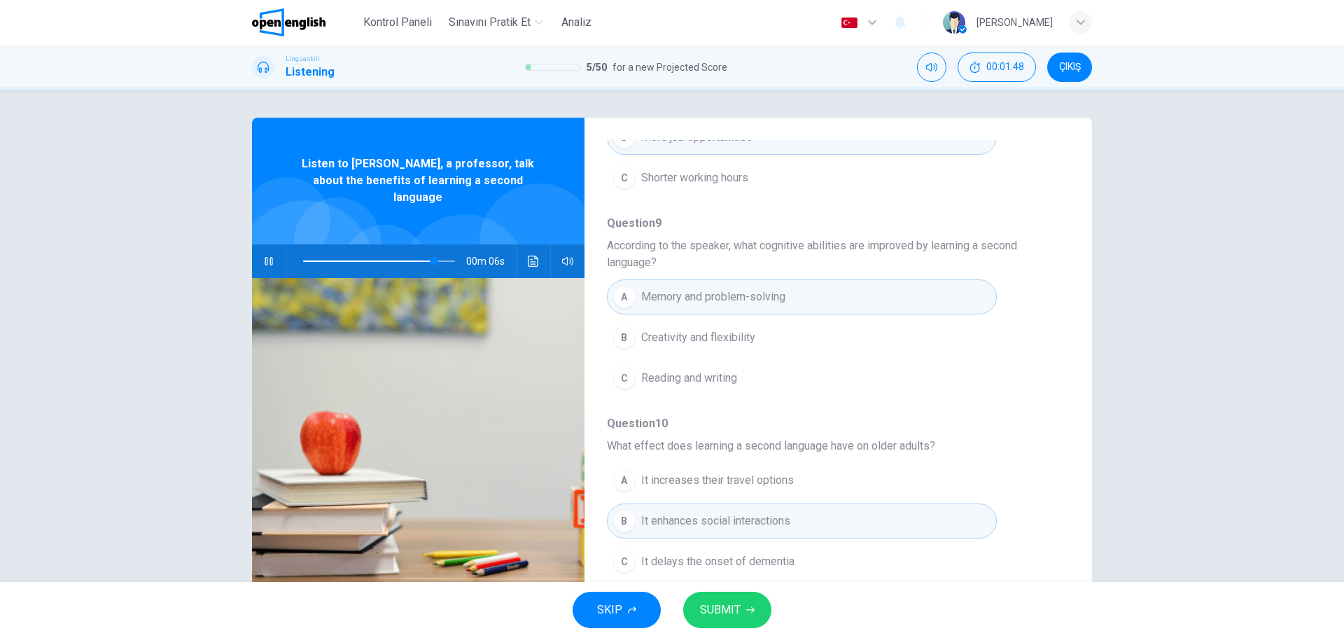
scroll to position [50, 0]
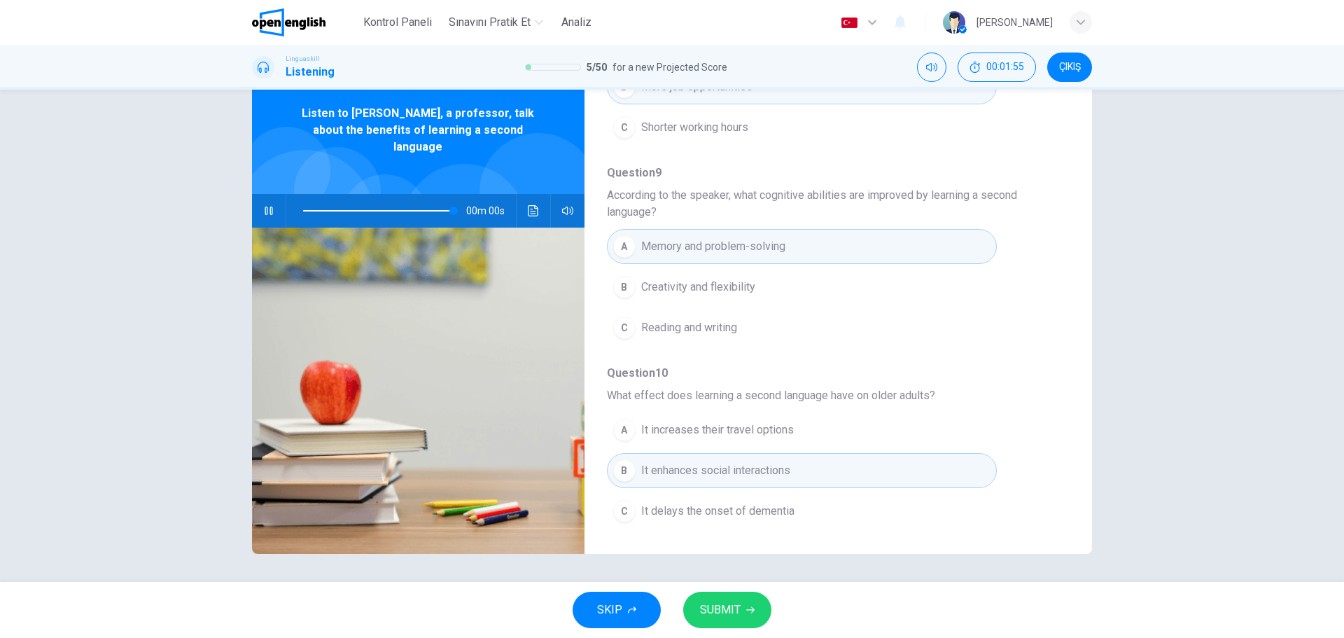
type input "*"
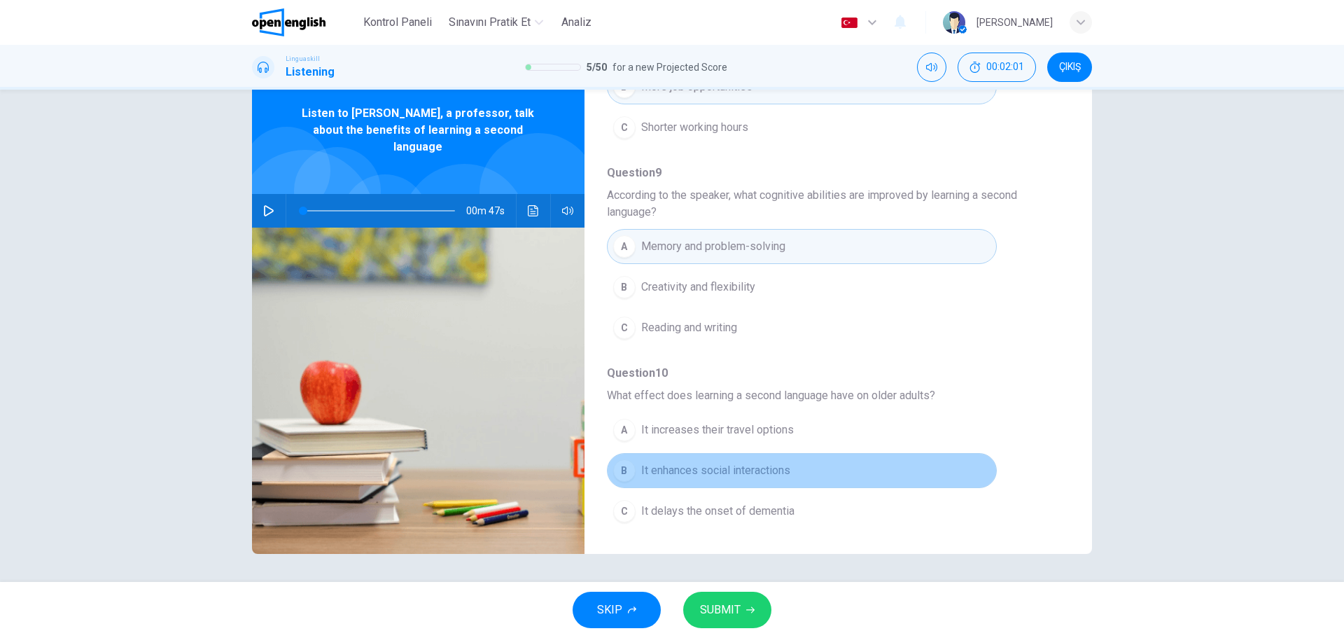
click at [620, 475] on div "B" at bounding box center [624, 470] width 22 height 22
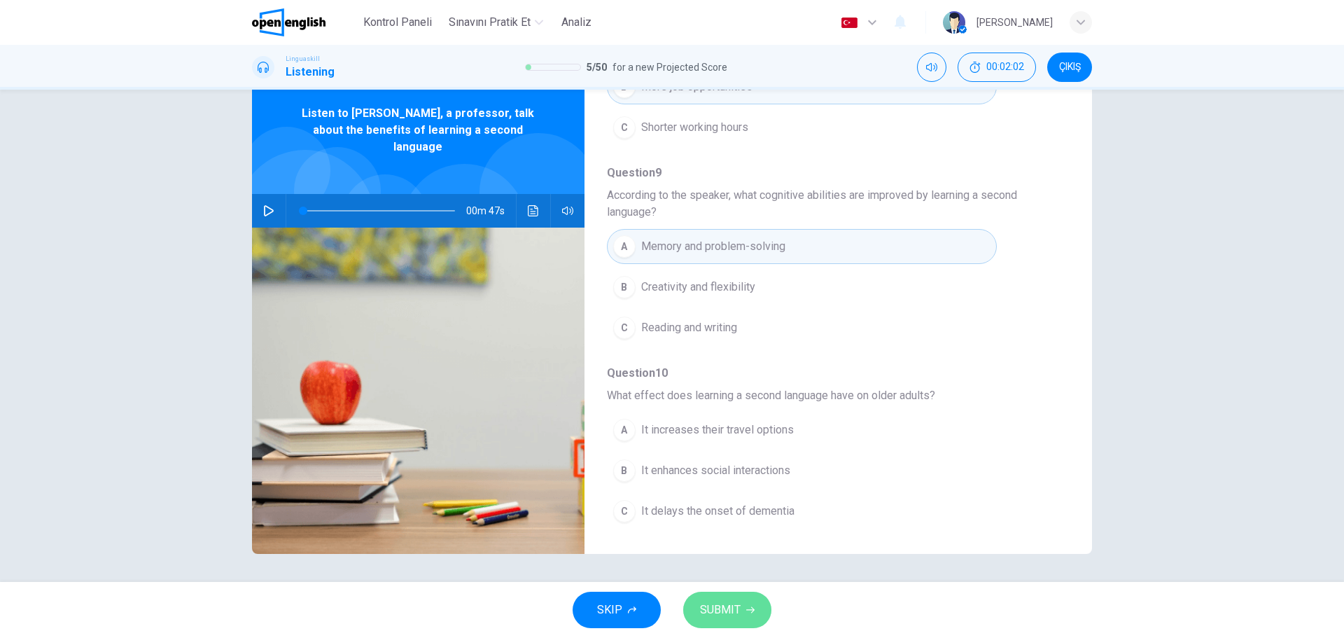
click at [729, 619] on span "SUBMIT" at bounding box center [720, 610] width 41 height 20
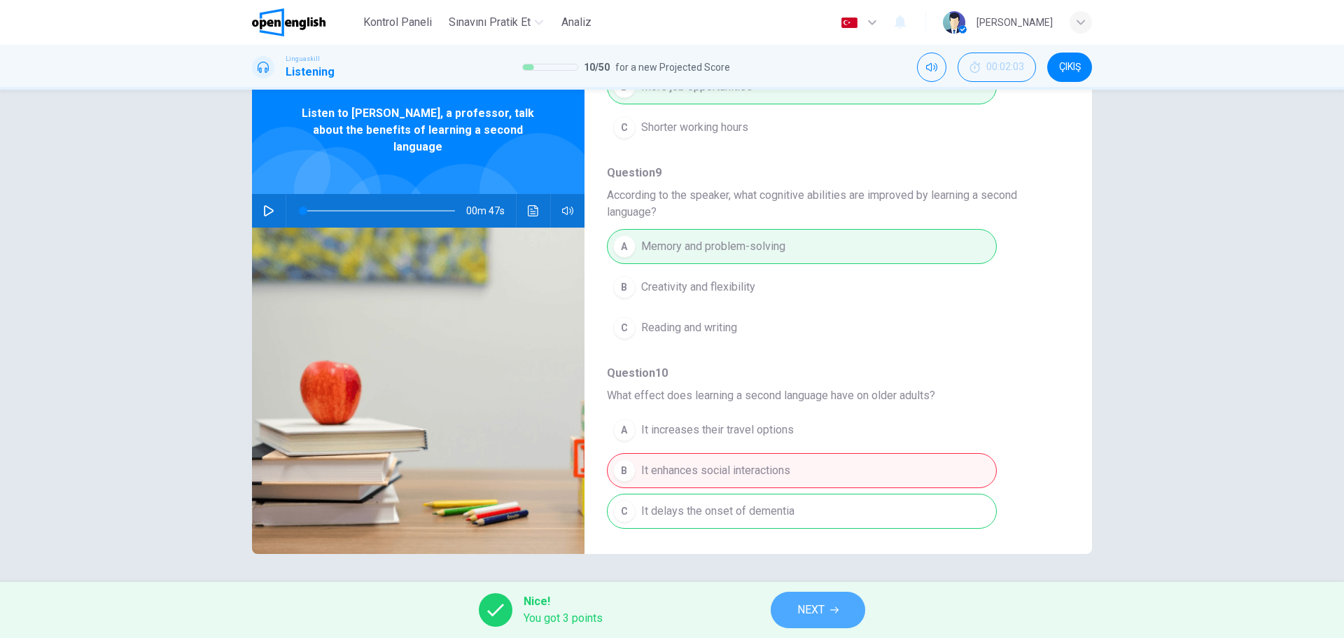
click at [814, 624] on button "NEXT" at bounding box center [818, 610] width 95 height 36
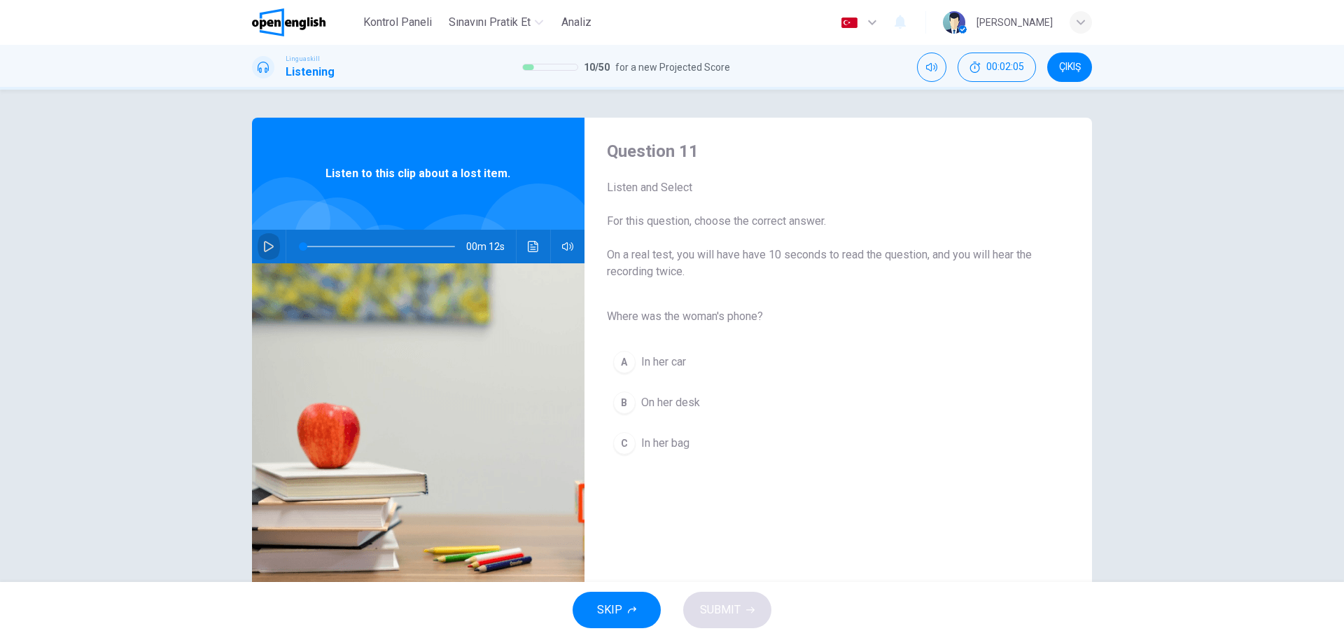
click at [263, 241] on icon "button" at bounding box center [268, 246] width 11 height 11
click at [625, 445] on div "C" at bounding box center [624, 443] width 22 height 22
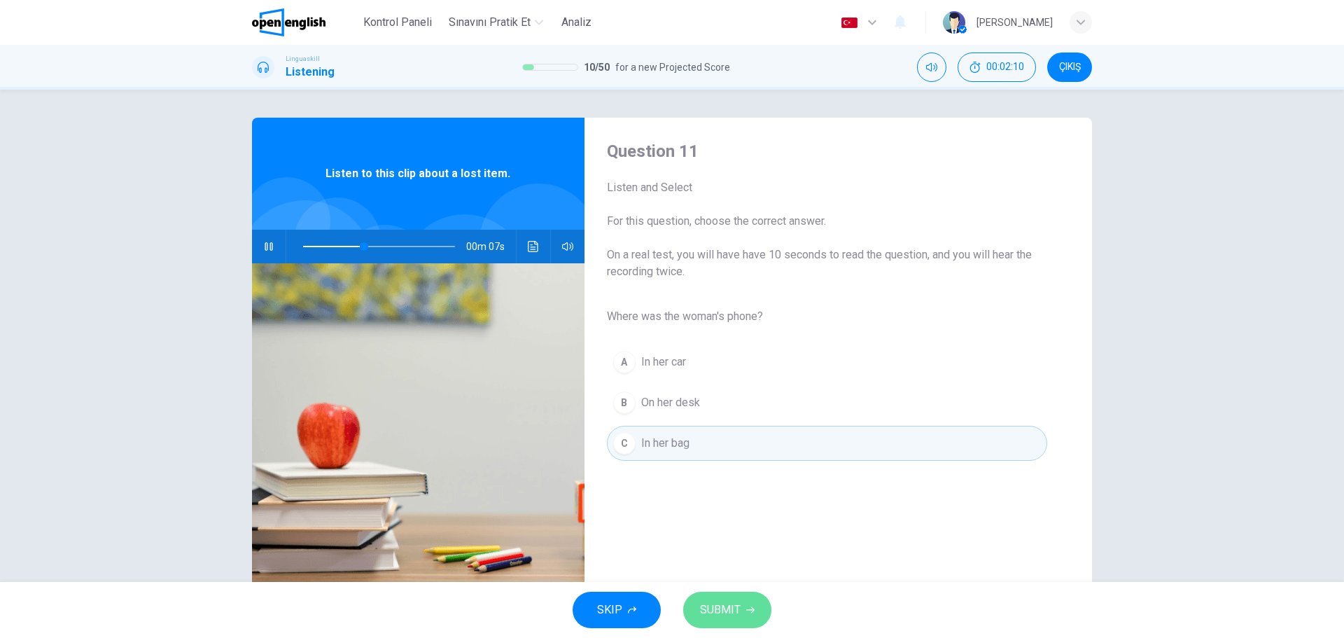
click at [732, 614] on span "SUBMIT" at bounding box center [720, 610] width 41 height 20
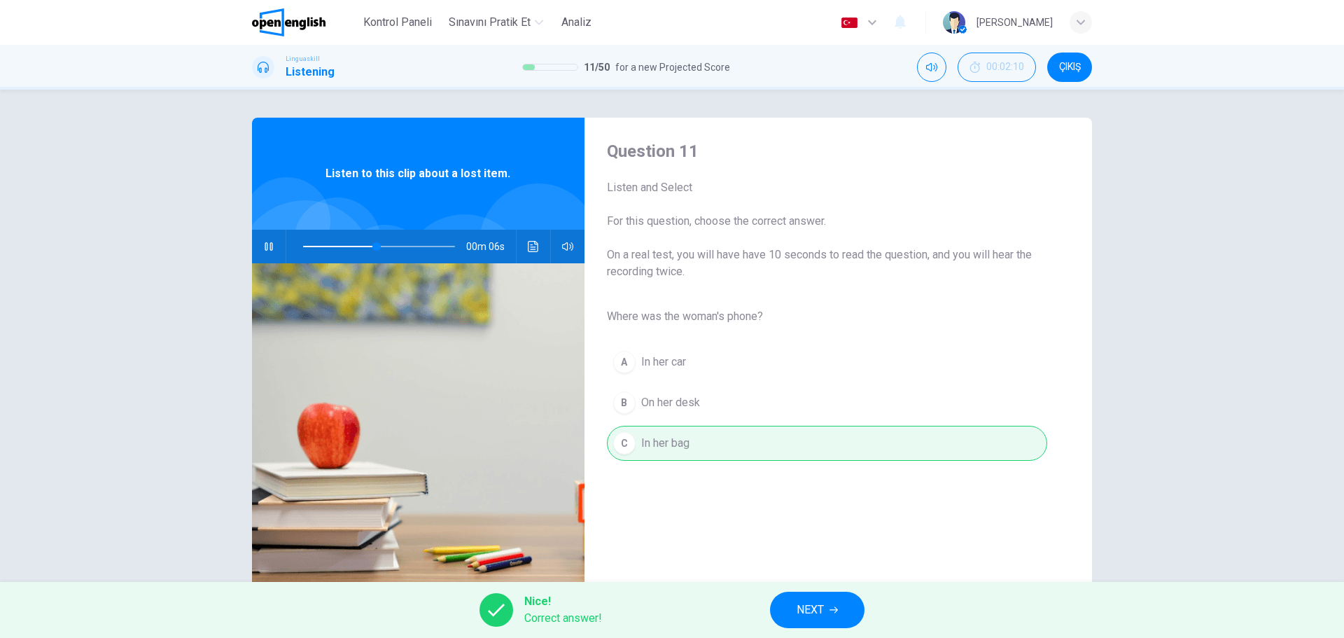
type input "**"
click at [816, 605] on span "NEXT" at bounding box center [810, 610] width 27 height 20
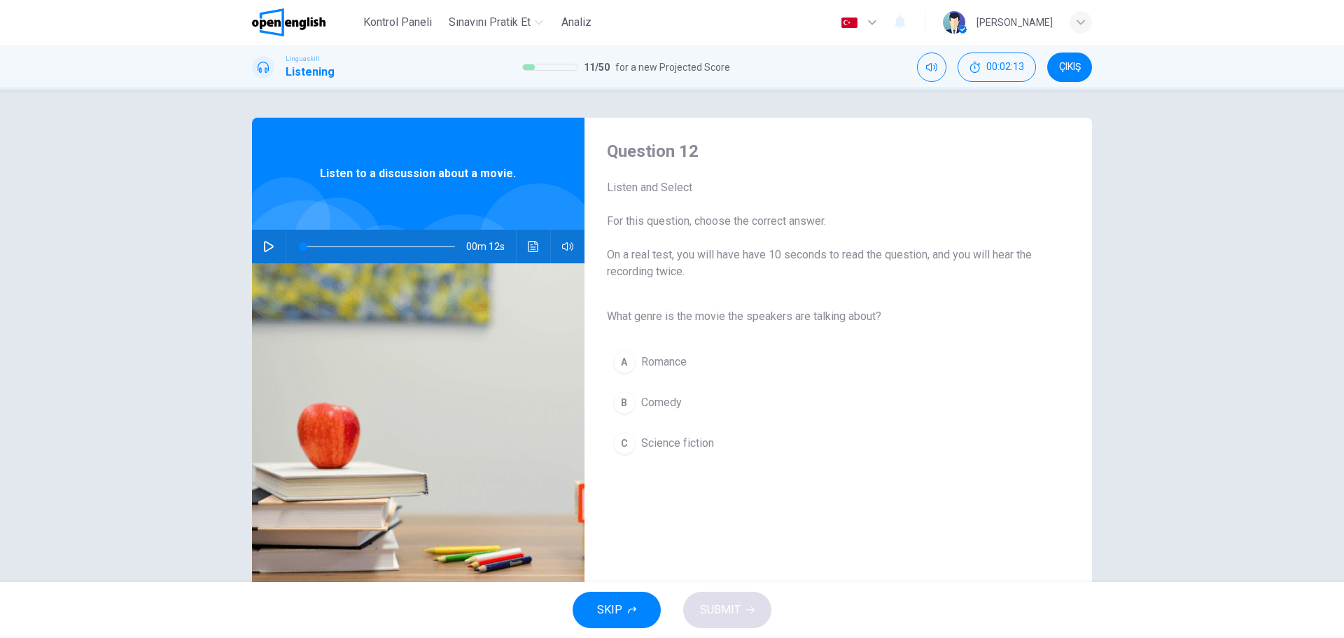
click at [629, 443] on div "C" at bounding box center [624, 443] width 22 height 22
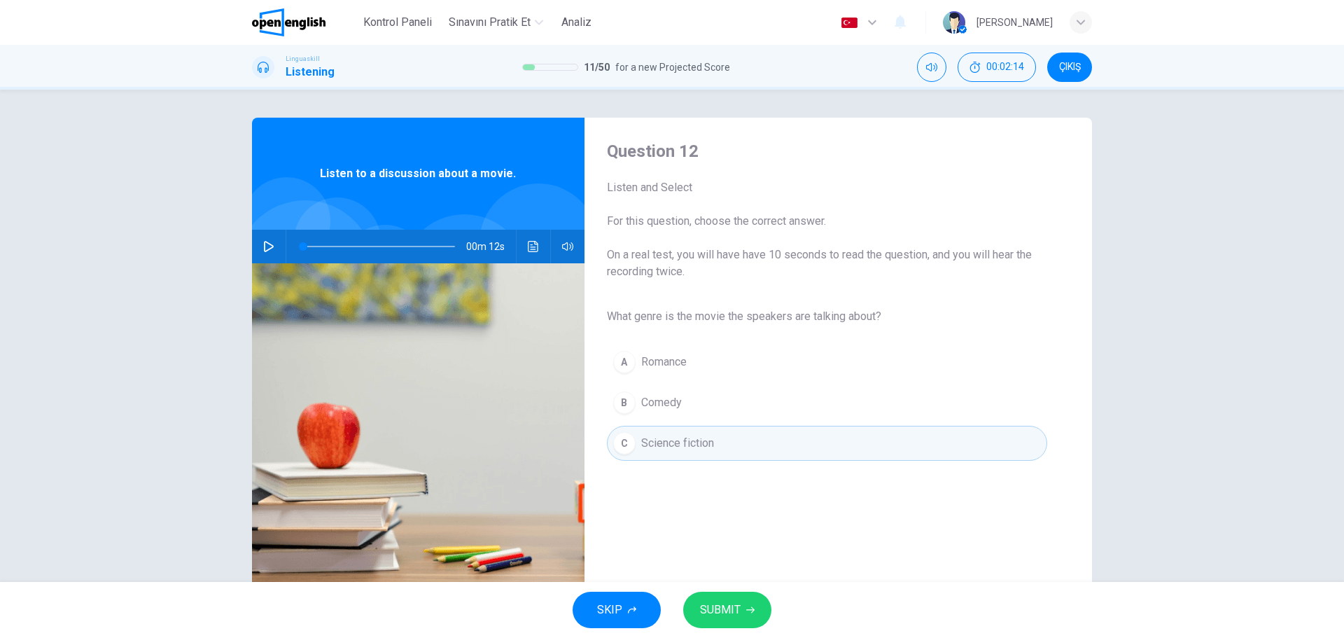
click at [718, 617] on span "SUBMIT" at bounding box center [720, 610] width 41 height 20
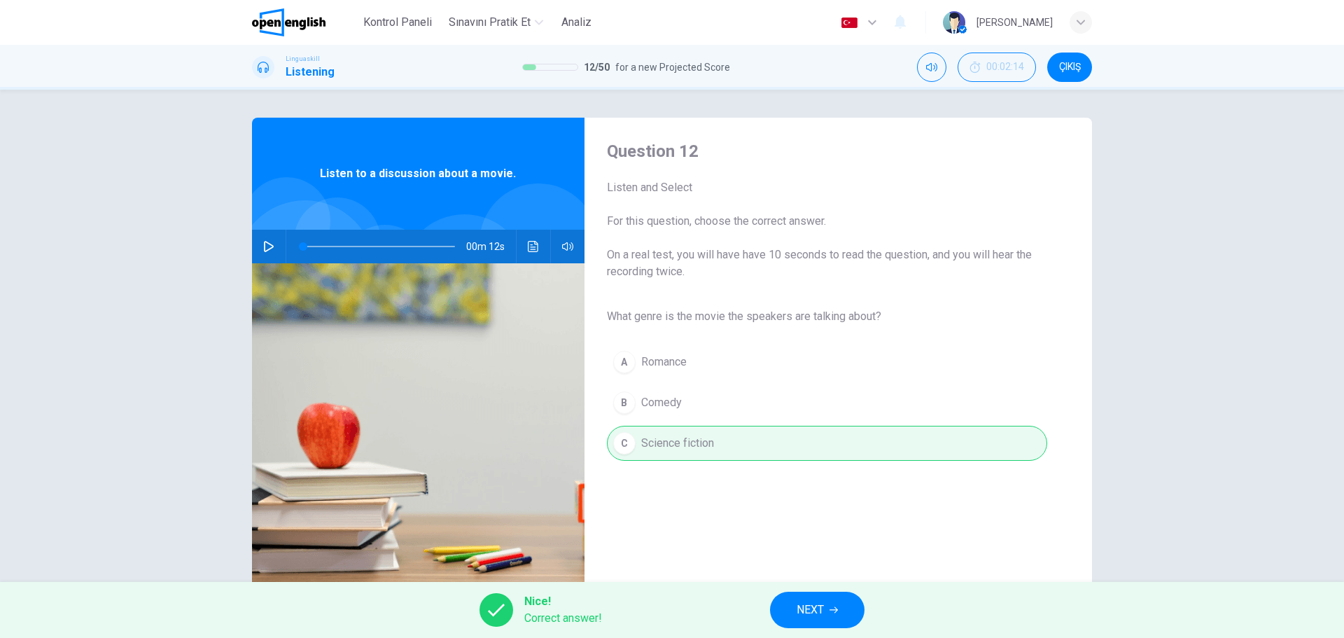
click at [816, 612] on span "NEXT" at bounding box center [810, 610] width 27 height 20
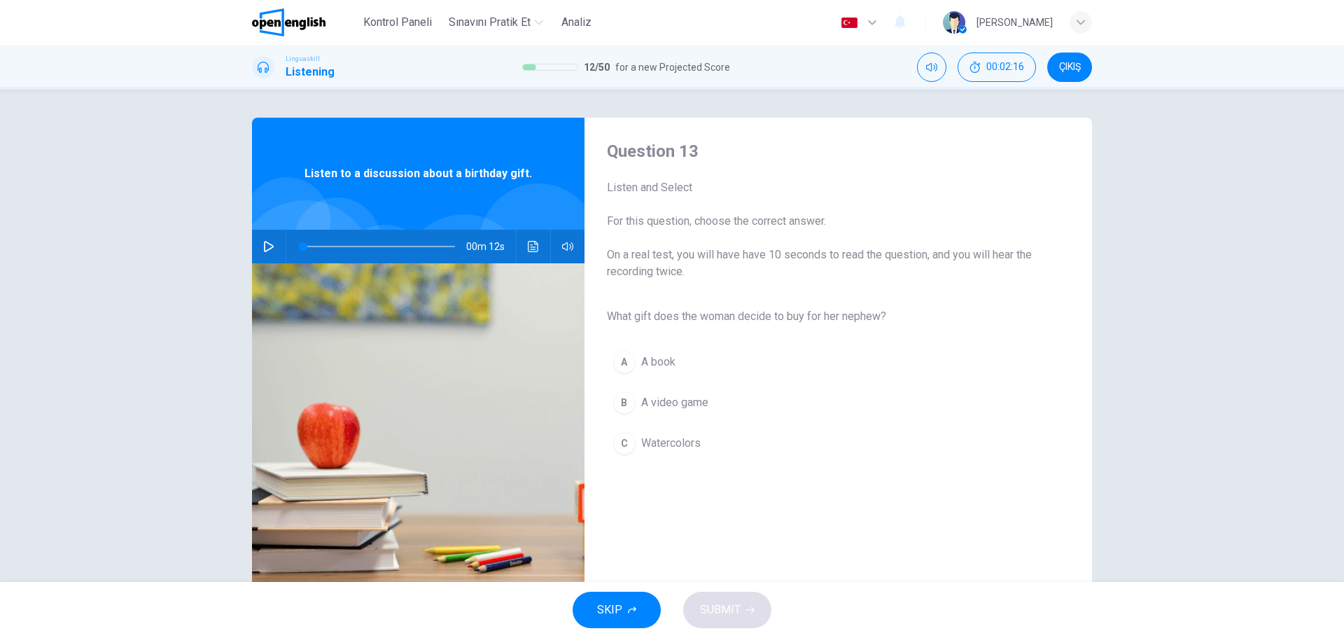
click at [626, 442] on div "C" at bounding box center [624, 443] width 22 height 22
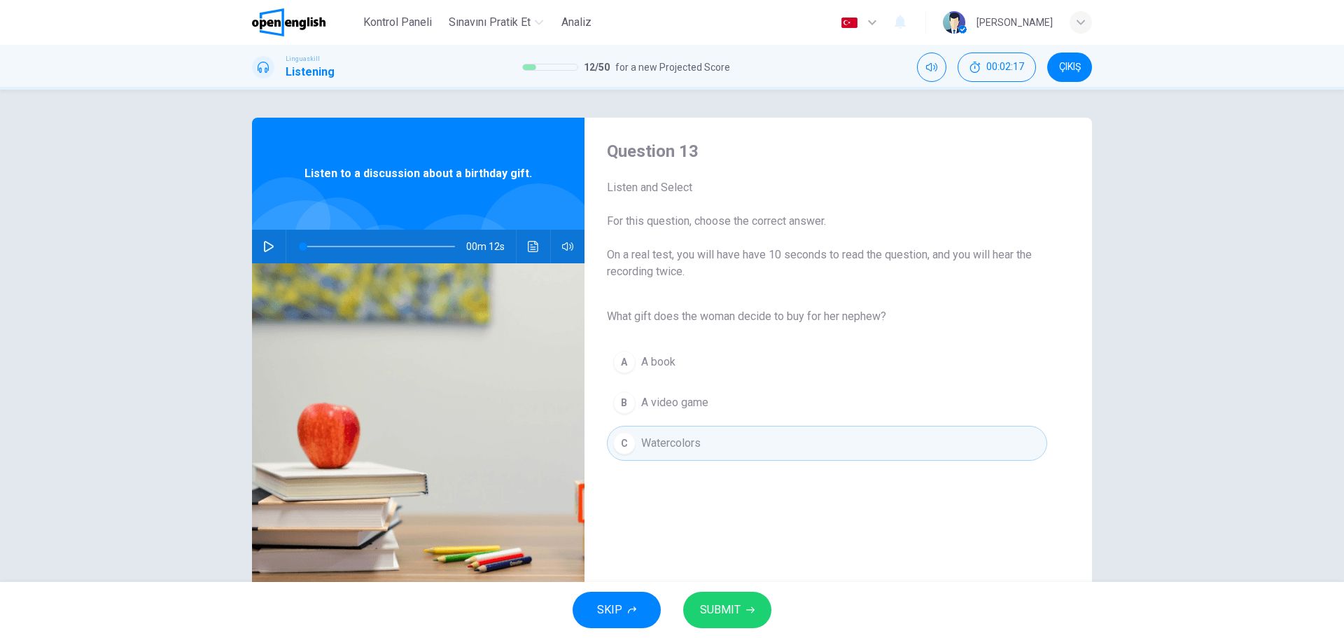
click at [730, 605] on span "SUBMIT" at bounding box center [720, 610] width 41 height 20
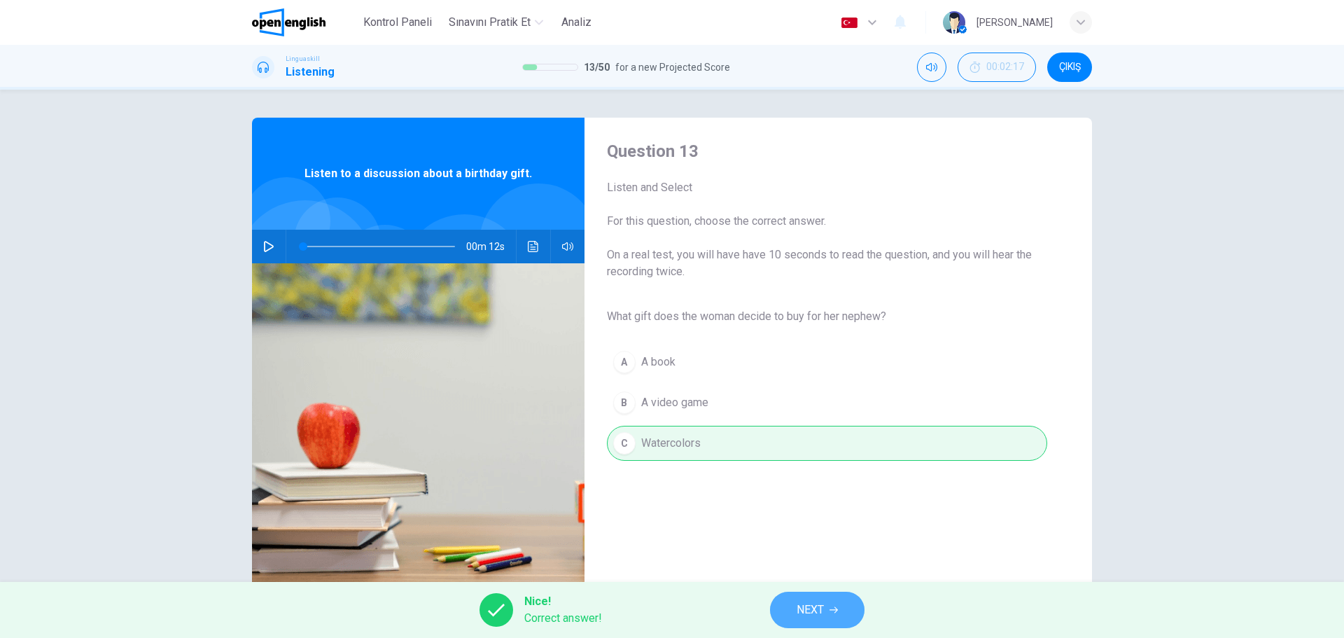
click at [825, 626] on button "NEXT" at bounding box center [817, 610] width 95 height 36
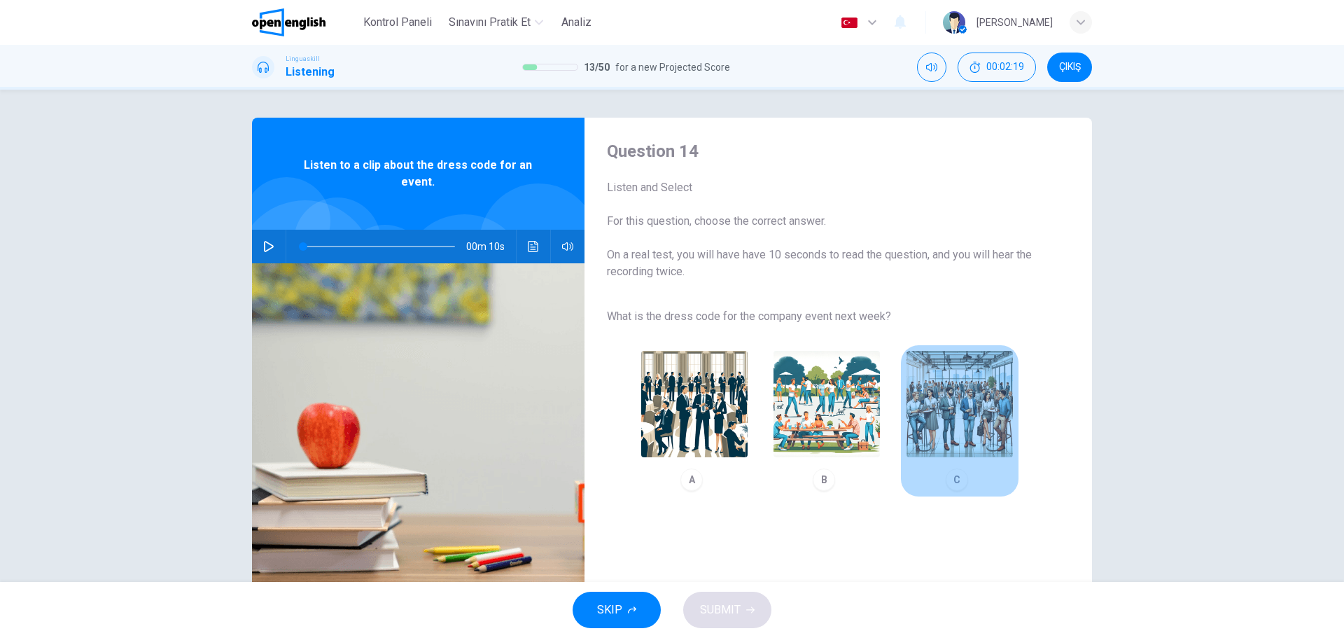
click at [971, 423] on img "button" at bounding box center [960, 404] width 106 height 106
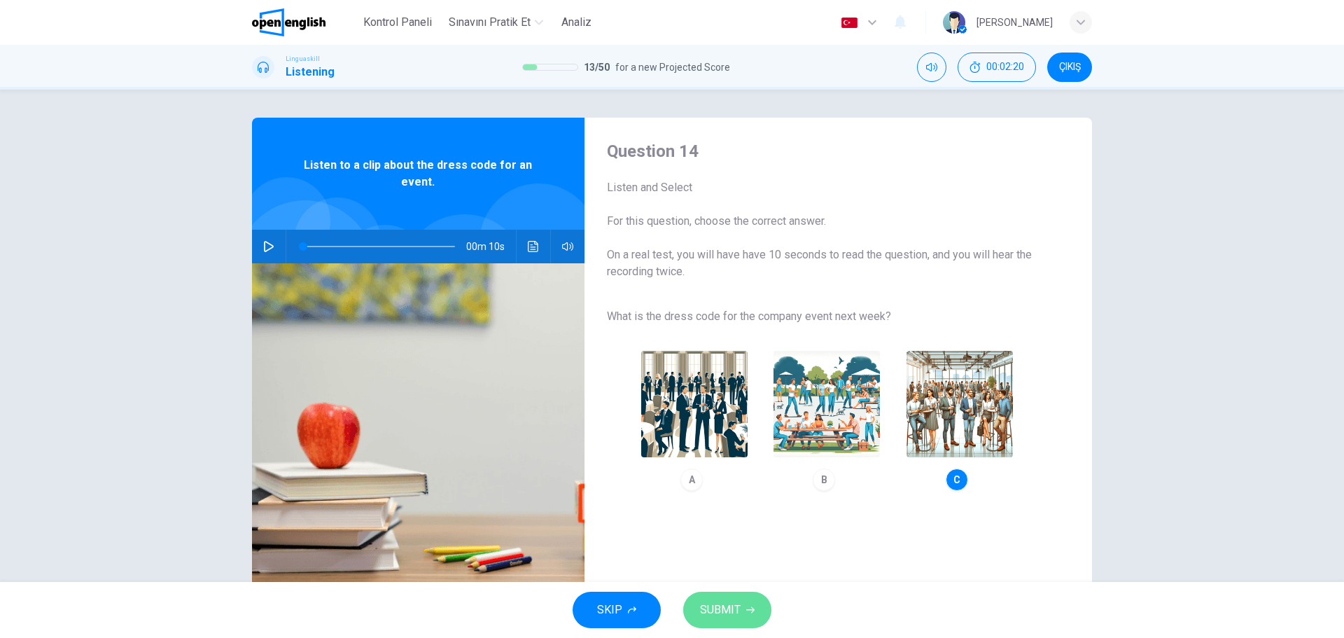
click at [729, 616] on span "SUBMIT" at bounding box center [720, 610] width 41 height 20
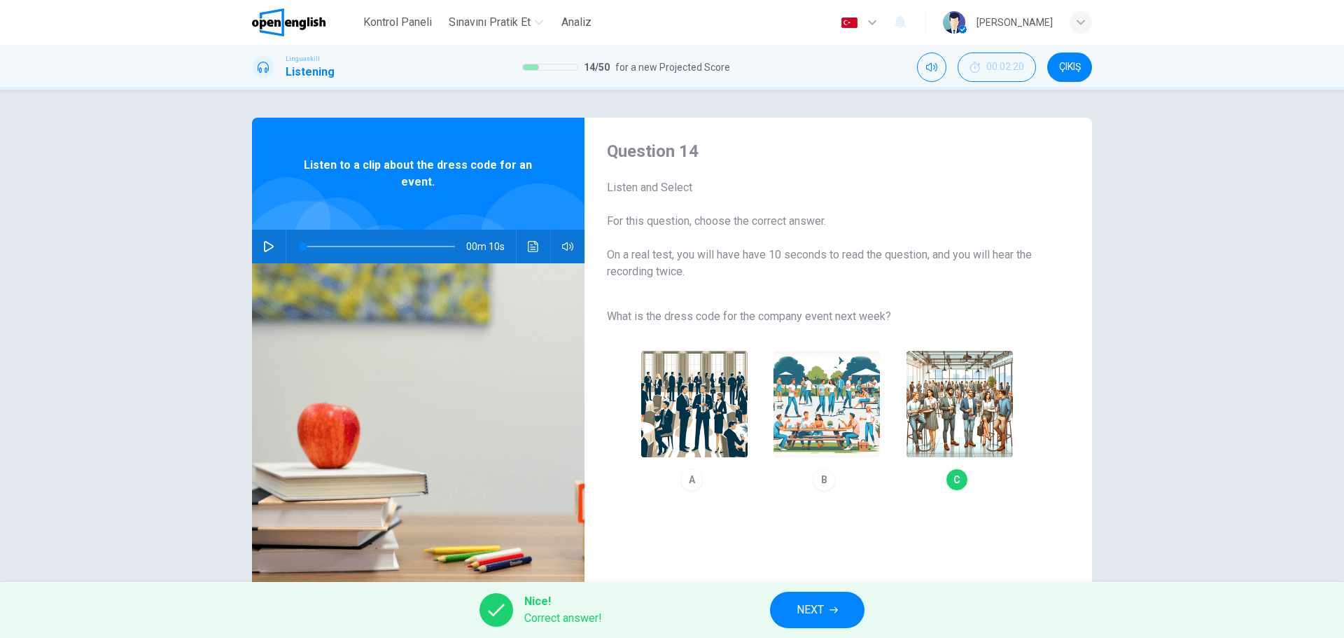
click at [805, 618] on span "NEXT" at bounding box center [810, 610] width 27 height 20
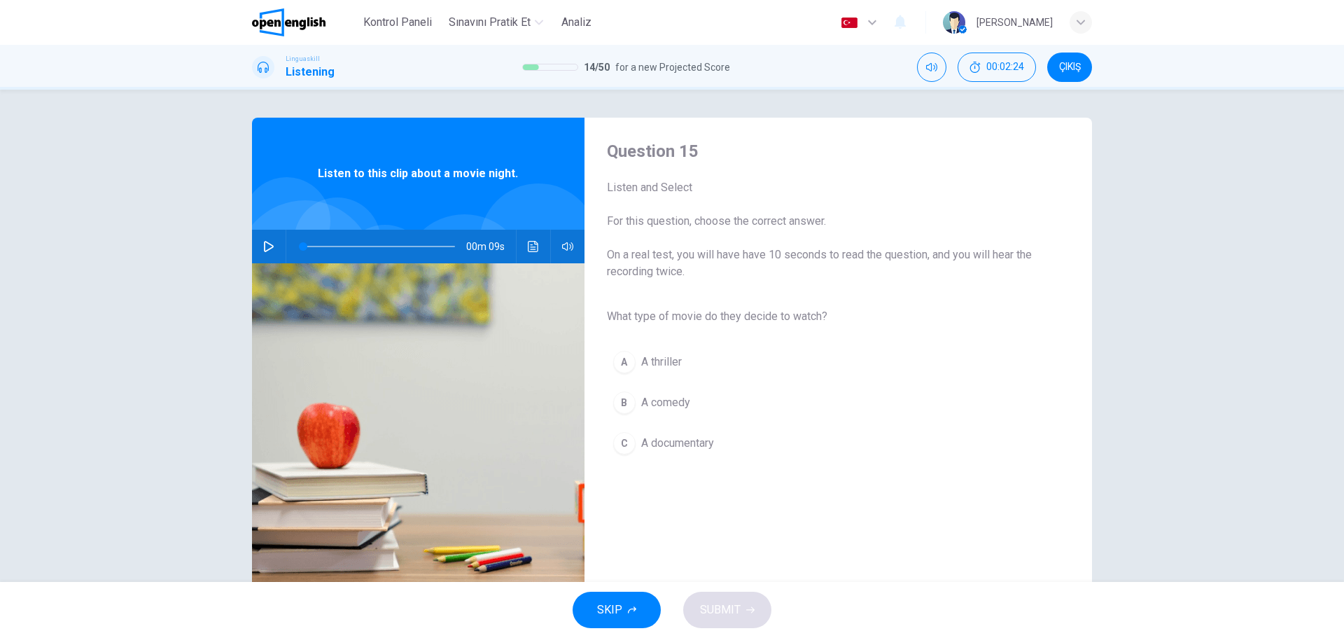
click at [625, 410] on div "B" at bounding box center [624, 402] width 22 height 22
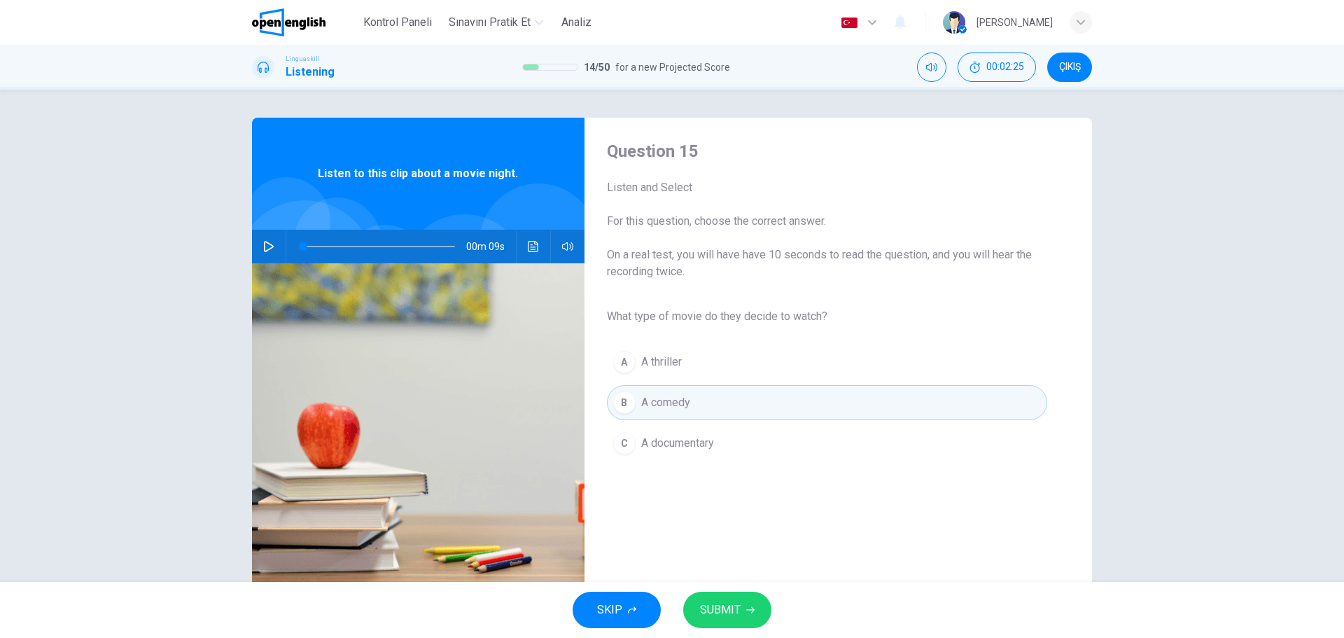
click at [745, 615] on button "SUBMIT" at bounding box center [727, 610] width 88 height 36
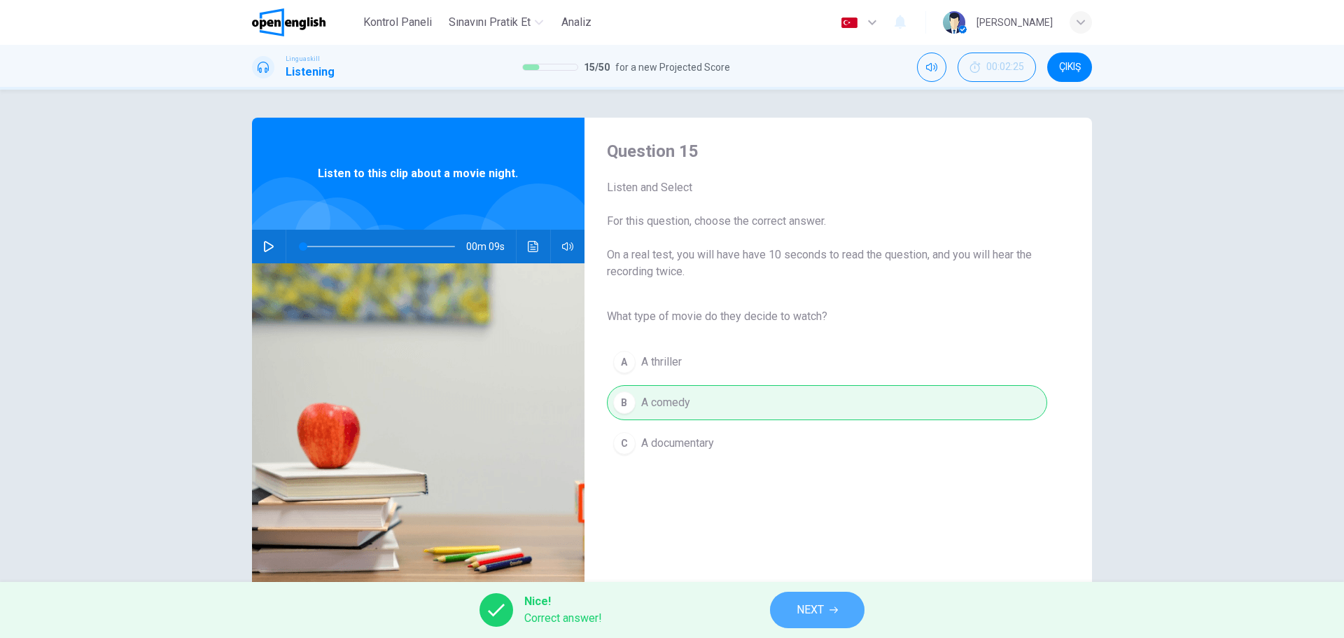
click at [791, 618] on button "NEXT" at bounding box center [817, 610] width 95 height 36
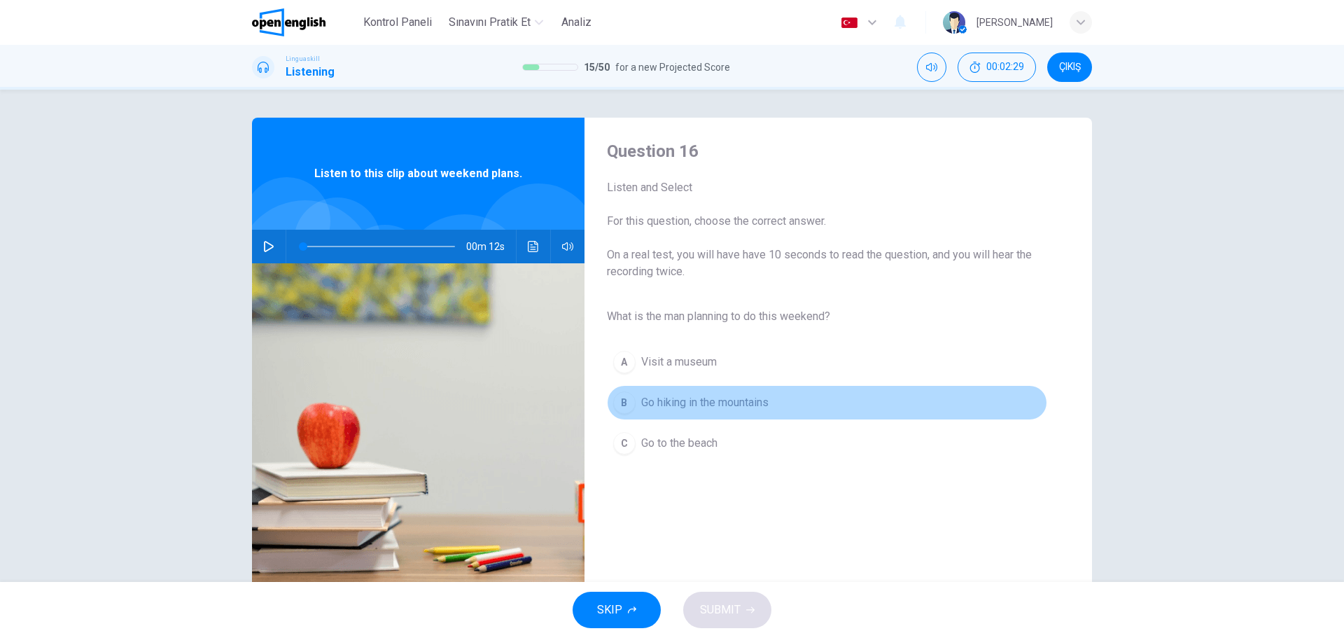
click at [625, 404] on div "B" at bounding box center [624, 402] width 22 height 22
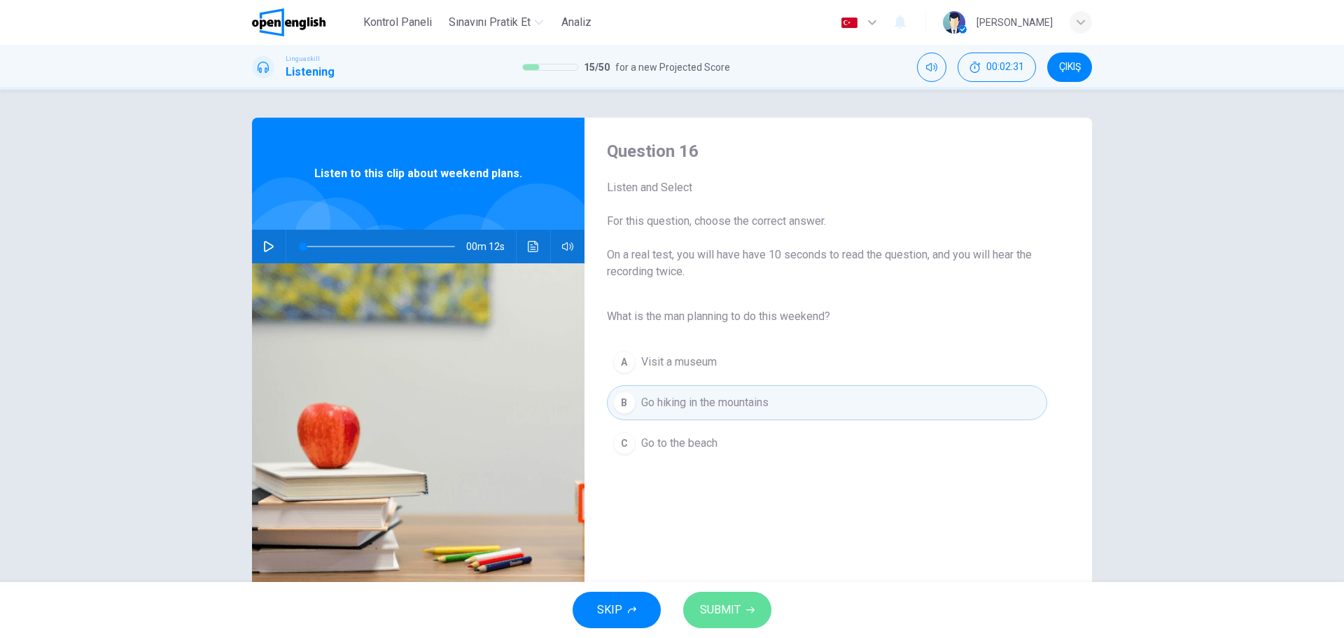
click at [727, 612] on span "SUBMIT" at bounding box center [720, 610] width 41 height 20
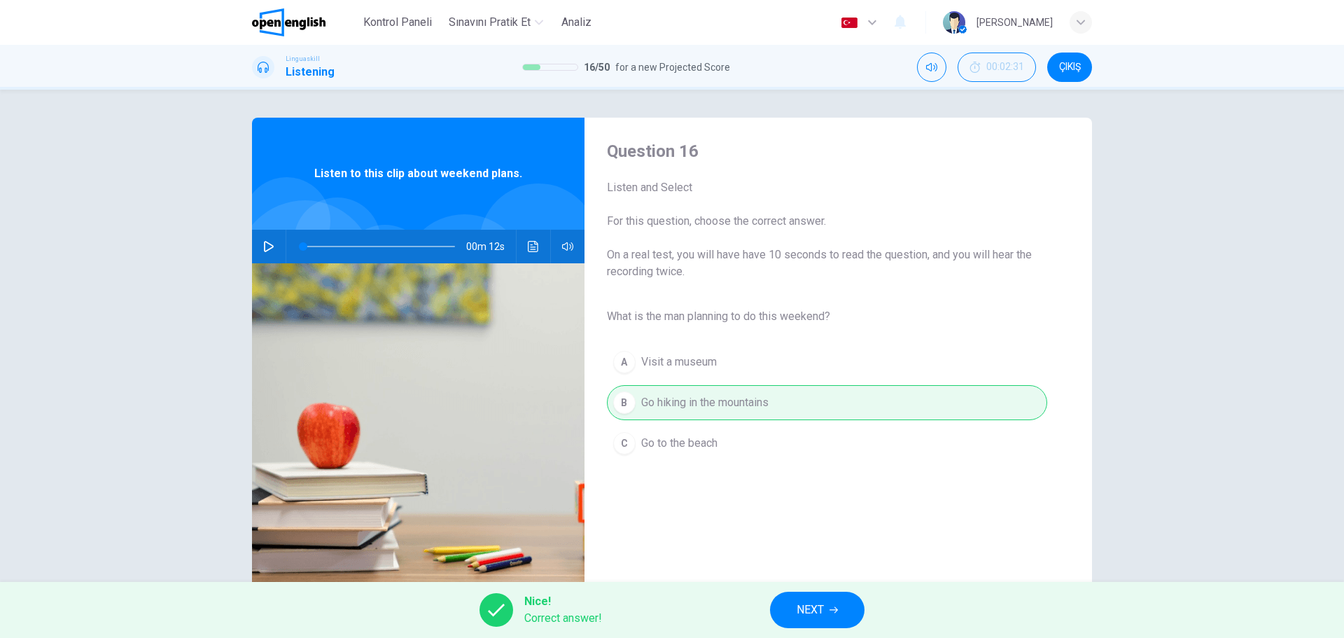
click at [815, 614] on span "NEXT" at bounding box center [810, 610] width 27 height 20
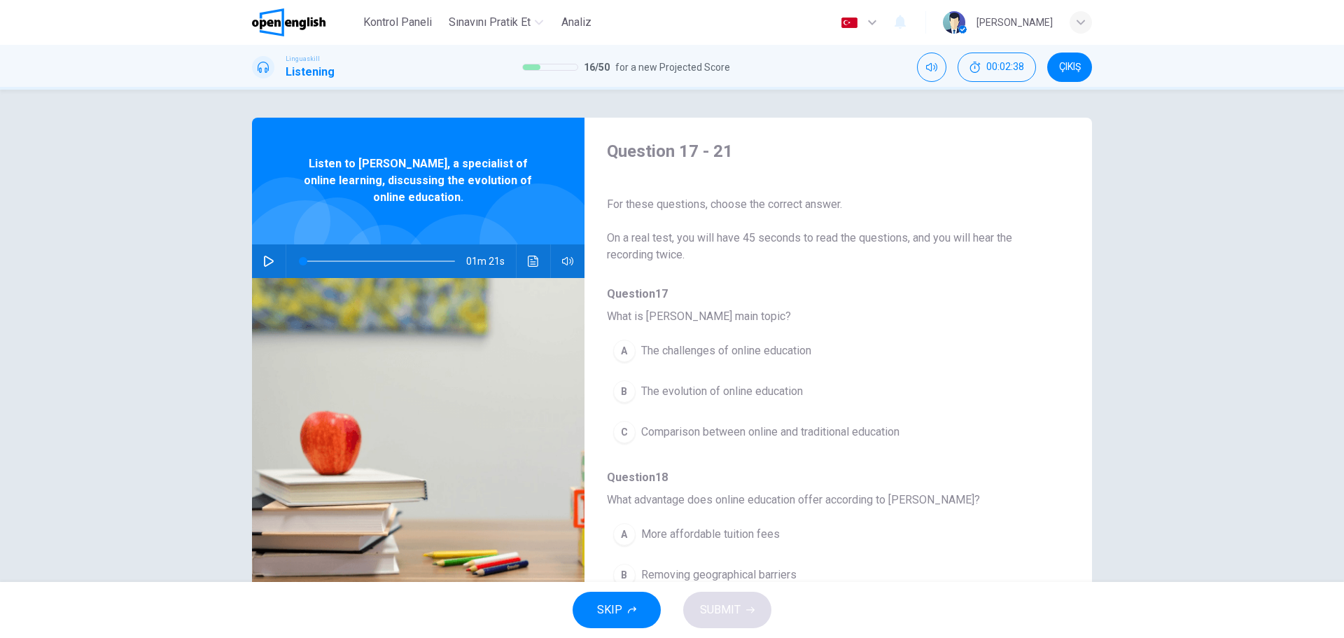
click at [262, 263] on button "button" at bounding box center [269, 261] width 22 height 34
click at [1007, 440] on div "A The challenges of online education B The evolution of online education C Comp…" at bounding box center [827, 391] width 440 height 122
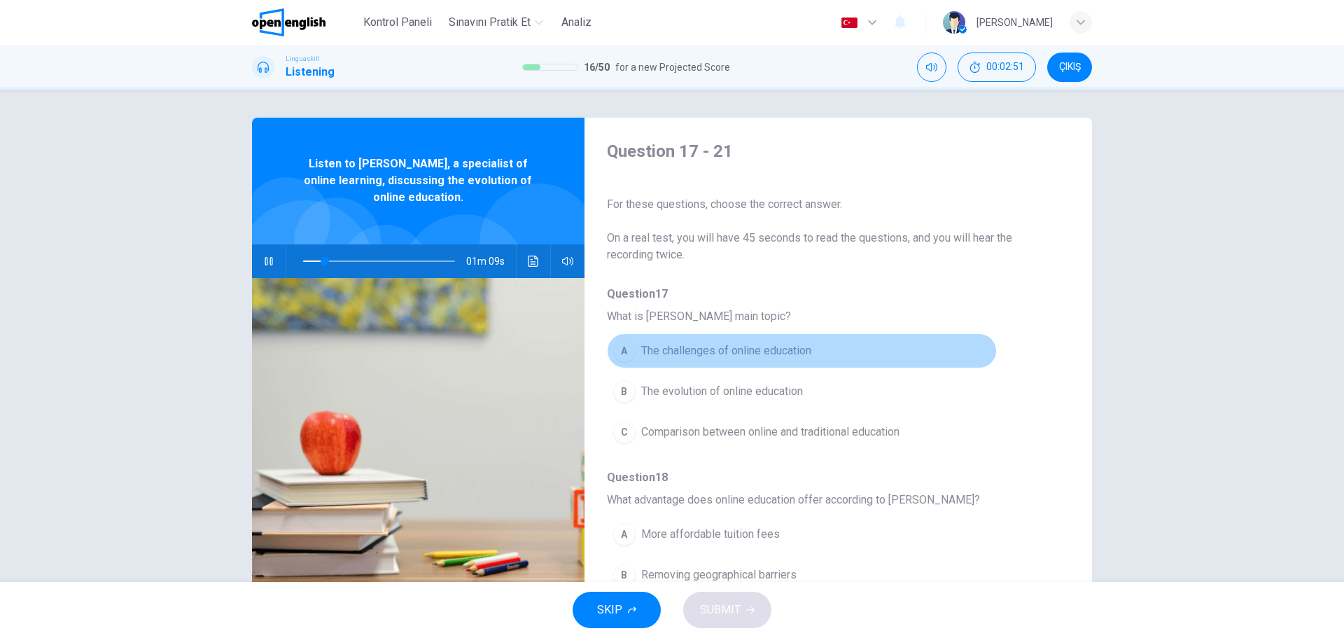
click at [622, 349] on div "A" at bounding box center [624, 351] width 22 height 22
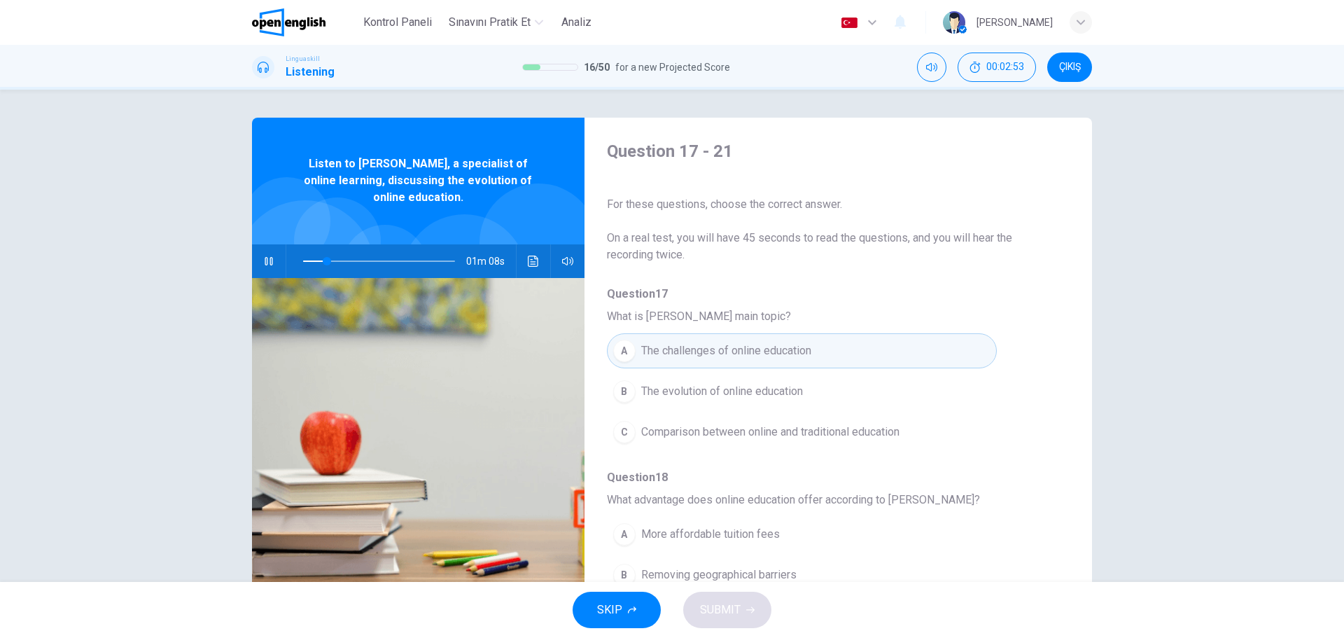
click at [986, 505] on span "What advantage does online education offer according to [PERSON_NAME]?" at bounding box center [827, 499] width 440 height 17
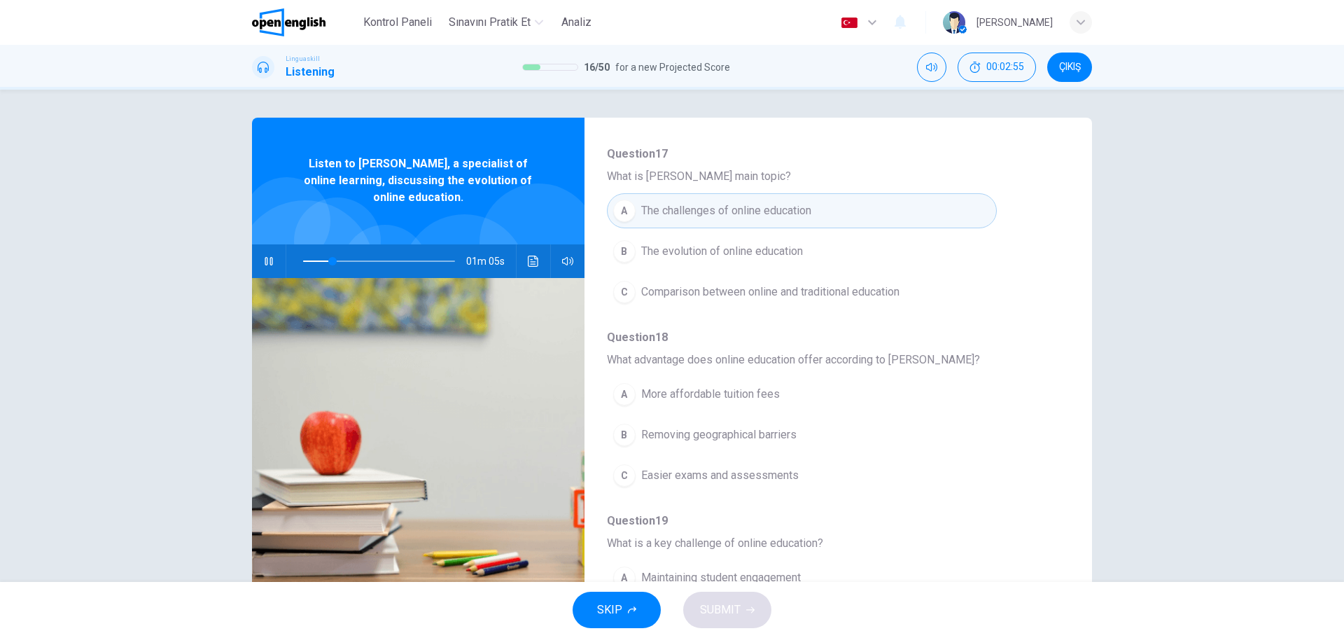
scroll to position [168, 0]
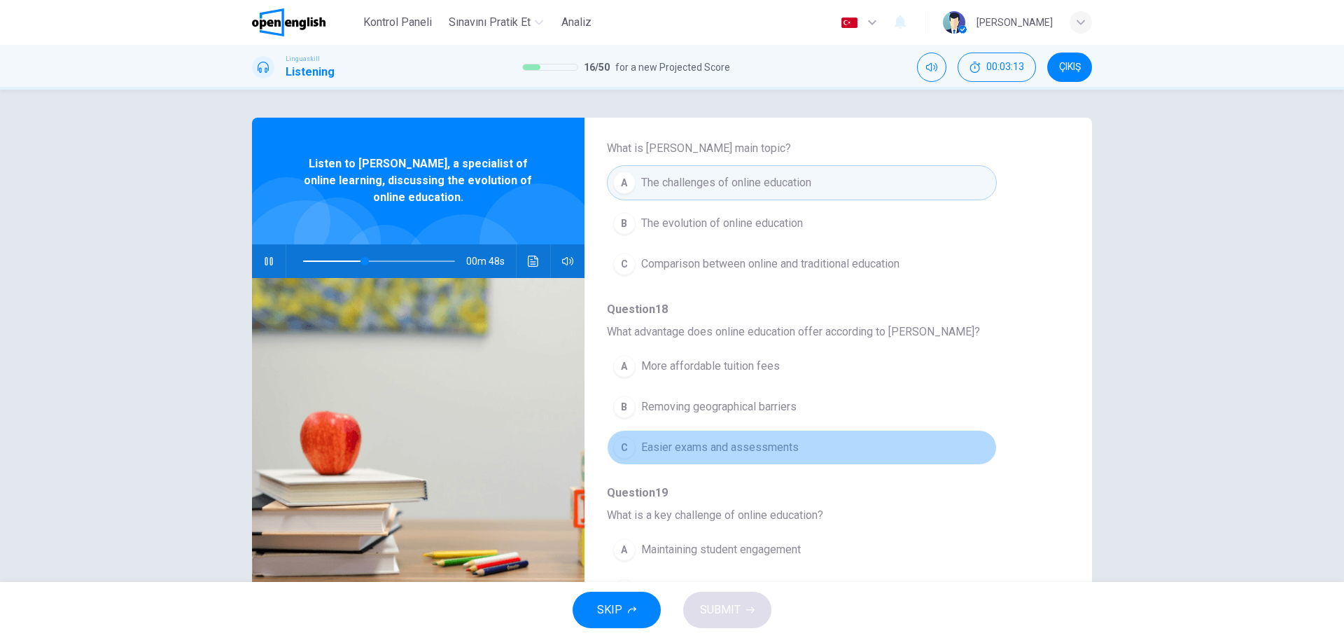
click at [899, 464] on button "C Easier exams and assessments" at bounding box center [802, 447] width 390 height 35
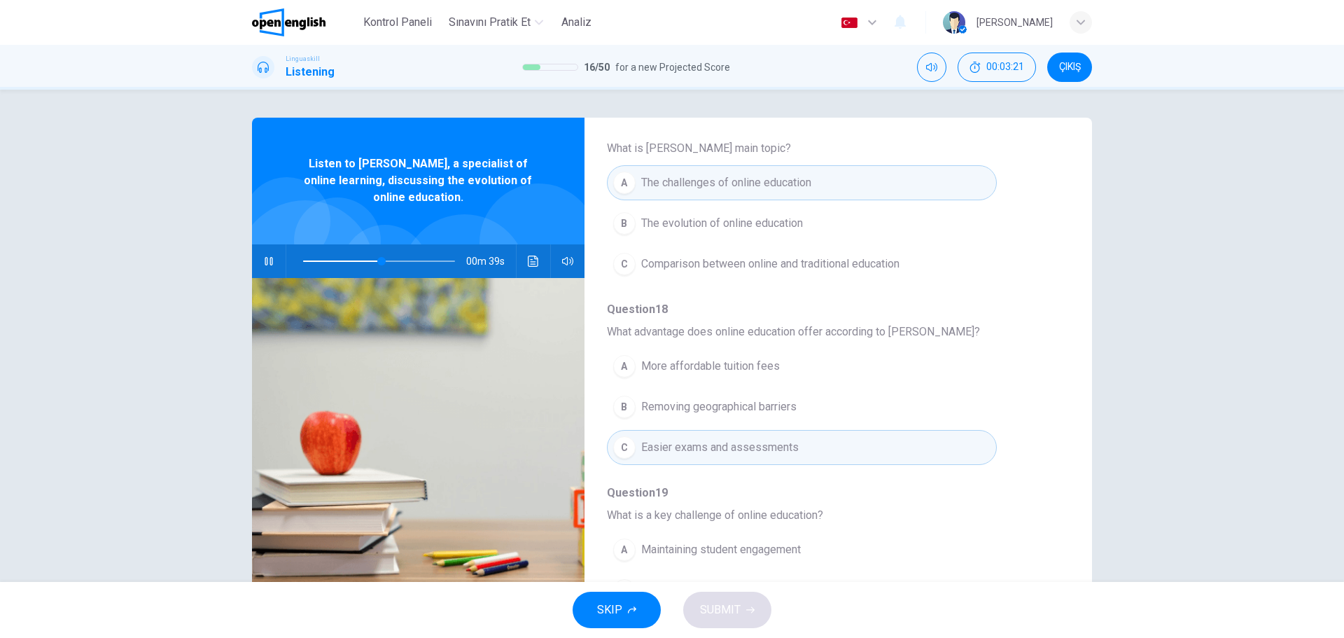
click at [996, 526] on div "Question 17 What is [PERSON_NAME] main topic? A The challenges of online educat…" at bounding box center [827, 568] width 440 height 900
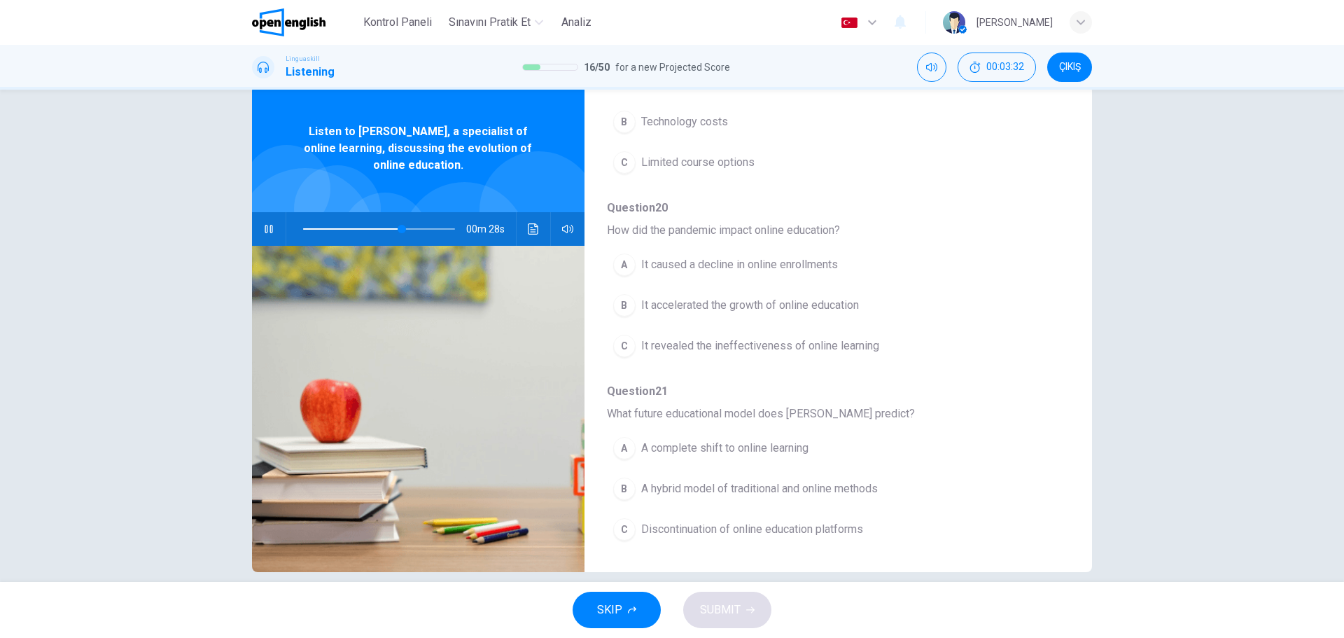
scroll to position [50, 0]
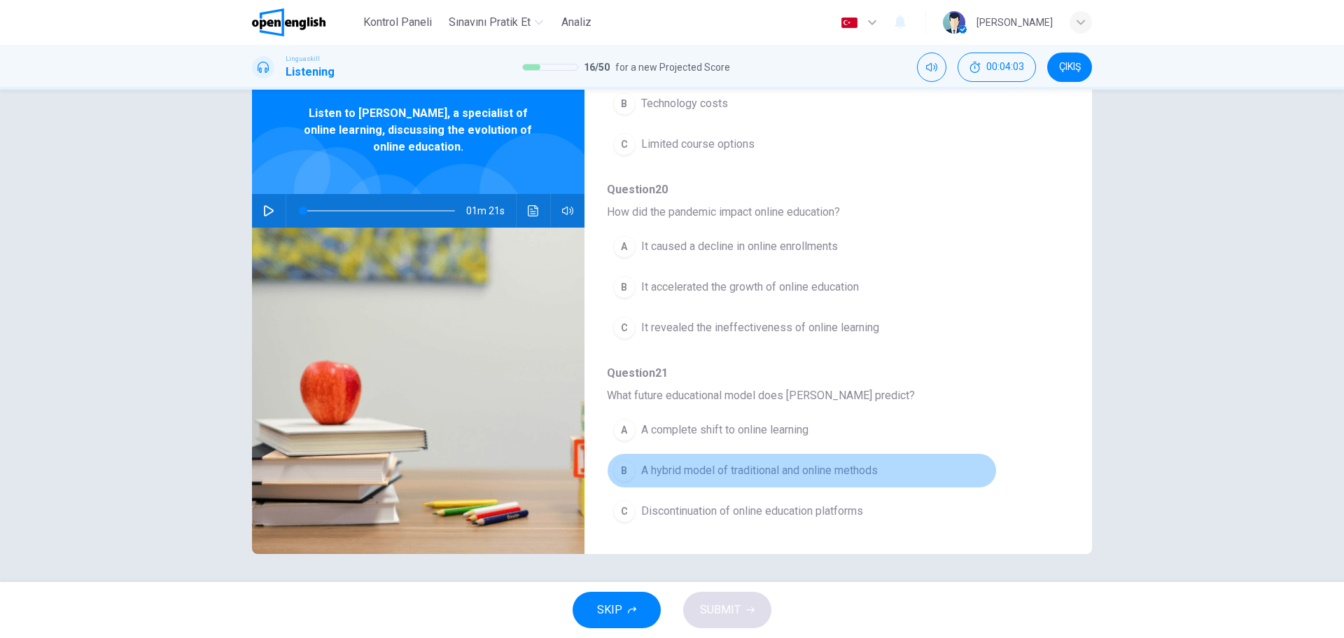
click at [622, 472] on div "B" at bounding box center [624, 470] width 22 height 22
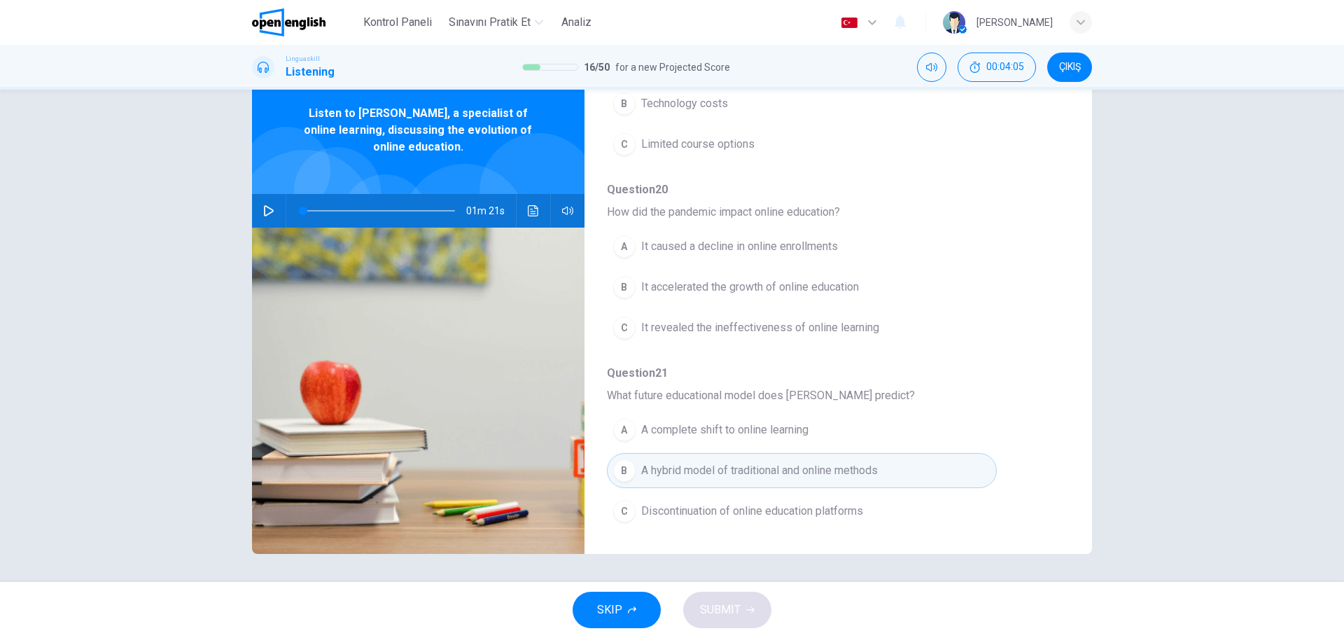
click at [270, 213] on icon "button" at bounding box center [269, 210] width 10 height 11
type input "*"
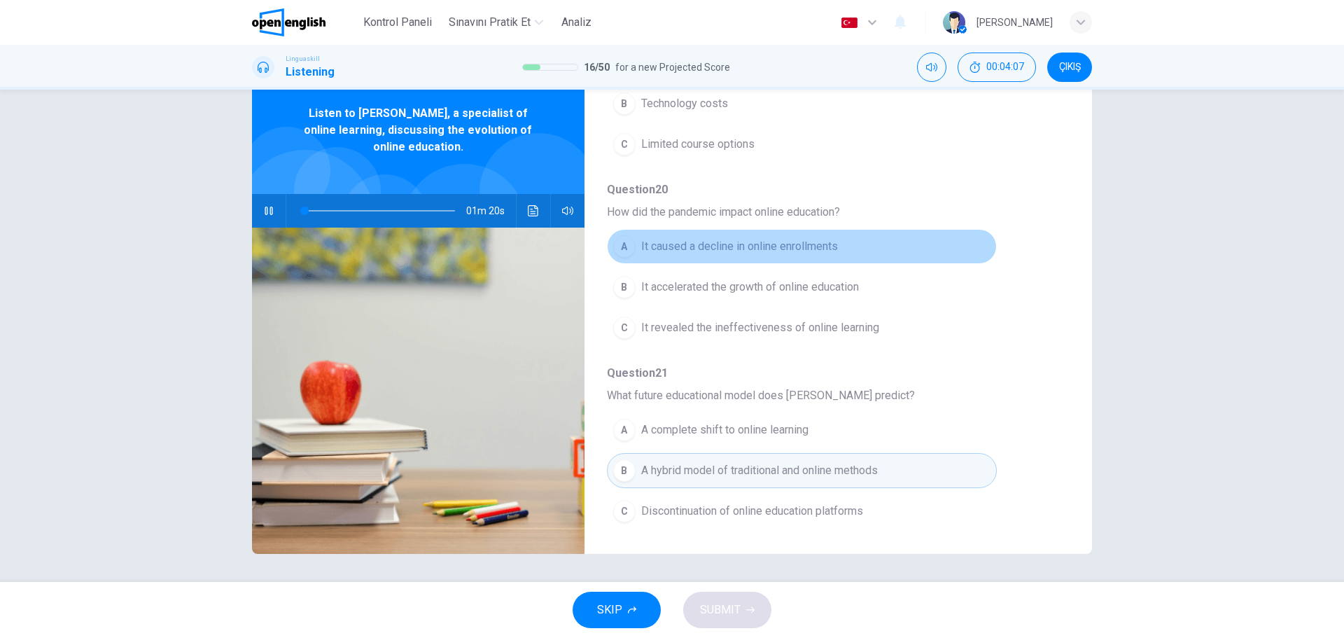
click at [968, 260] on button "A It caused a decline in online enrollments" at bounding box center [802, 246] width 390 height 35
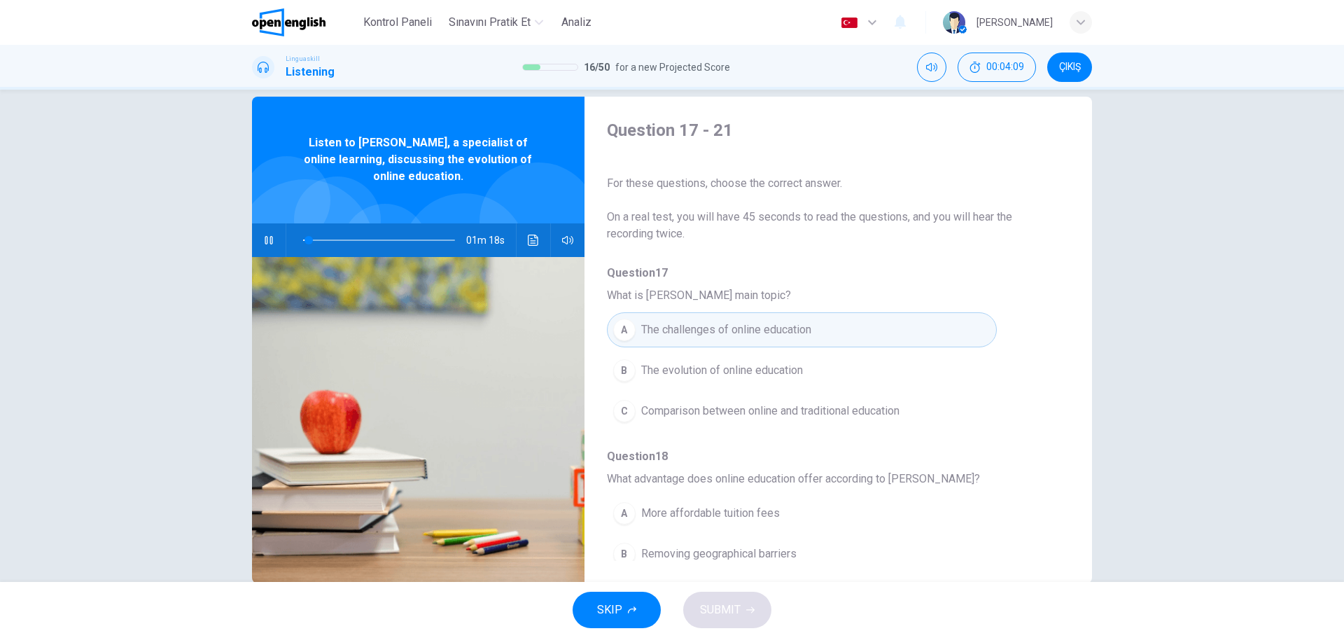
scroll to position [0, 0]
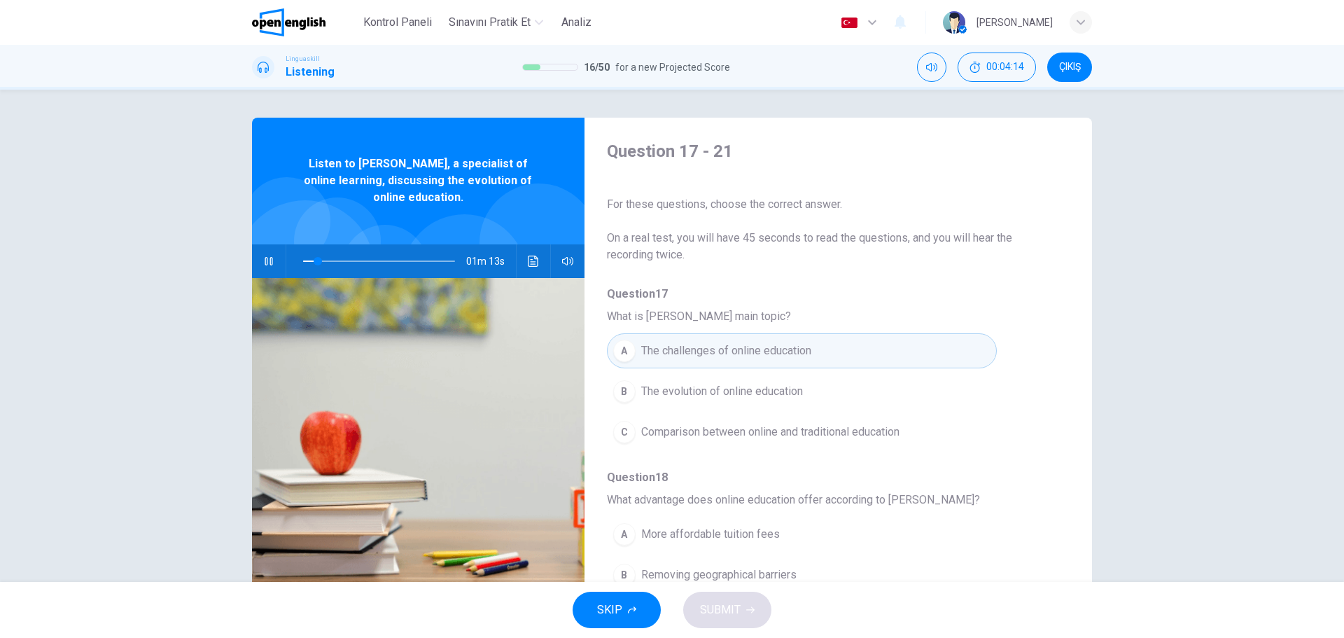
click at [623, 393] on div "B" at bounding box center [624, 391] width 22 height 22
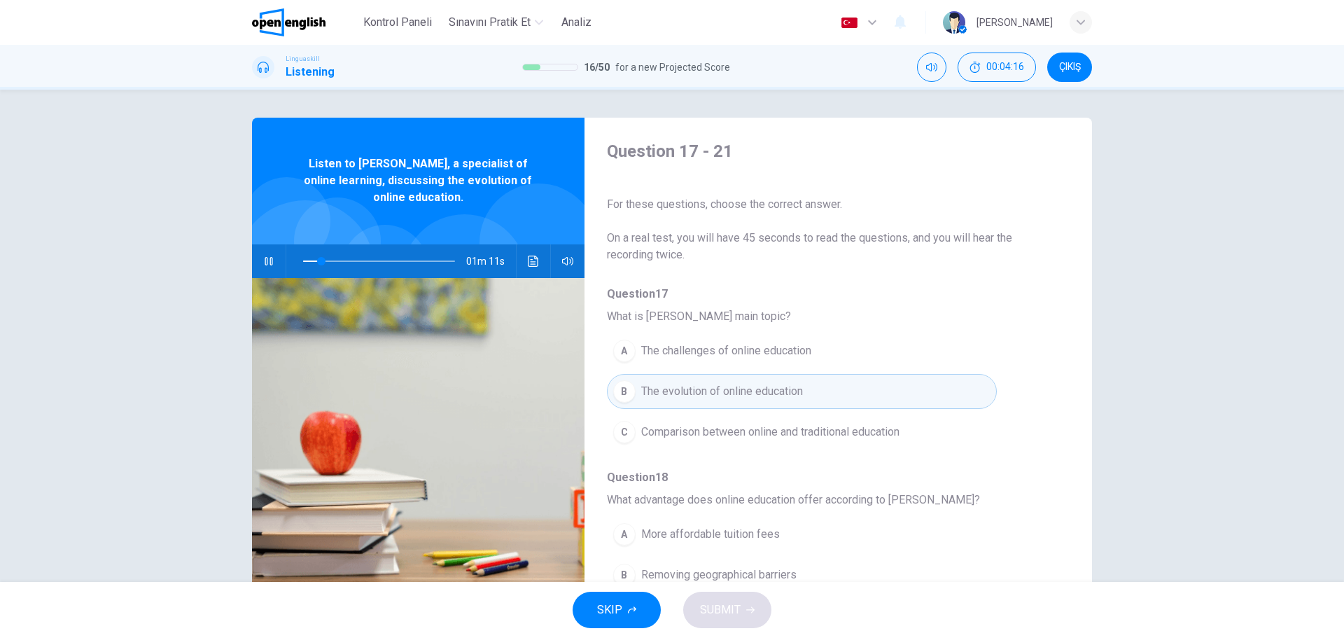
click at [1012, 540] on div "A More affordable tuition fees B Removing geographical barriers C Easier exams …" at bounding box center [827, 575] width 440 height 122
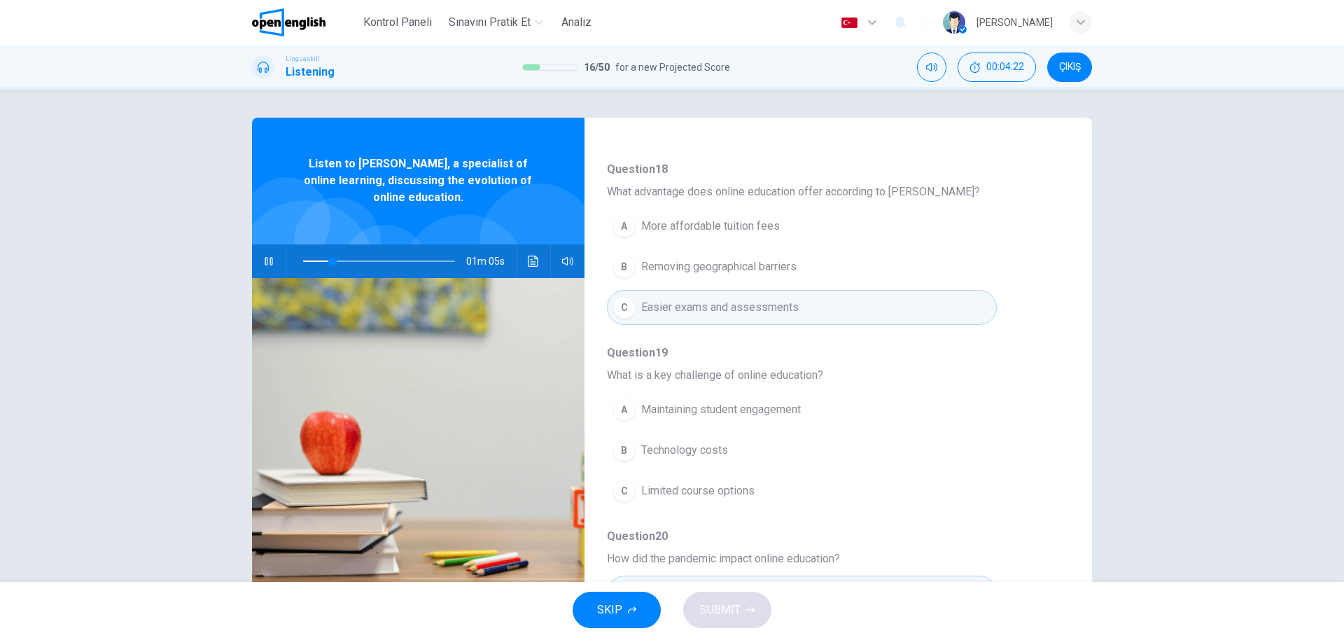
scroll to position [336, 0]
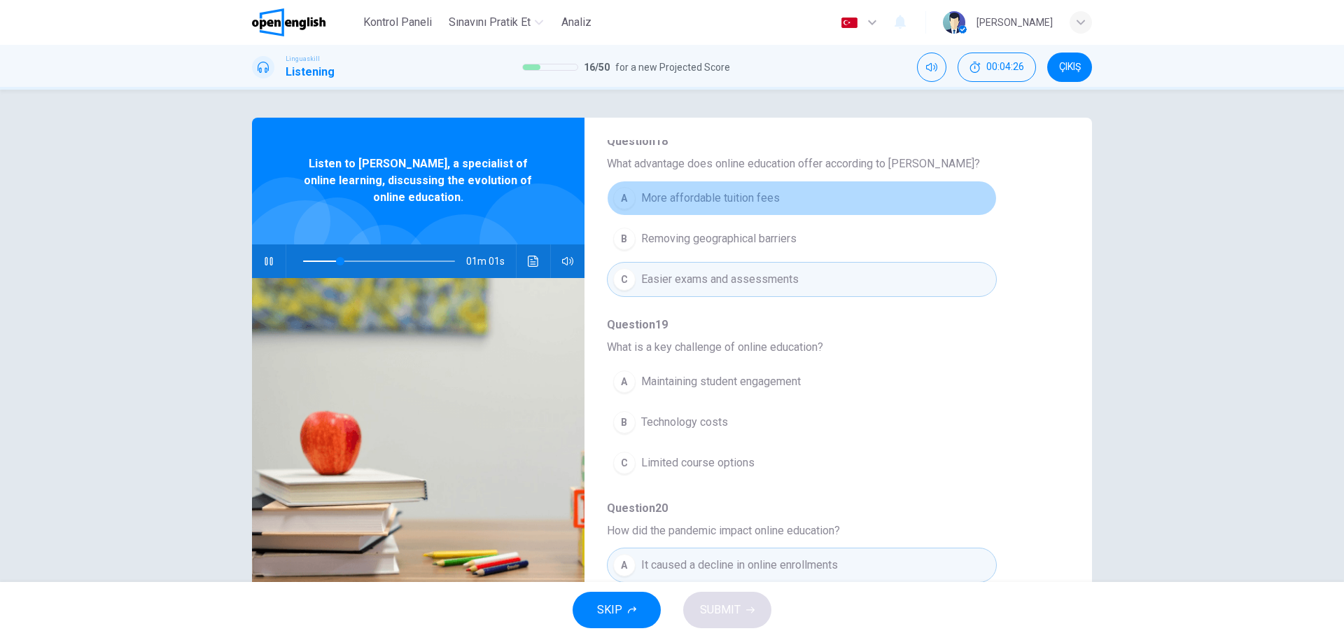
click at [621, 200] on div "A" at bounding box center [624, 198] width 22 height 22
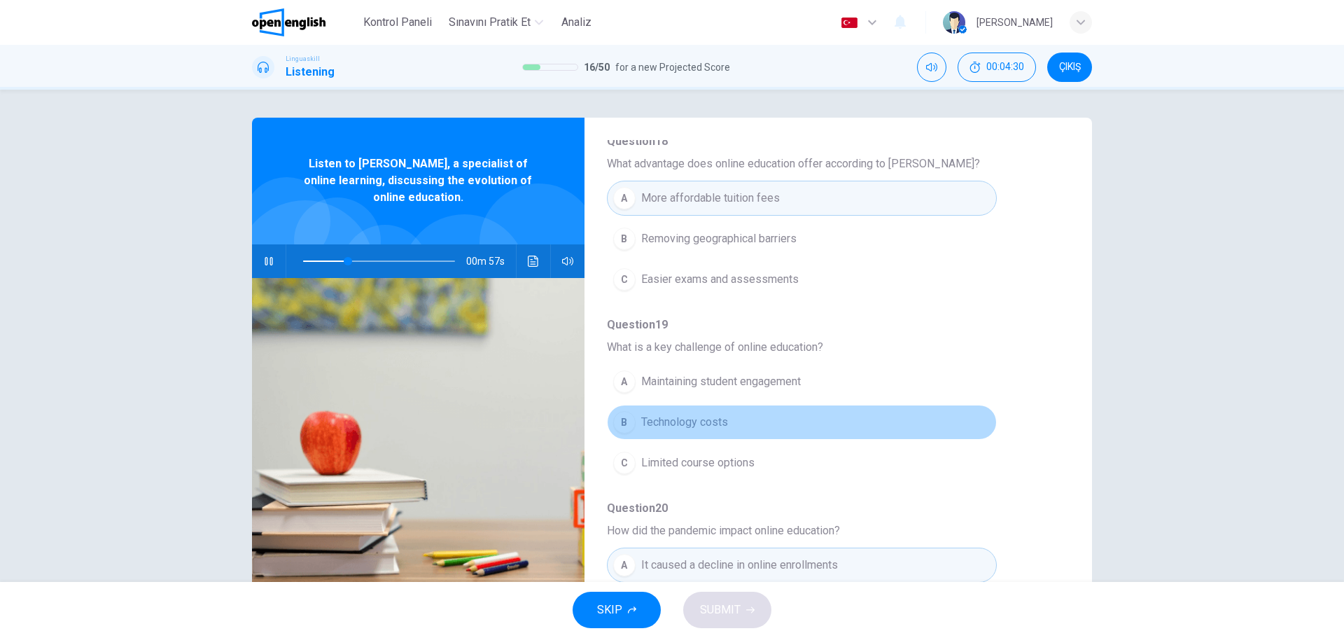
click at [937, 416] on button "B Technology costs" at bounding box center [802, 422] width 390 height 35
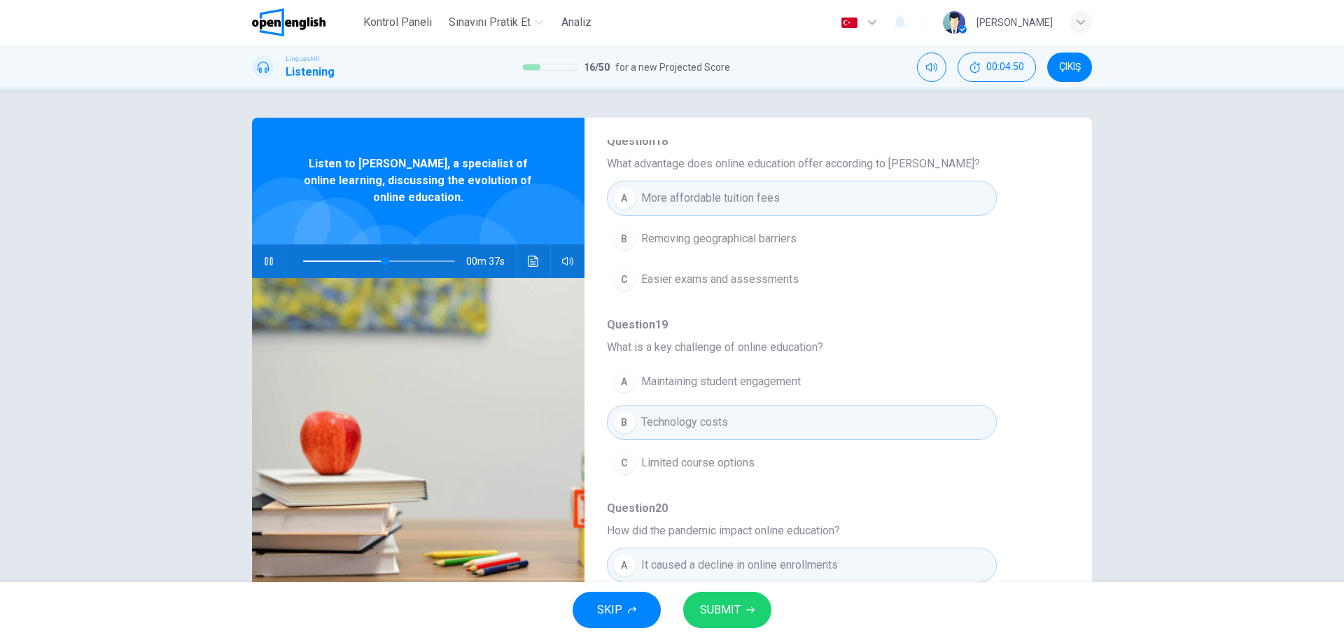
click at [1005, 508] on span "Question 20" at bounding box center [827, 508] width 440 height 17
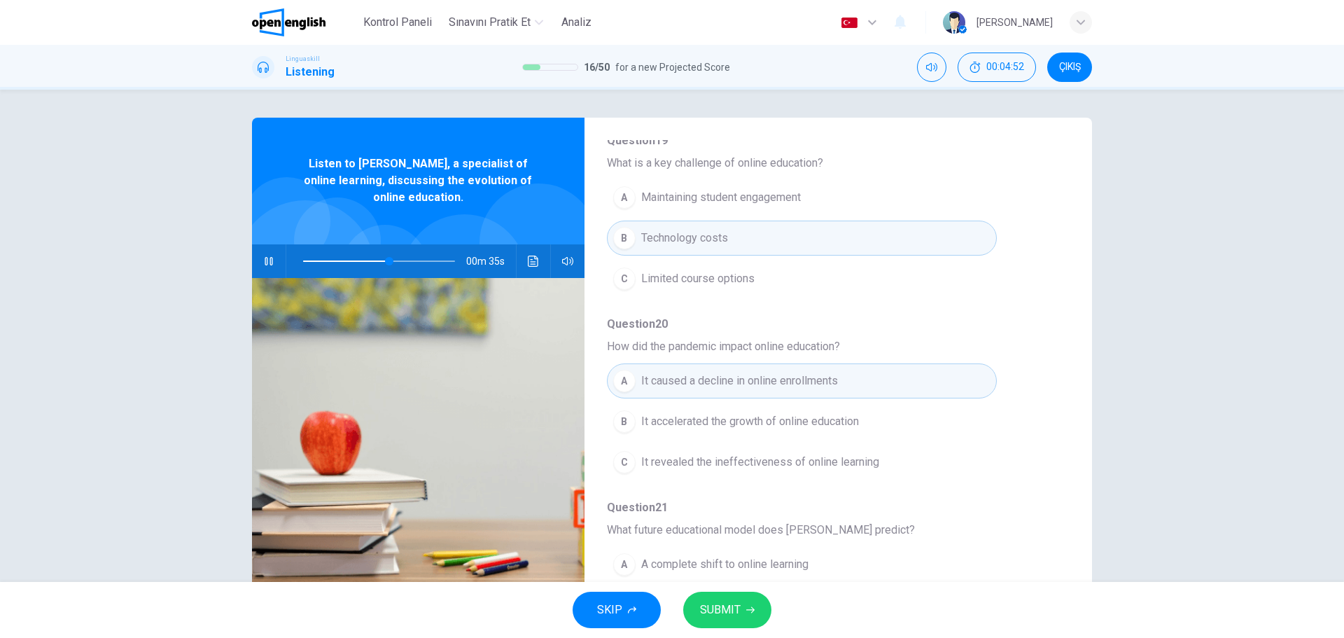
scroll to position [532, 0]
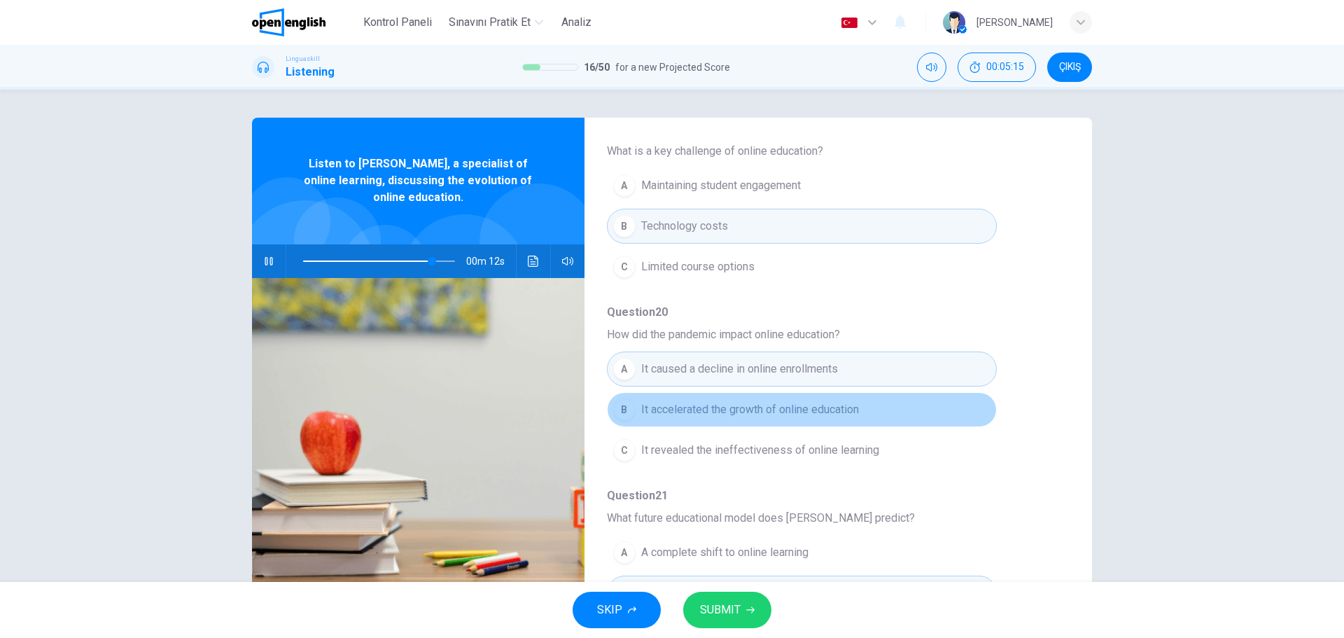
click at [630, 410] on div "B" at bounding box center [624, 409] width 22 height 22
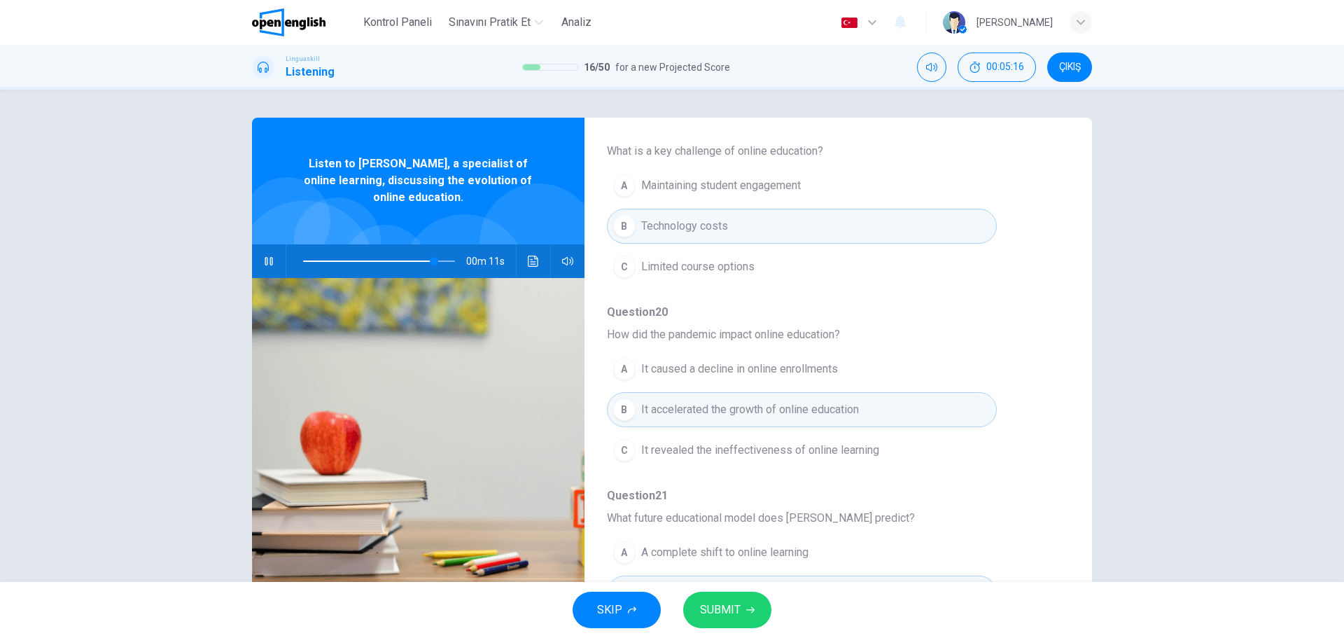
click at [953, 527] on div "Question 17 What is [PERSON_NAME] main topic? A The challenges of online educat…" at bounding box center [827, 204] width 440 height 900
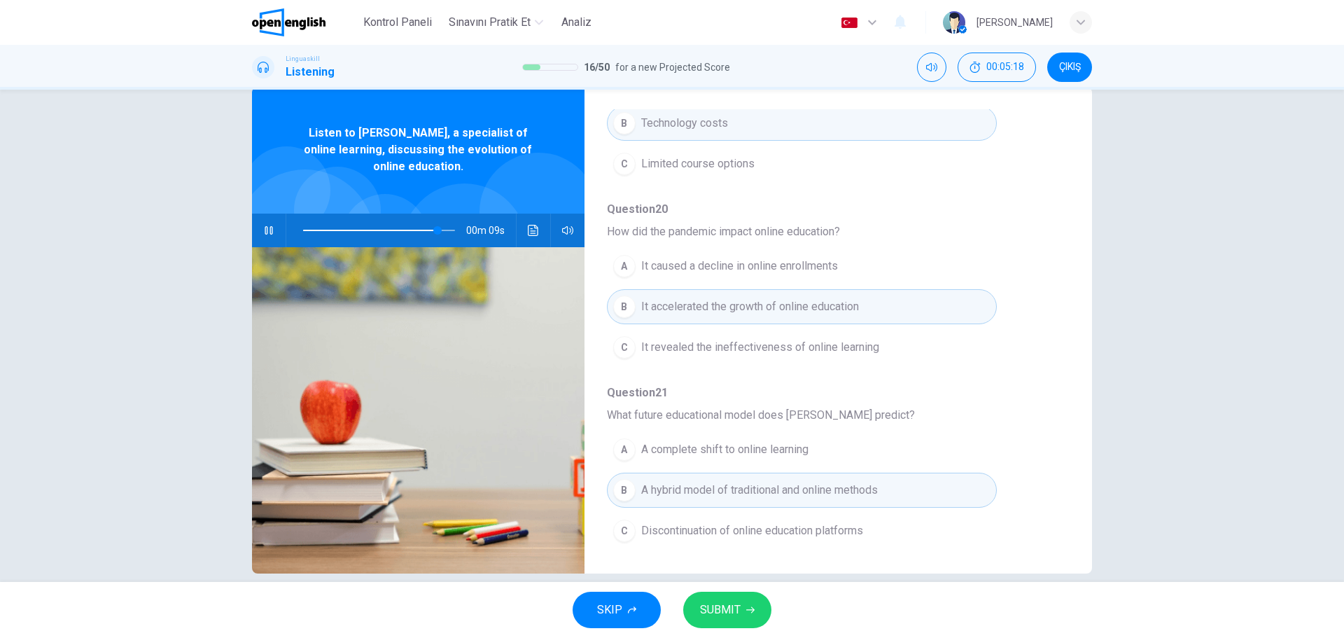
scroll to position [50, 0]
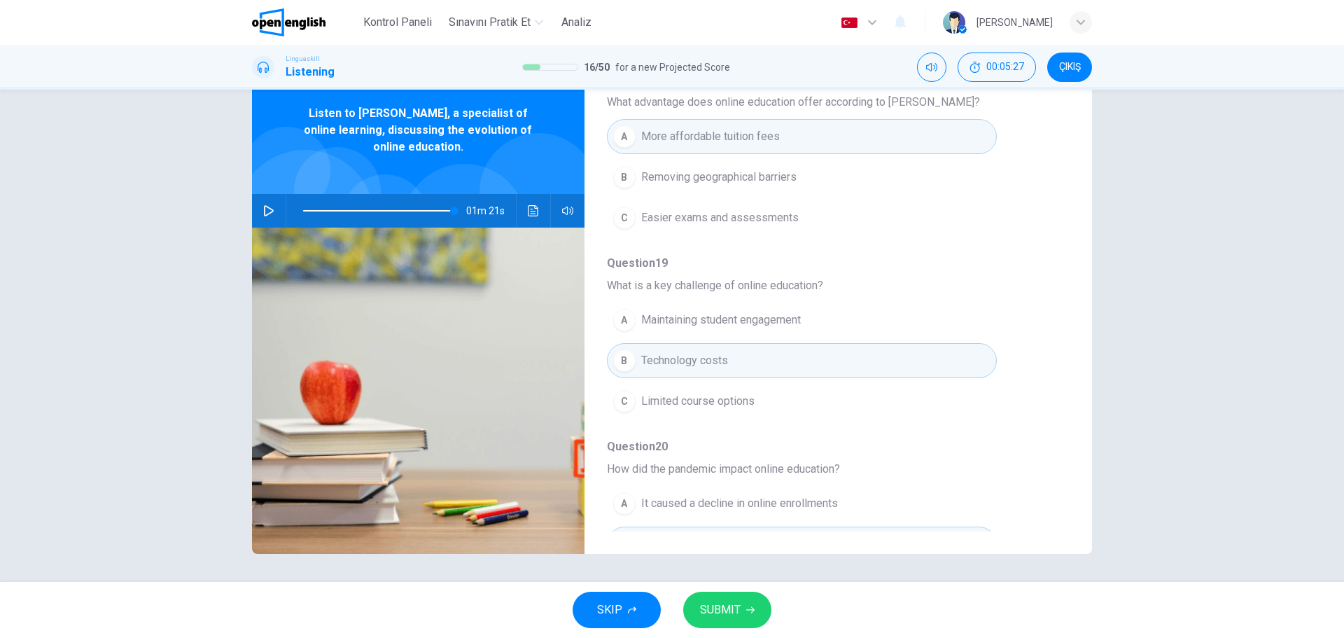
type input "*"
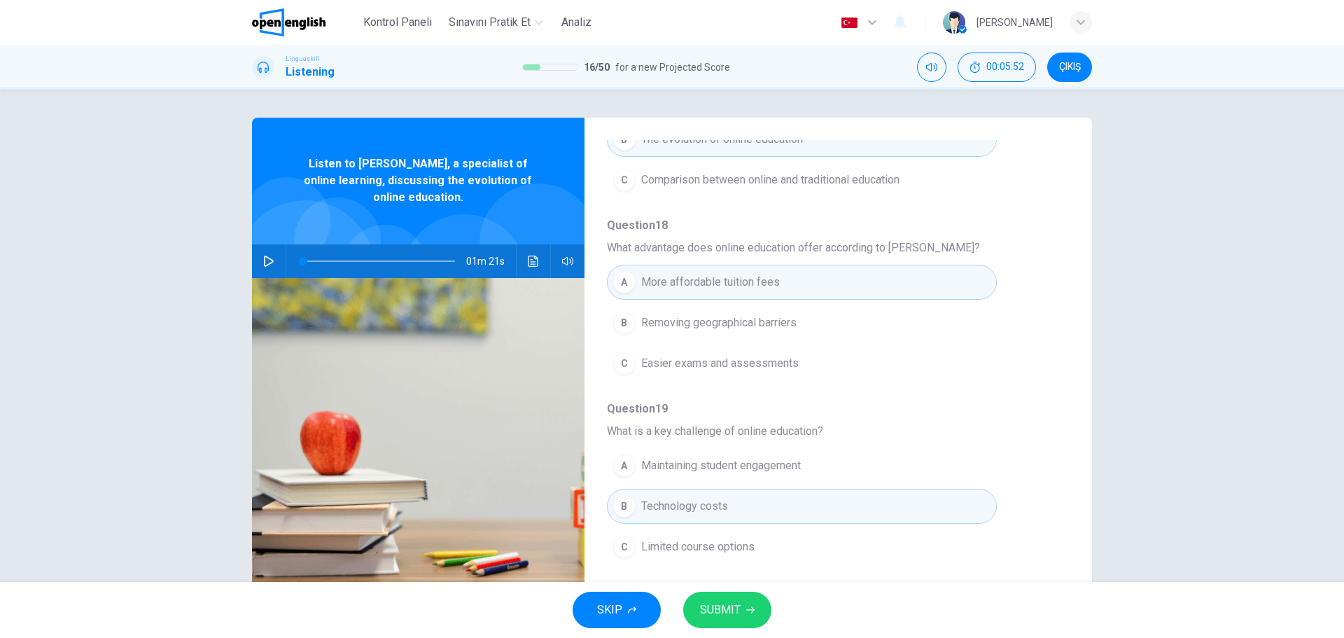
scroll to position [280, 0]
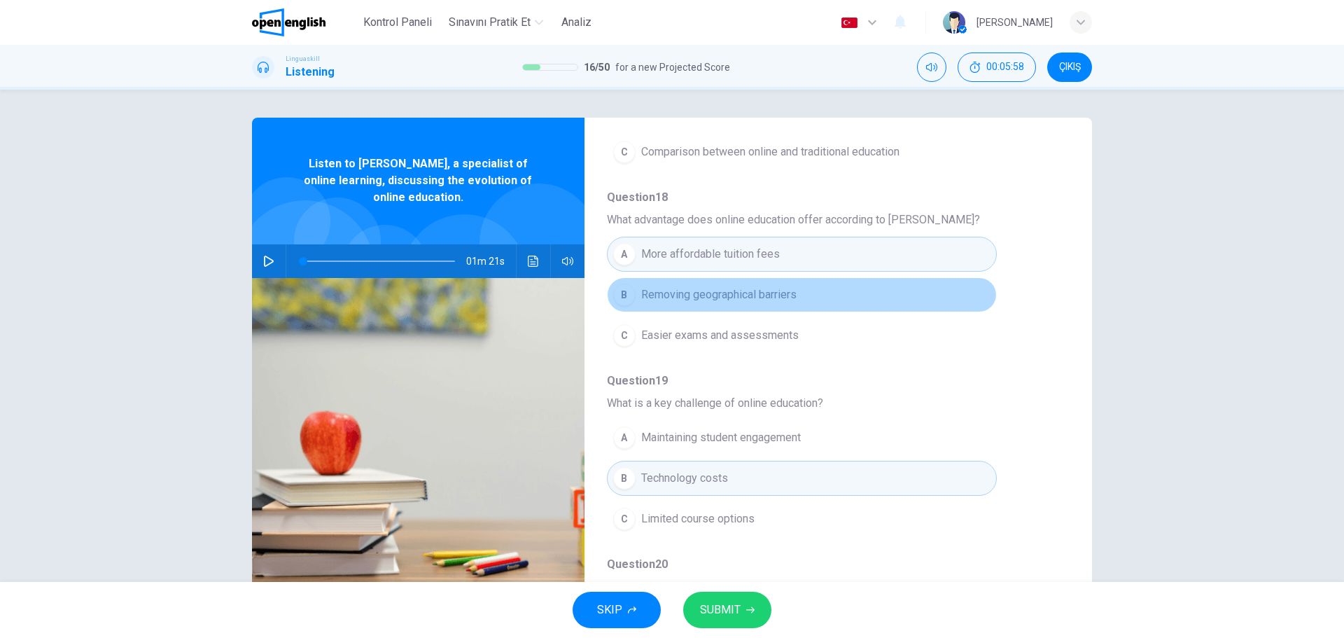
click at [627, 294] on div "B" at bounding box center [624, 295] width 22 height 22
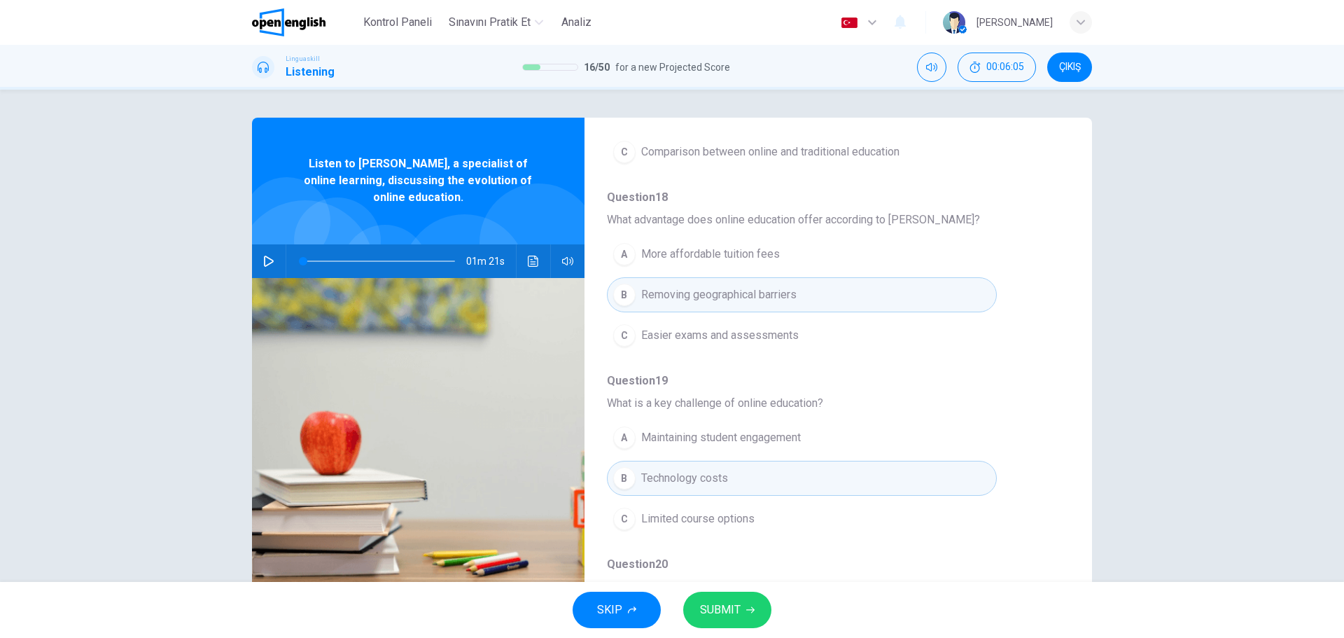
click at [628, 433] on div "A" at bounding box center [624, 437] width 22 height 22
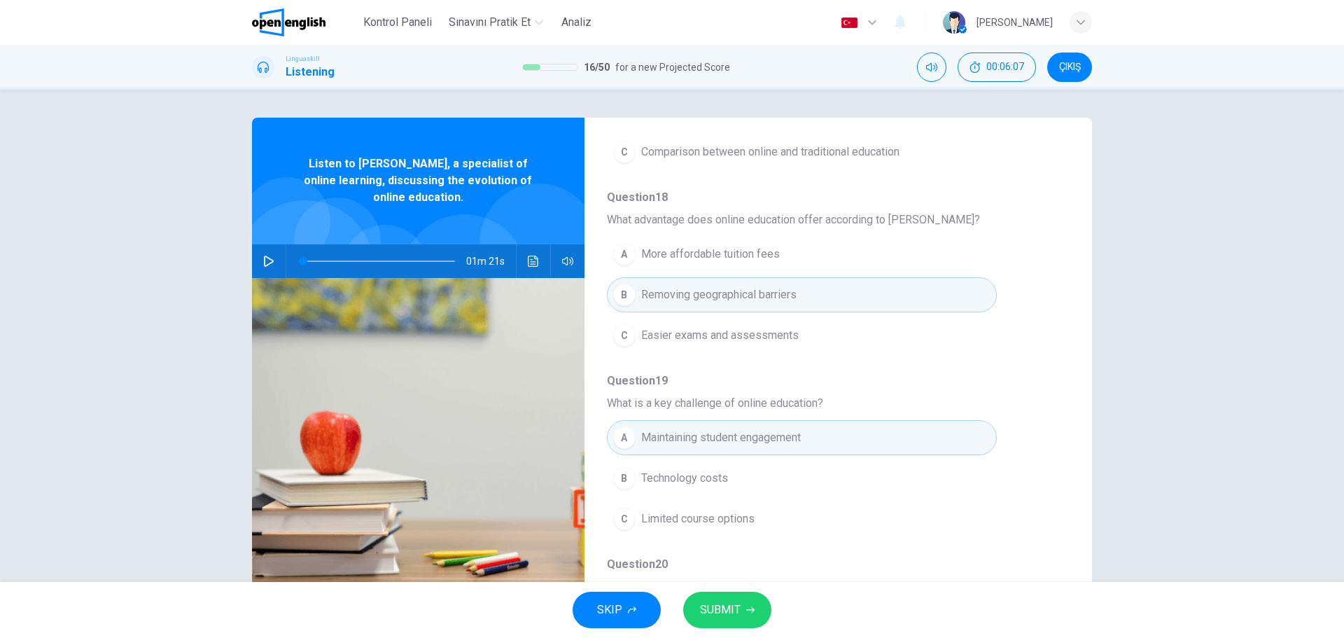
click at [1002, 529] on div "A Maintaining student engagement B Technology costs C Limited course options" at bounding box center [827, 478] width 440 height 122
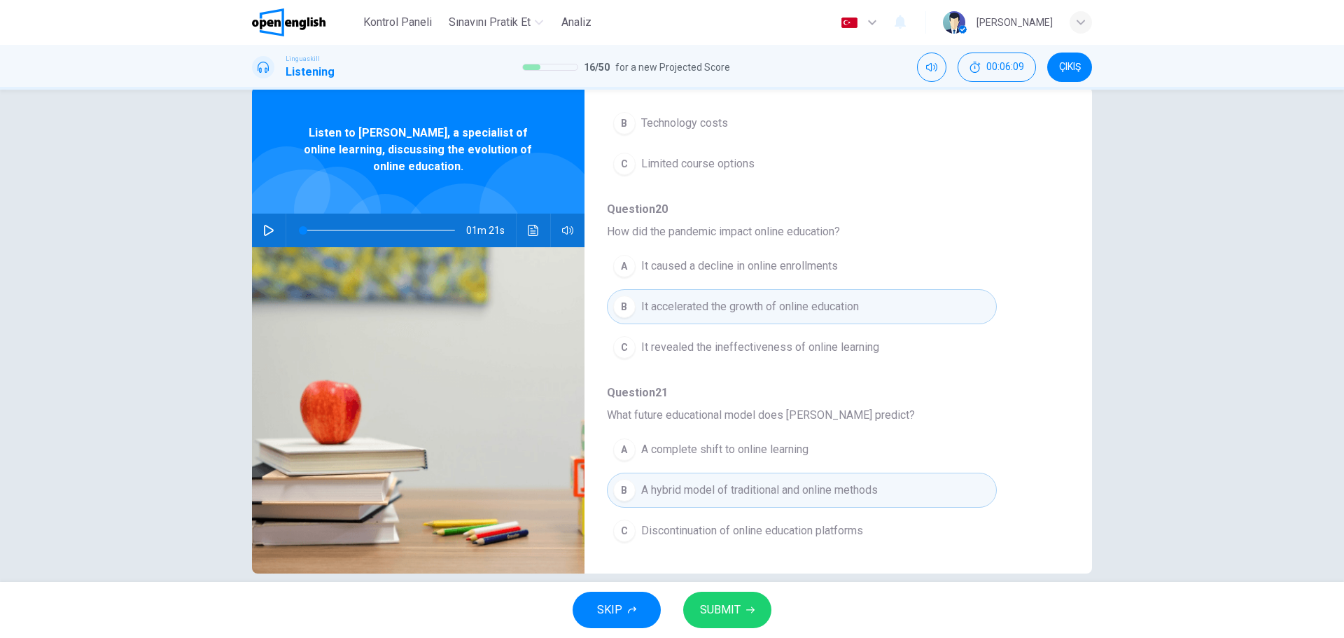
scroll to position [50, 0]
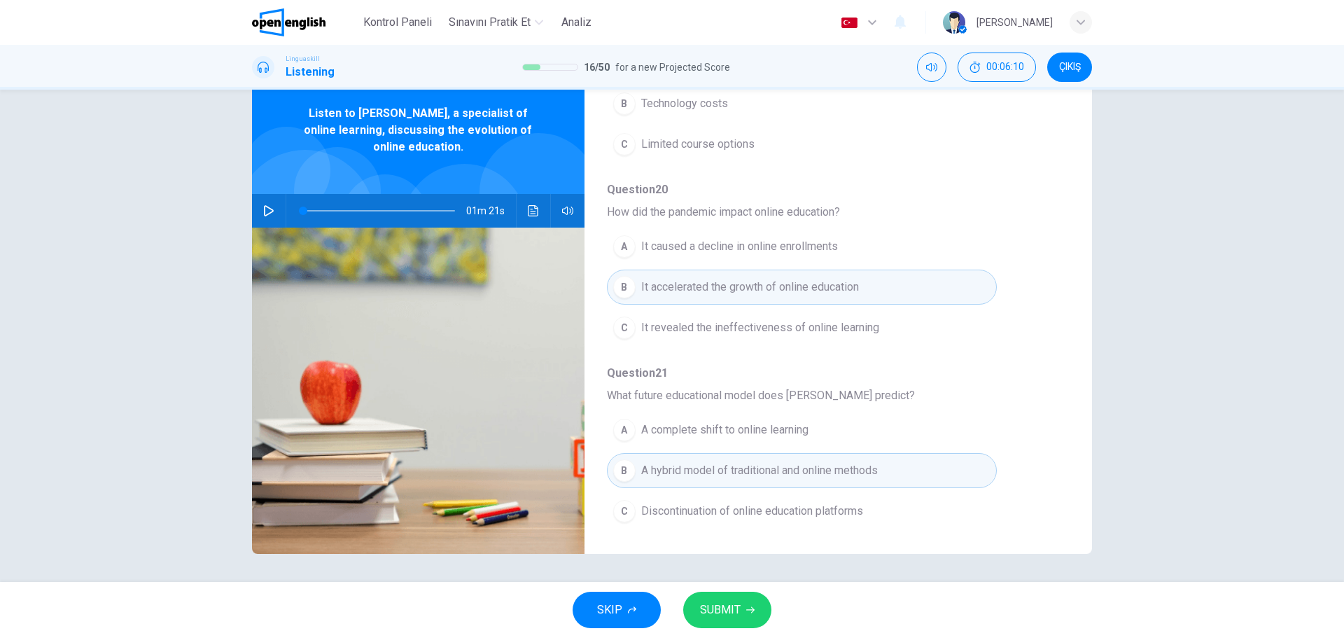
click at [746, 610] on icon "button" at bounding box center [750, 610] width 8 height 6
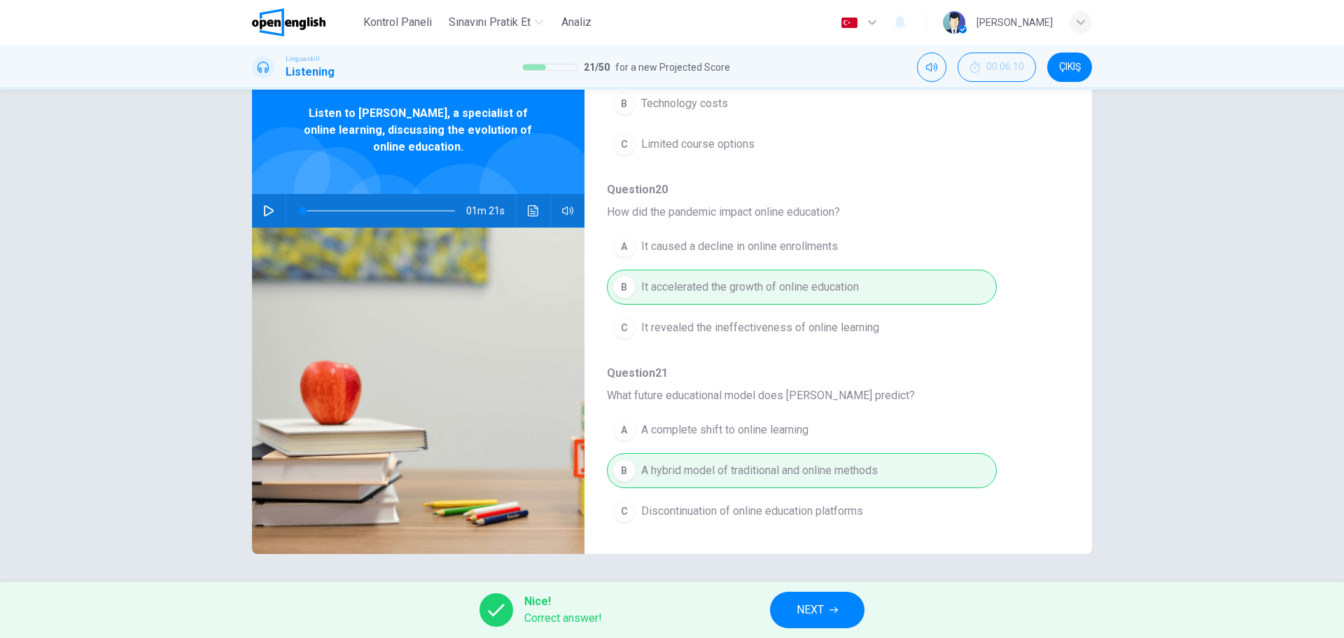
click at [808, 604] on span "NEXT" at bounding box center [810, 610] width 27 height 20
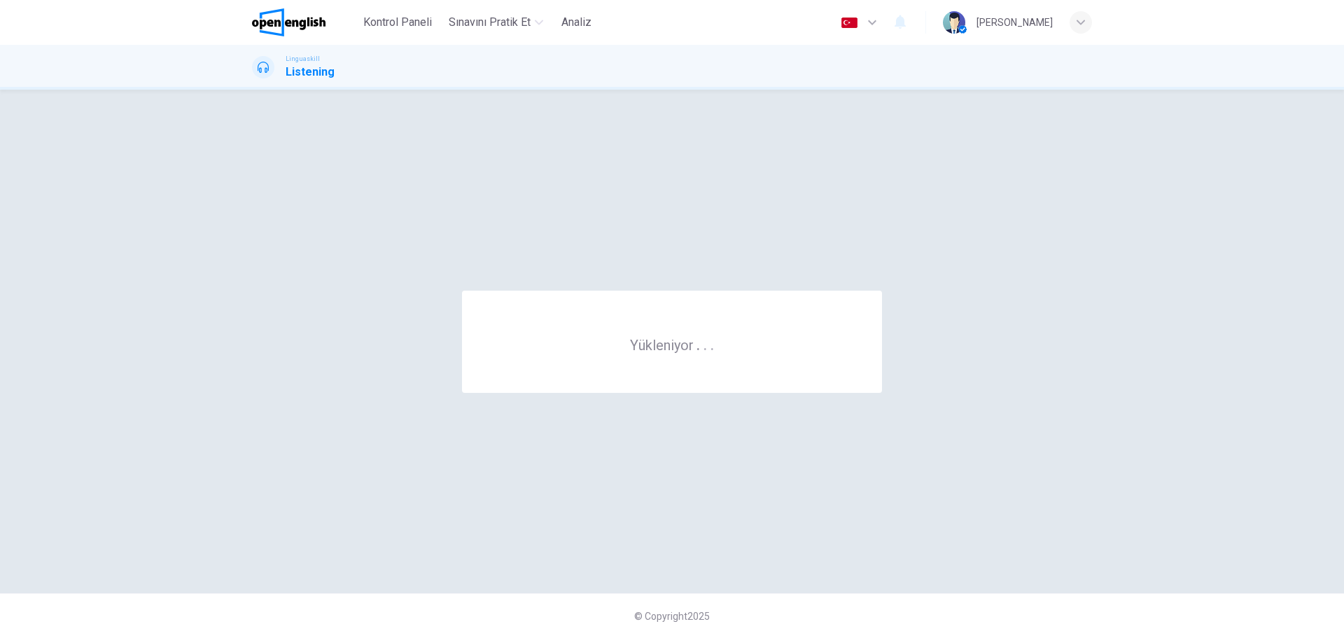
scroll to position [0, 0]
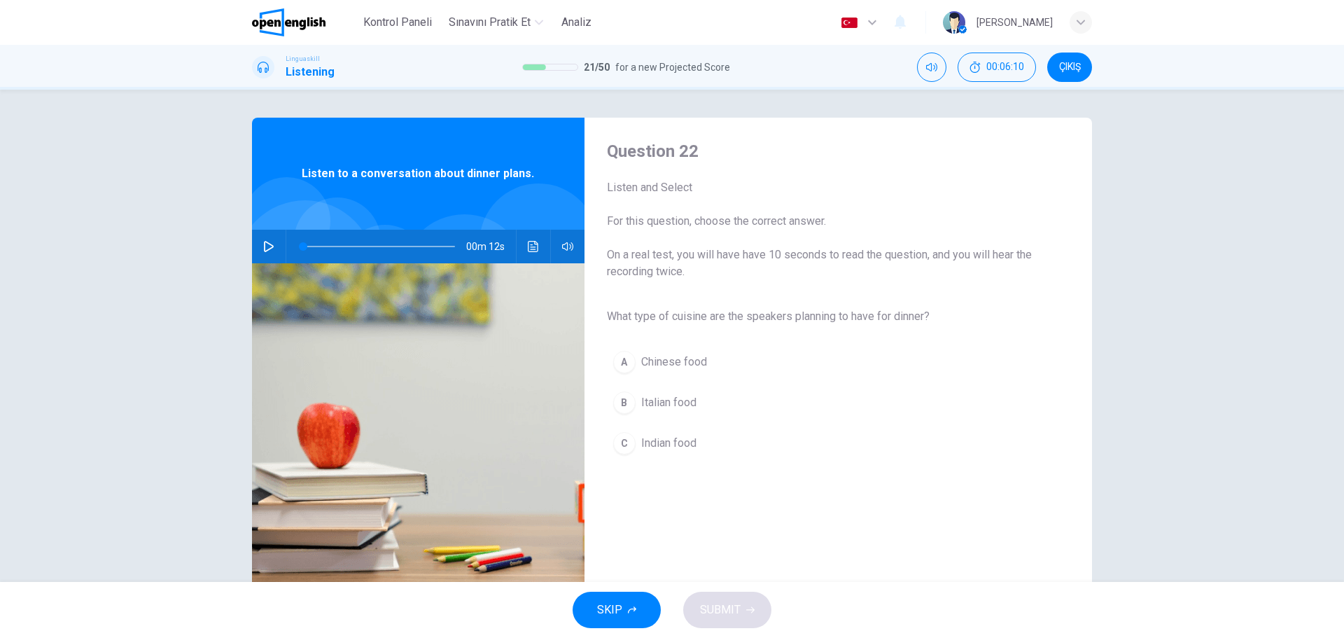
click at [808, 604] on div "SKIP SUBMIT" at bounding box center [672, 610] width 1344 height 56
click at [270, 245] on icon "button" at bounding box center [268, 246] width 11 height 11
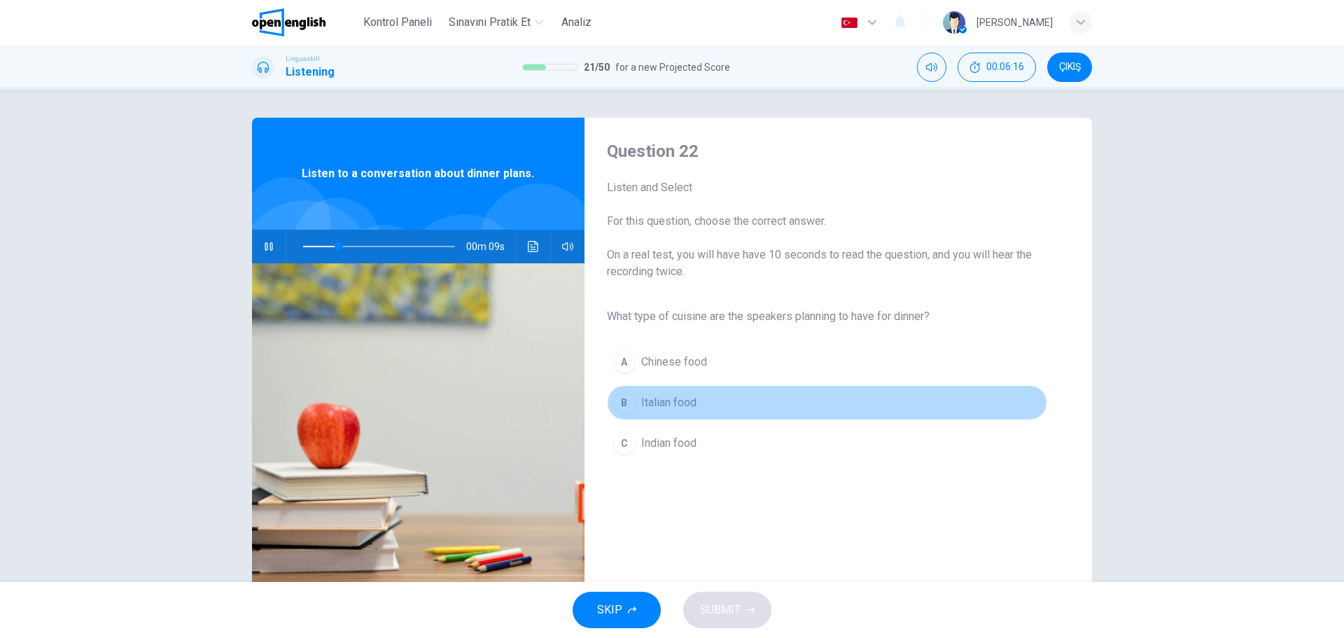
click at [624, 402] on div "B" at bounding box center [624, 402] width 22 height 22
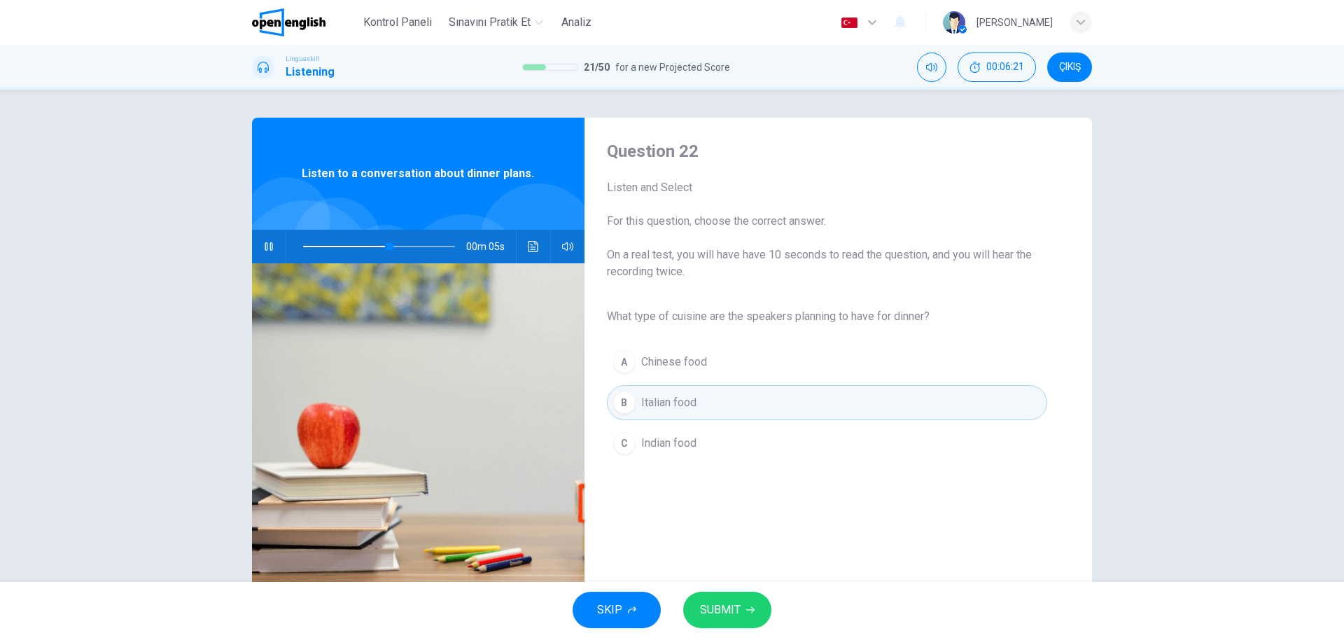
click at [734, 613] on span "SUBMIT" at bounding box center [720, 610] width 41 height 20
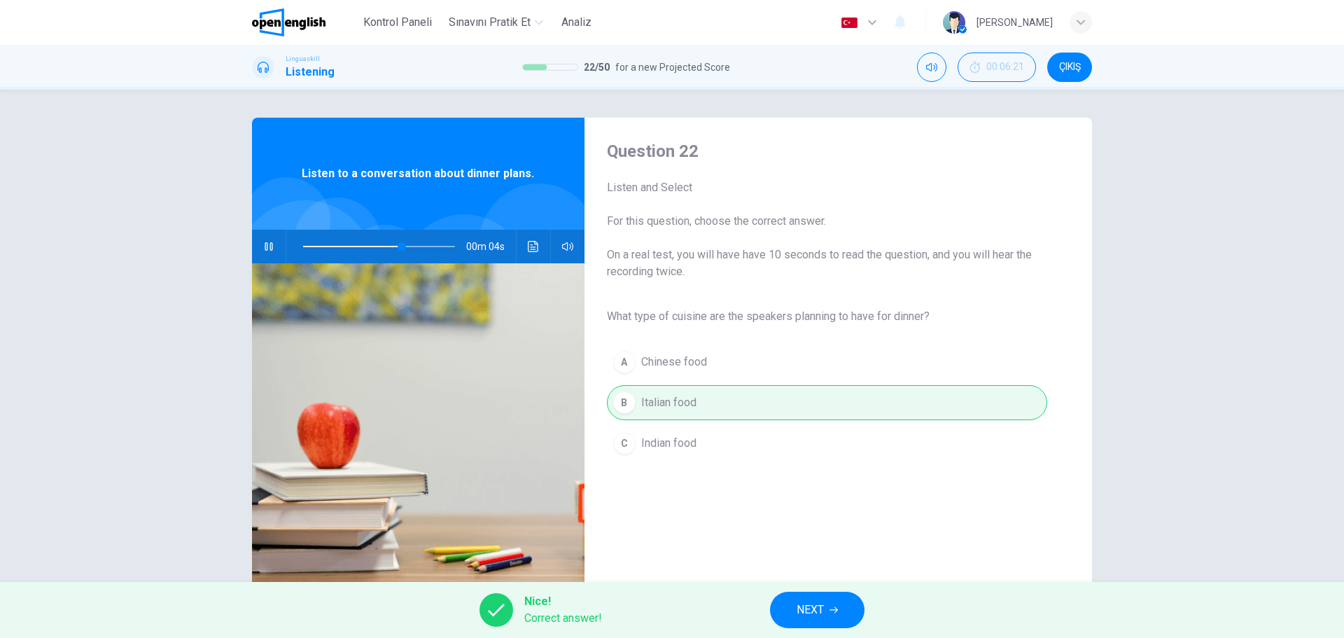
type input "**"
click at [831, 615] on button "NEXT" at bounding box center [817, 610] width 95 height 36
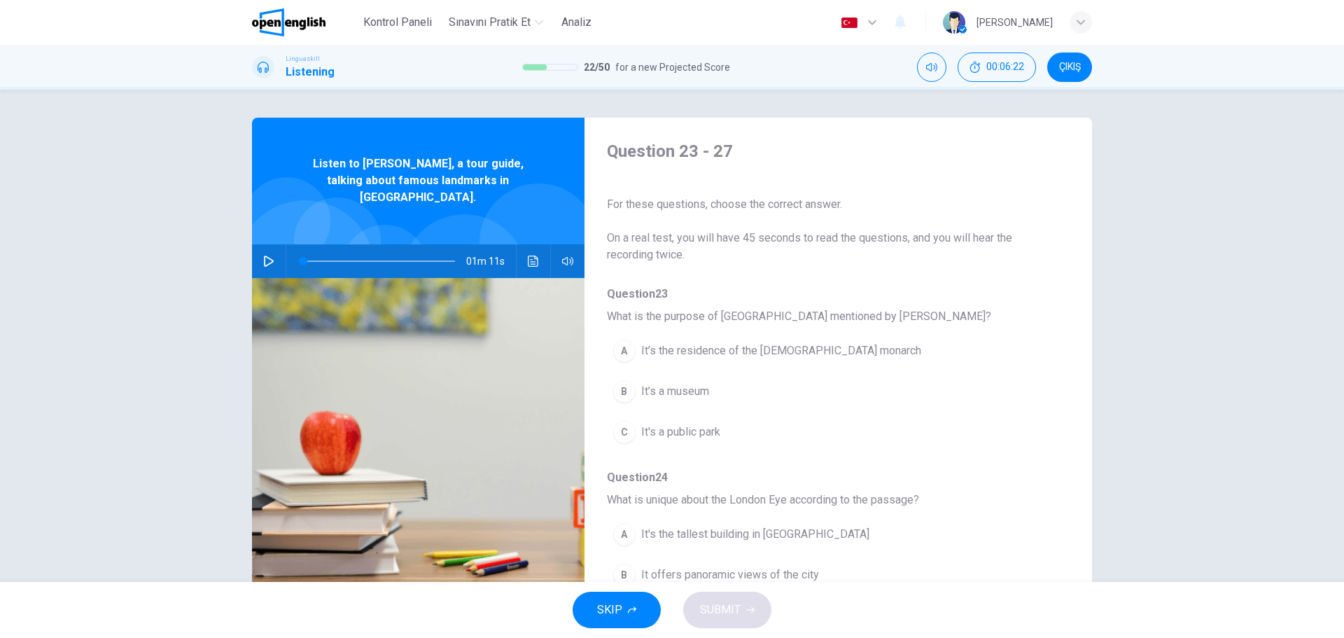
click at [273, 256] on icon "button" at bounding box center [268, 261] width 11 height 11
click at [989, 388] on button "B It’s a museum" at bounding box center [802, 391] width 390 height 35
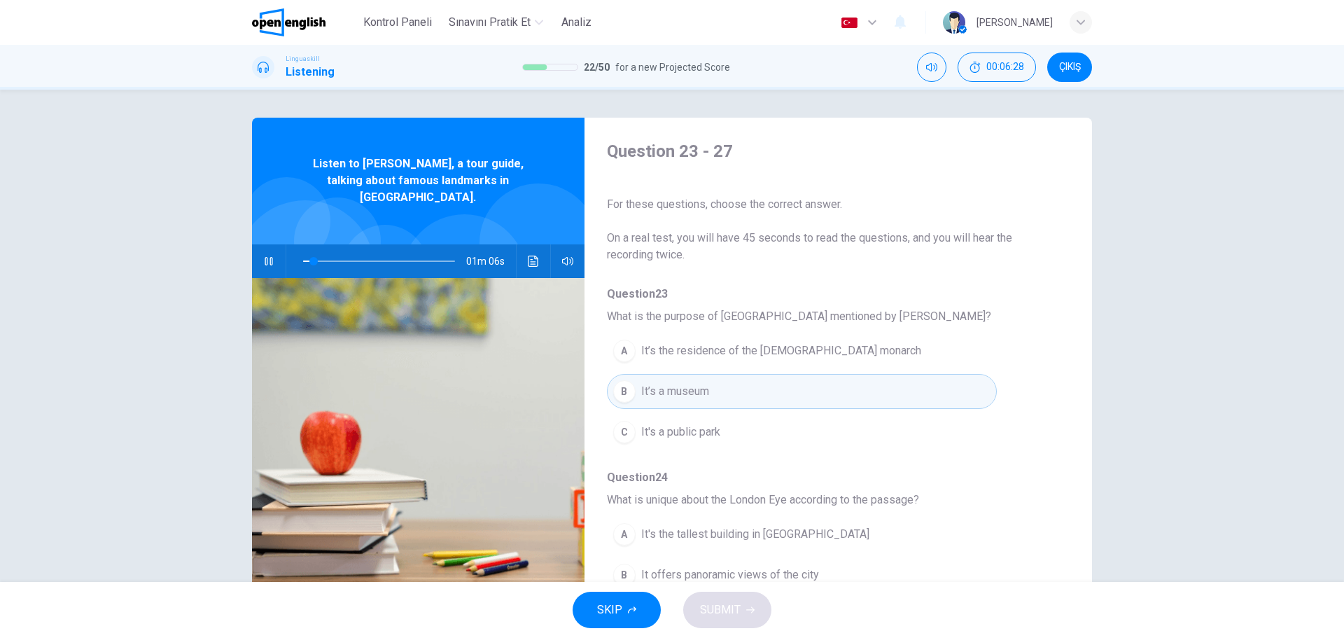
type input "*"
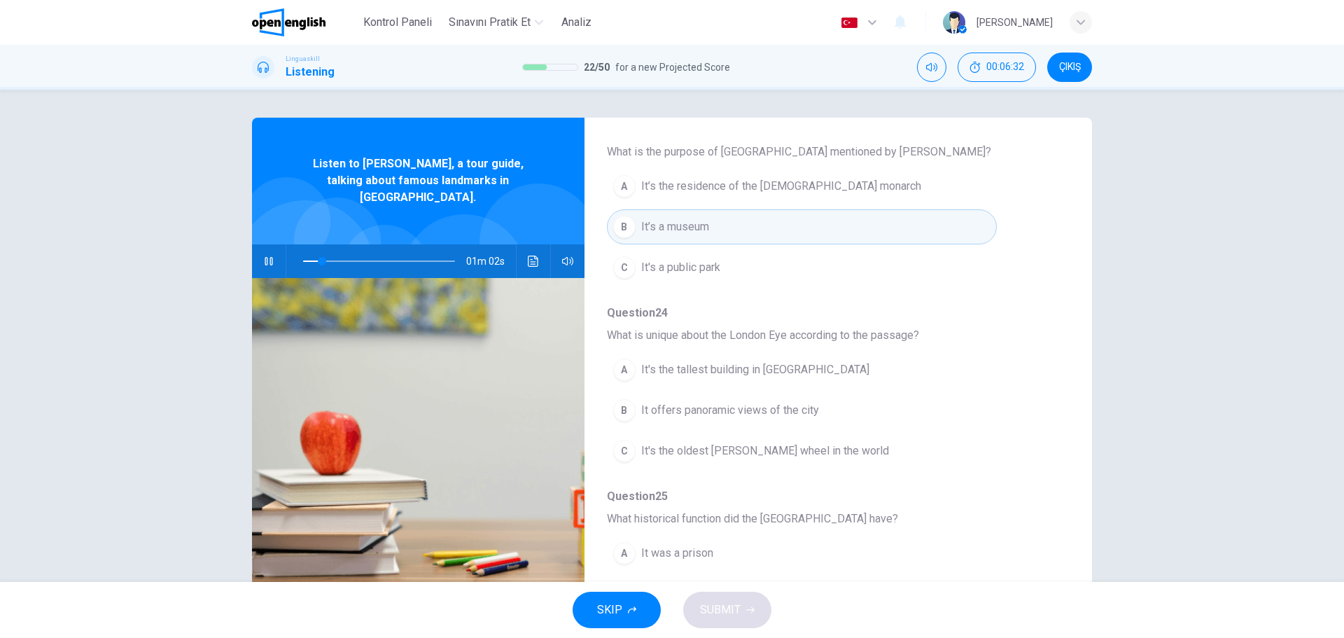
scroll to position [168, 0]
click at [628, 181] on div "A" at bounding box center [624, 183] width 22 height 22
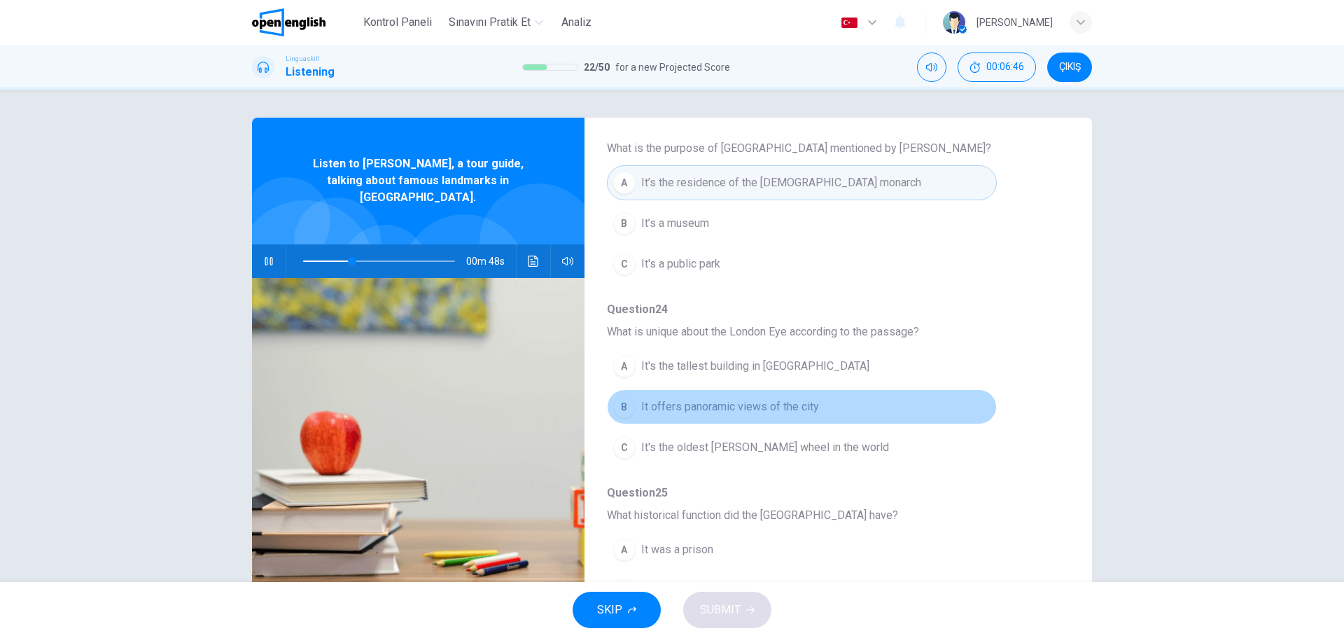
click at [618, 408] on div "B" at bounding box center [624, 407] width 22 height 22
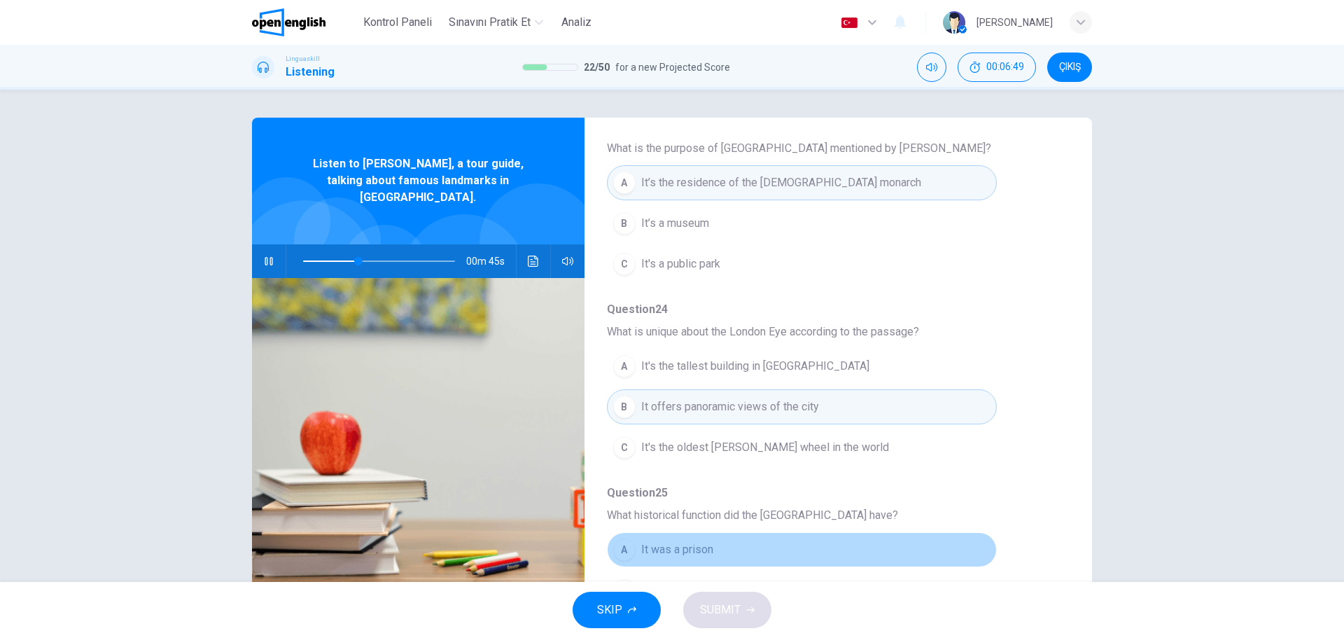
click at [975, 542] on button "A It was a prison" at bounding box center [802, 549] width 390 height 35
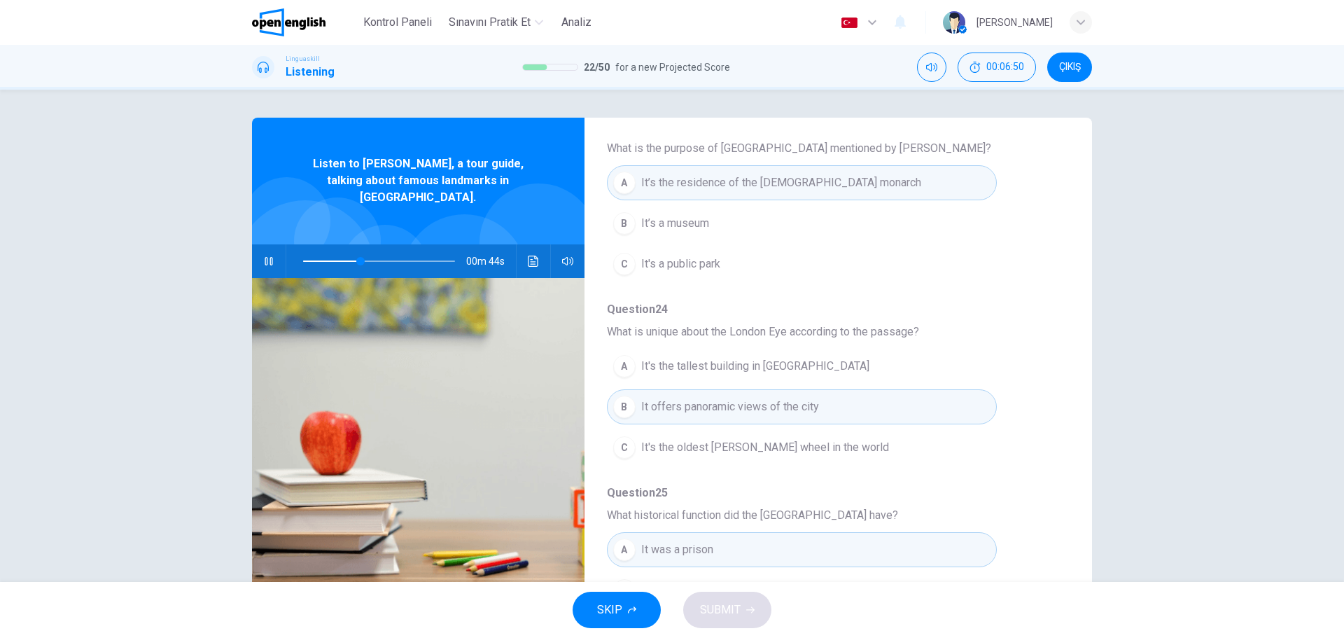
type input "**"
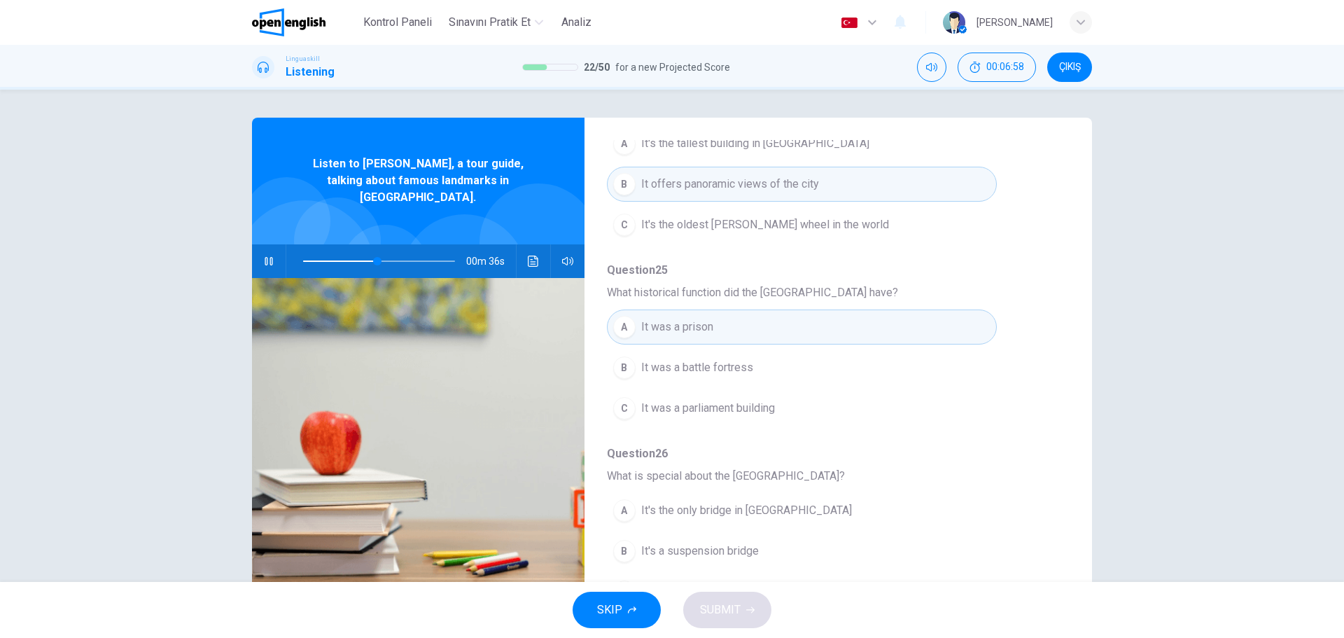
scroll to position [392, 0]
click at [978, 497] on button "A It's the only bridge in [GEOGRAPHIC_DATA]" at bounding box center [802, 508] width 390 height 35
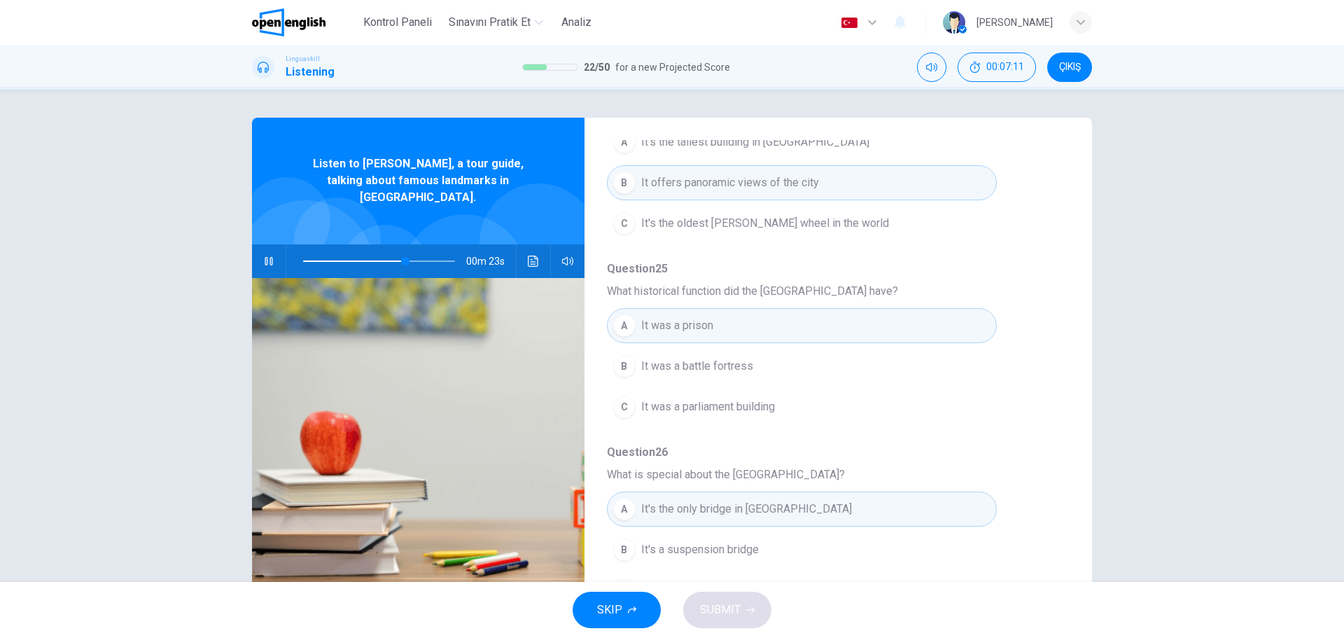
type input "**"
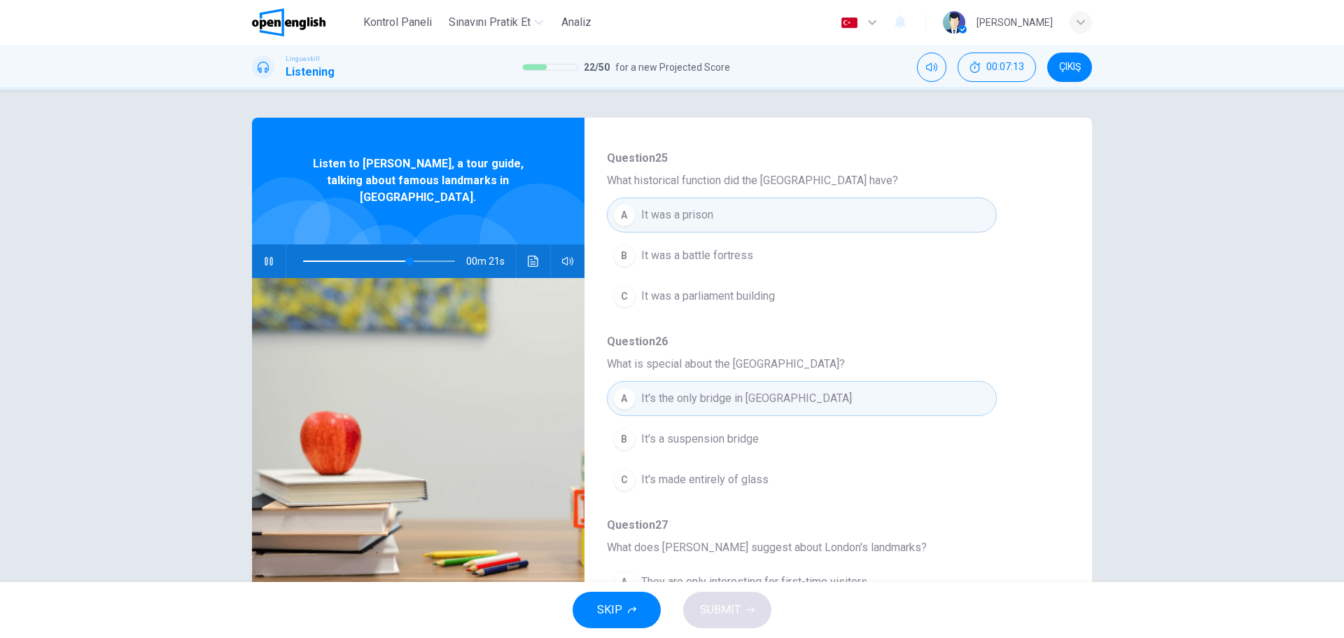
scroll to position [504, 0]
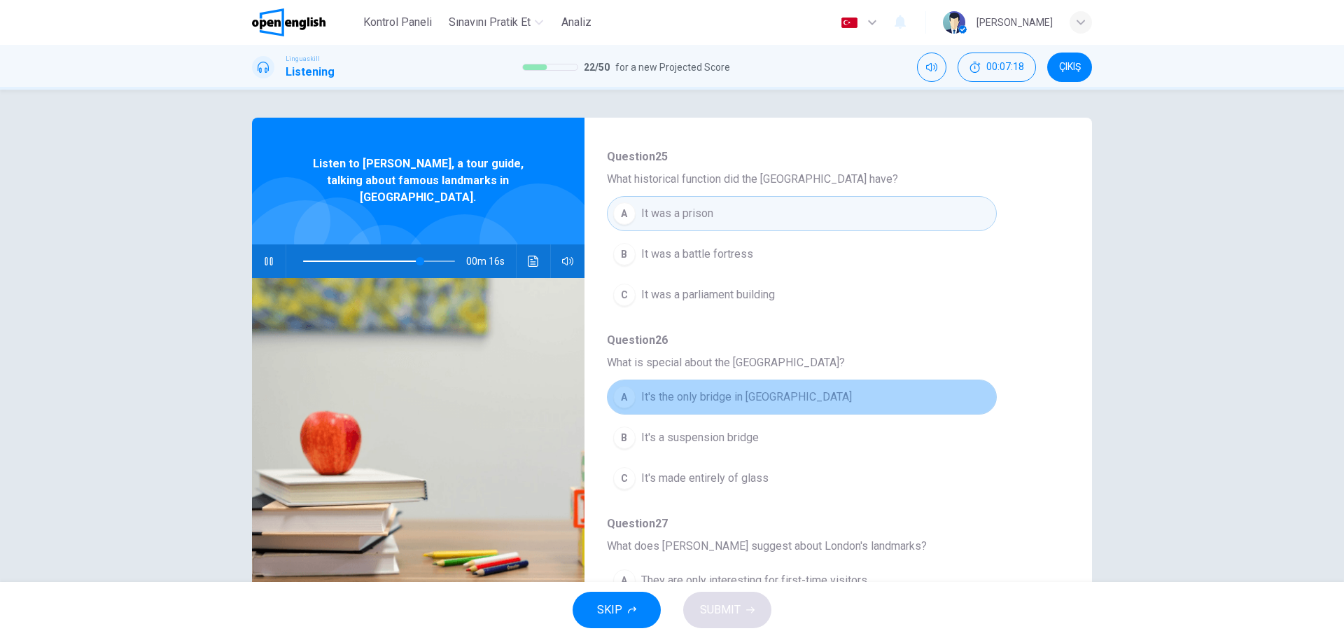
click at [628, 401] on div "A" at bounding box center [624, 397] width 22 height 22
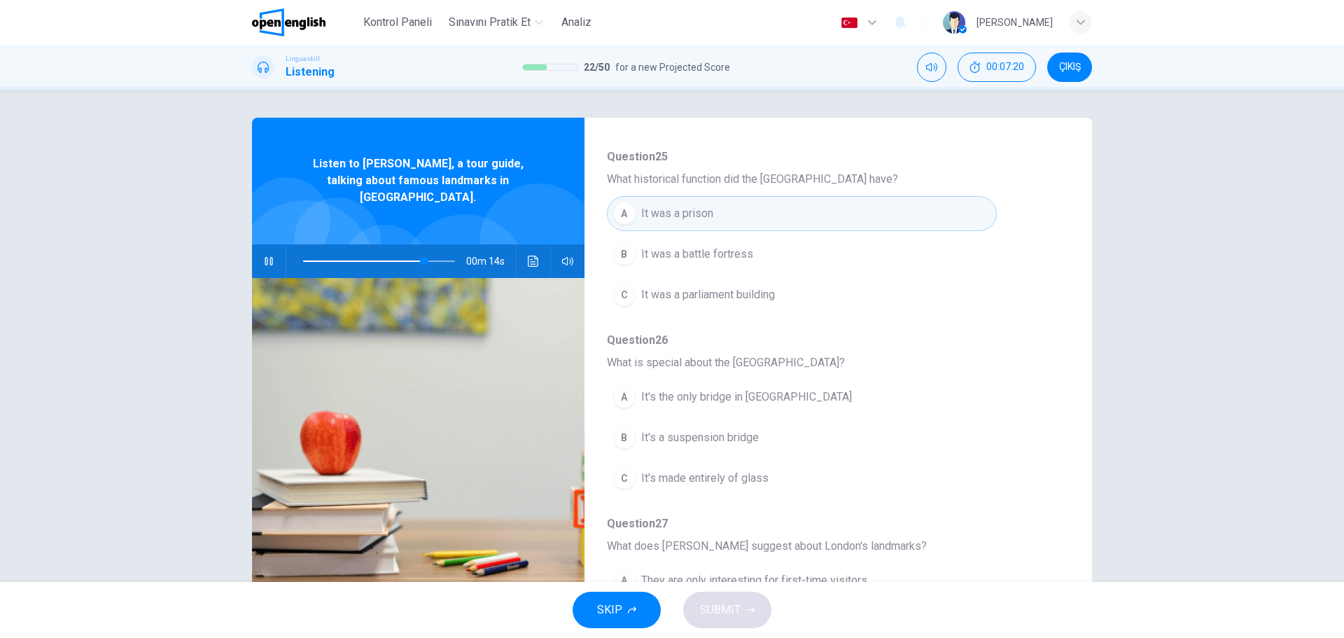
click at [628, 397] on div "A" at bounding box center [624, 397] width 22 height 22
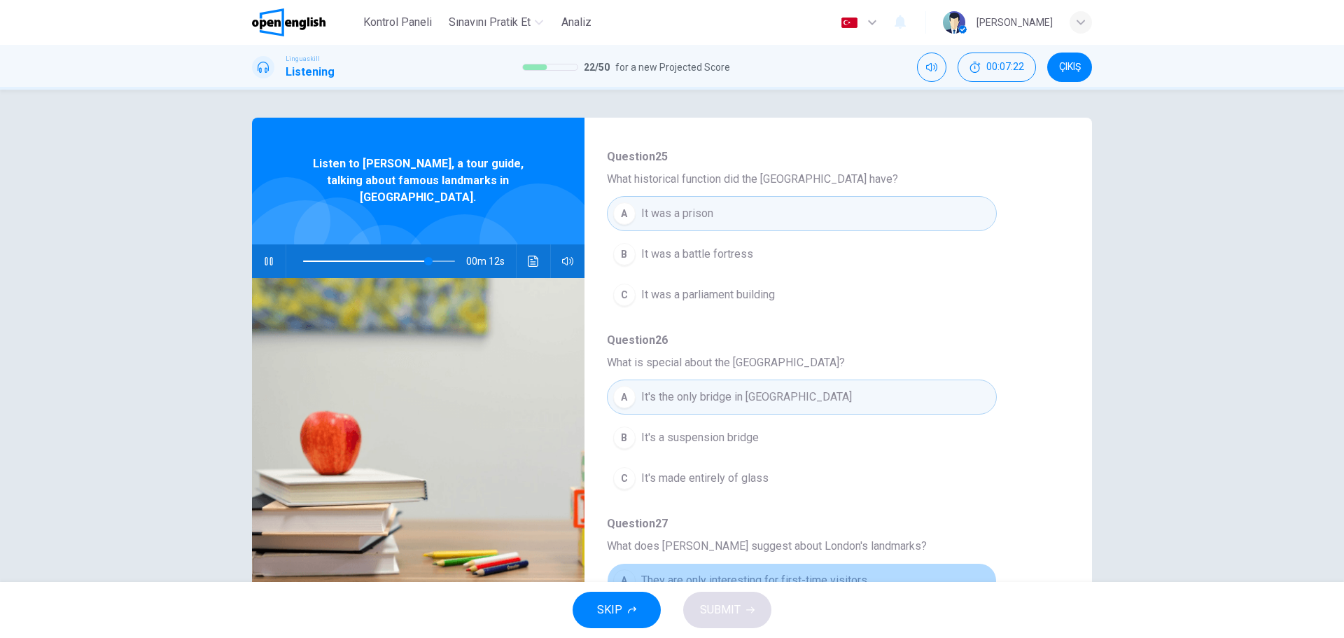
click at [978, 563] on button "A They are only interesting for first-time visitors" at bounding box center [802, 580] width 390 height 35
type input "**"
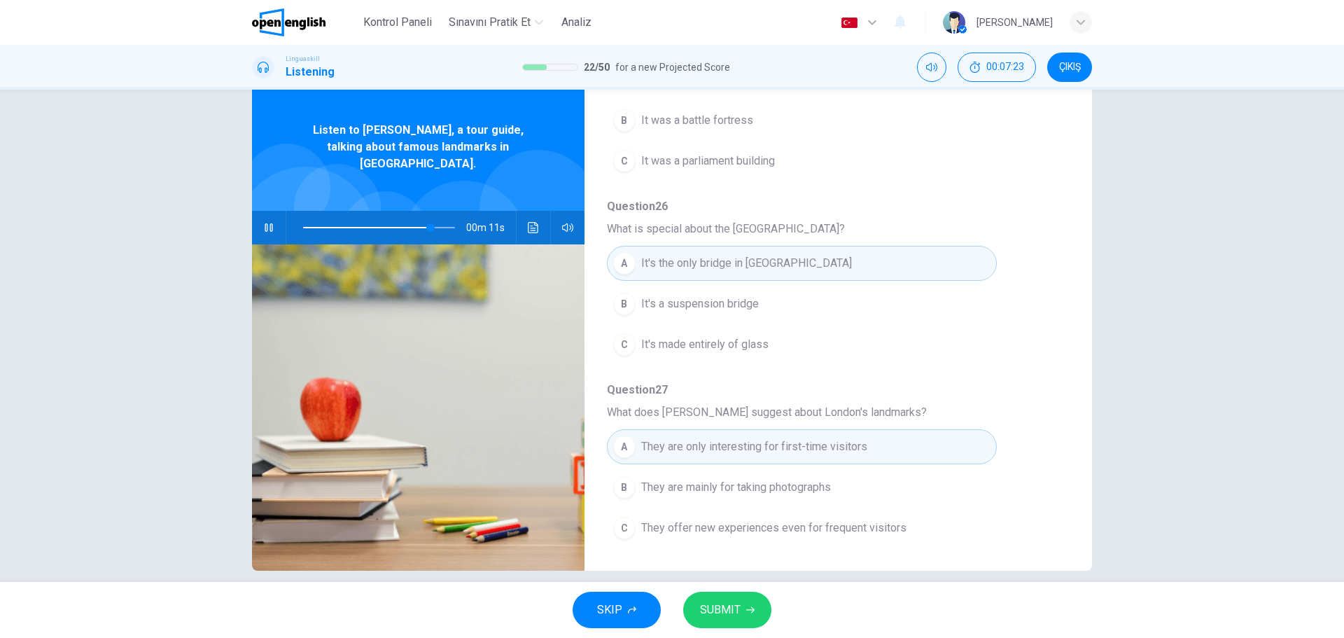
scroll to position [50, 0]
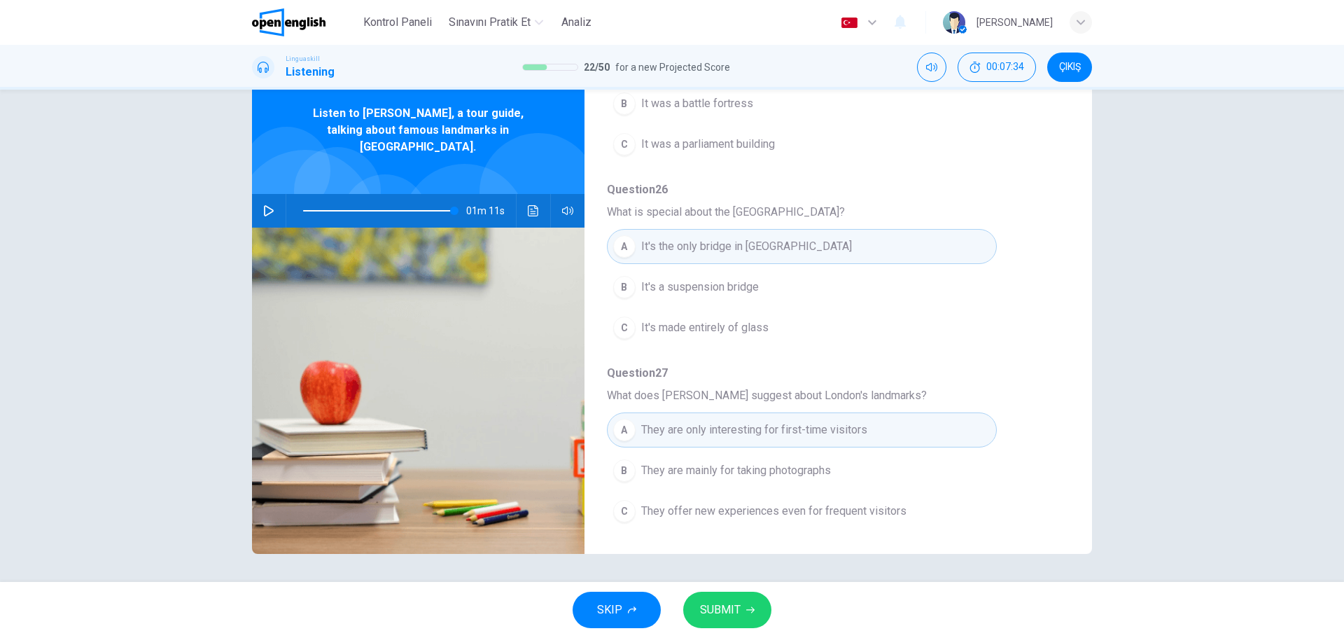
type input "*"
click at [621, 514] on div "C" at bounding box center [624, 511] width 22 height 22
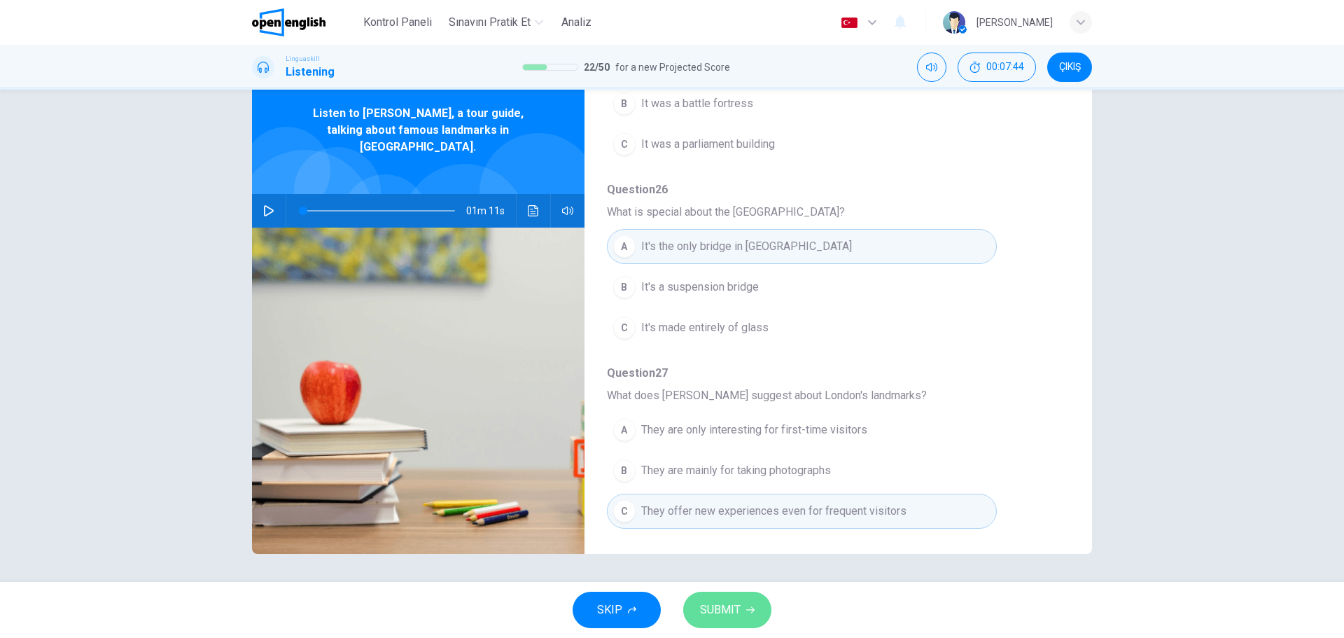
click at [716, 615] on span "SUBMIT" at bounding box center [720, 610] width 41 height 20
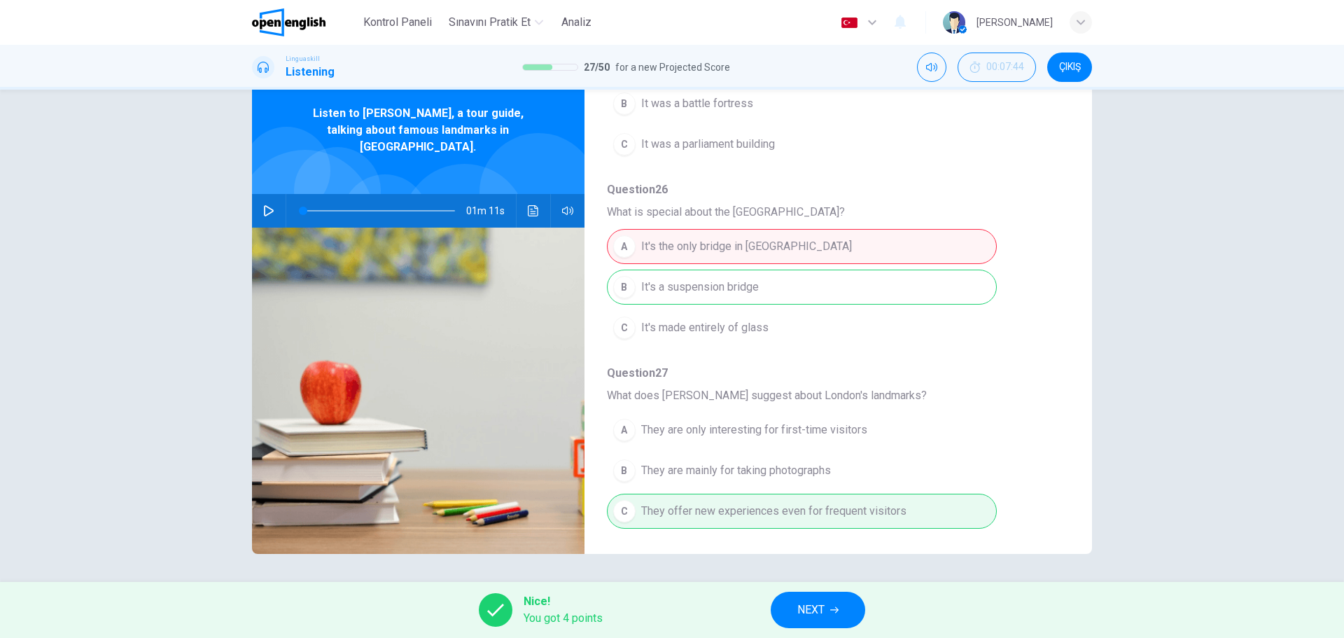
click at [814, 618] on span "NEXT" at bounding box center [810, 610] width 27 height 20
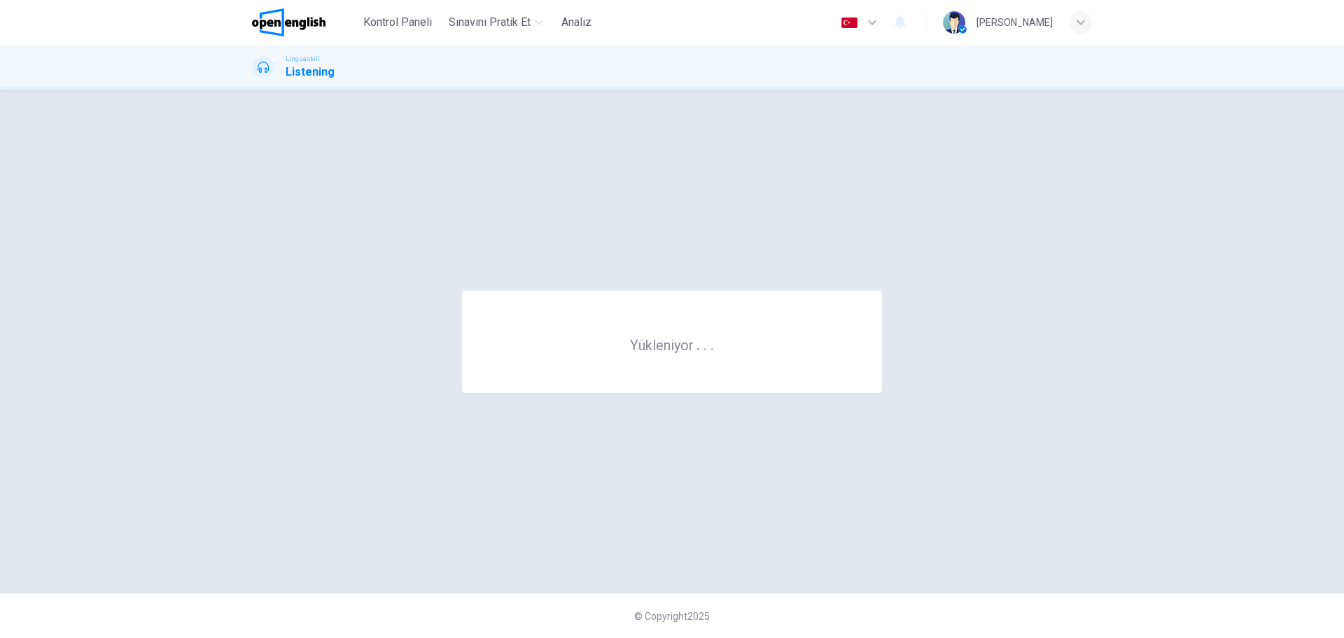
scroll to position [0, 0]
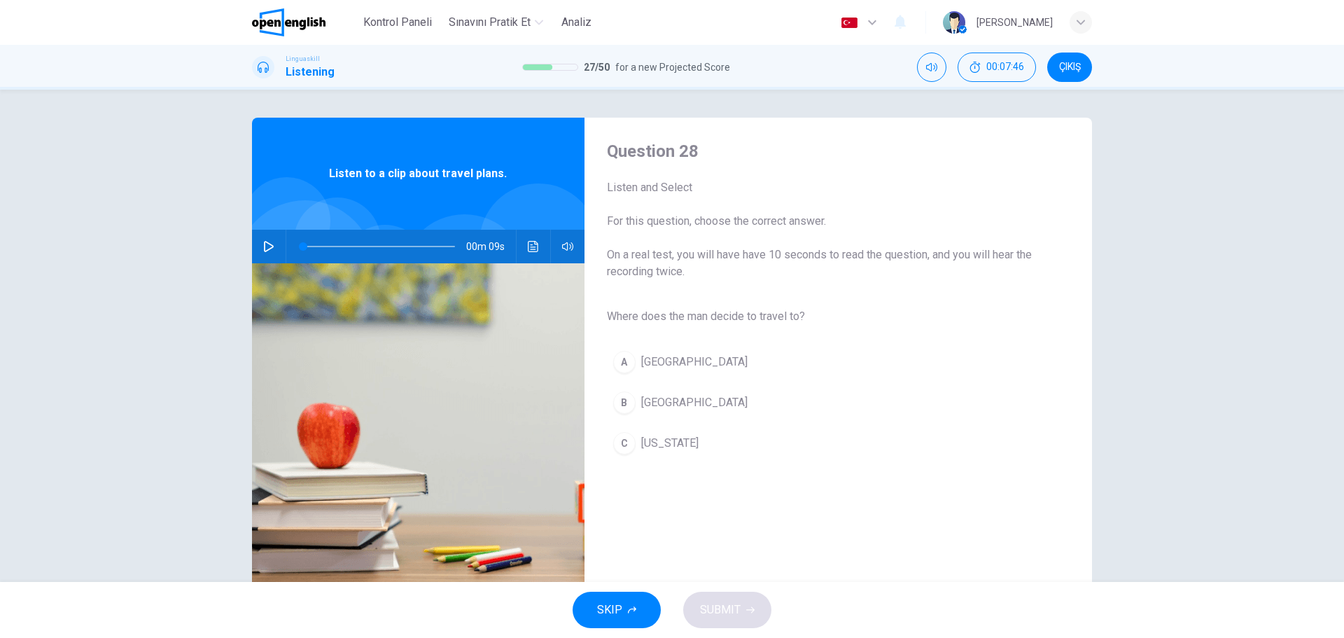
click at [267, 249] on icon "button" at bounding box center [269, 246] width 10 height 11
click at [628, 411] on div "B" at bounding box center [624, 402] width 22 height 22
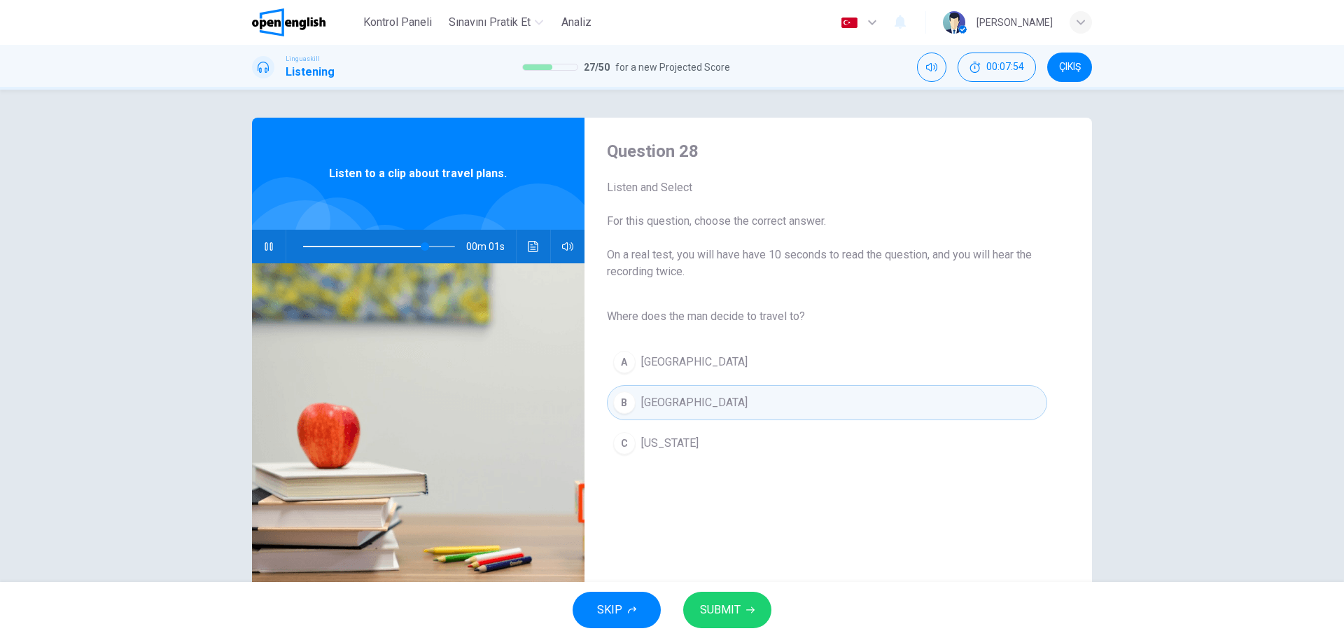
click at [736, 619] on span "SUBMIT" at bounding box center [720, 610] width 41 height 20
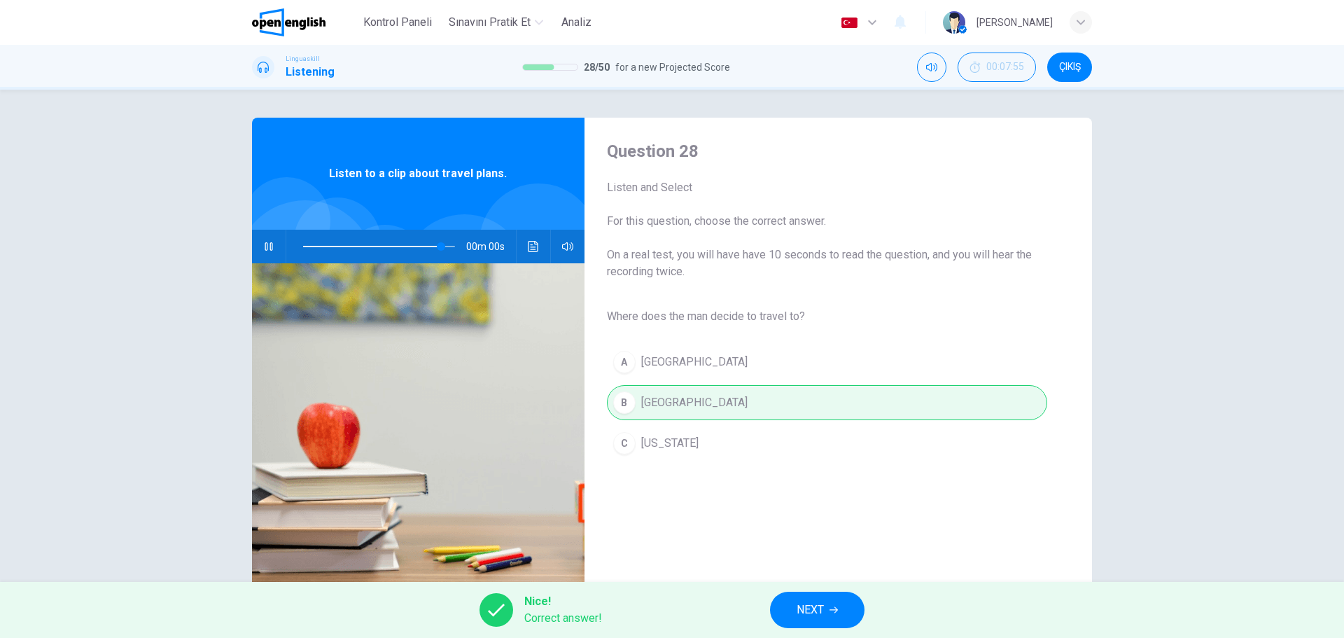
type input "**"
click at [800, 607] on span "NEXT" at bounding box center [810, 610] width 27 height 20
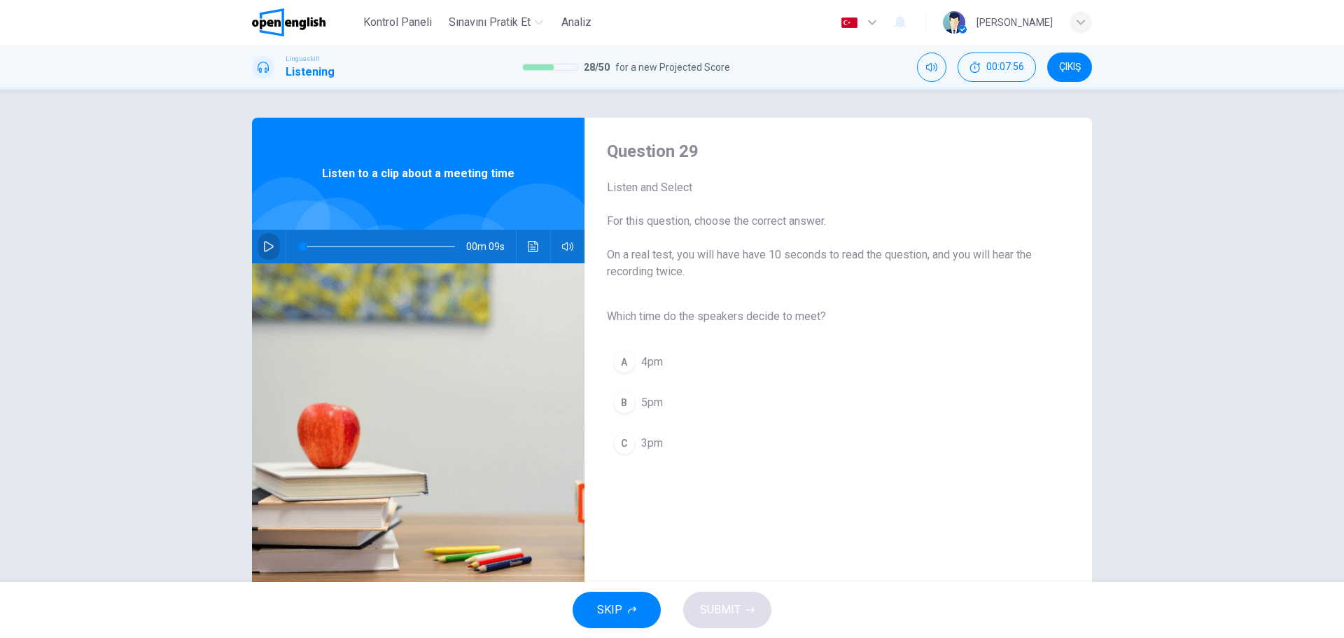
click at [267, 248] on icon "button" at bounding box center [268, 246] width 11 height 11
click at [627, 445] on div "C" at bounding box center [624, 443] width 22 height 22
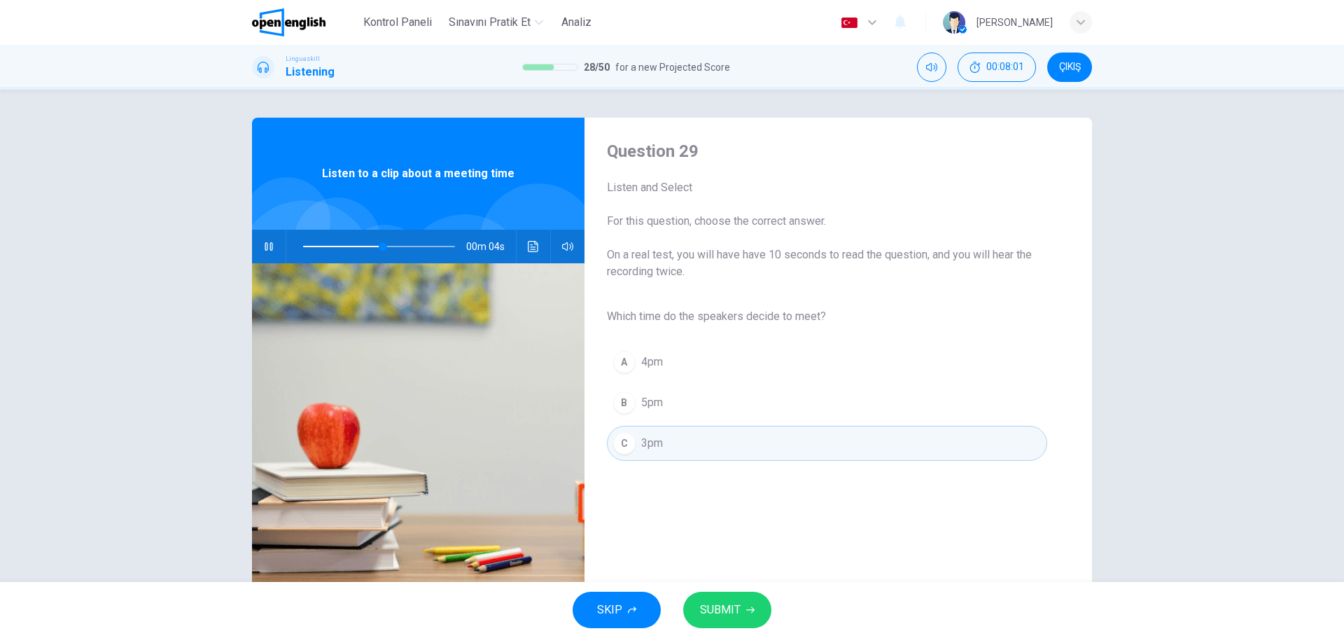
click at [727, 612] on span "SUBMIT" at bounding box center [720, 610] width 41 height 20
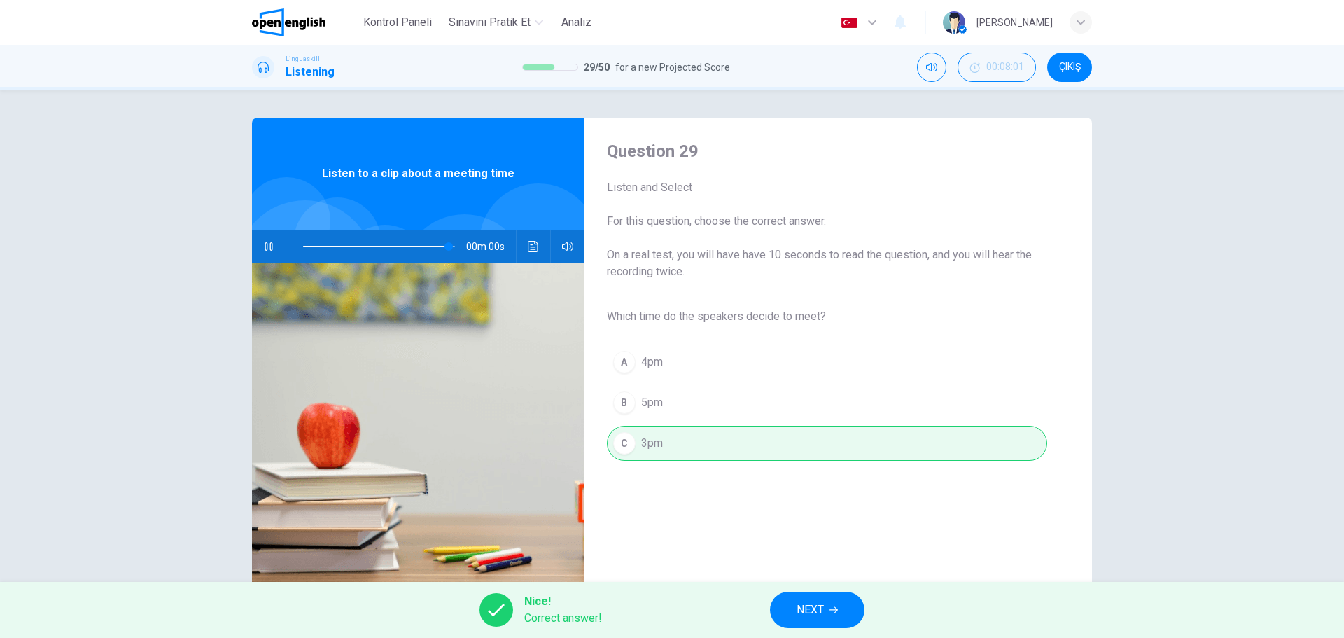
type input "*"
click at [806, 617] on span "NEXT" at bounding box center [810, 610] width 27 height 20
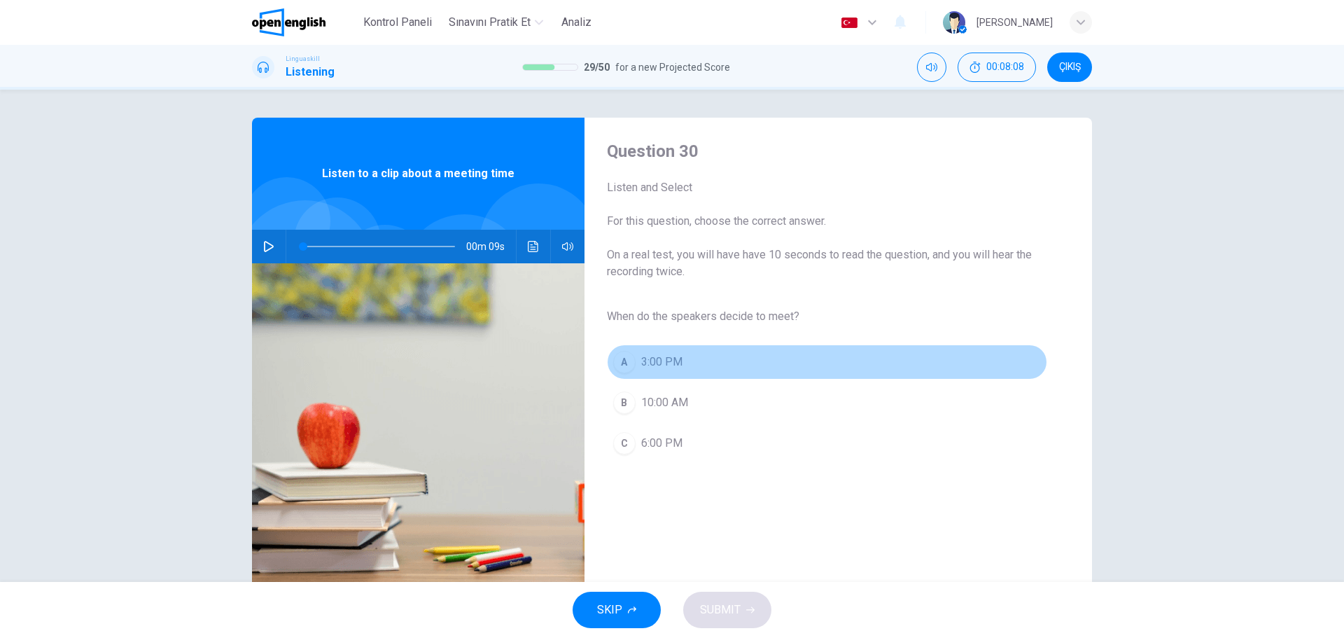
click at [624, 369] on div "A" at bounding box center [624, 362] width 22 height 22
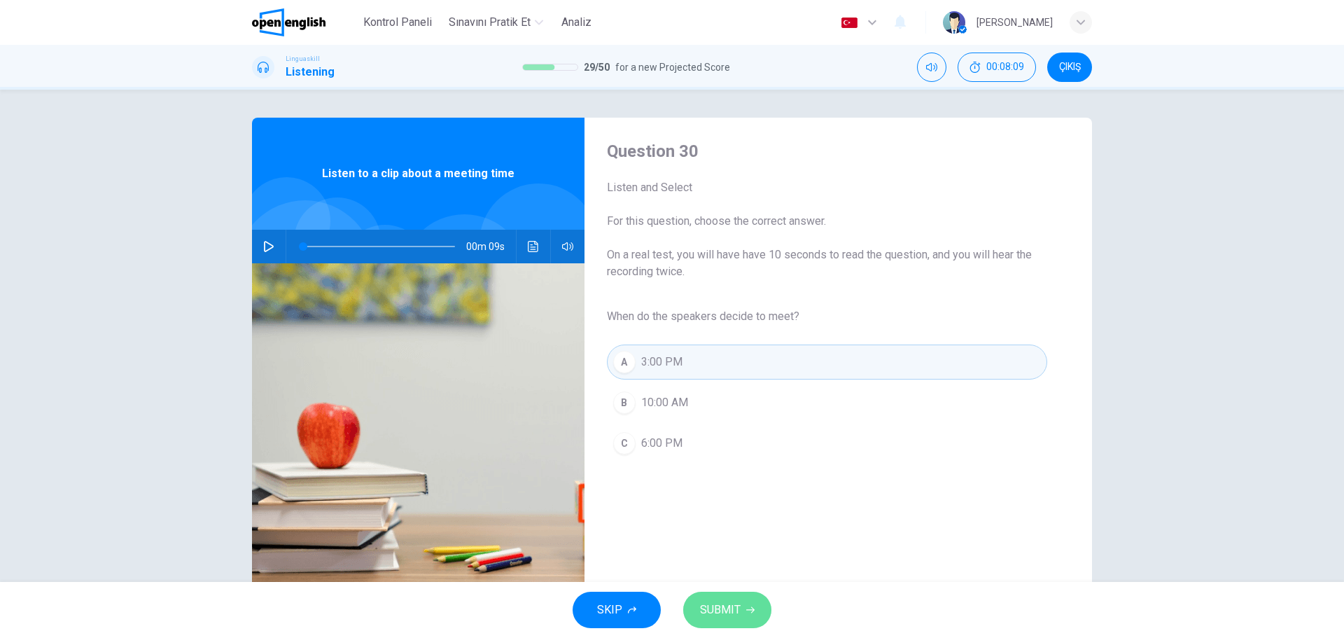
click at [719, 612] on span "SUBMIT" at bounding box center [720, 610] width 41 height 20
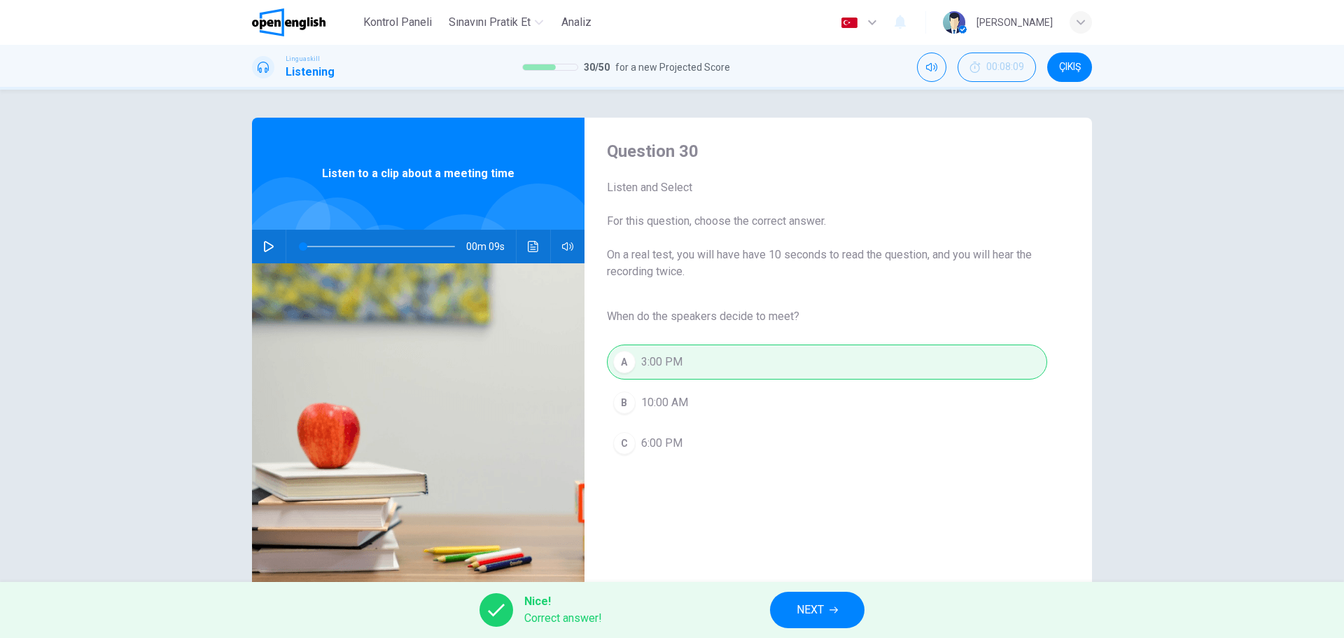
click at [814, 615] on span "NEXT" at bounding box center [810, 610] width 27 height 20
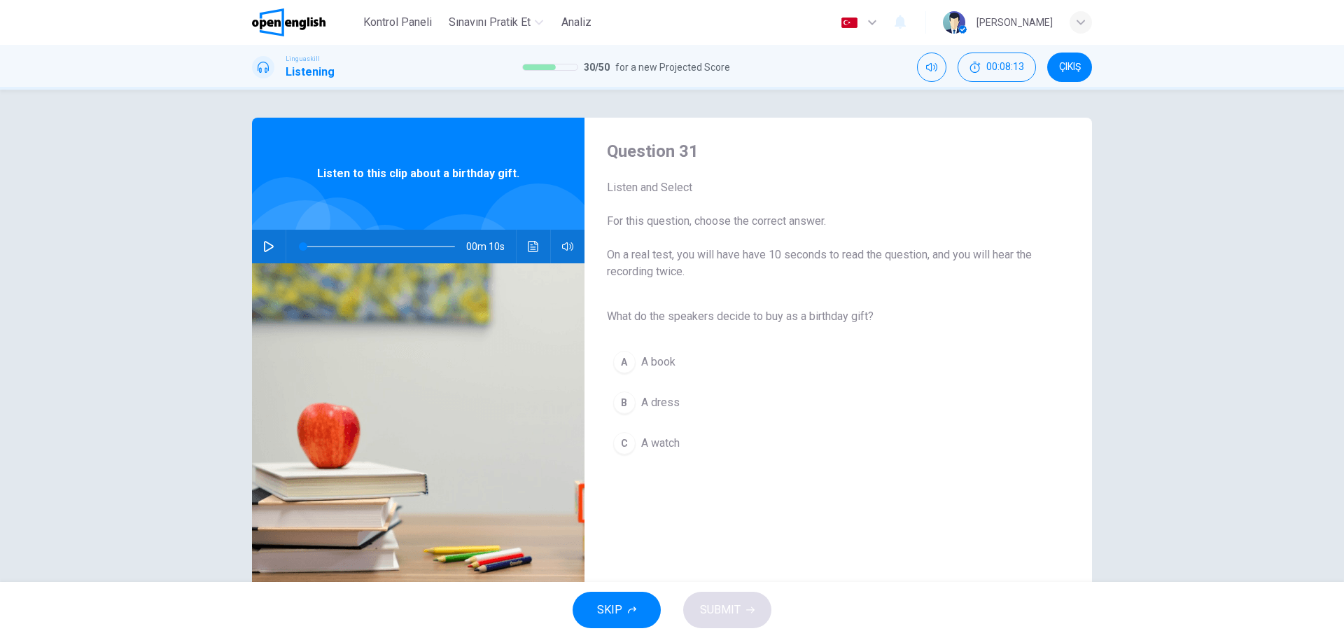
click at [627, 361] on div "A" at bounding box center [624, 362] width 22 height 22
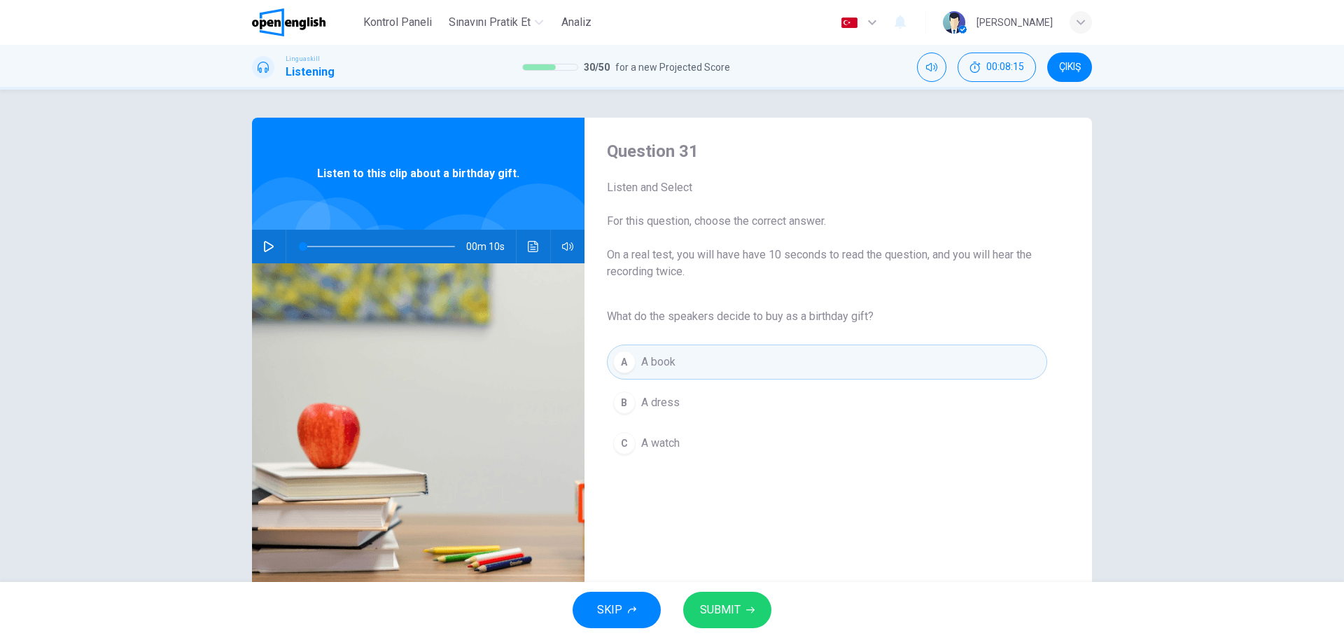
click at [719, 604] on span "SUBMIT" at bounding box center [720, 610] width 41 height 20
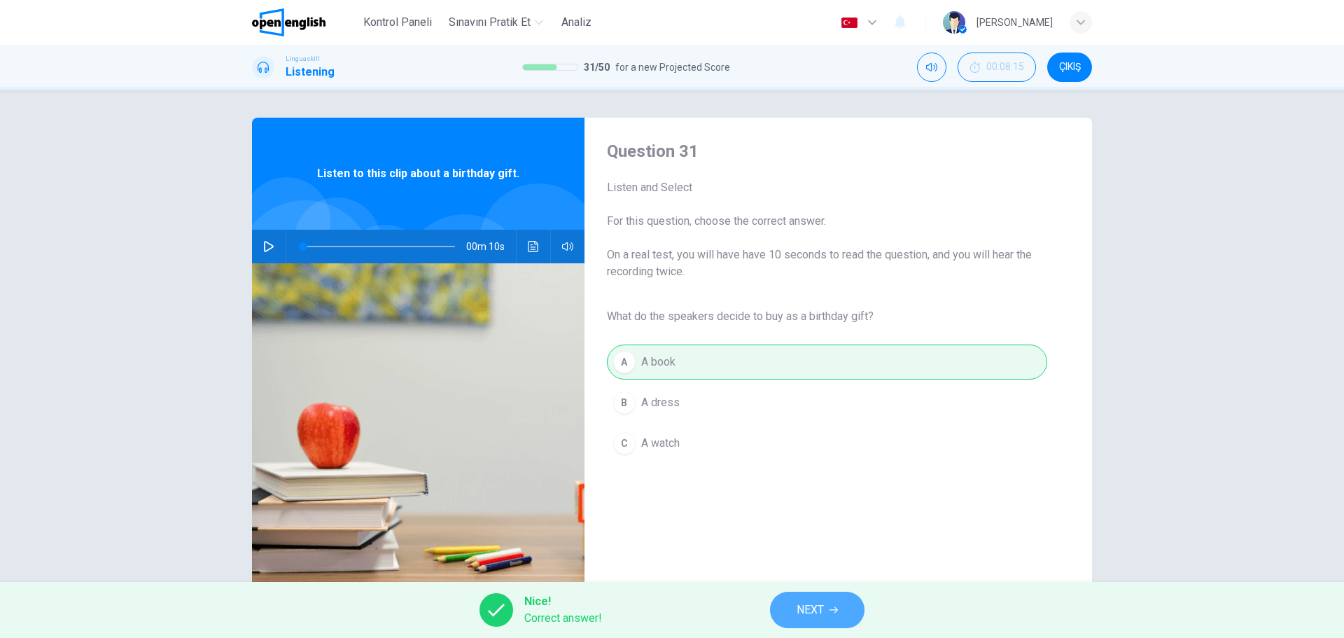
click at [833, 615] on button "NEXT" at bounding box center [817, 610] width 95 height 36
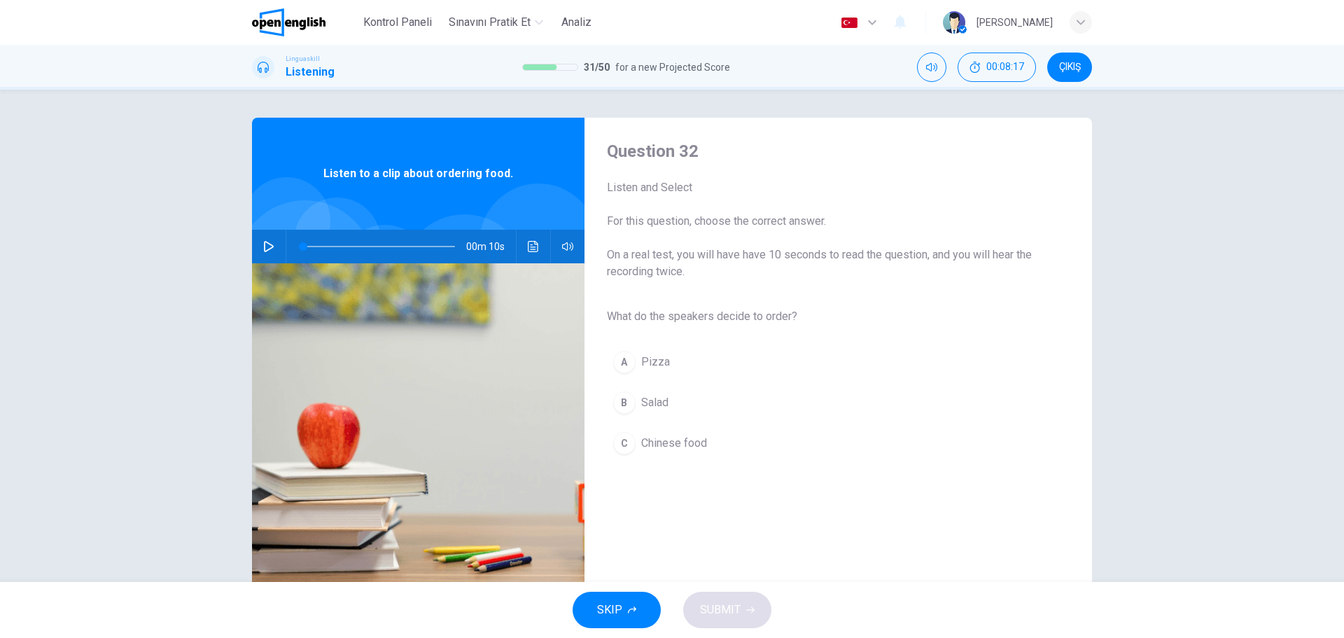
click at [626, 408] on div "B" at bounding box center [624, 402] width 22 height 22
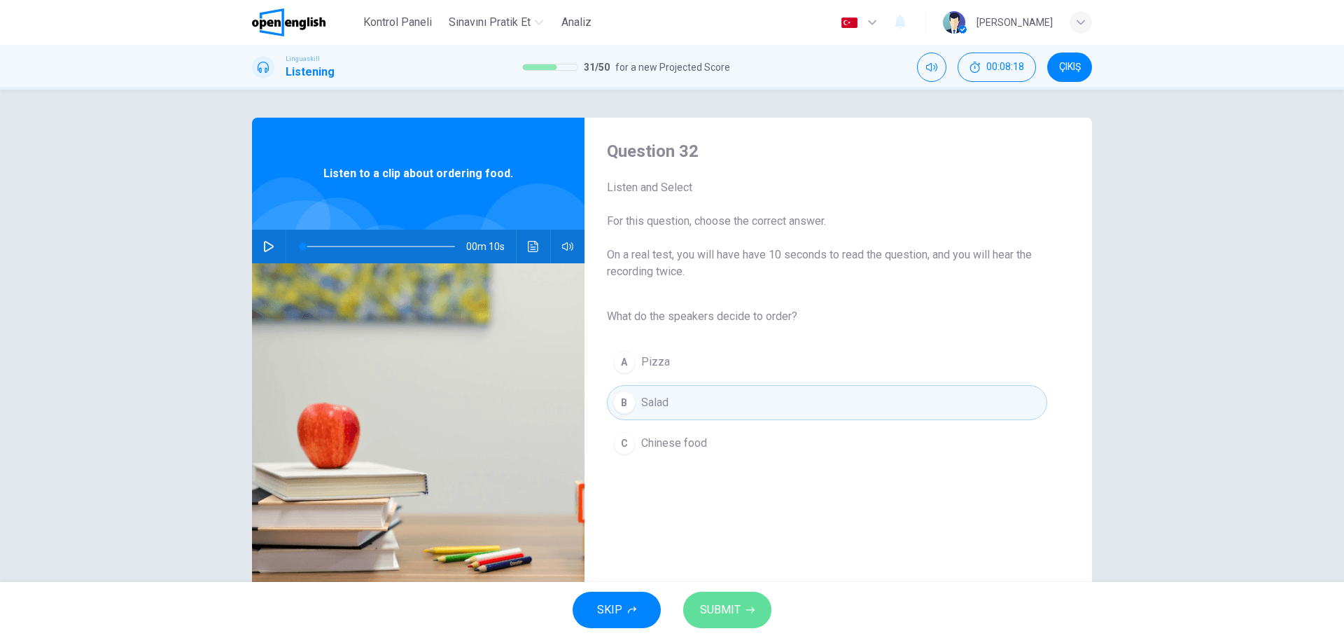
click at [750, 607] on icon "button" at bounding box center [750, 610] width 8 height 8
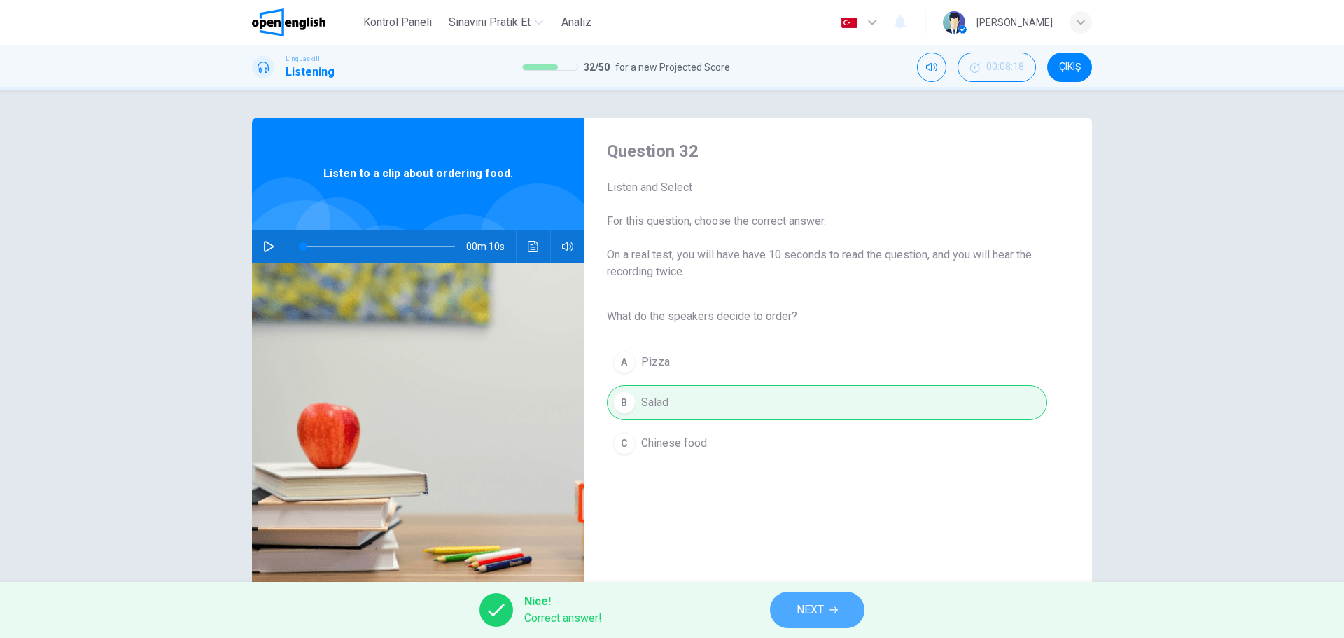
click at [812, 616] on span "NEXT" at bounding box center [810, 610] width 27 height 20
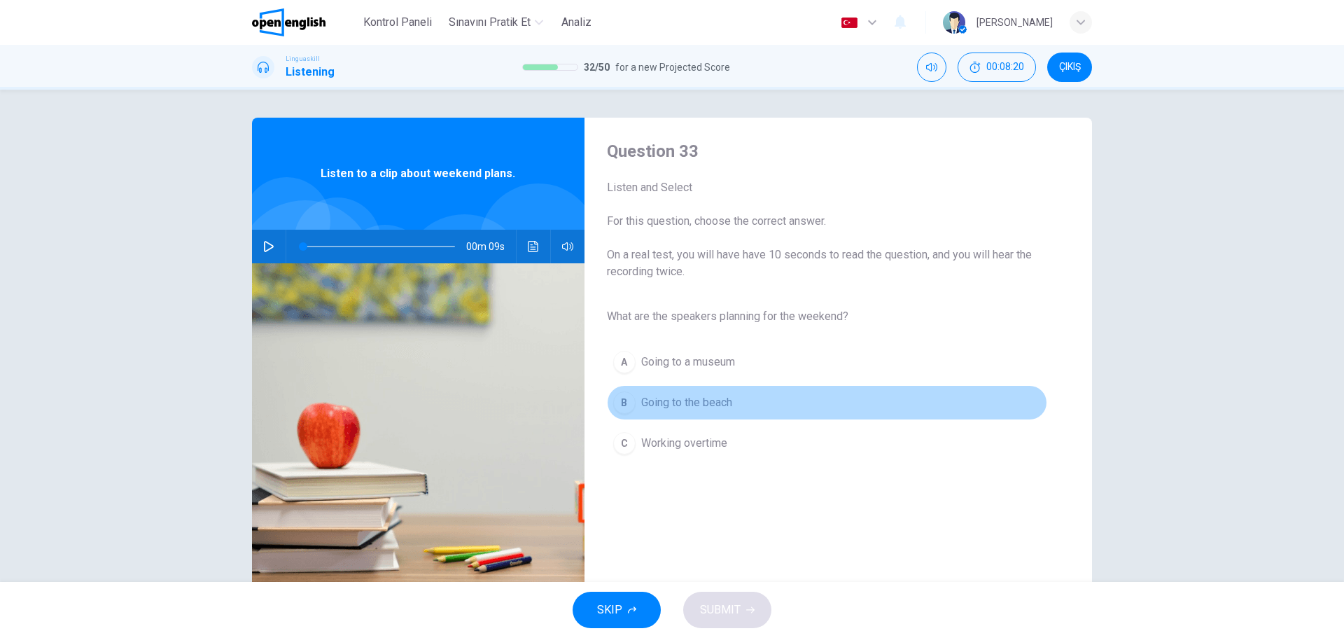
click at [628, 400] on div "B" at bounding box center [624, 402] width 22 height 22
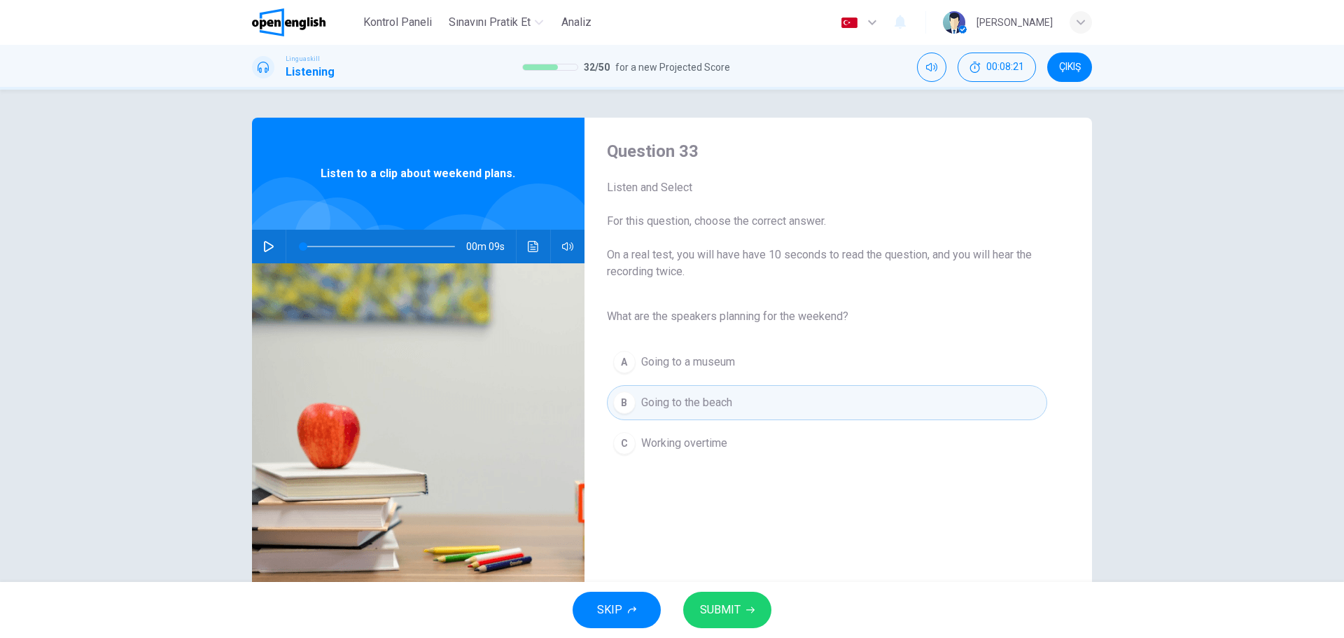
click at [737, 611] on span "SUBMIT" at bounding box center [720, 610] width 41 height 20
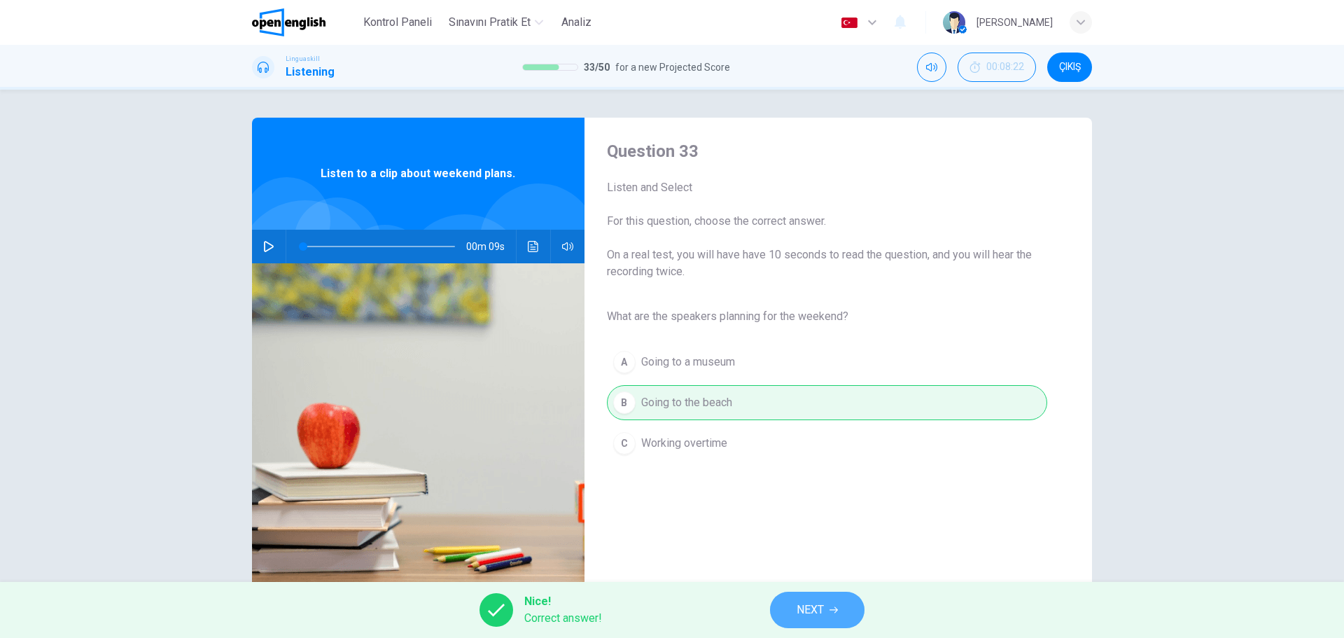
click at [832, 617] on button "NEXT" at bounding box center [817, 610] width 95 height 36
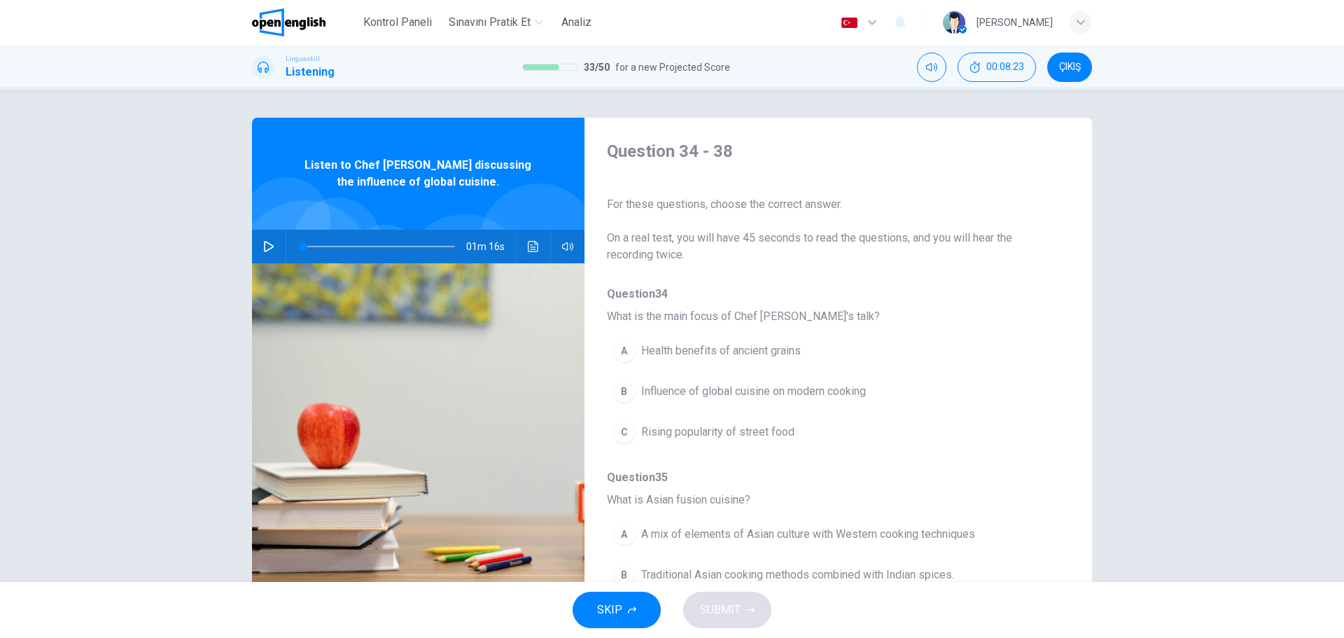
click at [269, 249] on icon "button" at bounding box center [269, 246] width 10 height 11
click at [625, 392] on div "B" at bounding box center [624, 391] width 22 height 22
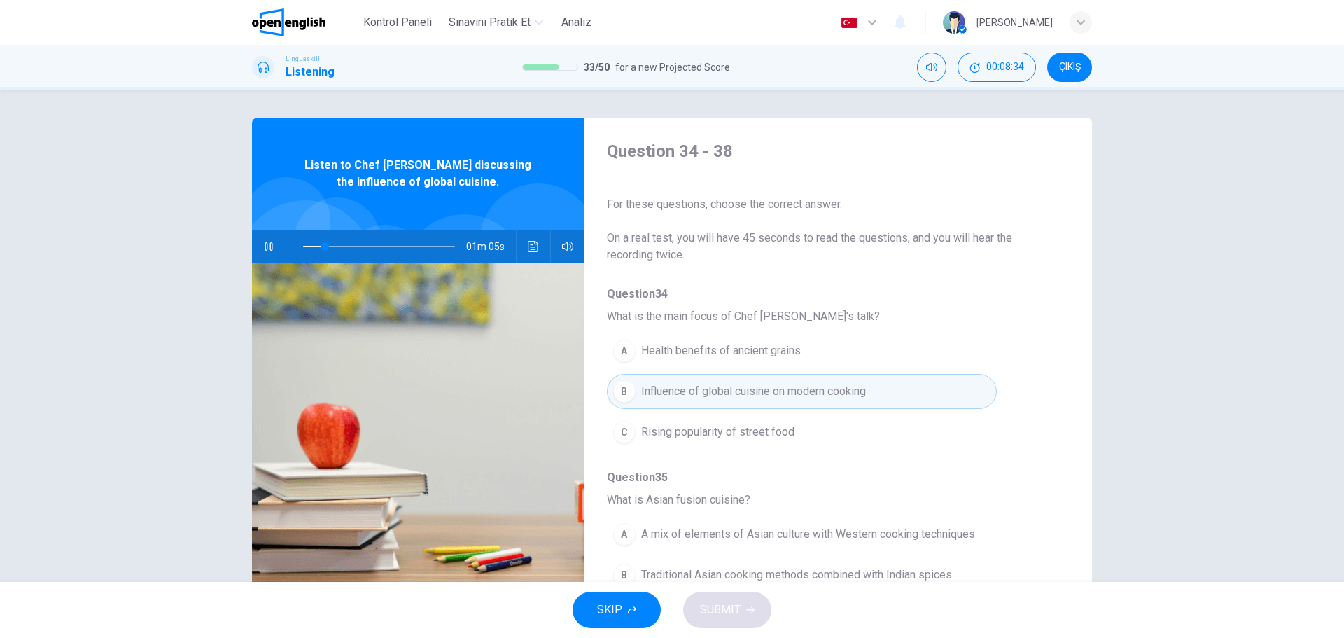
click at [1019, 502] on span "What is Asian fusion cuisine?" at bounding box center [827, 499] width 440 height 17
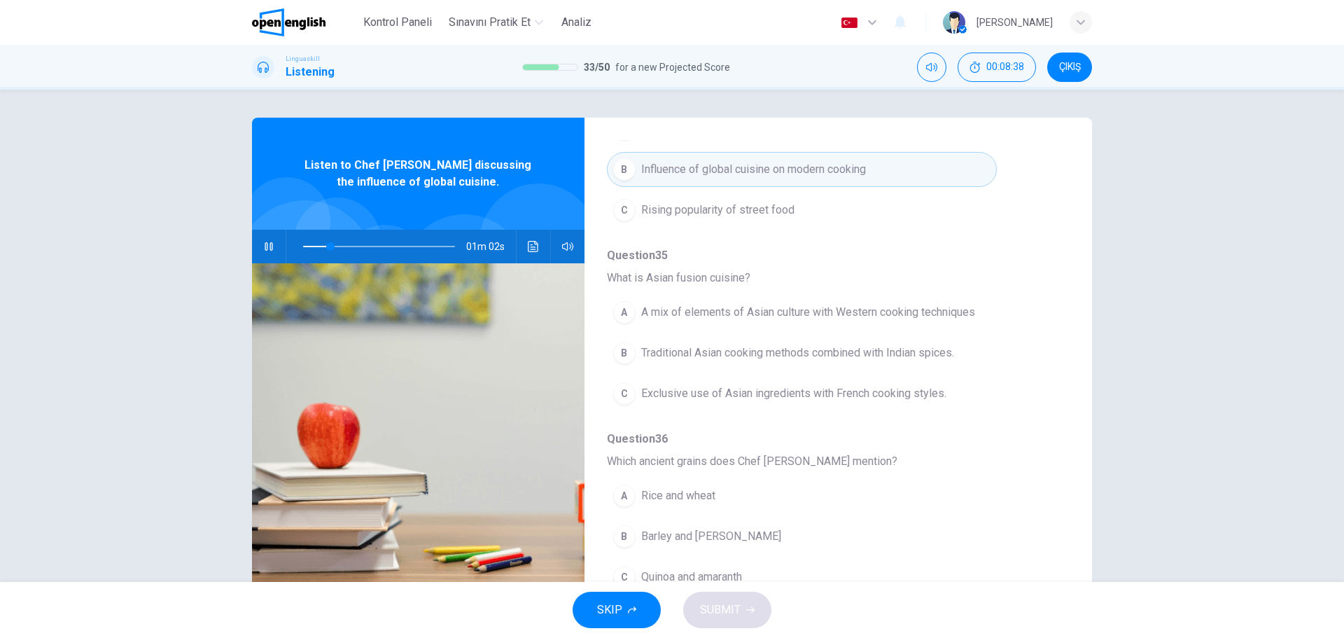
scroll to position [224, 0]
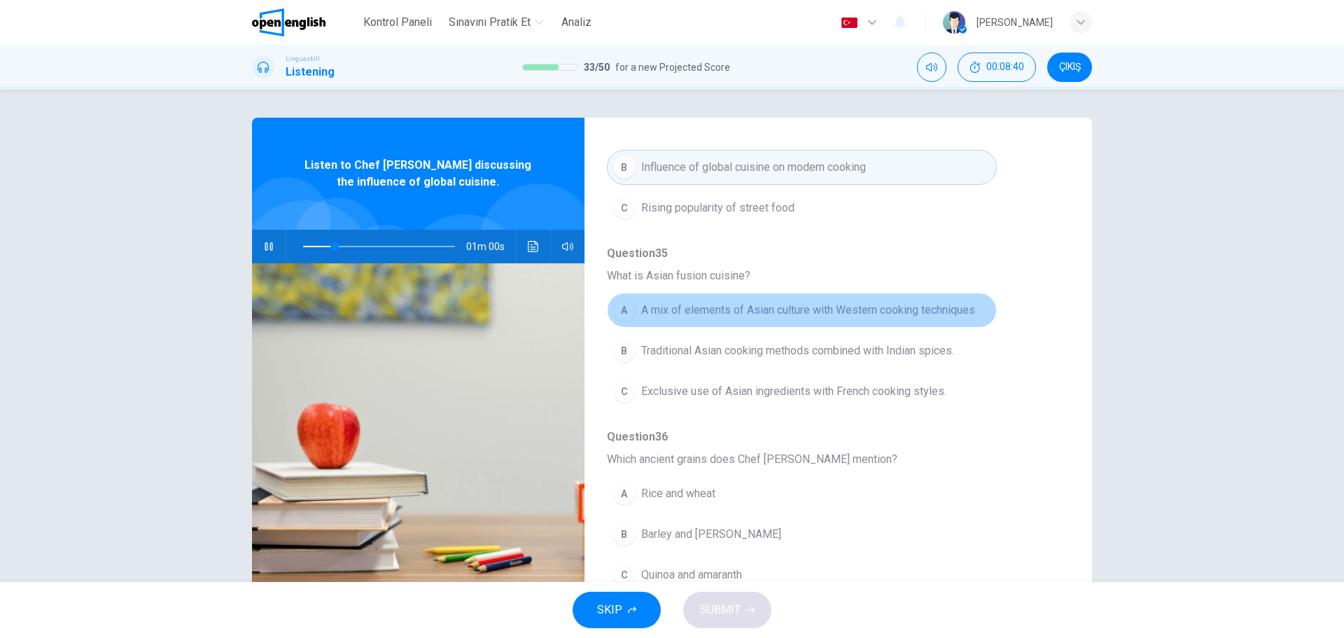
click at [626, 311] on div "A" at bounding box center [624, 310] width 22 height 22
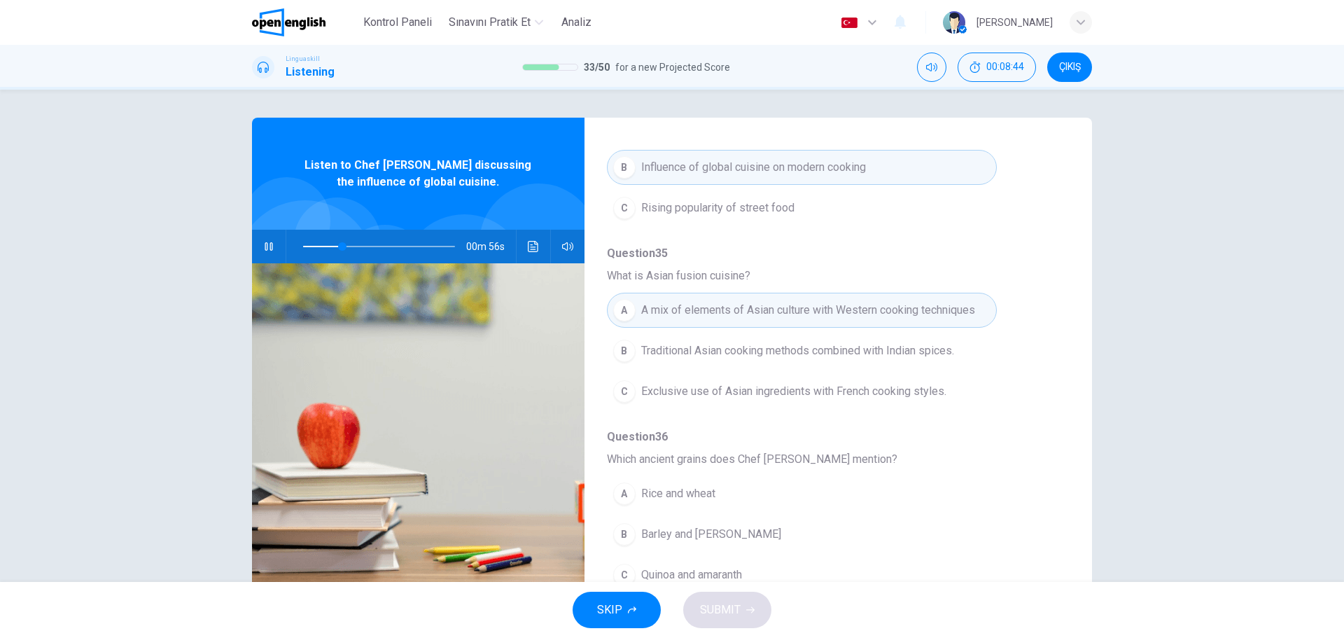
click at [1020, 477] on div "A Rice and wheat B Barley and millet C Quinoa and amaranth" at bounding box center [827, 534] width 440 height 122
click at [624, 574] on div "C" at bounding box center [624, 575] width 22 height 22
click at [1033, 522] on div "A Rice and wheat B Barley and millet C Quinoa and amaranth" at bounding box center [827, 534] width 440 height 122
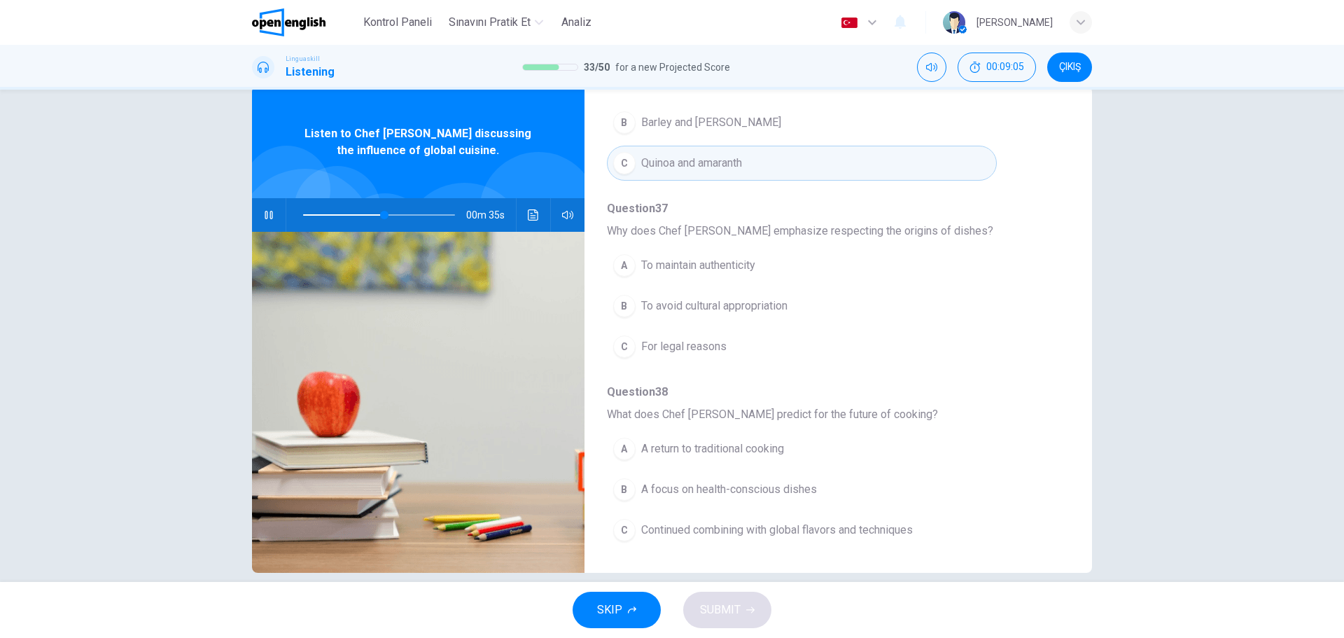
scroll to position [50, 0]
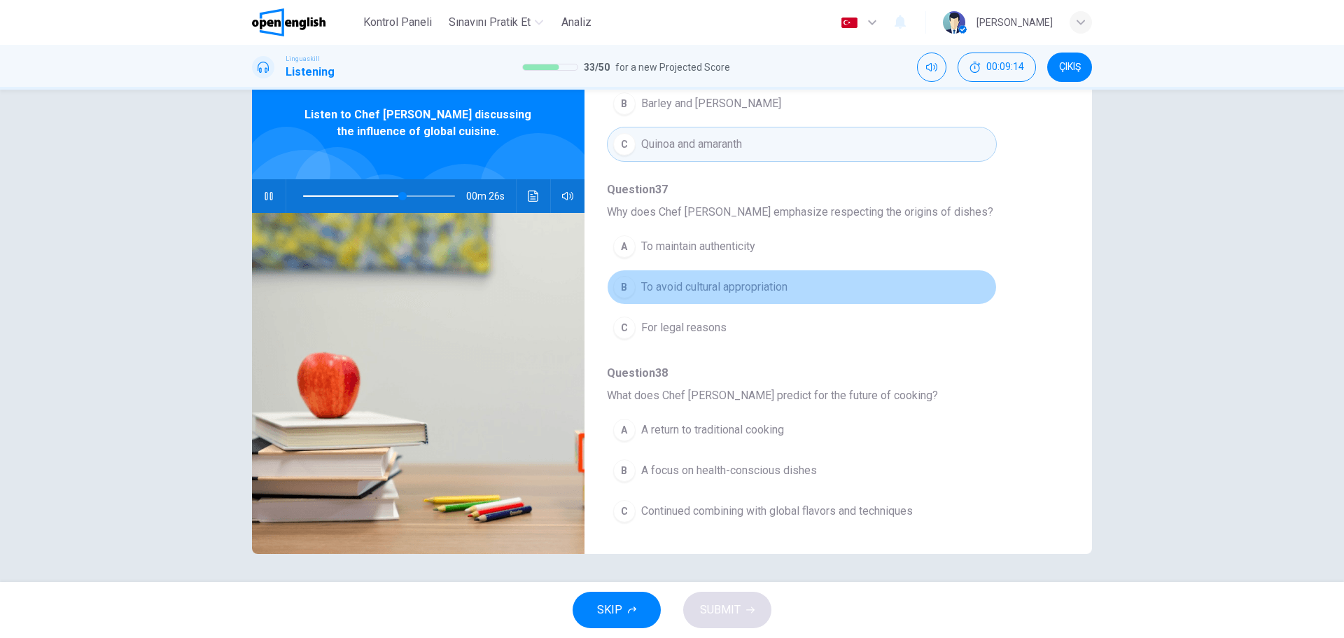
click at [623, 295] on div "B" at bounding box center [624, 287] width 22 height 22
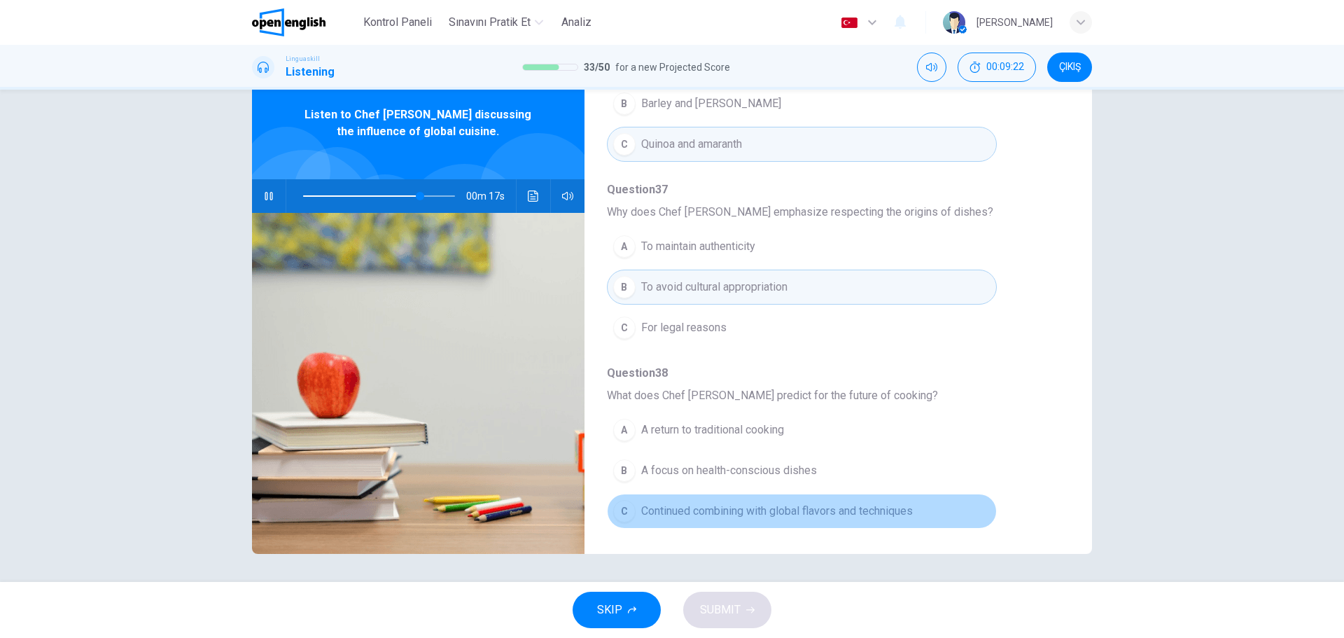
click at [621, 510] on div "C" at bounding box center [624, 511] width 22 height 22
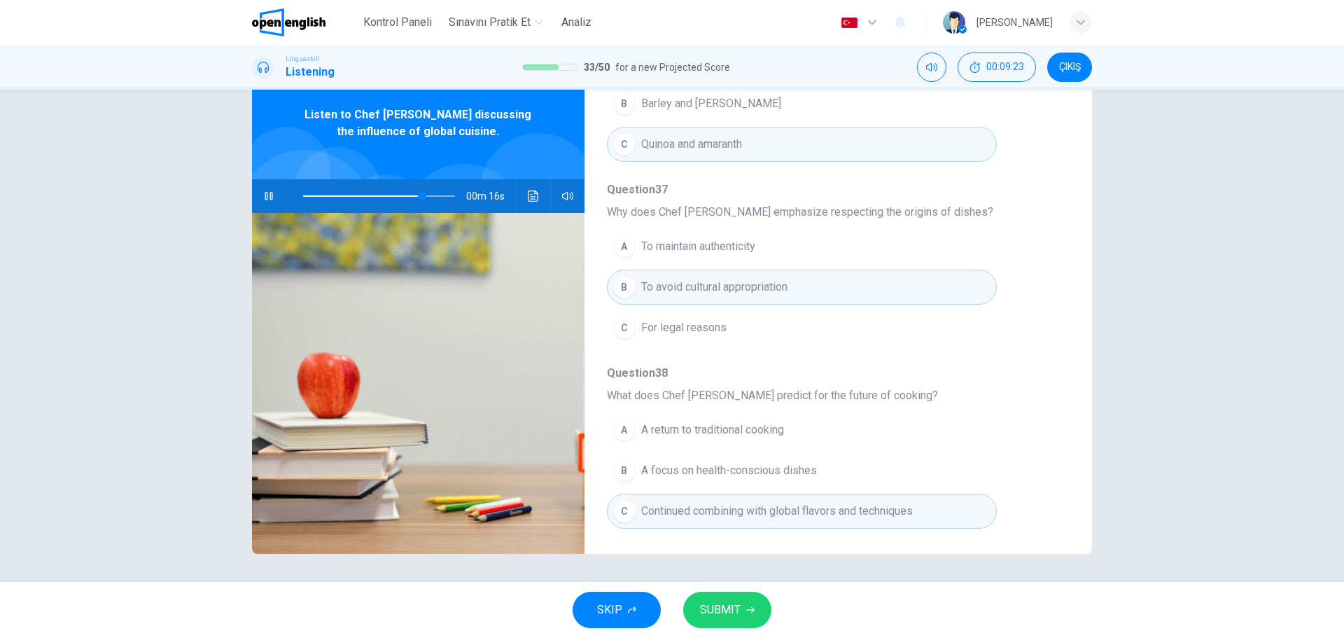
click at [734, 608] on span "SUBMIT" at bounding box center [720, 610] width 41 height 20
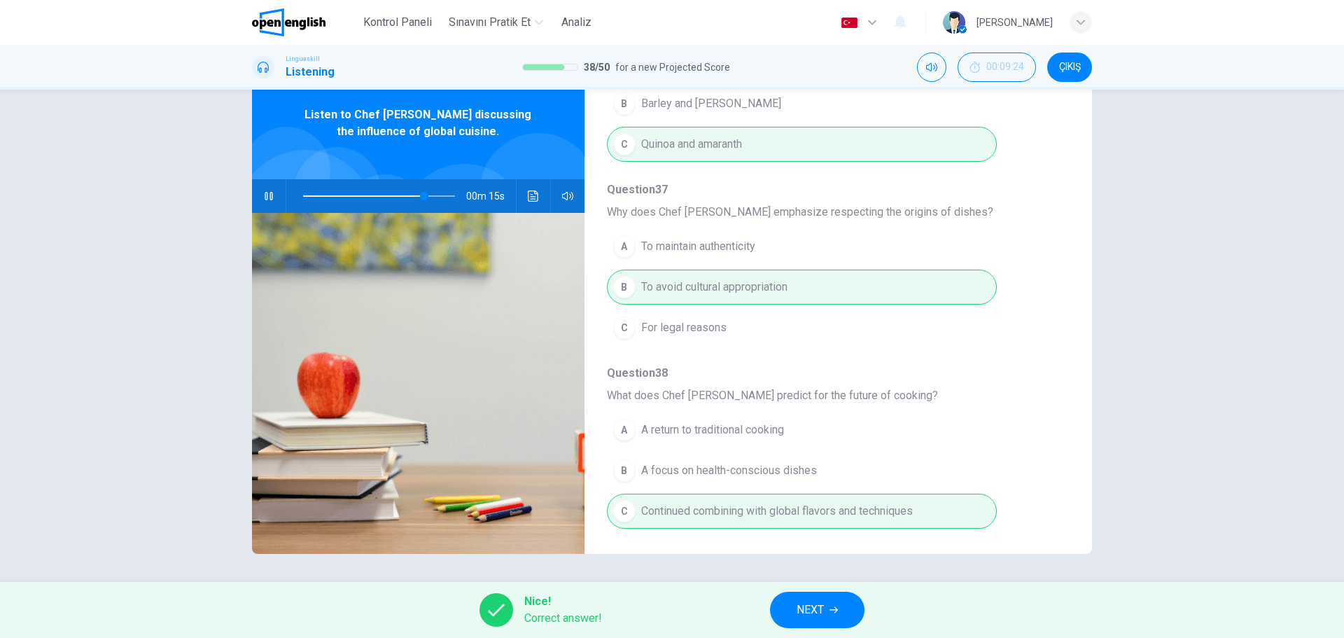
type input "**"
click at [820, 614] on span "NEXT" at bounding box center [810, 610] width 27 height 20
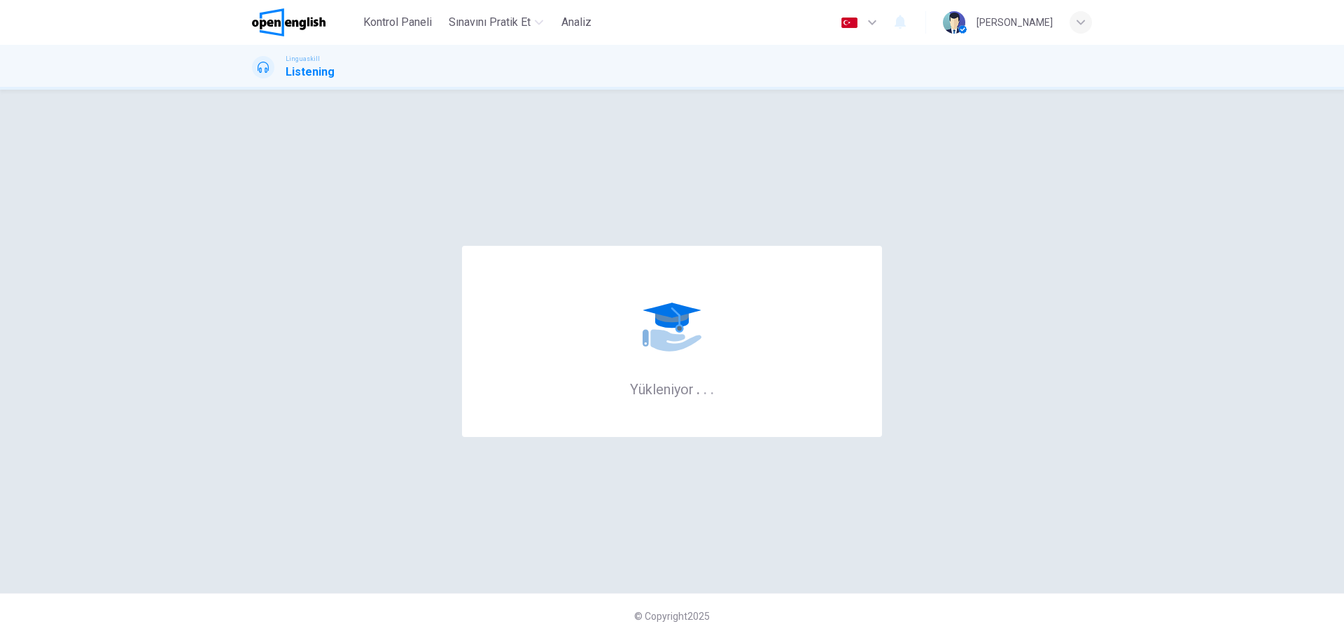
scroll to position [0, 0]
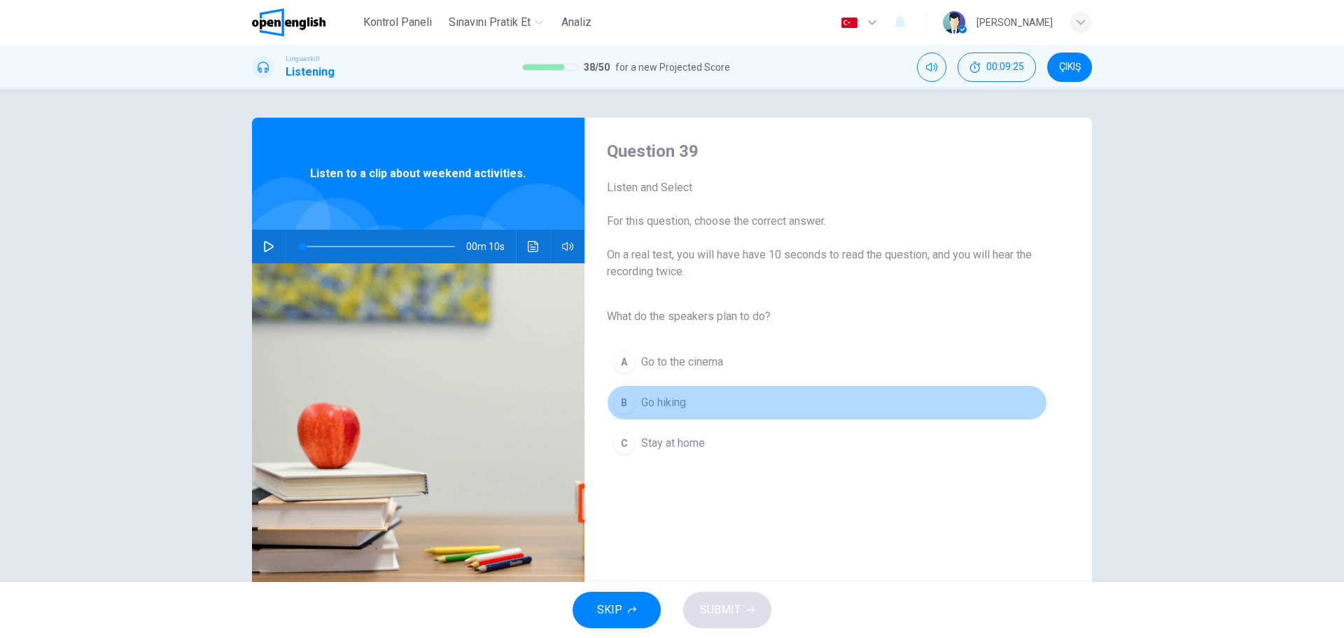
click at [623, 401] on div "B" at bounding box center [624, 402] width 22 height 22
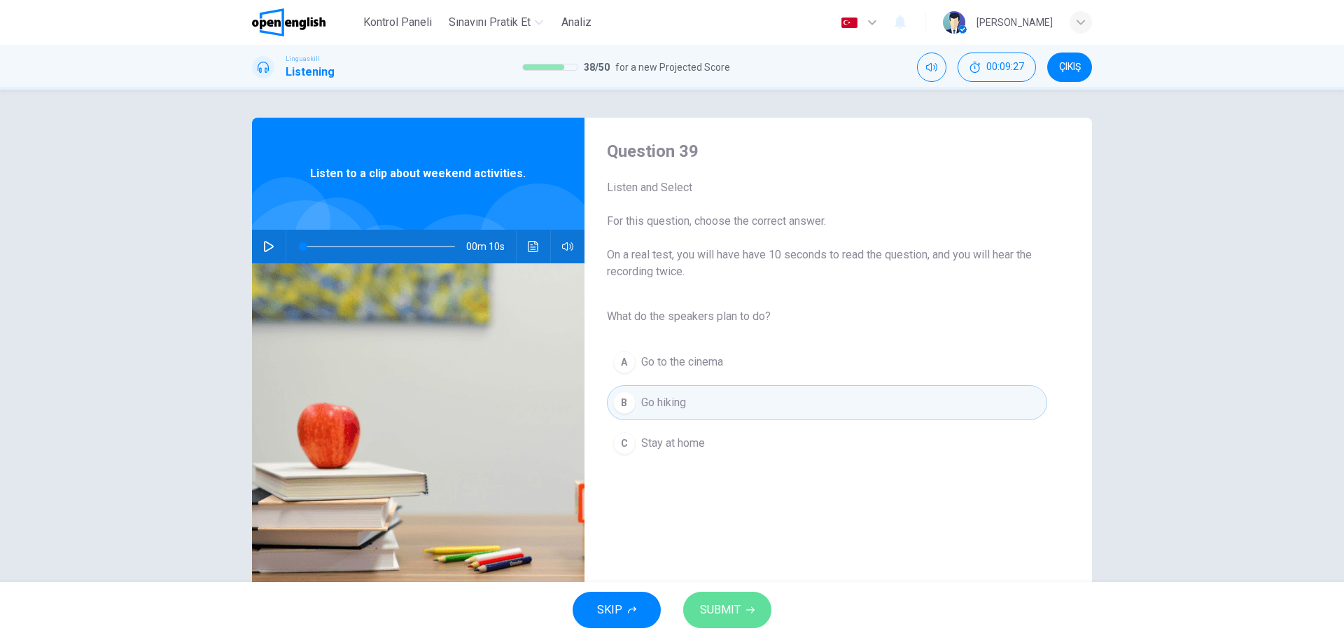
click at [741, 610] on button "SUBMIT" at bounding box center [727, 610] width 88 height 36
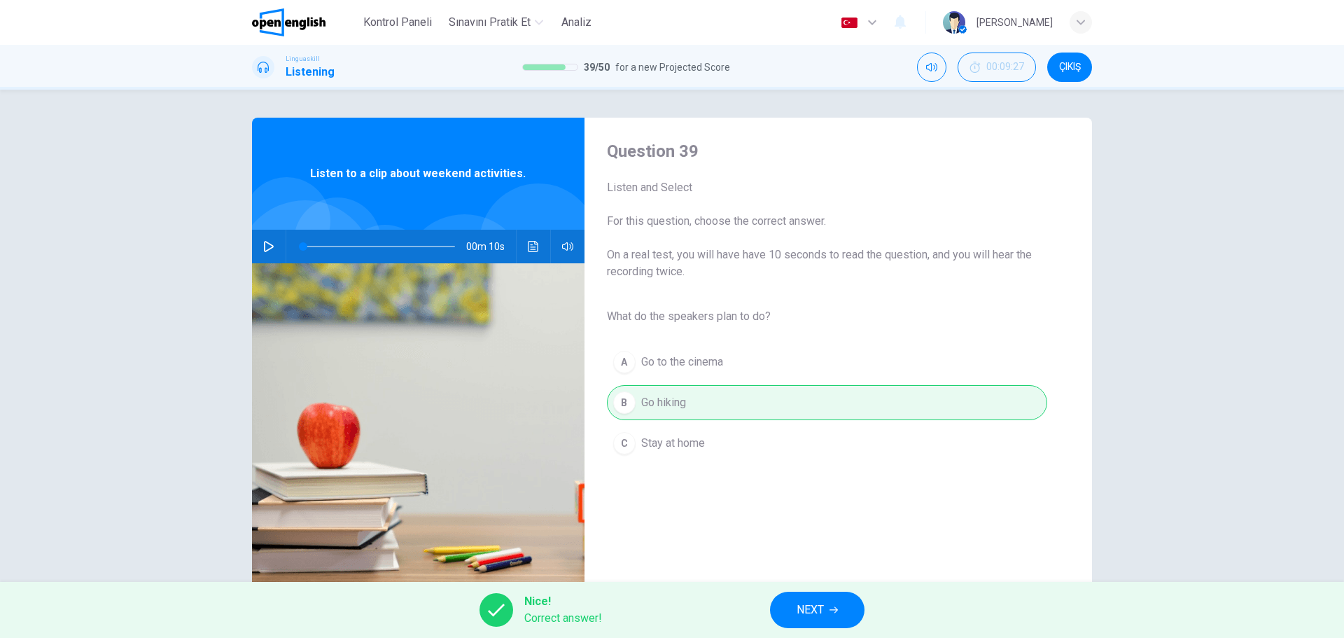
click at [823, 613] on span "NEXT" at bounding box center [810, 610] width 27 height 20
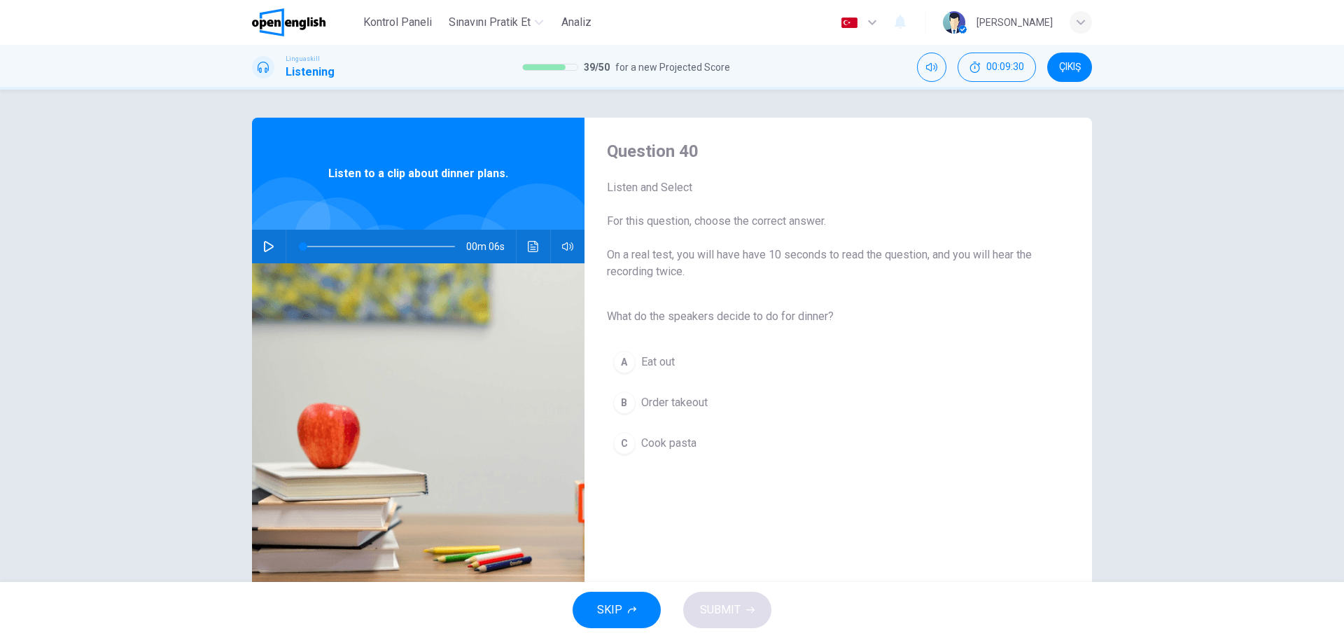
click at [627, 442] on div "C" at bounding box center [624, 443] width 22 height 22
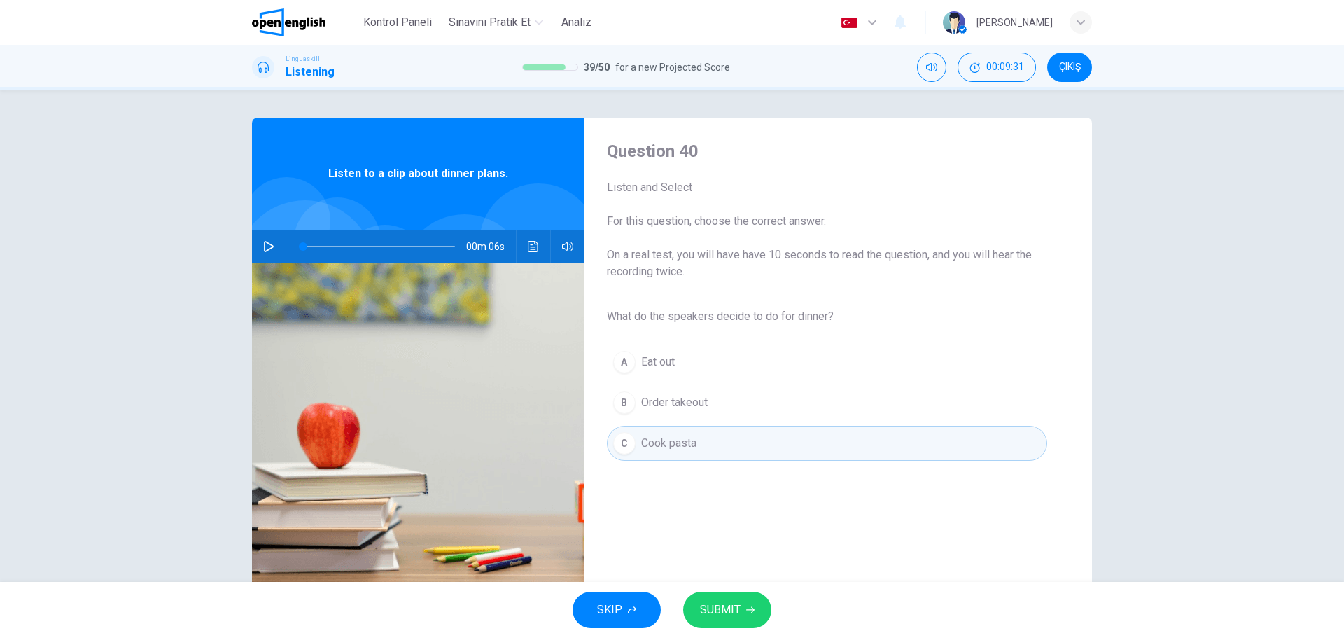
click at [753, 613] on icon "button" at bounding box center [750, 610] width 8 height 8
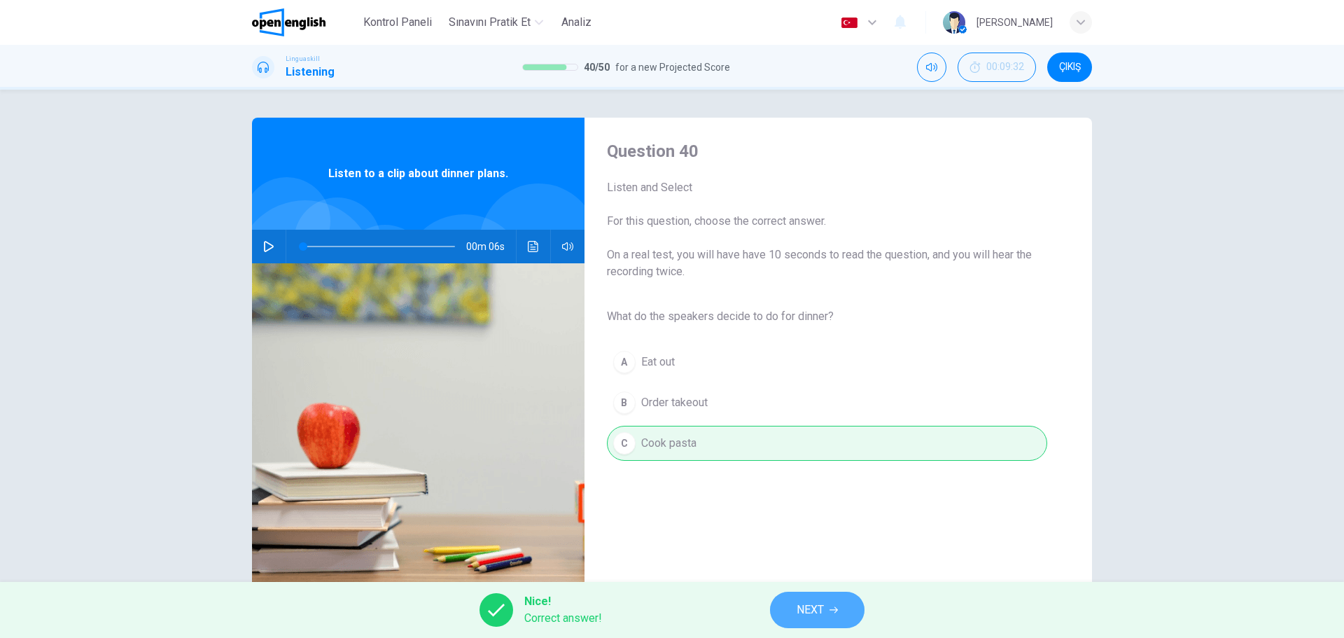
click at [802, 611] on span "NEXT" at bounding box center [810, 610] width 27 height 20
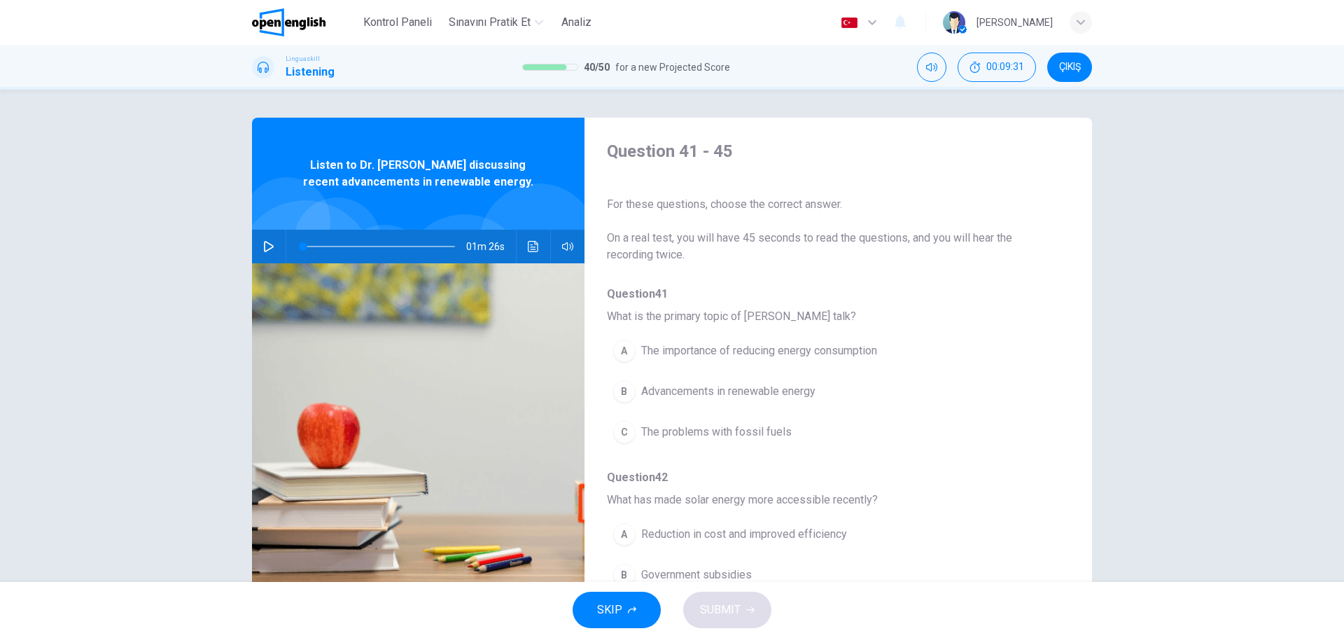
click at [802, 611] on div "SKIP SUBMIT" at bounding box center [672, 610] width 1344 height 56
click at [267, 244] on icon "button" at bounding box center [268, 246] width 11 height 11
click at [625, 392] on div "B" at bounding box center [624, 391] width 22 height 22
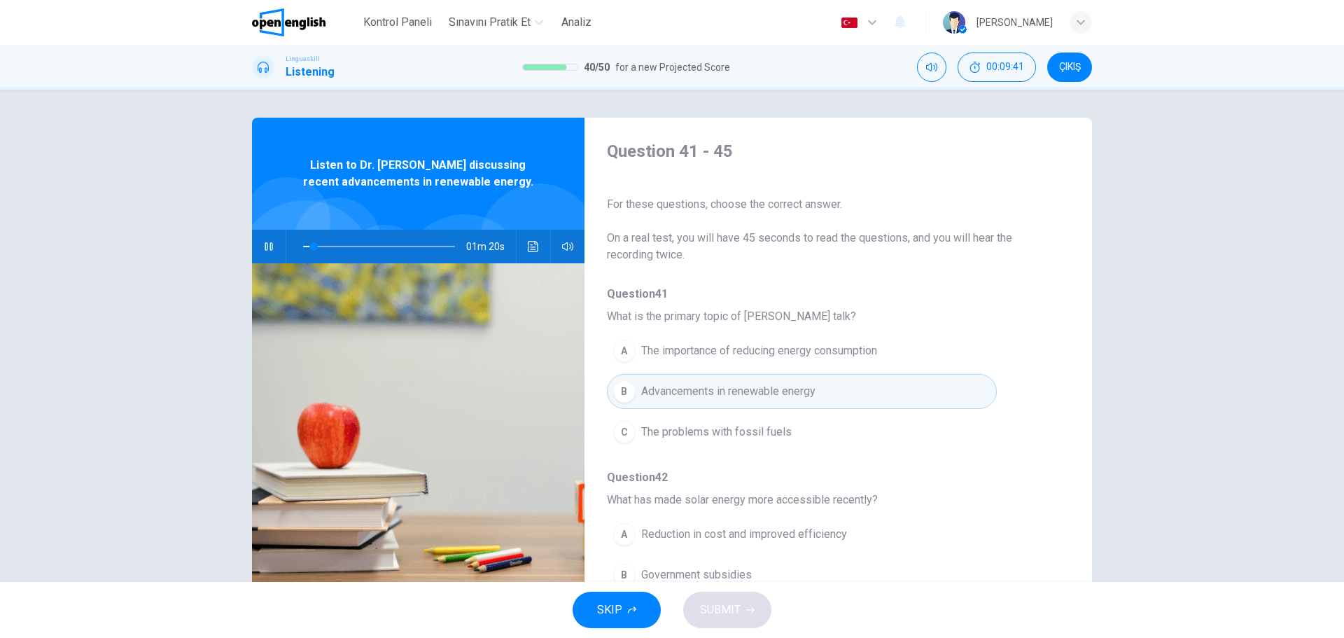
click at [983, 517] on button "A Reduction in cost and improved efficiency" at bounding box center [802, 534] width 390 height 35
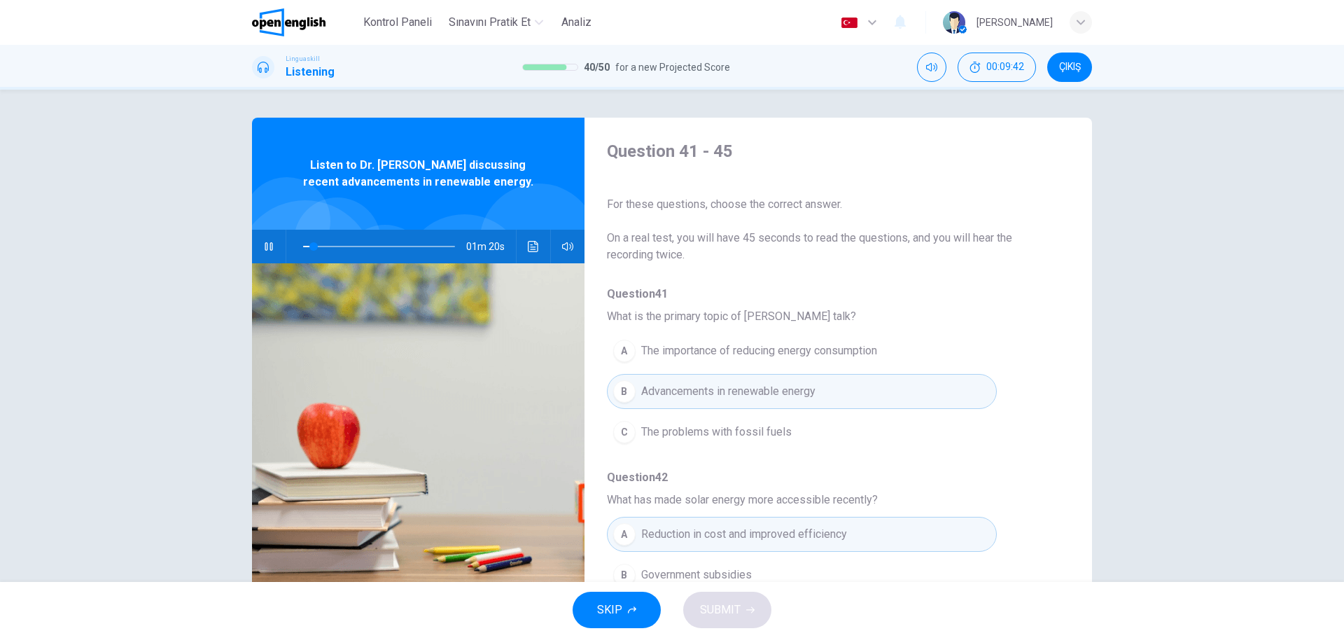
type input "*"
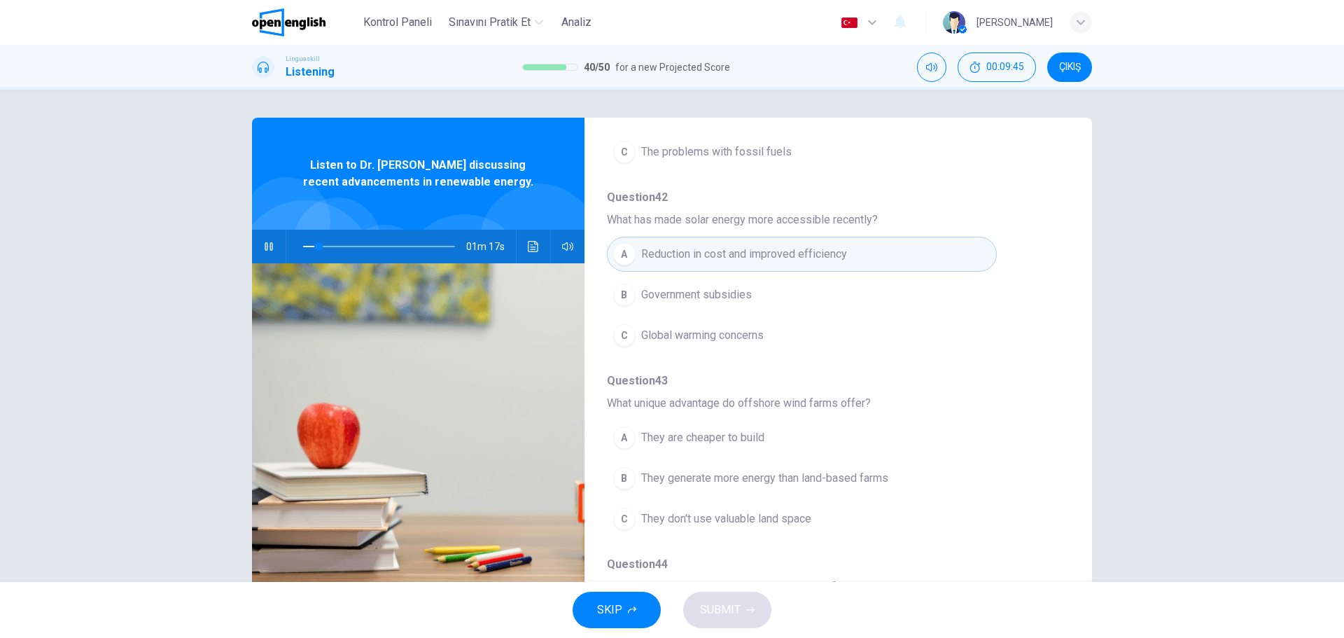
scroll to position [308, 0]
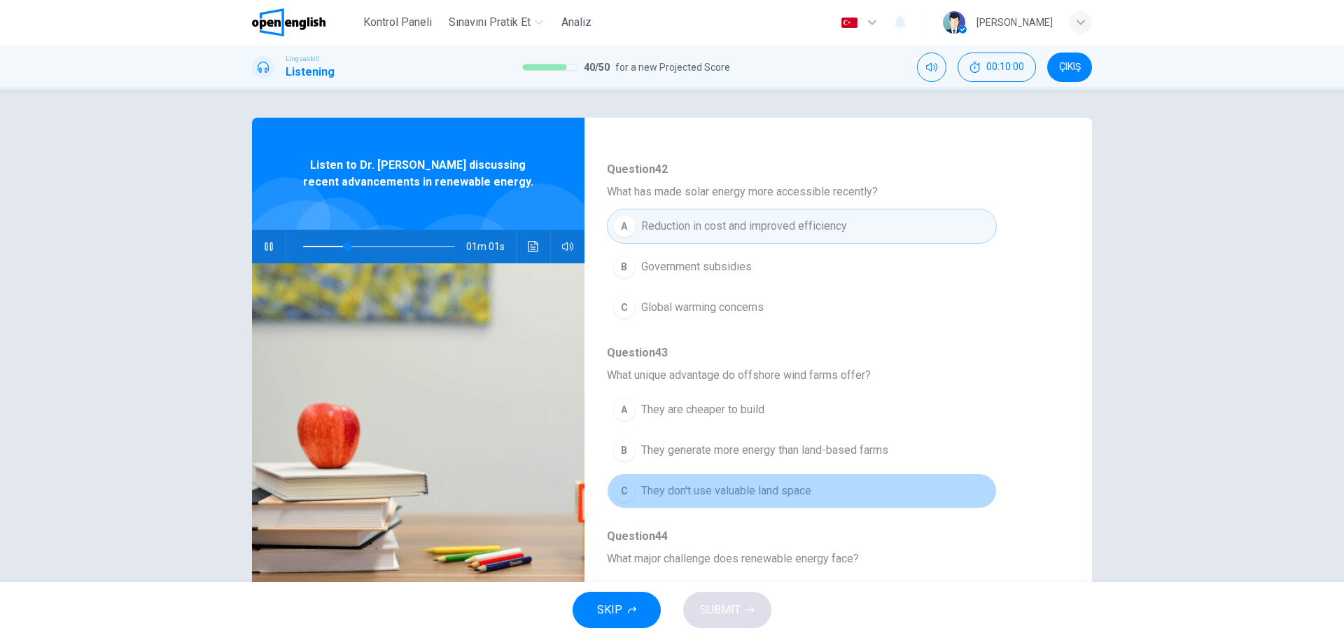
click at [625, 494] on div "C" at bounding box center [624, 491] width 22 height 22
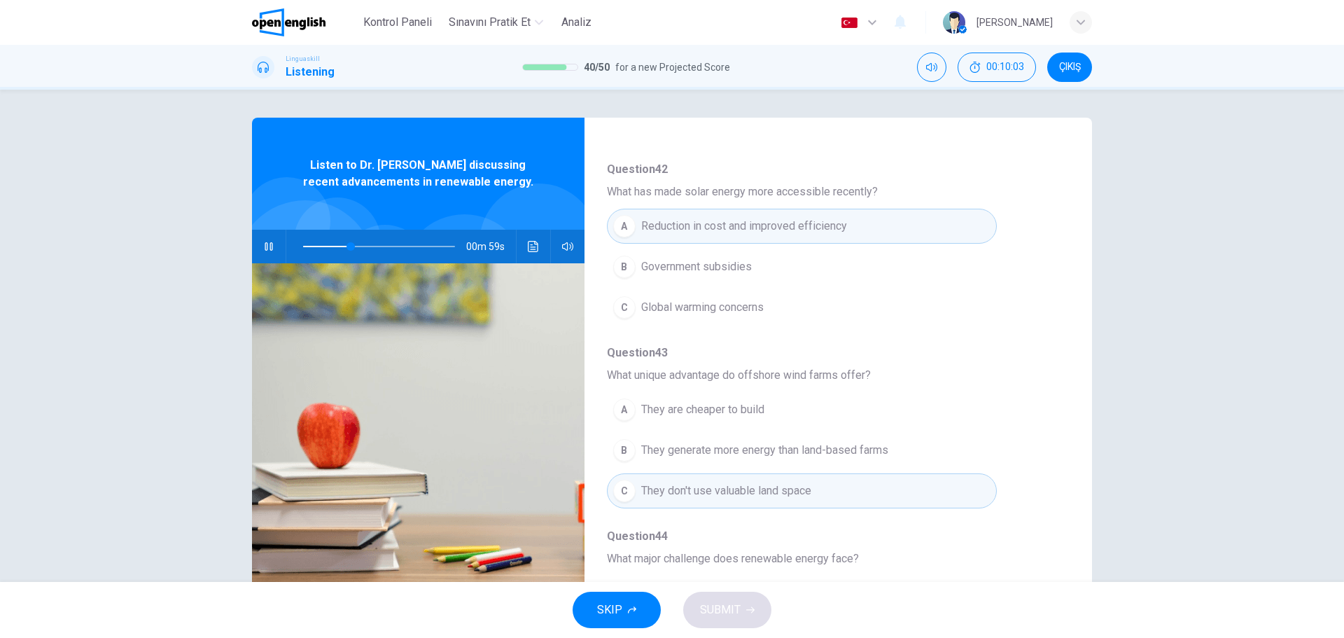
click at [1000, 546] on div "Question 41 What is the primary topic of [PERSON_NAME] talk? A The importance o…" at bounding box center [827, 436] width 440 height 917
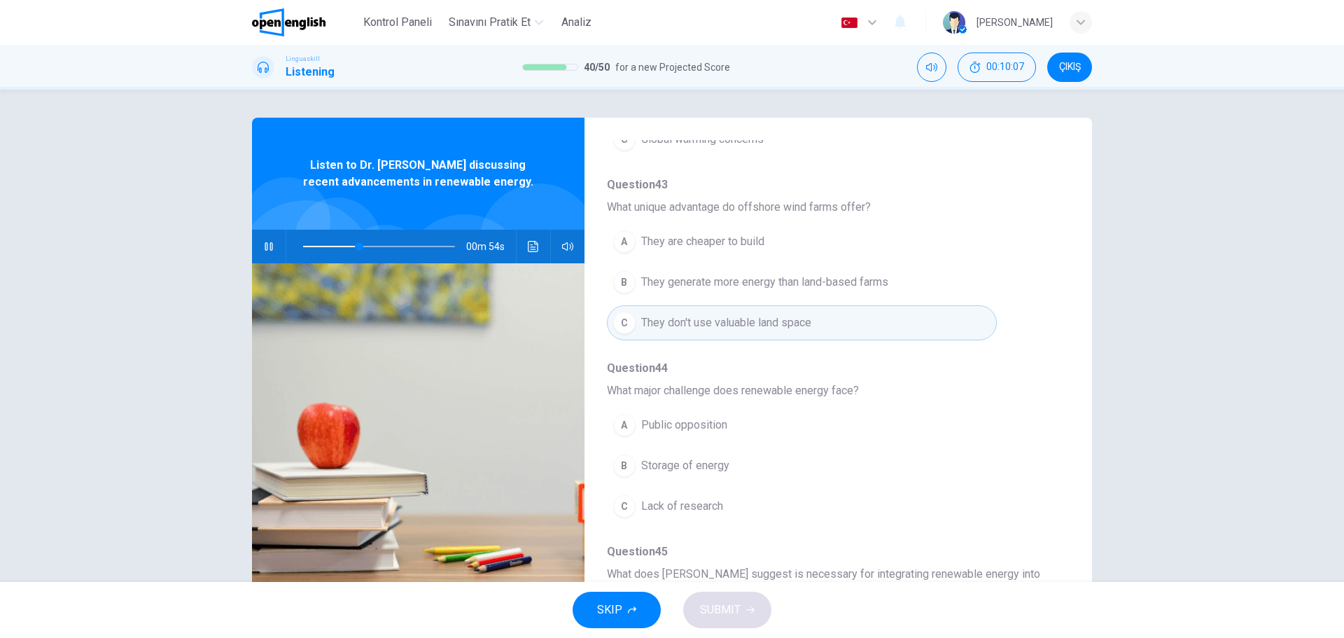
scroll to position [504, 0]
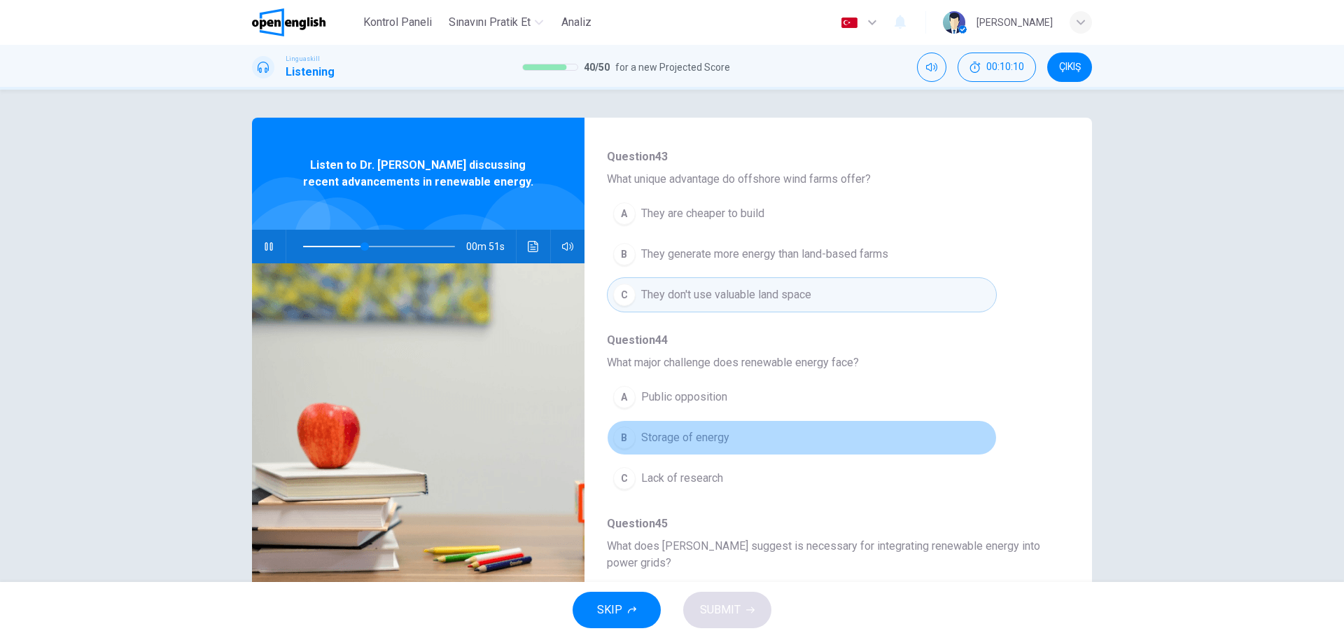
click at [626, 442] on div "B" at bounding box center [624, 437] width 22 height 22
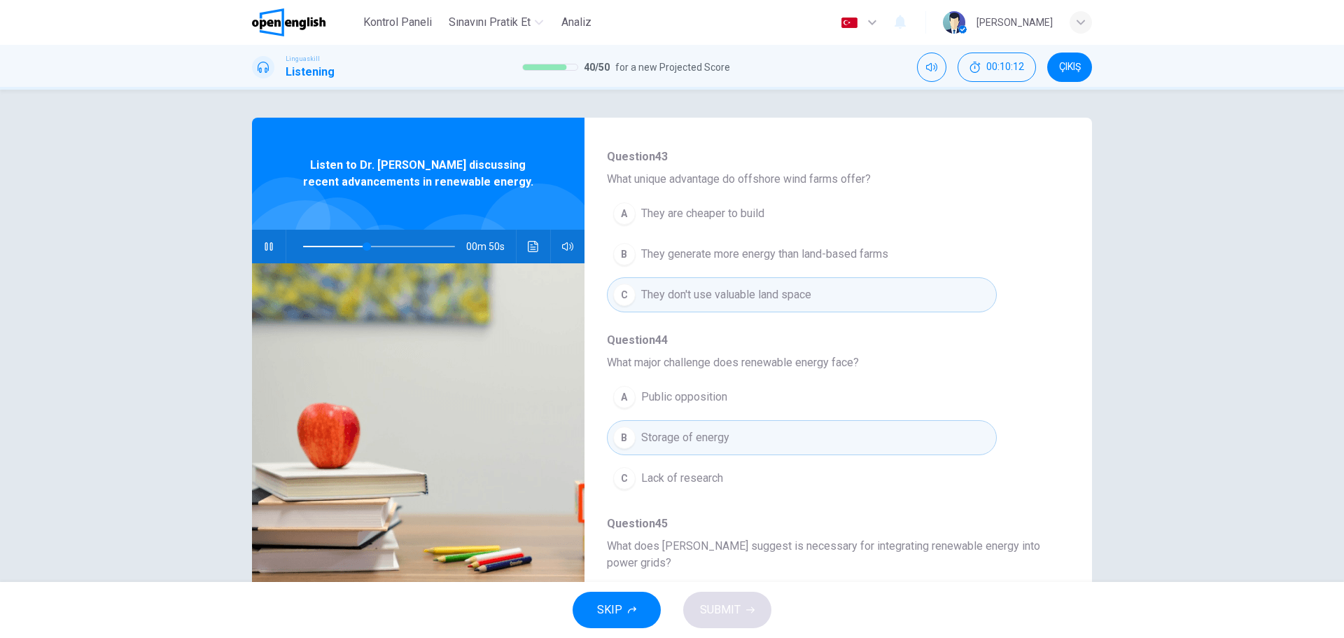
click at [1026, 523] on span "Question 45" at bounding box center [827, 523] width 440 height 17
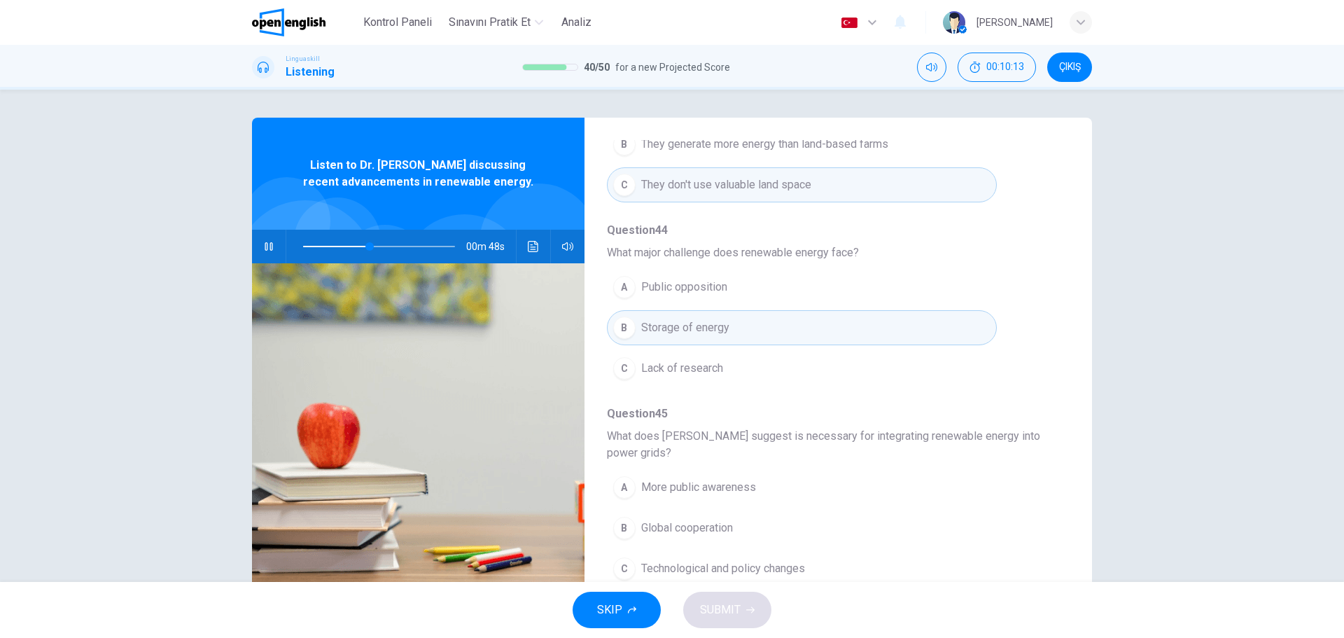
scroll to position [621, 0]
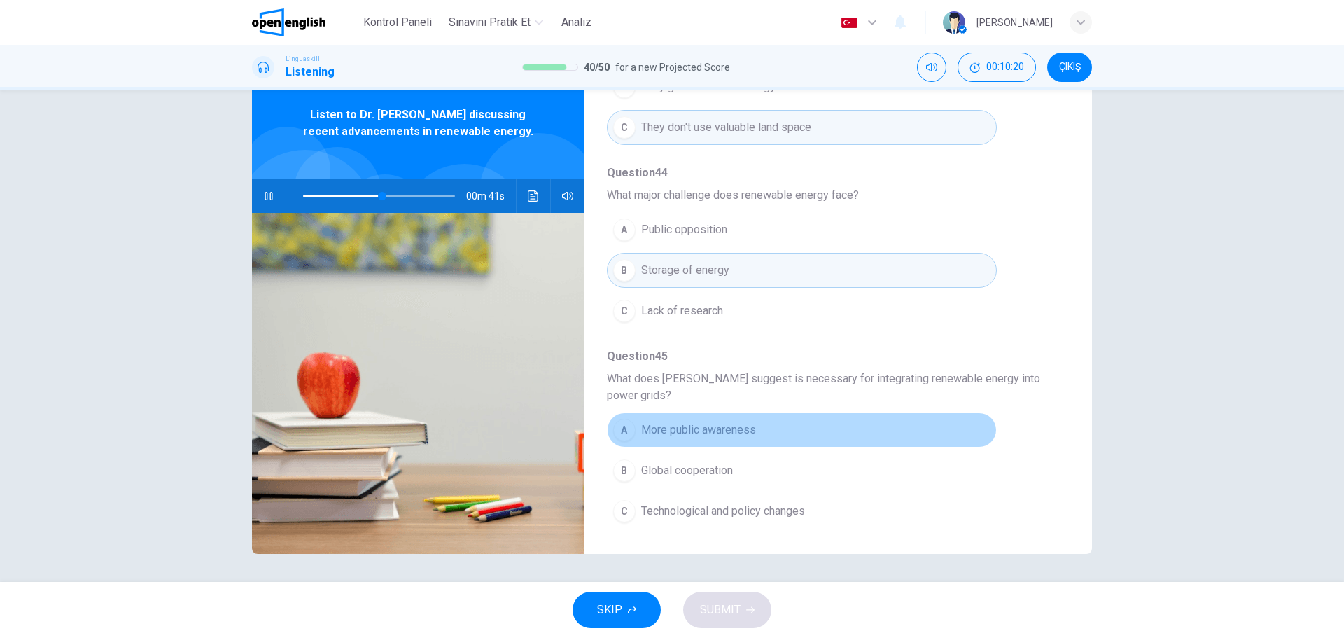
click at [622, 431] on div "A" at bounding box center [624, 430] width 22 height 22
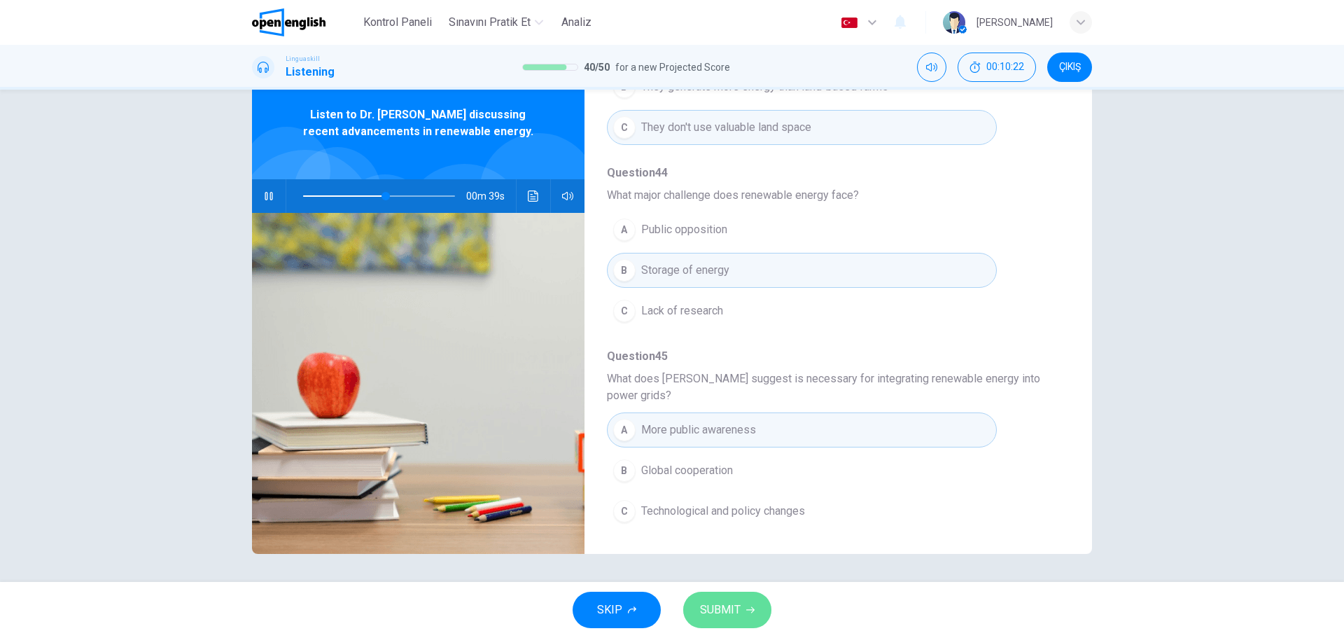
click at [737, 620] on button "SUBMIT" at bounding box center [727, 610] width 88 height 36
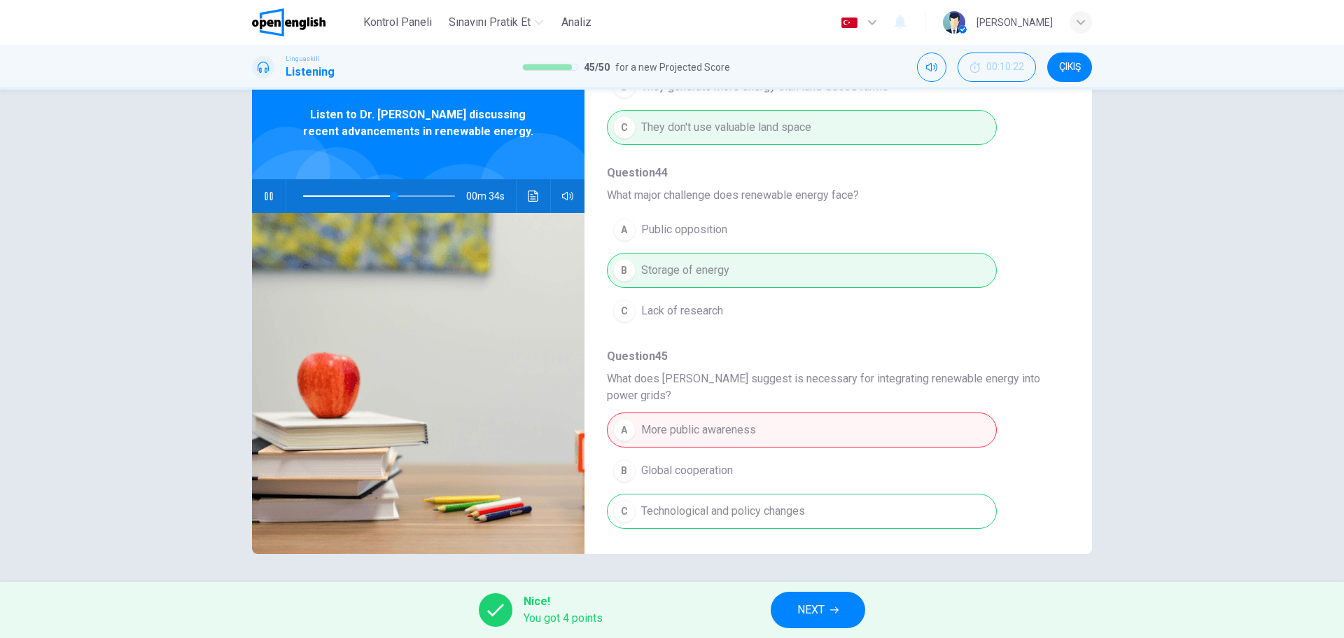
type input "**"
click at [814, 613] on span "NEXT" at bounding box center [810, 610] width 27 height 20
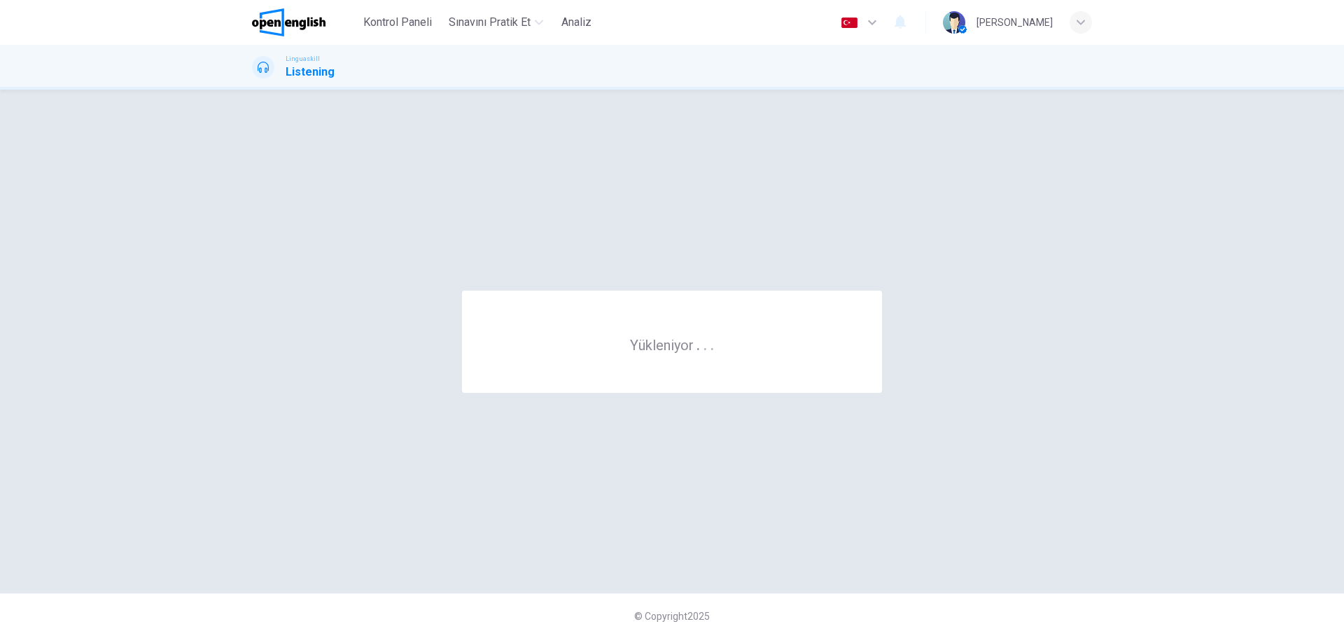
scroll to position [0, 0]
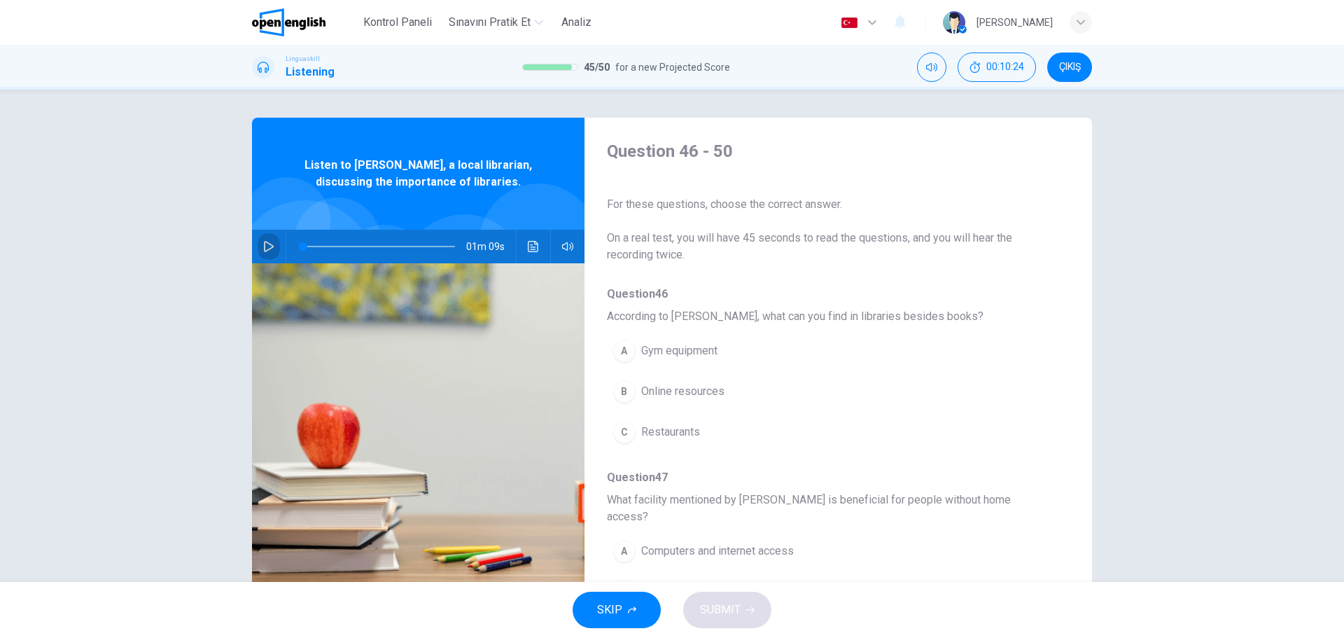
click at [267, 254] on button "button" at bounding box center [269, 247] width 22 height 34
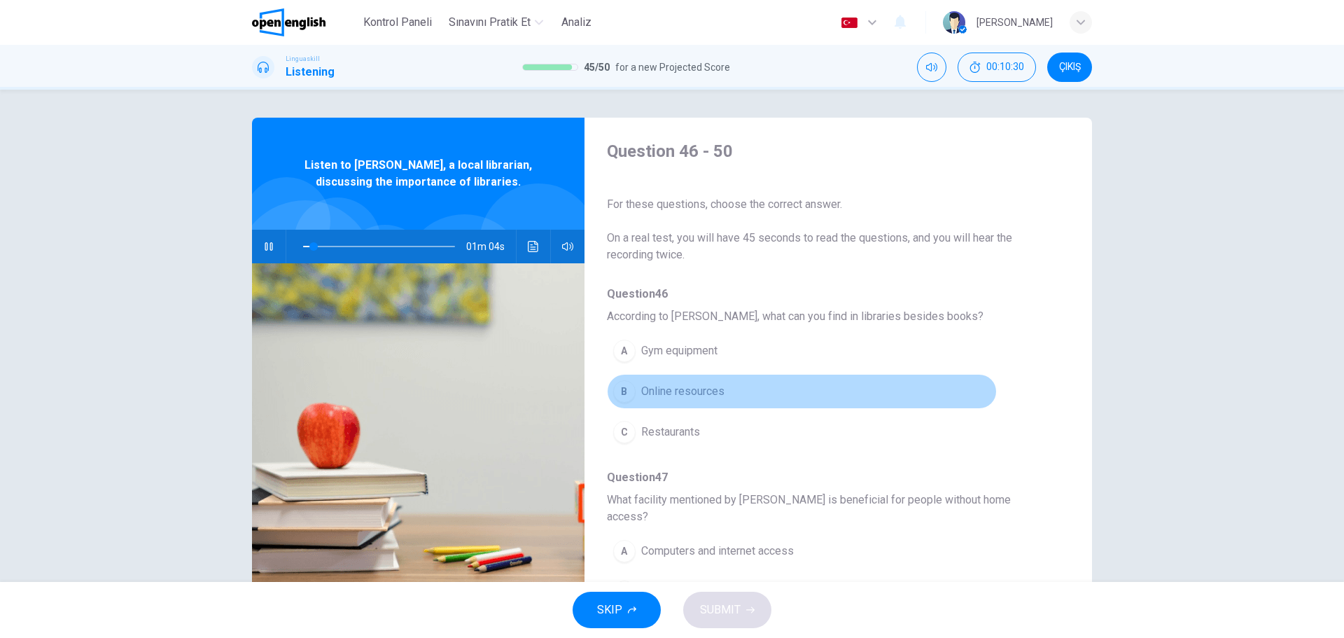
click at [633, 390] on div "B" at bounding box center [624, 391] width 22 height 22
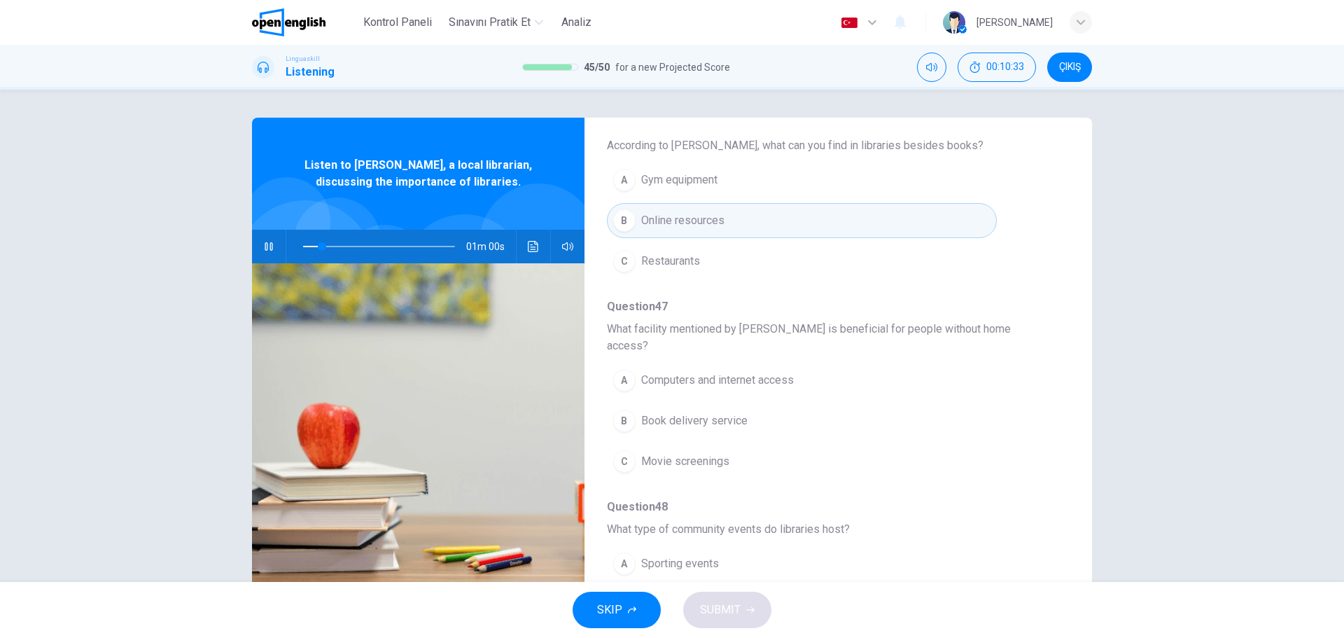
scroll to position [224, 0]
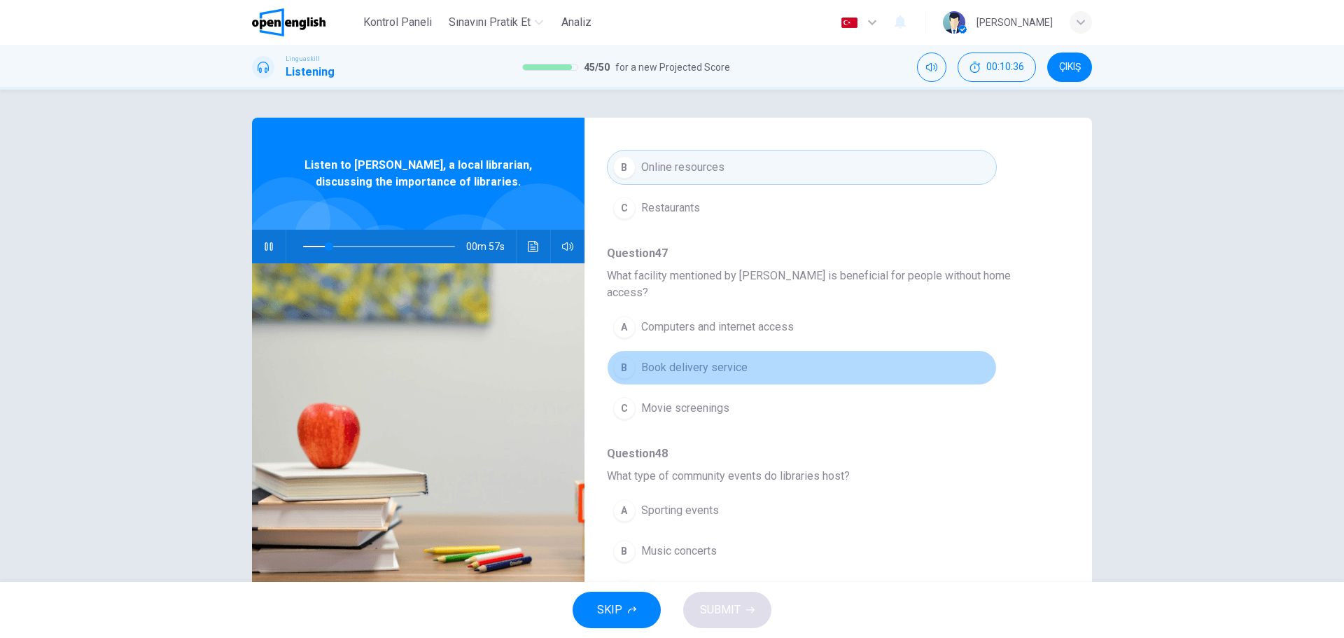
click at [619, 356] on div "B" at bounding box center [624, 367] width 22 height 22
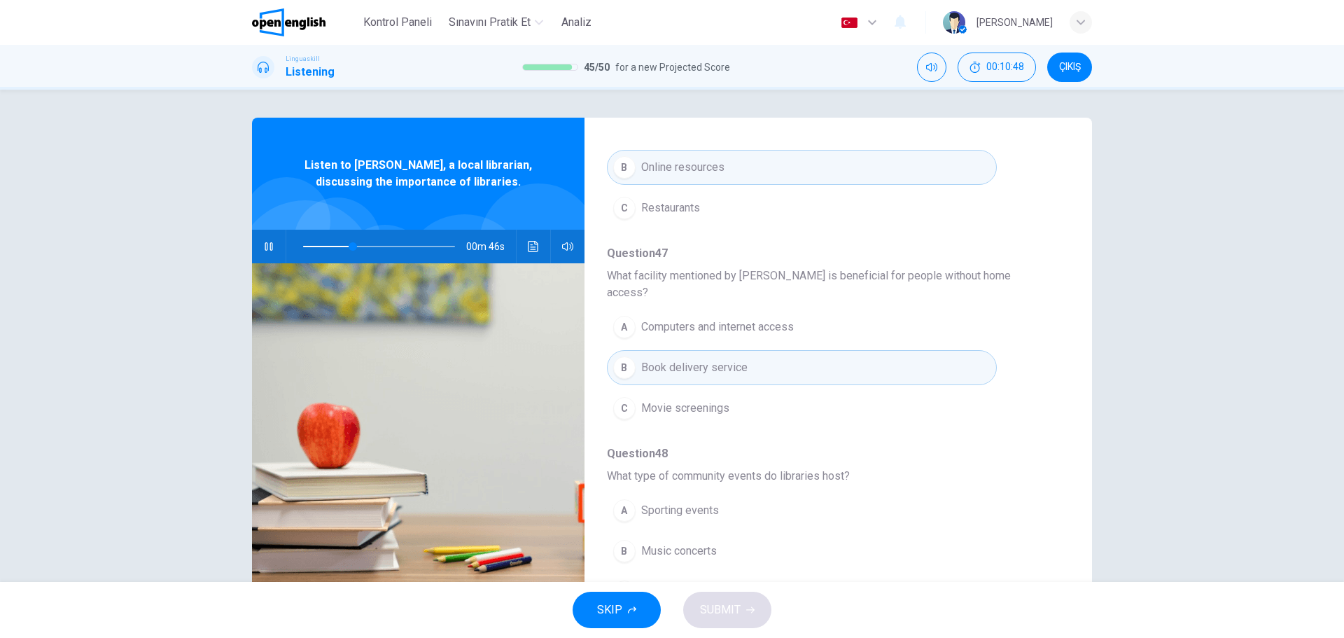
click at [632, 316] on div "A" at bounding box center [624, 327] width 22 height 22
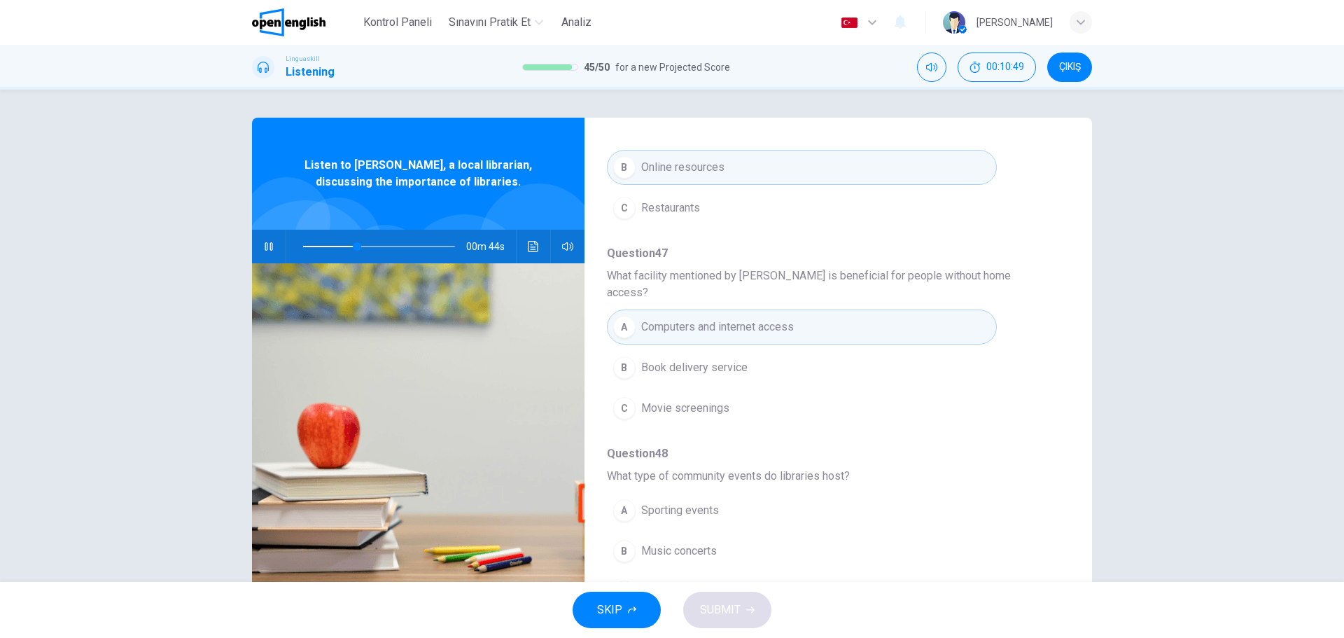
click at [966, 470] on div "Question 46 According to [PERSON_NAME], what can you find in libraries besides …" at bounding box center [827, 520] width 440 height 917
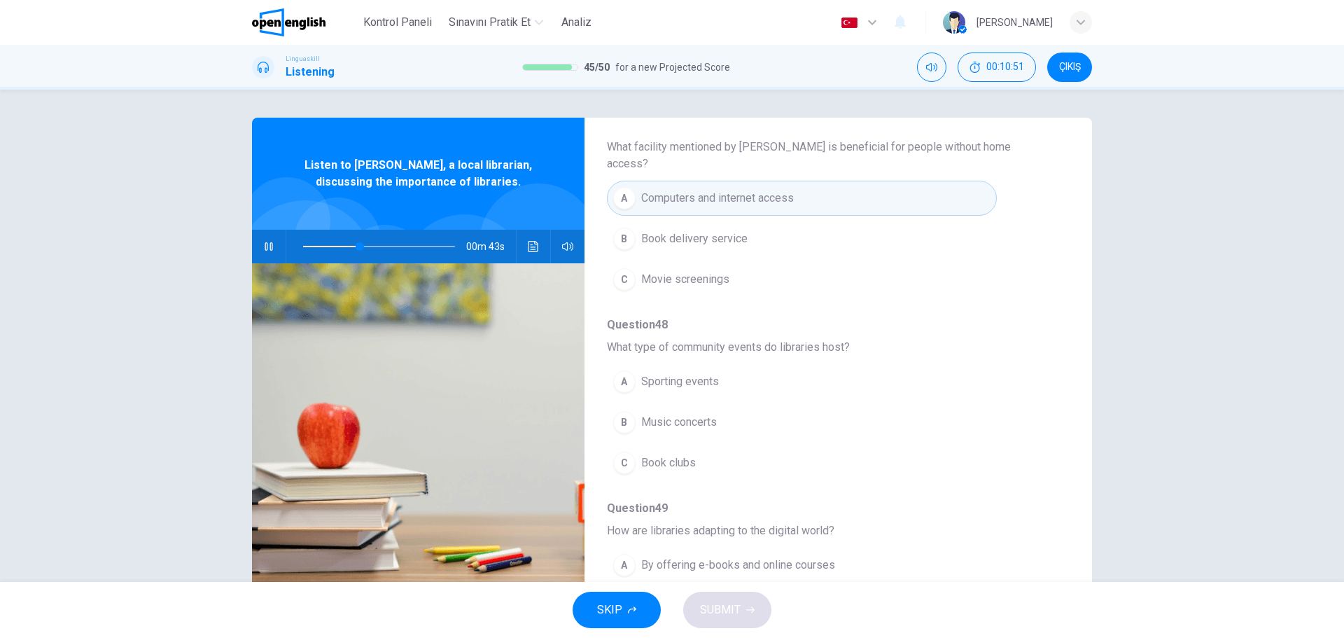
scroll to position [392, 0]
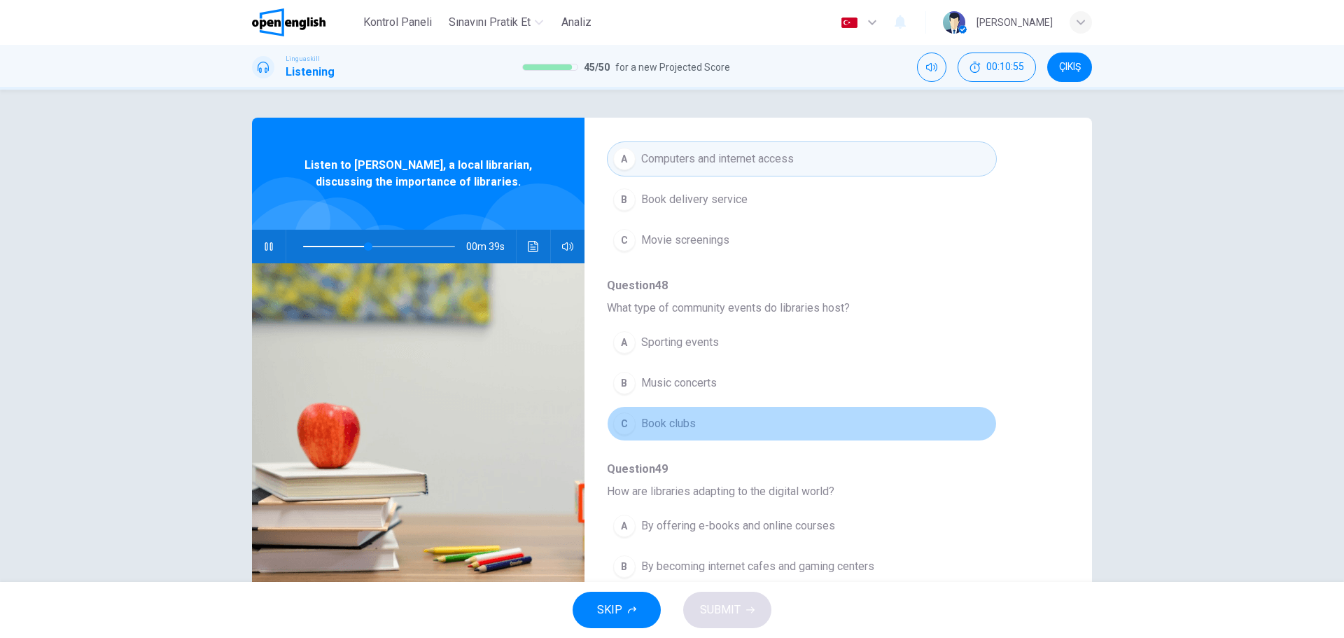
click at [624, 412] on div "C" at bounding box center [624, 423] width 22 height 22
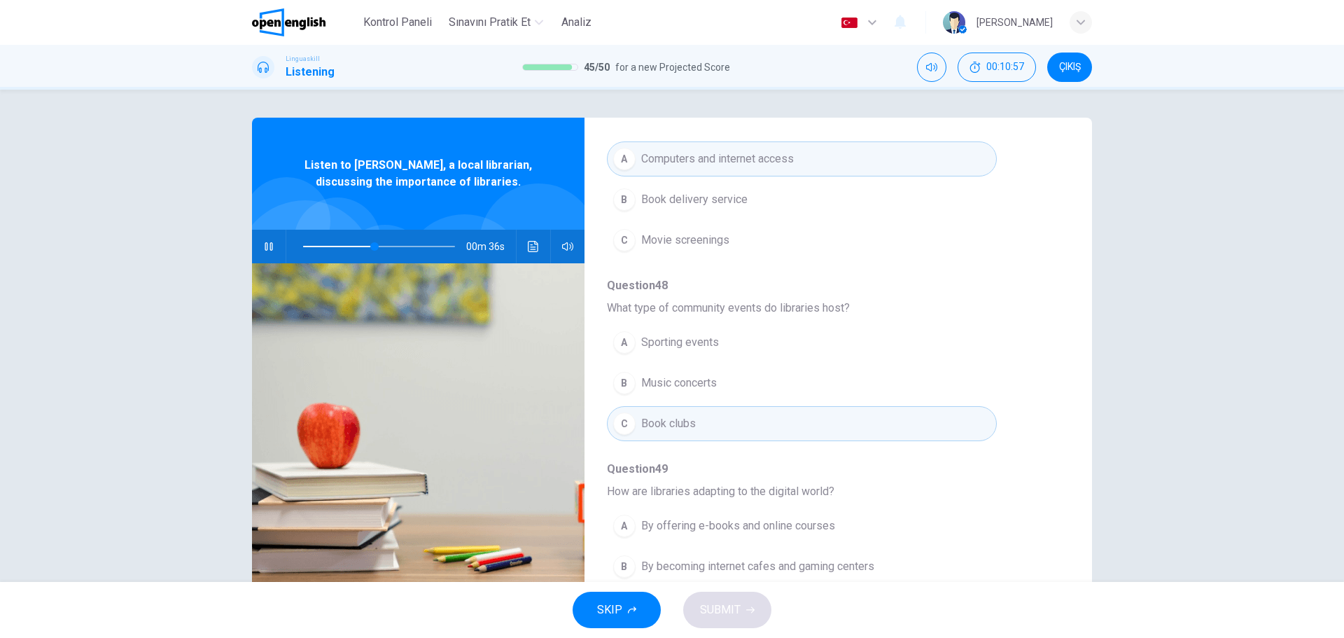
click at [975, 508] on button "A By offering e-books and online courses" at bounding box center [802, 525] width 390 height 35
type input "**"
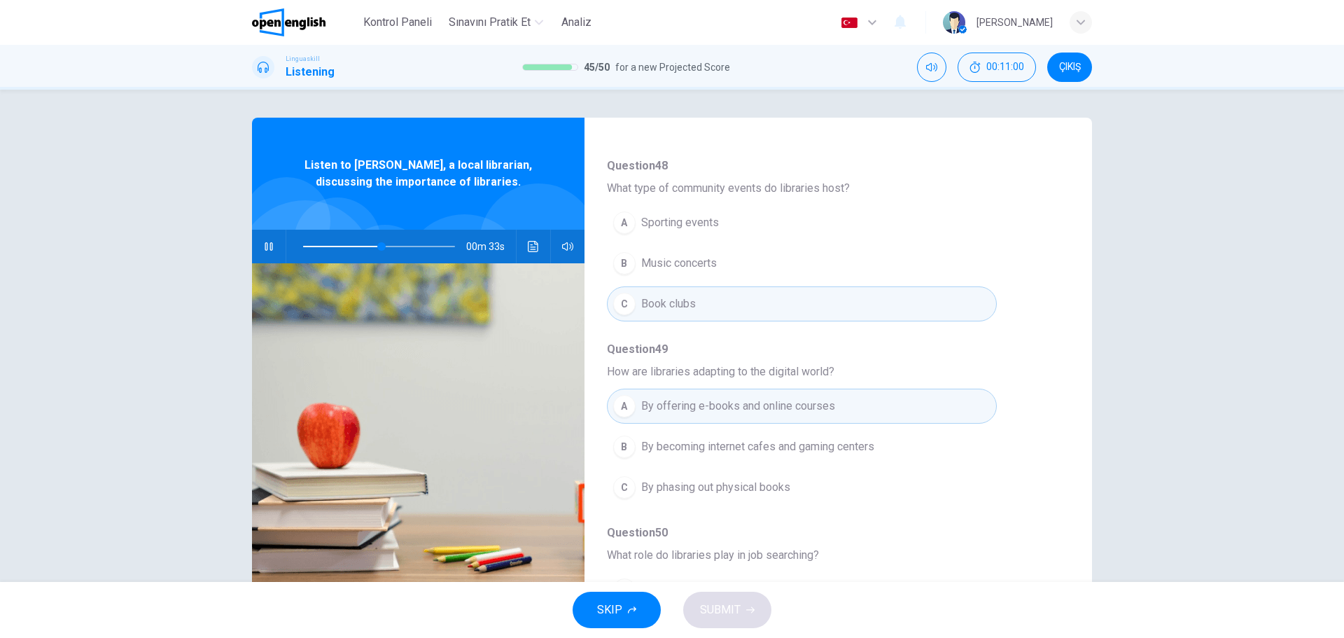
scroll to position [560, 0]
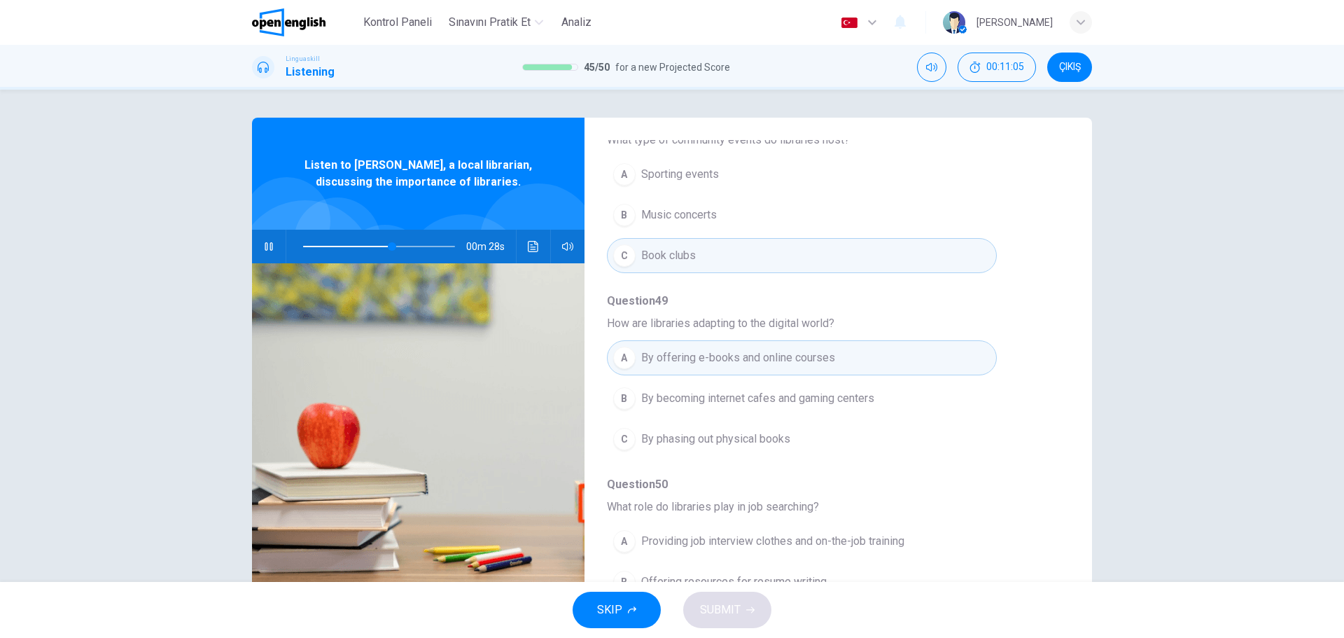
click at [984, 569] on button "B Offering resources for resume writing" at bounding box center [802, 581] width 390 height 35
type input "**"
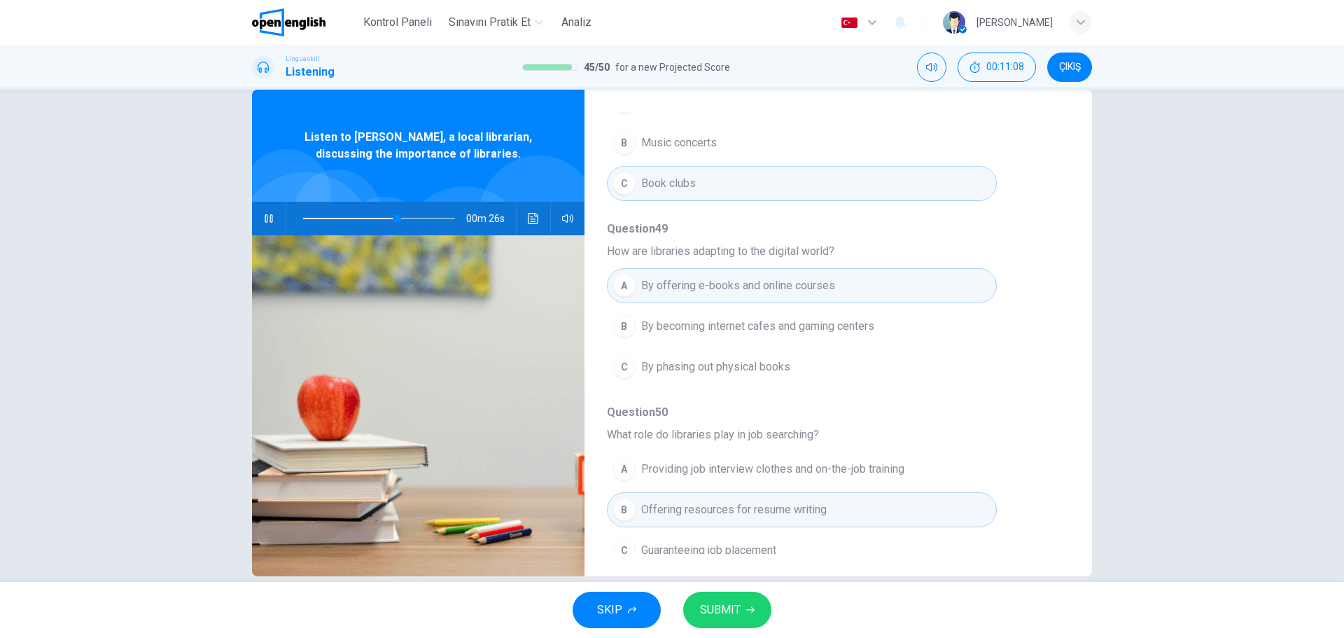
scroll to position [50, 0]
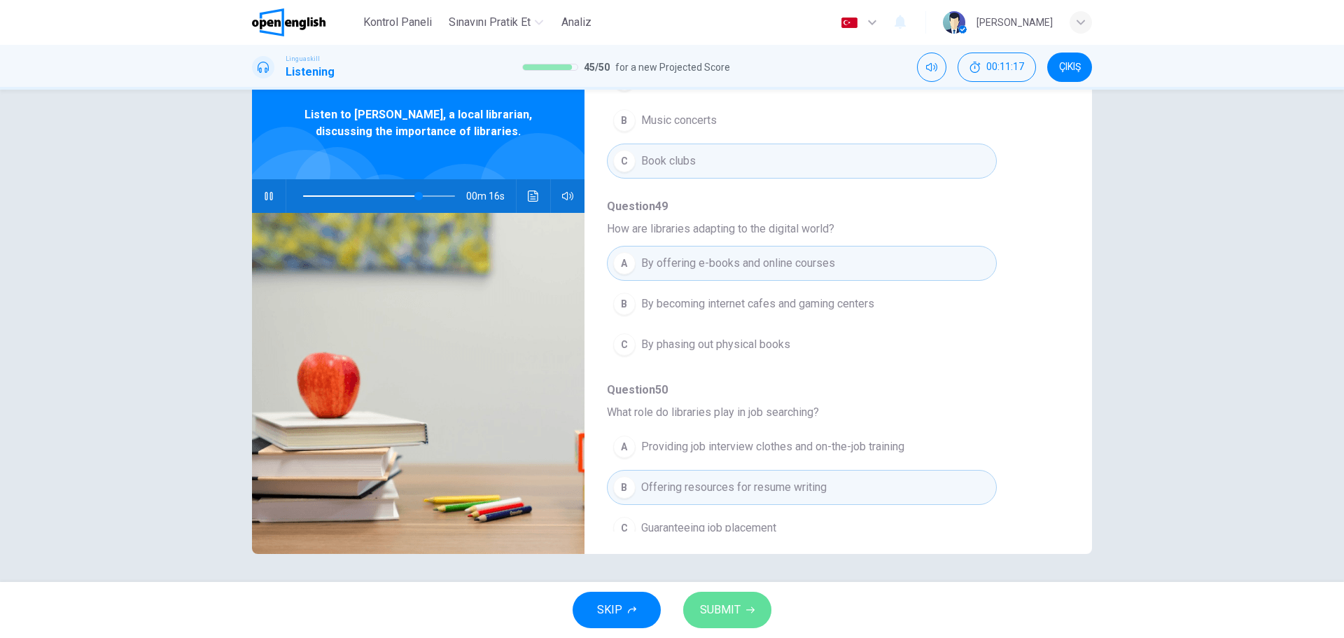
click at [731, 609] on span "SUBMIT" at bounding box center [720, 610] width 41 height 20
type input "**"
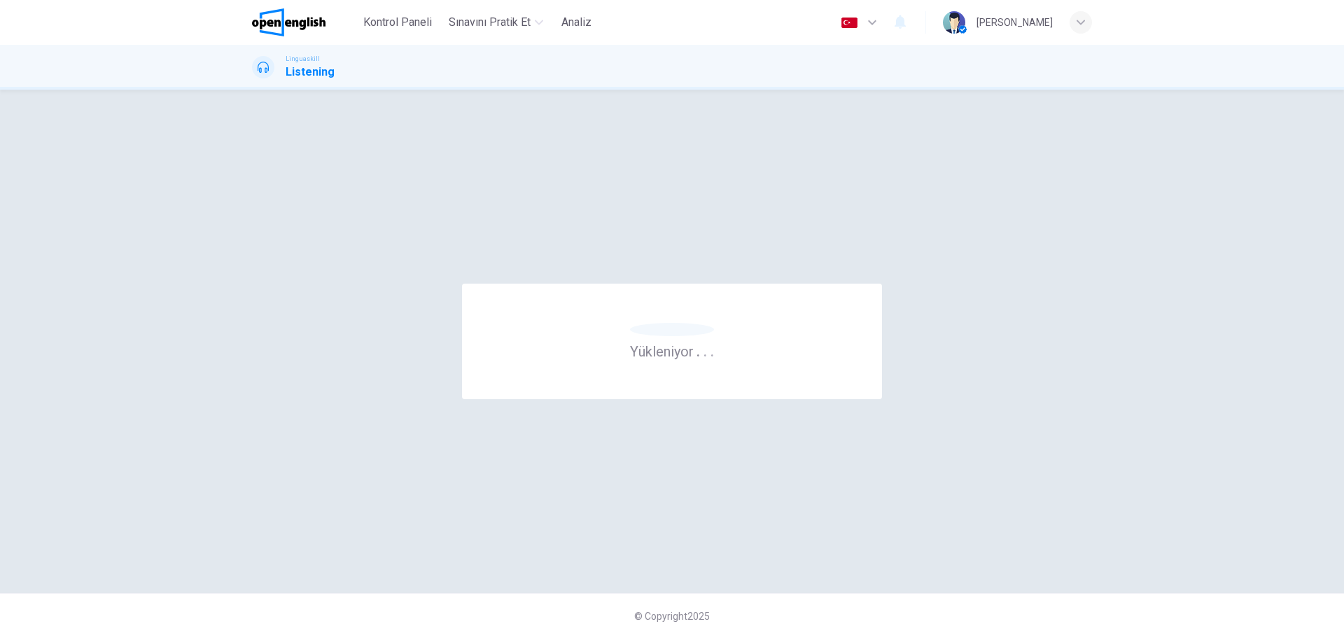
scroll to position [0, 0]
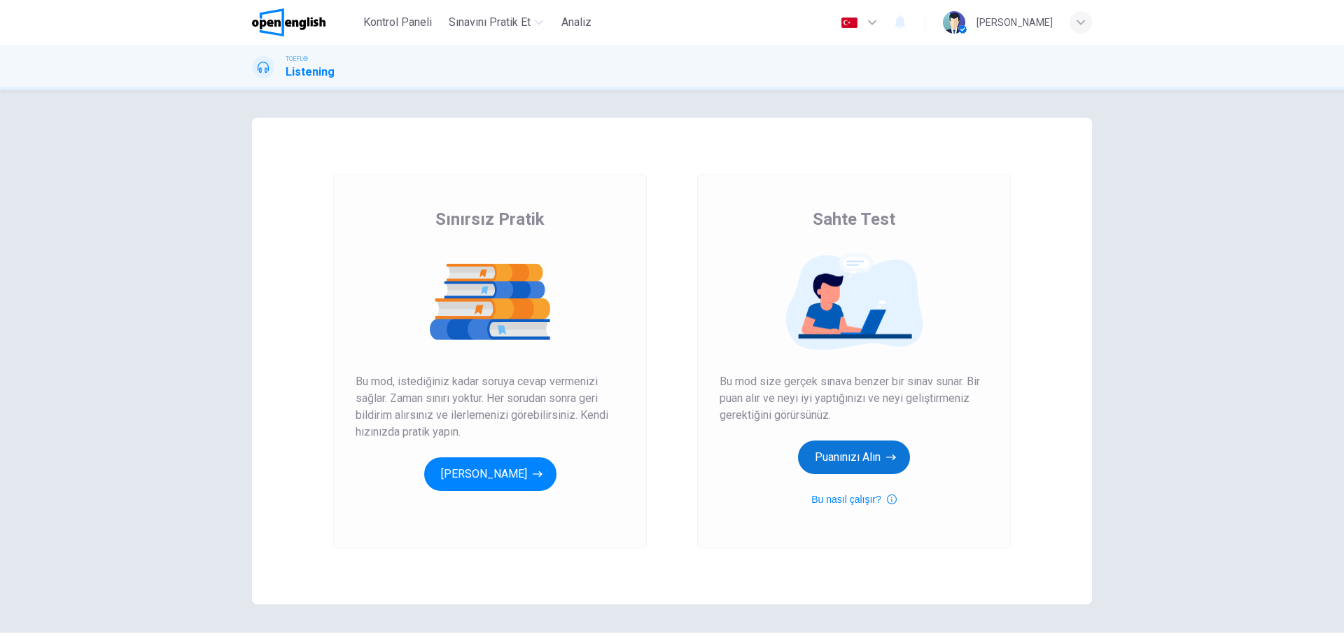
click at [881, 457] on button "Puanınızı Alın" at bounding box center [854, 457] width 112 height 34
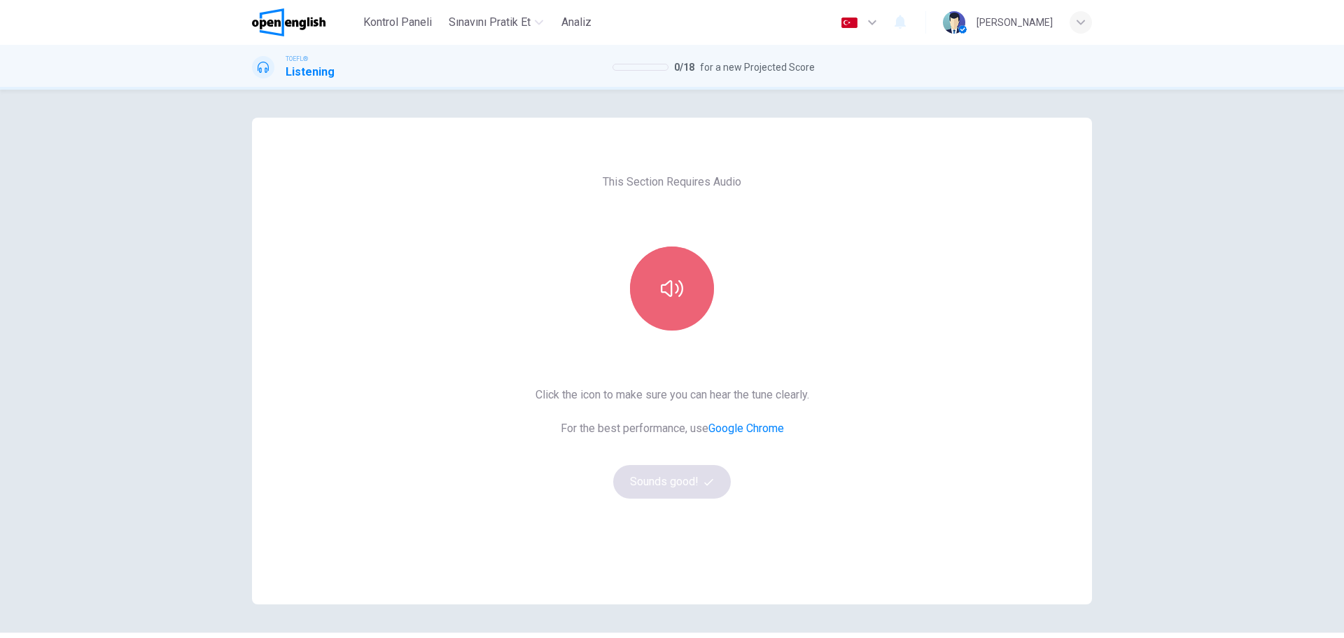
click at [662, 289] on icon "button" at bounding box center [672, 288] width 22 height 17
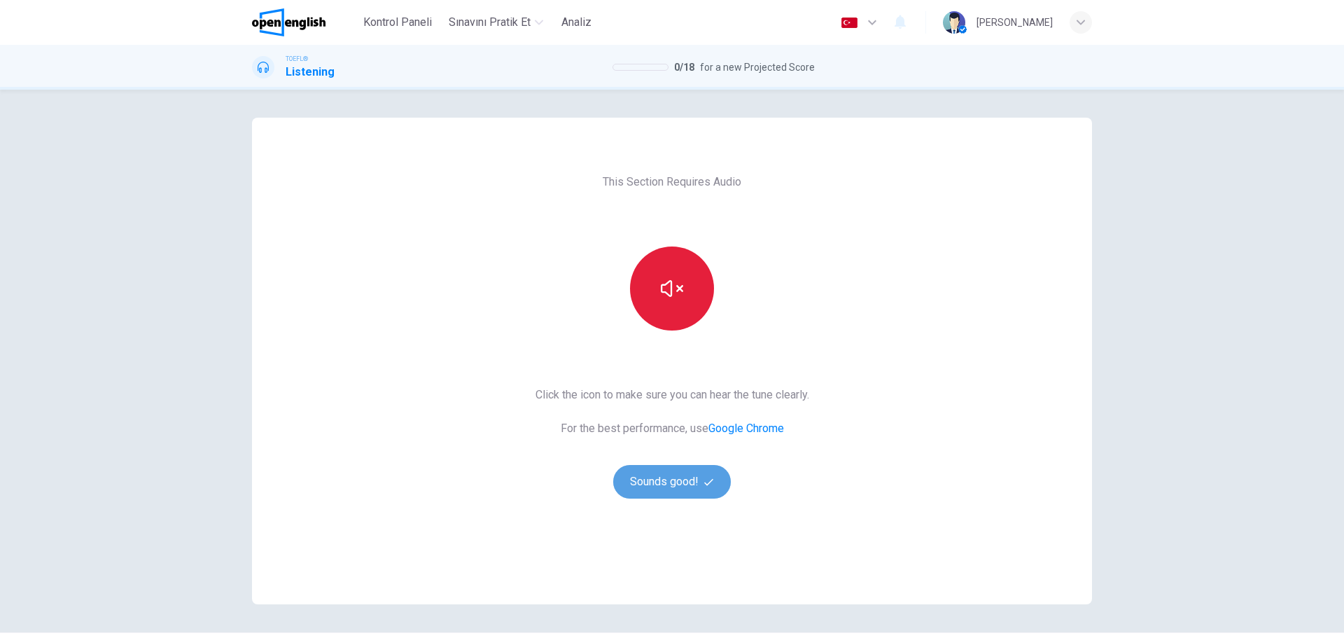
click at [667, 479] on button "Sounds good!" at bounding box center [672, 482] width 118 height 34
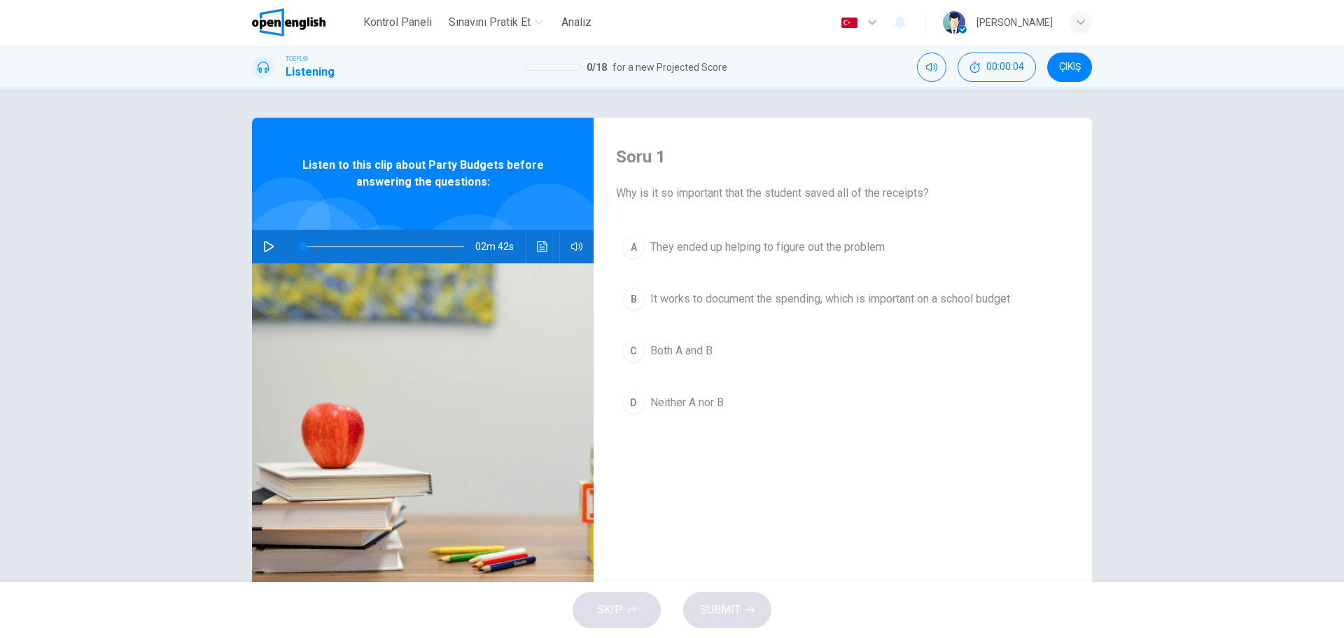
click at [268, 252] on button "button" at bounding box center [269, 247] width 22 height 34
click at [632, 350] on div "C" at bounding box center [633, 351] width 22 height 22
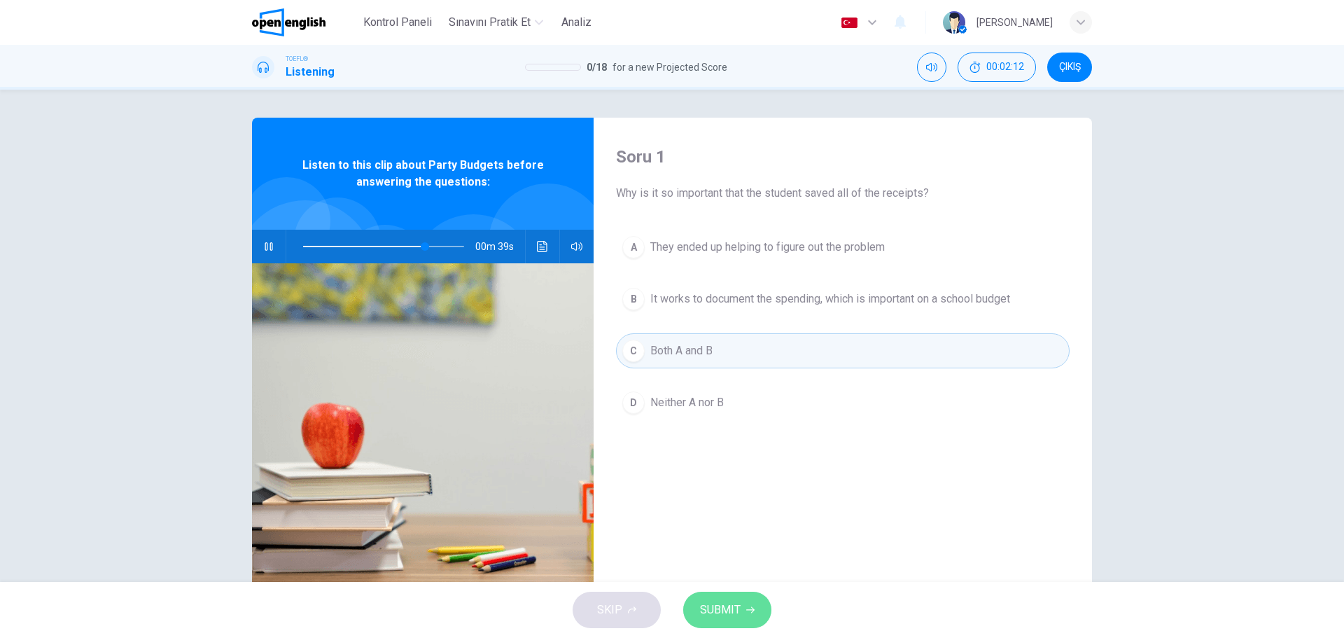
click at [746, 613] on icon "button" at bounding box center [750, 610] width 8 height 8
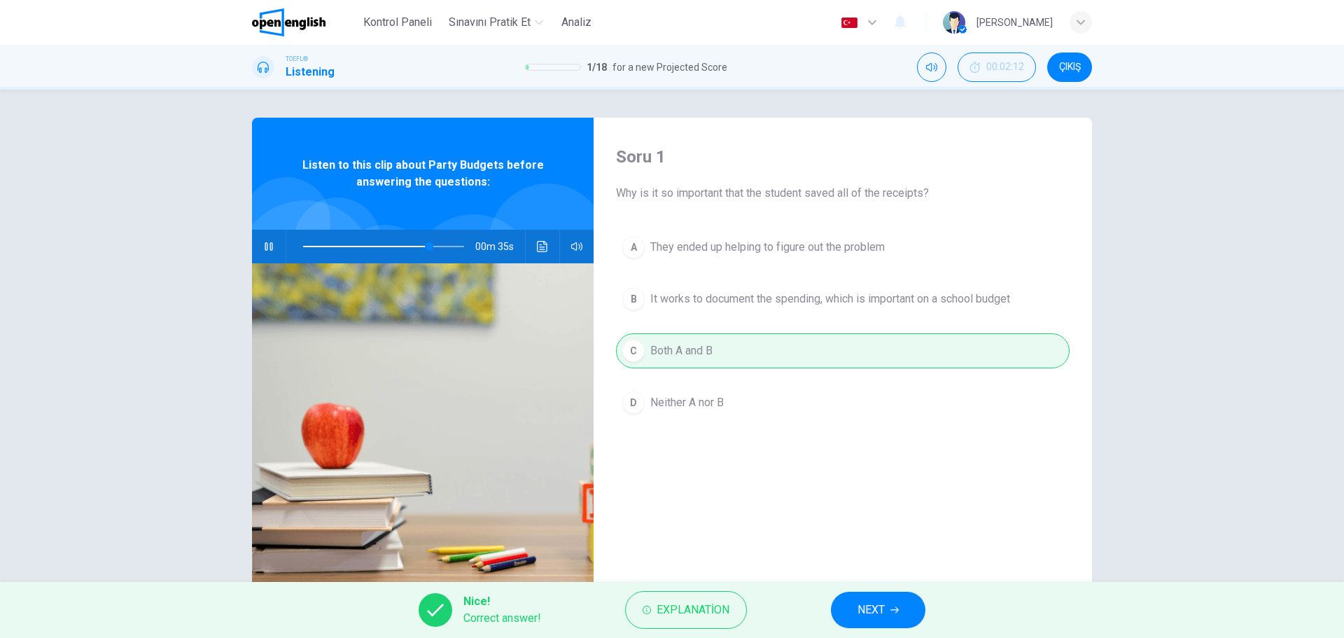
click at [874, 616] on span "NEXT" at bounding box center [871, 610] width 27 height 20
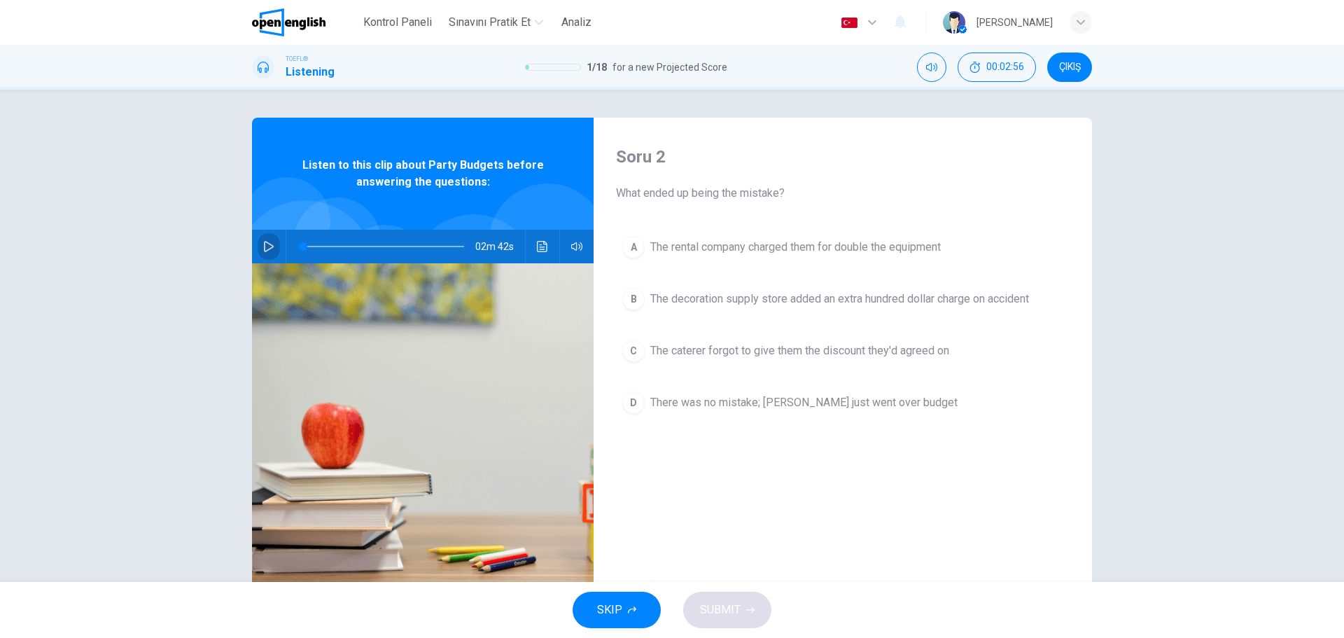
click at [266, 246] on icon "button" at bounding box center [268, 246] width 11 height 11
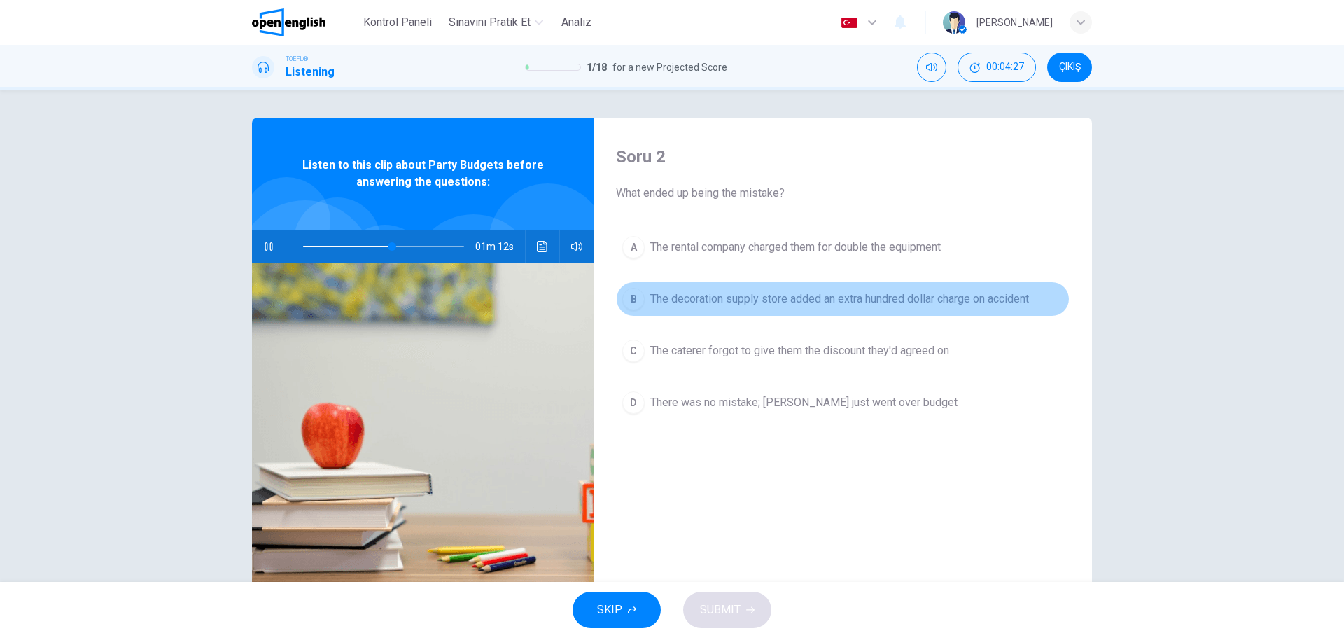
click at [638, 305] on div "B" at bounding box center [633, 299] width 22 height 22
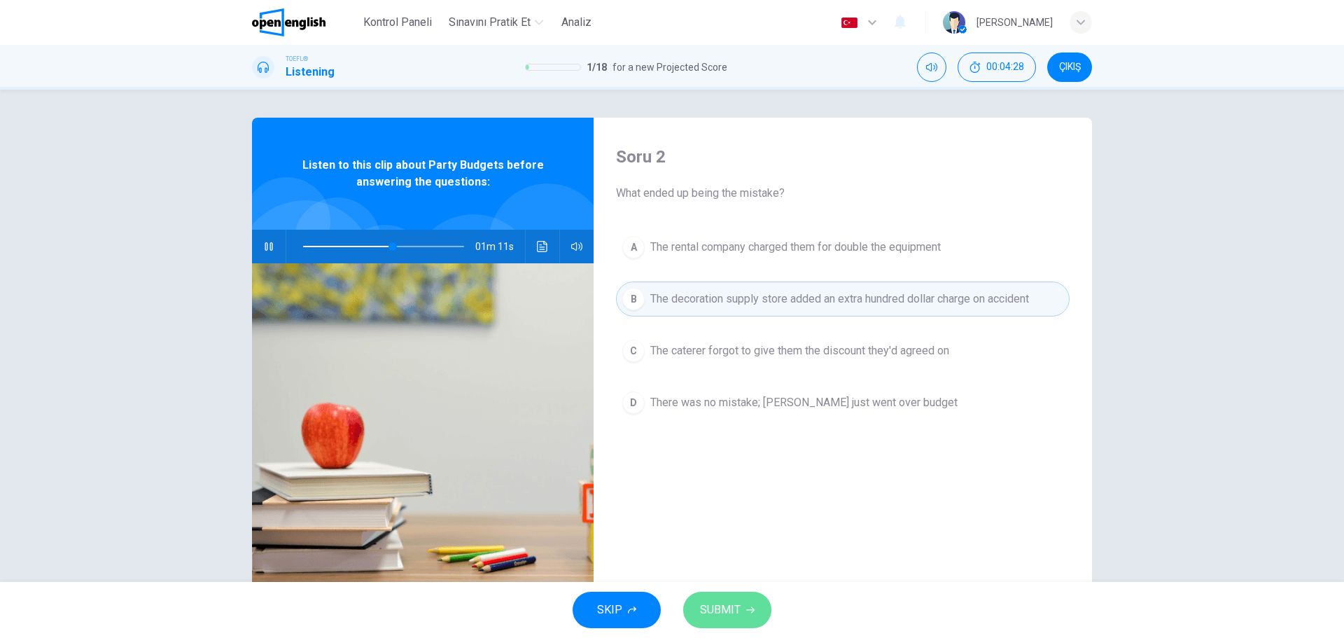
click at [717, 609] on span "SUBMIT" at bounding box center [720, 610] width 41 height 20
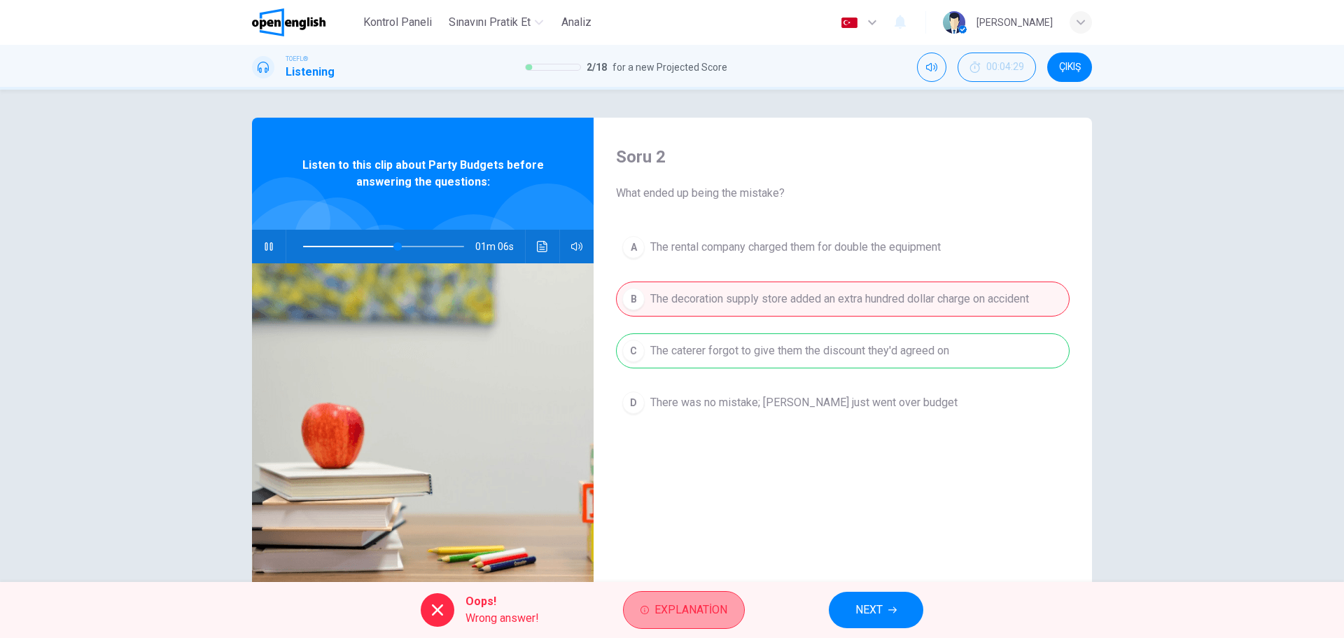
click at [707, 620] on button "Explanation" at bounding box center [684, 610] width 122 height 38
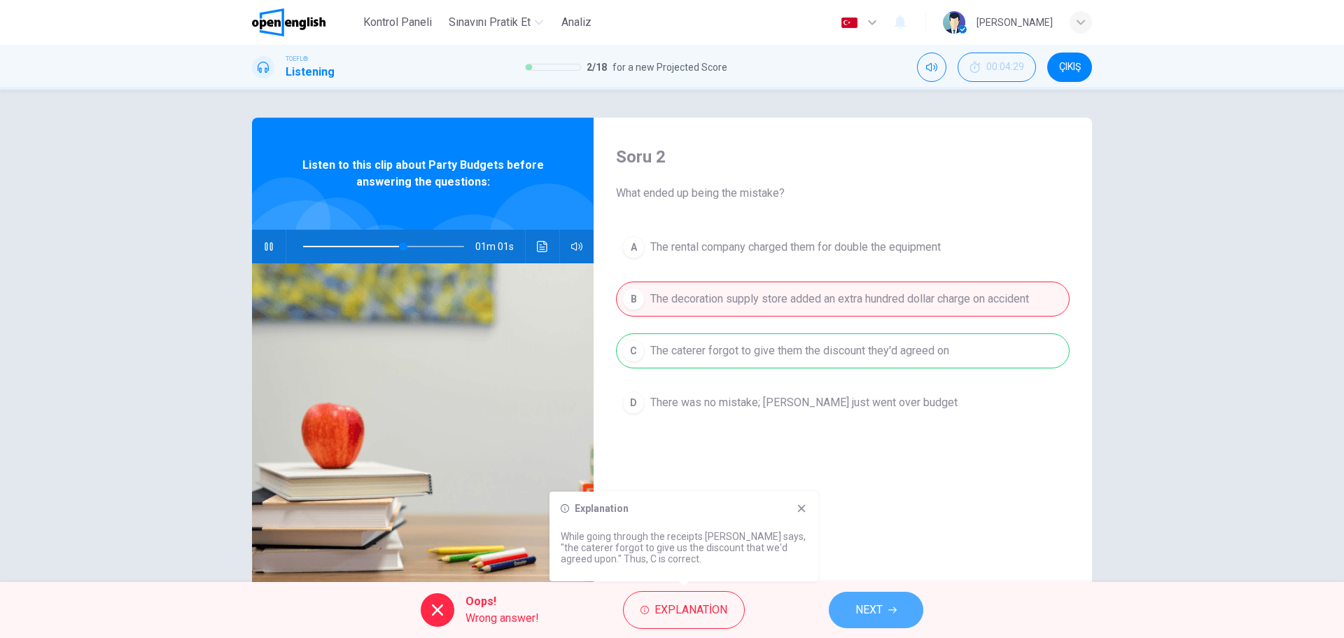
click at [849, 615] on button "NEXT" at bounding box center [876, 610] width 95 height 36
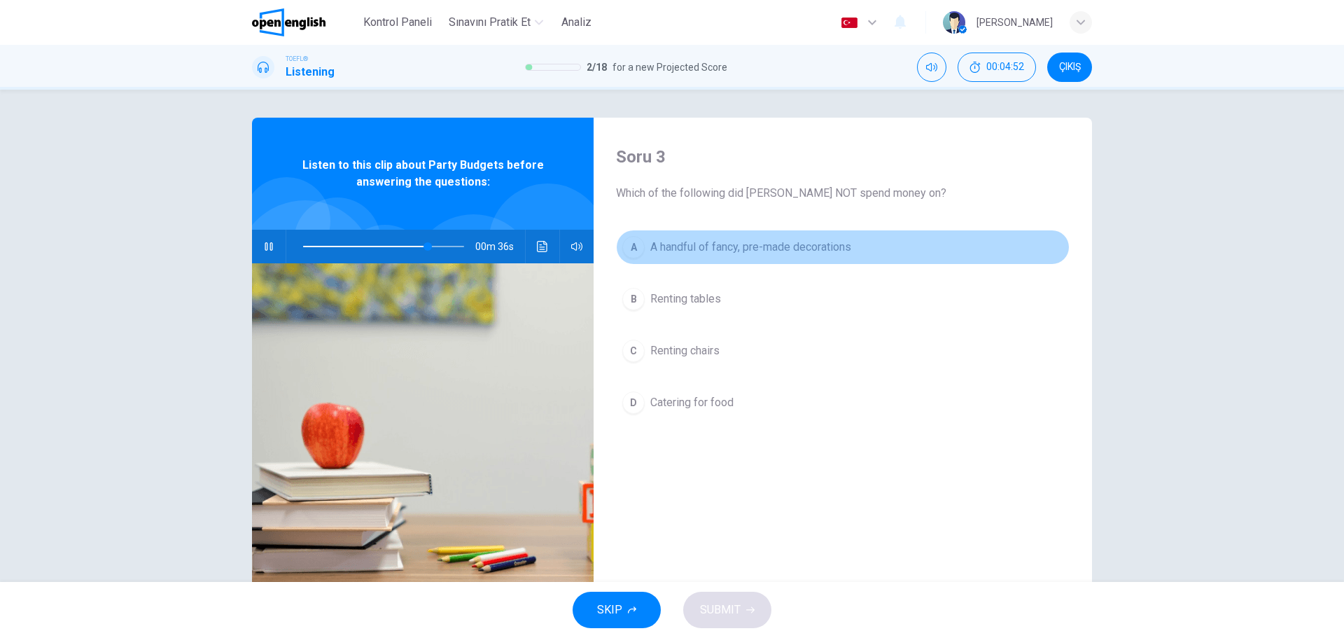
click at [628, 251] on div "A" at bounding box center [633, 247] width 22 height 22
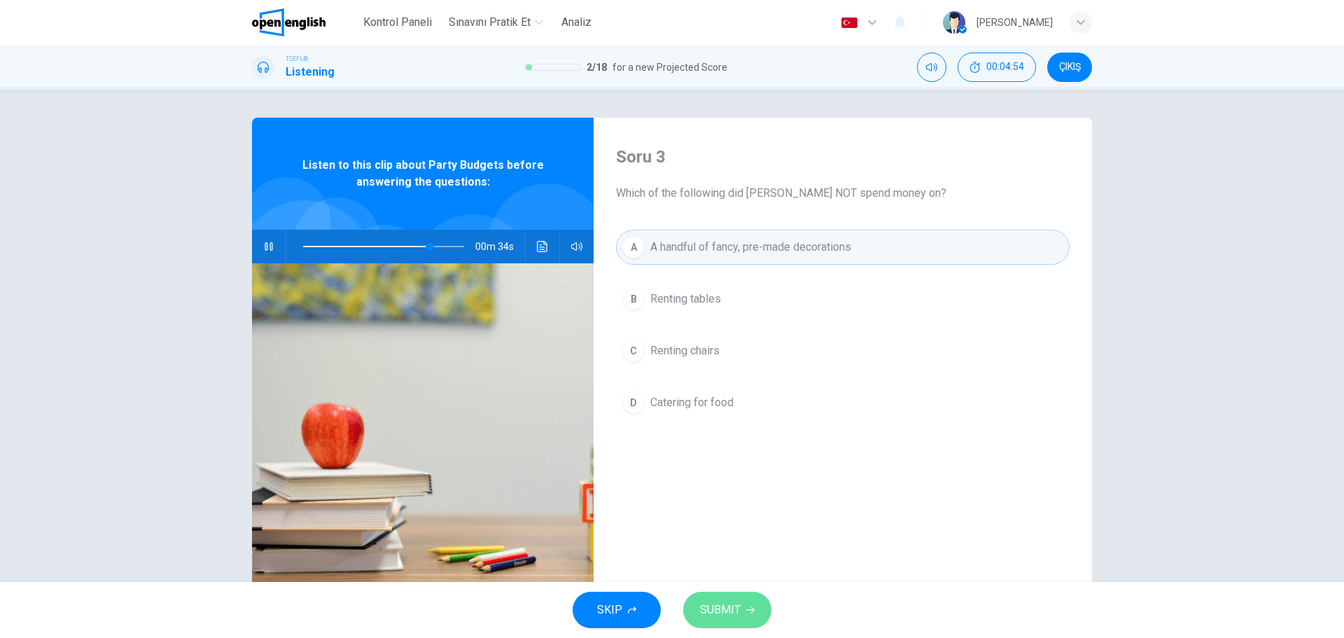
click at [744, 606] on button "SUBMIT" at bounding box center [727, 610] width 88 height 36
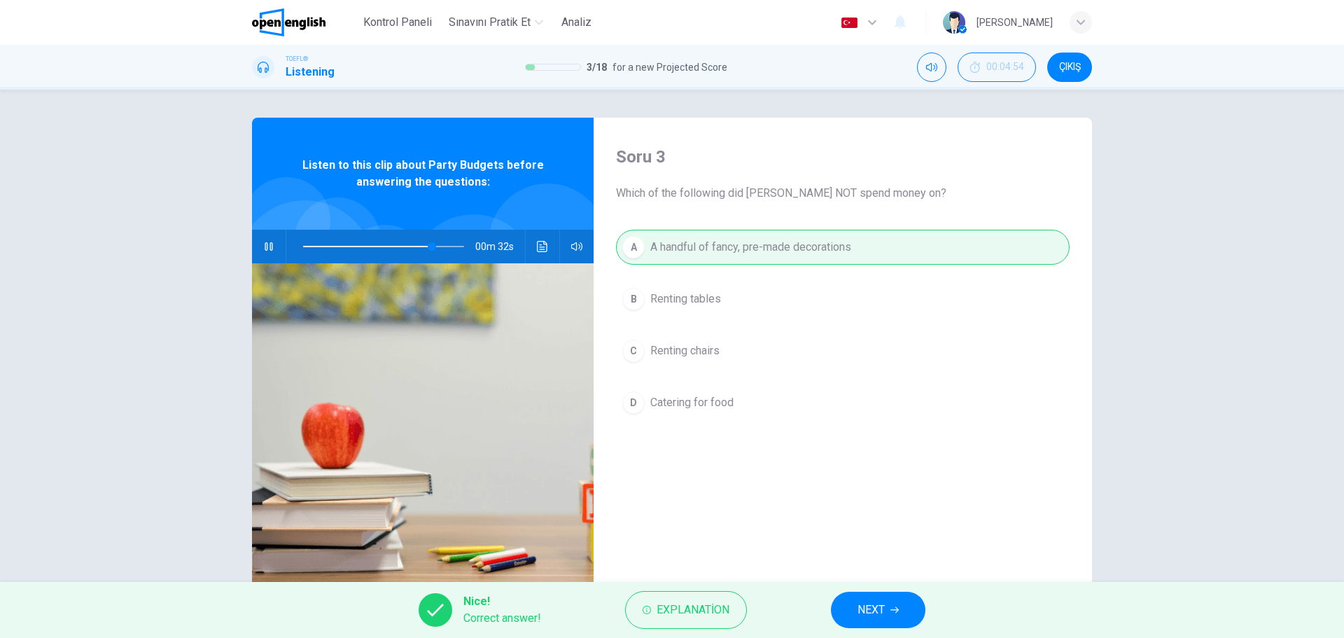
click at [870, 604] on span "NEXT" at bounding box center [871, 610] width 27 height 20
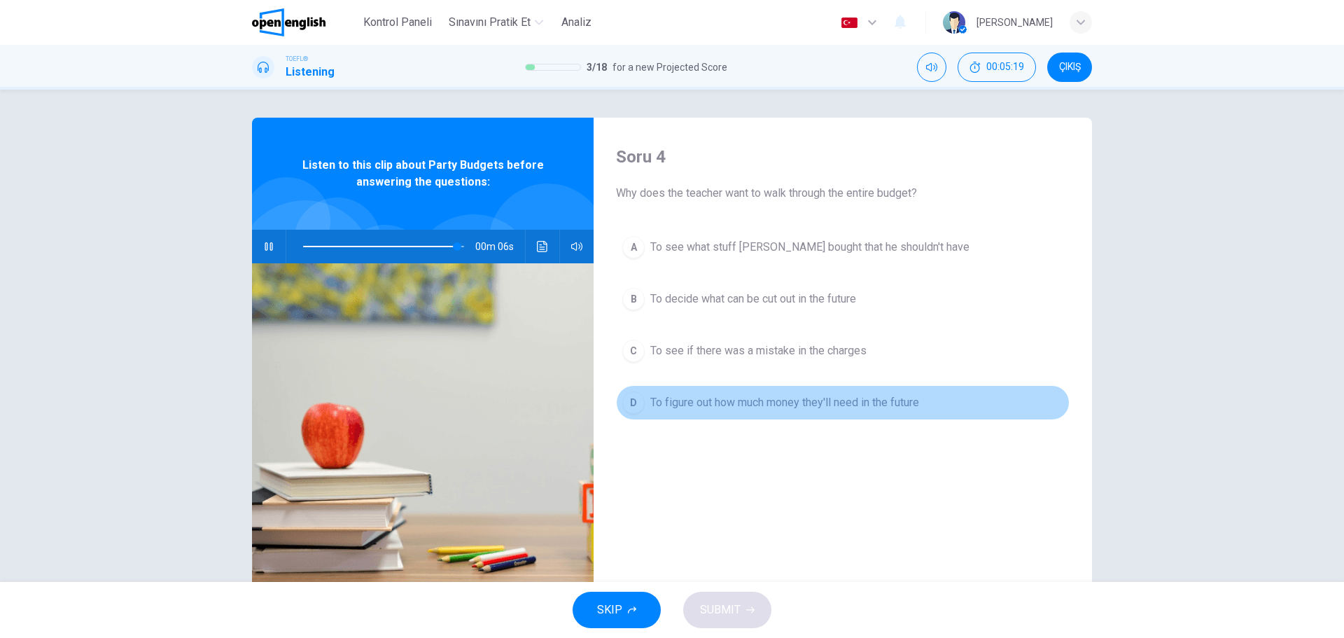
click at [638, 411] on div "D" at bounding box center [633, 402] width 22 height 22
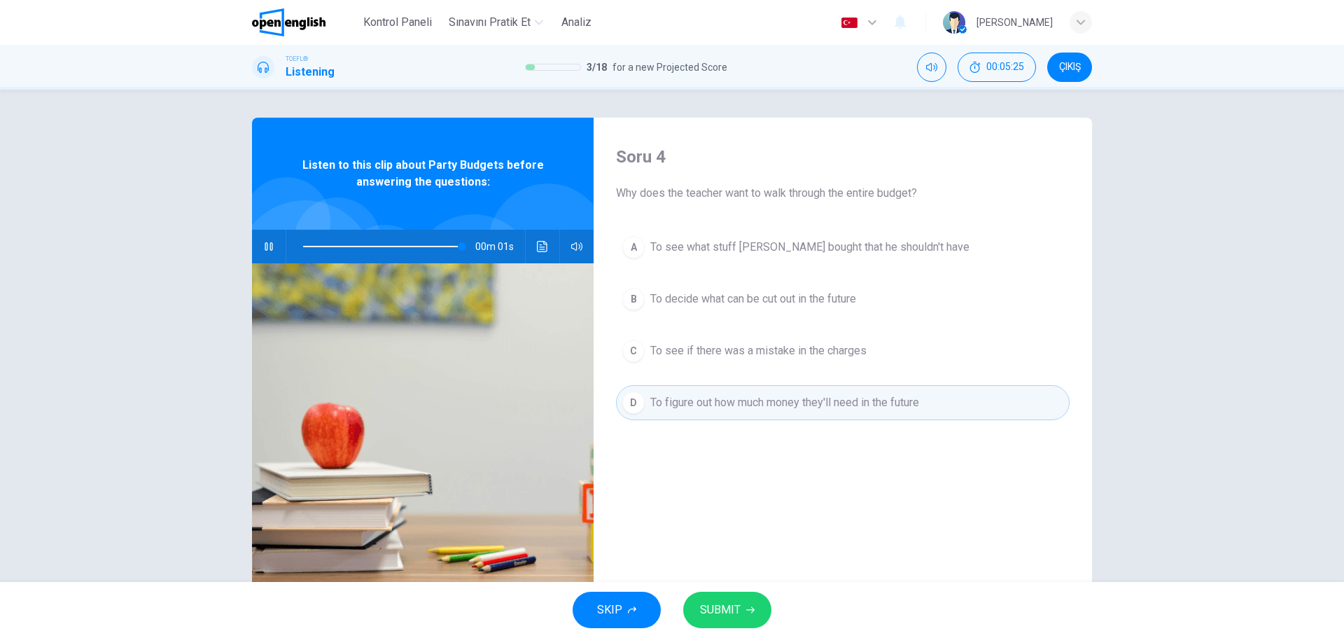
click at [739, 616] on span "SUBMIT" at bounding box center [720, 610] width 41 height 20
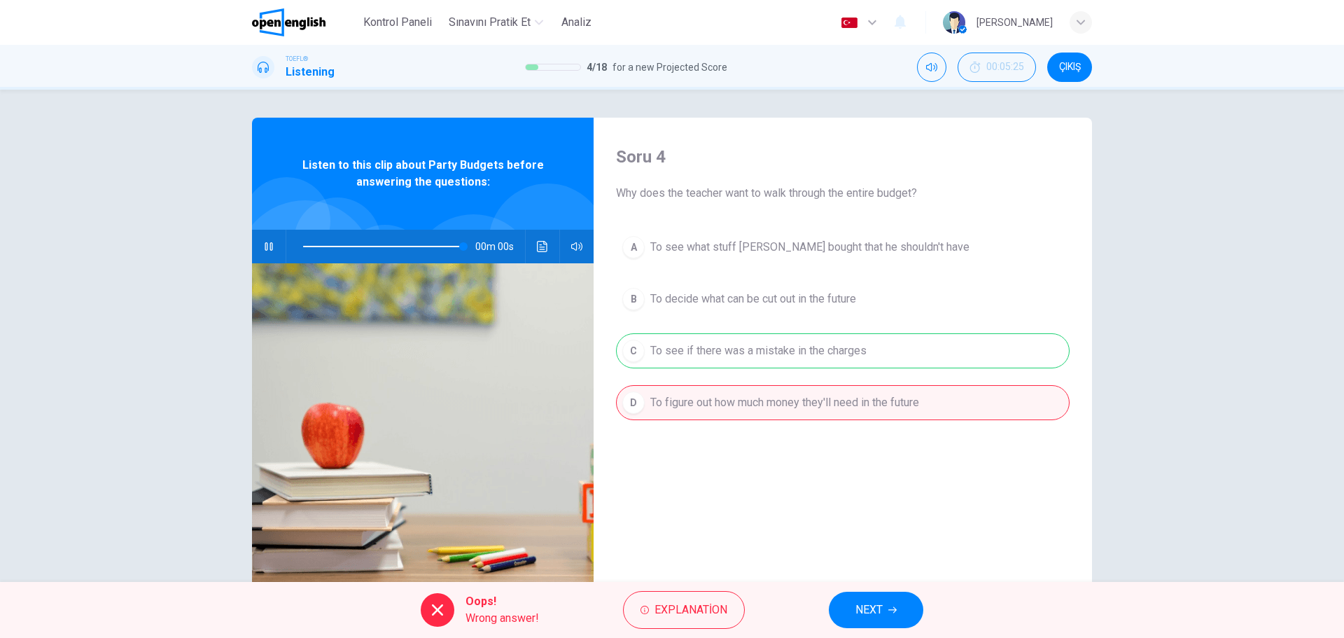
type input "*"
click at [859, 600] on span "NEXT" at bounding box center [869, 610] width 27 height 20
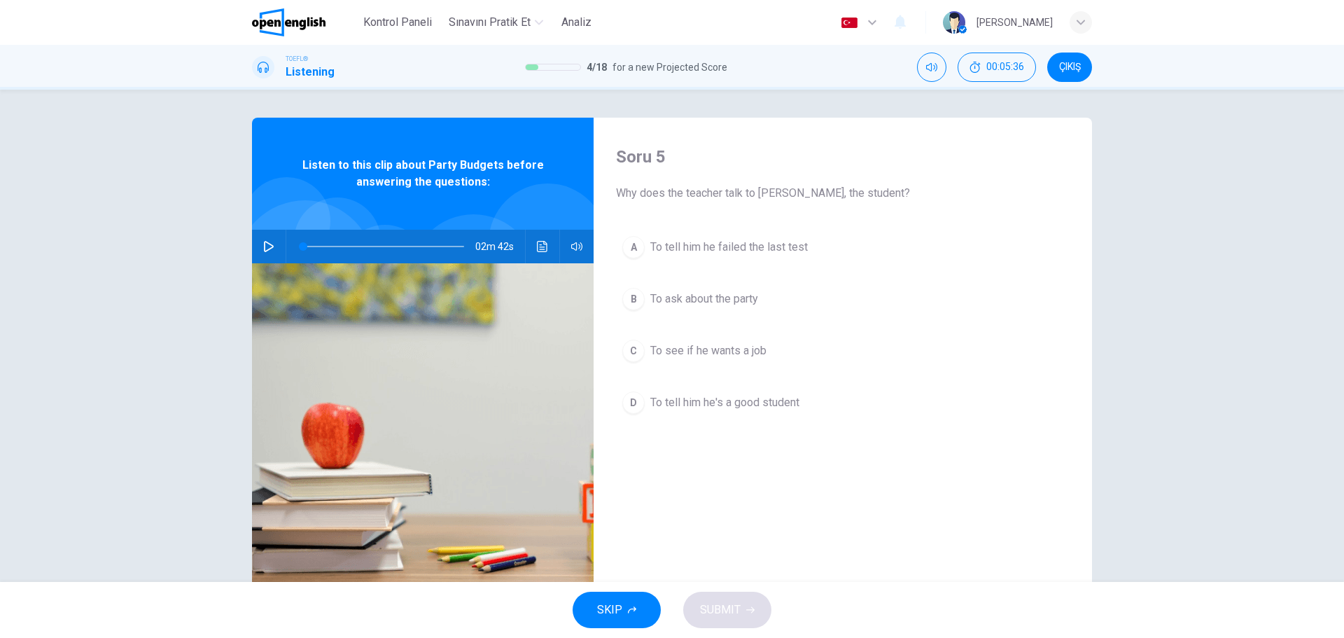
click at [632, 302] on div "B" at bounding box center [633, 299] width 22 height 22
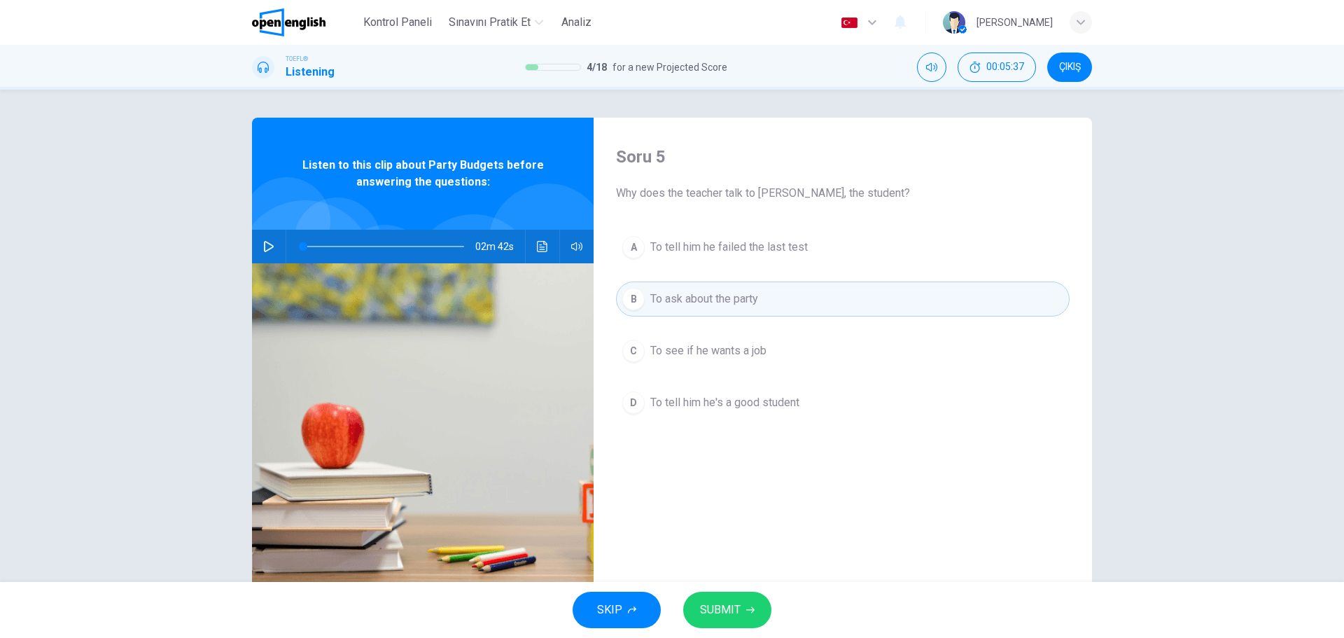
click at [723, 601] on span "SUBMIT" at bounding box center [720, 610] width 41 height 20
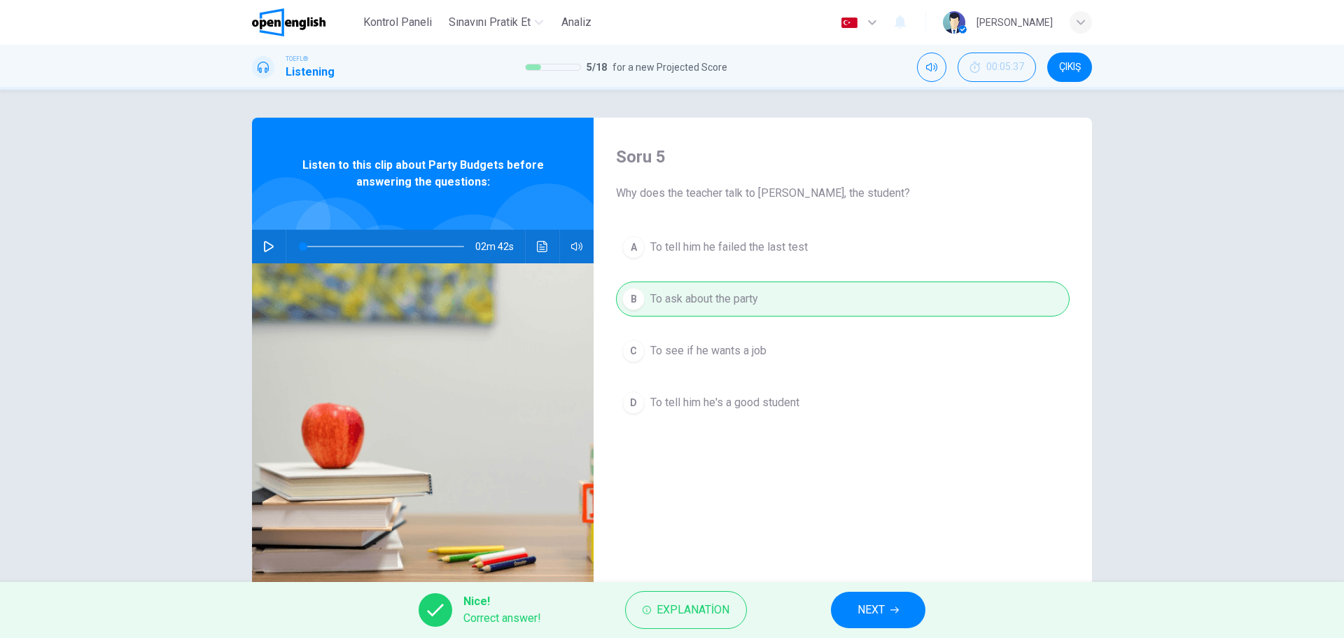
click at [862, 614] on span "NEXT" at bounding box center [871, 610] width 27 height 20
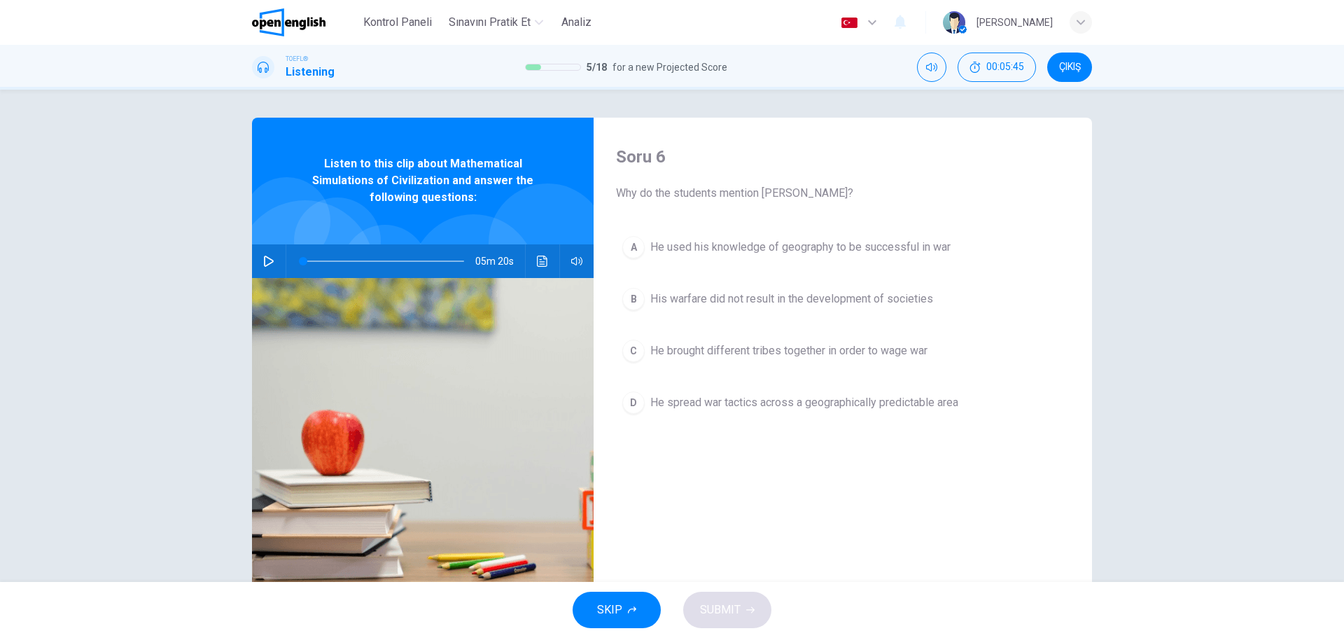
click at [272, 265] on icon "button" at bounding box center [268, 261] width 11 height 11
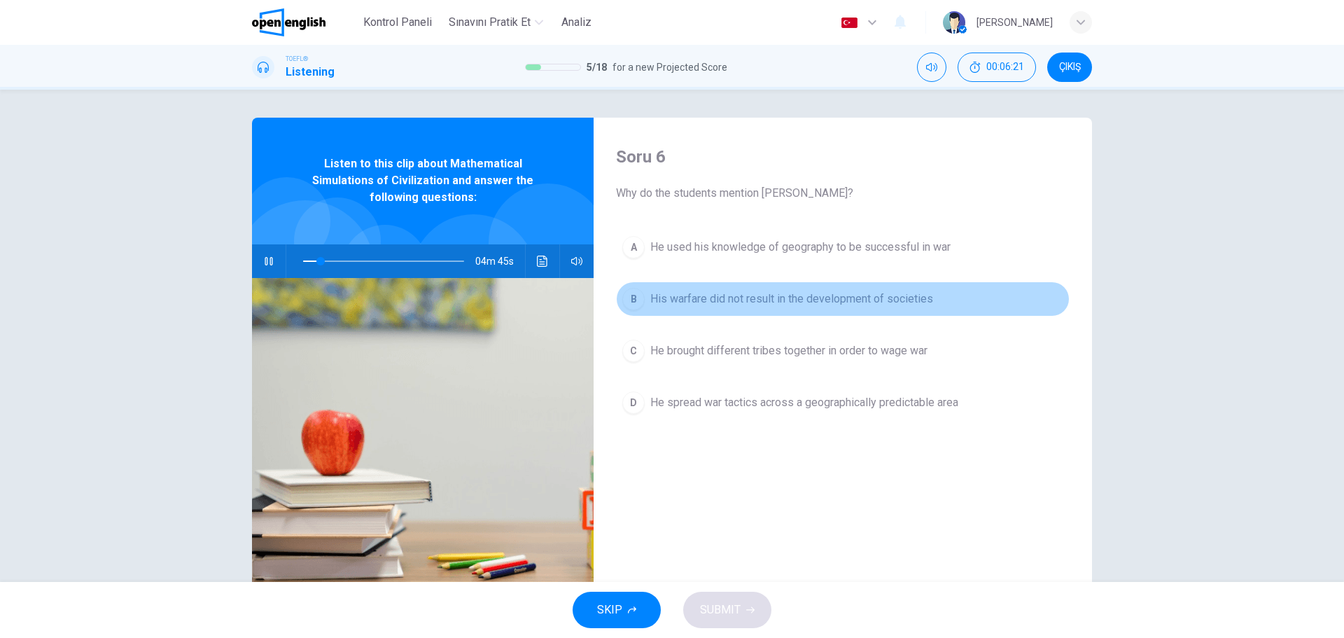
click at [637, 305] on div "B" at bounding box center [633, 299] width 22 height 22
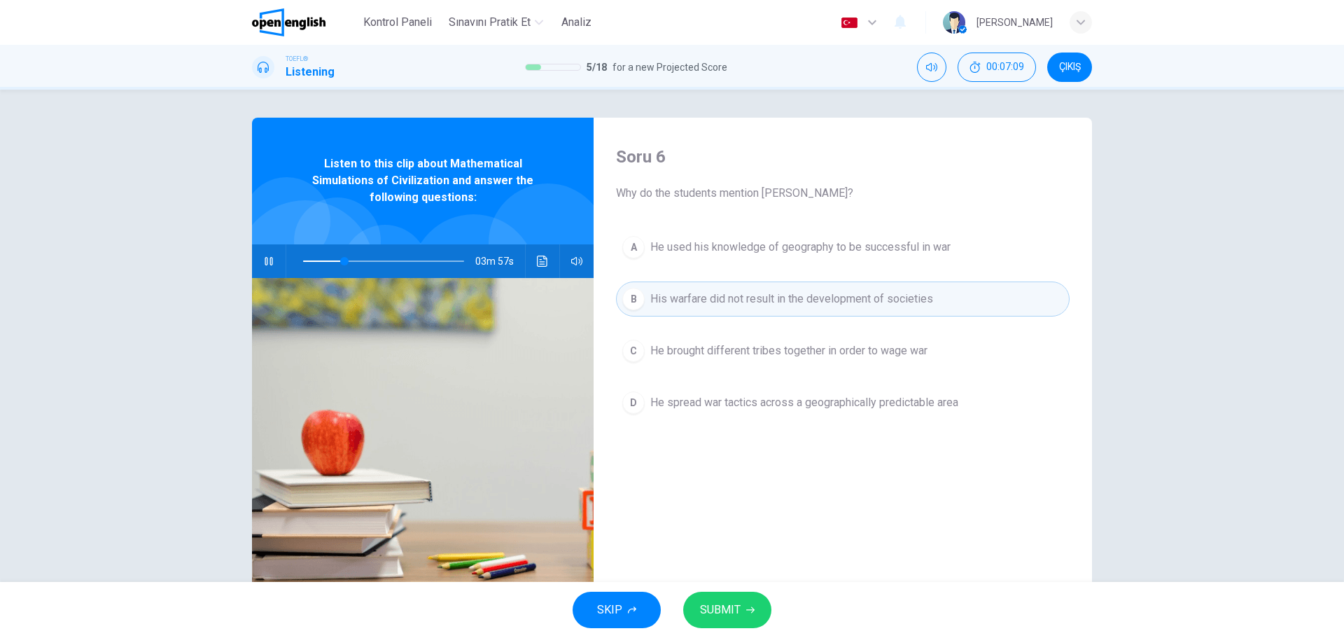
click at [634, 403] on div "D" at bounding box center [633, 402] width 22 height 22
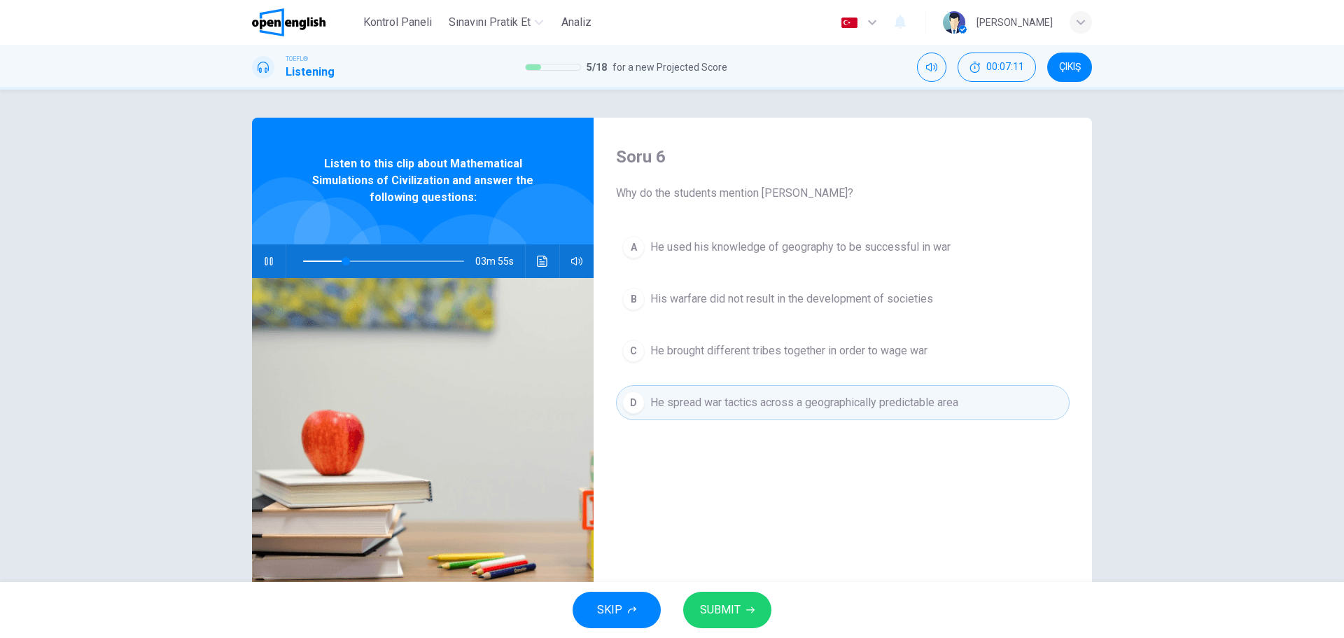
click at [738, 610] on span "SUBMIT" at bounding box center [720, 610] width 41 height 20
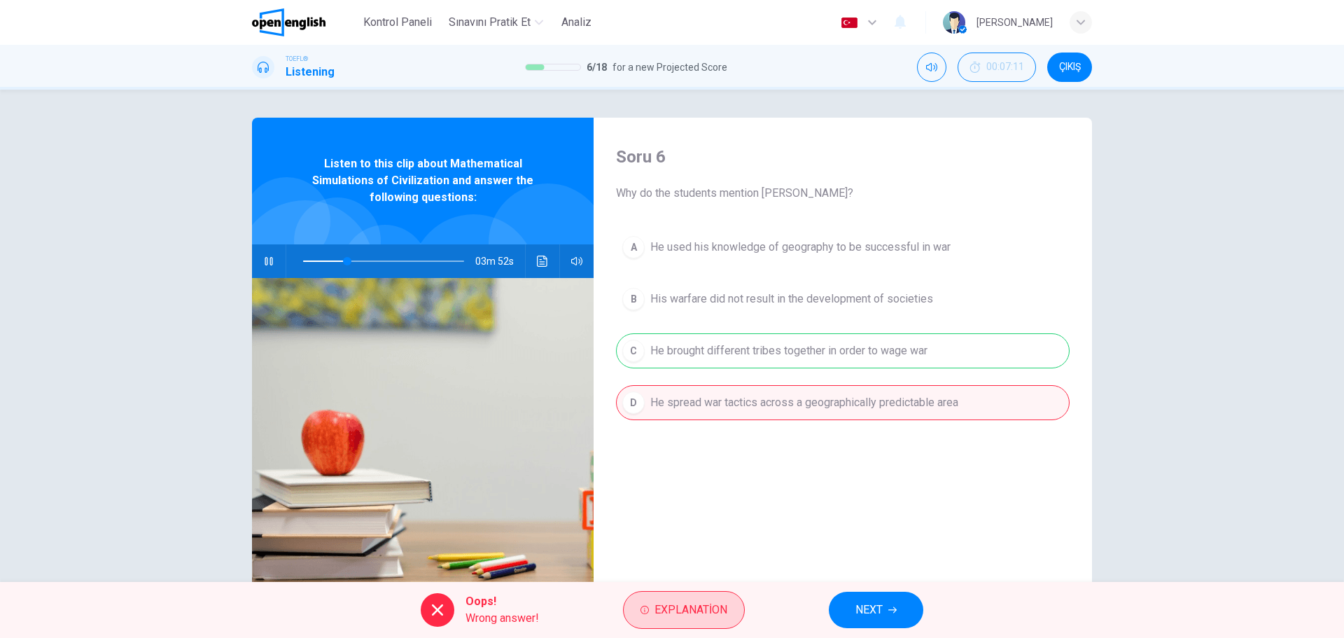
click at [707, 606] on span "Explanation" at bounding box center [691, 610] width 73 height 20
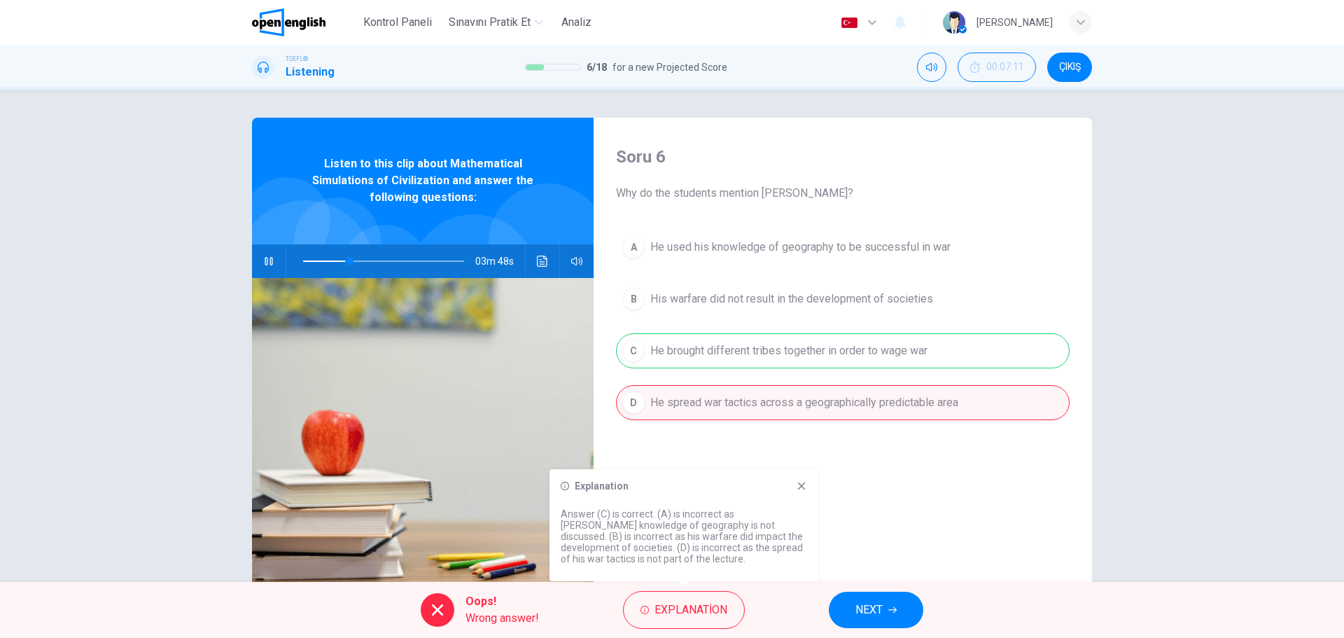
click at [884, 601] on button "NEXT" at bounding box center [876, 610] width 95 height 36
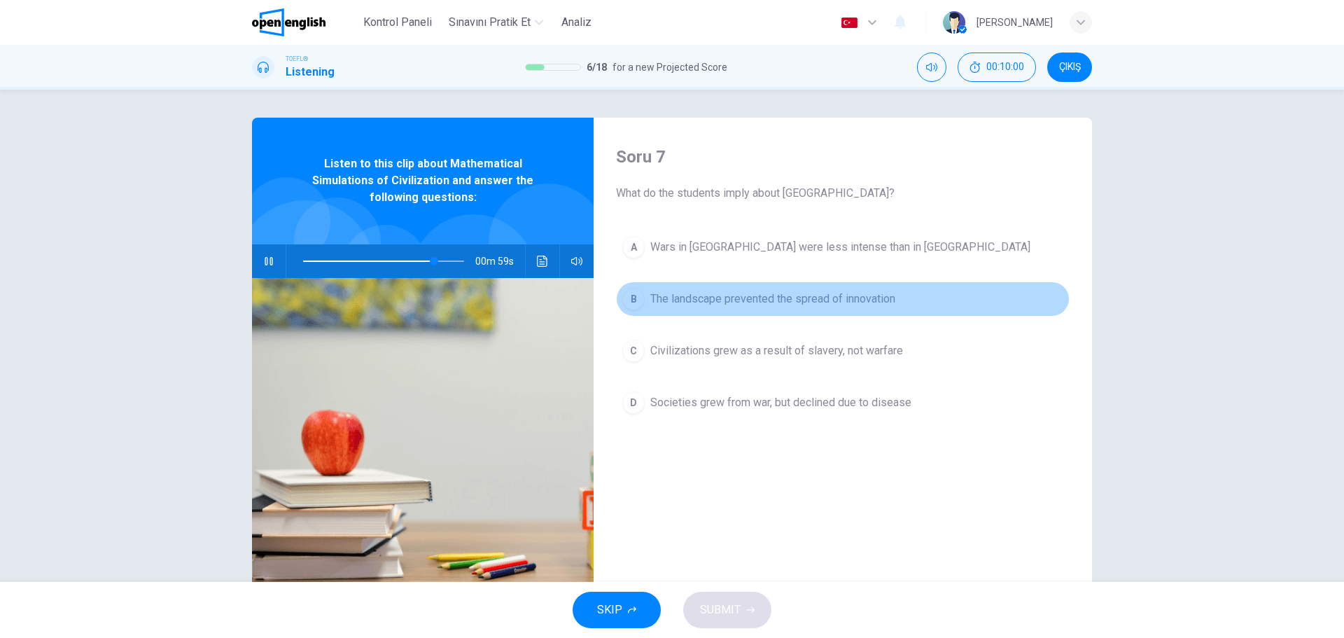
click at [631, 303] on div "B" at bounding box center [633, 299] width 22 height 22
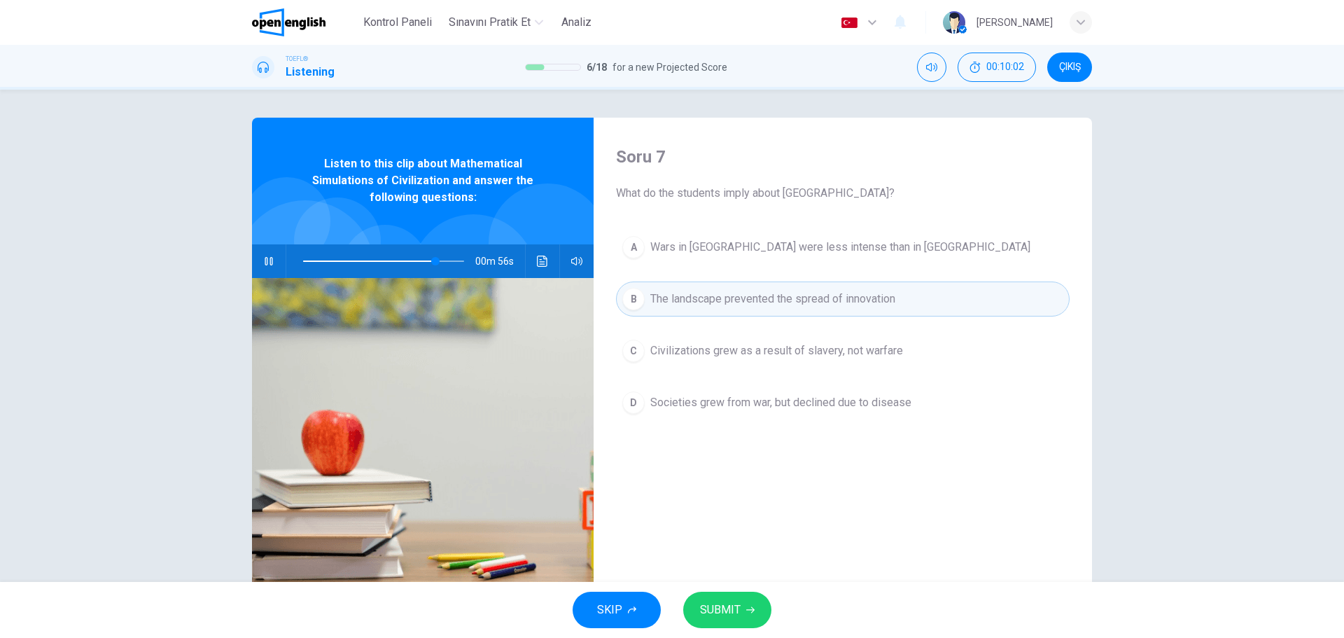
click at [709, 613] on span "SUBMIT" at bounding box center [720, 610] width 41 height 20
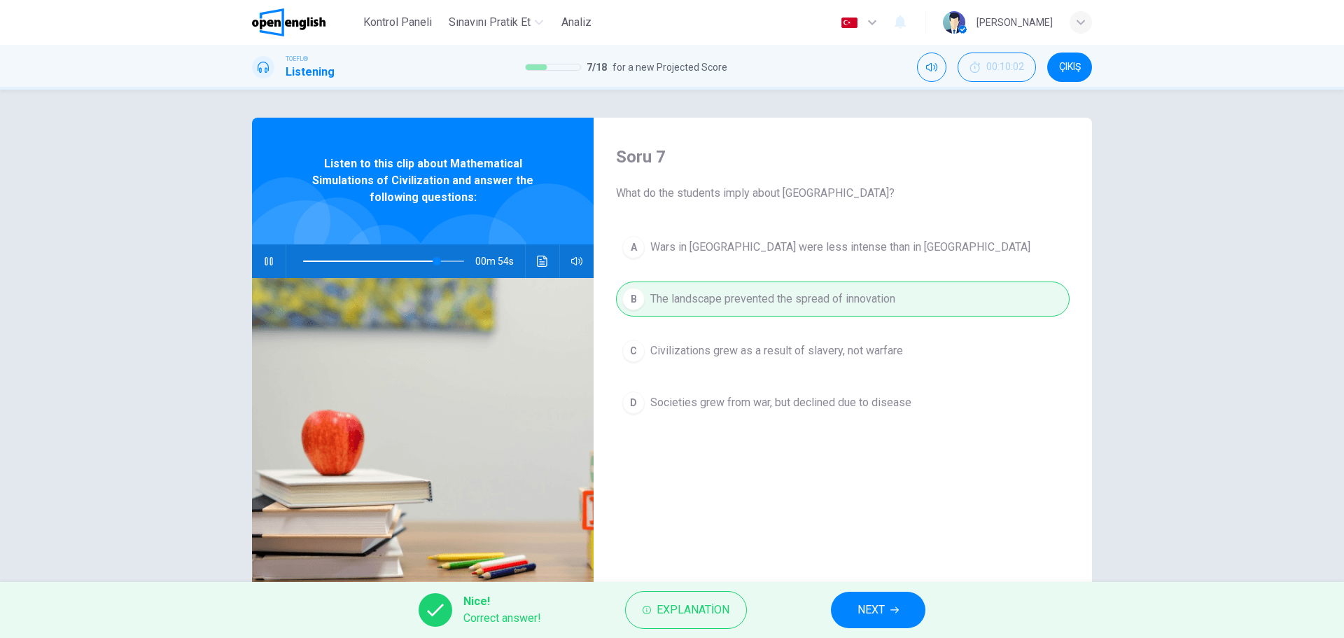
click at [880, 625] on button "NEXT" at bounding box center [878, 610] width 95 height 36
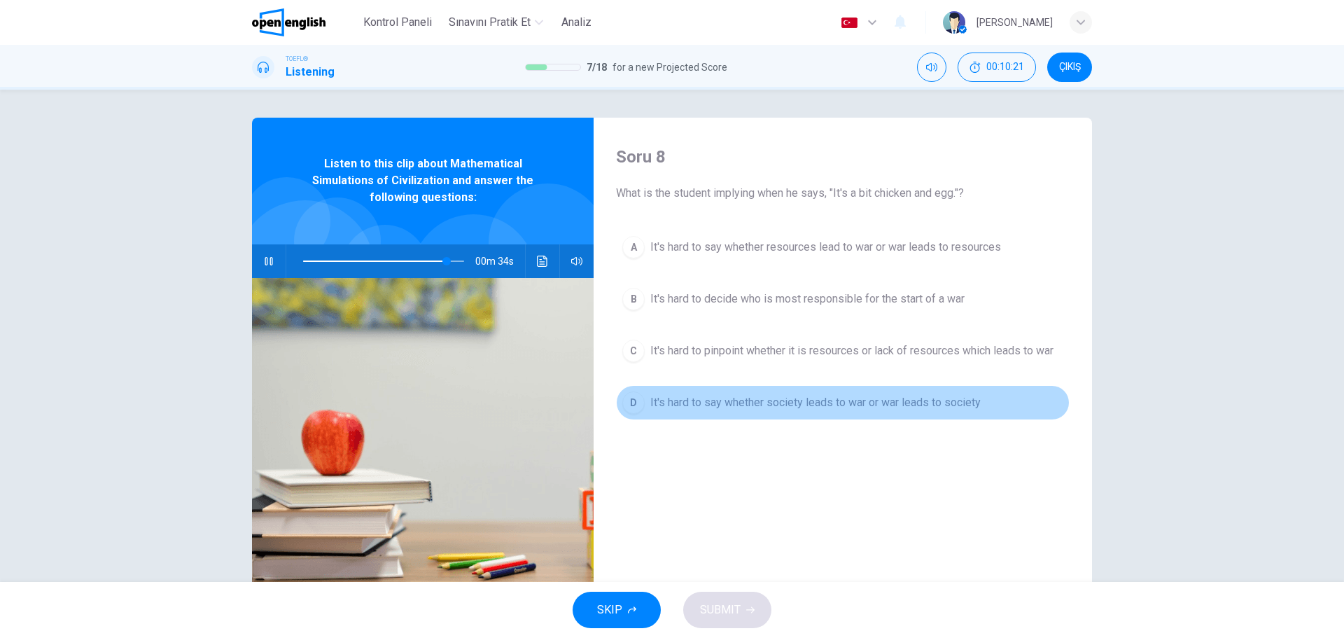
click at [629, 404] on div "D" at bounding box center [633, 402] width 22 height 22
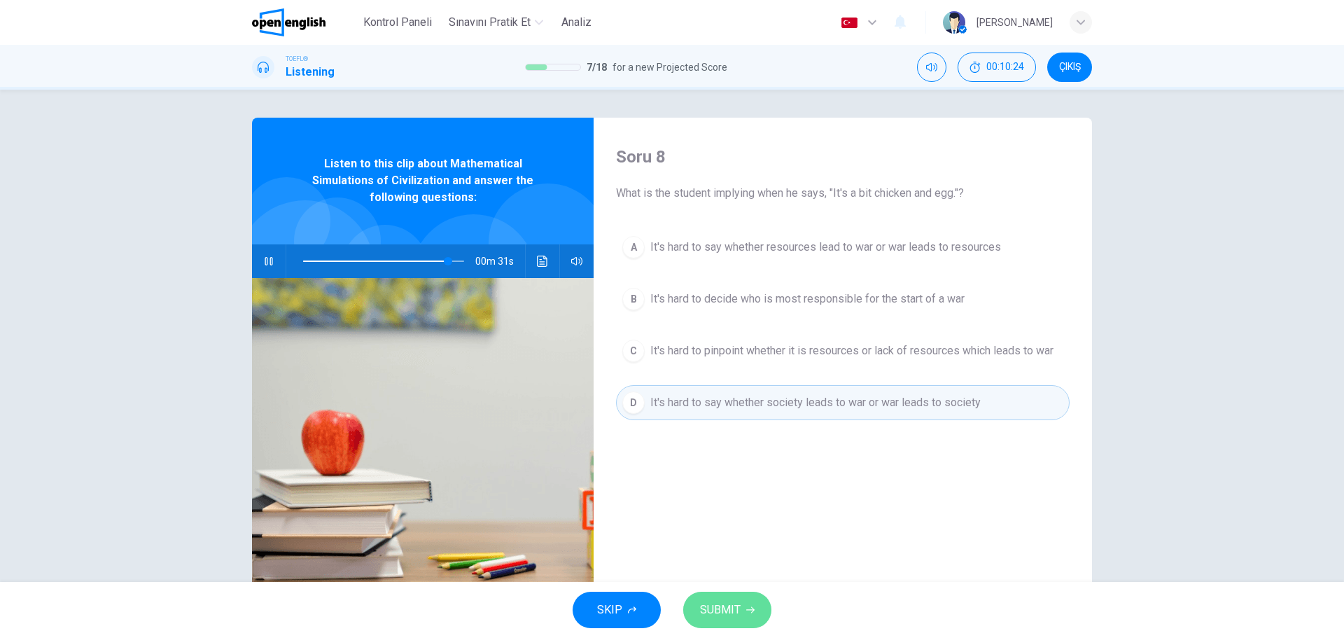
click at [741, 604] on button "SUBMIT" at bounding box center [727, 610] width 88 height 36
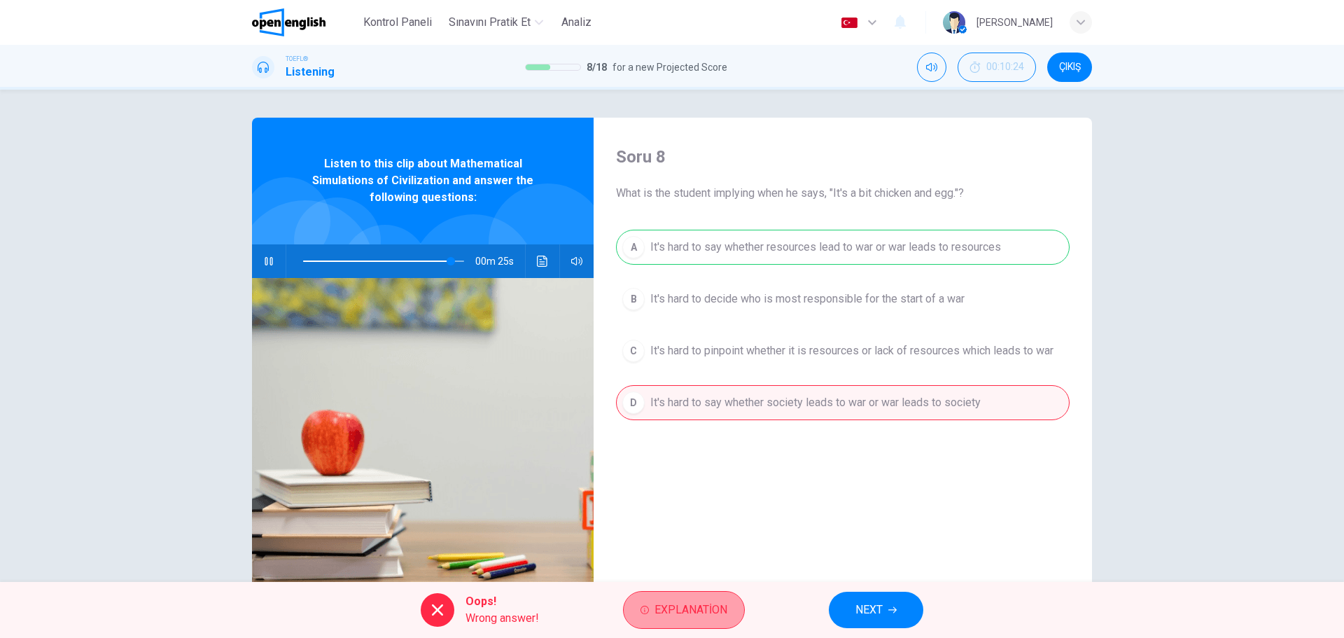
click at [702, 619] on span "Explanation" at bounding box center [691, 610] width 73 height 20
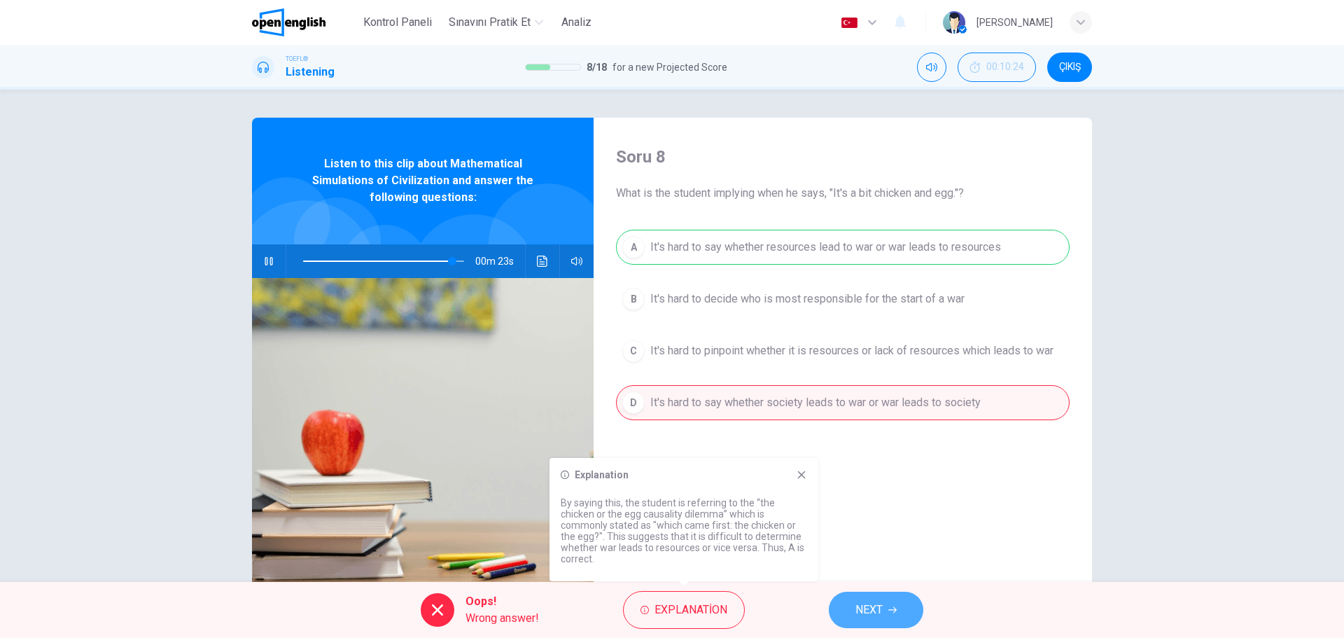
click at [839, 614] on button "NEXT" at bounding box center [876, 610] width 95 height 36
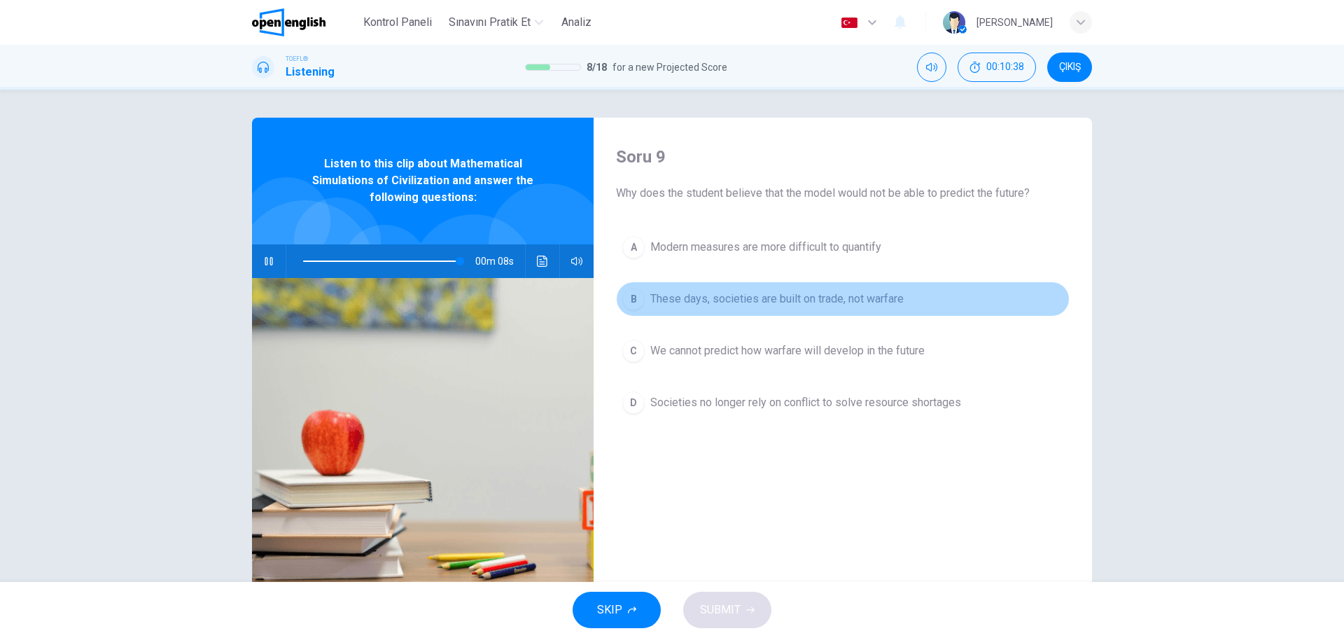
click at [631, 297] on div "B" at bounding box center [633, 299] width 22 height 22
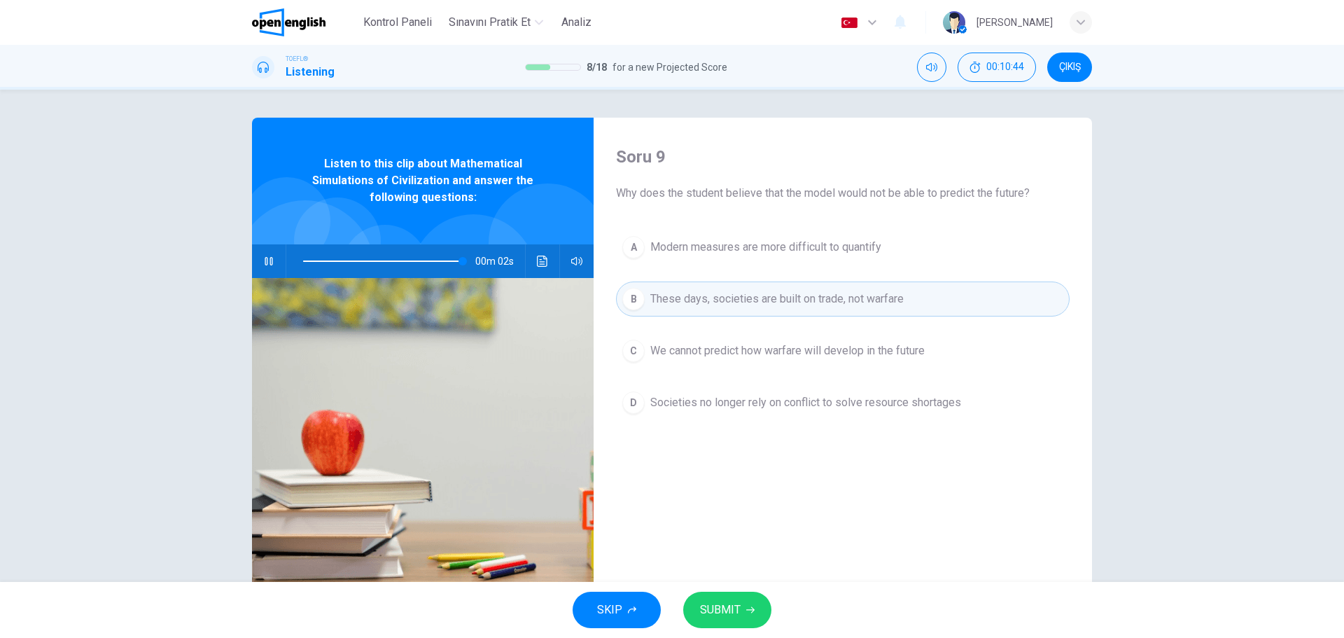
click at [743, 604] on button "SUBMIT" at bounding box center [727, 610] width 88 height 36
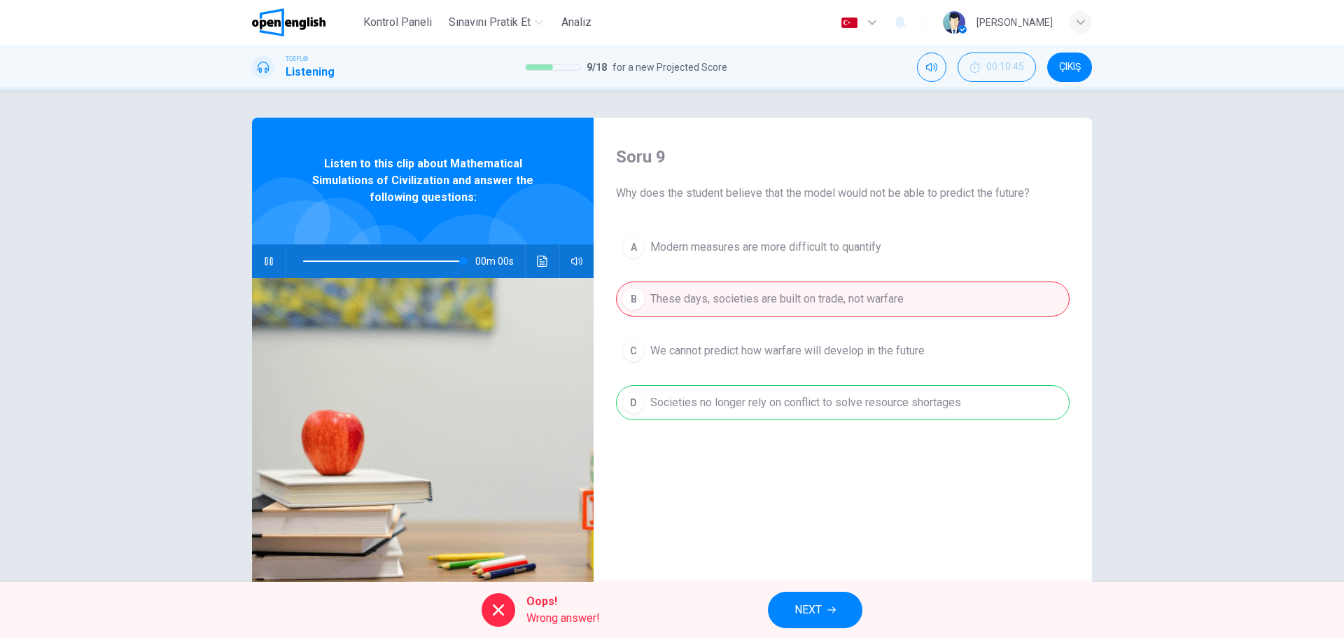
type input "*"
click at [781, 611] on button "NEXT" at bounding box center [815, 610] width 95 height 36
